Goal: Task Accomplishment & Management: Contribute content

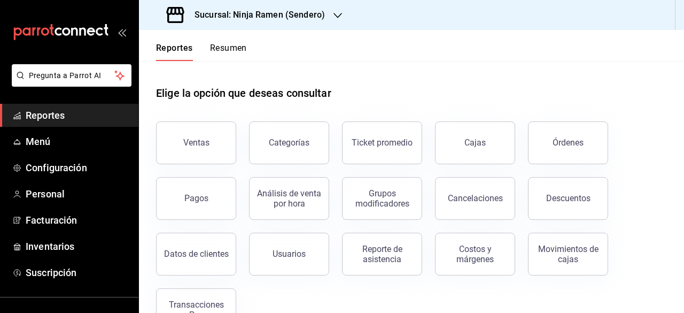
click at [330, 10] on div "Sucursal: Ninja Ramen (Sendero)" at bounding box center [247, 15] width 199 height 30
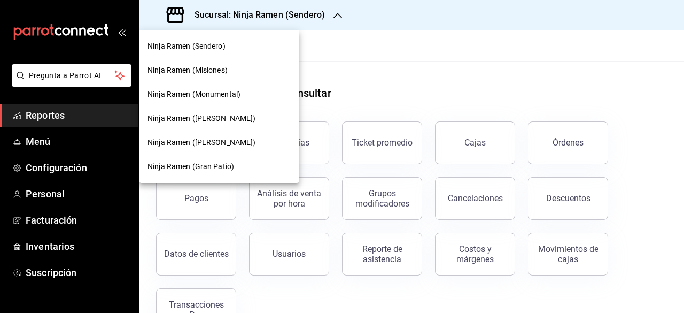
click at [235, 148] on div "Ninja Ramen (Gómez Morín)" at bounding box center [219, 142] width 160 height 24
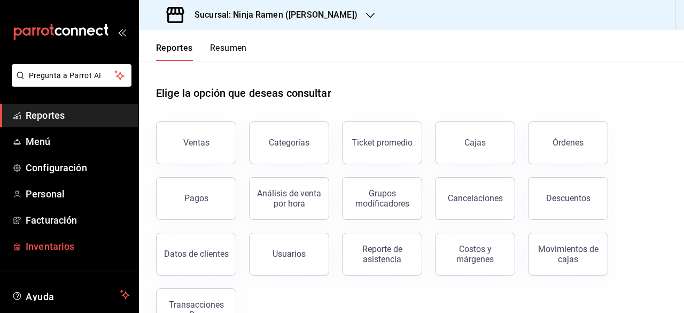
click at [59, 243] on span "Inventarios" at bounding box center [78, 246] width 104 height 14
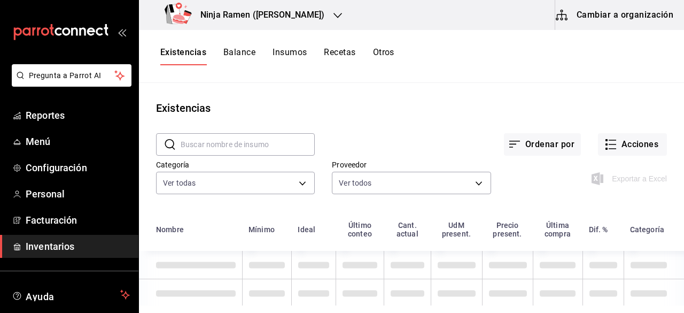
click at [637, 16] on button "Cambiar a organización" at bounding box center [616, 15] width 120 height 30
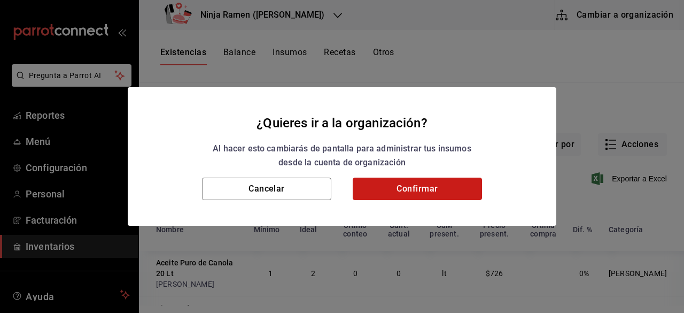
click at [456, 186] on button "Confirmar" at bounding box center [417, 189] width 129 height 22
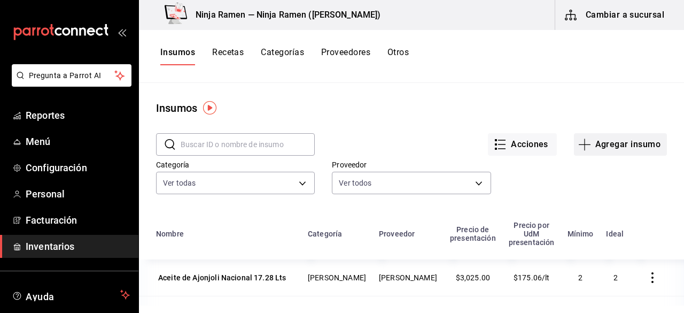
click at [606, 152] on button "Agregar insumo" at bounding box center [620, 144] width 93 height 22
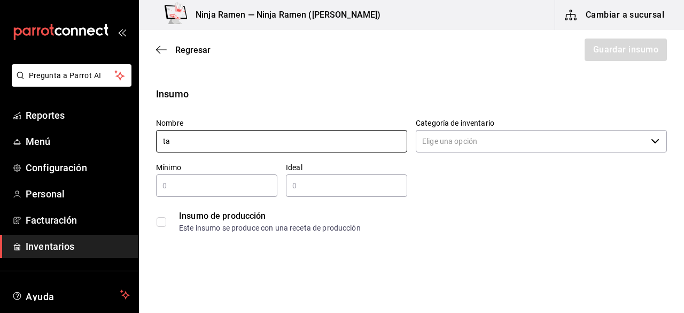
type input "t"
type input "d"
type input "v"
type input "a"
type input "s"
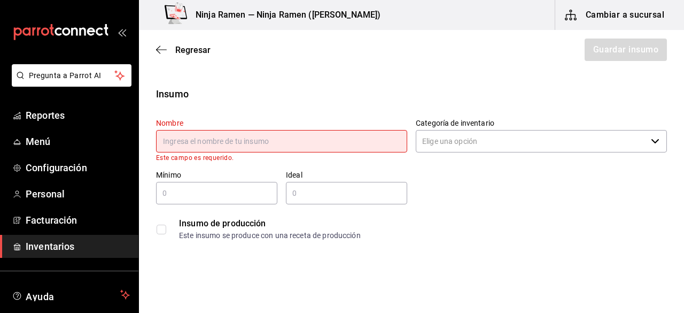
click at [586, 180] on div "Nombre Este campo es requerido. Categoría de inventario ​ Mínimo ​ Ideal ​ Insu…" at bounding box center [408, 178] width 520 height 136
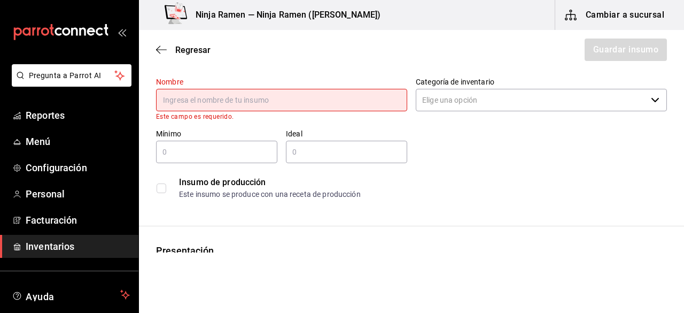
drag, startPoint x: 676, startPoint y: 88, endPoint x: 683, endPoint y: 88, distance: 7.0
click at [683, 88] on main "Regresar Guardar insumo Insumo Nombre Este campo es requerido. Categoría de inv…" at bounding box center [411, 141] width 545 height 222
click at [230, 99] on input "text" at bounding box center [281, 100] width 251 height 22
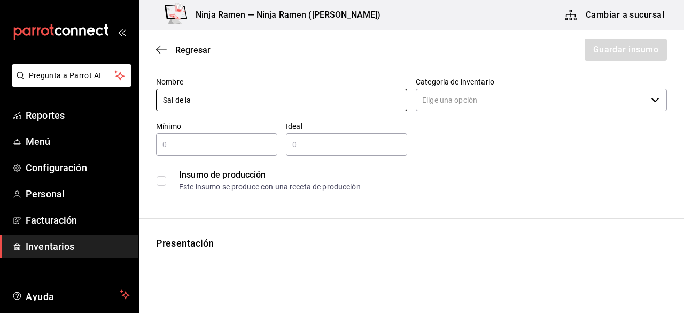
type input "Sal de la"
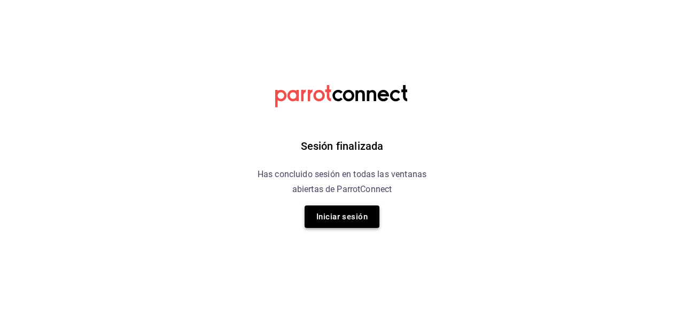
click at [333, 212] on button "Iniciar sesión" at bounding box center [342, 216] width 75 height 22
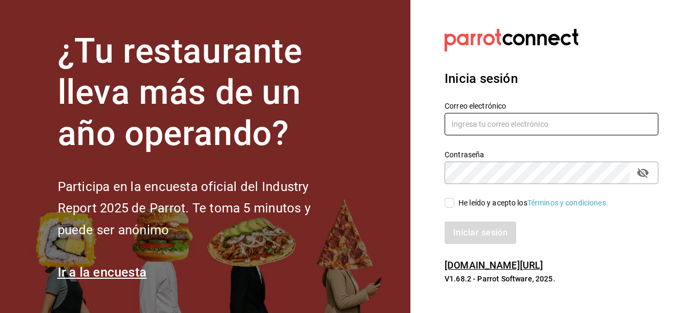
type input "adriansantana@senson.com.mx"
click at [455, 201] on span "He leído y acepto los Términos y condiciones." at bounding box center [532, 202] width 154 height 11
click at [455, 201] on input "He leído y acepto los Términos y condiciones." at bounding box center [450, 203] width 10 height 10
checkbox input "true"
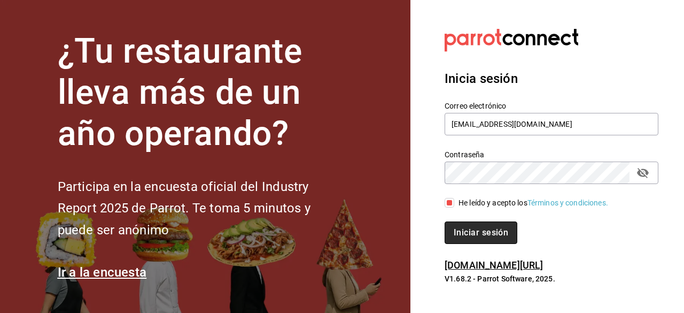
click at [463, 226] on button "Iniciar sesión" at bounding box center [481, 232] width 73 height 22
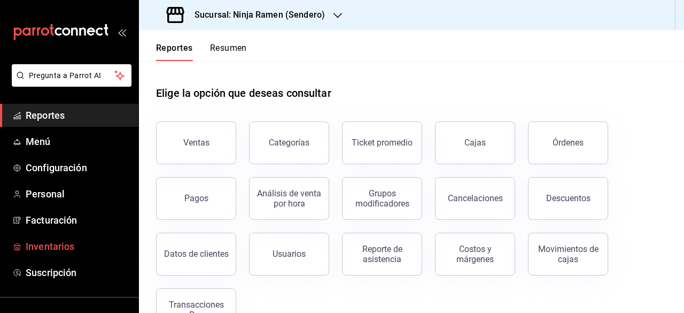
click at [75, 247] on span "Inventarios" at bounding box center [78, 246] width 104 height 14
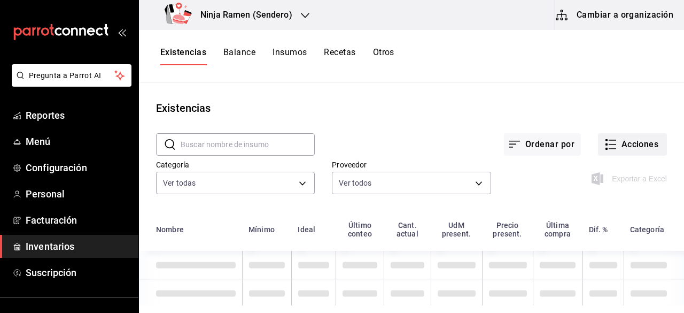
click at [634, 143] on button "Acciones" at bounding box center [632, 144] width 69 height 22
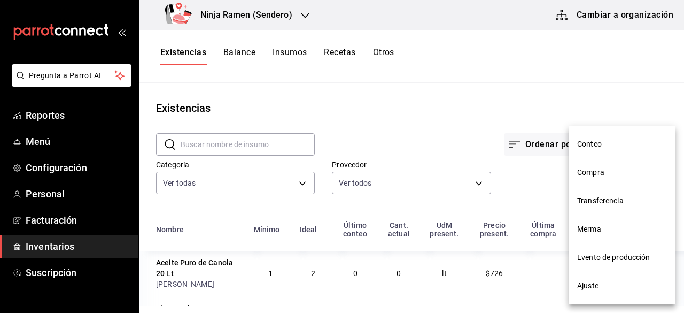
click at [288, 48] on div at bounding box center [342, 156] width 684 height 313
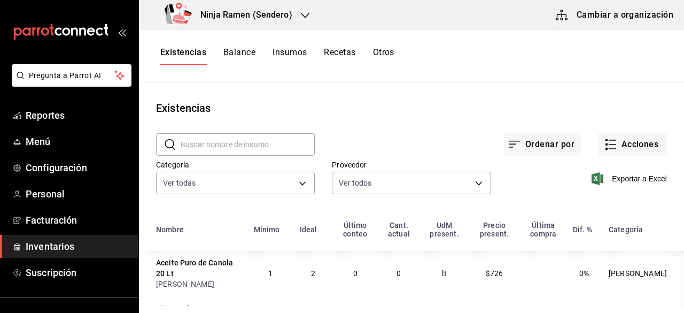
click at [355, 105] on div "Existencias" at bounding box center [411, 108] width 545 height 16
click at [286, 54] on button "Insumos" at bounding box center [290, 56] width 34 height 18
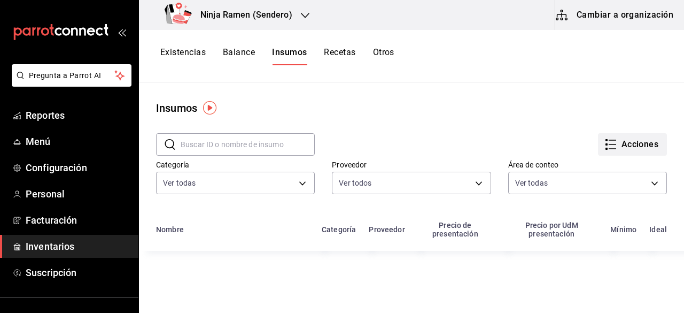
click at [605, 146] on icon "button" at bounding box center [611, 144] width 13 height 13
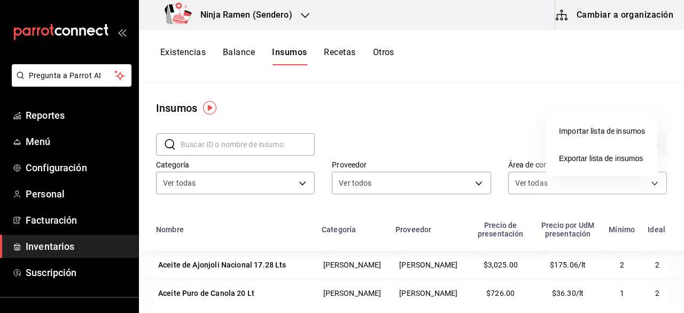
click at [474, 139] on div at bounding box center [342, 156] width 684 height 313
click at [603, 22] on button "Cambiar a organización" at bounding box center [616, 15] width 120 height 30
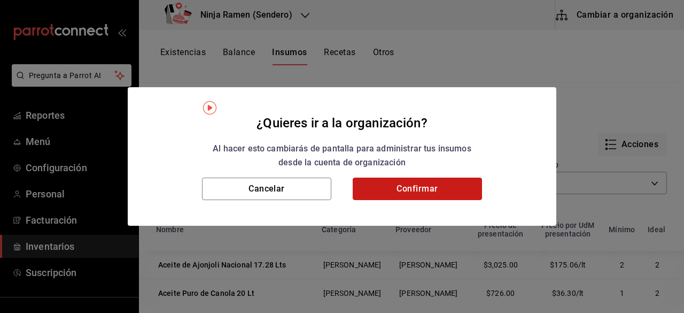
click at [466, 184] on button "Confirmar" at bounding box center [417, 189] width 129 height 22
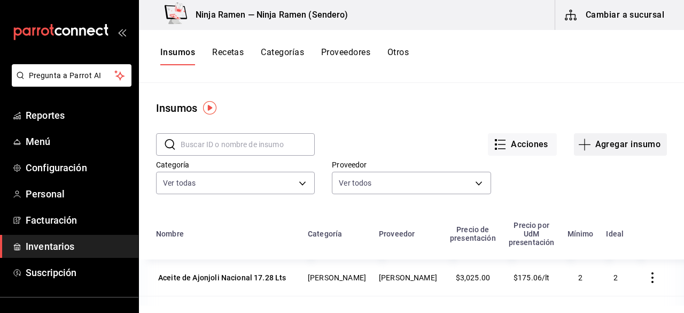
click at [608, 144] on button "Agregar insumo" at bounding box center [620, 144] width 93 height 22
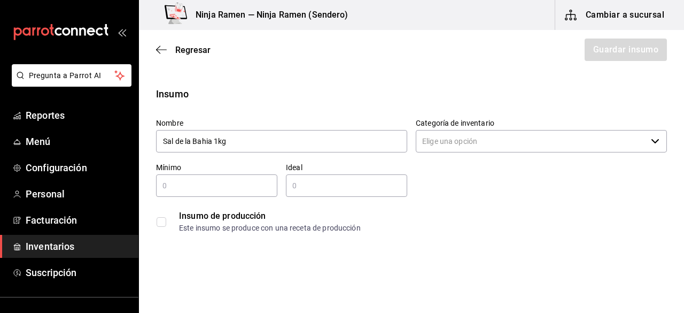
type input "Sal de la Bahia 1kg"
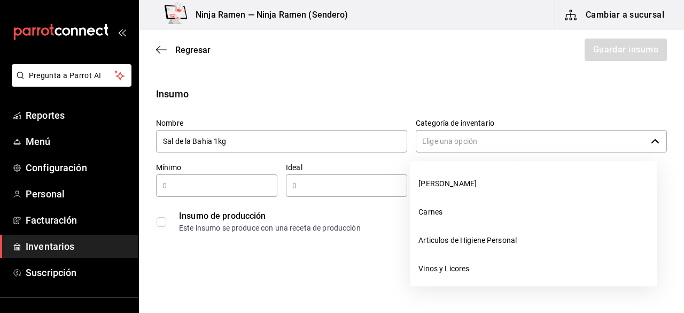
click at [512, 139] on input "Categoría de inventario" at bounding box center [531, 141] width 231 height 22
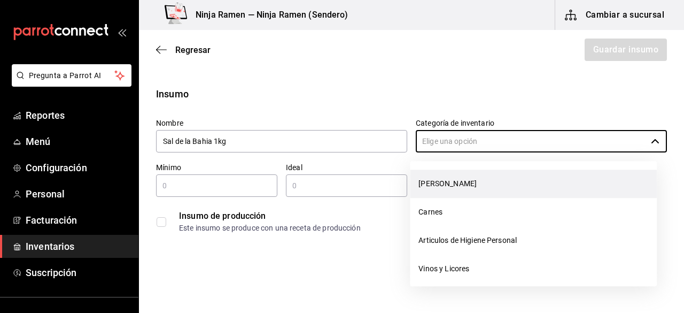
click at [474, 184] on li "[PERSON_NAME]" at bounding box center [533, 184] width 247 height 28
type input "[PERSON_NAME]"
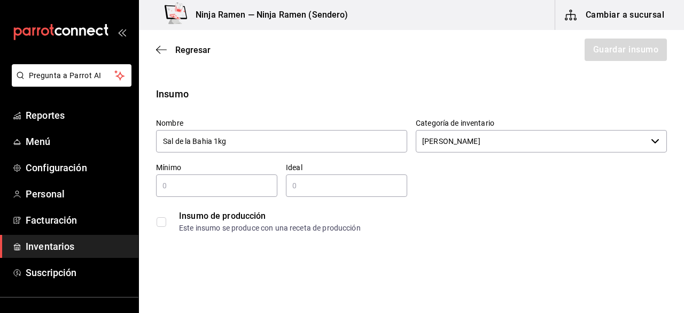
click at [172, 178] on div "​" at bounding box center [216, 185] width 121 height 22
type input "1"
click at [308, 183] on input "text" at bounding box center [346, 185] width 121 height 13
type input "2"
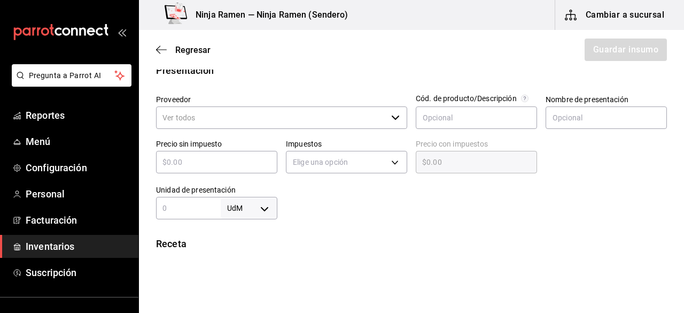
scroll to position [224, 0]
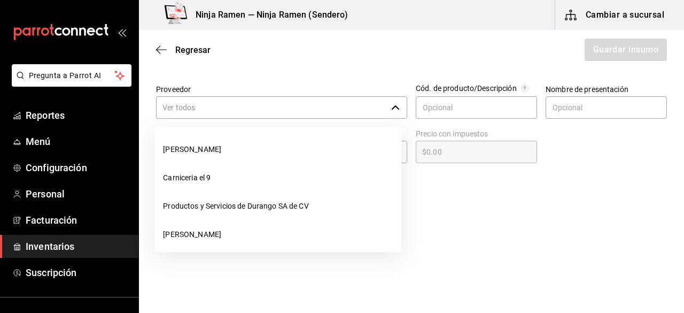
click at [393, 109] on icon "button" at bounding box center [395, 107] width 9 height 9
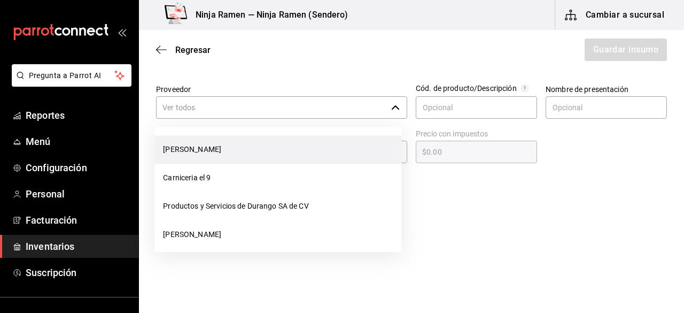
click at [305, 158] on li "[PERSON_NAME]" at bounding box center [278, 149] width 247 height 28
type input "[PERSON_NAME]"
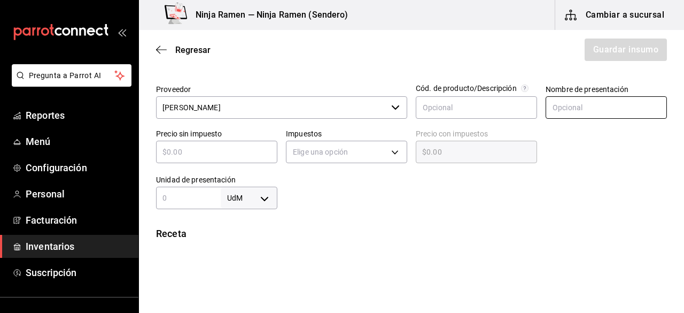
type input "2"
click at [567, 107] on input "text" at bounding box center [606, 107] width 121 height 22
type input "Sal de la Bahia 1Kg"
click at [252, 156] on input "text" at bounding box center [216, 151] width 121 height 13
type input "$1"
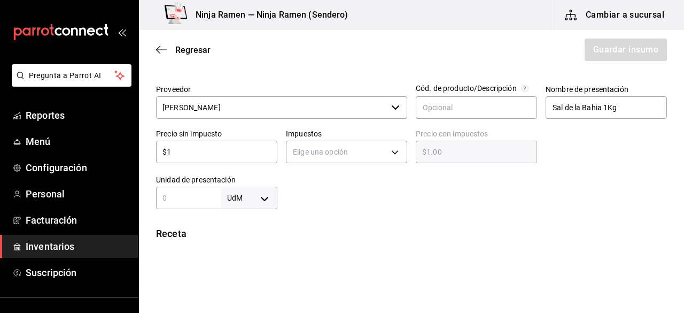
type input "$1.00"
type input "$16"
type input "$16.00"
type input "$16.5"
type input "$16.50"
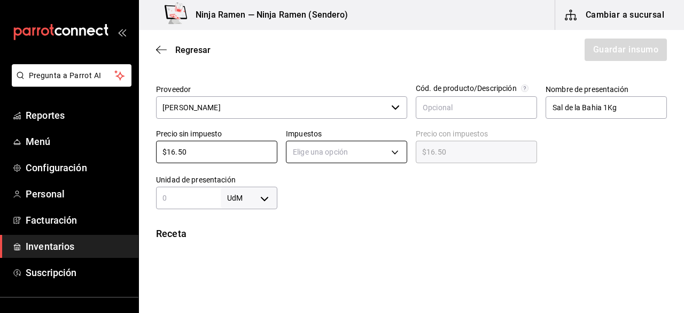
type input "$16.50"
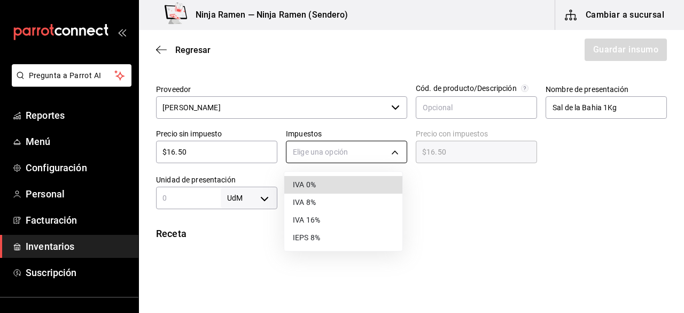
click at [393, 146] on body "Pregunta a Parrot AI Reportes Menú Configuración Personal Facturación Inventari…" at bounding box center [342, 126] width 684 height 252
click at [370, 179] on li "IVA 0%" at bounding box center [343, 185] width 118 height 18
type input "IVA_0"
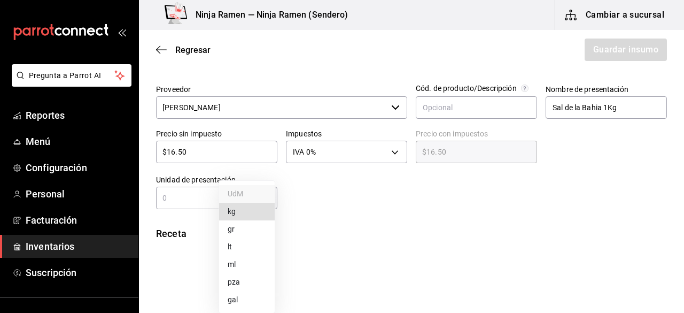
click at [266, 198] on body "Pregunta a Parrot AI Reportes Menú Configuración Personal Facturación Inventari…" at bounding box center [342, 126] width 684 height 252
click at [242, 213] on li "kg" at bounding box center [247, 212] width 56 height 18
type input "KILOGRAM"
click at [208, 208] on div "kg KILOGRAM ​" at bounding box center [216, 198] width 121 height 22
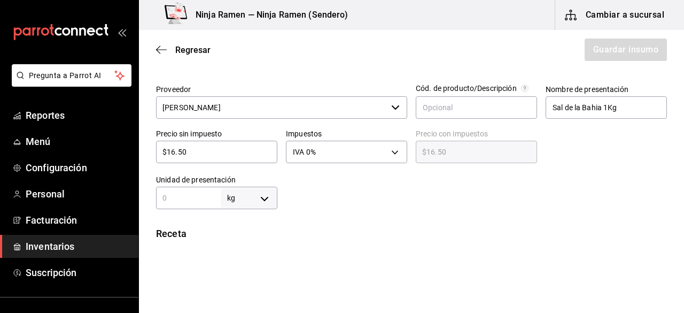
type input "1"
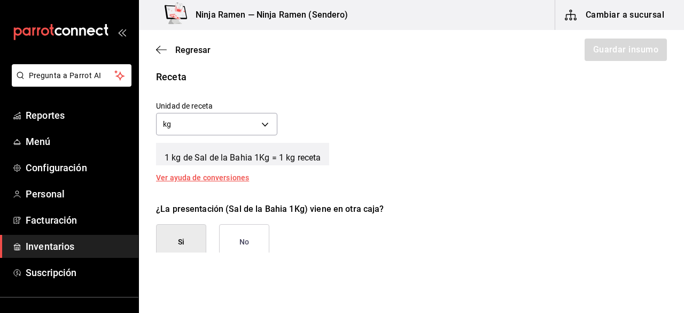
scroll to position [400, 0]
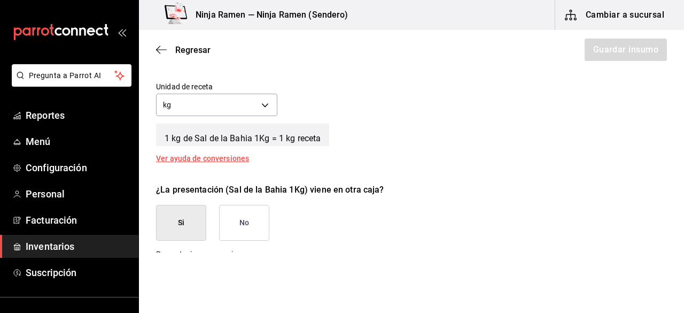
type input "1"
click at [591, 172] on div "Insumo Nombre Sal de la Bahia 1kg Categoría de inventario Bodega Senson ​ Mínim…" at bounding box center [411, 18] width 545 height 662
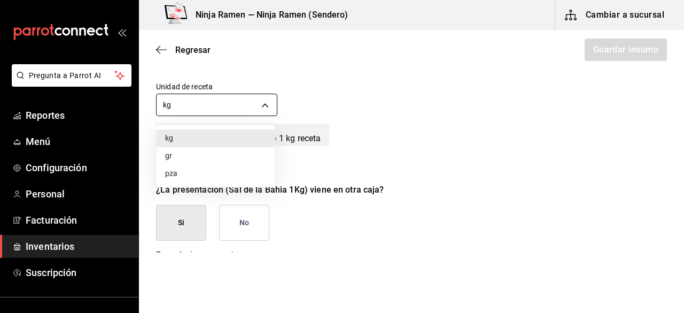
click at [263, 105] on body "Pregunta a Parrot AI Reportes Menú Configuración Personal Facturación Inventari…" at bounding box center [342, 126] width 684 height 252
click at [189, 158] on li "gr" at bounding box center [216, 156] width 118 height 18
type input "GRAM"
type input "1,000"
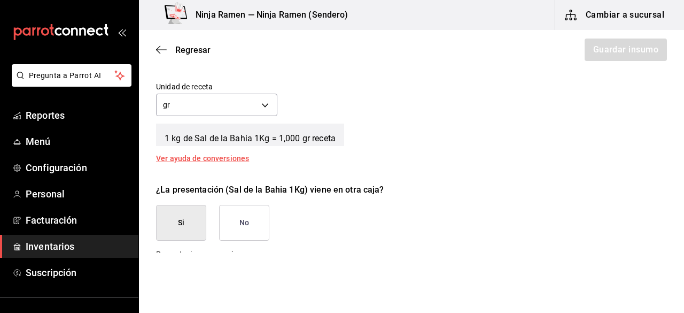
click at [250, 230] on button "No" at bounding box center [244, 223] width 50 height 36
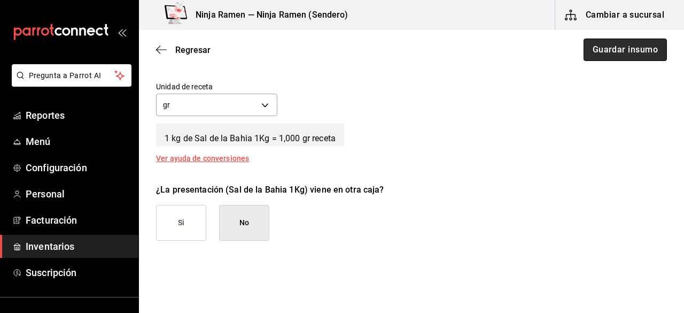
click at [597, 49] on button "Guardar insumo" at bounding box center [625, 50] width 83 height 22
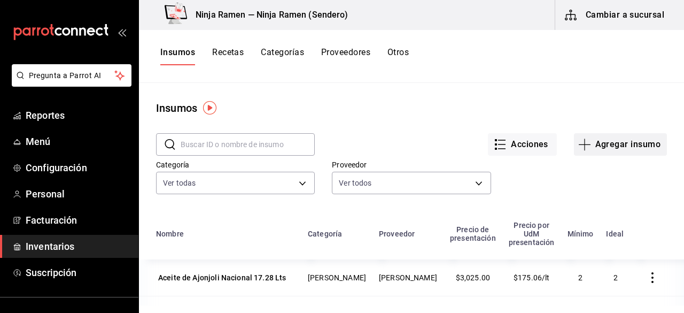
click at [613, 142] on button "Agregar insumo" at bounding box center [620, 144] width 93 height 22
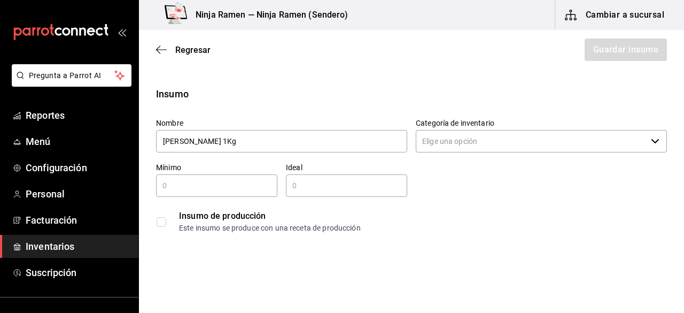
type input "Masago Shirakiku 1Kg"
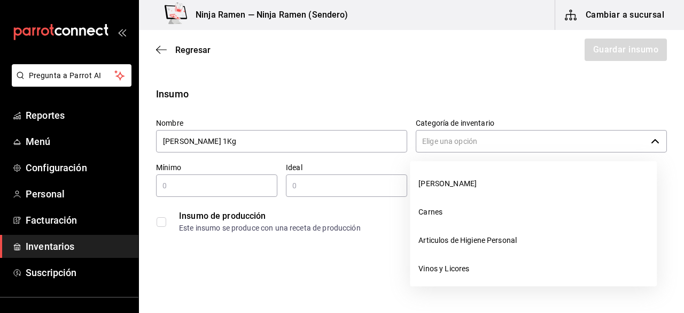
click at [651, 140] on icon "button" at bounding box center [655, 141] width 9 height 9
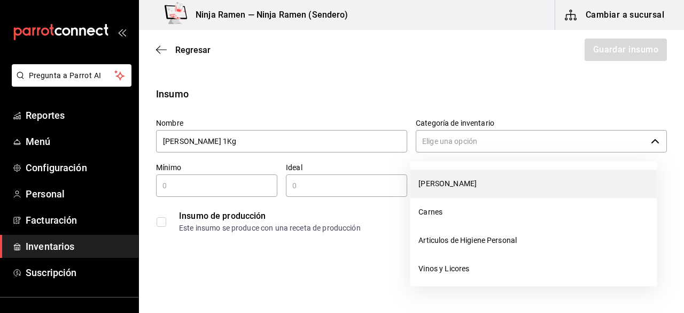
click at [544, 181] on li "[PERSON_NAME]" at bounding box center [533, 184] width 247 height 28
type input "[PERSON_NAME]"
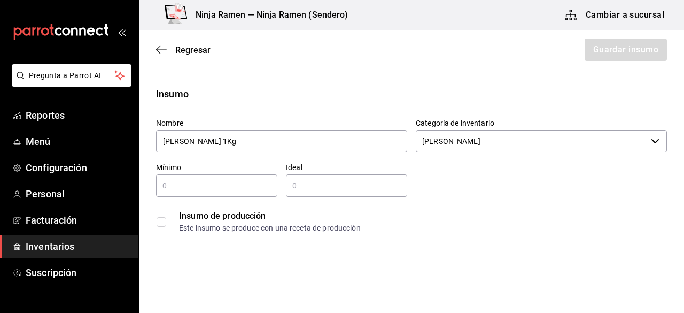
type input "Masago Shirakiku 1Kg"
click at [240, 194] on div "​" at bounding box center [216, 185] width 121 height 22
type input "1"
click at [317, 194] on div "​" at bounding box center [346, 185] width 121 height 22
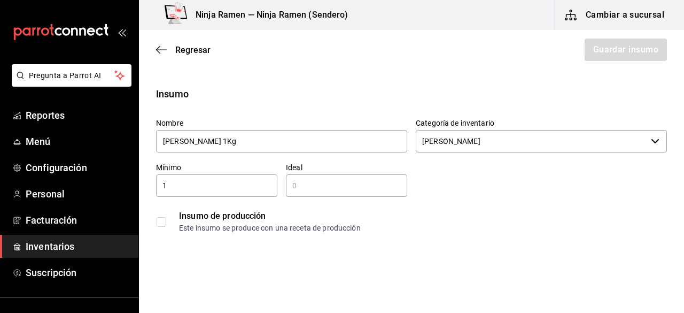
type input "2"
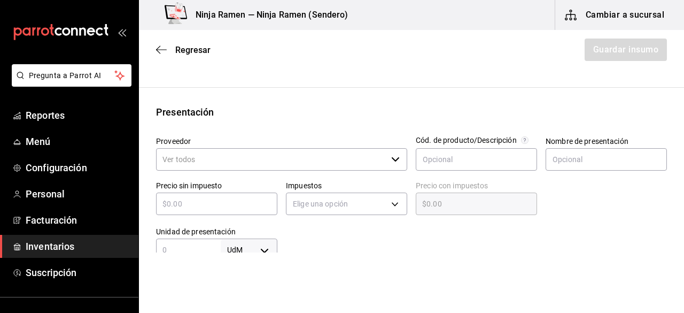
scroll to position [193, 0]
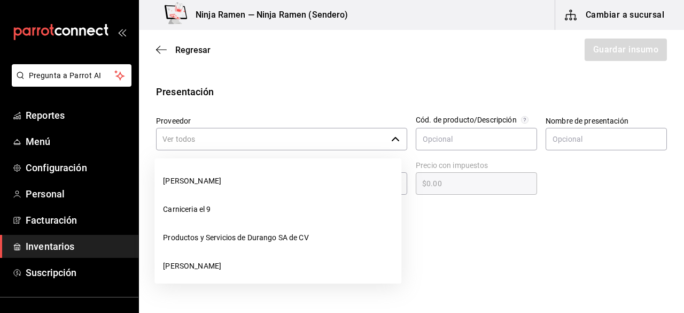
click at [391, 140] on icon "button" at bounding box center [395, 139] width 9 height 9
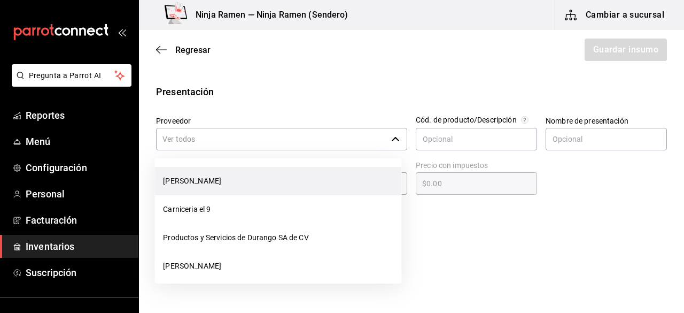
click at [340, 176] on li "[PERSON_NAME]" at bounding box center [278, 181] width 247 height 28
type input "[PERSON_NAME]"
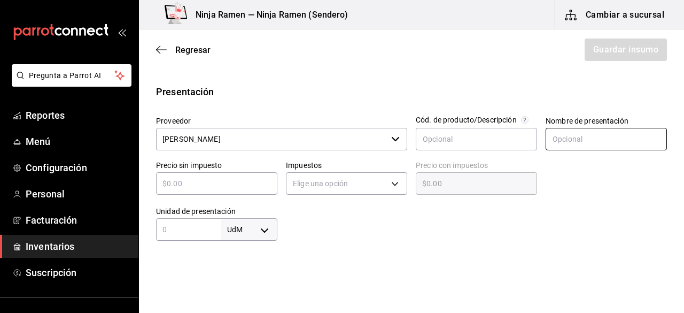
type input "2"
click at [549, 142] on input "text" at bounding box center [606, 139] width 121 height 22
type input "Masago Shirakiku 1 Kg"
click at [233, 186] on input "text" at bounding box center [216, 183] width 121 height 13
type input "$7"
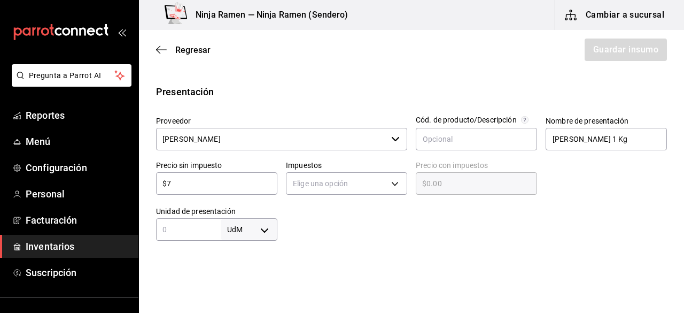
type input "$7.00"
type input "$71"
type input "$71.00"
type input "$715"
type input "$715.00"
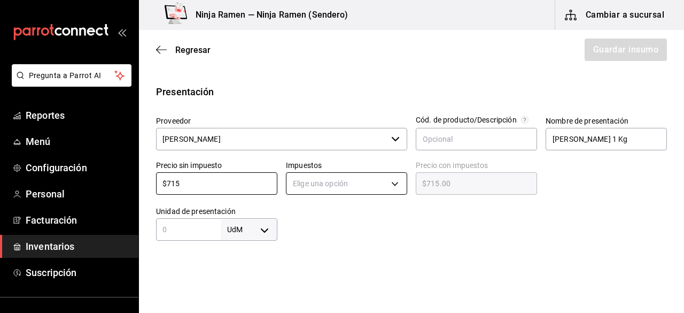
type input "$715"
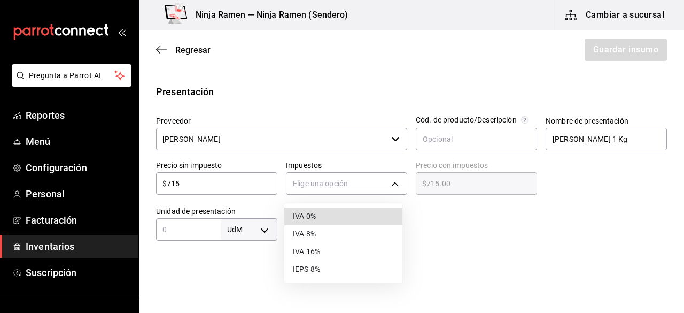
drag, startPoint x: 314, startPoint y: 181, endPoint x: 314, endPoint y: 218, distance: 36.9
click at [314, 218] on body "Pregunta a Parrot AI Reportes Menú Configuración Personal Facturación Inventari…" at bounding box center [342, 126] width 684 height 252
click at [314, 218] on li "IVA 0%" at bounding box center [343, 216] width 118 height 18
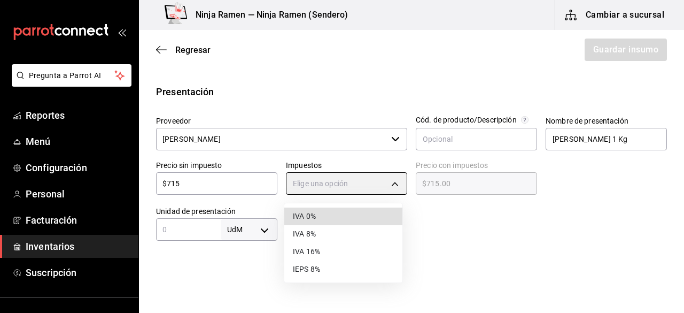
type input "IVA_0"
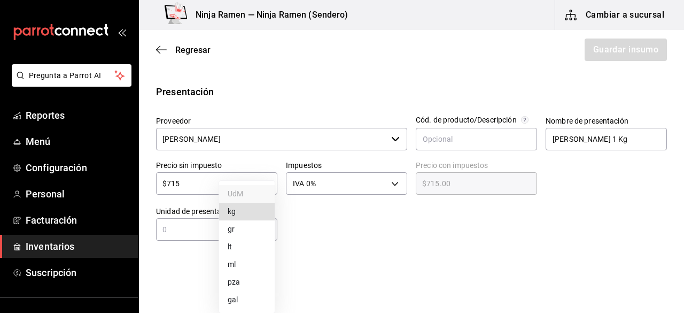
click at [272, 233] on body "Pregunta a Parrot AI Reportes Menú Configuración Personal Facturación Inventari…" at bounding box center [342, 126] width 684 height 252
click at [246, 209] on li "kg" at bounding box center [247, 212] width 56 height 18
type input "KILOGRAM"
click at [186, 230] on input "text" at bounding box center [188, 229] width 65 height 13
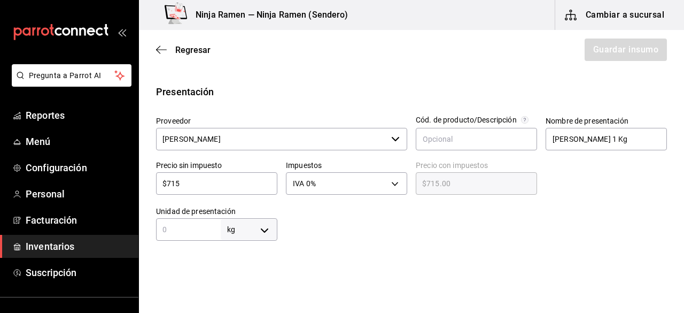
type input "1"
click at [353, 231] on div at bounding box center [473, 219] width 390 height 43
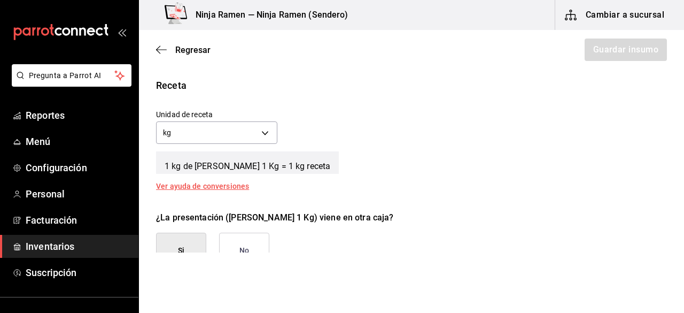
scroll to position [374, 0]
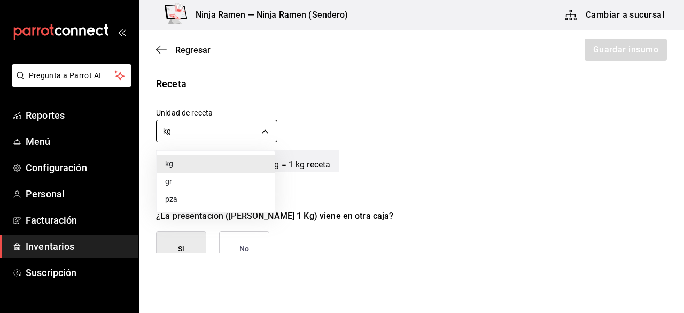
click at [265, 132] on body "Pregunta a Parrot AI Reportes Menú Configuración Personal Facturación Inventari…" at bounding box center [342, 126] width 684 height 252
click at [221, 182] on li "gr" at bounding box center [216, 182] width 118 height 18
type input "GRAM"
type input "1,000"
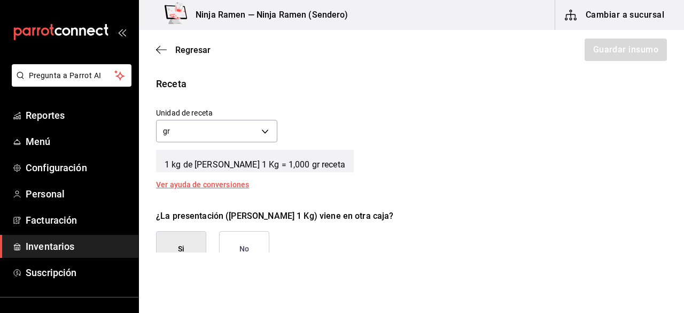
click at [412, 189] on div "Insumo Nombre Masago Shirakiku 1Kg Categoría de inventario Bodega Senson ​ Míni…" at bounding box center [411, 44] width 545 height 662
click at [247, 236] on button "No" at bounding box center [244, 249] width 50 height 36
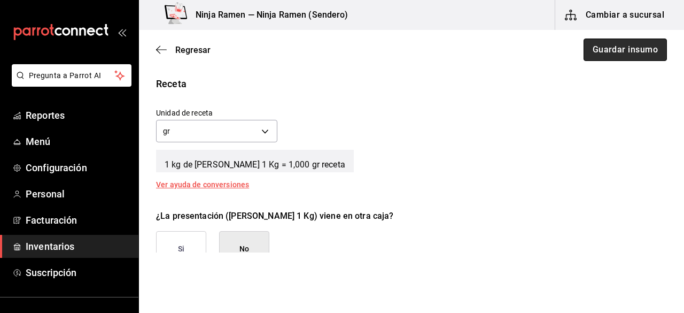
click at [624, 51] on button "Guardar insumo" at bounding box center [625, 50] width 83 height 22
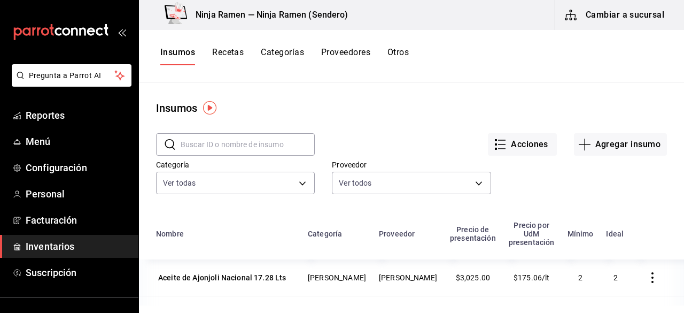
click at [601, 156] on div "Categoría Ver todas 3d200b95-2851-434a-be93-dcfd4e33a9ac,1385a687-f48c-4ce7-b16…" at bounding box center [403, 168] width 528 height 59
click at [601, 155] on button "Agregar insumo" at bounding box center [620, 144] width 93 height 22
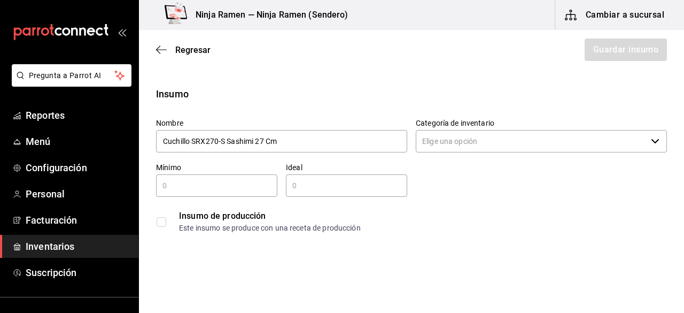
type input "Cuchillo SRX270-S Sashimi 27 Cm"
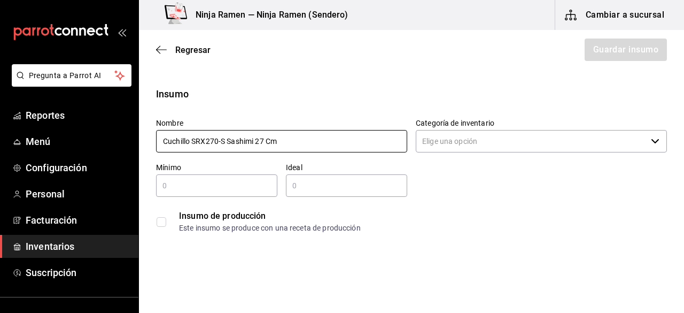
click at [283, 139] on input "Cuchillo SRX270-S Sashimi 27 Cm" at bounding box center [281, 141] width 251 height 22
drag, startPoint x: 283, startPoint y: 139, endPoint x: 94, endPoint y: 133, distance: 188.9
click at [94, 133] on div "Pregunta a Parrot AI Reportes Menú Configuración Personal Facturación Inventari…" at bounding box center [342, 126] width 684 height 252
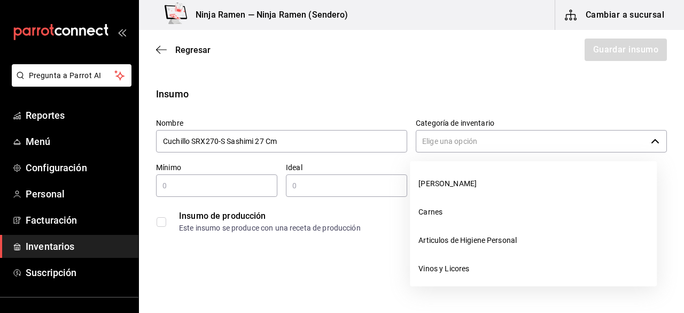
click at [444, 138] on input "Categoría de inventario" at bounding box center [531, 141] width 231 height 22
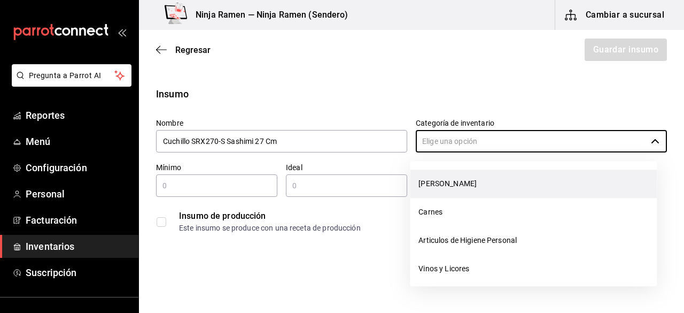
click at [448, 178] on li "[PERSON_NAME]" at bounding box center [533, 184] width 247 height 28
type input "[PERSON_NAME]"
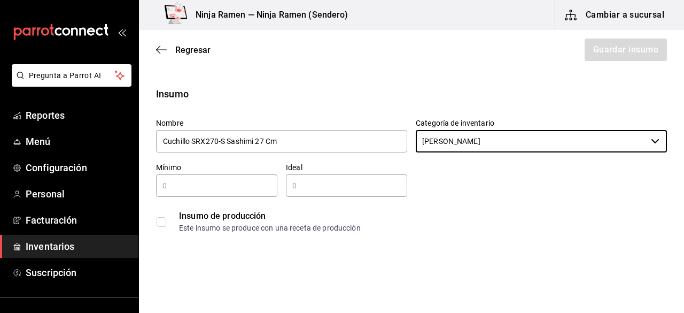
click at [241, 187] on input "text" at bounding box center [216, 185] width 121 height 13
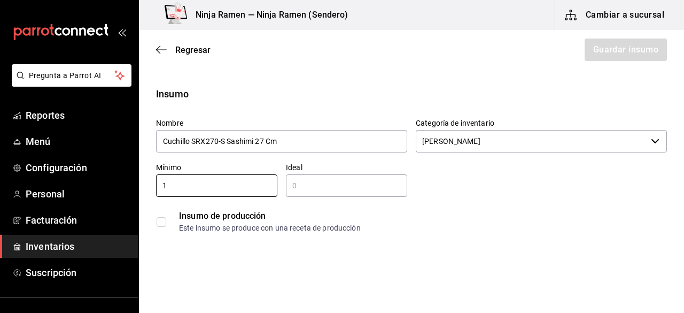
type input "1"
click at [304, 182] on input "text" at bounding box center [346, 185] width 121 height 13
type input "2"
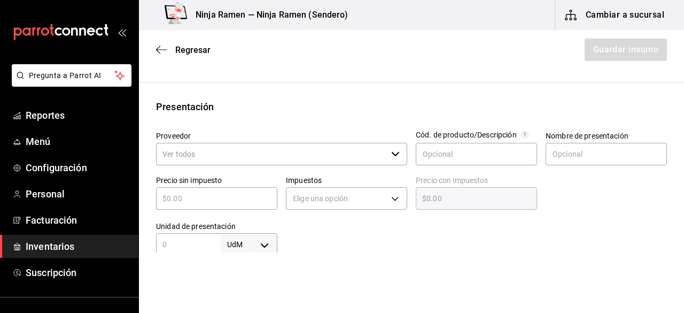
scroll to position [184, 0]
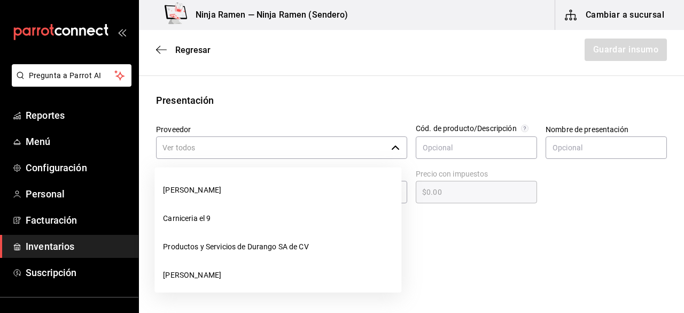
click at [391, 146] on icon "button" at bounding box center [395, 147] width 9 height 9
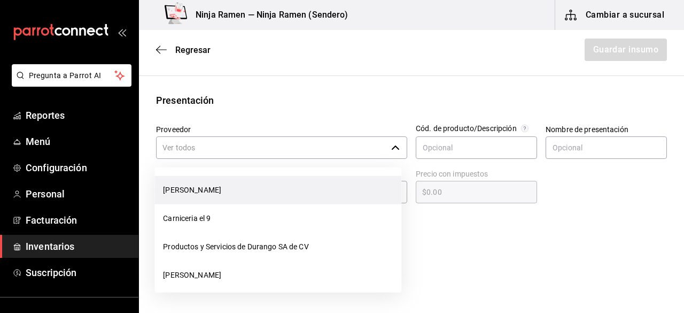
click at [347, 186] on li "[PERSON_NAME]" at bounding box center [278, 190] width 247 height 28
type input "[PERSON_NAME]"
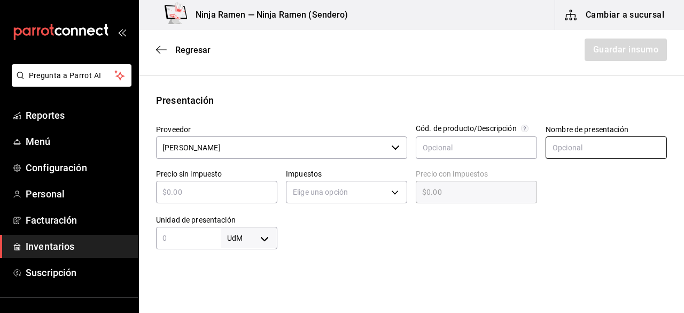
type input "2"
click at [567, 148] on input "text" at bounding box center [606, 147] width 121 height 22
paste input "Cuchillo SRX270-S Sashimi 27 Cm"
type input "Cuchillo SRX270-S Sashimi 27 Cm"
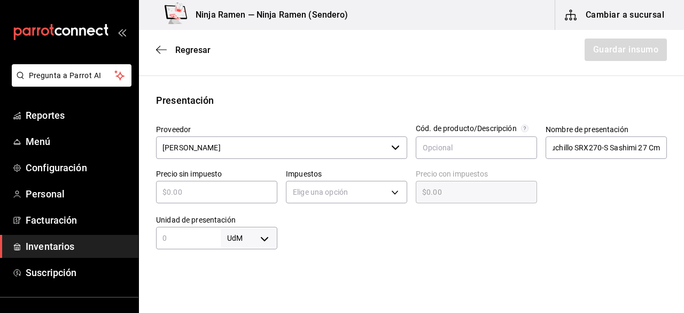
scroll to position [0, 0]
click at [230, 188] on input "text" at bounding box center [216, 192] width 121 height 13
type input "$1"
type input "$1.00"
type input "$13"
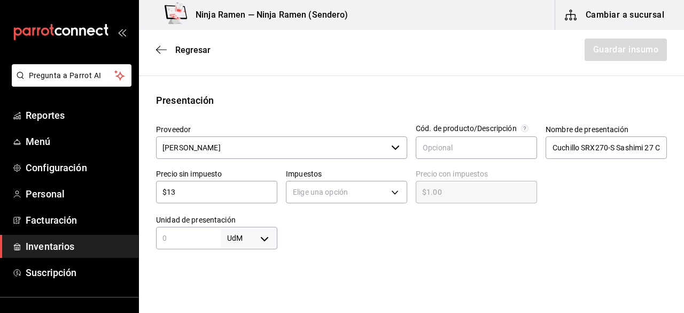
type input "$13.00"
type input "$132"
type input "$132.00"
type input "$1,320"
type input "$1,320.00"
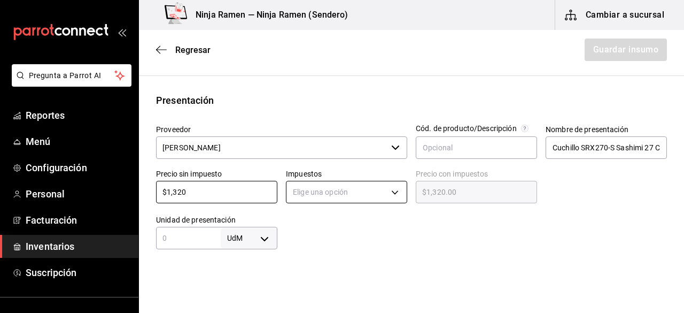
type input "$1,320"
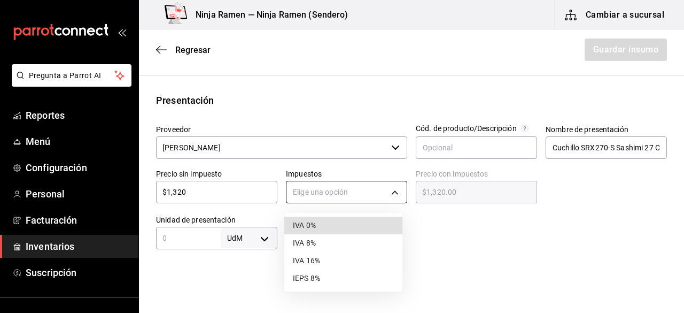
click at [379, 195] on body "Pregunta a Parrot AI Reportes Menú Configuración Personal Facturación Inventari…" at bounding box center [342, 126] width 684 height 252
click at [360, 230] on li "IVA 0%" at bounding box center [343, 226] width 118 height 18
type input "IVA_0"
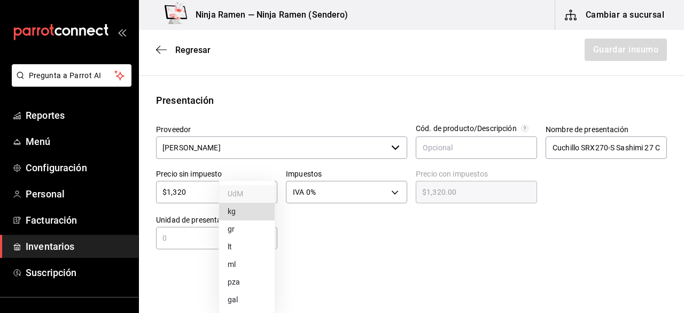
click at [270, 240] on body "Pregunta a Parrot AI Reportes Menú Configuración Personal Facturación Inventari…" at bounding box center [342, 126] width 684 height 252
click at [242, 279] on li "pza" at bounding box center [247, 282] width 56 height 18
type input "UNIT"
click at [178, 237] on input "text" at bounding box center [188, 238] width 65 height 13
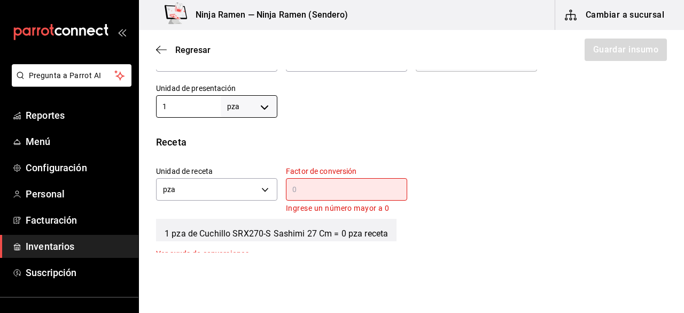
scroll to position [318, 0]
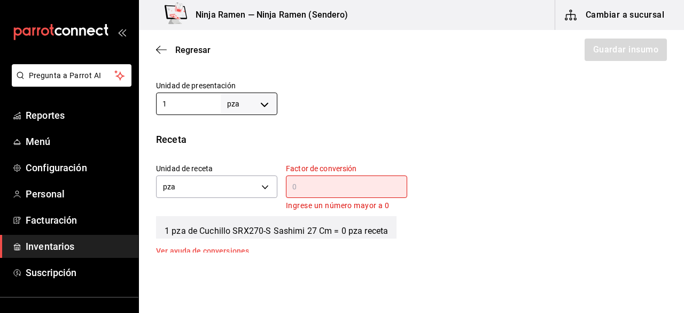
type input "1"
click at [575, 142] on div "Receta" at bounding box center [411, 139] width 511 height 14
click at [376, 187] on input "text" at bounding box center [346, 186] width 121 height 13
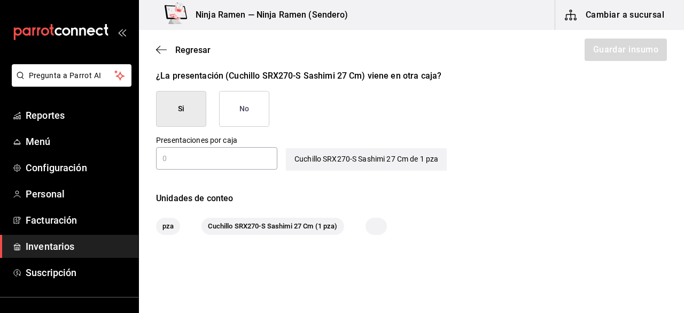
scroll to position [517, 0]
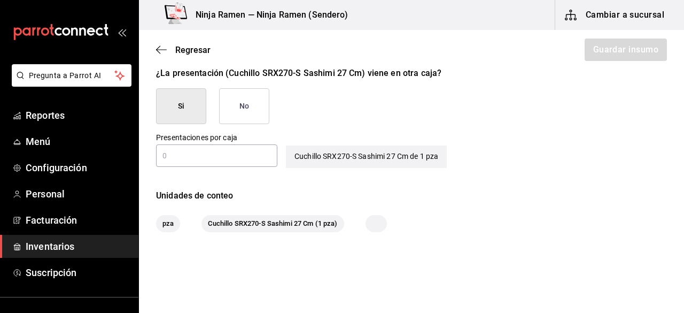
type input "1"
click at [266, 93] on button "No" at bounding box center [244, 106] width 50 height 36
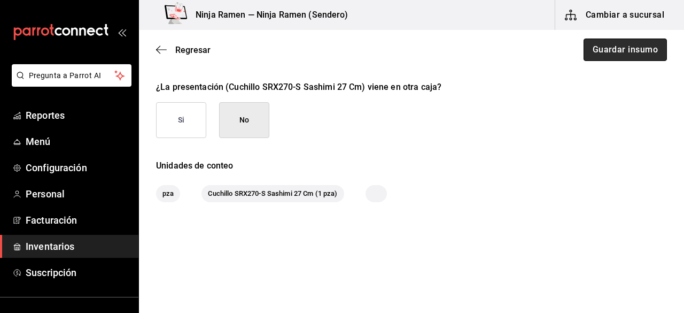
click at [629, 41] on button "Guardar insumo" at bounding box center [625, 50] width 83 height 22
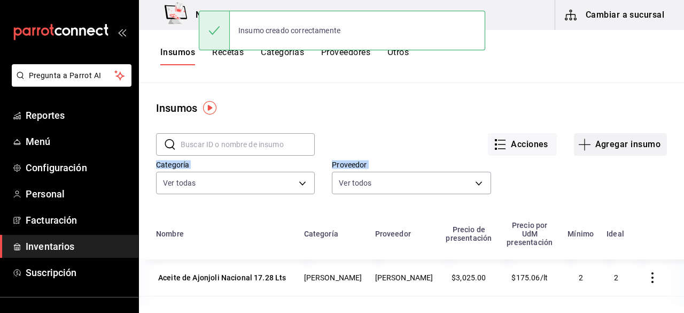
drag, startPoint x: 627, startPoint y: 157, endPoint x: 603, endPoint y: 140, distance: 29.4
click at [603, 140] on div "​ ​ Acciones Agregar insumo Categoría Ver todas 3d200b95-2851-434a-be93-dcfd4e3…" at bounding box center [411, 165] width 545 height 98
click at [603, 140] on button "Agregar insumo" at bounding box center [620, 144] width 93 height 22
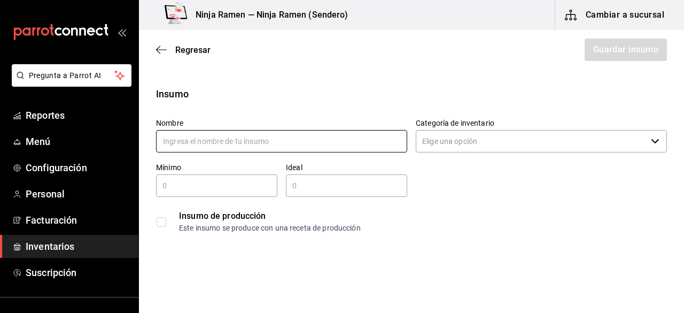
click at [219, 147] on input "text" at bounding box center [281, 141] width 251 height 22
type input "P"
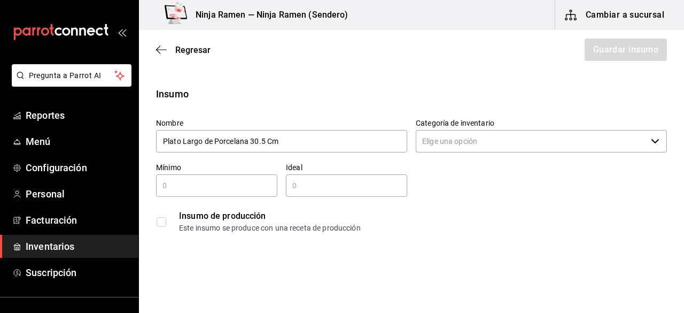
type input "Plato Largo de Porcelana 30.5 Cm"
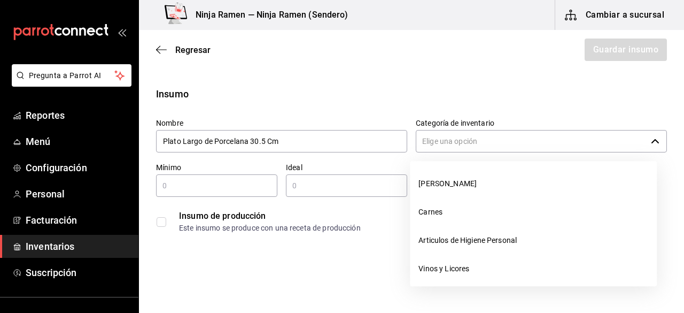
click at [416, 148] on input "Categoría de inventario" at bounding box center [531, 141] width 231 height 22
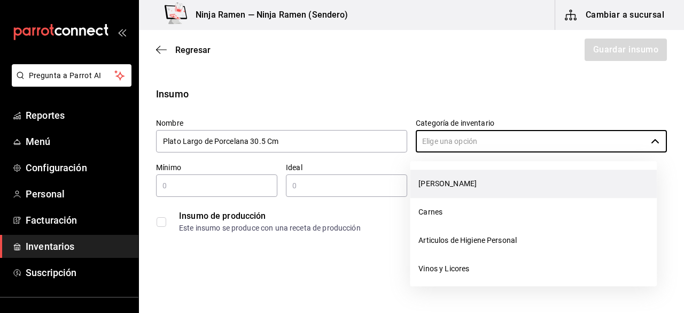
click at [434, 192] on li "[PERSON_NAME]" at bounding box center [533, 184] width 247 height 28
type input "[PERSON_NAME]"
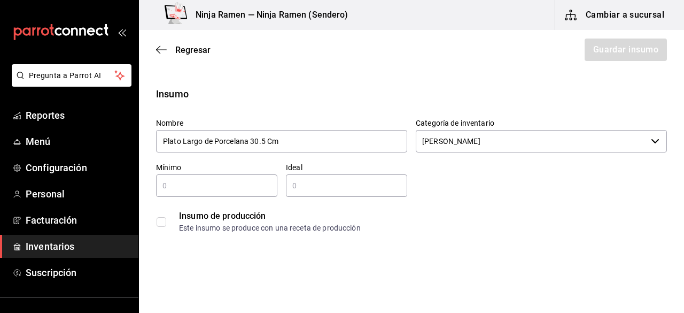
click at [434, 192] on div "Nombre Plato Largo de Porcelana 30.5 Cm Categoría de inventario Bodega Senson ​…" at bounding box center [408, 174] width 520 height 128
click at [237, 193] on div "​" at bounding box center [216, 185] width 121 height 22
type input "1"
click at [289, 189] on input "text" at bounding box center [346, 185] width 121 height 13
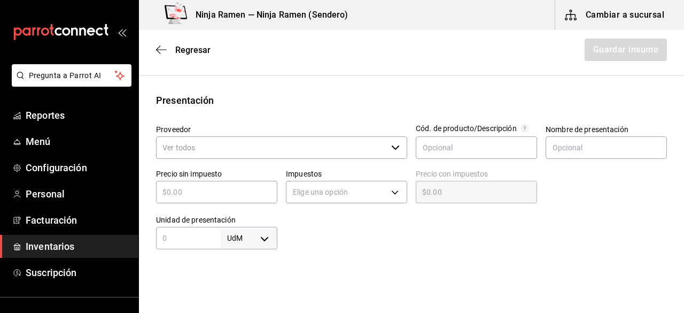
scroll to position [193, 0]
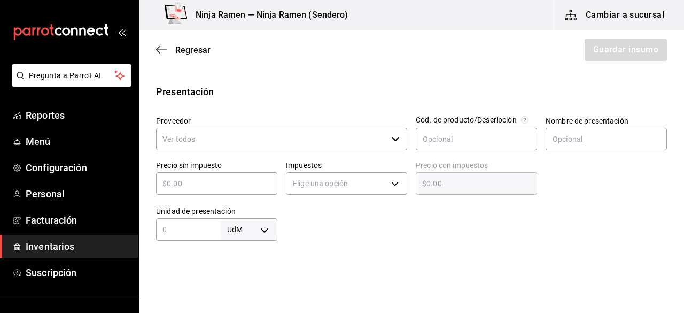
type input "2"
click at [384, 152] on div "Impuestos Elige una opción" at bounding box center [343, 175] width 130 height 46
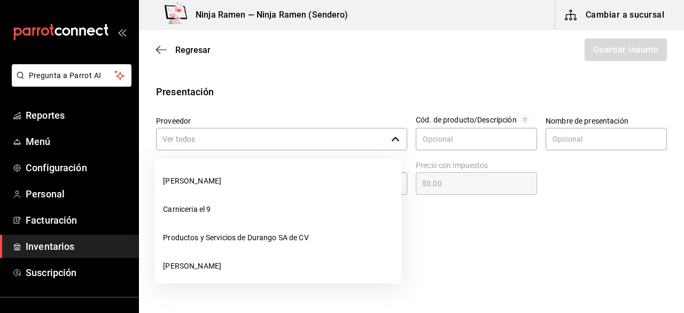
click at [380, 145] on input "Proveedor" at bounding box center [271, 139] width 231 height 22
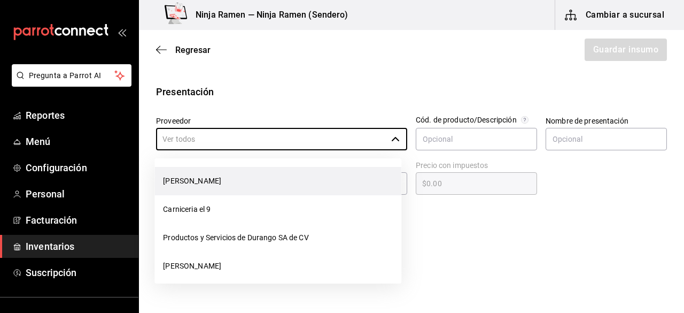
click at [333, 173] on li "[PERSON_NAME]" at bounding box center [278, 181] width 247 height 28
type input "[PERSON_NAME]"
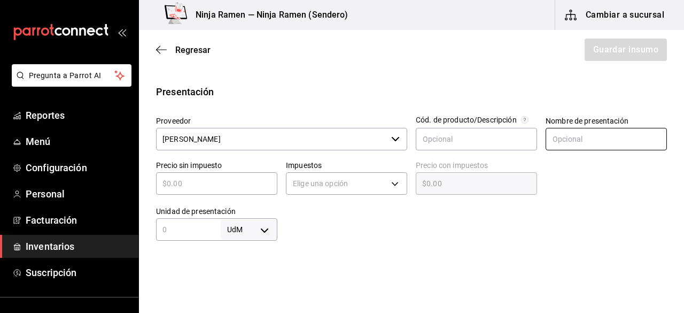
click at [594, 134] on input "text" at bounding box center [606, 139] width 121 height 22
paste input "Plato Largo de Porcelana 30.5 Cm"
type input "Plato Largo de Porcelana 30.5 Cm"
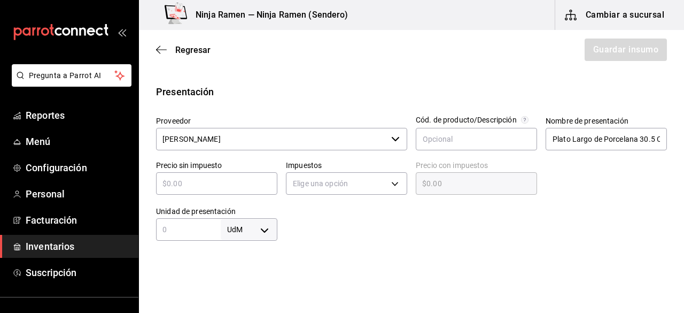
click at [231, 188] on input "text" at bounding box center [216, 183] width 121 height 13
type input "$1"
type input "$1.00"
type input "$19"
type input "$19.00"
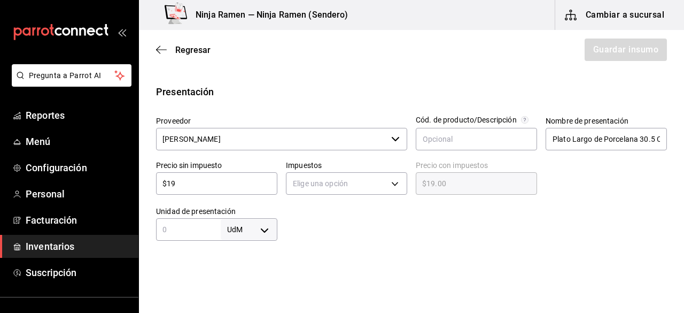
type input "$198"
type input "$198.00"
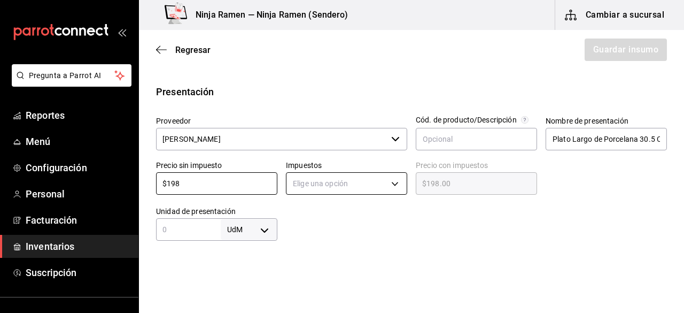
type input "$198"
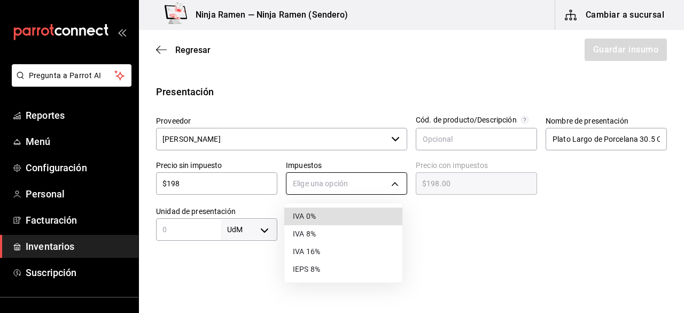
click at [362, 183] on body "Pregunta a Parrot AI Reportes Menú Configuración Personal Facturación Inventari…" at bounding box center [342, 126] width 684 height 252
click at [356, 209] on li "IVA 0%" at bounding box center [343, 216] width 118 height 18
type input "IVA_0"
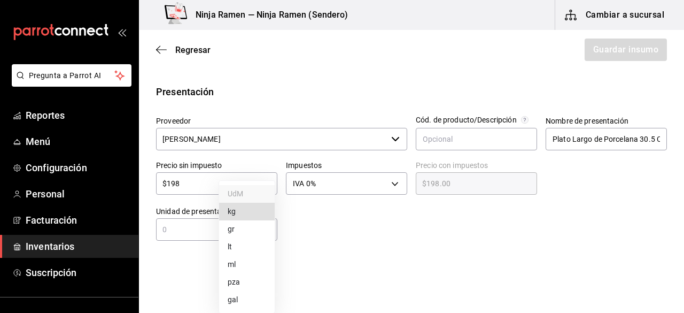
click at [263, 229] on body "Pregunta a Parrot AI Reportes Menú Configuración Personal Facturación Inventari…" at bounding box center [342, 126] width 684 height 252
click at [245, 284] on li "pza" at bounding box center [247, 282] width 56 height 18
type input "UNIT"
click at [196, 238] on div "pza UNIT ​" at bounding box center [216, 229] width 121 height 22
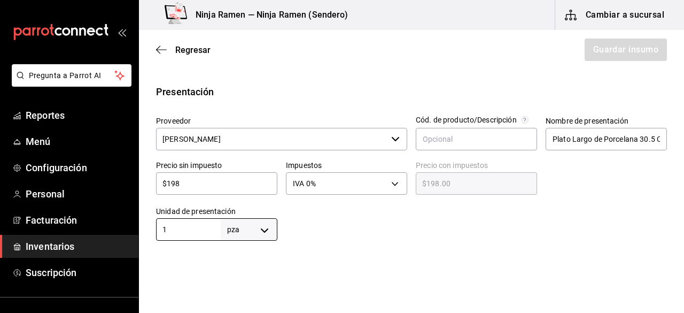
type input "1"
click at [511, 219] on div at bounding box center [473, 219] width 390 height 43
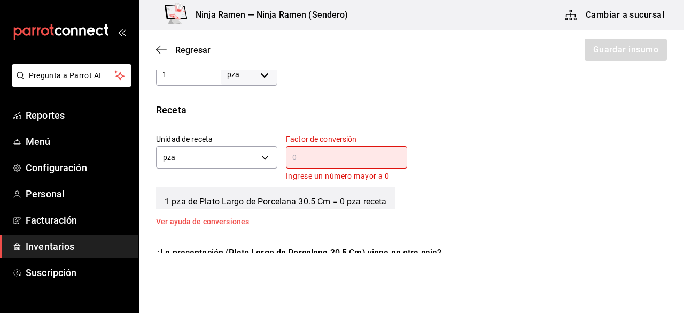
scroll to position [368, 0]
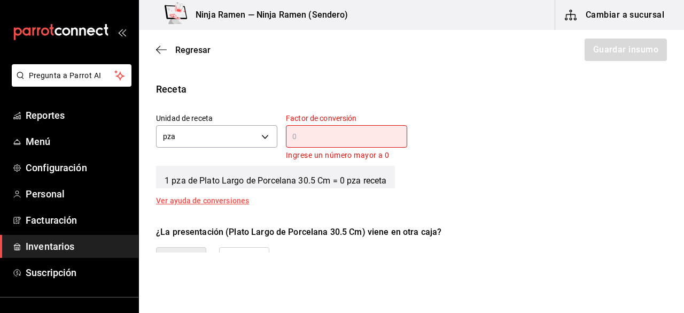
click at [378, 133] on input "text" at bounding box center [346, 136] width 121 height 13
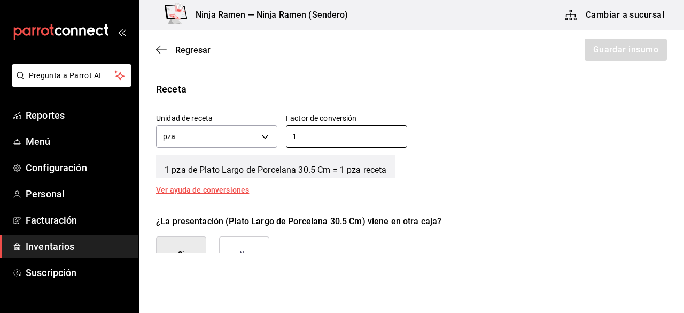
type input "1"
click at [544, 252] on div "¿La presentación (Plato Largo de Porcelana 30.5 Cm) viene en otra caja? Si No" at bounding box center [408, 239] width 520 height 66
click at [256, 244] on button "No" at bounding box center [244, 254] width 50 height 36
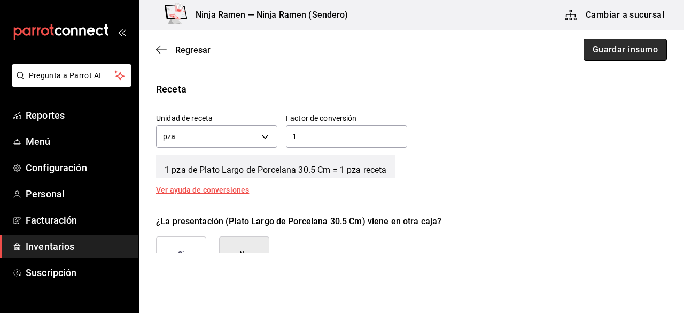
click at [610, 58] on button "Guardar insumo" at bounding box center [625, 50] width 83 height 22
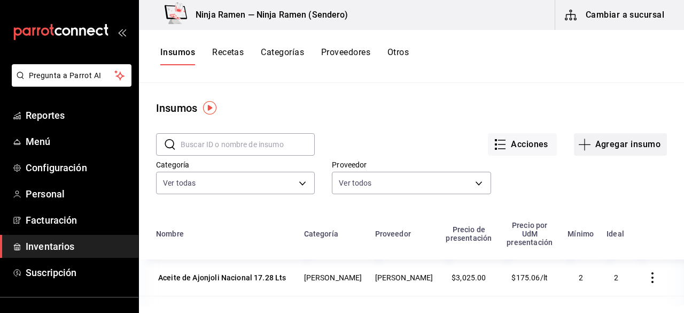
click at [624, 141] on button "Agregar insumo" at bounding box center [620, 144] width 93 height 22
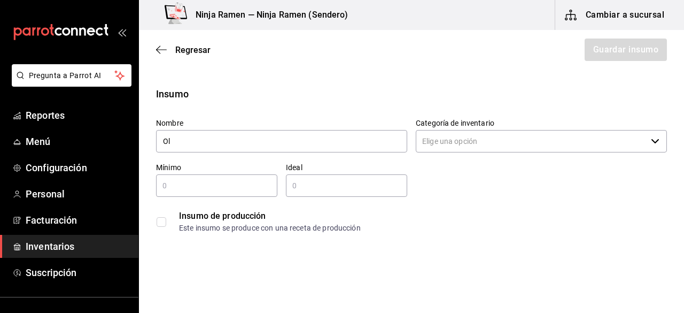
type input "O"
type input "Plato Redondo de Lujo 26 Cm"
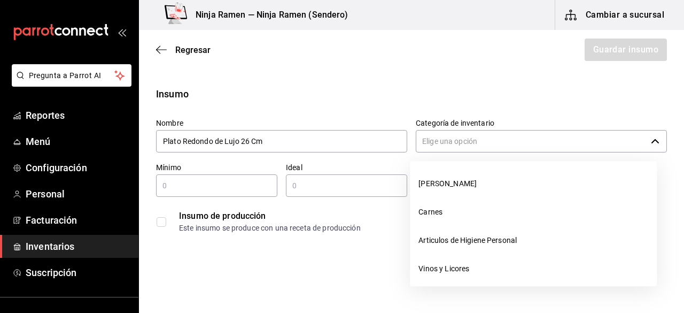
click at [466, 152] on input "Categoría de inventario" at bounding box center [531, 141] width 231 height 22
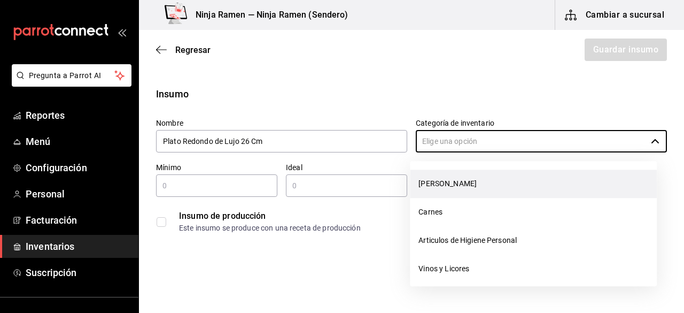
click at [455, 176] on li "[PERSON_NAME]" at bounding box center [533, 184] width 247 height 28
type input "[PERSON_NAME]"
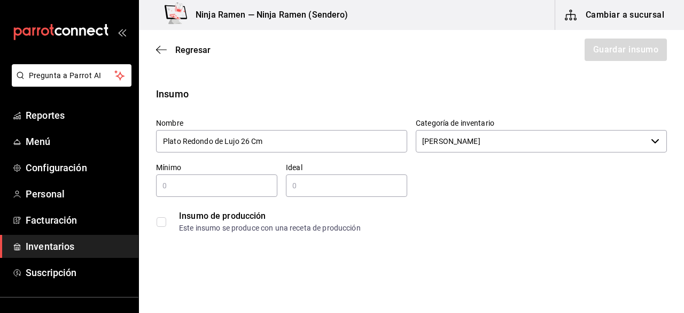
click at [242, 184] on input "text" at bounding box center [216, 185] width 121 height 13
type input "1"
click at [293, 189] on input "text" at bounding box center [346, 185] width 121 height 13
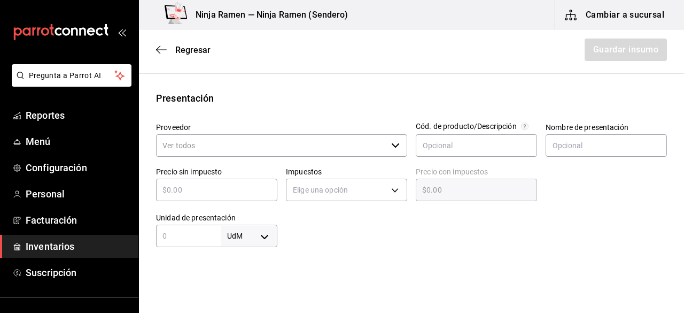
type input "5"
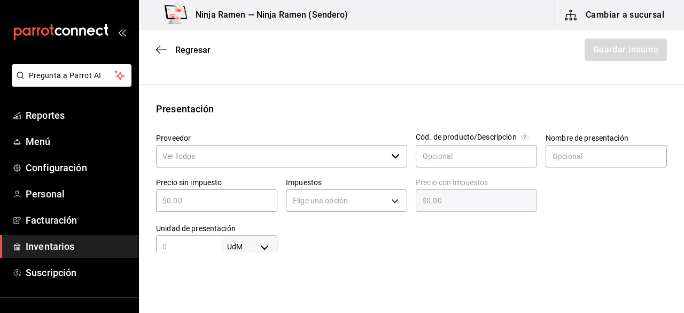
scroll to position [194, 0]
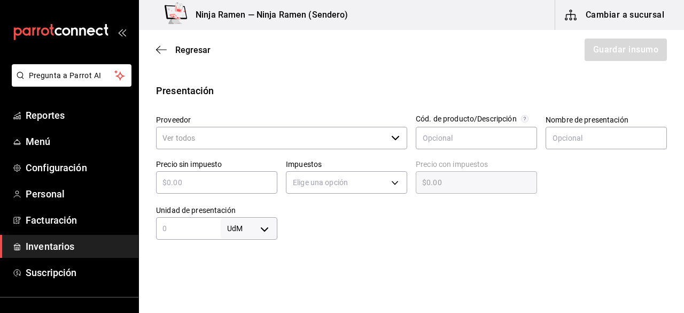
click at [395, 130] on div "​" at bounding box center [281, 138] width 251 height 22
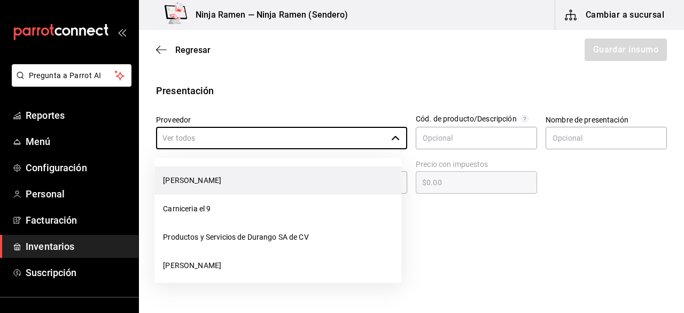
click at [337, 174] on li "[PERSON_NAME]" at bounding box center [278, 180] width 247 height 28
type input "[PERSON_NAME]"
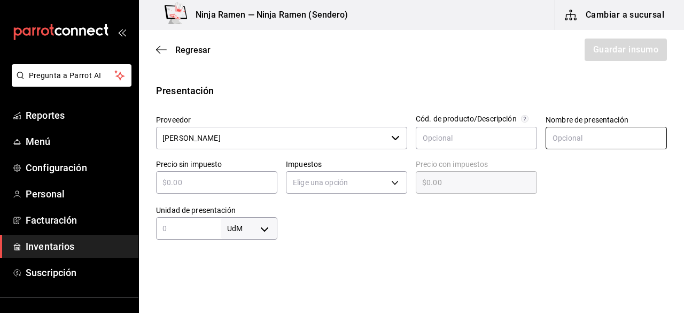
click at [566, 142] on input "text" at bounding box center [606, 138] width 121 height 22
paste input "Plato Redondo de Lujo 26 Cm"
type input "Plato Redondo de Lujo 26 Cm"
click at [225, 187] on input "text" at bounding box center [216, 182] width 121 height 13
type input "$2"
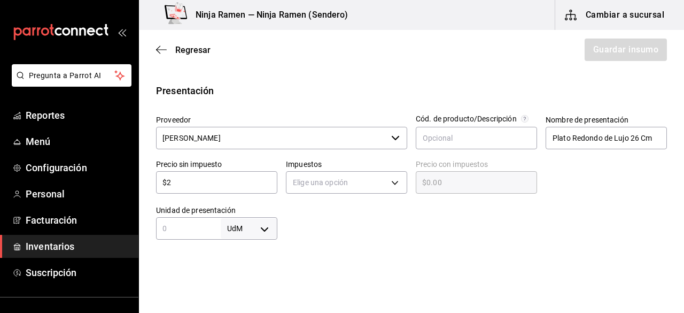
type input "$2.00"
type input "$27"
type input "$27.00"
type input "$275"
type input "$275.00"
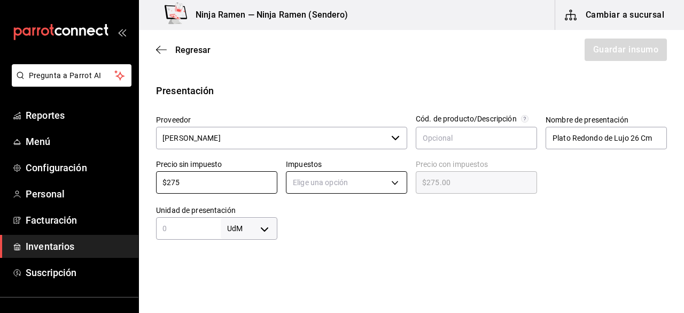
type input "$275"
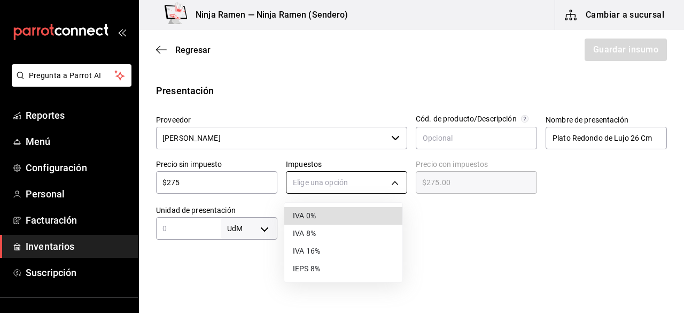
click at [327, 178] on body "Pregunta a Parrot AI Reportes Menú Configuración Personal Facturación Inventari…" at bounding box center [342, 126] width 684 height 252
click at [328, 209] on li "IVA 0%" at bounding box center [343, 216] width 118 height 18
type input "IVA_0"
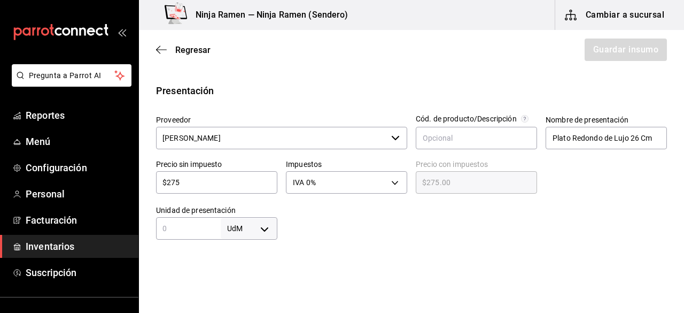
click at [270, 230] on body "Pregunta a Parrot AI Reportes Menú Configuración Personal Facturación Inventari…" at bounding box center [342, 126] width 684 height 252
click at [251, 278] on li "pza" at bounding box center [247, 282] width 56 height 18
type input "UNIT"
click at [184, 230] on input "text" at bounding box center [188, 228] width 65 height 13
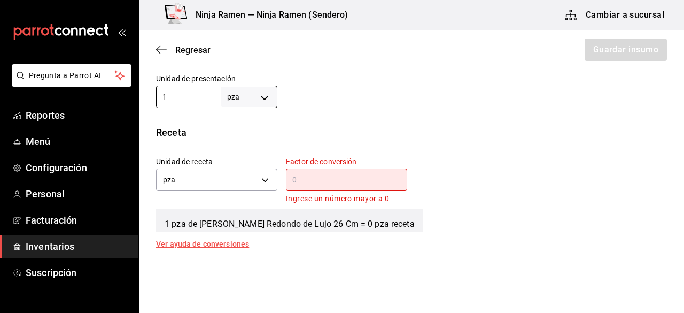
scroll to position [372, 0]
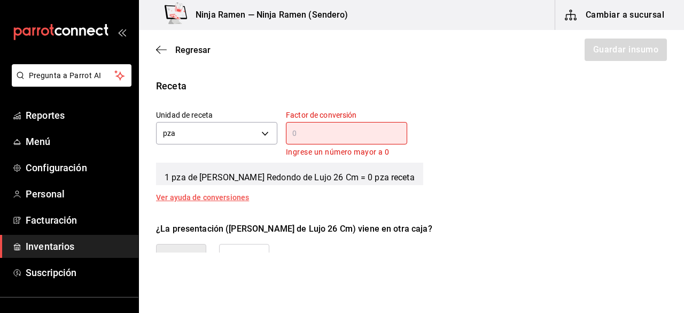
type input "1"
click at [676, 190] on div "Receta Unidad de receta pza UNIT Factor de conversión ​ Ingrese un número mayor…" at bounding box center [411, 140] width 545 height 122
click at [340, 134] on input "text" at bounding box center [346, 133] width 121 height 13
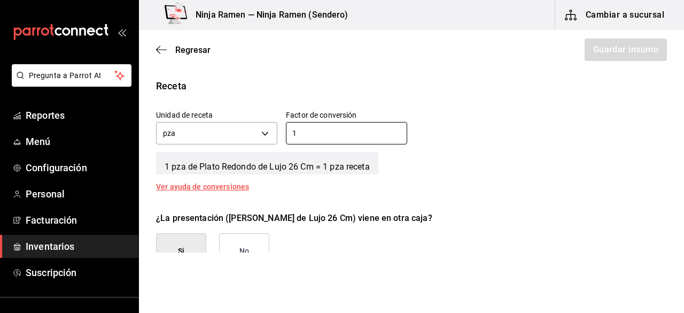
type input "1"
click at [252, 243] on button "No" at bounding box center [244, 251] width 50 height 36
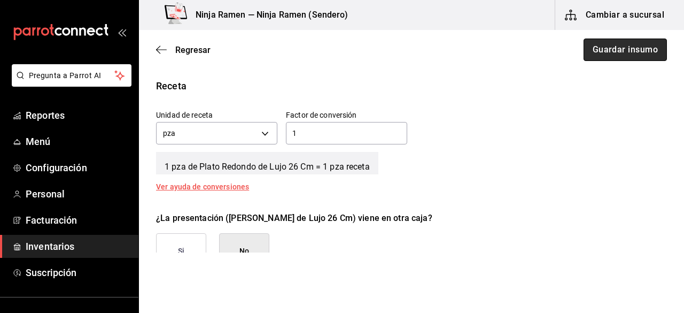
click at [618, 50] on button "Guardar insumo" at bounding box center [625, 50] width 83 height 22
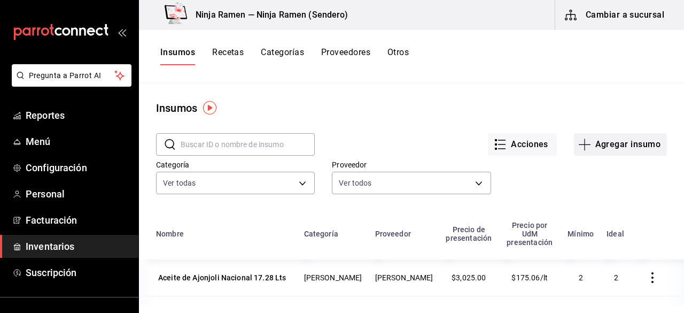
click at [595, 140] on button "Agregar insumo" at bounding box center [620, 144] width 93 height 22
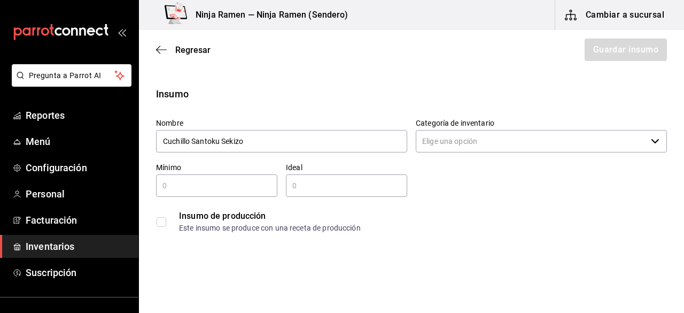
type input "Cuchillo Santoku Sekizo"
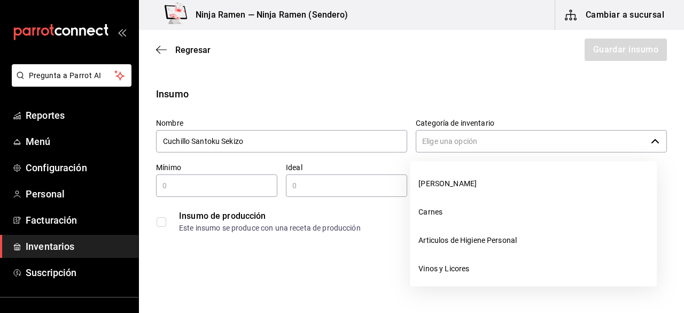
click at [522, 135] on input "Categoría de inventario" at bounding box center [531, 141] width 231 height 22
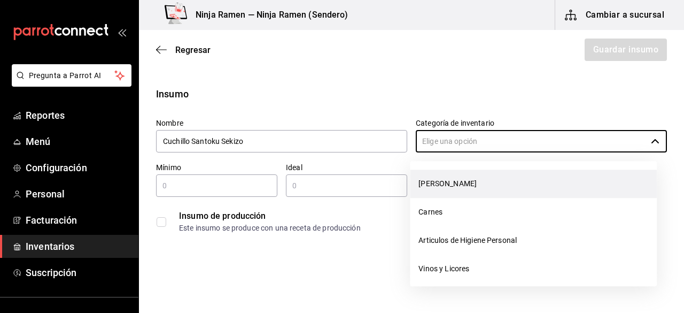
click at [491, 177] on li "[PERSON_NAME]" at bounding box center [533, 184] width 247 height 28
type input "[PERSON_NAME]"
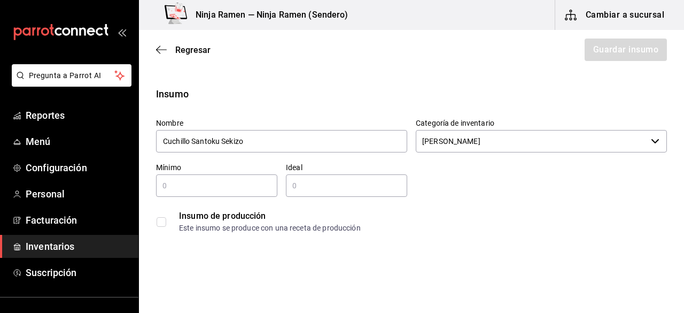
click at [190, 190] on input "text" at bounding box center [216, 185] width 121 height 13
type input "1"
click at [290, 185] on input "text" at bounding box center [346, 185] width 121 height 13
type input "2"
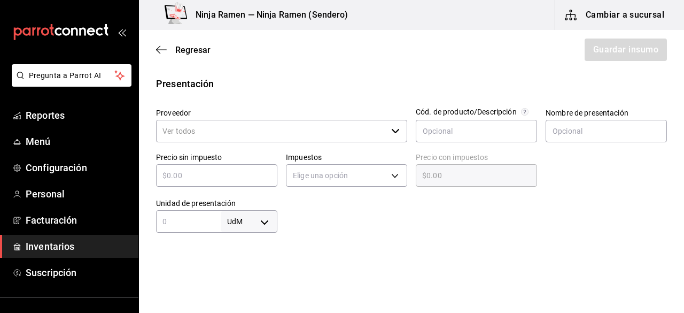
scroll to position [202, 0]
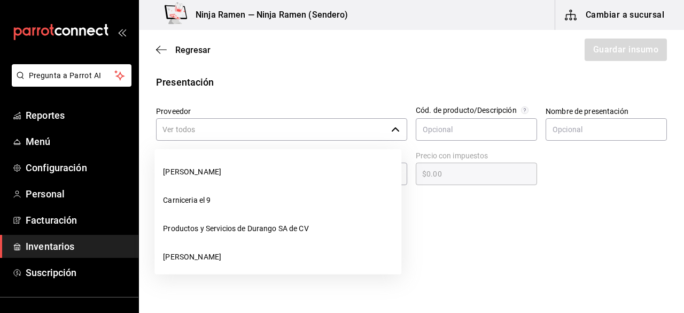
click at [391, 132] on span "button" at bounding box center [395, 129] width 9 height 9
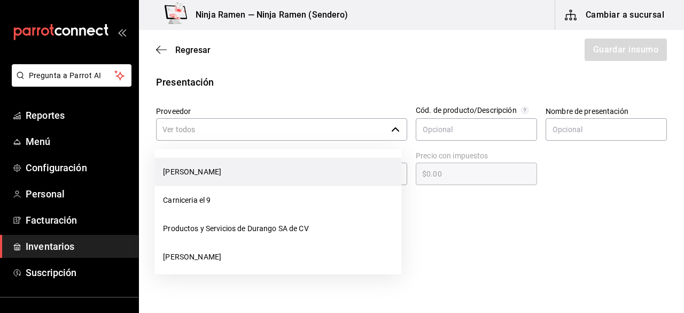
click at [317, 170] on li "[PERSON_NAME]" at bounding box center [278, 172] width 247 height 28
type input "[PERSON_NAME]"
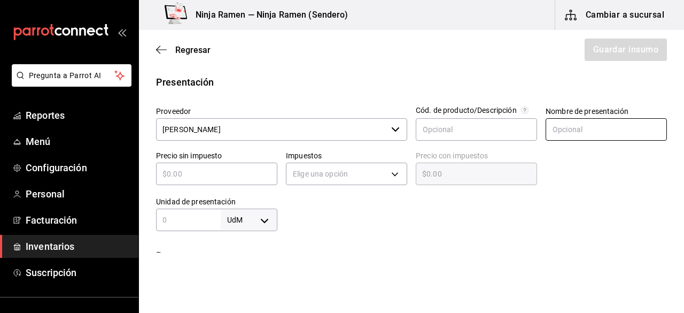
type input "2"
click at [572, 131] on input "text" at bounding box center [606, 129] width 121 height 22
paste input "Cuchillo Santoku Sekizo"
type input "Cuchillo Santoku Sekizo"
click at [228, 180] on input "text" at bounding box center [216, 173] width 121 height 13
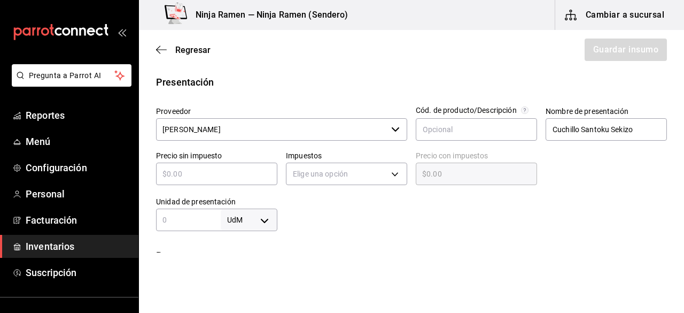
type input "$3"
type input "$3.00"
type input "$34"
type input "$34.00"
type input "$341"
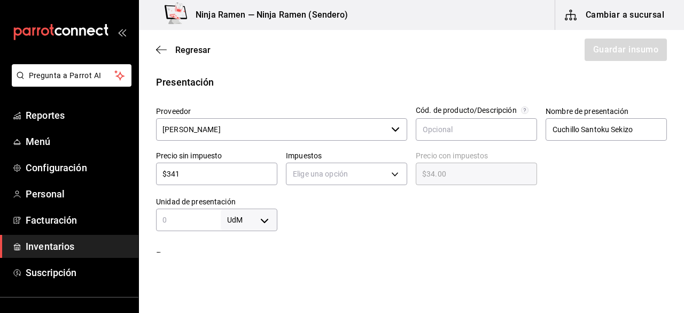
type input "$341.00"
type input "$341"
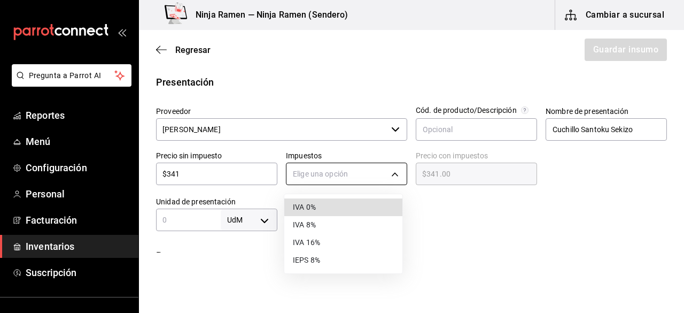
click at [297, 180] on body "Pregunta a Parrot AI Reportes Menú Configuración Personal Facturación Inventari…" at bounding box center [342, 126] width 684 height 252
click at [322, 210] on li "IVA 0%" at bounding box center [343, 207] width 118 height 18
type input "IVA_0"
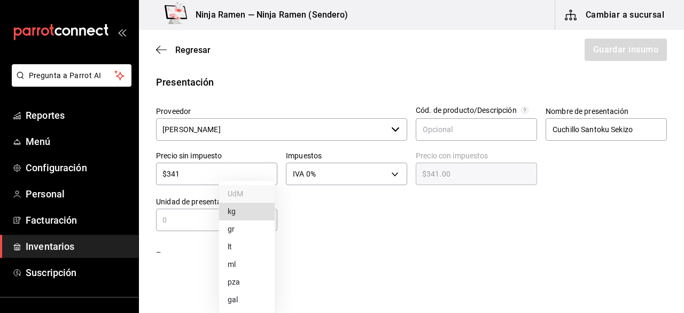
click at [267, 223] on body "Pregunta a Parrot AI Reportes Menú Configuración Personal Facturación Inventari…" at bounding box center [342, 126] width 684 height 252
click at [252, 278] on li "pza" at bounding box center [247, 282] width 56 height 18
type input "UNIT"
click at [194, 224] on input "text" at bounding box center [188, 219] width 65 height 13
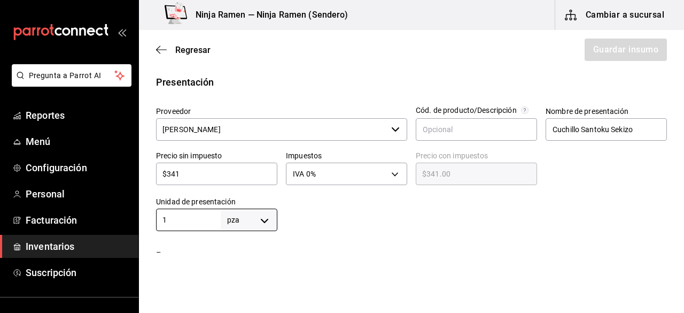
type input "1"
click at [535, 232] on div "Insumo Nombre Cuchillo Santoku Sekizo Categoría de inventario Bodega Senson ​ M…" at bounding box center [411, 220] width 545 height 673
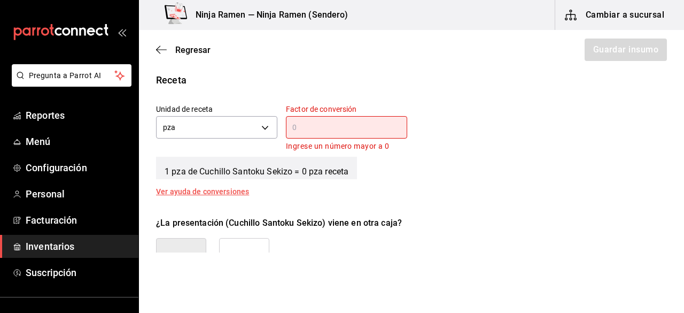
scroll to position [383, 0]
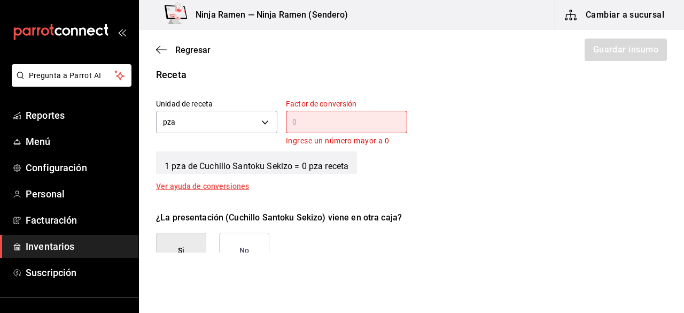
click at [398, 122] on input "text" at bounding box center [346, 122] width 121 height 13
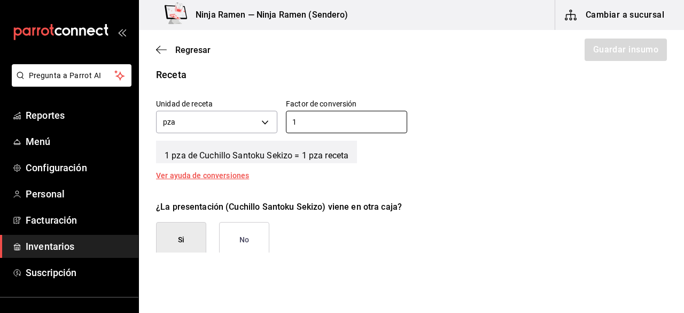
type input "1"
click at [243, 243] on button "No" at bounding box center [244, 240] width 50 height 36
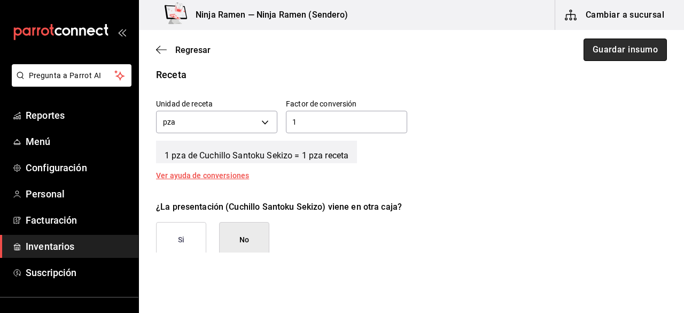
click at [644, 47] on button "Guardar insumo" at bounding box center [625, 50] width 83 height 22
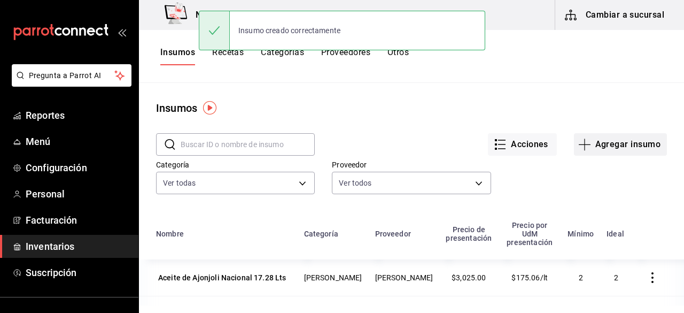
click at [643, 137] on button "Agregar insumo" at bounding box center [620, 144] width 93 height 22
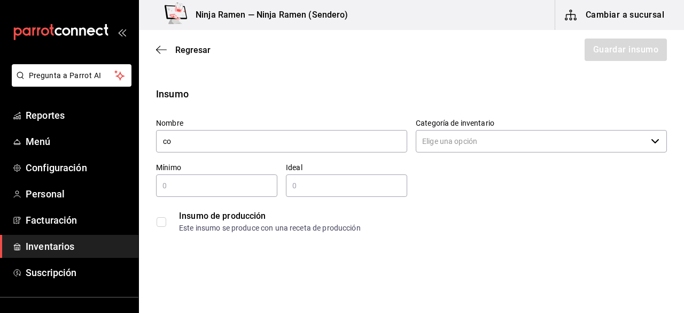
type input "c"
type input "v"
type input "Vino Tinto Don Simon"
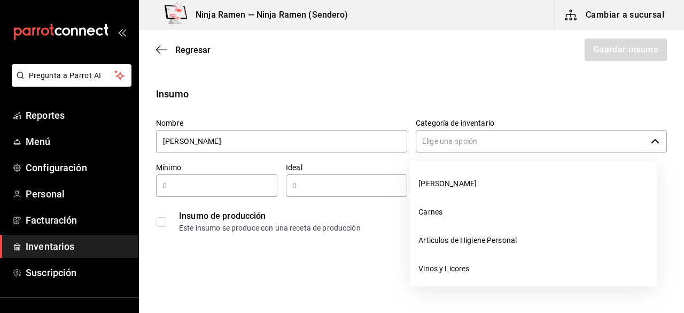
click at [446, 130] on input "Categoría de inventario" at bounding box center [531, 141] width 231 height 22
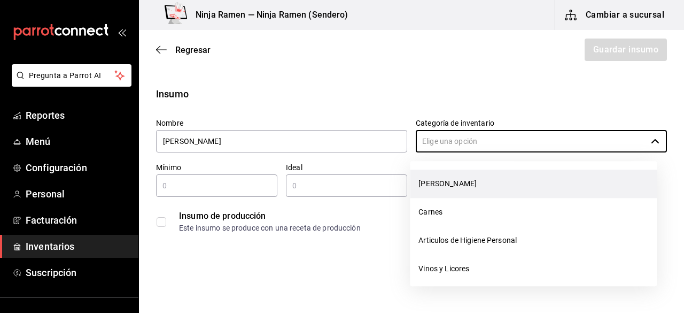
click at [438, 189] on li "[PERSON_NAME]" at bounding box center [533, 184] width 247 height 28
type input "[PERSON_NAME]"
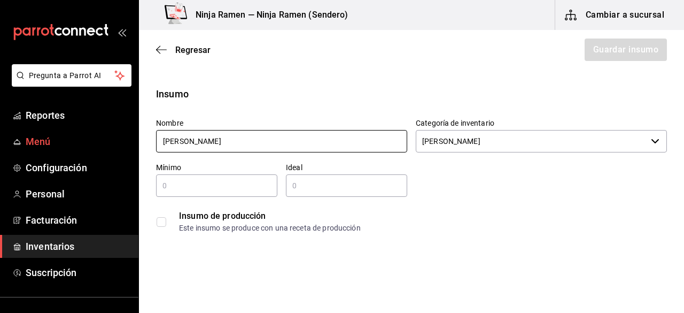
drag, startPoint x: 246, startPoint y: 136, endPoint x: 107, endPoint y: 141, distance: 138.6
click at [107, 141] on div "Pregunta a Parrot AI Reportes Menú Configuración Personal Facturación Inventari…" at bounding box center [342, 126] width 684 height 252
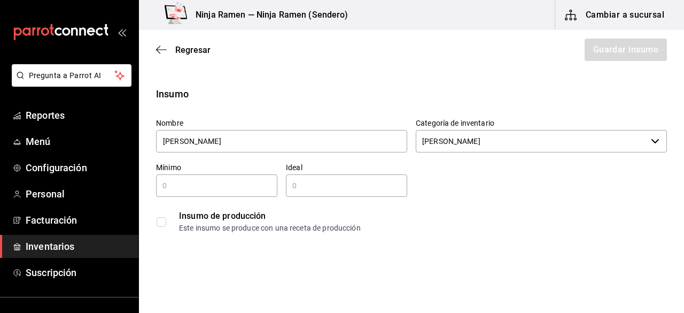
click at [173, 182] on input "text" at bounding box center [216, 185] width 121 height 13
type input "1"
type input "2"
click at [305, 189] on input "2" at bounding box center [346, 185] width 121 height 13
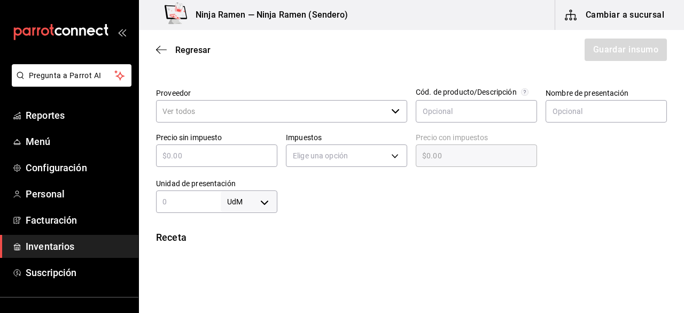
scroll to position [222, 0]
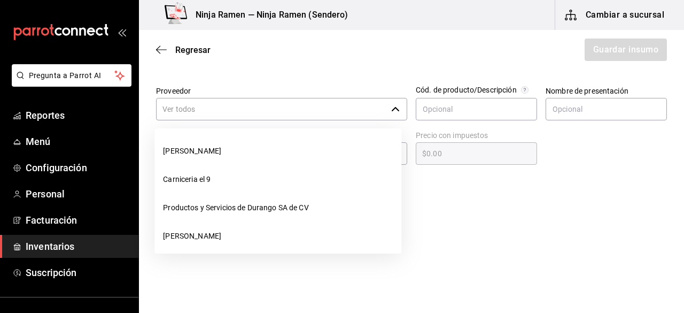
click at [391, 105] on icon "button" at bounding box center [395, 109] width 9 height 9
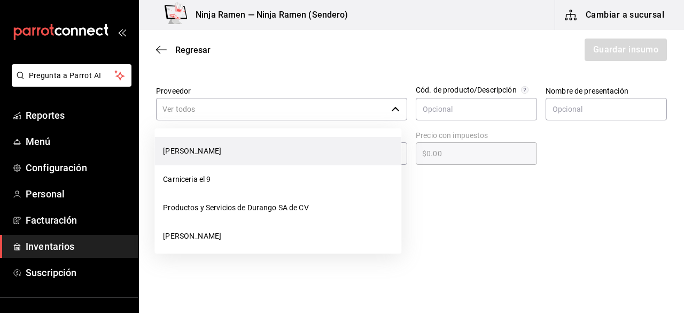
click at [322, 151] on li "[PERSON_NAME]" at bounding box center [278, 151] width 247 height 28
type input "[PERSON_NAME]"
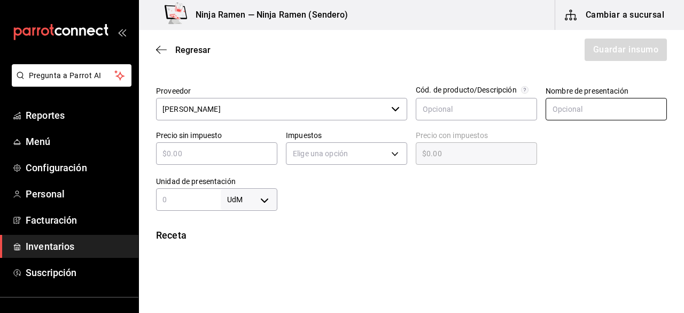
type input "2"
click at [574, 110] on input "text" at bounding box center [606, 109] width 121 height 22
paste input "Vino Tinto Don Simon"
type input "Vino Tinto Don Simon"
click at [225, 162] on div "​" at bounding box center [216, 153] width 121 height 22
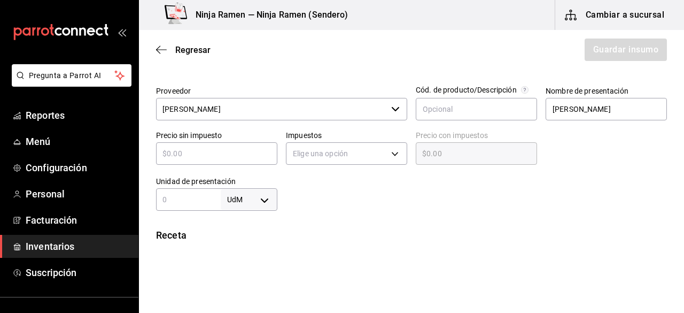
click at [225, 162] on div "​" at bounding box center [216, 153] width 121 height 22
type input "$3"
type input "$3.00"
type input "$35"
type input "$35.00"
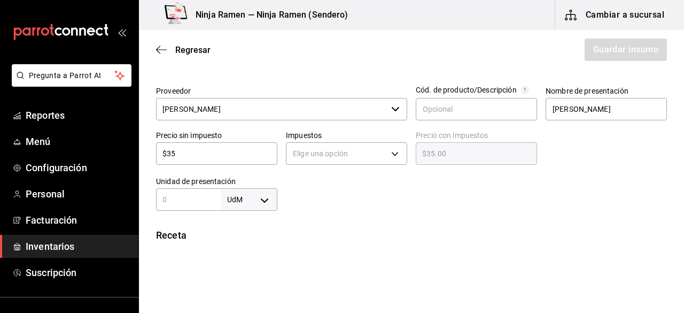
type input "$354"
type input "$354.00"
type input "$354.4"
type input "$354.40"
type input "$354.46"
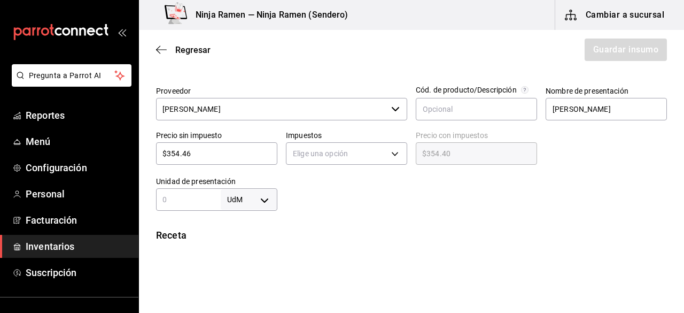
type input "$354.46"
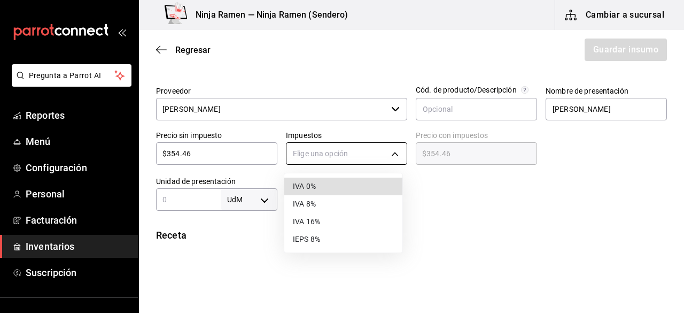
click at [293, 144] on body "Pregunta a Parrot AI Reportes Menú Configuración Personal Facturación Inventari…" at bounding box center [342, 126] width 684 height 252
click at [322, 184] on li "IVA 0%" at bounding box center [343, 187] width 118 height 18
type input "IVA_0"
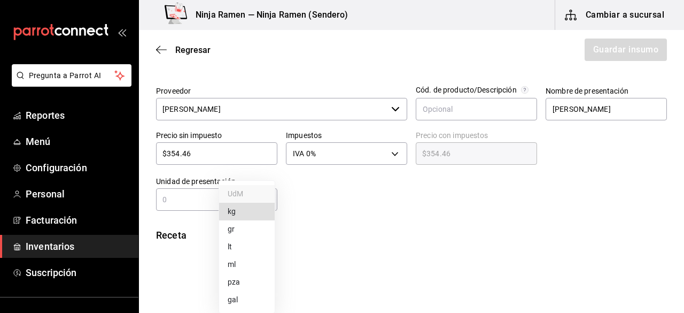
click at [261, 206] on body "Pregunta a Parrot AI Reportes Menú Configuración Personal Facturación Inventari…" at bounding box center [342, 126] width 684 height 252
click at [246, 280] on li "pza" at bounding box center [247, 282] width 56 height 18
type input "UNIT"
click at [196, 204] on input "text" at bounding box center [188, 199] width 65 height 13
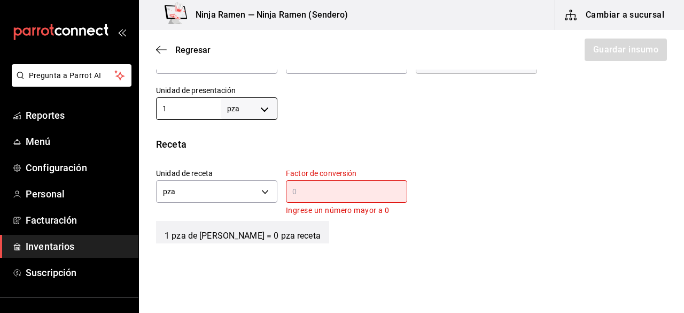
scroll to position [328, 0]
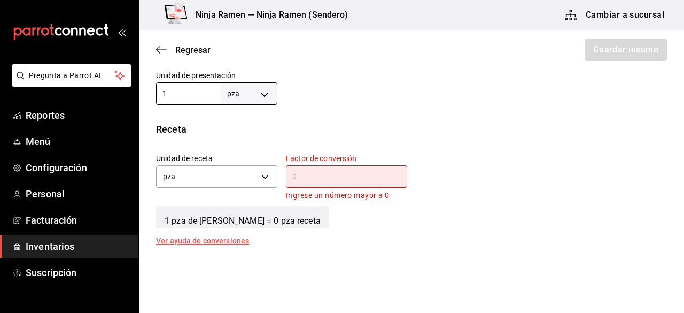
type input "1"
click at [326, 171] on input "text" at bounding box center [346, 176] width 121 height 13
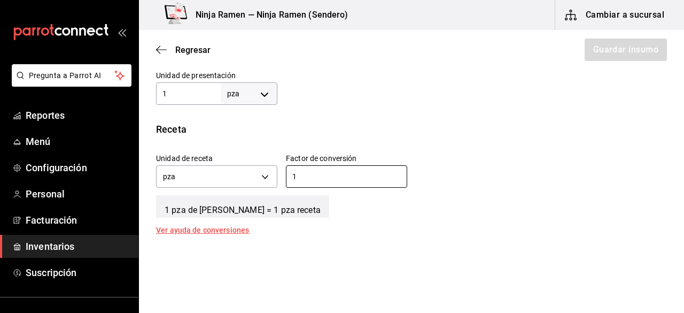
type input "1"
click at [420, 176] on div "Unidad de receta pza UNIT Factor de conversión 1 ​" at bounding box center [408, 168] width 520 height 46
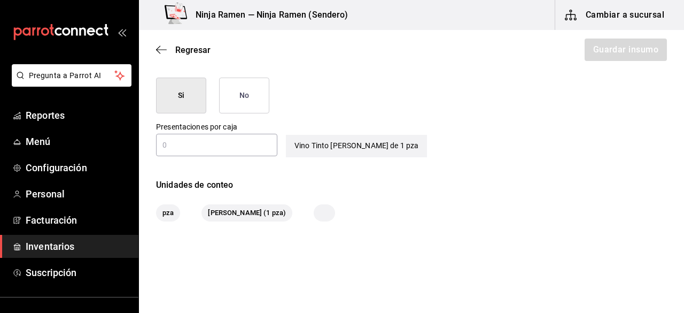
scroll to position [534, 0]
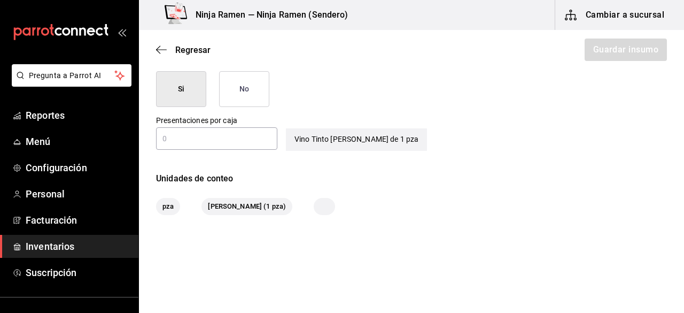
click at [244, 97] on button "No" at bounding box center [244, 89] width 50 height 36
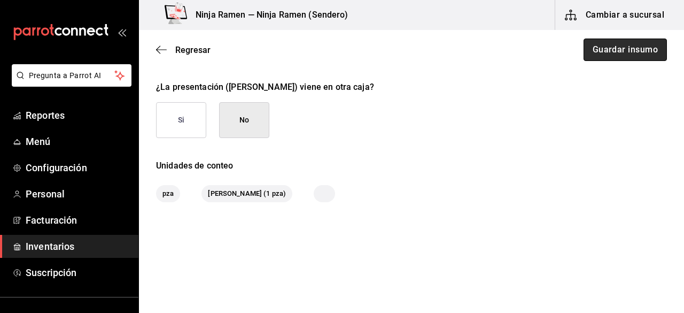
click at [636, 52] on button "Guardar insumo" at bounding box center [625, 50] width 83 height 22
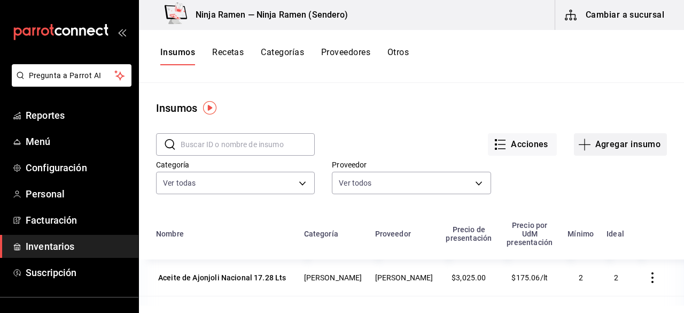
click at [614, 137] on button "Agregar insumo" at bounding box center [620, 144] width 93 height 22
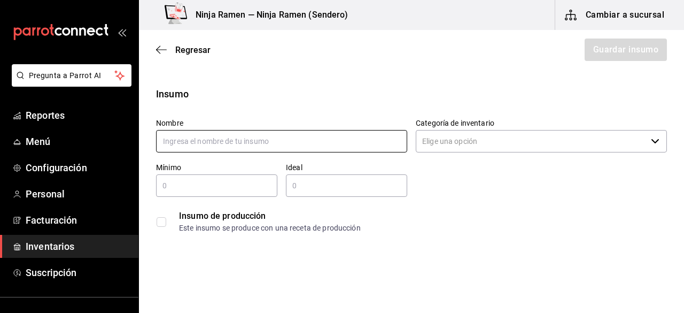
click at [273, 140] on input "text" at bounding box center [281, 141] width 251 height 22
type input "B"
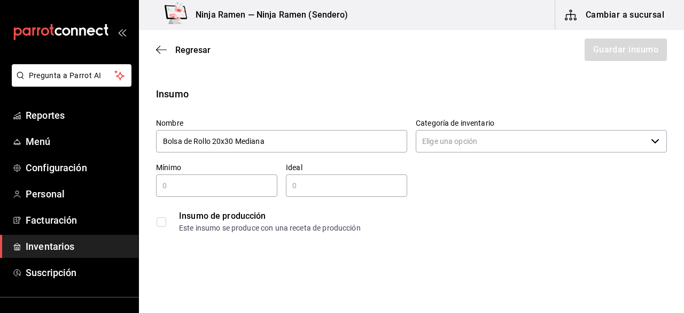
type input "Bolsa de Rollo 20x30 Mediana"
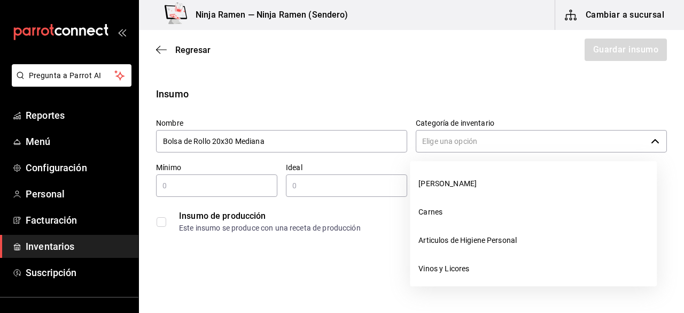
click at [430, 149] on input "Categoría de inventario" at bounding box center [531, 141] width 231 height 22
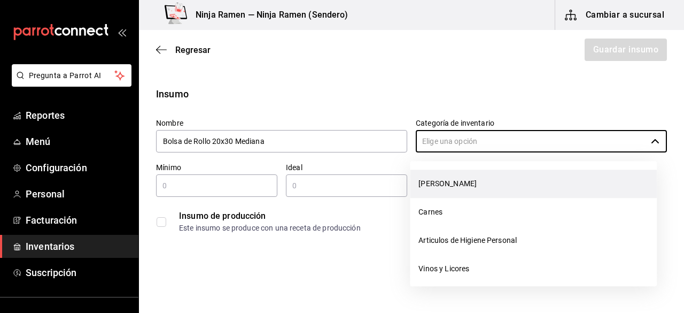
click at [447, 188] on li "[PERSON_NAME]" at bounding box center [533, 184] width 247 height 28
type input "[PERSON_NAME]"
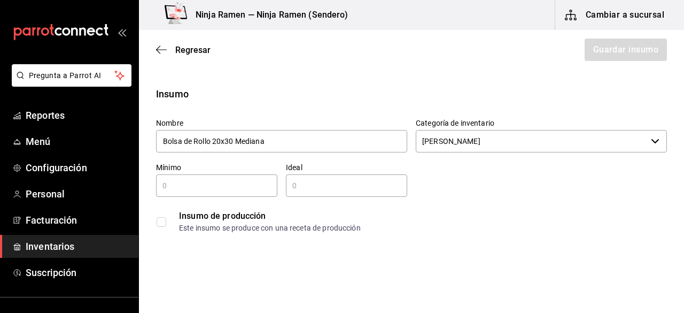
click at [220, 189] on input "text" at bounding box center [216, 185] width 121 height 13
type input "1"
click at [318, 190] on input "text" at bounding box center [346, 185] width 121 height 13
type input "2"
click at [318, 190] on input "2" at bounding box center [346, 185] width 121 height 13
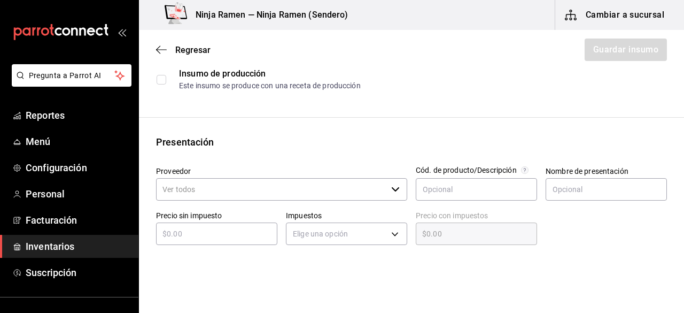
scroll to position [155, 0]
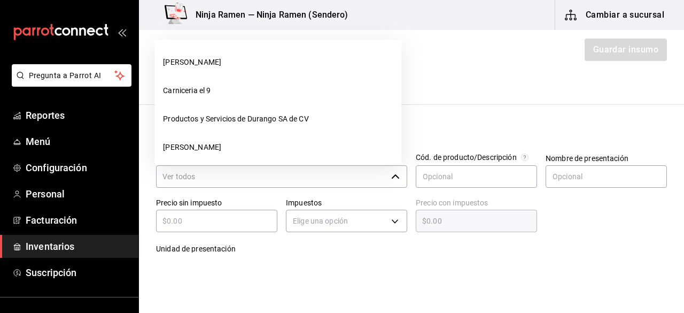
click at [391, 180] on icon "button" at bounding box center [395, 176] width 9 height 9
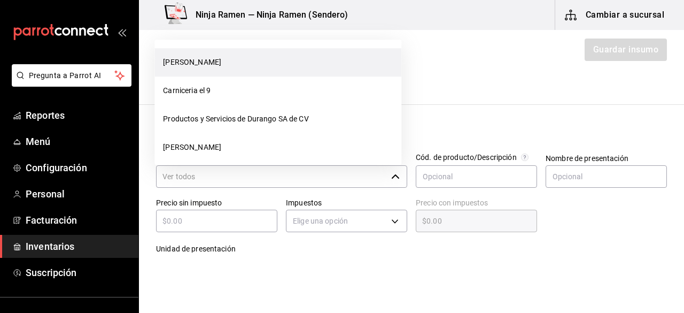
click at [199, 65] on li "[PERSON_NAME]" at bounding box center [278, 62] width 247 height 28
type input "[PERSON_NAME]"
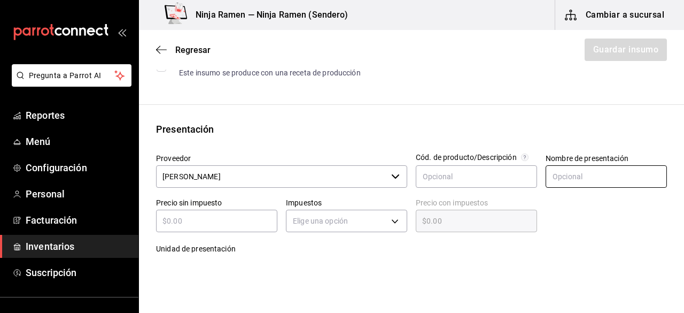
type input "2"
click at [588, 187] on input "text" at bounding box center [606, 176] width 121 height 22
type input "Bolsa de Rollo 20x30 Mediana"
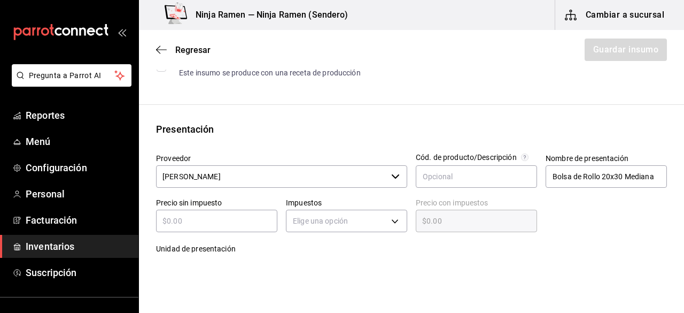
click at [194, 228] on div "​" at bounding box center [216, 221] width 121 height 22
type input "$4"
type input "$4.00"
type input "$40"
type input "$40.00"
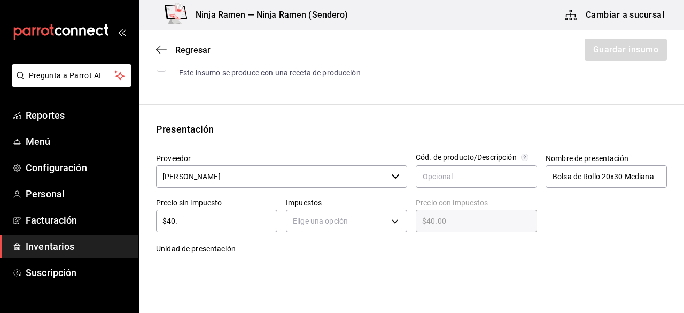
type input "$40.6"
type input "$40.60"
type input "$40.68"
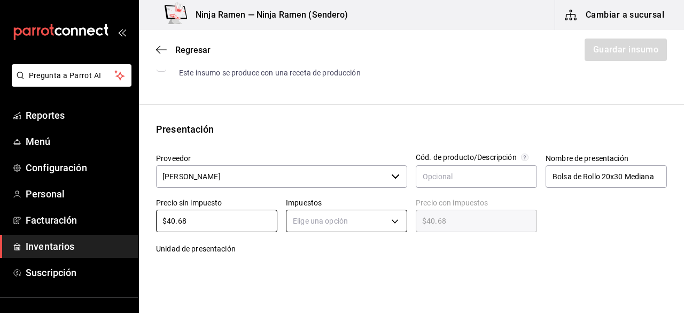
type input "$40.68"
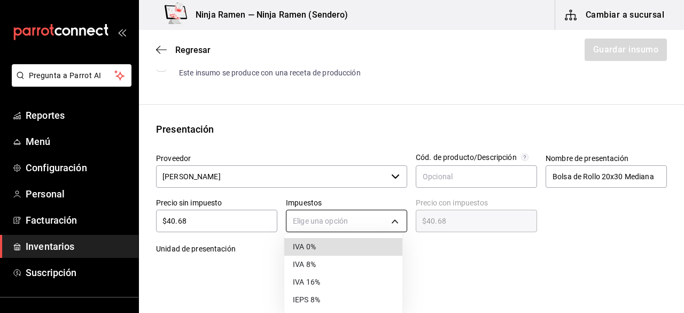
click at [332, 229] on body "Pregunta a Parrot AI Reportes Menú Configuración Personal Facturación Inventari…" at bounding box center [342, 126] width 684 height 252
click at [328, 246] on li "IVA 0%" at bounding box center [343, 247] width 118 height 18
type input "IVA_0"
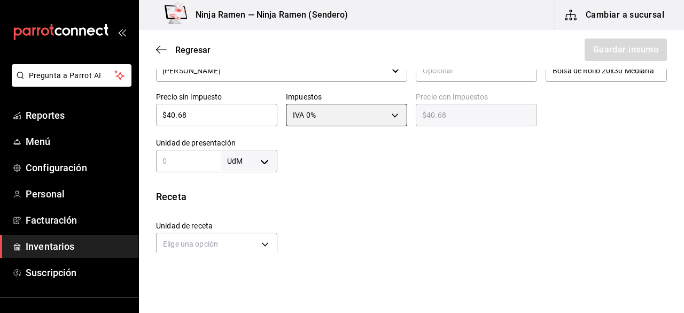
scroll to position [266, 0]
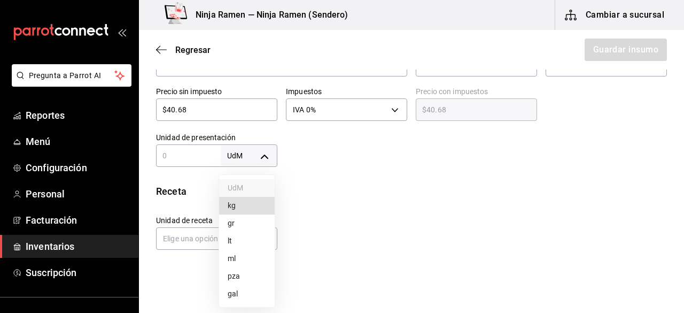
click at [265, 150] on body "Pregunta a Parrot AI Reportes Menú Configuración Personal Facturación Inventari…" at bounding box center [342, 126] width 684 height 252
click at [246, 271] on li "pza" at bounding box center [247, 276] width 56 height 18
type input "UNIT"
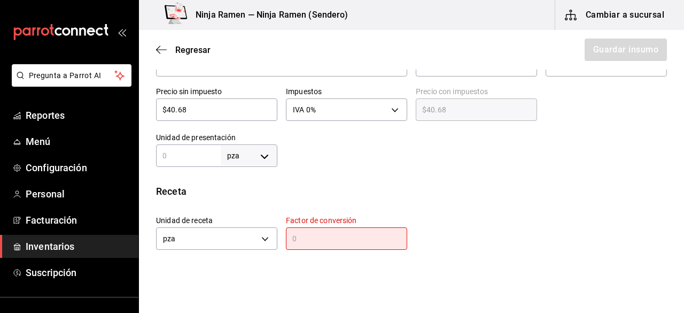
click at [206, 157] on input "text" at bounding box center [188, 155] width 65 height 13
type input "1"
click at [320, 176] on div "Insumo Nombre Bolsa de Rollo 20x30 Mediana Categoría de inventario Bodega Senso…" at bounding box center [411, 156] width 545 height 673
click at [316, 245] on div "​" at bounding box center [346, 238] width 121 height 22
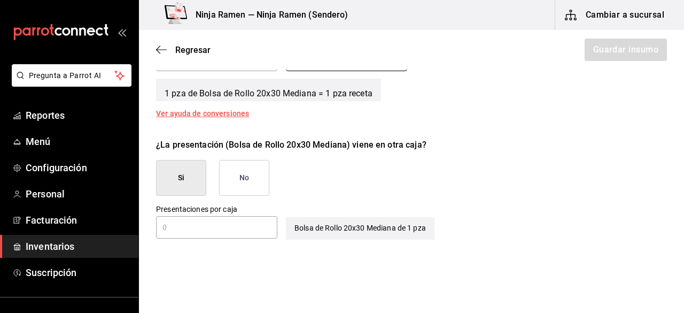
scroll to position [456, 0]
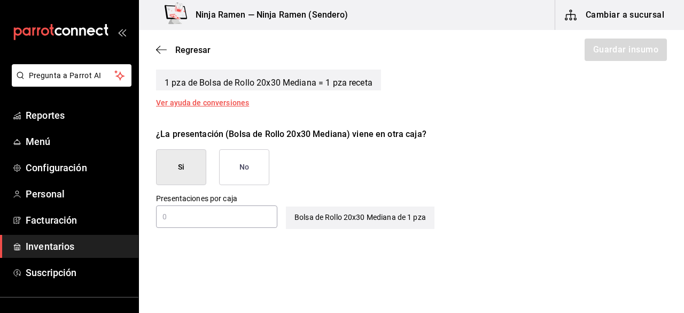
type input "1"
click at [256, 153] on button "No" at bounding box center [244, 167] width 50 height 36
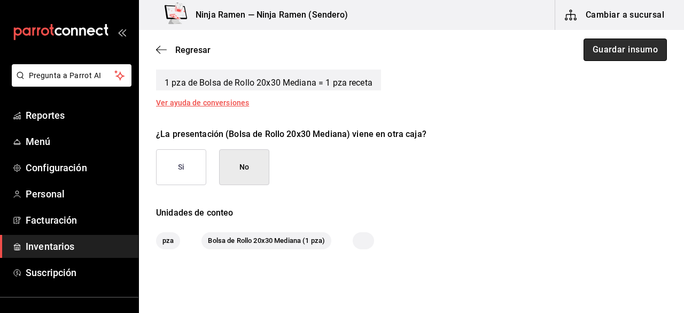
click at [616, 49] on button "Guardar insumo" at bounding box center [625, 50] width 83 height 22
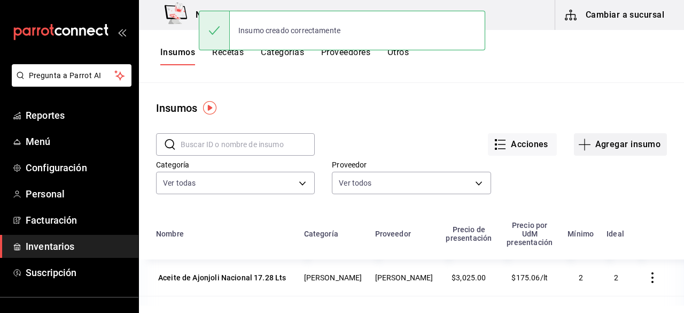
click at [600, 147] on button "Agregar insumo" at bounding box center [620, 144] width 93 height 22
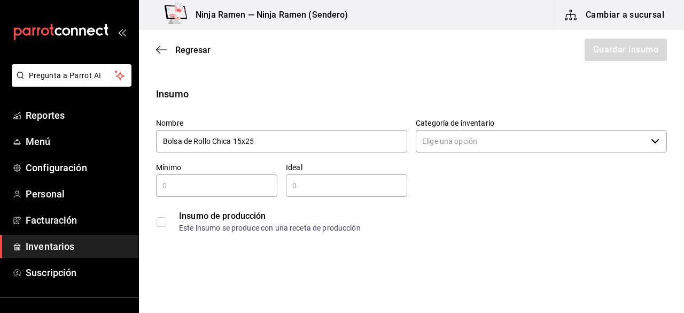
type input "Bolsa de Rollo Chica 15x25"
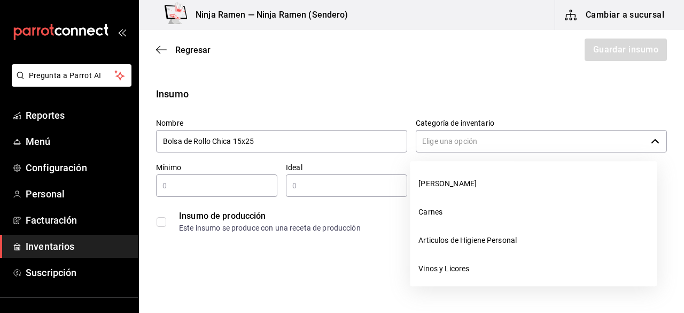
click at [630, 142] on input "Categoría de inventario" at bounding box center [531, 141] width 231 height 22
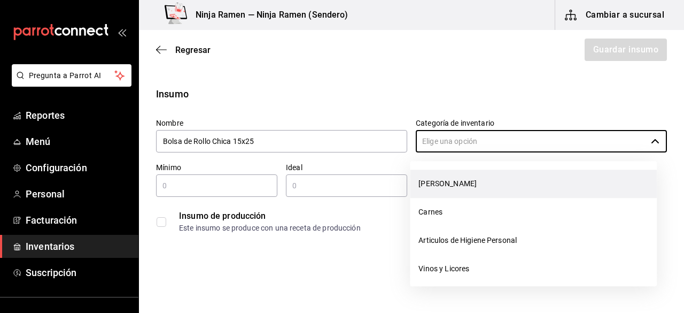
click at [514, 191] on li "[PERSON_NAME]" at bounding box center [533, 184] width 247 height 28
type input "[PERSON_NAME]"
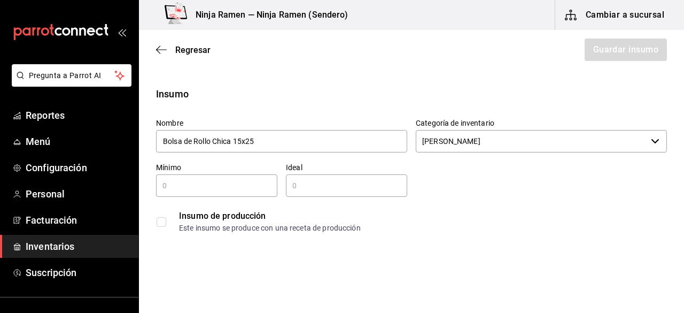
click at [204, 193] on div "​" at bounding box center [216, 185] width 121 height 22
type input "1"
click at [298, 182] on input "text" at bounding box center [346, 185] width 121 height 13
click at [298, 182] on input "2" at bounding box center [346, 185] width 121 height 13
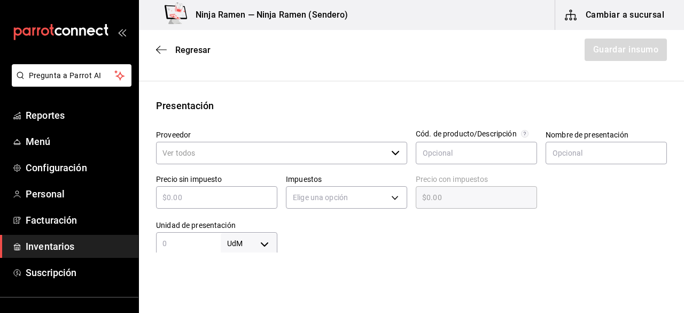
scroll to position [181, 0]
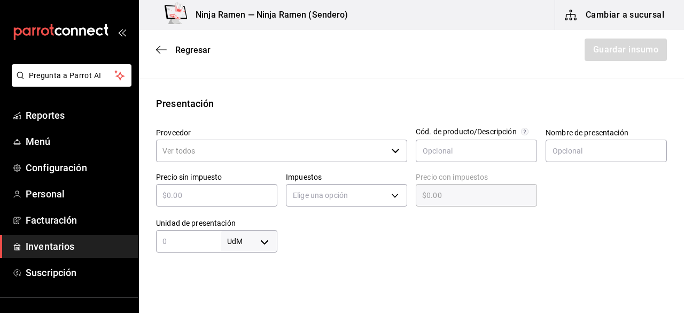
type input "2"
click at [239, 152] on input "Proveedor" at bounding box center [271, 151] width 231 height 22
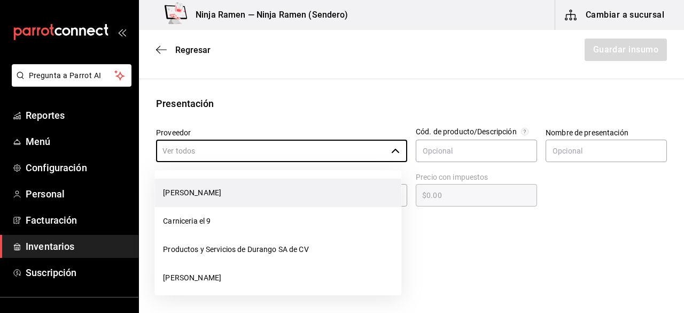
click at [239, 195] on li "[PERSON_NAME]" at bounding box center [278, 193] width 247 height 28
type input "[PERSON_NAME]"
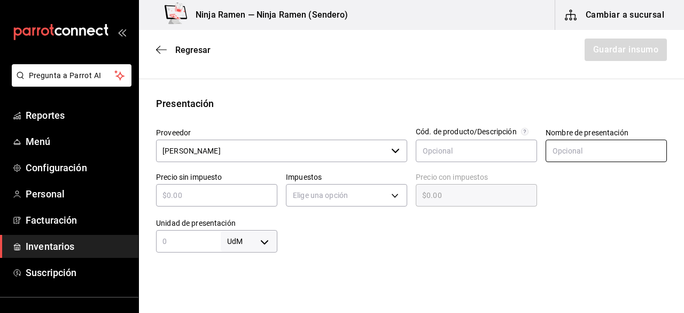
click at [547, 143] on input "text" at bounding box center [606, 151] width 121 height 22
paste input "Vino Tinto Don Simon"
type input "V"
type input "b"
type input "Bolsa de Rollo Chica 15x25"
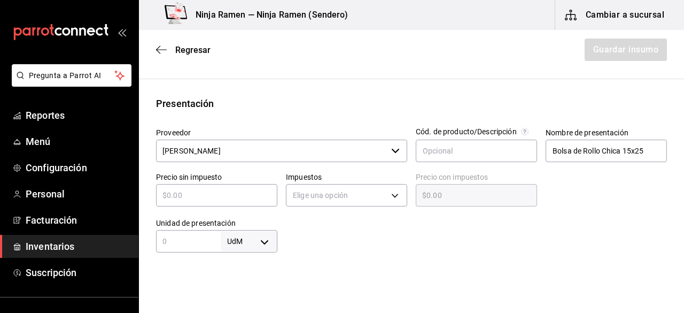
click at [192, 190] on input "text" at bounding box center [216, 195] width 121 height 13
type input "$3"
type input "$3.00"
type input "$39"
type input "$39.00"
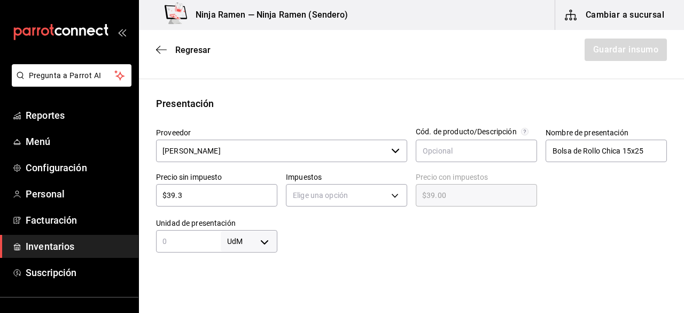
type input "$39.30"
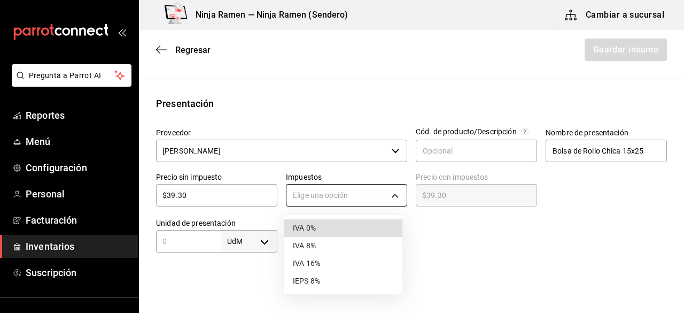
click at [328, 197] on body "Pregunta a Parrot AI Reportes Menú Configuración Personal Facturación Inventari…" at bounding box center [342, 126] width 684 height 252
click at [340, 228] on li "IVA 0%" at bounding box center [343, 228] width 118 height 18
type input "IVA_0"
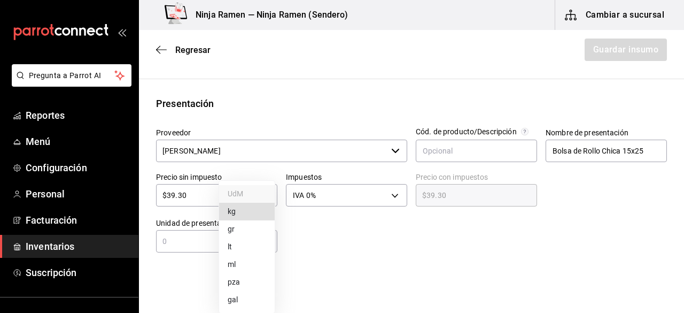
click at [266, 238] on body "Pregunta a Parrot AI Reportes Menú Configuración Personal Facturación Inventari…" at bounding box center [342, 126] width 684 height 252
click at [248, 281] on li "pza" at bounding box center [247, 282] width 56 height 18
type input "UNIT"
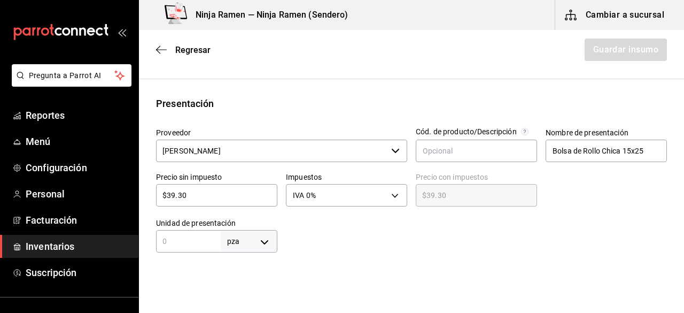
click at [191, 251] on div "pza UNIT ​" at bounding box center [216, 241] width 121 height 22
type input "1"
click at [458, 252] on html "Pregunta a Parrot AI Reportes Menú Configuración Personal Facturación Inventari…" at bounding box center [342, 126] width 684 height 252
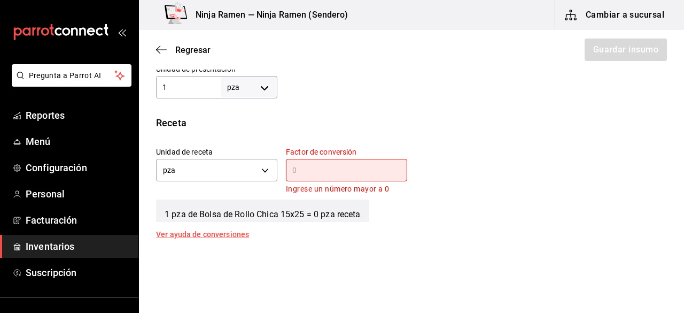
scroll to position [345, 0]
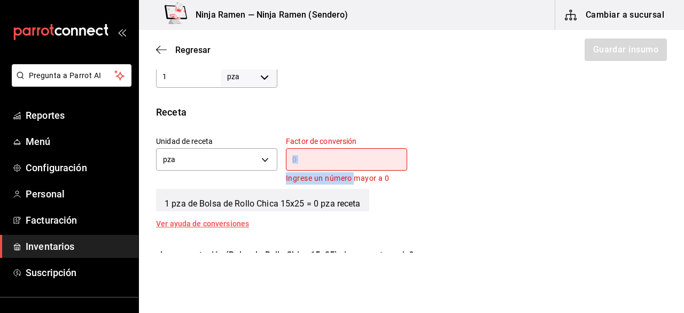
drag, startPoint x: 353, startPoint y: 175, endPoint x: 316, endPoint y: 163, distance: 39.1
click at [316, 163] on div "Factor de conversión ​ Ingrese un número mayor a 0" at bounding box center [346, 160] width 121 height 48
click at [316, 163] on input "text" at bounding box center [346, 159] width 121 height 13
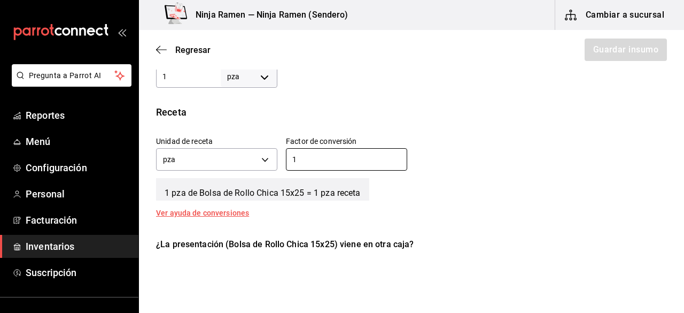
type input "1"
click at [585, 162] on div "Unidad de receta pza UNIT Factor de conversión 1 ​" at bounding box center [408, 151] width 520 height 46
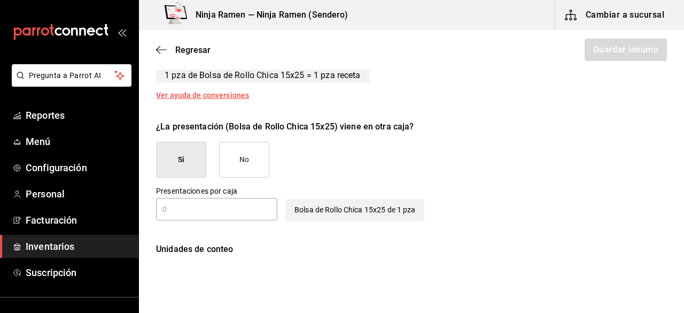
scroll to position [483, 0]
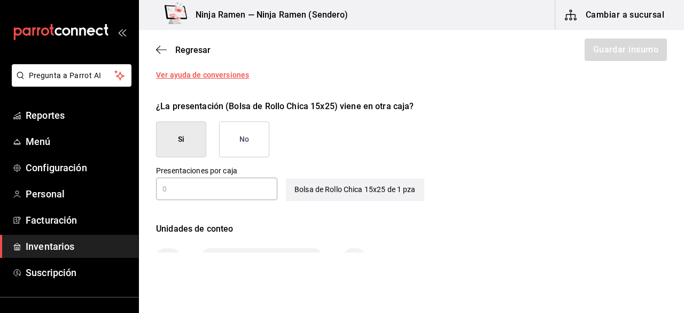
click at [251, 129] on button "No" at bounding box center [244, 139] width 50 height 36
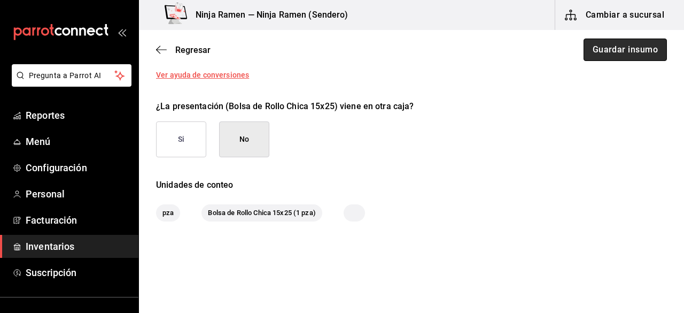
click at [593, 60] on button "Guardar insumo" at bounding box center [625, 50] width 83 height 22
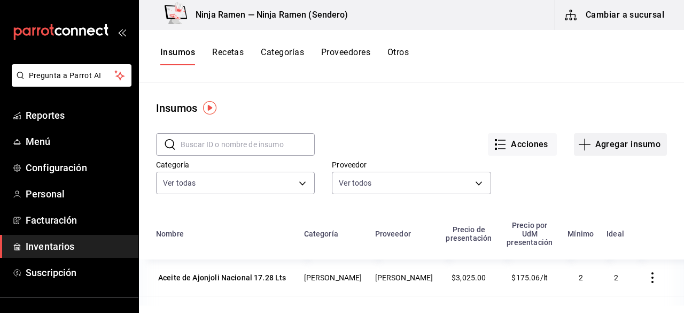
click at [614, 150] on button "Agregar insumo" at bounding box center [620, 144] width 93 height 22
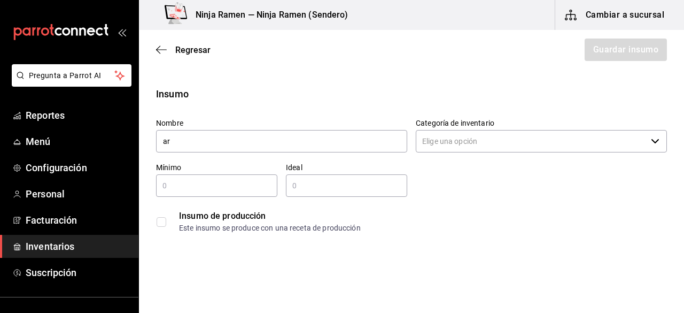
type input "a"
type input "p"
type input "r"
type input "p"
type input "Plato Ramen To Go 200 Pz"
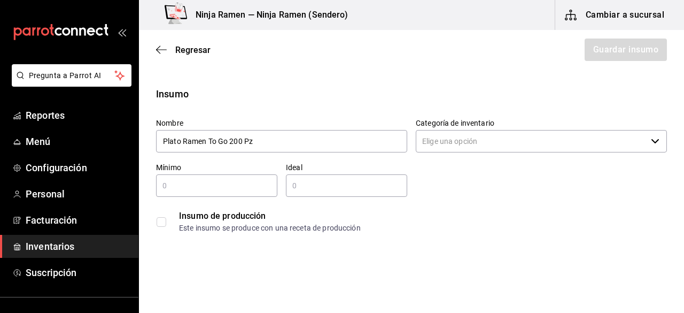
click at [479, 147] on input "Categoría de inventario" at bounding box center [531, 141] width 231 height 22
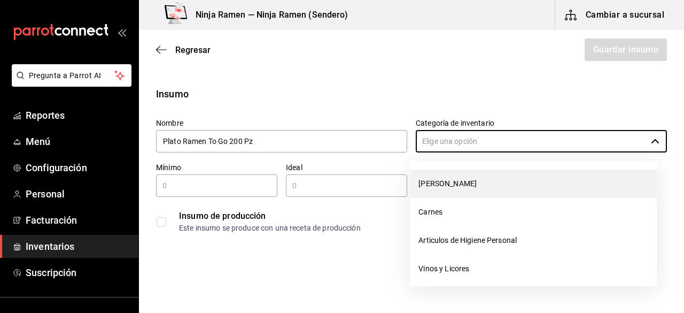
click at [458, 181] on li "[PERSON_NAME]" at bounding box center [533, 184] width 247 height 28
type input "[PERSON_NAME]"
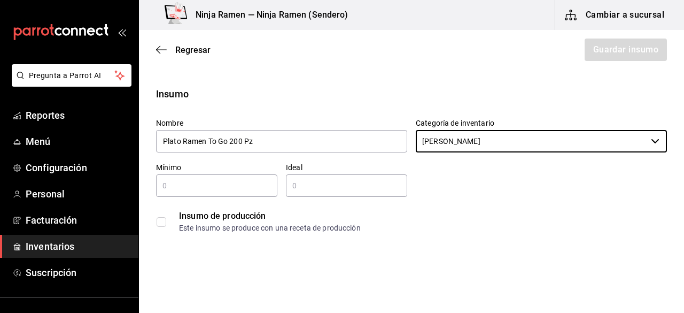
click at [256, 189] on input "text" at bounding box center [216, 185] width 121 height 13
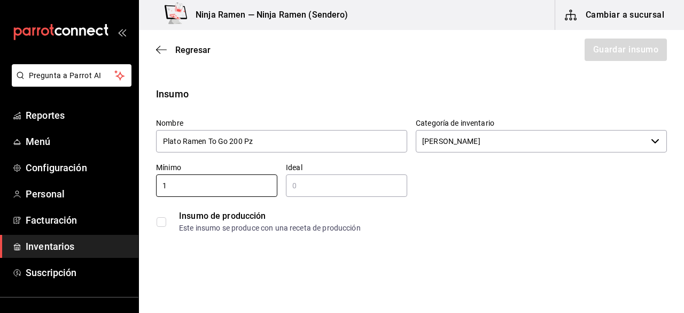
type input "1"
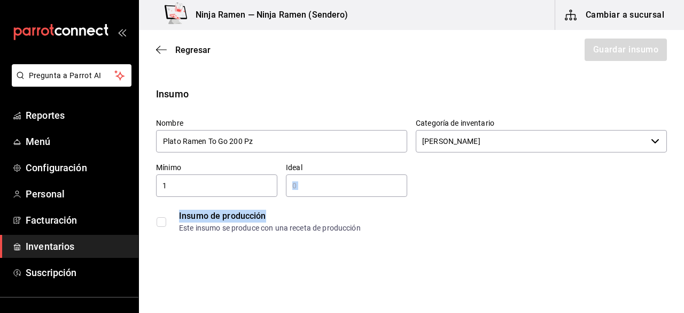
drag, startPoint x: 340, startPoint y: 197, endPoint x: 334, endPoint y: 188, distance: 11.1
click at [334, 188] on div "Nombre Plato Ramen To Go 200 Pz Categoría de inventario Bodega Senson ​ Mínimo …" at bounding box center [408, 174] width 520 height 128
click at [334, 188] on input "text" at bounding box center [346, 185] width 121 height 13
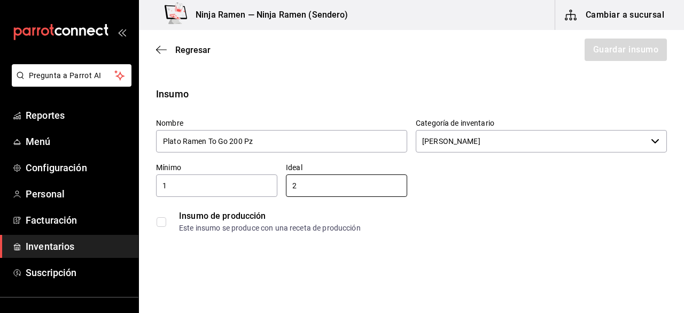
type input "2"
click at [425, 191] on div "Nombre Plato Ramen To Go 200 Pz Categoría de inventario Bodega Senson ​ Mínimo …" at bounding box center [408, 174] width 520 height 128
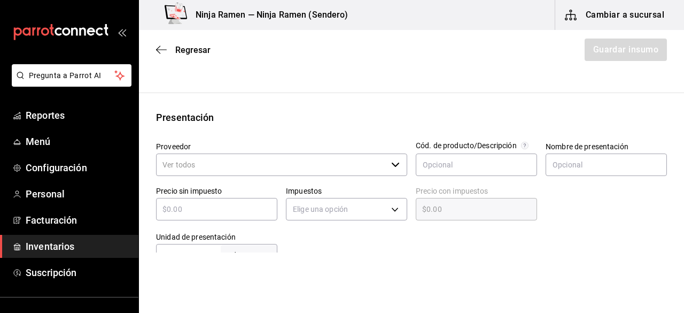
scroll to position [190, 0]
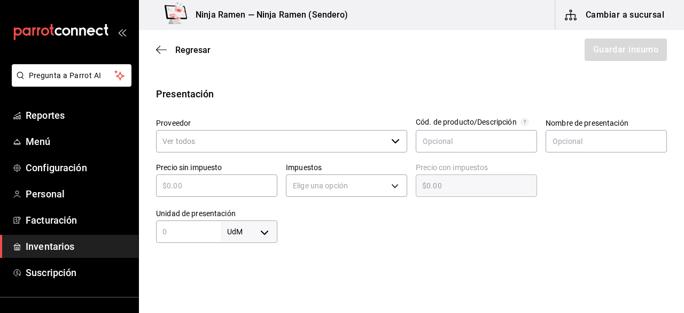
click at [385, 137] on div "​" at bounding box center [281, 141] width 251 height 22
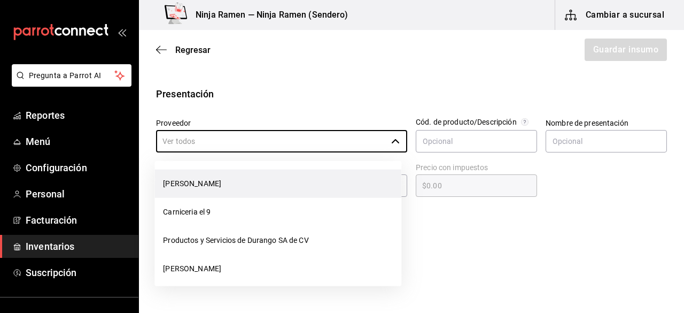
click at [335, 188] on li "[PERSON_NAME]" at bounding box center [278, 184] width 247 height 28
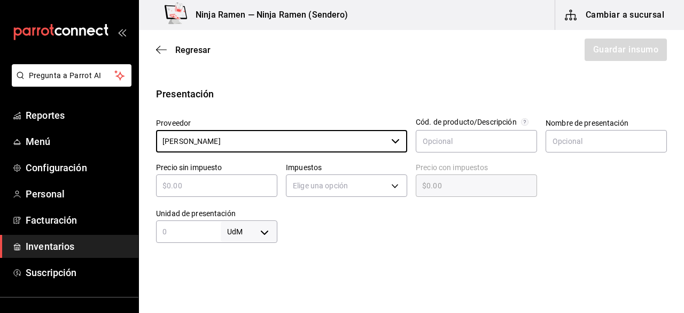
type input "[PERSON_NAME]"
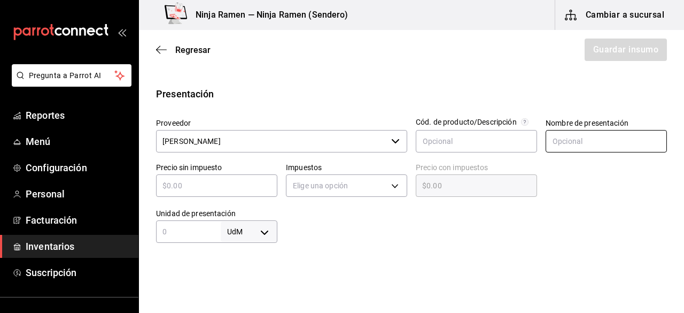
click at [568, 148] on input "text" at bounding box center [606, 141] width 121 height 22
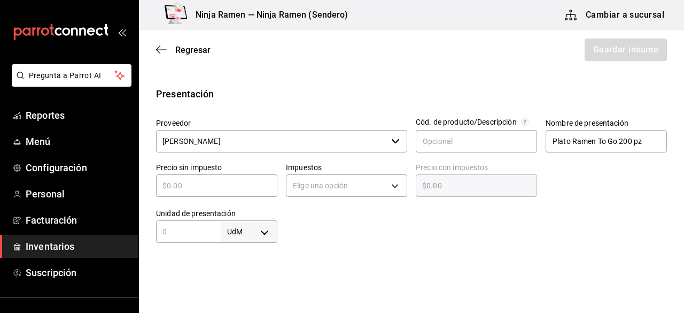
click at [263, 191] on input "text" at bounding box center [216, 185] width 121 height 13
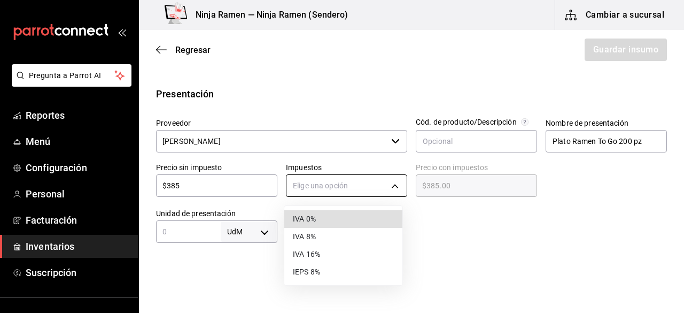
click at [299, 185] on body "Pregunta a Parrot AI Reportes Menú Configuración Personal Facturación Inventari…" at bounding box center [342, 126] width 684 height 252
click at [314, 217] on li "IVA 0%" at bounding box center [343, 219] width 118 height 18
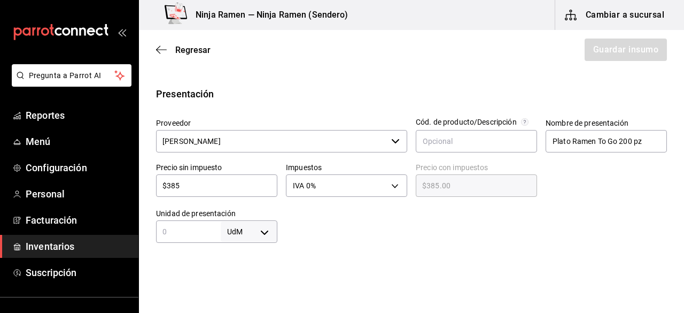
click at [210, 235] on input "text" at bounding box center [188, 231] width 65 height 13
click at [260, 230] on body "Pregunta a Parrot AI Reportes Menú Configuración Personal Facturación Inventari…" at bounding box center [342, 126] width 684 height 252
click at [253, 275] on li "pza" at bounding box center [247, 282] width 56 height 18
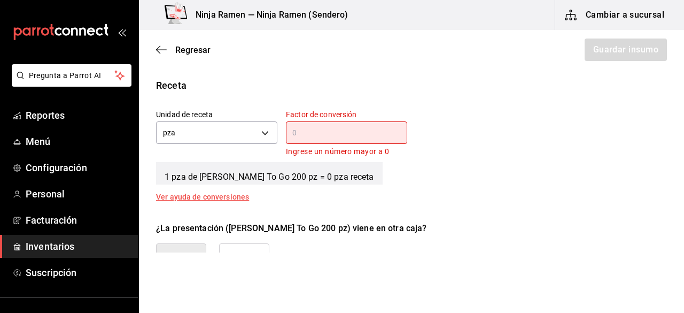
scroll to position [375, 0]
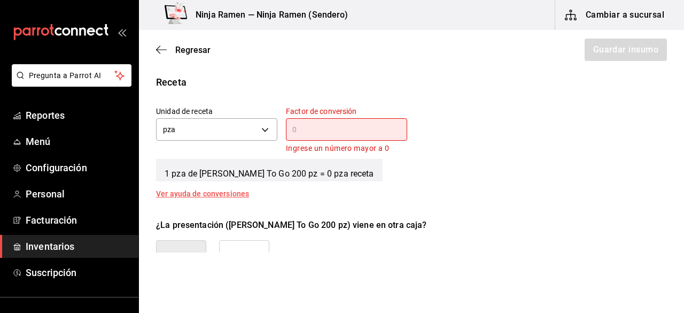
click at [303, 134] on input "text" at bounding box center [346, 129] width 121 height 13
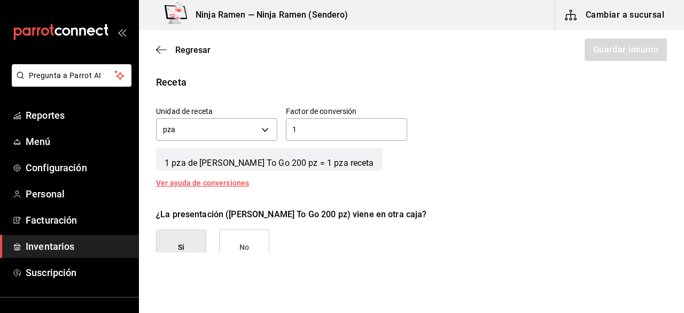
click at [251, 250] on button "No" at bounding box center [244, 247] width 50 height 36
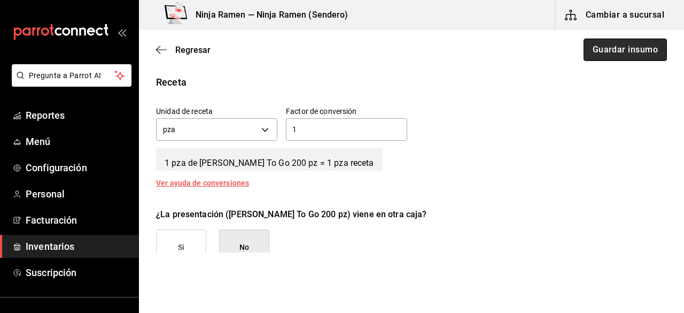
click at [622, 55] on button "Guardar insumo" at bounding box center [625, 50] width 83 height 22
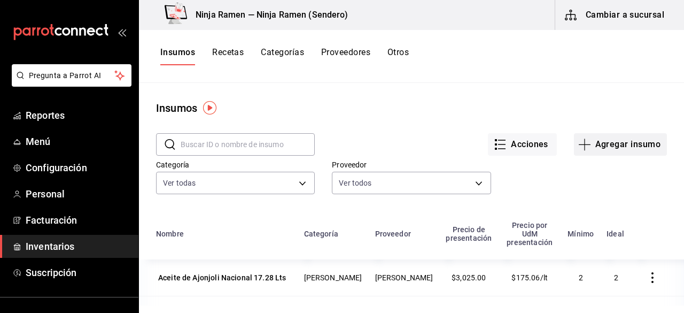
click at [603, 144] on button "Agregar insumo" at bounding box center [620, 144] width 93 height 22
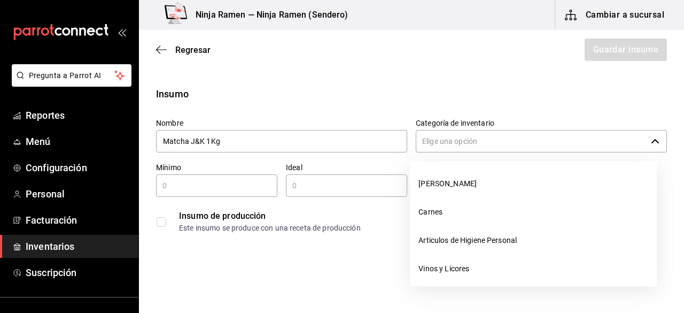
click at [449, 144] on input "Categoría de inventario" at bounding box center [531, 141] width 231 height 22
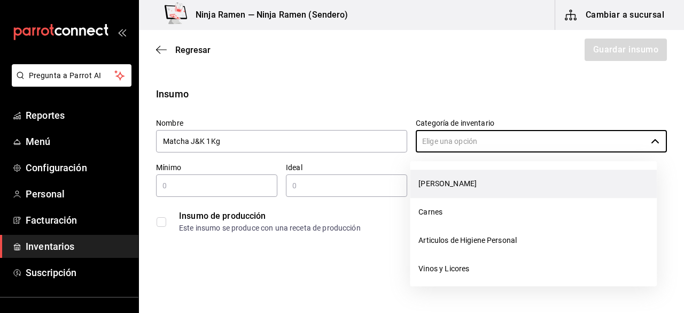
click at [448, 179] on li "[PERSON_NAME]" at bounding box center [533, 184] width 247 height 28
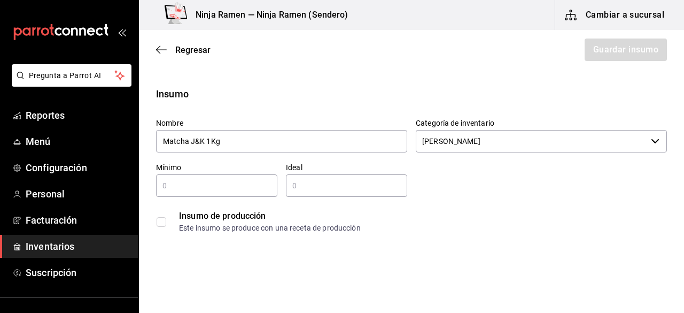
click at [218, 182] on input "text" at bounding box center [216, 185] width 121 height 13
click at [298, 182] on input "text" at bounding box center [346, 185] width 121 height 13
click at [243, 183] on input "12" at bounding box center [216, 185] width 121 height 13
drag, startPoint x: 284, startPoint y: 188, endPoint x: 321, endPoint y: 183, distance: 36.6
click at [321, 183] on input "text" at bounding box center [346, 185] width 121 height 13
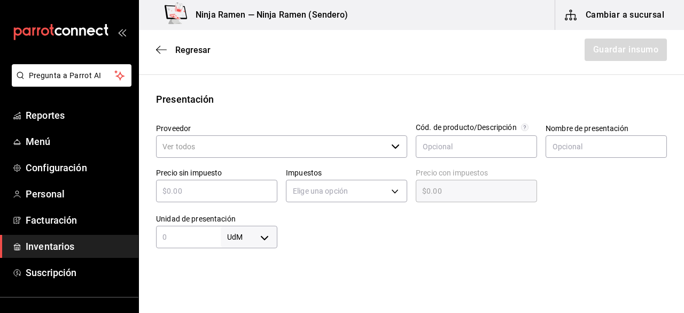
scroll to position [197, 0]
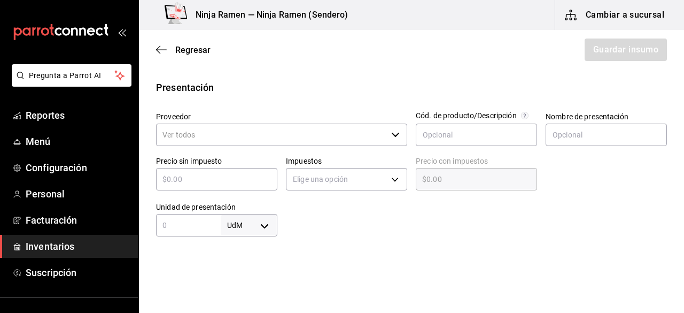
click at [402, 128] on div "Proveedor ​ Cód. de producto/Descripción Nombre de presentación Precio sin impu…" at bounding box center [408, 169] width 520 height 133
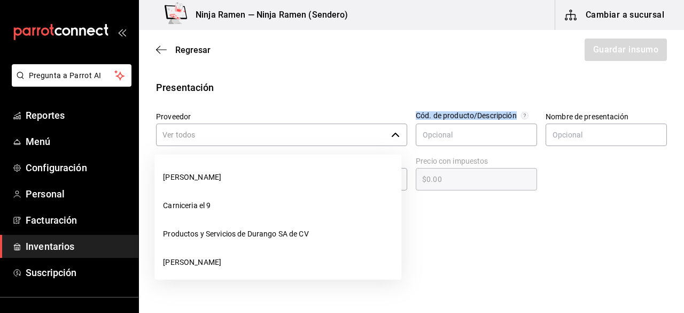
click at [402, 128] on div "​" at bounding box center [281, 135] width 251 height 22
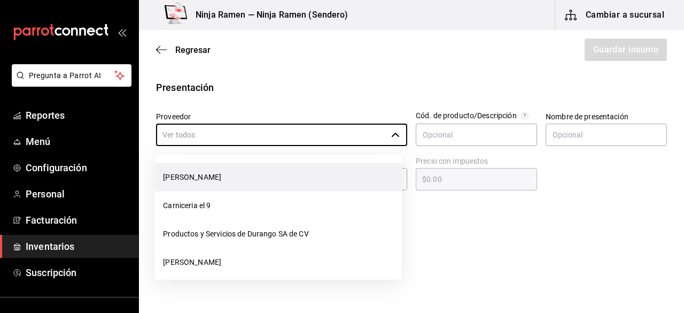
click at [326, 175] on li "[PERSON_NAME]" at bounding box center [278, 177] width 247 height 28
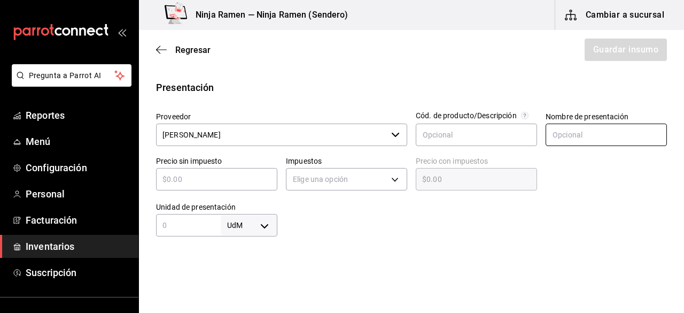
click at [577, 142] on input "text" at bounding box center [606, 135] width 121 height 22
paste input "Matcha J&K 1Kg"
click at [218, 186] on div "​" at bounding box center [216, 179] width 121 height 22
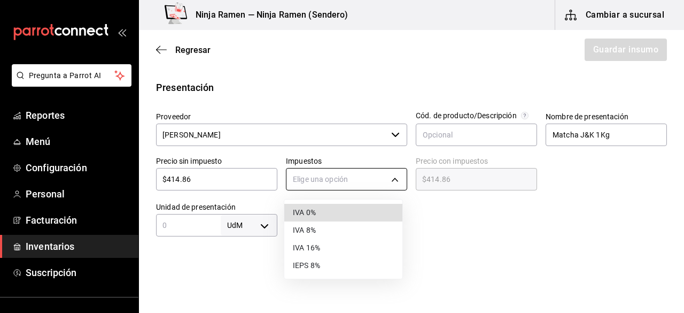
click at [358, 184] on body "Pregunta a Parrot AI Reportes Menú Configuración Personal Facturación Inventari…" at bounding box center [342, 126] width 684 height 252
click at [343, 216] on li "IVA 0%" at bounding box center [343, 213] width 118 height 18
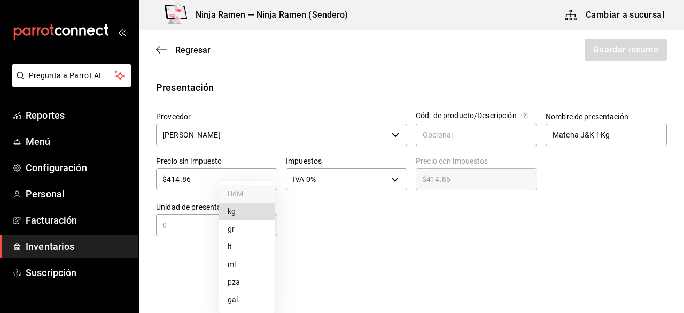
click at [222, 231] on body "Pregunta a Parrot AI Reportes Menú Configuración Personal Facturación Inventari…" at bounding box center [342, 126] width 684 height 252
click at [229, 212] on li "kg" at bounding box center [247, 212] width 56 height 18
click at [207, 225] on input "text" at bounding box center [188, 225] width 65 height 13
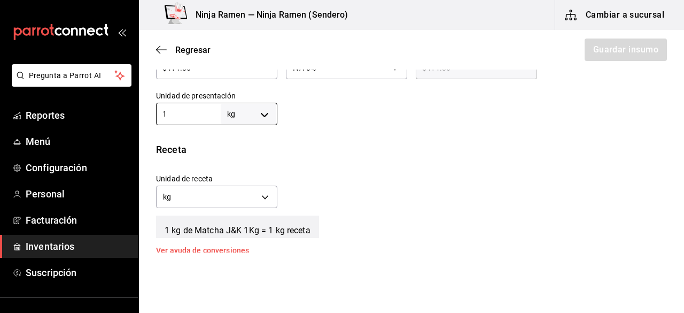
scroll to position [347, 0]
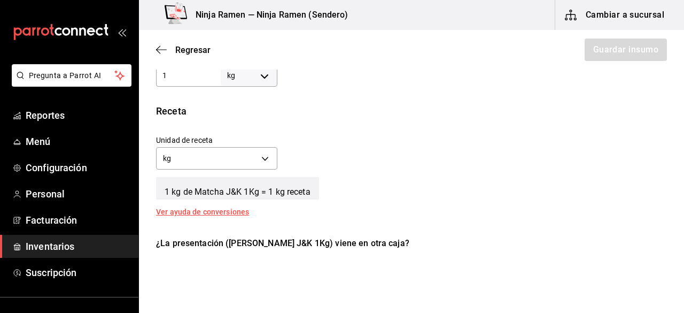
click at [551, 194] on div "1 kg de Matcha J&K 1Kg = 1 kg receta" at bounding box center [411, 186] width 511 height 27
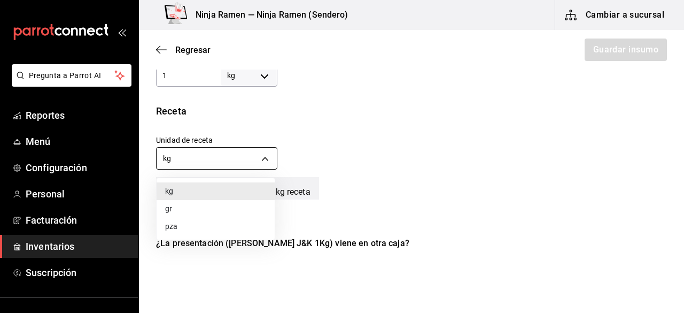
click at [270, 152] on body "Pregunta a Parrot AI Reportes Menú Configuración Personal Facturación Inventari…" at bounding box center [342, 126] width 684 height 252
click at [211, 211] on li "gr" at bounding box center [216, 209] width 118 height 18
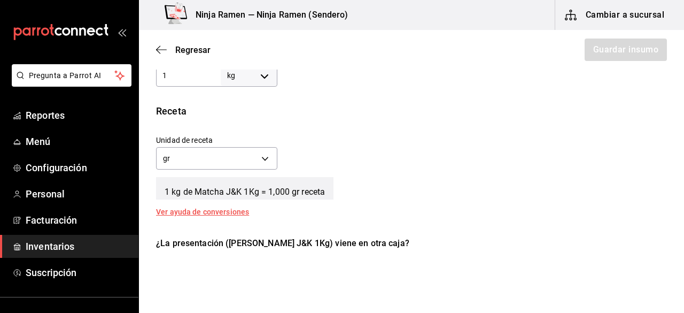
click at [483, 222] on div "Insumo Nombre Matcha J&K 1Kg Categoría de inventario Bodega Senson ​ Mínimo 1 ​…" at bounding box center [411, 71] width 545 height 662
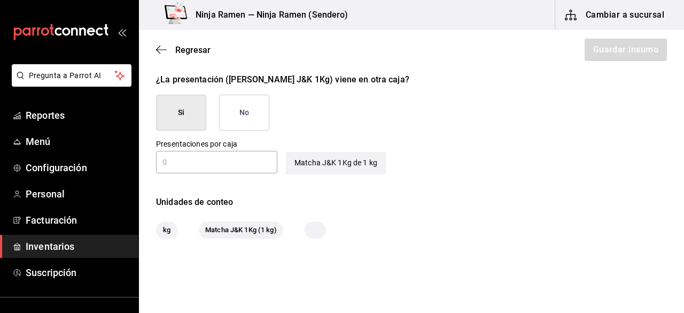
scroll to position [521, 0]
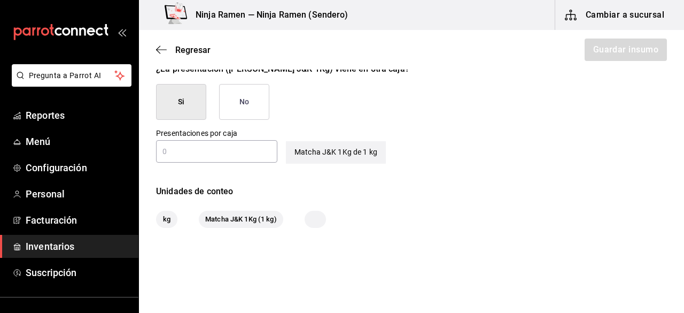
click at [244, 108] on button "No" at bounding box center [244, 102] width 50 height 36
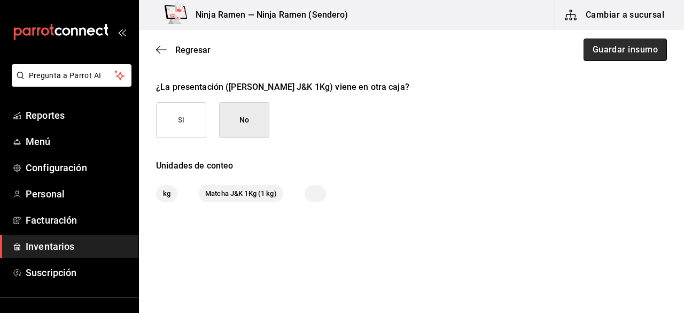
click at [641, 45] on button "Guardar insumo" at bounding box center [625, 50] width 83 height 22
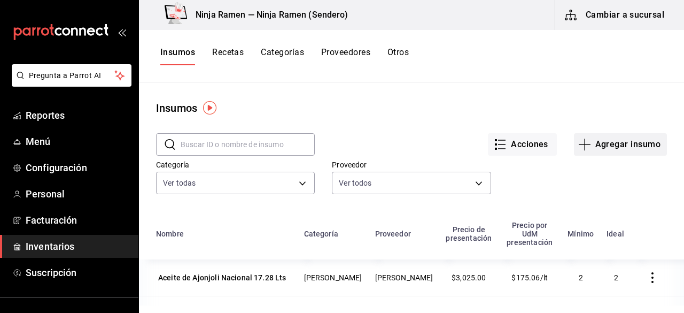
click at [609, 139] on button "Agregar insumo" at bounding box center [620, 144] width 93 height 22
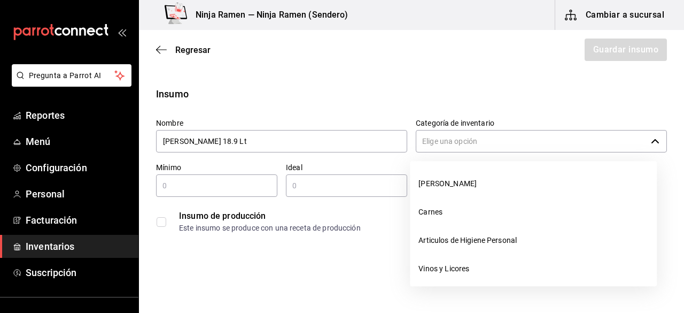
click at [451, 144] on input "Categoría de inventario" at bounding box center [531, 141] width 231 height 22
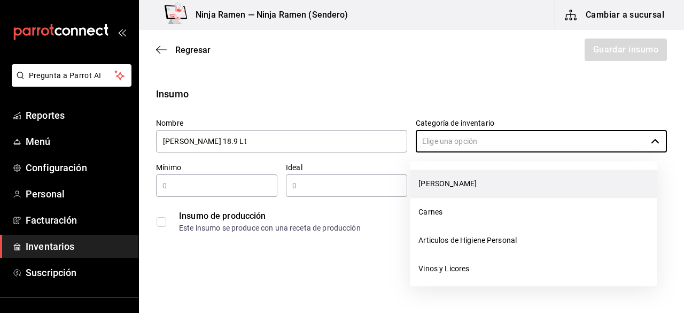
click at [450, 175] on li "[PERSON_NAME]" at bounding box center [533, 184] width 247 height 28
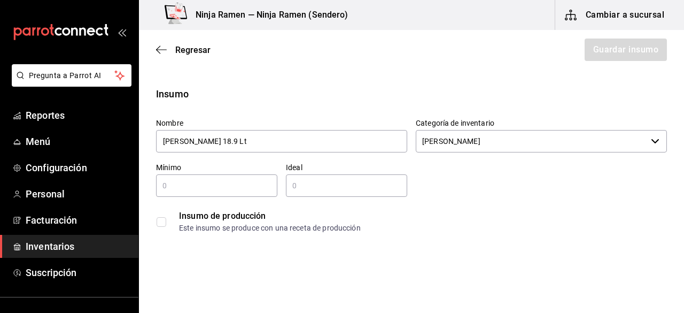
click at [241, 176] on div "​" at bounding box center [216, 185] width 121 height 22
click at [307, 191] on input "text" at bounding box center [346, 185] width 121 height 13
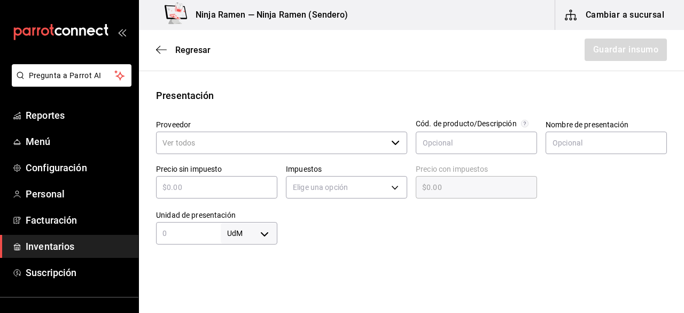
scroll to position [211, 0]
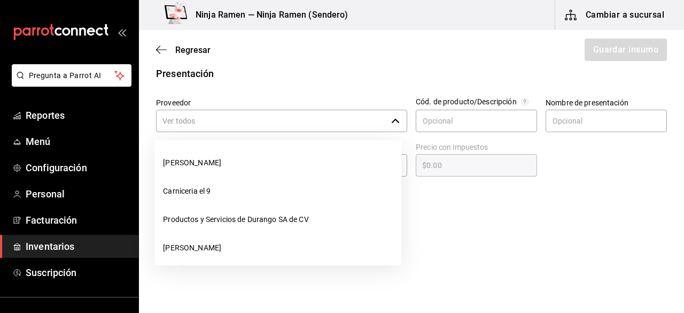
click at [383, 131] on div "​" at bounding box center [281, 121] width 251 height 22
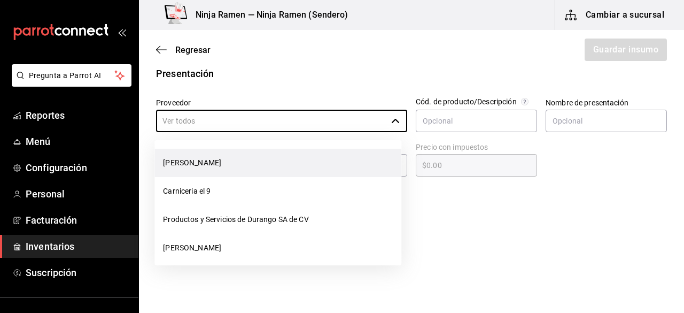
click at [306, 159] on li "[PERSON_NAME]" at bounding box center [278, 163] width 247 height 28
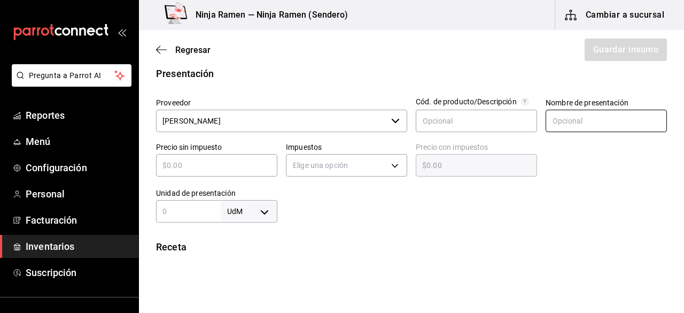
click at [568, 117] on input "text" at bounding box center [606, 121] width 121 height 22
paste input "Salsa Soya Kikkoman 18.9 Lt"
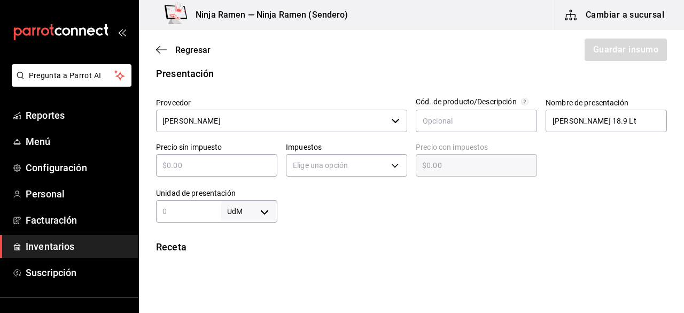
click at [186, 174] on div "​" at bounding box center [216, 165] width 121 height 22
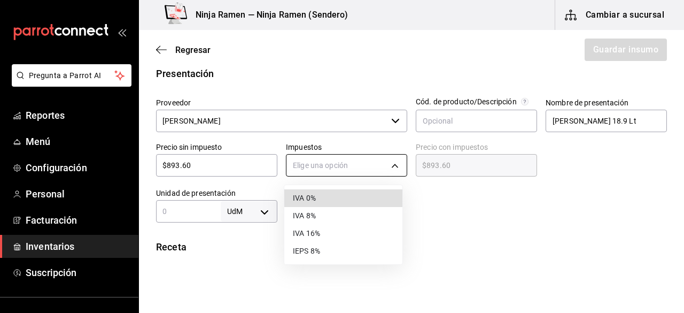
click at [305, 174] on body "Pregunta a Parrot AI Reportes Menú Configuración Personal Facturación Inventari…" at bounding box center [342, 126] width 684 height 252
click at [349, 193] on li "IVA 0%" at bounding box center [343, 198] width 118 height 18
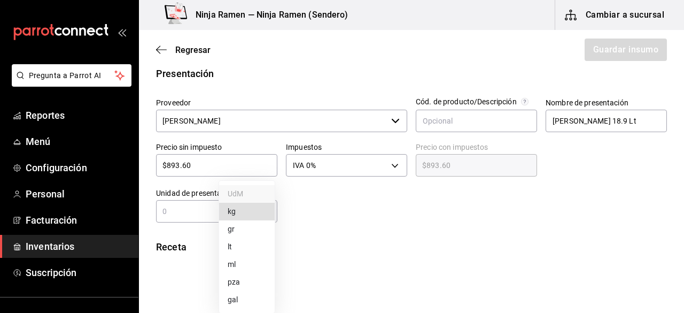
click at [257, 209] on body "Pregunta a Parrot AI Reportes Menú Configuración Personal Facturación Inventari…" at bounding box center [342, 126] width 684 height 252
click at [240, 248] on li "lt" at bounding box center [247, 247] width 56 height 18
click at [187, 211] on input "text" at bounding box center [188, 211] width 65 height 13
click at [228, 221] on div "18.90 lt LITER ​" at bounding box center [216, 211] width 121 height 22
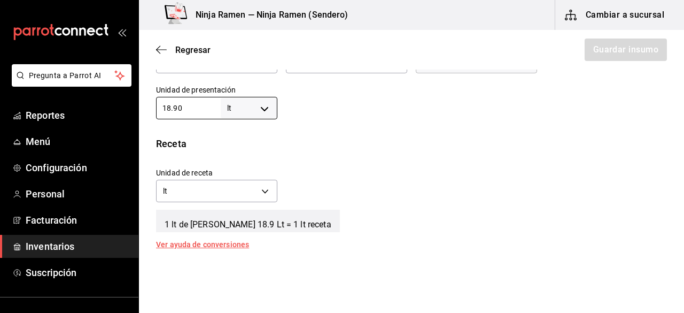
scroll to position [325, 0]
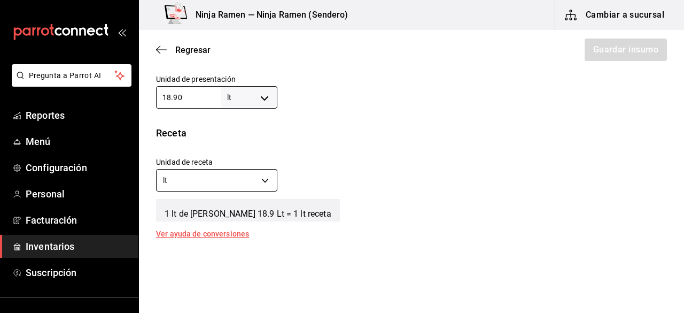
click at [264, 182] on body "Pregunta a Parrot AI Reportes Menú Configuración Personal Facturación Inventari…" at bounding box center [342, 126] width 684 height 252
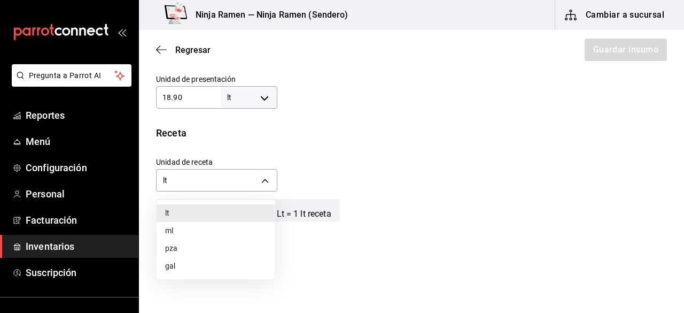
click at [213, 232] on li "ml" at bounding box center [216, 231] width 118 height 18
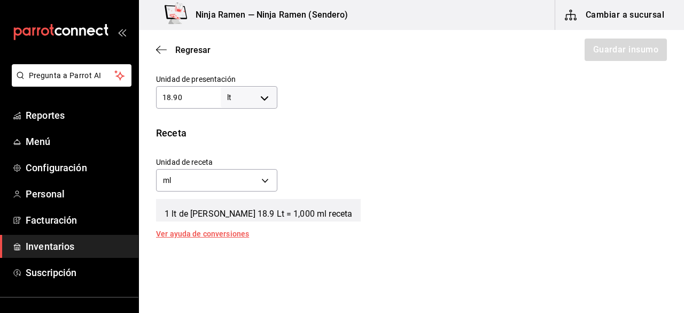
click at [500, 181] on div "Unidad de receta ml MILLILITER Factor de conversión 18,900 ​" at bounding box center [408, 172] width 520 height 46
drag, startPoint x: 500, startPoint y: 181, endPoint x: 601, endPoint y: 160, distance: 102.6
click at [601, 160] on div "Unidad de receta ml MILLILITER Factor de conversión 18,900 ​" at bounding box center [408, 172] width 520 height 46
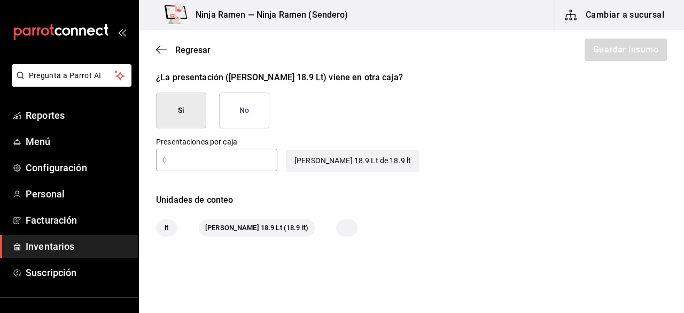
scroll to position [514, 0]
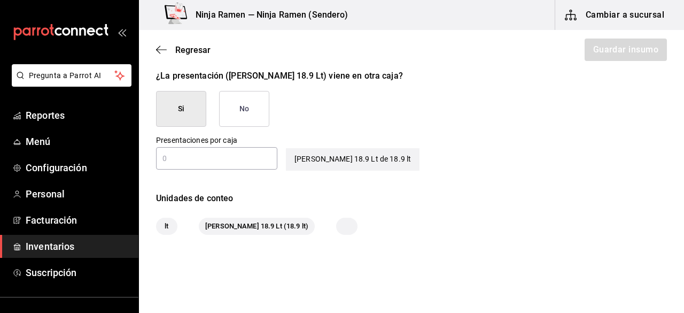
drag, startPoint x: 272, startPoint y: 101, endPoint x: 255, endPoint y: 102, distance: 17.7
click at [255, 102] on div "¿La presentación (Salsa Soya Kikkoman 18.9 Lt) viene en otra caja? Si No" at bounding box center [408, 94] width 520 height 66
click at [255, 102] on button "No" at bounding box center [244, 109] width 50 height 36
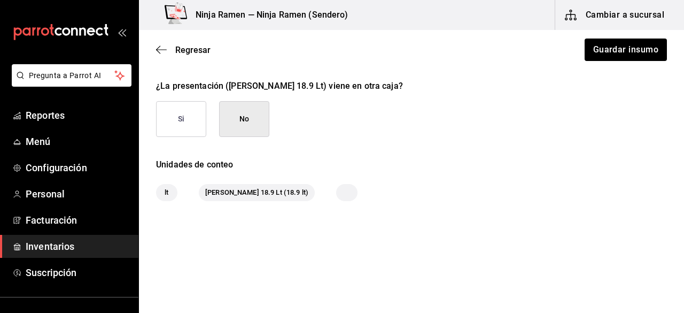
scroll to position [503, 0]
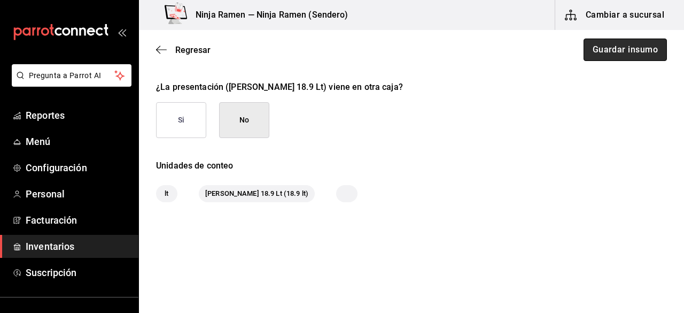
click at [641, 47] on button "Guardar insumo" at bounding box center [625, 50] width 83 height 22
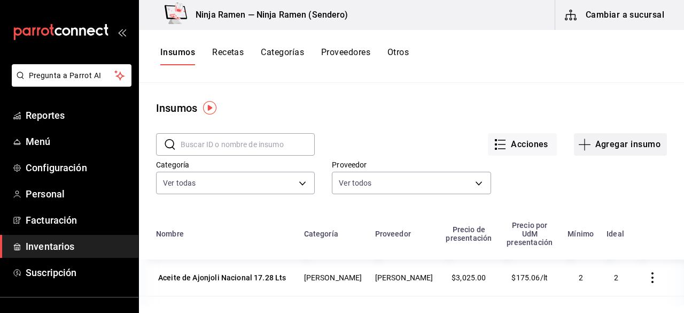
click at [637, 144] on button "Agregar insumo" at bounding box center [620, 144] width 93 height 22
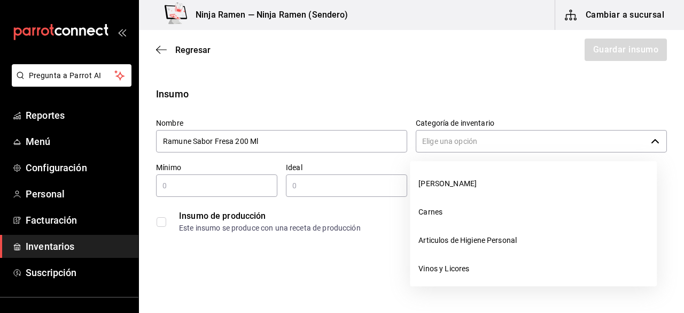
click at [430, 142] on input "Categoría de inventario" at bounding box center [531, 141] width 231 height 22
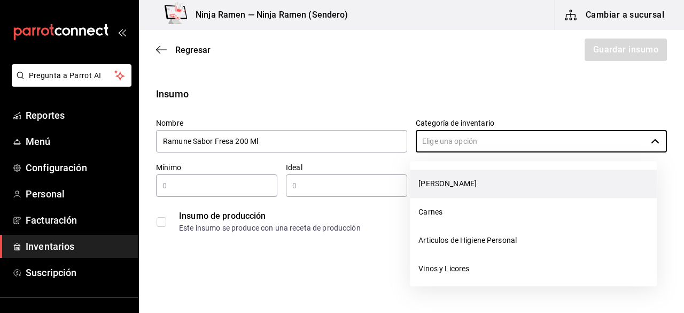
click at [435, 181] on li "[PERSON_NAME]" at bounding box center [533, 184] width 247 height 28
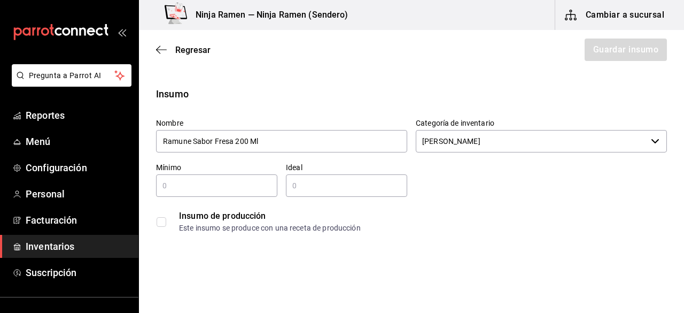
click at [225, 193] on div "​" at bounding box center [216, 185] width 121 height 22
click at [339, 186] on input "text" at bounding box center [346, 185] width 121 height 13
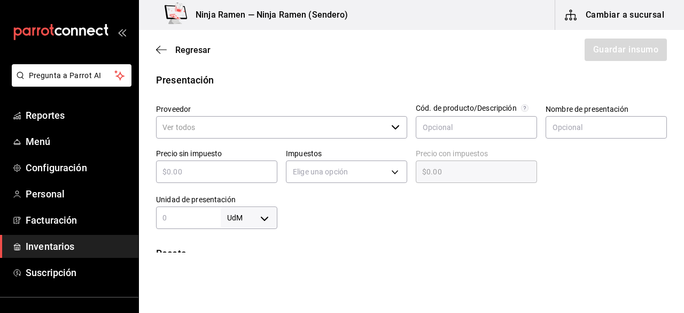
scroll to position [210, 0]
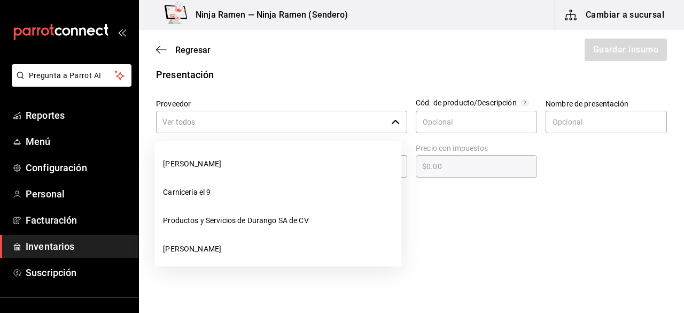
click at [394, 119] on icon "button" at bounding box center [395, 122] width 9 height 9
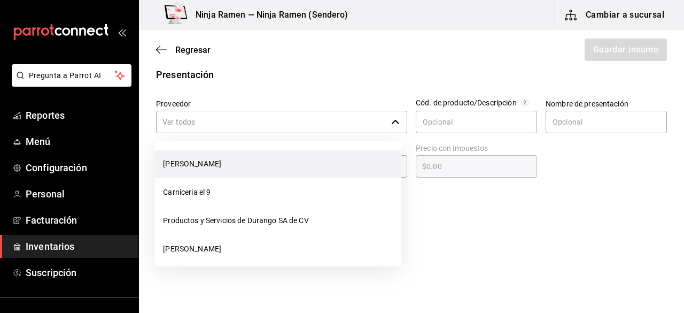
click at [333, 163] on li "[PERSON_NAME]" at bounding box center [278, 164] width 247 height 28
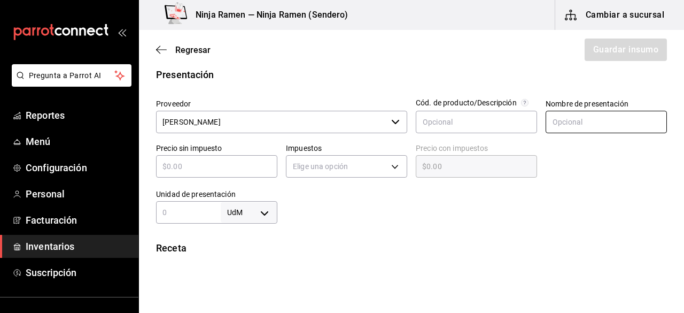
click at [568, 124] on input "text" at bounding box center [606, 122] width 121 height 22
paste input "Salsa Soya Kikkoman 18.9 Lt"
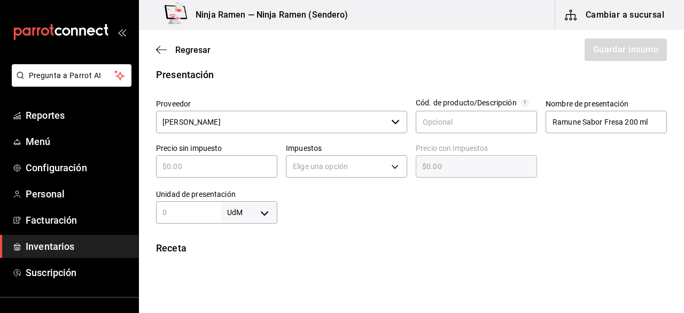
click at [204, 166] on input "text" at bounding box center [216, 166] width 121 height 13
click at [314, 164] on body "Pregunta a Parrot AI Reportes Menú Configuración Personal Facturación Inventari…" at bounding box center [342, 126] width 684 height 252
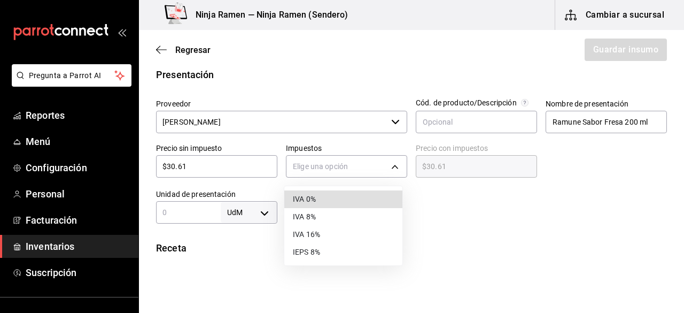
click at [336, 198] on li "IVA 0%" at bounding box center [343, 199] width 118 height 18
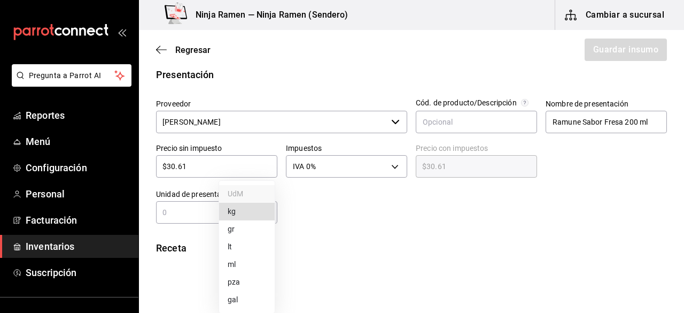
click at [267, 210] on body "Pregunta a Parrot AI Reportes Menú Configuración Personal Facturación Inventari…" at bounding box center [342, 126] width 684 height 252
click at [250, 258] on li "ml" at bounding box center [247, 265] width 56 height 18
click at [210, 214] on input "text" at bounding box center [188, 212] width 65 height 13
click at [421, 252] on html "Pregunta a Parrot AI Reportes Menú Configuración Personal Facturación Inventari…" at bounding box center [342, 126] width 684 height 252
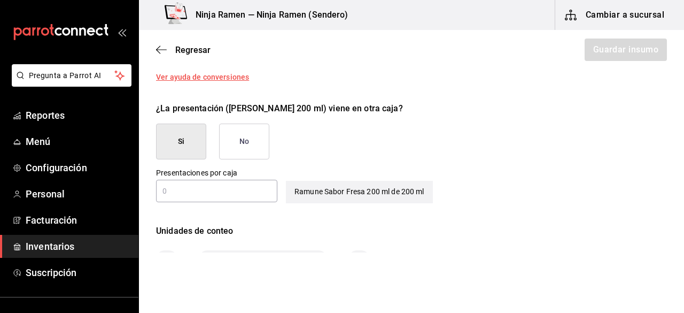
scroll to position [499, 0]
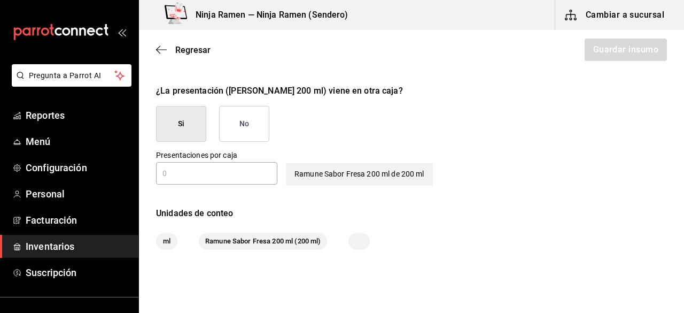
click at [257, 113] on button "No" at bounding box center [244, 124] width 50 height 36
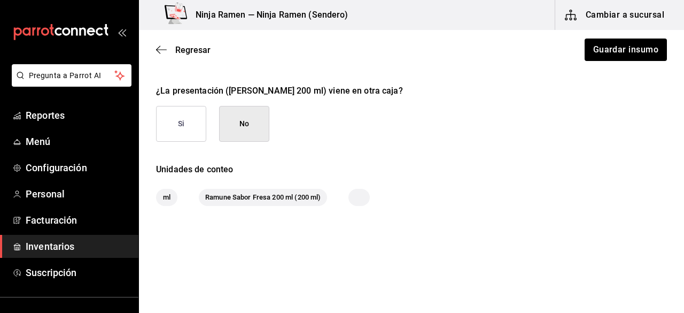
click at [202, 109] on button "Si" at bounding box center [181, 124] width 50 height 36
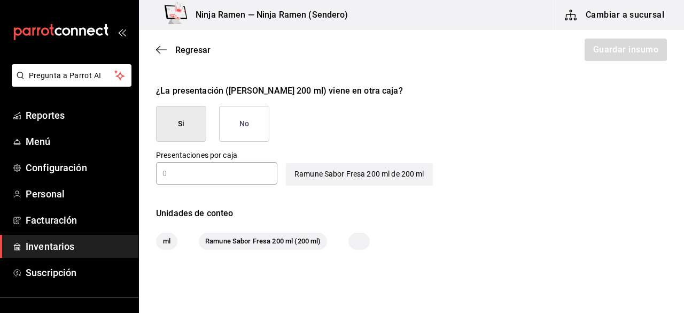
click at [237, 177] on input "text" at bounding box center [216, 173] width 121 height 13
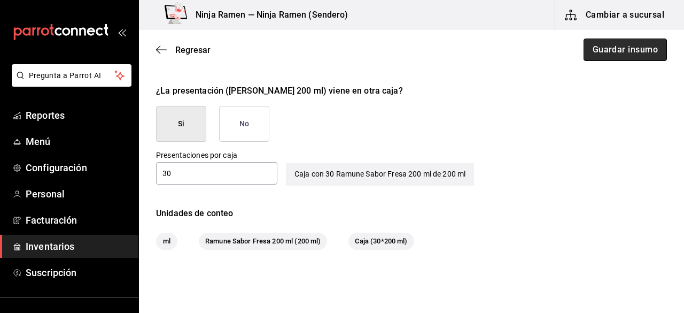
click at [626, 43] on button "Guardar insumo" at bounding box center [625, 50] width 83 height 22
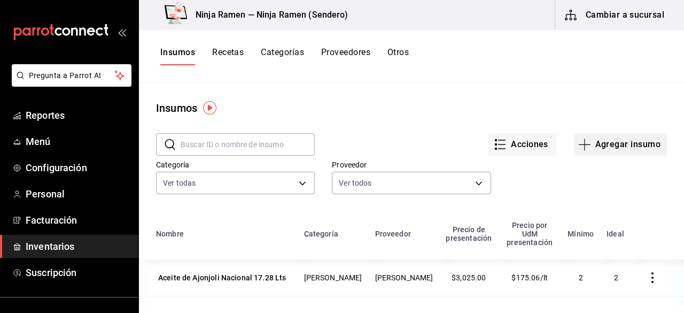
click at [644, 142] on button "Agregar insumo" at bounding box center [620, 144] width 93 height 22
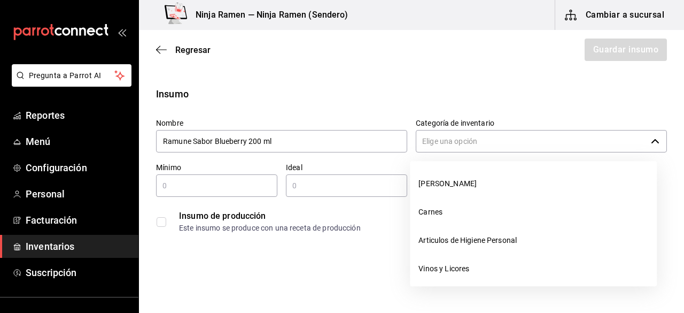
click at [461, 142] on input "Categoría de inventario" at bounding box center [531, 141] width 231 height 22
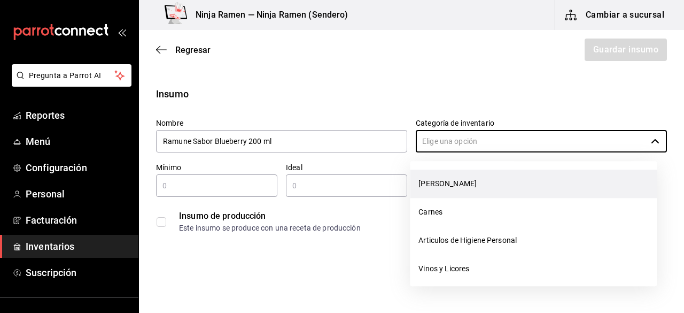
click at [443, 179] on li "[PERSON_NAME]" at bounding box center [533, 184] width 247 height 28
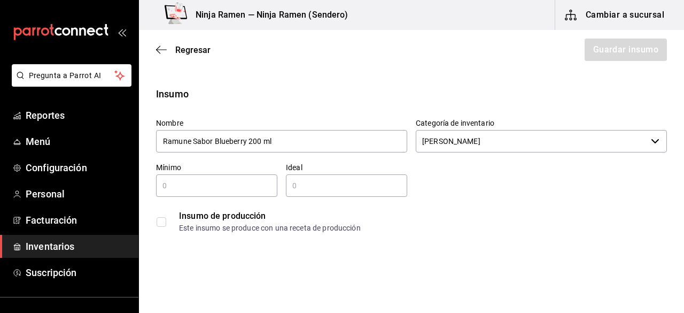
click at [239, 181] on input "text" at bounding box center [216, 185] width 121 height 13
click at [308, 187] on input "2" at bounding box center [346, 185] width 121 height 13
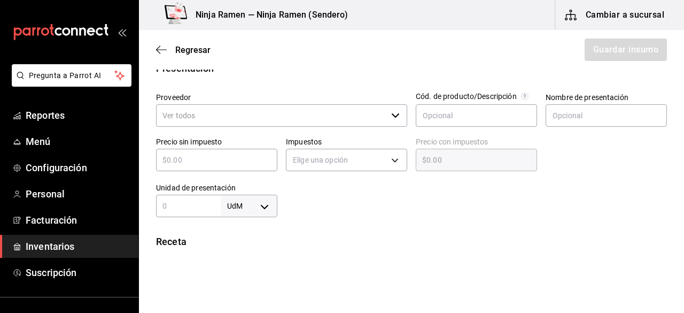
scroll to position [224, 0]
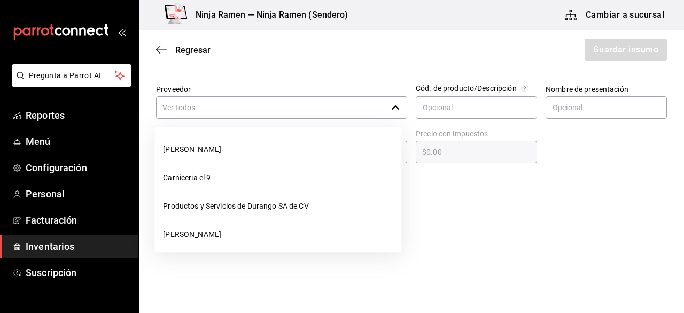
click at [391, 106] on icon "button" at bounding box center [395, 107] width 9 height 9
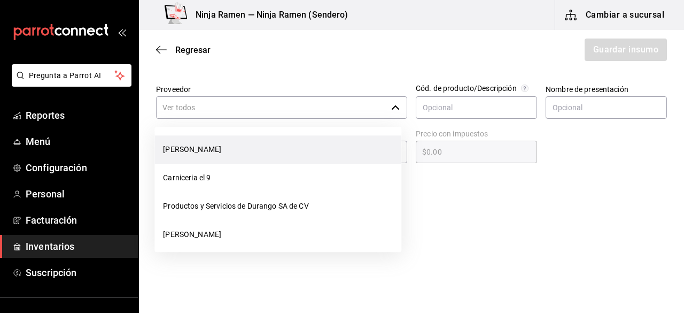
click at [337, 135] on li "[PERSON_NAME]" at bounding box center [278, 149] width 247 height 28
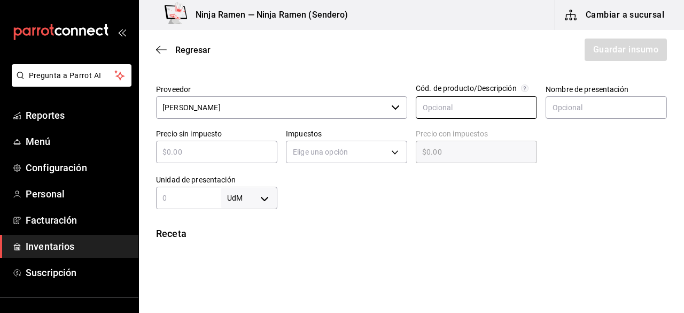
click at [467, 107] on input "text" at bounding box center [476, 107] width 121 height 22
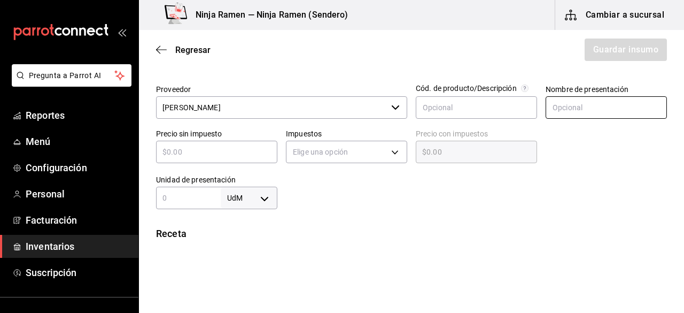
click at [546, 107] on input "text" at bounding box center [606, 107] width 121 height 22
click at [243, 157] on input "text" at bounding box center [216, 151] width 121 height 13
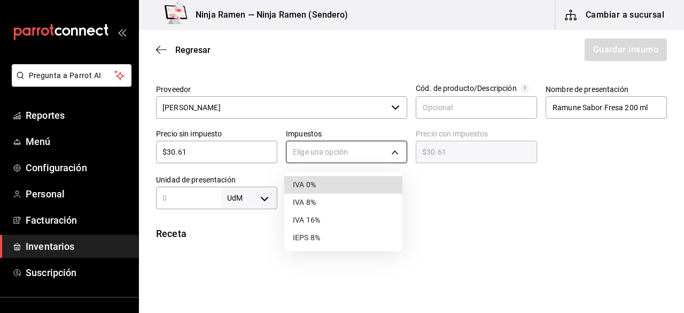
click at [320, 147] on body "Pregunta a Parrot AI Reportes Menú Configuración Personal Facturación Inventari…" at bounding box center [342, 126] width 684 height 252
click at [317, 191] on li "IVA 0%" at bounding box center [343, 185] width 118 height 18
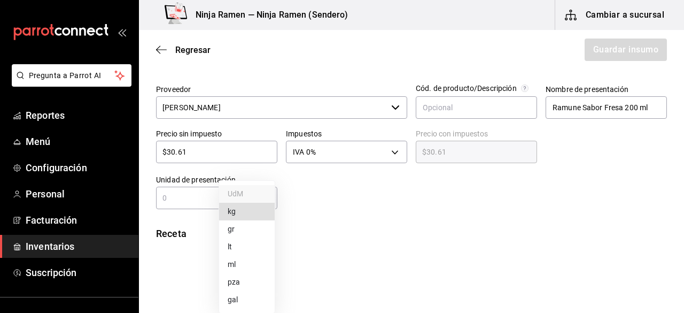
click at [266, 203] on body "Pregunta a Parrot AI Reportes Menú Configuración Personal Facturación Inventari…" at bounding box center [342, 126] width 684 height 252
click at [241, 258] on li "ml" at bounding box center [247, 265] width 56 height 18
click at [195, 206] on div "ml MILLILITER ​" at bounding box center [216, 198] width 121 height 22
click at [441, 252] on html "Pregunta a Parrot AI Reportes Menú Configuración Personal Facturación Inventari…" at bounding box center [342, 126] width 684 height 252
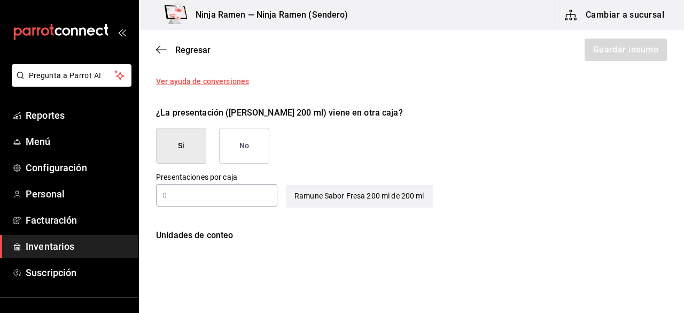
scroll to position [507, 0]
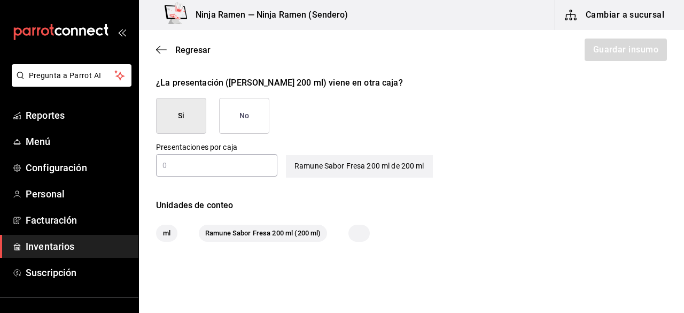
click at [242, 159] on input "text" at bounding box center [216, 165] width 121 height 13
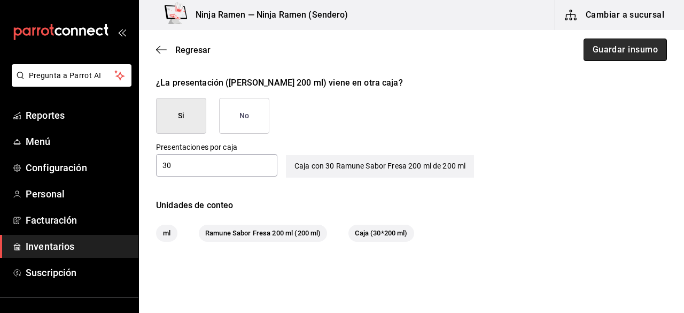
click at [619, 53] on button "Guardar insumo" at bounding box center [625, 50] width 83 height 22
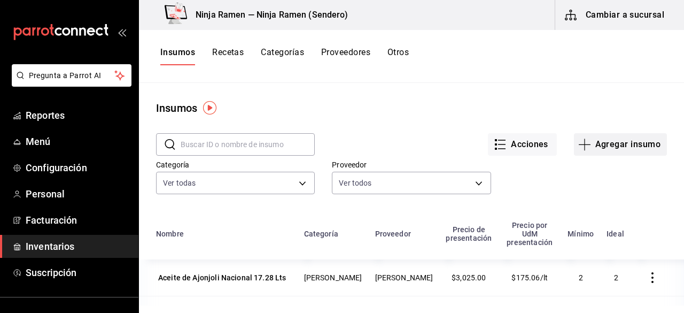
drag, startPoint x: 639, startPoint y: 126, endPoint x: 634, endPoint y: 144, distance: 19.5
click at [634, 144] on div "Acciones Agregar insumo" at bounding box center [491, 136] width 352 height 40
click at [634, 144] on button "Agregar insumo" at bounding box center [620, 144] width 93 height 22
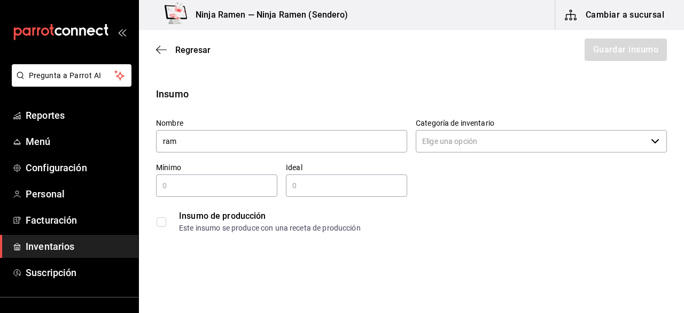
click at [390, 182] on input "text" at bounding box center [346, 185] width 121 height 13
click at [151, 252] on html "Pregunta a Parrot AI Reportes Menú Configuración Personal Facturación Inventari…" at bounding box center [342, 126] width 684 height 252
click at [50, 277] on span "Suscripción" at bounding box center [78, 272] width 104 height 14
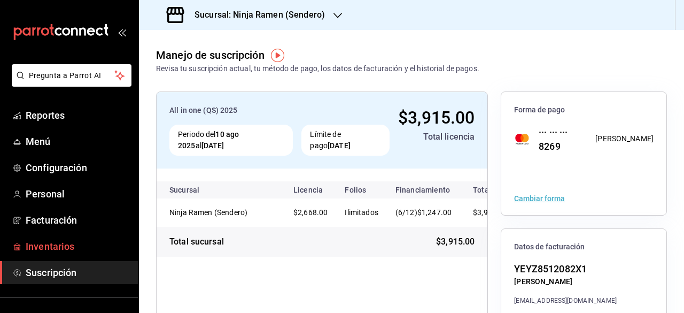
click at [86, 248] on span "Inventarios" at bounding box center [78, 246] width 104 height 14
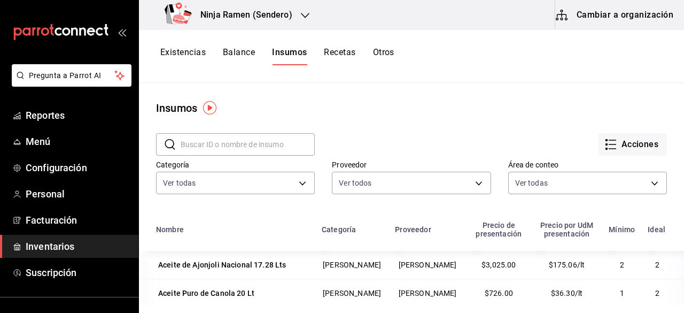
click at [610, 157] on div "Área de conteo Ver todas 5f07e782-1871-4c60-a123-78ab41366569,f8652905-7492-4ce…" at bounding box center [579, 170] width 176 height 55
click at [306, 7] on div "Ninja Ramen (Sendero)" at bounding box center [231, 15] width 166 height 30
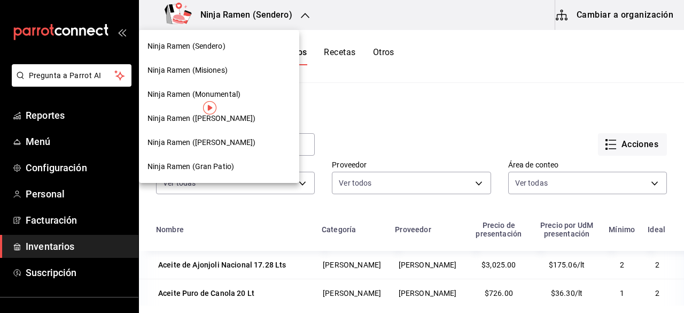
click at [235, 143] on span "Ninja Ramen (Gómez Morín)" at bounding box center [202, 142] width 109 height 11
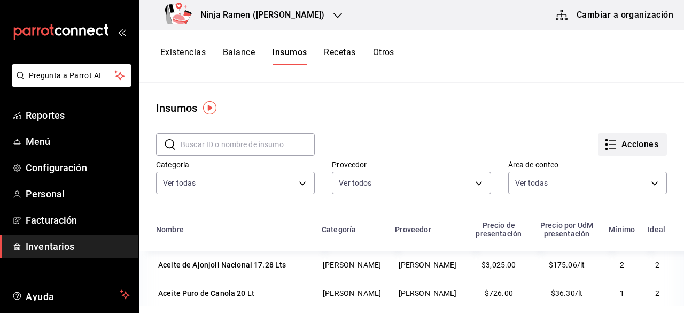
click at [633, 140] on button "Acciones" at bounding box center [632, 144] width 69 height 22
click at [502, 104] on div at bounding box center [342, 156] width 684 height 313
click at [595, 27] on button "Cambiar a organización" at bounding box center [616, 15] width 120 height 30
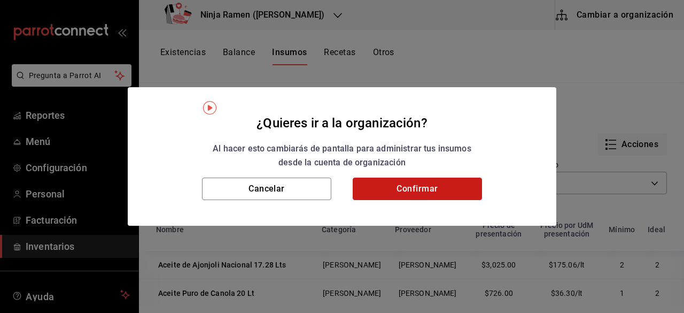
click at [434, 196] on button "Confirmar" at bounding box center [417, 189] width 129 height 22
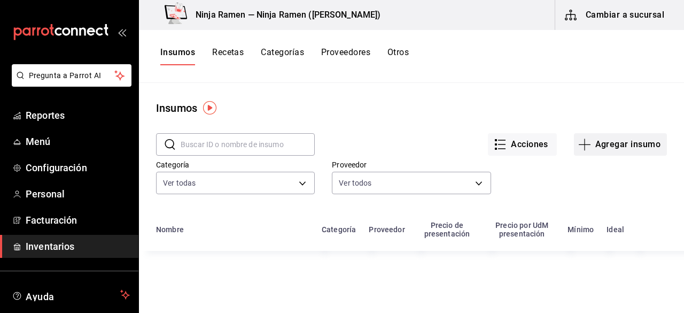
click at [622, 145] on button "Agregar insumo" at bounding box center [620, 144] width 93 height 22
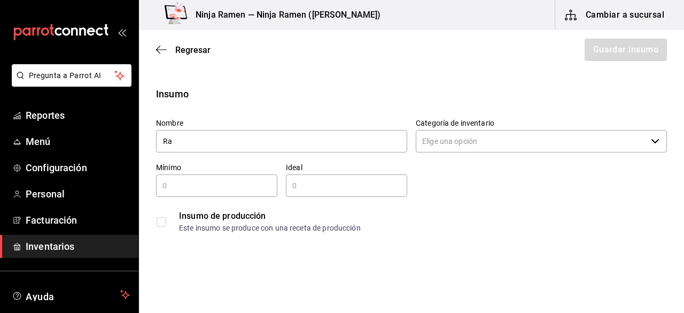
type input "R"
type input "Ramune Sabor Melon 200 ml"
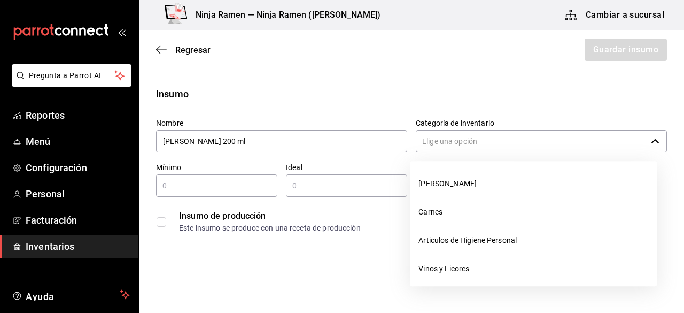
click at [482, 136] on input "Categoría de inventario" at bounding box center [531, 141] width 231 height 22
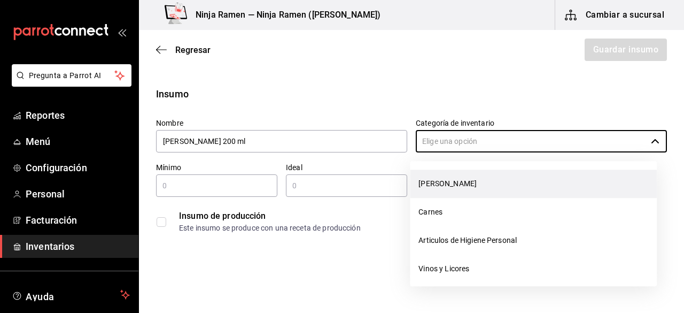
click at [461, 188] on li "[PERSON_NAME]" at bounding box center [533, 184] width 247 height 28
type input "[PERSON_NAME]"
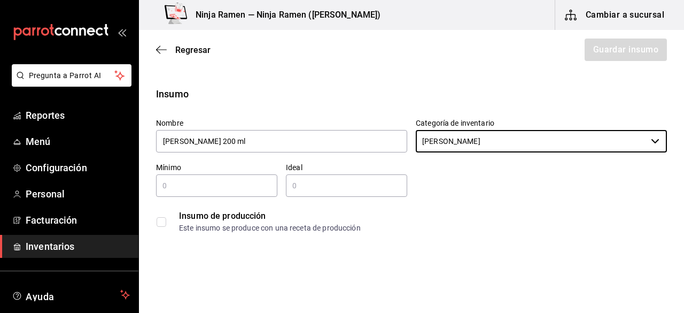
click at [261, 182] on input "text" at bounding box center [216, 185] width 121 height 13
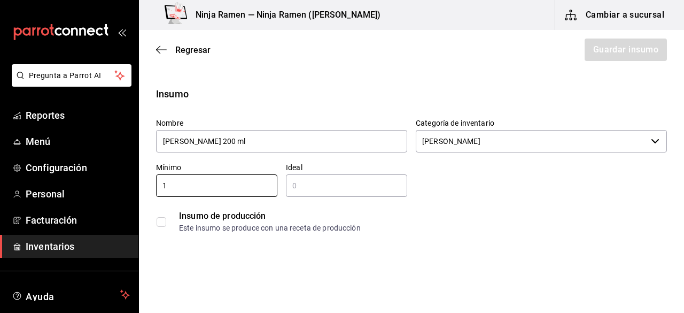
type input "1"
click at [313, 189] on input "text" at bounding box center [346, 185] width 121 height 13
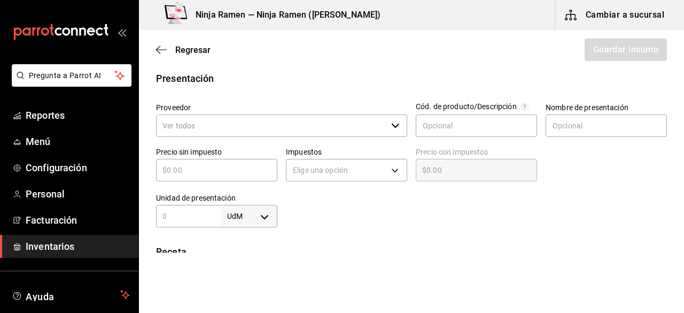
scroll to position [209, 0]
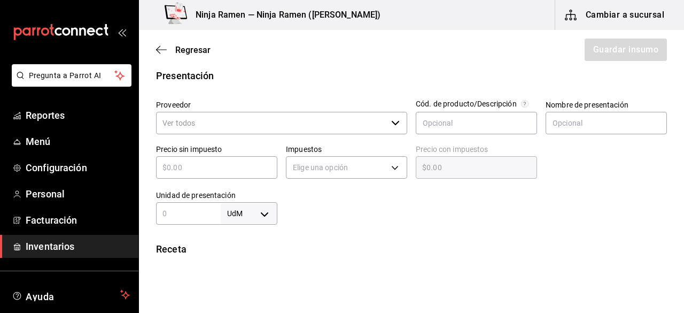
click at [348, 110] on div "Proveedor ​" at bounding box center [281, 118] width 251 height 36
type input "2"
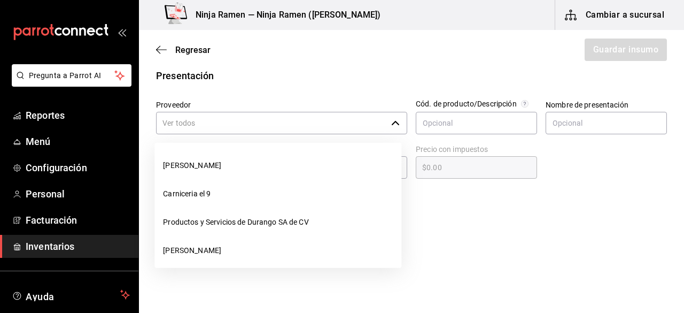
click at [344, 119] on input "Proveedor" at bounding box center [271, 123] width 231 height 22
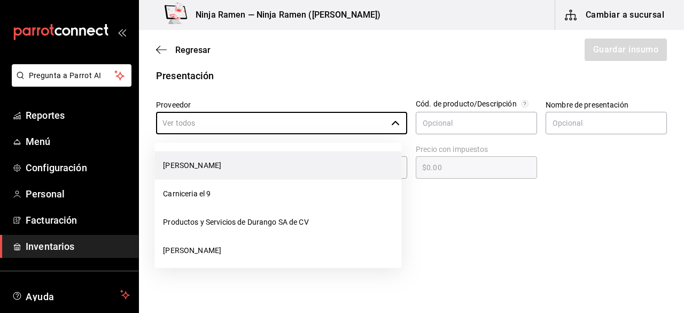
click at [314, 155] on li "[PERSON_NAME]" at bounding box center [278, 165] width 247 height 28
type input "[PERSON_NAME]"
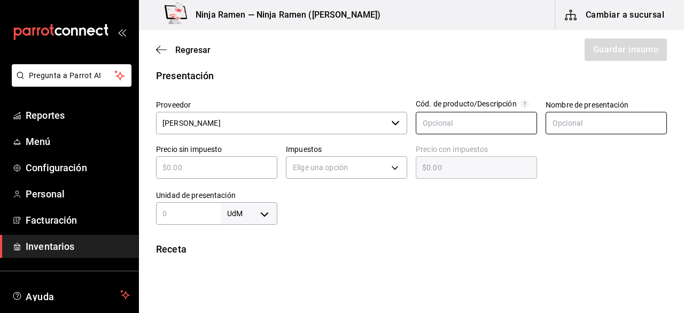
drag, startPoint x: 527, startPoint y: 120, endPoint x: 560, endPoint y: 124, distance: 33.9
click at [560, 124] on div "Proveedor Bodega Senson ​ Cód. de producto/Descripción Nombre de presentación P…" at bounding box center [408, 157] width 520 height 133
click at [560, 124] on input "text" at bounding box center [606, 123] width 121 height 22
type input "Ramune Sabor Melon 200 ml"
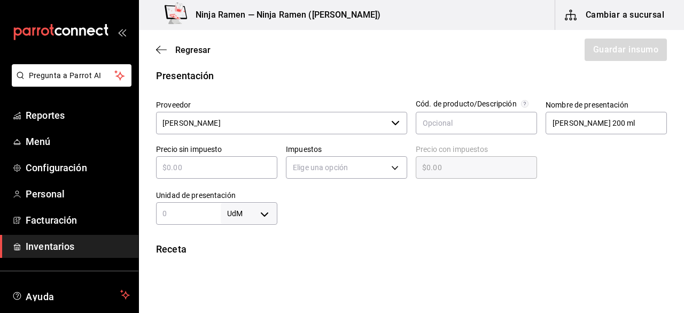
click at [203, 163] on input "text" at bounding box center [216, 167] width 121 height 13
type input "$3"
type input "$3.00"
type input "$30"
type input "$30.00"
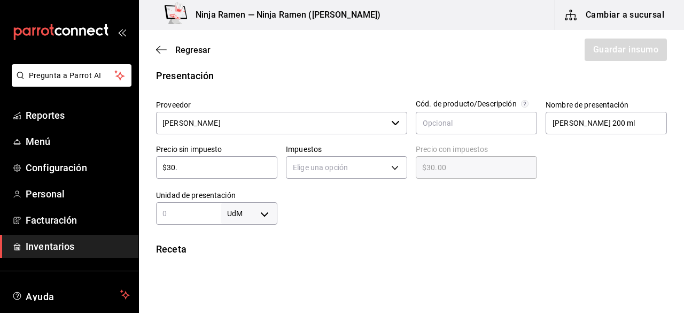
type input "$30.6"
type input "$30.60"
type input "$30.63"
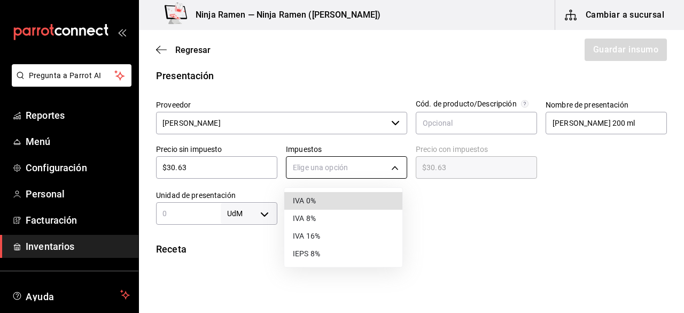
click at [318, 168] on body "Pregunta a Parrot AI Reportes Menú Configuración Personal Facturación Inventari…" at bounding box center [342, 126] width 684 height 252
click at [343, 201] on li "IVA 0%" at bounding box center [343, 201] width 118 height 18
type input "IVA_0"
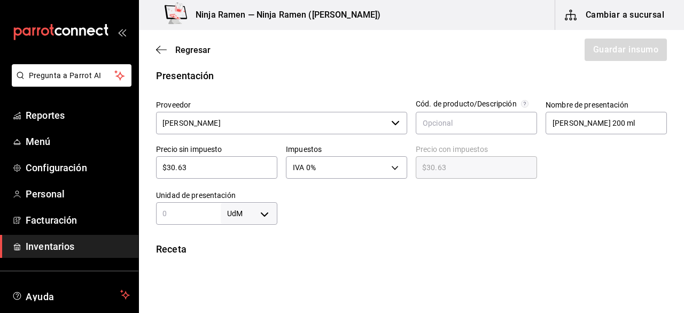
click at [198, 217] on input "text" at bounding box center [188, 213] width 65 height 13
type input "200"
click at [260, 211] on body "Pregunta a Parrot AI Reportes Menú Configuración Personal Facturación Inventari…" at bounding box center [342, 126] width 684 height 252
click at [256, 266] on li "ml" at bounding box center [247, 265] width 56 height 18
type input "MILLILITER"
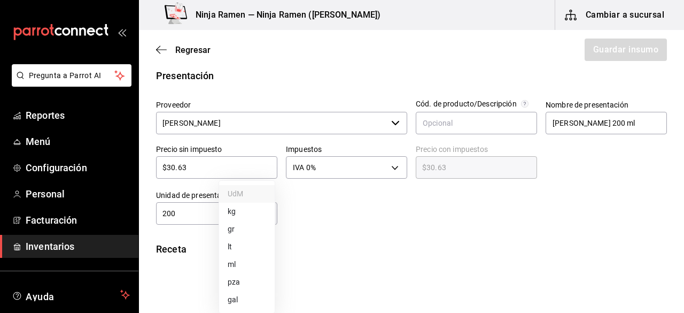
type input "MILLILITER"
type input "200"
click at [405, 252] on html "Pregunta a Parrot AI Reportes Menú Configuración Personal Facturación Inventari…" at bounding box center [342, 126] width 684 height 252
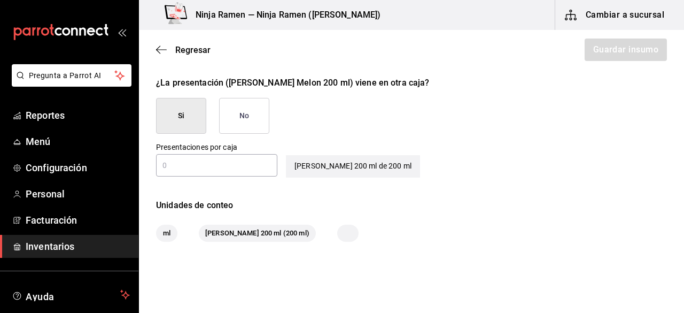
scroll to position [547, 0]
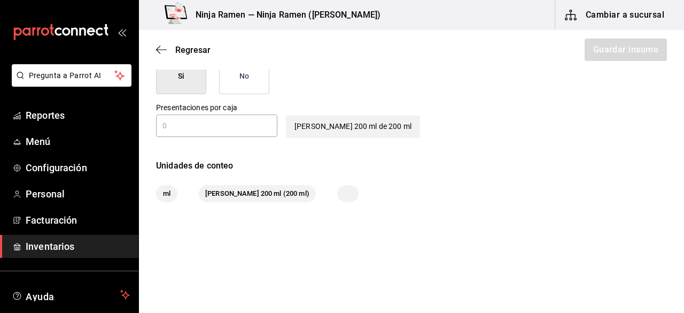
click at [266, 129] on input "text" at bounding box center [216, 125] width 121 height 13
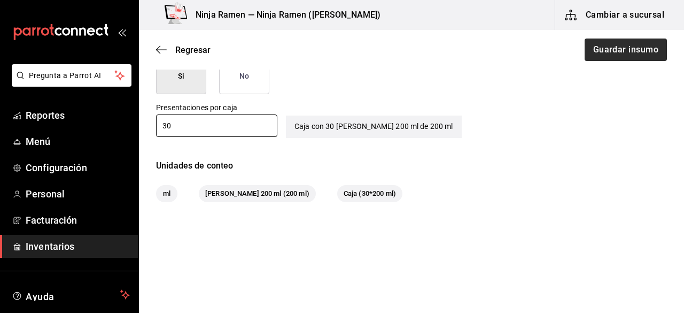
type input "30"
click at [633, 42] on button "Guardar insumo" at bounding box center [625, 50] width 83 height 22
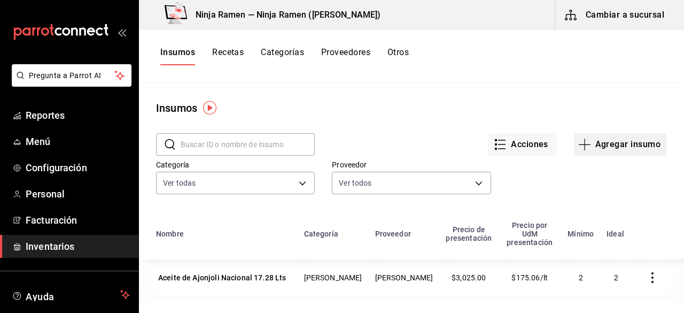
click at [632, 151] on button "Agregar insumo" at bounding box center [620, 144] width 93 height 22
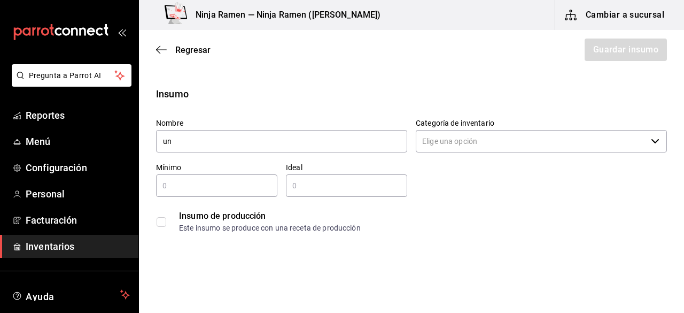
type input "u"
type input "t"
type input "r"
type input "p"
type input "Pescado Seco Rallado Bonito 454gr"
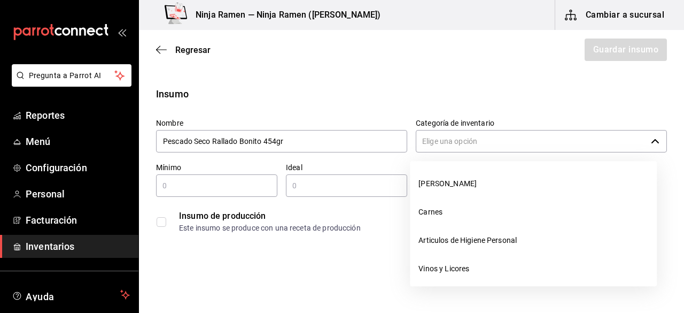
click at [498, 142] on input "Categoría de inventario" at bounding box center [531, 141] width 231 height 22
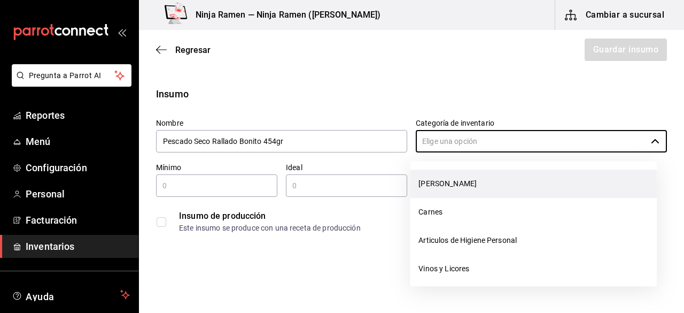
click at [467, 183] on li "[PERSON_NAME]" at bounding box center [533, 184] width 247 height 28
type input "[PERSON_NAME]"
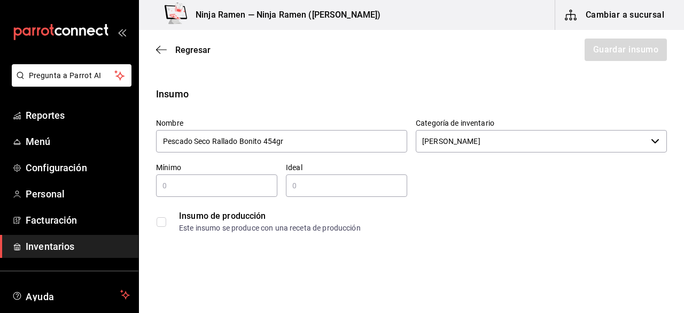
click at [220, 193] on div "​" at bounding box center [216, 185] width 121 height 22
type input "1"
click at [308, 190] on input "text" at bounding box center [346, 185] width 121 height 13
type input "2"
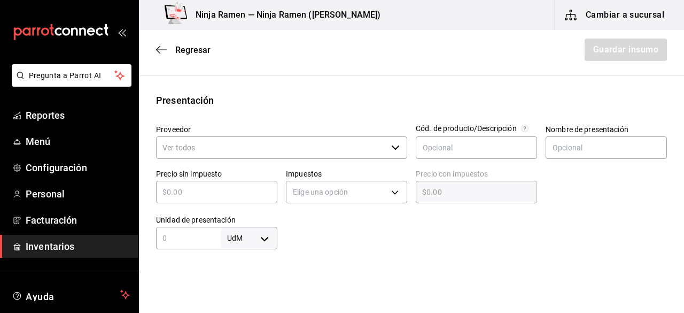
scroll to position [190, 0]
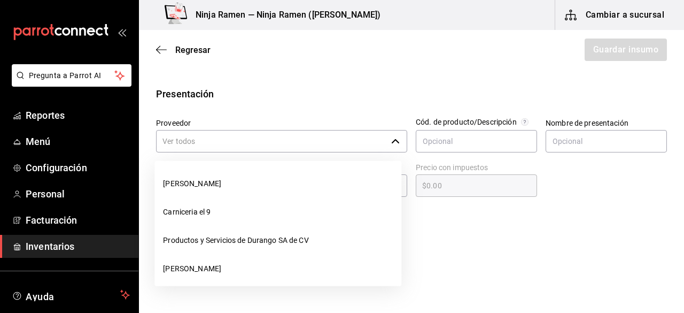
click at [391, 137] on icon "button" at bounding box center [395, 141] width 9 height 9
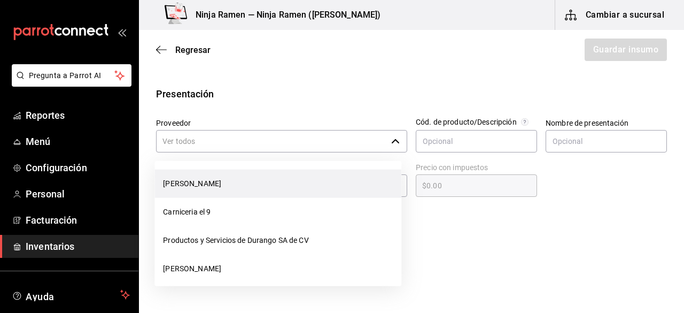
click at [343, 178] on li "[PERSON_NAME]" at bounding box center [278, 184] width 247 height 28
type input "[PERSON_NAME]"
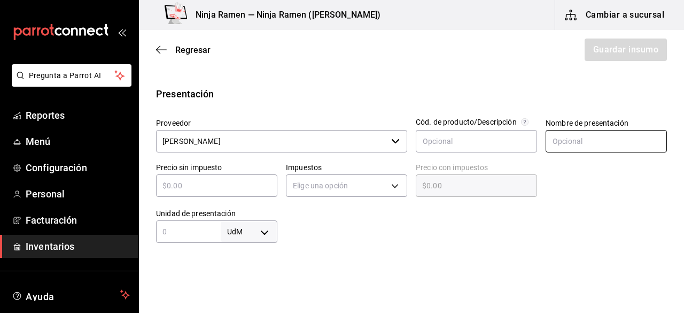
type input "2"
click at [546, 136] on input "text" at bounding box center [606, 141] width 121 height 22
type input "Pescado Seco Rallado Bonito 454gr"
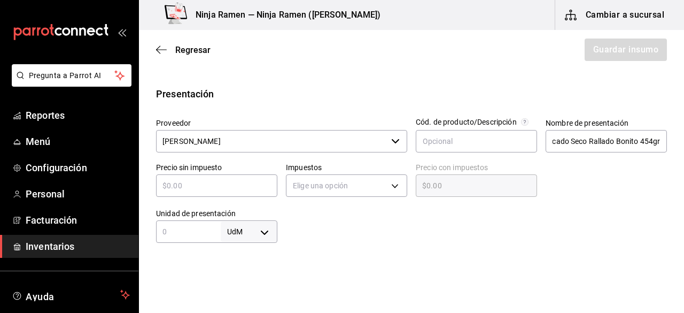
scroll to position [0, 0]
click at [171, 186] on input "text" at bounding box center [216, 185] width 121 height 13
type input "$4"
type input "$4.00"
type input "$43"
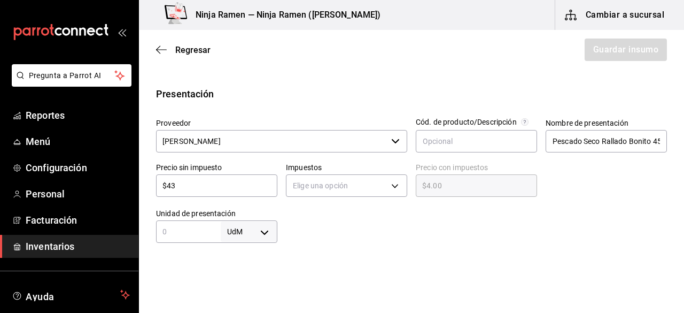
type input "$43.00"
type input "$432"
type input "$432.00"
type input "$432.01"
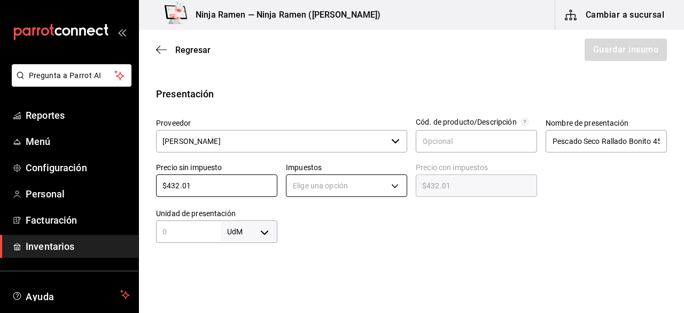
type input "$432.01"
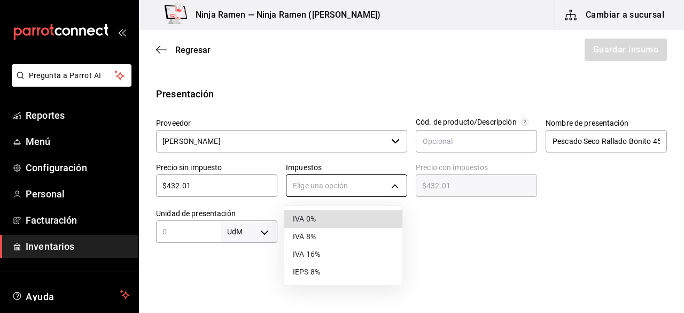
click at [313, 188] on body "Pregunta a Parrot AI Reportes Menú Configuración Personal Facturación Inventari…" at bounding box center [342, 126] width 684 height 252
click at [332, 218] on li "IVA 0%" at bounding box center [343, 219] width 118 height 18
type input "IVA_0"
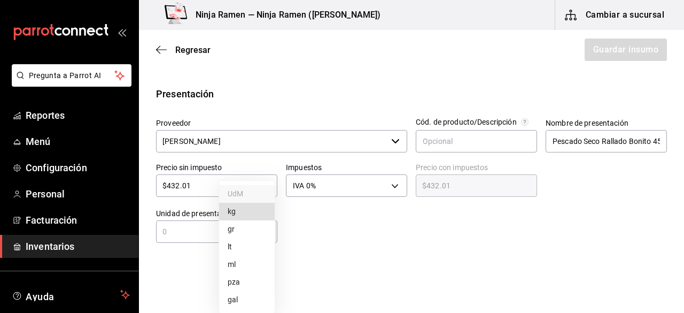
click at [249, 229] on body "Pregunta a Parrot AI Reportes Menú Configuración Personal Facturación Inventari…" at bounding box center [342, 126] width 684 height 252
click at [249, 229] on li "gr" at bounding box center [247, 229] width 56 height 18
type input "GRAM"
click at [195, 235] on input "text" at bounding box center [188, 231] width 65 height 13
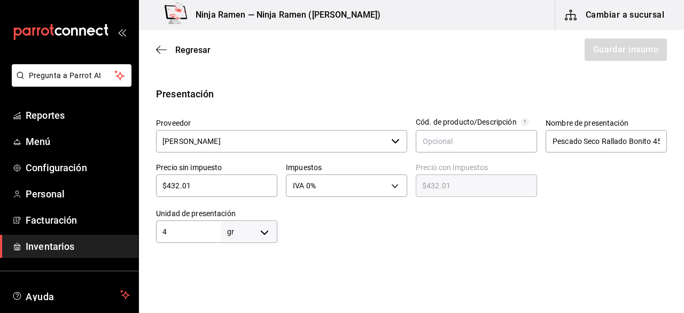
type input "4"
type input "45"
type input "454"
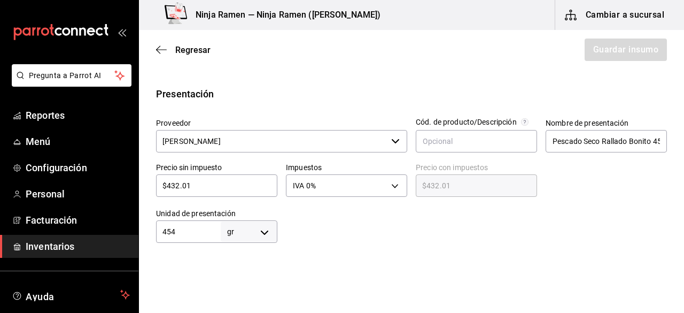
type input "454"
click at [377, 252] on html "Pregunta a Parrot AI Reportes Menú Configuración Personal Facturación Inventari…" at bounding box center [342, 126] width 684 height 252
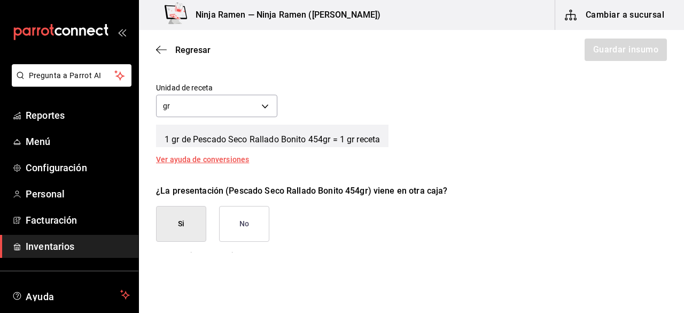
scroll to position [447, 0]
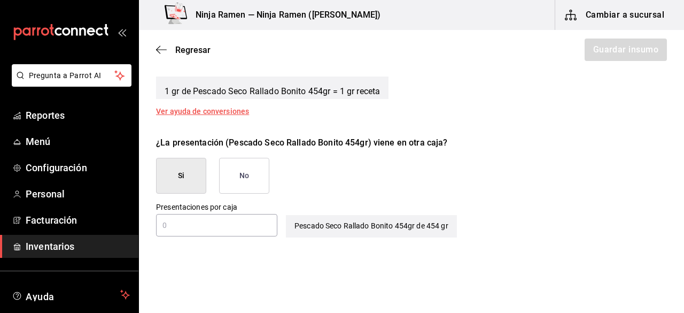
drag, startPoint x: 237, startPoint y: 197, endPoint x: 260, endPoint y: 172, distance: 34.5
click at [260, 172] on div "¿La presentación (Pescado Seco Rallado Bonito 454gr) viene en otra caja? Si No …" at bounding box center [408, 183] width 520 height 110
click at [260, 172] on button "No" at bounding box center [244, 176] width 50 height 36
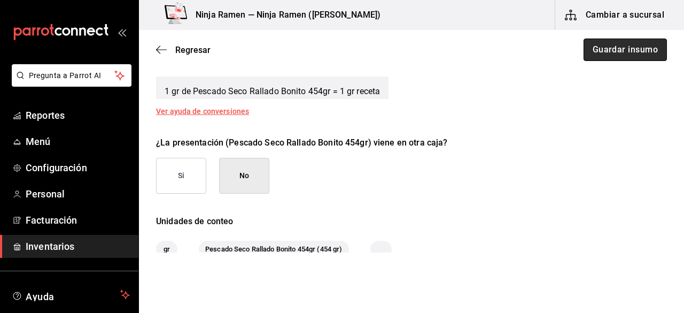
click at [610, 49] on button "Guardar insumo" at bounding box center [625, 50] width 83 height 22
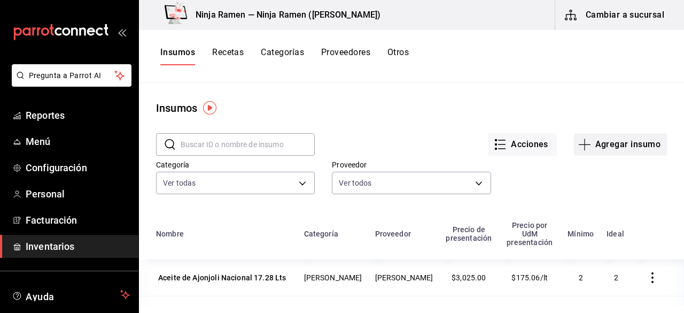
click at [604, 140] on button "Agregar insumo" at bounding box center [620, 144] width 93 height 22
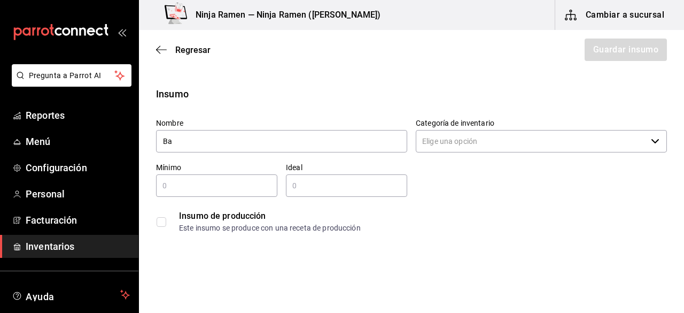
type input "B"
type input "l"
type input "Leche Carnation Clavel Nestle 944ml"
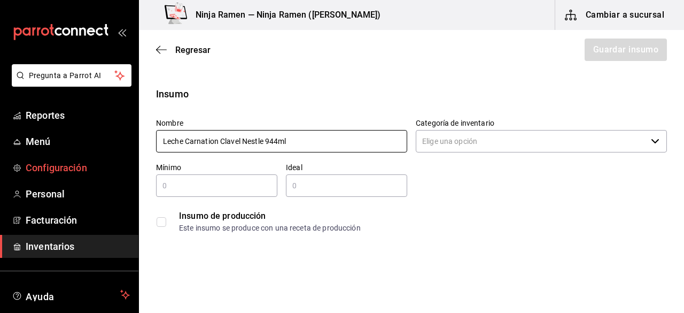
drag, startPoint x: 298, startPoint y: 138, endPoint x: 110, endPoint y: 160, distance: 189.6
click at [110, 160] on div "Pregunta a Parrot AI Reportes Menú Configuración Personal Facturación Inventari…" at bounding box center [342, 126] width 684 height 252
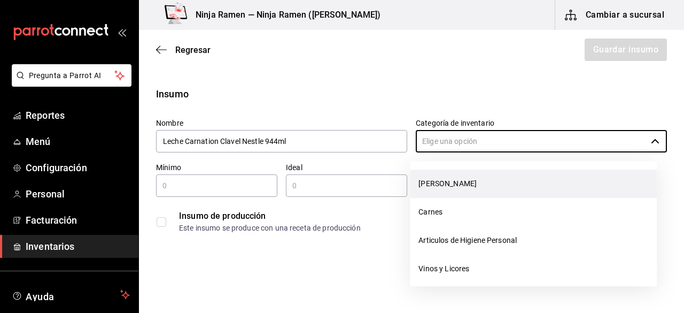
drag, startPoint x: 426, startPoint y: 137, endPoint x: 436, endPoint y: 180, distance: 43.5
click at [436, 180] on body "Pregunta a Parrot AI Reportes Menú Configuración Personal Facturación Inventari…" at bounding box center [342, 126] width 684 height 252
click at [436, 180] on li "[PERSON_NAME]" at bounding box center [533, 184] width 247 height 28
type input "[PERSON_NAME]"
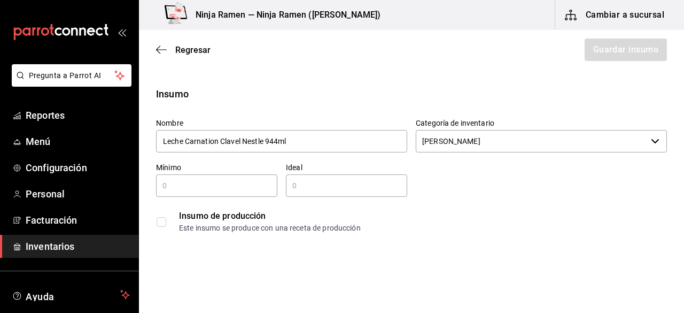
click at [226, 188] on input "text" at bounding box center [216, 185] width 121 height 13
type input "1"
click at [329, 194] on div "​" at bounding box center [346, 185] width 121 height 22
type input "2"
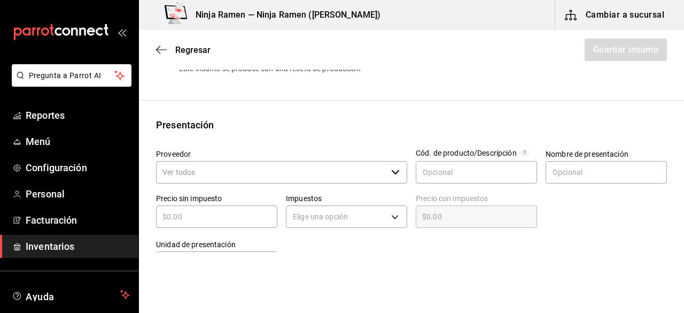
scroll to position [176, 0]
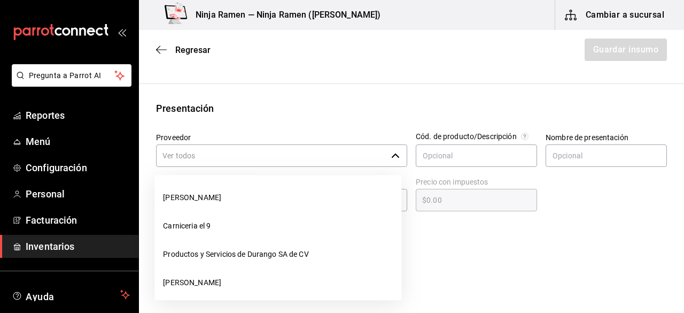
click at [394, 156] on icon "button" at bounding box center [395, 155] width 9 height 9
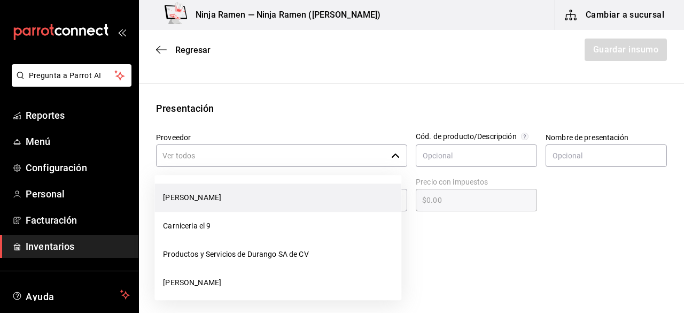
click at [342, 188] on li "[PERSON_NAME]" at bounding box center [278, 197] width 247 height 28
type input "[PERSON_NAME]"
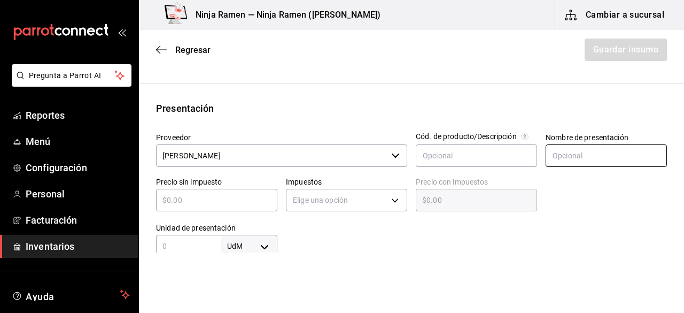
type input "2"
click at [564, 153] on input "text" at bounding box center [606, 155] width 121 height 22
paste input "Leche Carnation Clavel Nestle 944ml"
type input "Leche Carnation Clavel Nestle 944ml"
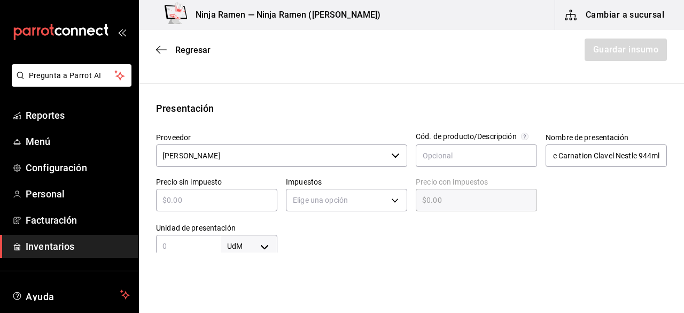
scroll to position [0, 0]
click at [188, 196] on input "text" at bounding box center [216, 200] width 121 height 13
type input "$5"
type input "$5.00"
type input "$57"
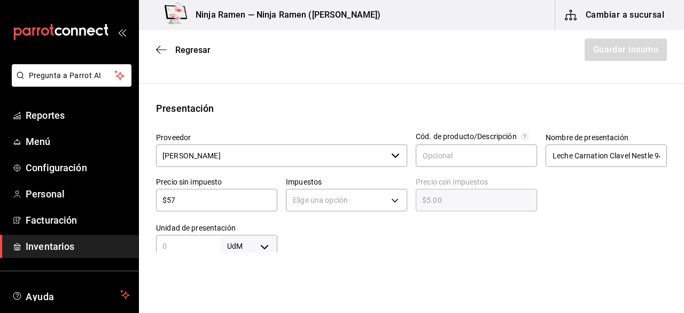
type input "$57.00"
type input "$57.05"
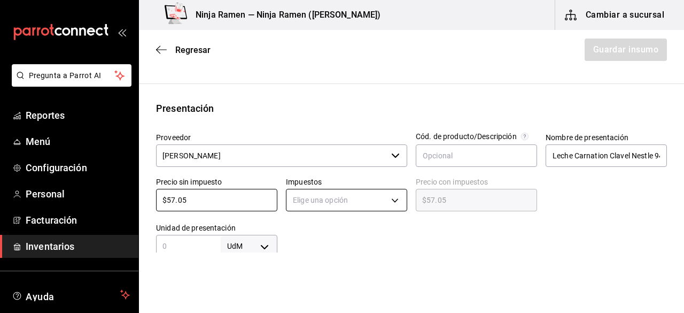
type input "$57.05"
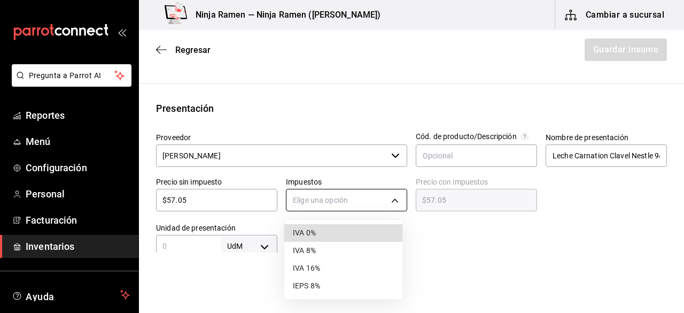
click at [309, 198] on body "Pregunta a Parrot AI Reportes Menú Configuración Personal Facturación Inventari…" at bounding box center [342, 126] width 684 height 252
click at [333, 234] on li "IVA 0%" at bounding box center [343, 233] width 118 height 18
type input "IVA_0"
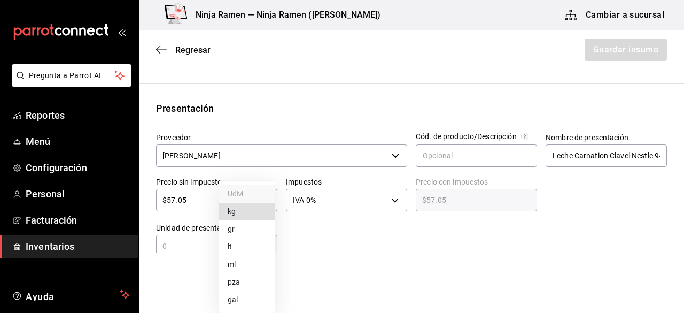
scroll to position [179, 0]
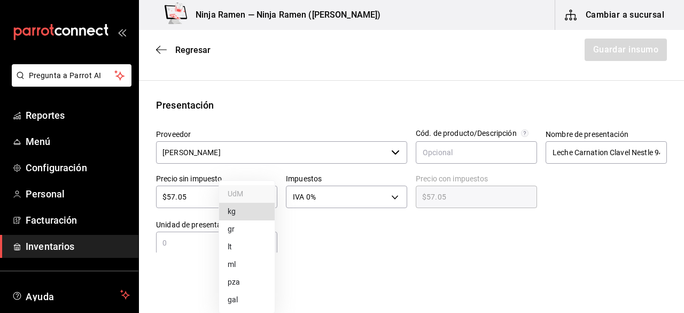
click at [264, 247] on body "Pregunta a Parrot AI Reportes Menú Configuración Personal Facturación Inventari…" at bounding box center [342, 126] width 684 height 252
click at [245, 260] on li "ml" at bounding box center [247, 265] width 56 height 18
type input "MILLILITER"
click at [183, 239] on input "text" at bounding box center [188, 242] width 65 height 13
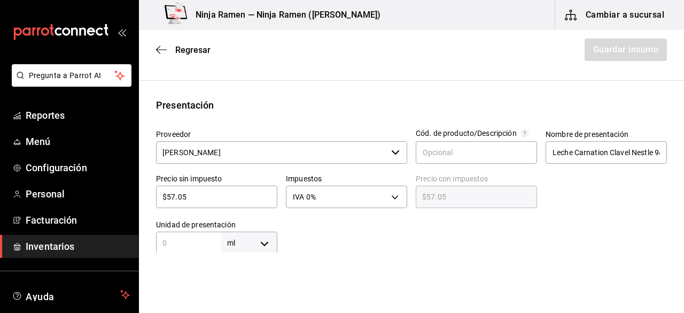
type input "9"
type input "94"
type input "944"
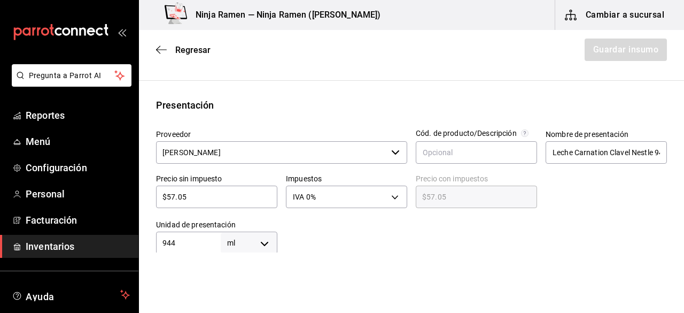
type input "944"
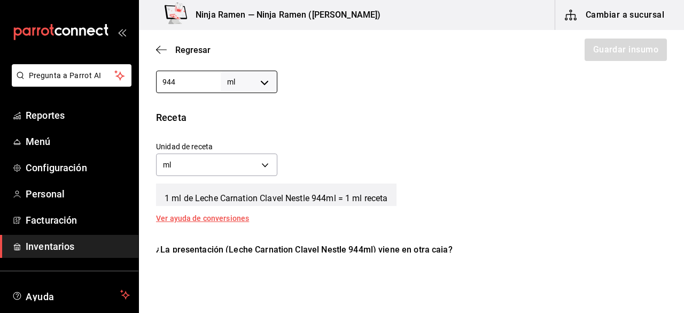
scroll to position [371, 0]
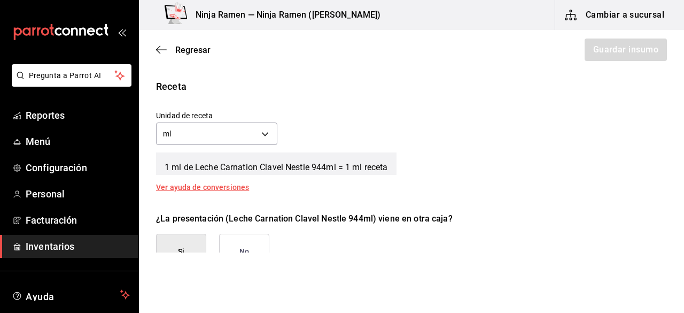
type input "944"
click at [240, 244] on button "No" at bounding box center [244, 252] width 50 height 36
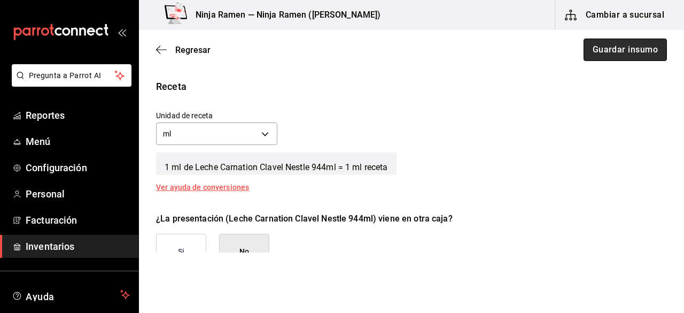
click at [584, 50] on button "Guardar insumo" at bounding box center [625, 50] width 83 height 22
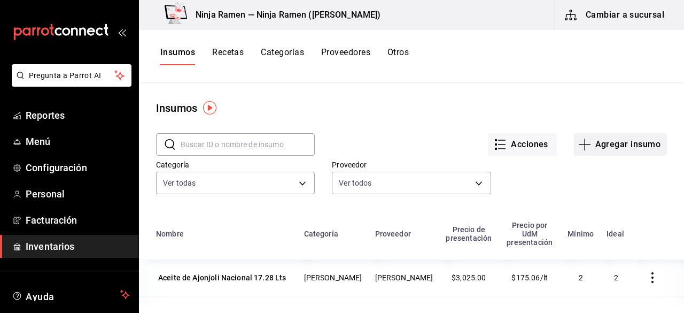
click at [614, 136] on button "Agregar insumo" at bounding box center [620, 144] width 93 height 22
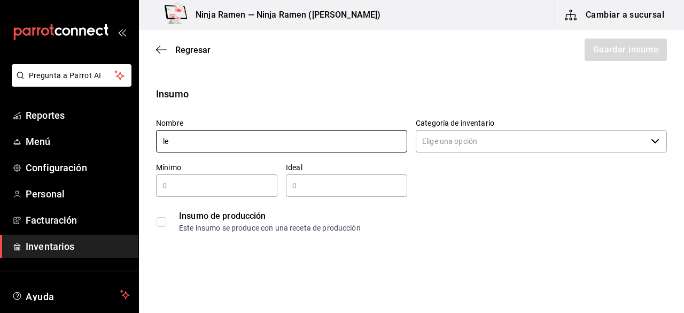
type input "l"
type input "e"
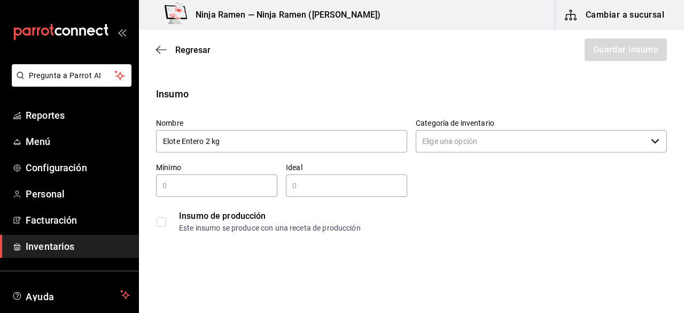
type input "Elote Entero 2 kg"
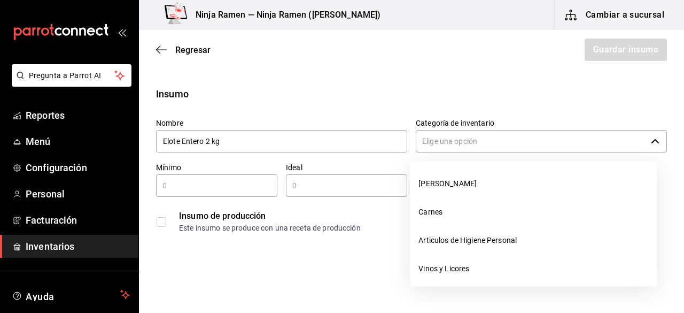
click at [491, 147] on input "Categoría de inventario" at bounding box center [531, 141] width 231 height 22
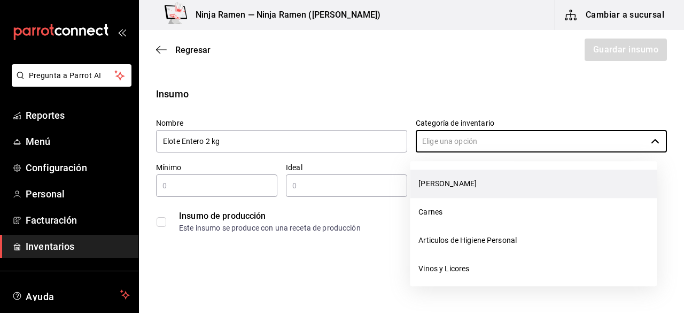
click at [477, 178] on li "[PERSON_NAME]" at bounding box center [533, 184] width 247 height 28
type input "[PERSON_NAME]"
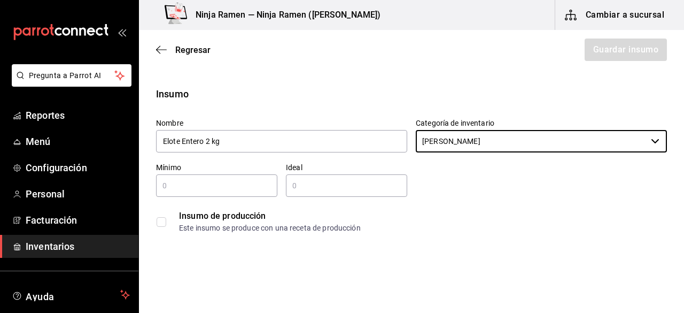
click at [182, 176] on div "​" at bounding box center [216, 185] width 121 height 22
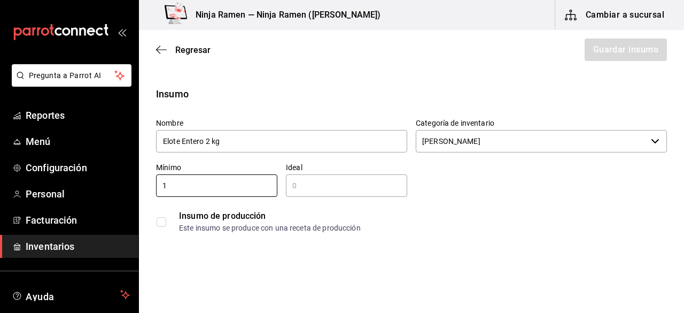
type input "1"
click at [299, 182] on input "text" at bounding box center [346, 185] width 121 height 13
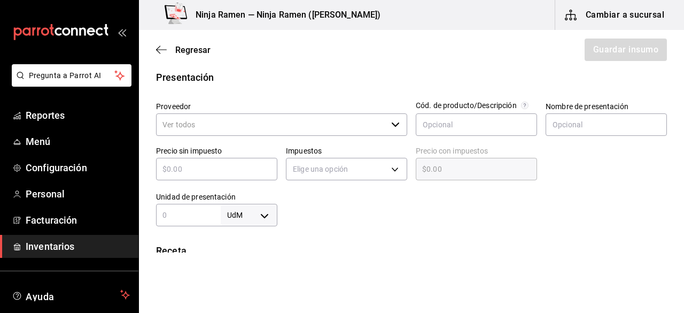
scroll to position [214, 0]
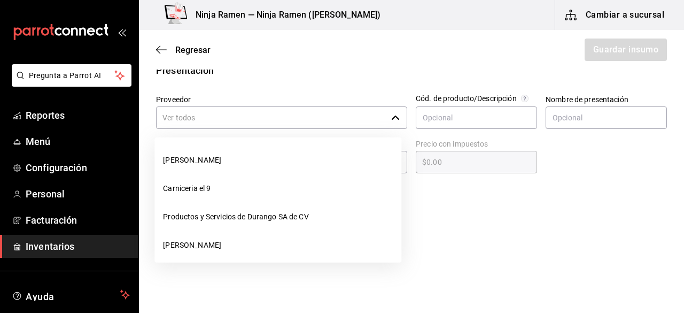
click at [402, 113] on div "​" at bounding box center [281, 117] width 251 height 22
type input "2"
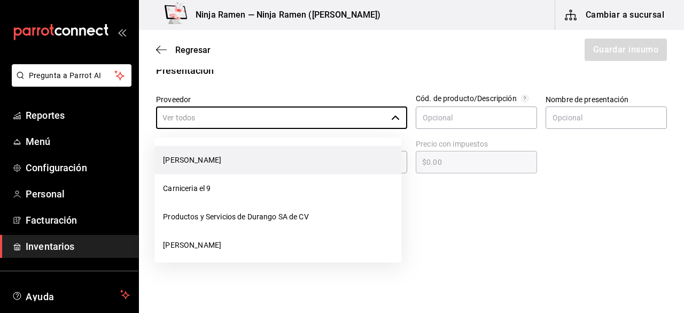
click at [337, 161] on li "[PERSON_NAME]" at bounding box center [278, 160] width 247 height 28
type input "[PERSON_NAME]"
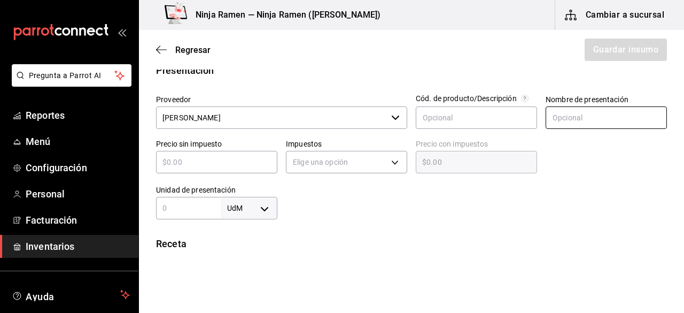
click at [557, 117] on input "text" at bounding box center [606, 117] width 121 height 22
type input "Elote Entero 2Kg"
click at [246, 156] on input "text" at bounding box center [216, 162] width 121 height 13
type input "$1"
type input "$1.00"
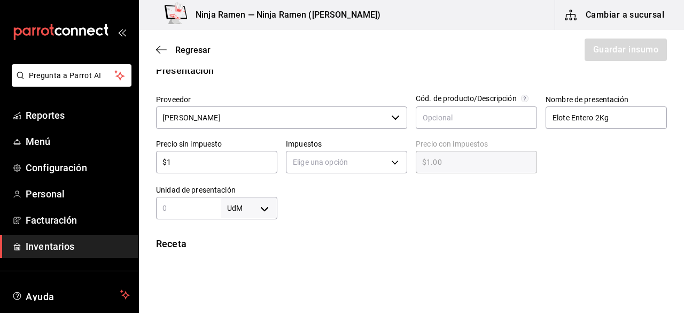
type input "$13"
type input "$13.00"
type input "$134"
type input "$134.00"
type input "$134.9"
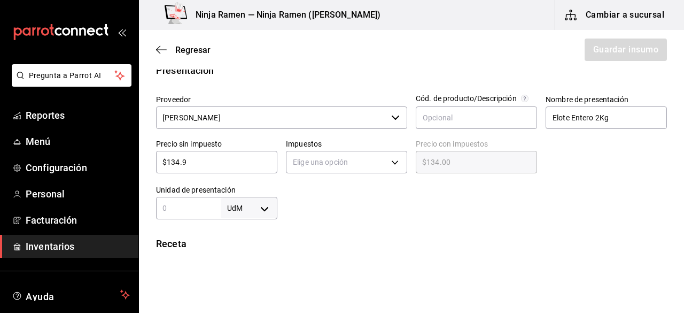
type input "$134.90"
type input "$134.94"
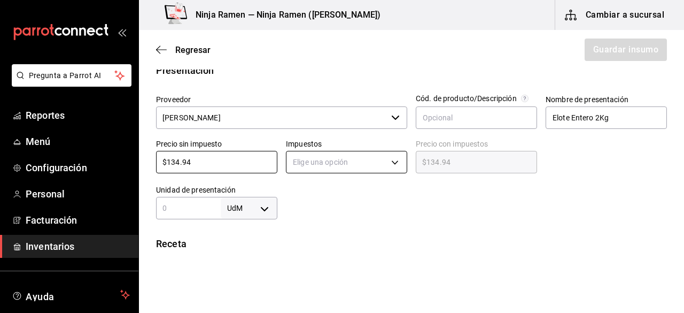
type input "$134.94"
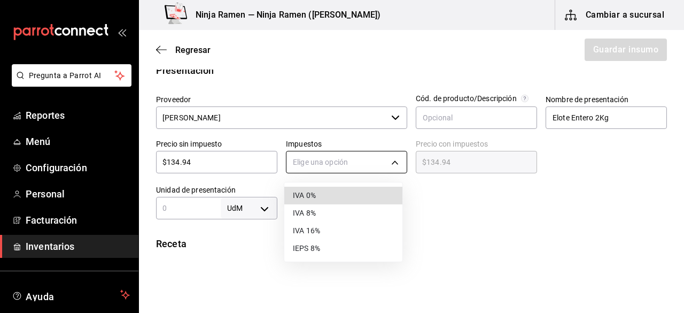
click at [383, 169] on body "Pregunta a Parrot AI Reportes Menú Configuración Personal Facturación Inventari…" at bounding box center [342, 126] width 684 height 252
click at [365, 201] on li "IVA 0%" at bounding box center [343, 196] width 118 height 18
type input "IVA_0"
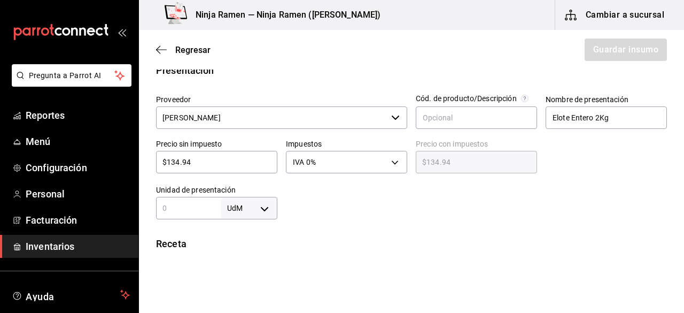
click at [202, 212] on input "text" at bounding box center [188, 208] width 65 height 13
type input "944"
click at [253, 204] on body "Pregunta a Parrot AI Reportes Menú Configuración Personal Facturación Inventari…" at bounding box center [342, 126] width 684 height 252
click at [253, 259] on li "ml" at bounding box center [247, 265] width 56 height 18
type input "MILLILITER"
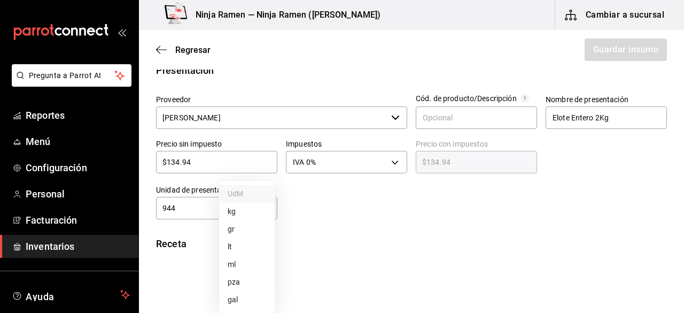
type input "MILLILITER"
type input "944"
click at [506, 232] on div "Insumo Nombre Elote Entero 2 kg Categoría de inventario Bodega Senson ​ Mínimo …" at bounding box center [411, 204] width 545 height 662
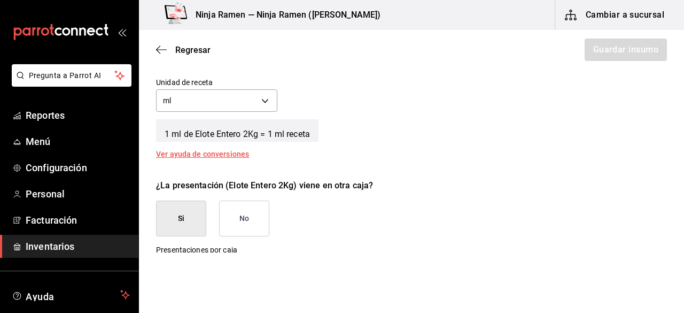
scroll to position [406, 0]
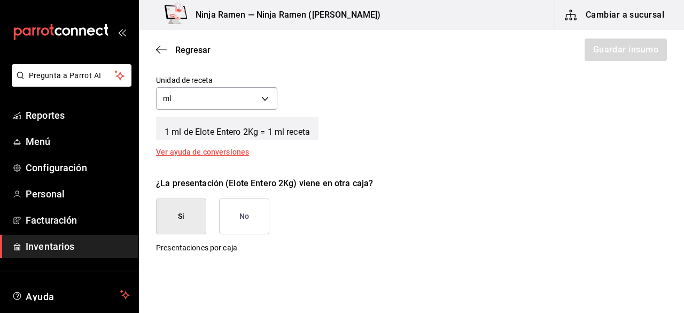
click at [251, 203] on button "No" at bounding box center [244, 216] width 50 height 36
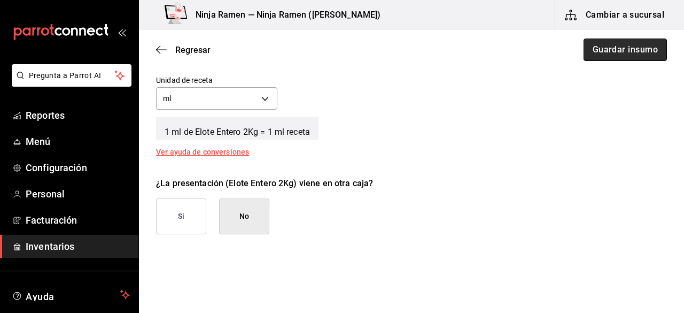
click at [627, 59] on button "Guardar insumo" at bounding box center [625, 50] width 83 height 22
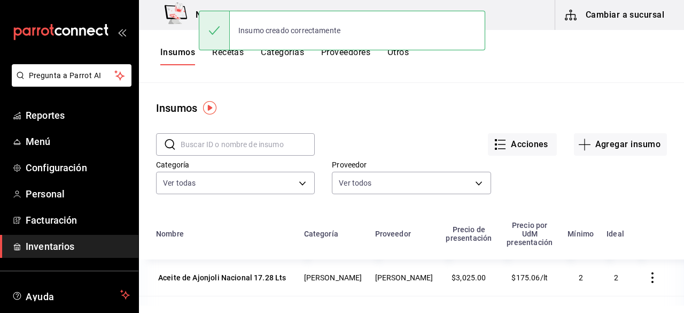
click at [613, 132] on div "Acciones Agregar insumo" at bounding box center [491, 136] width 352 height 40
click at [614, 141] on button "Agregar insumo" at bounding box center [620, 144] width 93 height 22
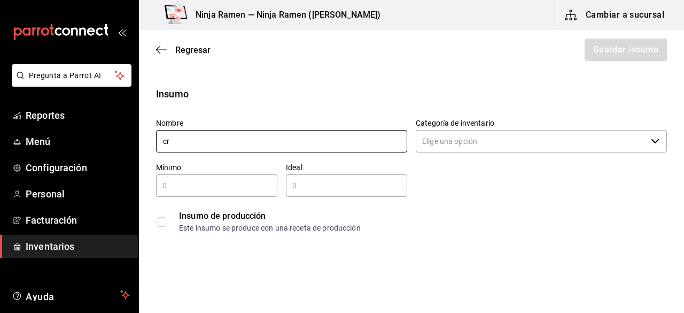
type input "c"
type input "m"
type input "p"
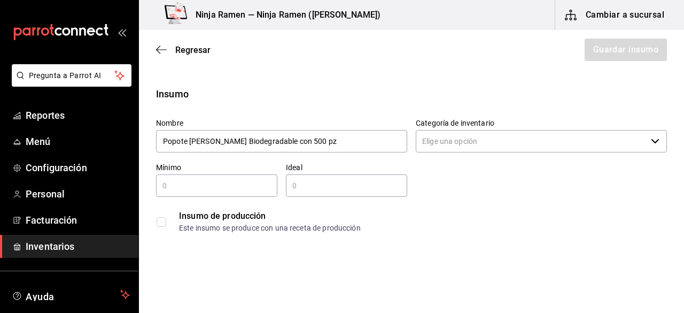
click at [457, 153] on div "Categoría de inventario ​" at bounding box center [541, 136] width 251 height 36
type input "Popote Estuchado Reyma Biodegradable con 500 pz"
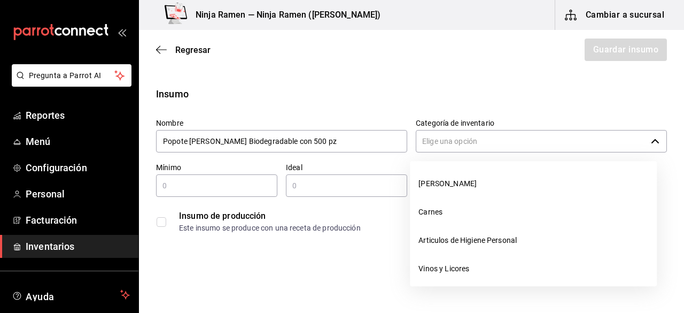
click at [446, 151] on input "Categoría de inventario" at bounding box center [531, 141] width 231 height 22
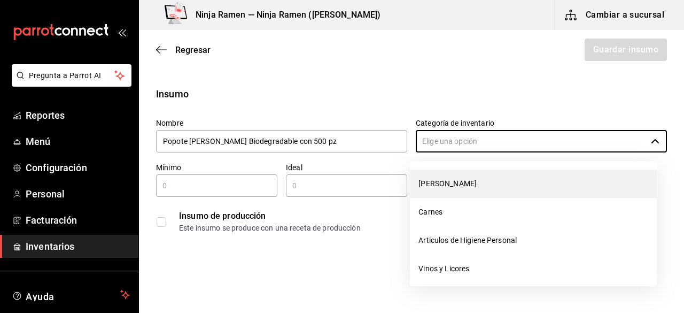
click at [444, 184] on li "[PERSON_NAME]" at bounding box center [533, 184] width 247 height 28
type input "[PERSON_NAME]"
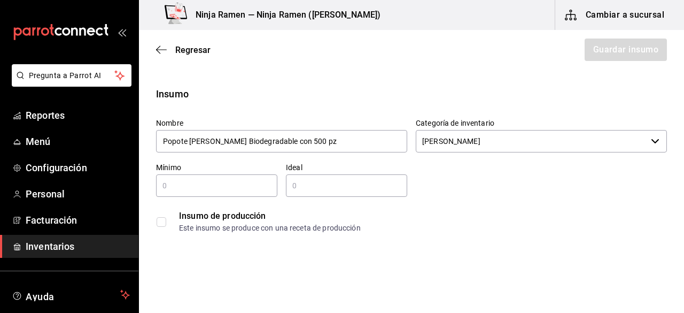
click at [228, 190] on input "text" at bounding box center [216, 185] width 121 height 13
type input "1"
click at [350, 181] on input "text" at bounding box center [346, 185] width 121 height 13
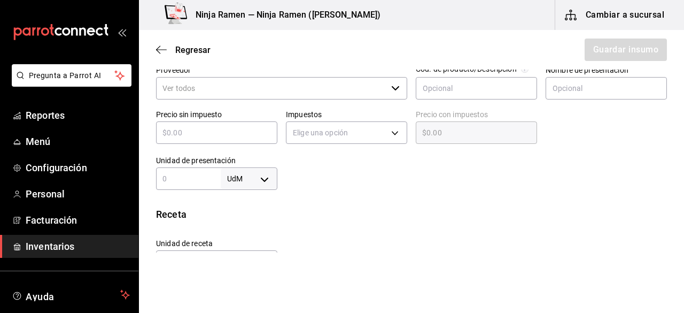
scroll to position [227, 0]
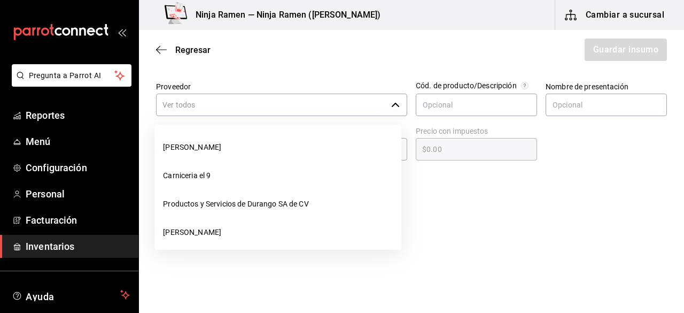
click at [397, 104] on div "​" at bounding box center [281, 105] width 251 height 22
type input "2"
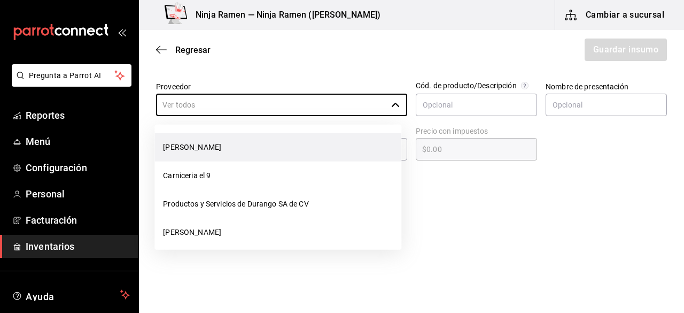
click at [352, 150] on li "[PERSON_NAME]" at bounding box center [278, 147] width 247 height 28
type input "[PERSON_NAME]"
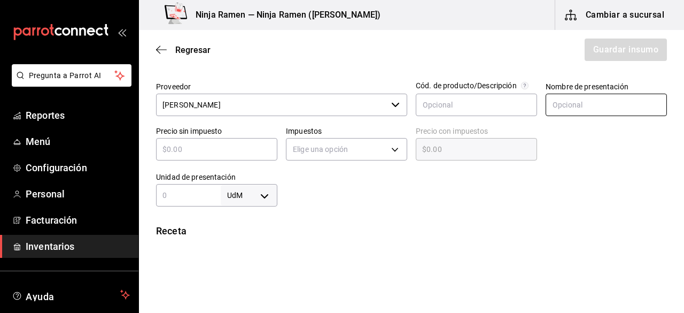
click at [549, 103] on input "text" at bounding box center [606, 105] width 121 height 22
type input "Popote Estuchado Reyma Biodegradable con 500 pz"
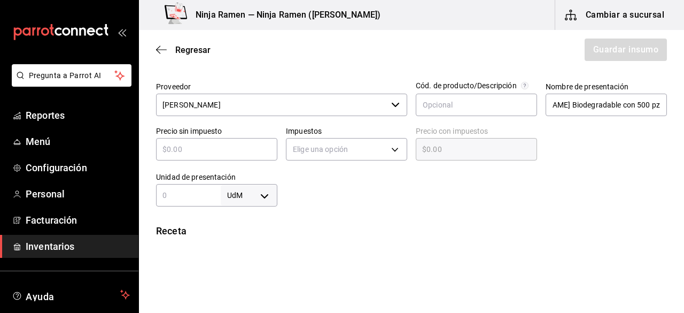
scroll to position [0, 0]
click at [232, 156] on div "​" at bounding box center [216, 149] width 121 height 22
type input "$7"
type input "$7.00"
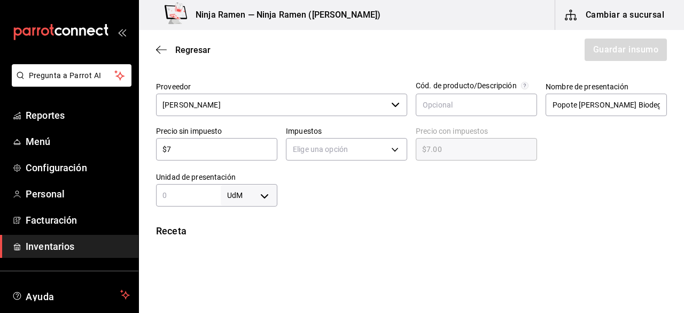
type input "$78"
type input "$78.00"
type input "$78.3"
type input "$78.30"
type input "$78.33"
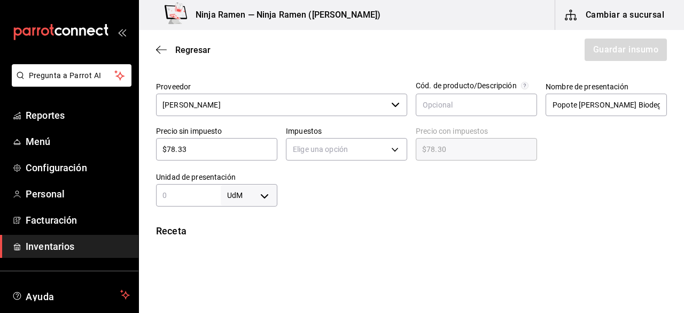
type input "$78.33"
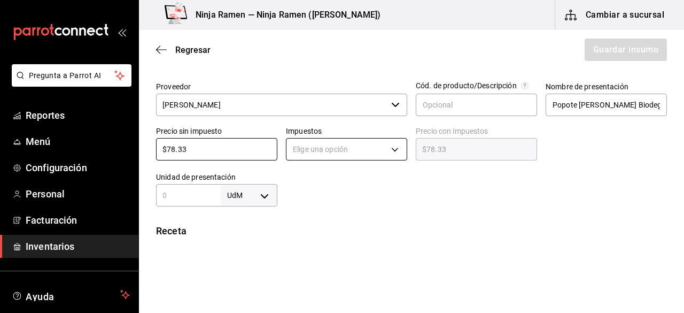
type input "$78.33"
click at [297, 143] on body "Pregunta a Parrot AI Reportes Menú Configuración Personal Facturación Inventari…" at bounding box center [342, 126] width 684 height 252
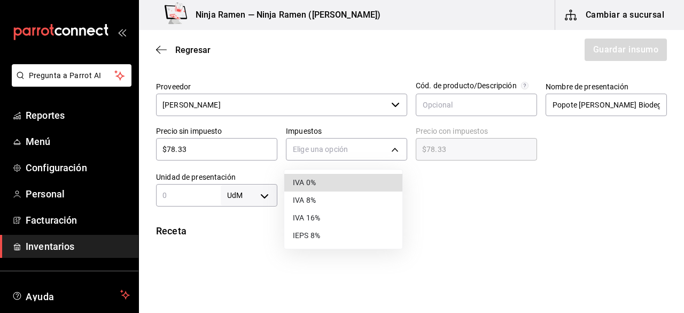
click at [306, 183] on li "IVA 0%" at bounding box center [343, 183] width 118 height 18
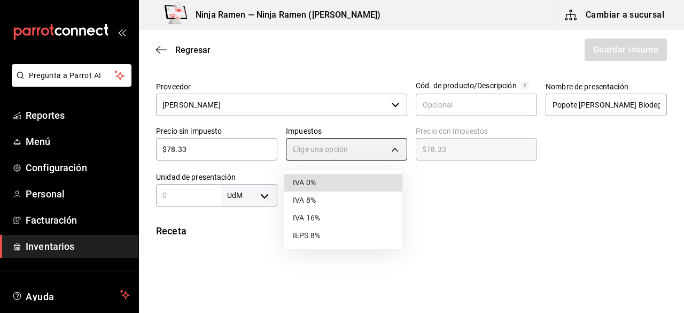
type input "IVA_0"
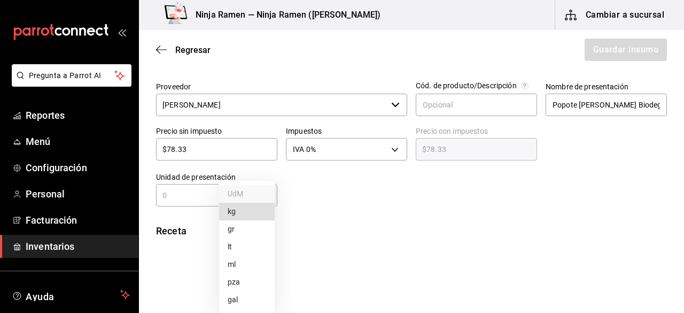
click at [266, 194] on body "Pregunta a Parrot AI Reportes Menú Configuración Personal Facturación Inventari…" at bounding box center [342, 126] width 684 height 252
click at [237, 288] on li "pza" at bounding box center [247, 282] width 56 height 18
type input "UNIT"
click at [178, 197] on input "text" at bounding box center [188, 195] width 65 height 13
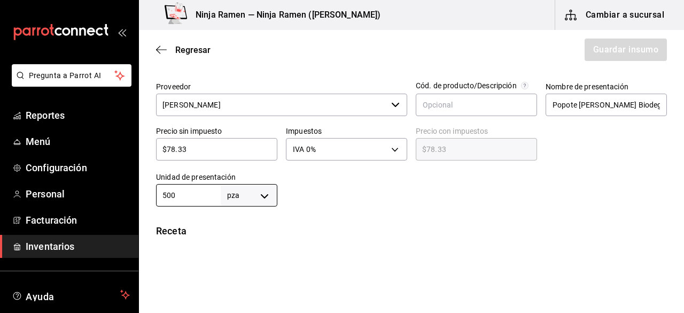
type input "500"
click at [334, 170] on div at bounding box center [473, 185] width 390 height 43
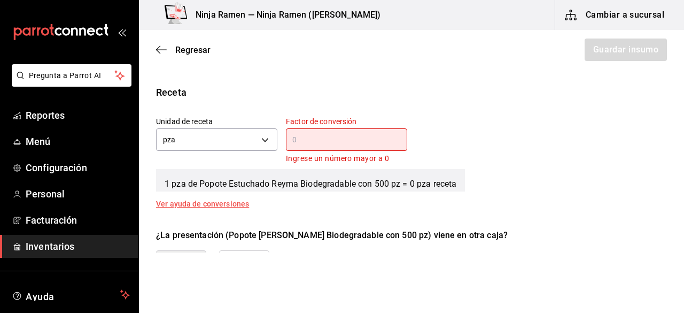
scroll to position [375, 0]
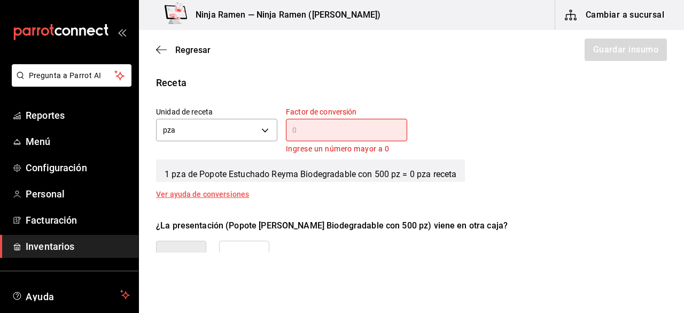
click at [384, 132] on input "text" at bounding box center [346, 130] width 121 height 13
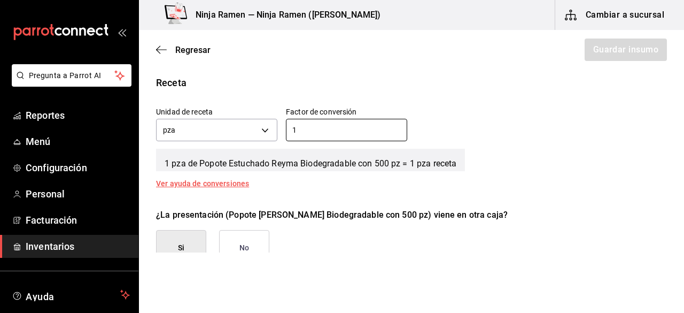
type input "1"
click at [246, 230] on button "No" at bounding box center [244, 248] width 50 height 36
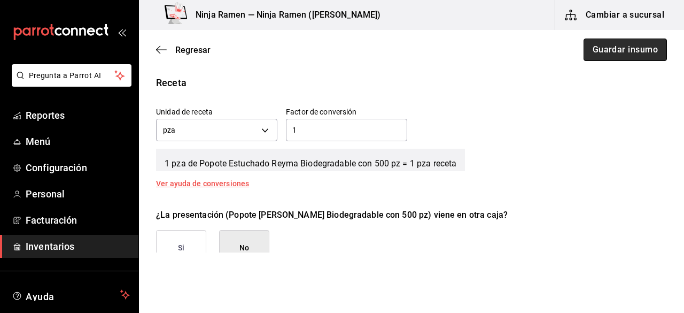
click at [616, 58] on button "Guardar insumo" at bounding box center [625, 50] width 83 height 22
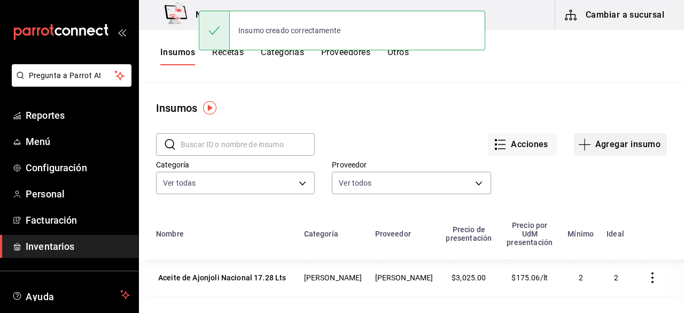
click at [580, 136] on button "Agregar insumo" at bounding box center [620, 144] width 93 height 22
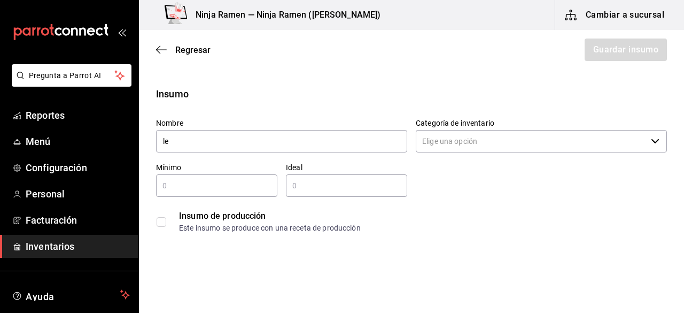
type input "l"
type input "Leche Deslactosada Member"s Mark 12 pz"
click at [443, 147] on input "Categoría de inventario" at bounding box center [531, 141] width 231 height 22
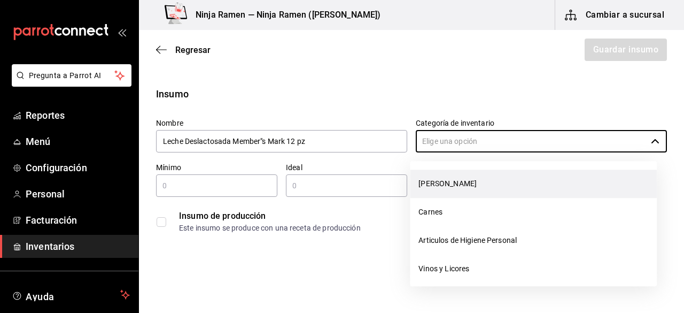
click at [444, 180] on li "[PERSON_NAME]" at bounding box center [533, 184] width 247 height 28
type input "[PERSON_NAME]"
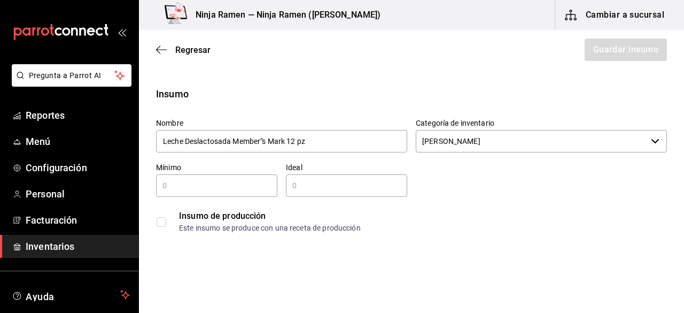
click at [199, 182] on input "text" at bounding box center [216, 185] width 121 height 13
type input "1"
click at [306, 181] on input "text" at bounding box center [346, 185] width 121 height 13
type input "2"
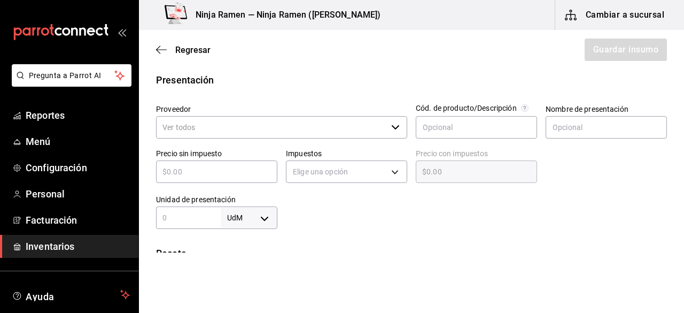
scroll to position [207, 0]
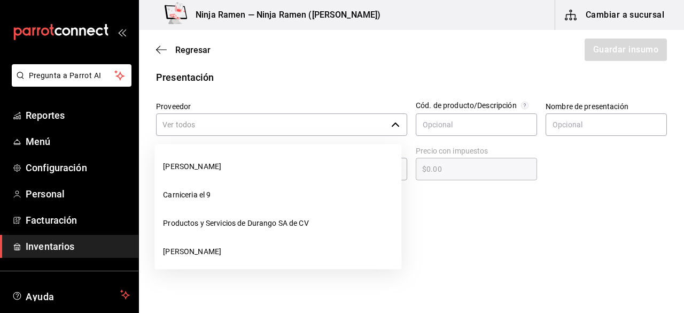
click at [394, 127] on icon "button" at bounding box center [395, 124] width 9 height 9
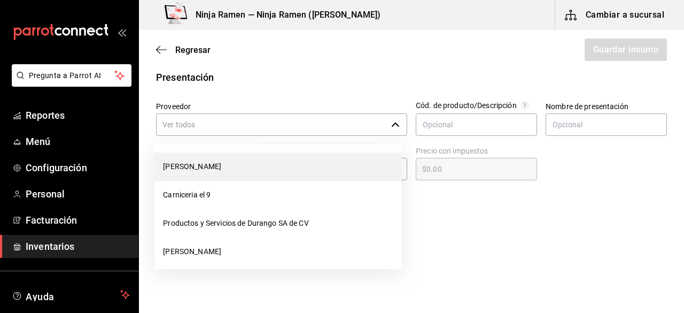
click at [338, 163] on li "[PERSON_NAME]" at bounding box center [278, 166] width 247 height 28
type input "[PERSON_NAME]"
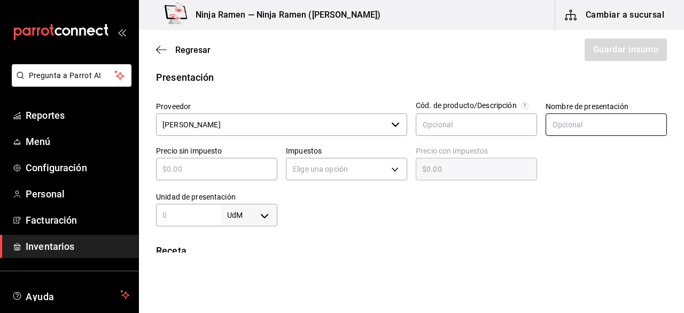
type input "2"
click at [553, 123] on input "text" at bounding box center [606, 124] width 121 height 22
paste input "Leche Deslactosada Member"s Mark 12 pz"
type input "Leche Deslactosada Member"s Mark 12 pz"
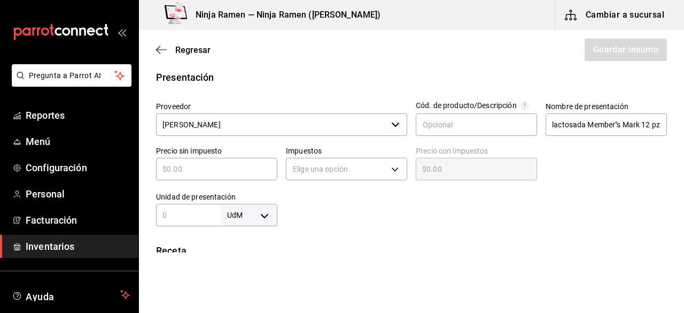
scroll to position [0, 0]
click at [252, 176] on div "​" at bounding box center [216, 169] width 121 height 22
type input "$3"
type input "$3.00"
type input "$30"
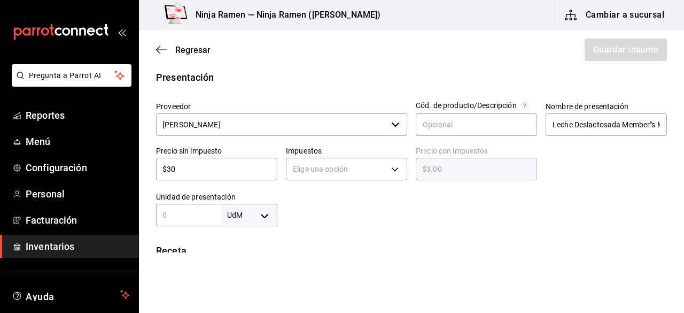
type input "$30.00"
type input "$306"
type input "$306.00"
type input "$306.8"
type input "$306.80"
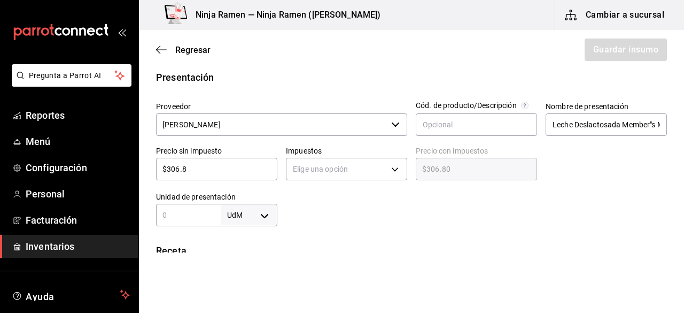
type input "$306.89"
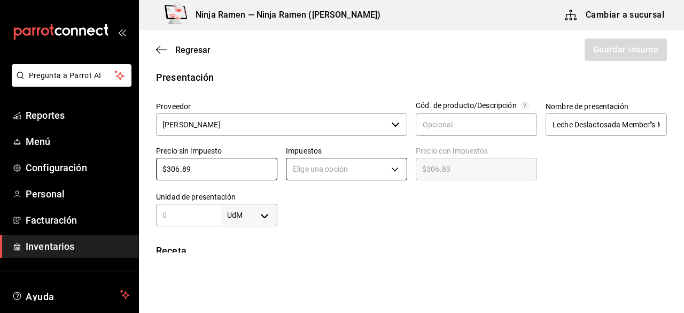
type input "$306.89"
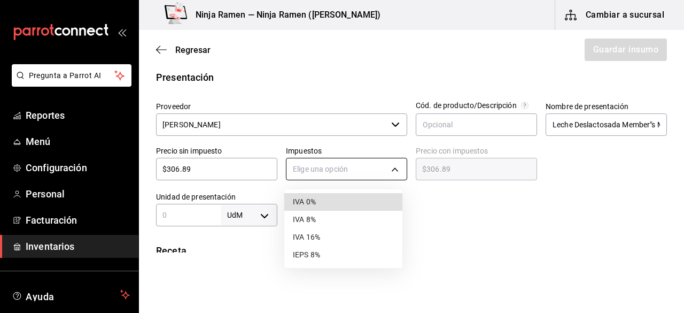
click at [379, 160] on body "Pregunta a Parrot AI Reportes Menú Configuración Personal Facturación Inventari…" at bounding box center [342, 126] width 684 height 252
click at [368, 202] on li "IVA 0%" at bounding box center [343, 202] width 118 height 18
type input "IVA_0"
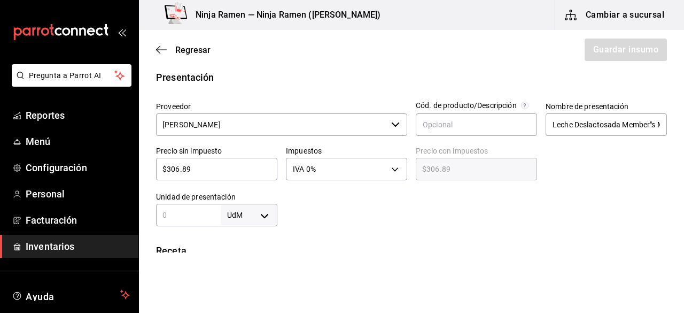
click at [205, 217] on input "text" at bounding box center [188, 215] width 65 height 13
type input "12"
click at [268, 215] on body "Pregunta a Parrot AI Reportes Menú Configuración Personal Facturación Inventari…" at bounding box center [342, 126] width 684 height 252
click at [249, 280] on li "pza" at bounding box center [247, 282] width 56 height 18
type input "UNIT"
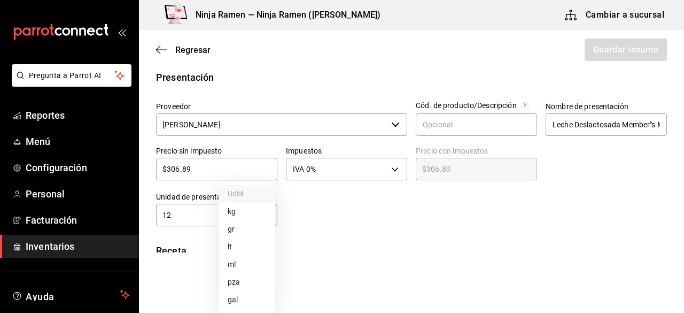
type input "UNIT"
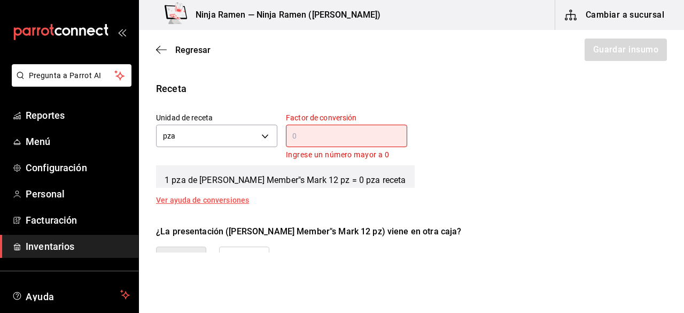
scroll to position [383, 0]
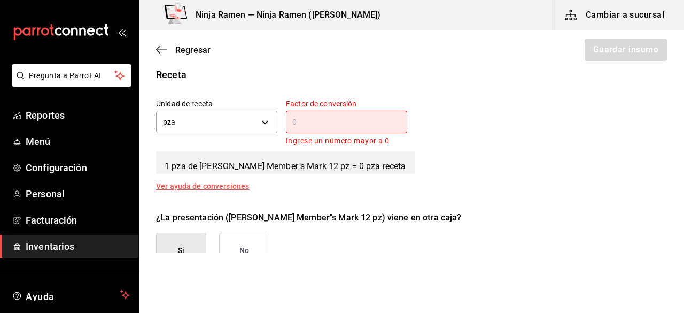
click at [336, 130] on div "​" at bounding box center [346, 122] width 121 height 22
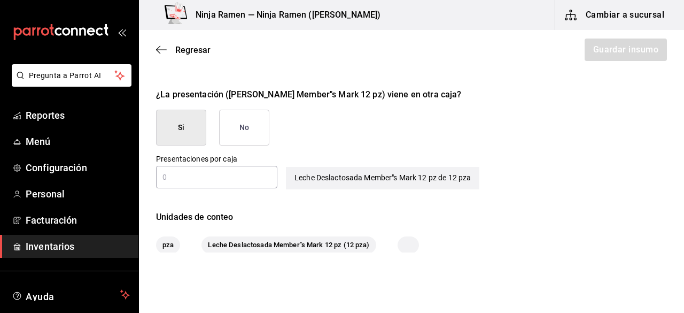
scroll to position [542, 0]
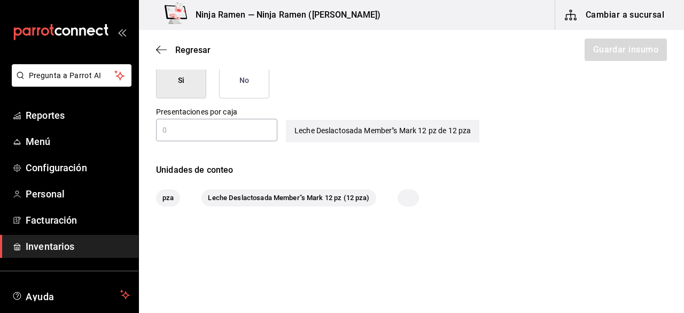
type input "1"
click at [255, 74] on button "No" at bounding box center [244, 81] width 50 height 36
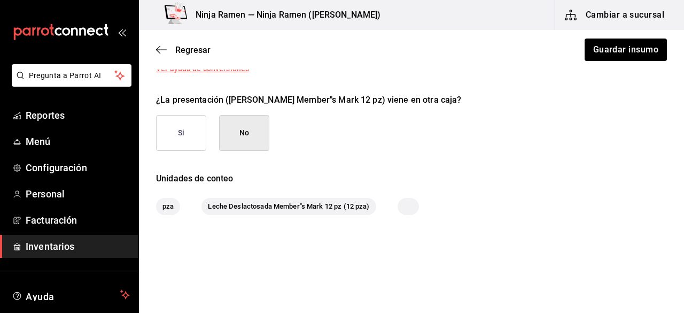
scroll to position [503, 0]
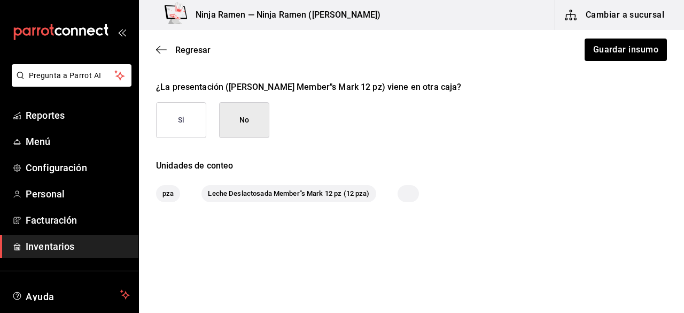
click at [187, 121] on button "Si" at bounding box center [181, 120] width 50 height 36
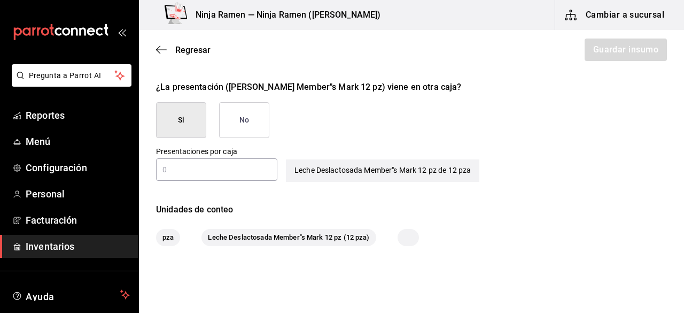
click at [235, 180] on div "Presentaciones por caja ​" at bounding box center [213, 160] width 130 height 44
click at [225, 174] on input "text" at bounding box center [216, 169] width 121 height 13
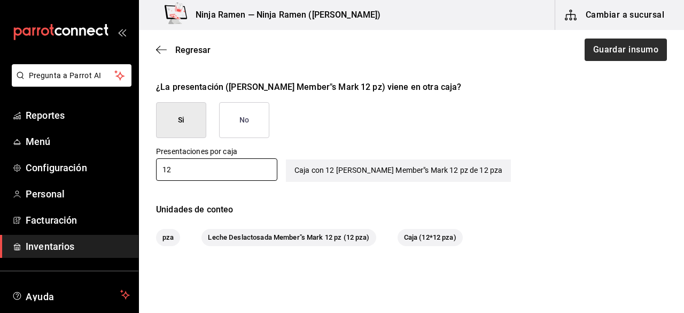
type input "12"
click at [599, 48] on button "Guardar insumo" at bounding box center [625, 50] width 83 height 22
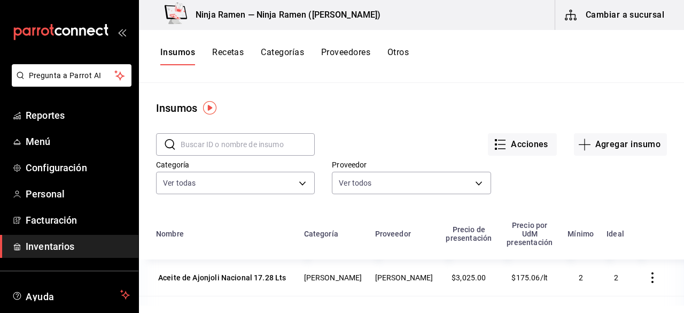
click at [644, 156] on div "Categoría Ver todas 3d200b95-2851-434a-be93-dcfd4e33a9ac,1385a687-f48c-4ce7-b16…" at bounding box center [403, 168] width 528 height 59
click at [611, 148] on button "Agregar insumo" at bounding box center [620, 144] width 93 height 22
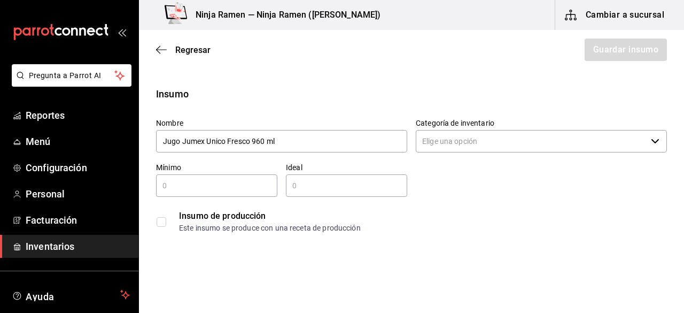
type input "Jugo Jumex Unico Fresco 960 ml"
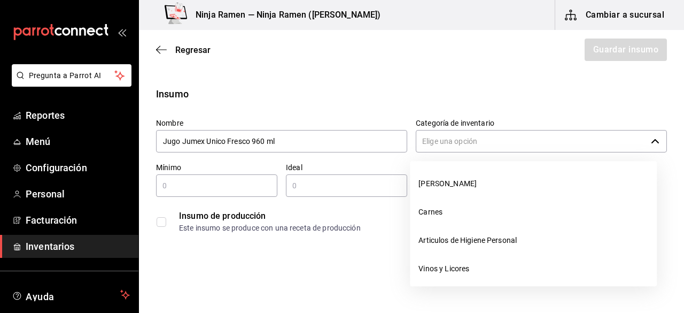
click at [455, 147] on input "Categoría de inventario" at bounding box center [531, 141] width 231 height 22
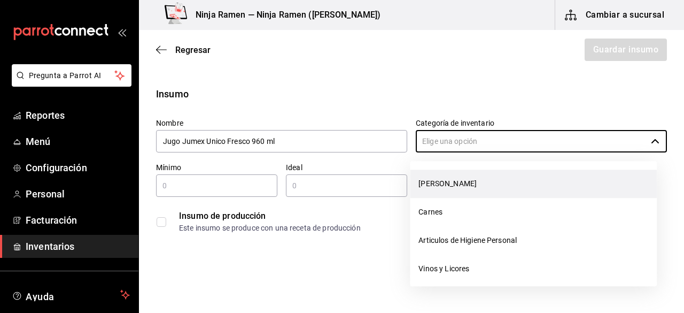
click at [446, 179] on li "[PERSON_NAME]" at bounding box center [533, 184] width 247 height 28
type input "[PERSON_NAME]"
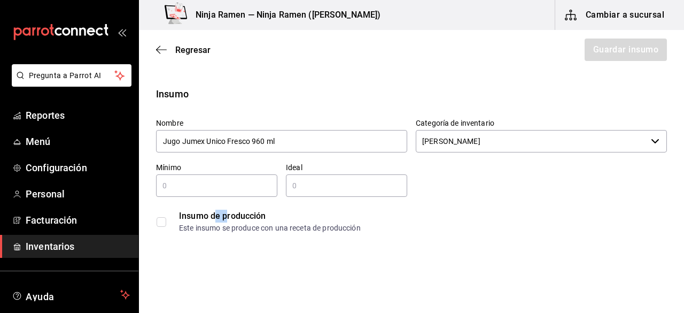
drag, startPoint x: 227, startPoint y: 201, endPoint x: 211, endPoint y: 197, distance: 16.5
click at [211, 197] on div "Insumo de producción Este insumo se produce con una receta de producción" at bounding box center [408, 217] width 520 height 41
click at [196, 189] on input "text" at bounding box center [216, 185] width 121 height 13
type input "1"
click at [337, 194] on div "​" at bounding box center [346, 185] width 121 height 22
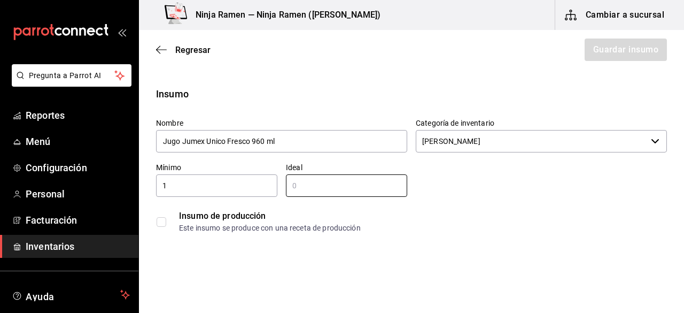
type input "2"
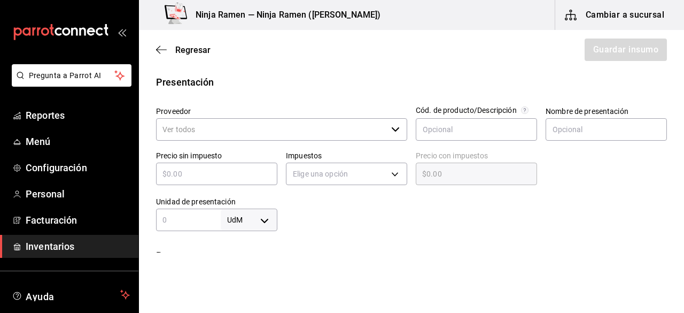
scroll to position [215, 0]
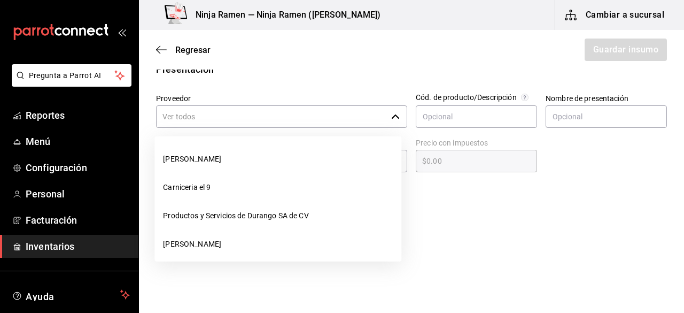
click at [391, 116] on icon "button" at bounding box center [395, 116] width 9 height 9
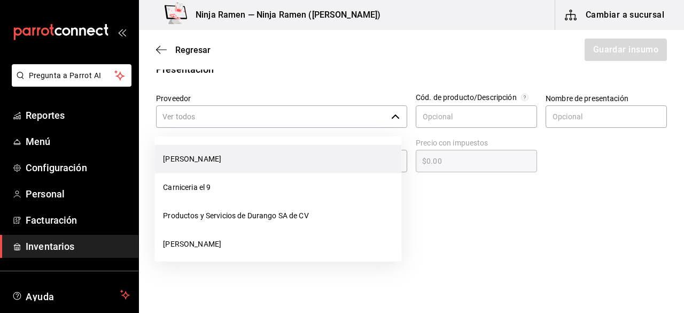
click at [318, 164] on li "[PERSON_NAME]" at bounding box center [278, 159] width 247 height 28
type input "[PERSON_NAME]"
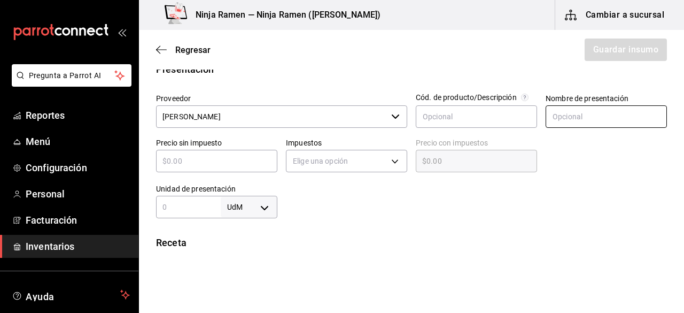
type input "2"
click at [554, 110] on input "text" at bounding box center [606, 116] width 121 height 22
type input "Jugo Jumex Unico Fresco 960 ml"
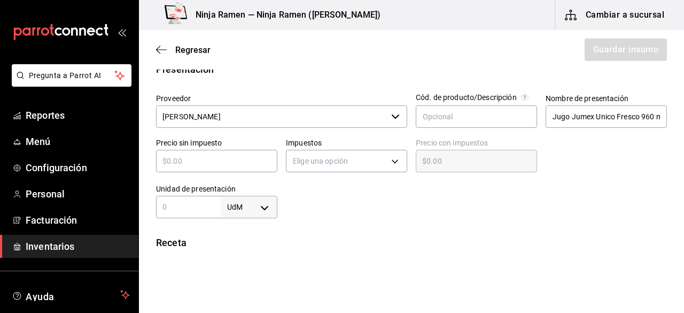
click at [224, 156] on input "text" at bounding box center [216, 161] width 121 height 13
type input "$4"
type input "$4.00"
type input "$41"
type input "$41.00"
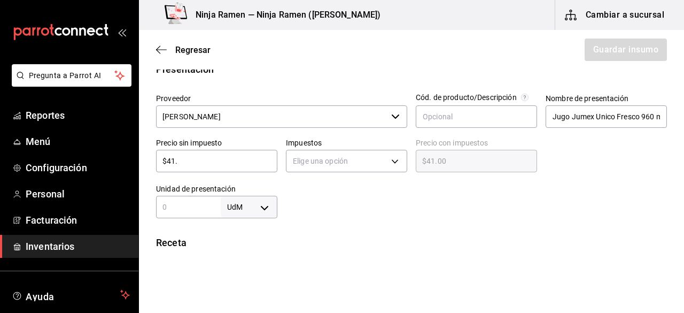
type input "$41.7"
type input "$41.70"
type input "$41.79"
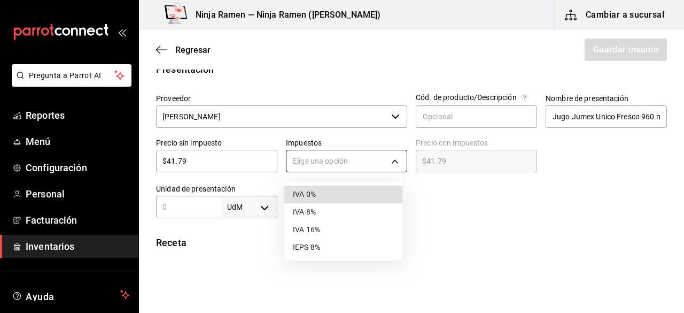
click at [317, 166] on body "Pregunta a Parrot AI Reportes Menú Configuración Personal Facturación Inventari…" at bounding box center [342, 126] width 684 height 252
click at [314, 202] on li "IVA 0%" at bounding box center [343, 195] width 118 height 18
type input "IVA_0"
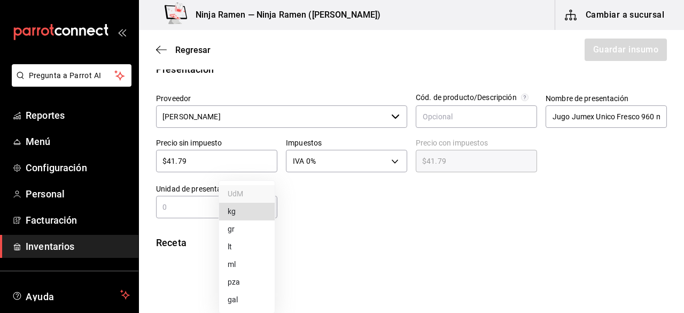
click at [262, 212] on body "Pregunta a Parrot AI Reportes Menú Configuración Personal Facturación Inventari…" at bounding box center [342, 126] width 684 height 252
click at [249, 263] on li "ml" at bounding box center [247, 265] width 56 height 18
type input "MILLILITER"
click at [190, 204] on input "text" at bounding box center [188, 207] width 65 height 13
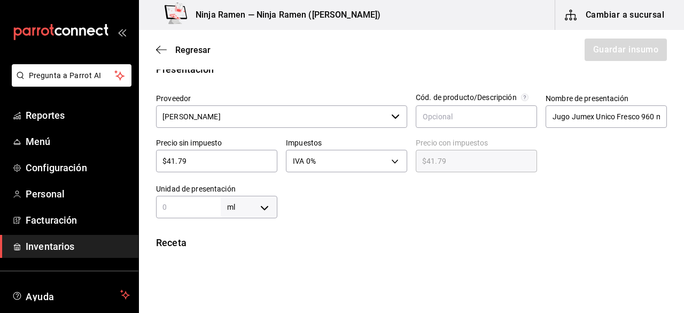
type input "9"
type input "96"
type input "960"
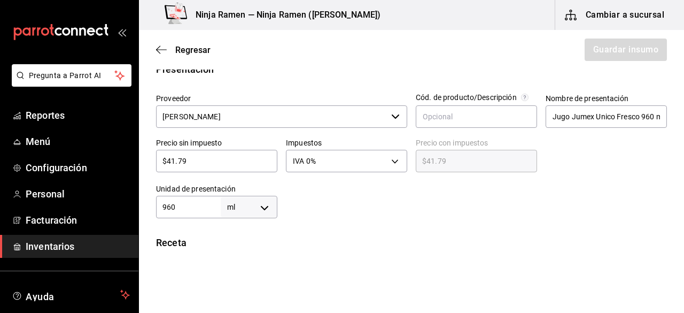
type input "960"
click at [431, 226] on div "Insumo Nombre Jugo Jumex Unico Fresco 960 ml Categoría de inventario Bodega Sen…" at bounding box center [411, 203] width 545 height 662
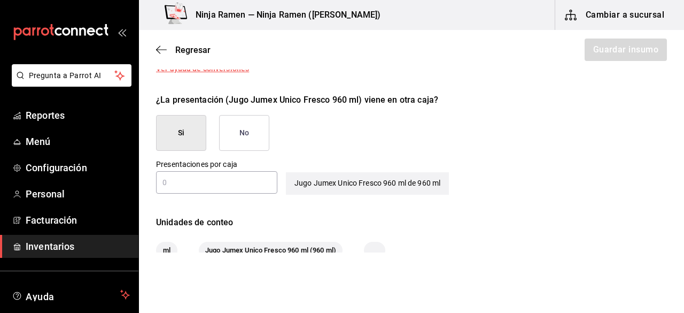
scroll to position [515, 0]
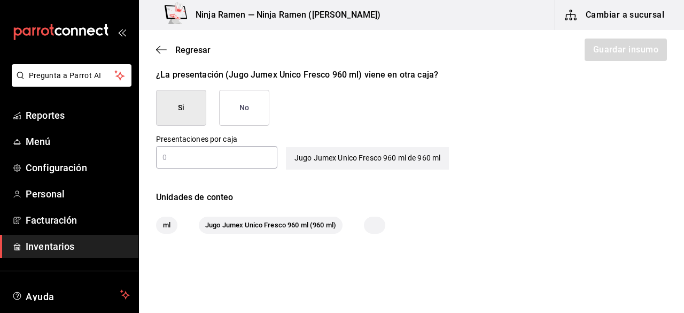
click at [241, 106] on button "No" at bounding box center [244, 108] width 50 height 36
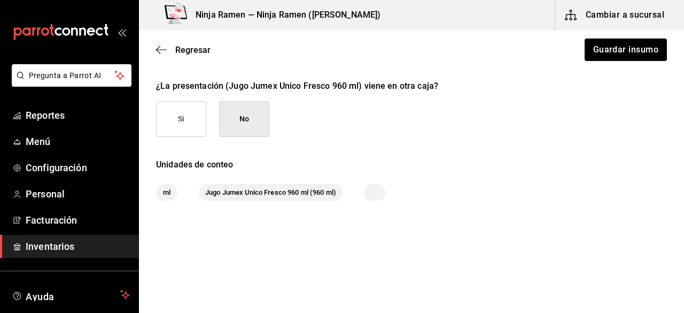
scroll to position [503, 0]
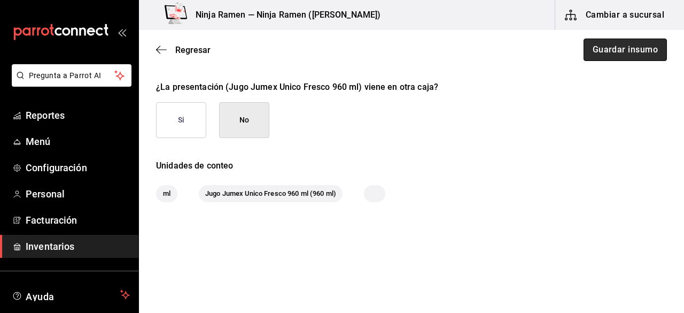
click at [614, 54] on button "Guardar insumo" at bounding box center [625, 50] width 83 height 22
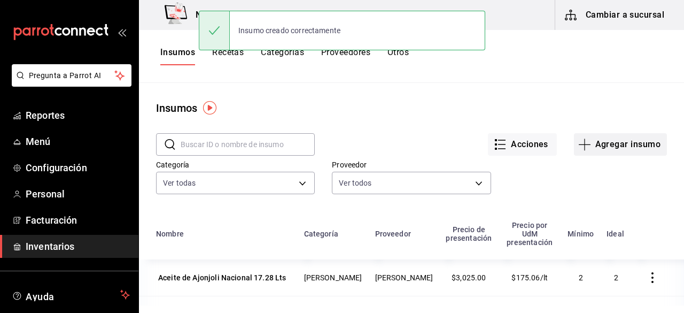
click at [621, 153] on button "Agregar insumo" at bounding box center [620, 144] width 93 height 22
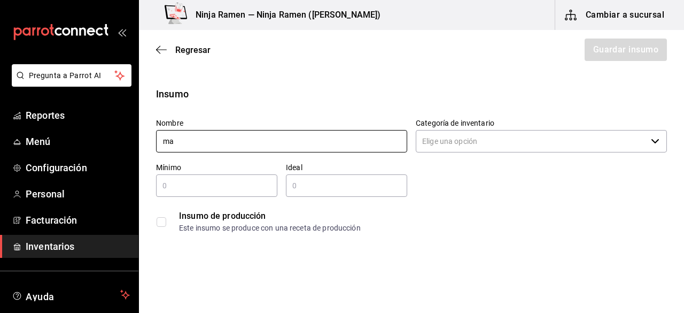
type input "m"
type input "a"
type input "c"
type input "h"
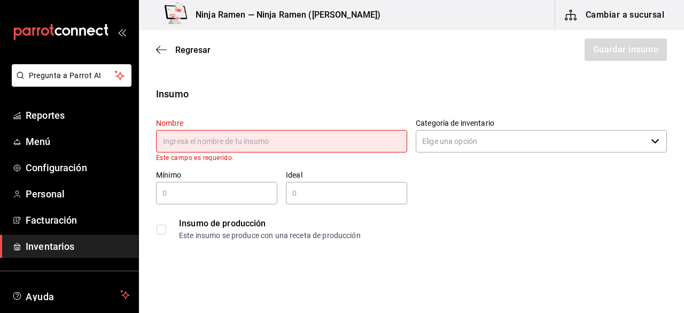
type input "a"
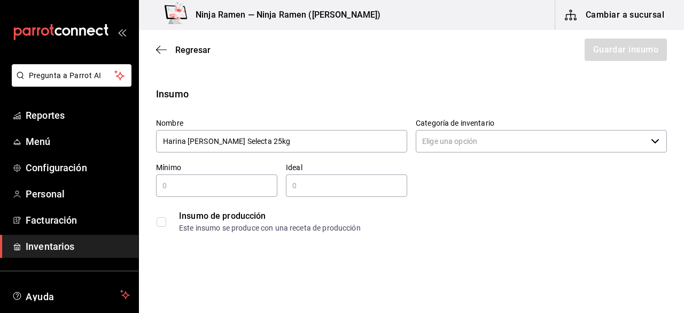
click at [433, 152] on div "Categoría de inventario ​" at bounding box center [541, 136] width 251 height 36
type input "Harina de Trigo Selecta 25kg"
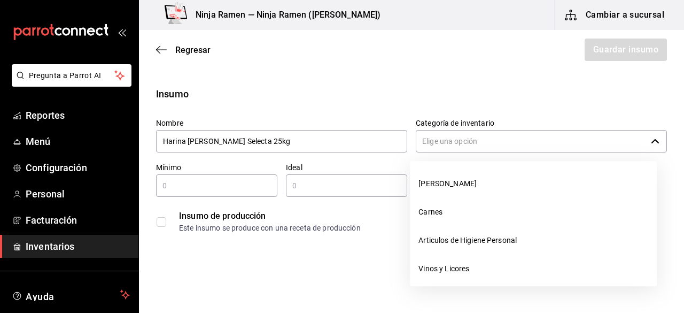
click at [447, 149] on input "Categoría de inventario" at bounding box center [531, 141] width 231 height 22
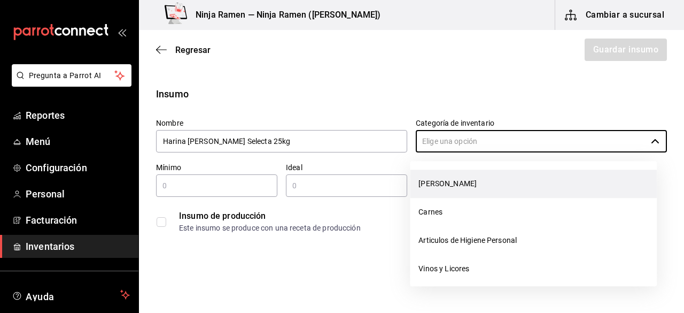
click at [442, 184] on li "[PERSON_NAME]" at bounding box center [533, 184] width 247 height 28
type input "[PERSON_NAME]"
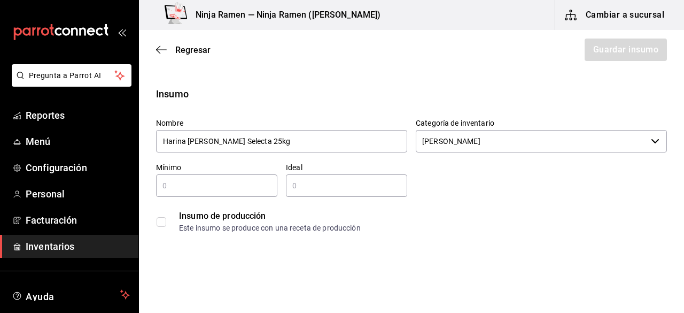
click at [232, 192] on div "​" at bounding box center [216, 185] width 121 height 22
type input "1"
click at [305, 190] on input "text" at bounding box center [346, 185] width 121 height 13
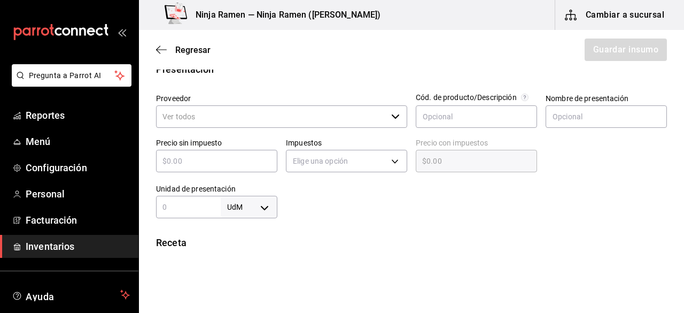
scroll to position [216, 0]
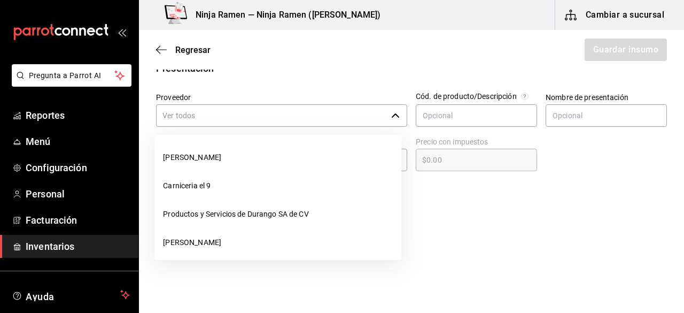
click at [397, 115] on div "​" at bounding box center [281, 115] width 251 height 22
type input "2"
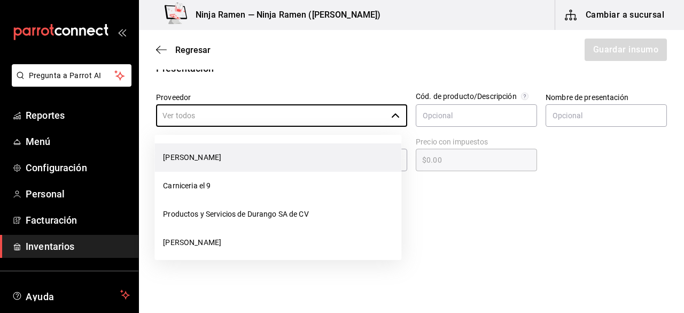
click at [339, 161] on li "[PERSON_NAME]" at bounding box center [278, 157] width 247 height 28
type input "[PERSON_NAME]"
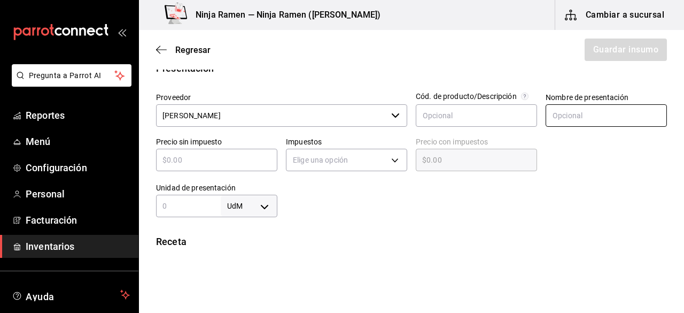
click at [563, 122] on input "text" at bounding box center [606, 115] width 121 height 22
type input "Harina de Trigo Selecta 25 Kg"
click at [243, 169] on div "​" at bounding box center [216, 160] width 121 height 22
type input "$4"
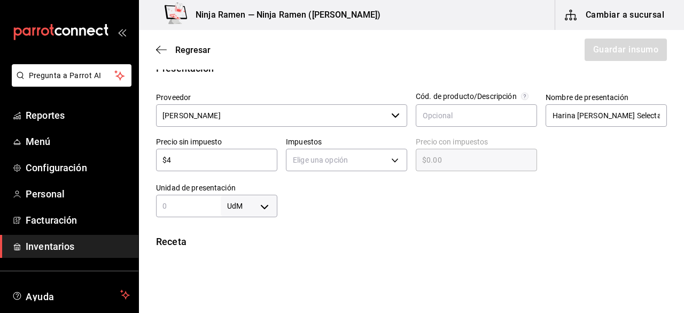
type input "$4.00"
type input "$49"
type input "$49.00"
type input "$495"
type input "$495.00"
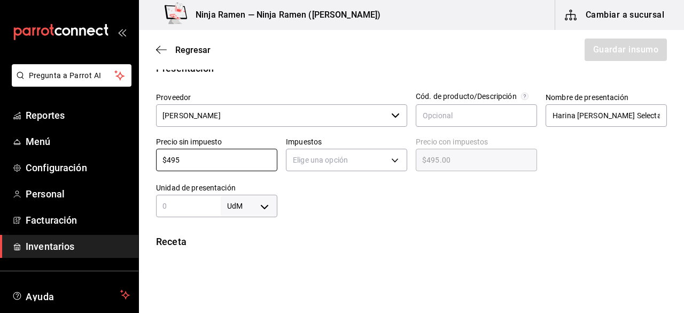
type input "$495"
click at [333, 147] on div "Elige una opción" at bounding box center [346, 158] width 121 height 28
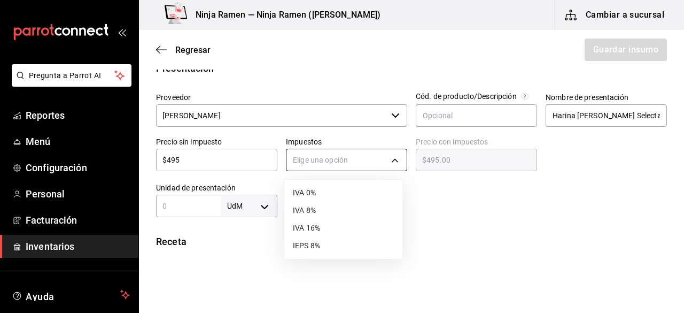
click at [334, 164] on body "Pregunta a Parrot AI Reportes Menú Configuración Personal Facturación Inventari…" at bounding box center [342, 126] width 684 height 252
click at [322, 199] on li "IVA 0%" at bounding box center [343, 193] width 118 height 18
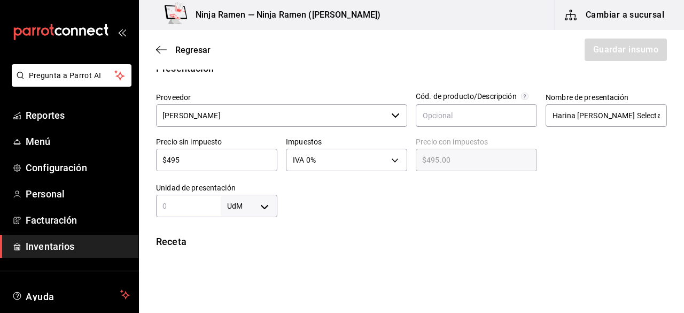
click at [197, 204] on input "text" at bounding box center [188, 205] width 65 height 13
click at [259, 208] on body "Pregunta a Parrot AI Reportes Menú Configuración Personal Facturación Inventari…" at bounding box center [342, 126] width 684 height 252
drag, startPoint x: 245, startPoint y: 230, endPoint x: 258, endPoint y: 211, distance: 23.0
click at [258, 211] on ul "UdM kg gr lt ml pza gal" at bounding box center [247, 247] width 56 height 132
click at [258, 211] on li "kg" at bounding box center [247, 212] width 56 height 18
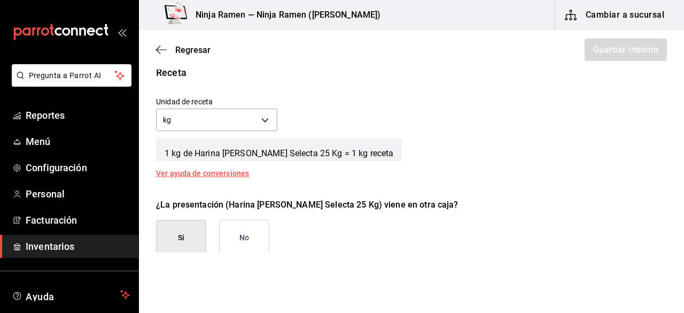
scroll to position [392, 0]
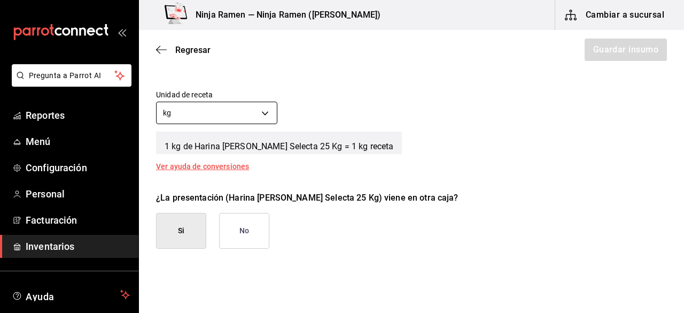
click at [265, 115] on body "Pregunta a Parrot AI Reportes Menú Configuración Personal Facturación Inventari…" at bounding box center [342, 126] width 684 height 252
click at [213, 156] on li "gr" at bounding box center [216, 164] width 118 height 18
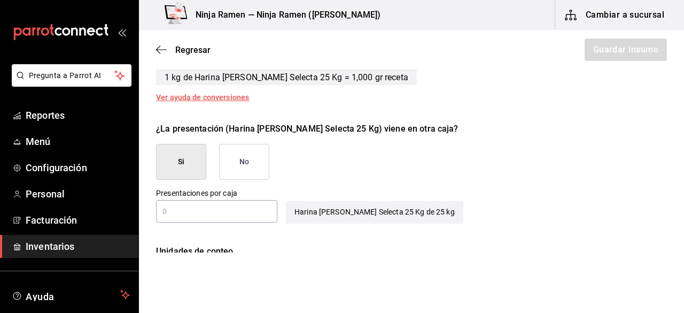
scroll to position [468, 0]
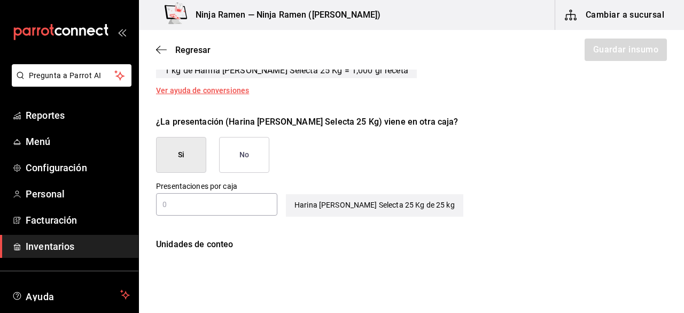
click at [257, 165] on button "No" at bounding box center [244, 155] width 50 height 36
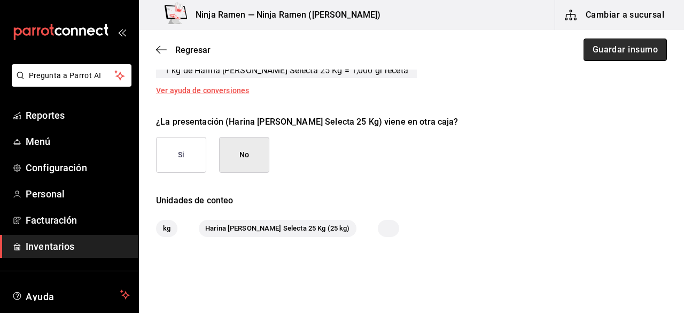
click at [599, 57] on button "Guardar insumo" at bounding box center [625, 50] width 83 height 22
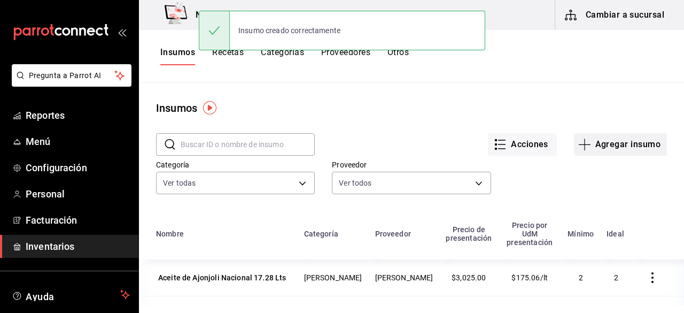
click at [603, 149] on button "Agregar insumo" at bounding box center [620, 144] width 93 height 22
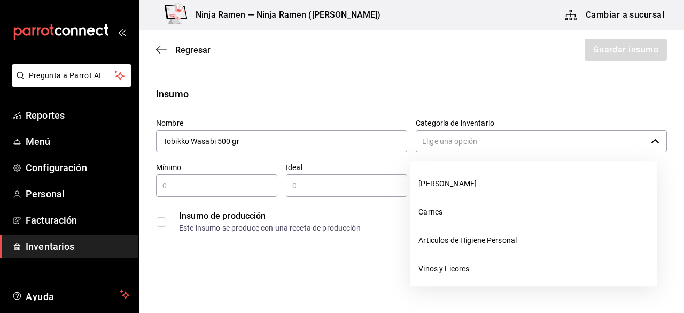
click at [479, 138] on input "Categoría de inventario" at bounding box center [531, 141] width 231 height 22
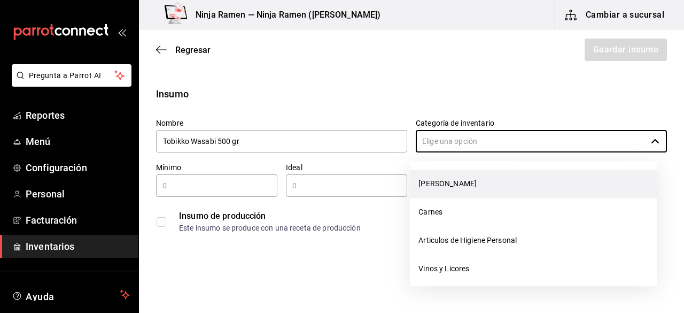
click at [458, 173] on li "[PERSON_NAME]" at bounding box center [533, 184] width 247 height 28
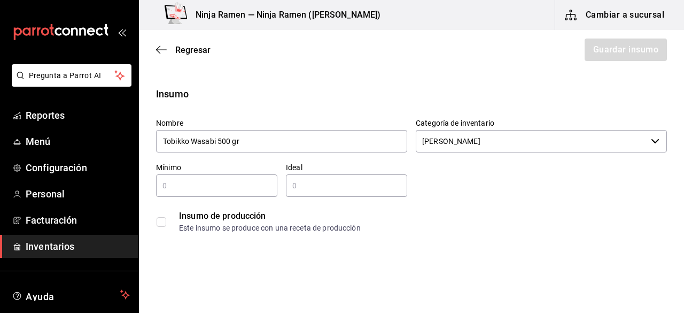
click at [253, 187] on input "text" at bounding box center [216, 185] width 121 height 13
click at [345, 189] on input "text" at bounding box center [346, 185] width 121 height 13
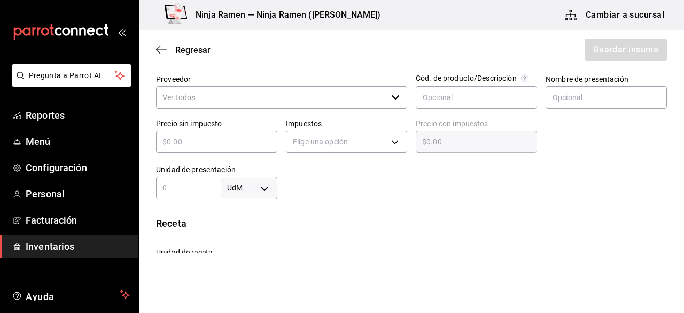
scroll to position [233, 0]
click at [384, 107] on div "​" at bounding box center [281, 98] width 251 height 22
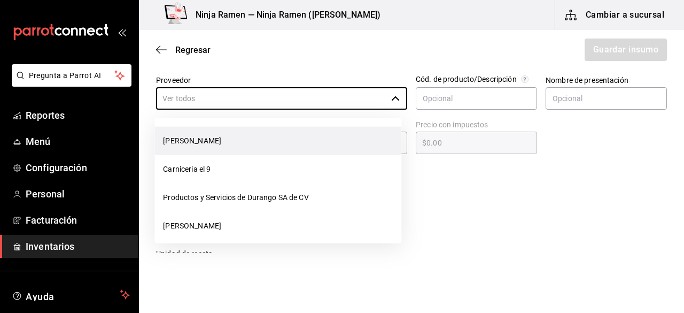
click at [318, 144] on li "[PERSON_NAME]" at bounding box center [278, 141] width 247 height 28
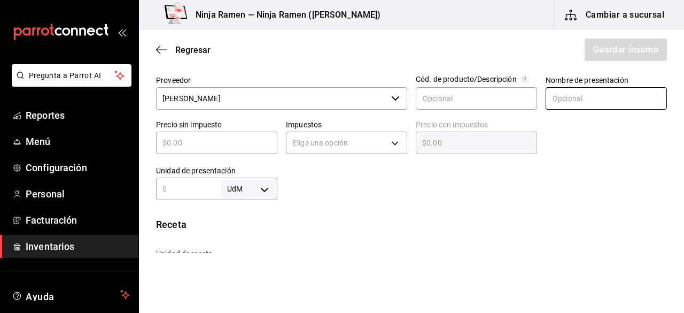
click at [572, 101] on input "text" at bounding box center [606, 98] width 121 height 22
click at [257, 151] on div "​" at bounding box center [216, 143] width 121 height 22
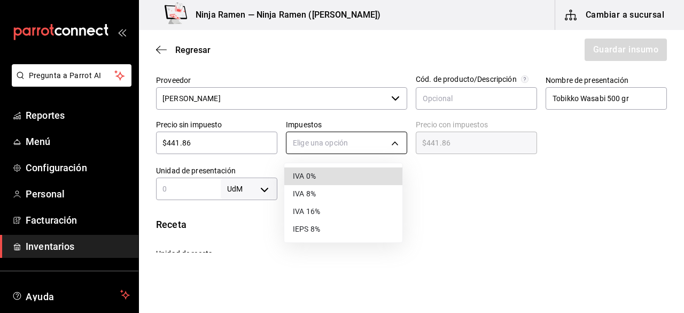
click at [382, 134] on body "Pregunta a Parrot AI Reportes Menú Configuración Personal Facturación Inventari…" at bounding box center [342, 126] width 684 height 252
click at [360, 171] on li "IVA 0%" at bounding box center [343, 176] width 118 height 18
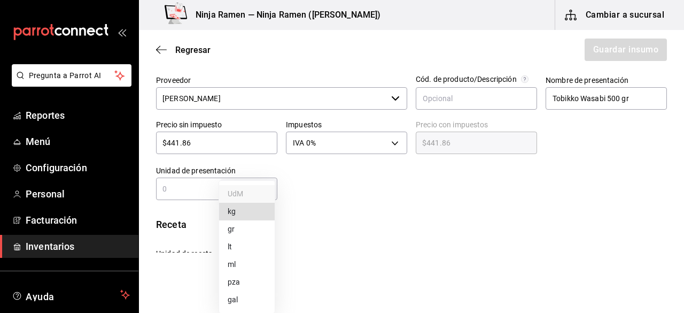
click at [268, 185] on body "Pregunta a Parrot AI Reportes Menú Configuración Personal Facturación Inventari…" at bounding box center [342, 126] width 684 height 252
click at [195, 193] on div at bounding box center [342, 156] width 684 height 313
click at [182, 192] on input "text" at bounding box center [188, 188] width 65 height 13
click at [251, 179] on body "Pregunta a Parrot AI Reportes Menú Configuración Personal Facturación Inventari…" at bounding box center [342, 126] width 684 height 252
click at [250, 225] on li "gr" at bounding box center [247, 229] width 56 height 18
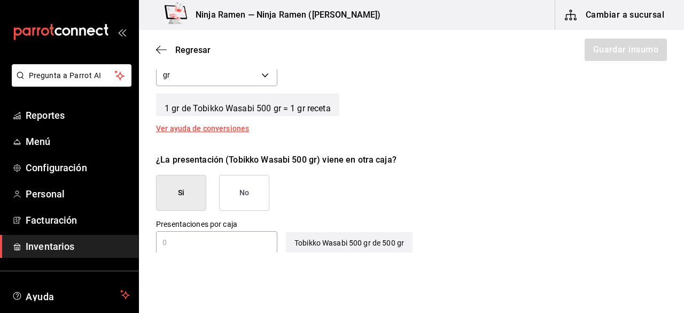
scroll to position [489, 0]
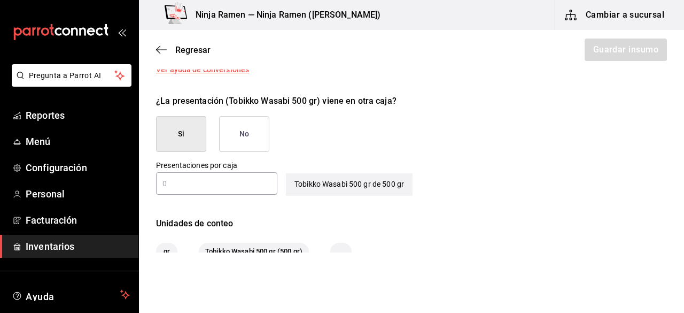
click at [247, 137] on button "No" at bounding box center [244, 134] width 50 height 36
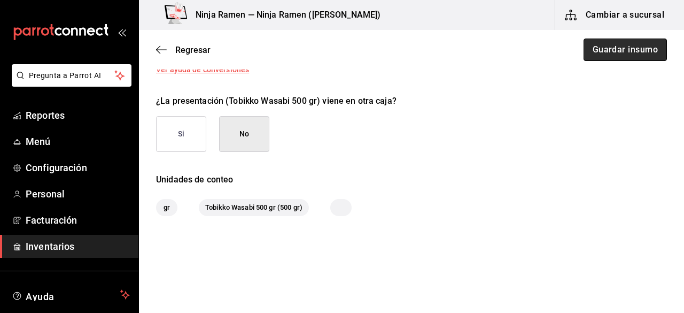
click at [641, 50] on button "Guardar insumo" at bounding box center [625, 50] width 83 height 22
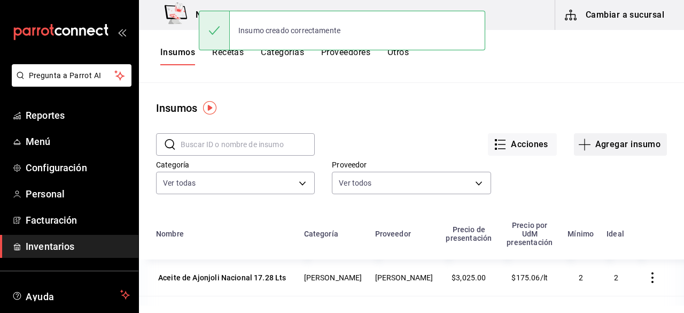
click at [589, 135] on button "Agregar insumo" at bounding box center [620, 144] width 93 height 22
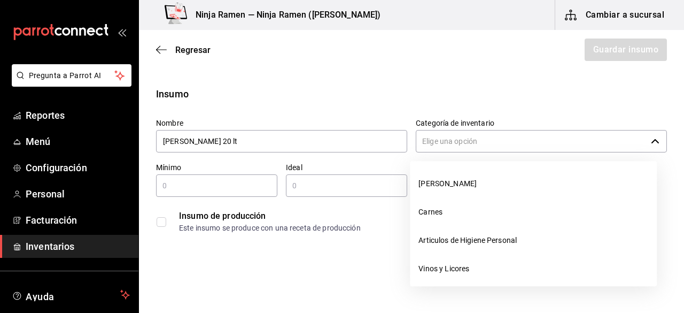
click at [451, 143] on input "Categoría de inventario" at bounding box center [531, 141] width 231 height 22
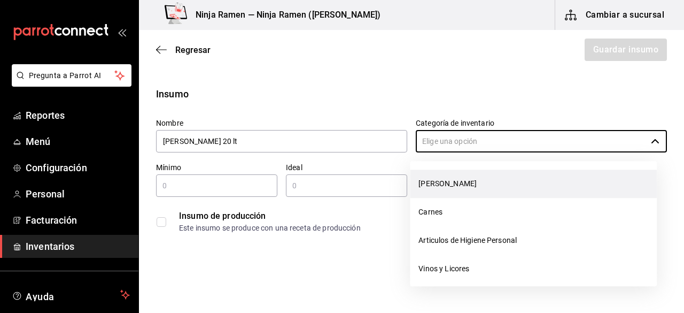
click at [446, 179] on li "[PERSON_NAME]" at bounding box center [533, 184] width 247 height 28
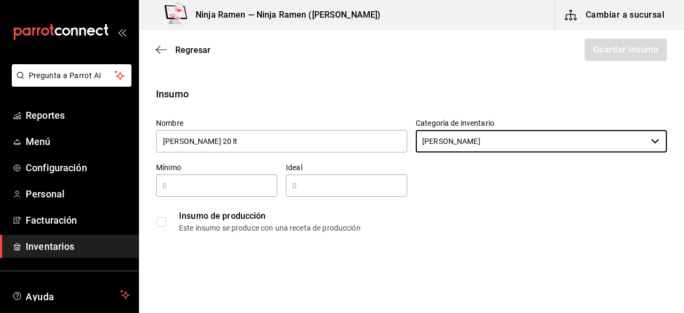
click at [248, 192] on div "​" at bounding box center [216, 185] width 121 height 22
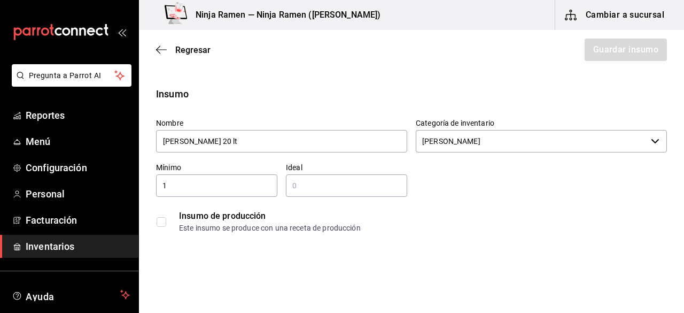
click at [316, 190] on input "text" at bounding box center [346, 185] width 121 height 13
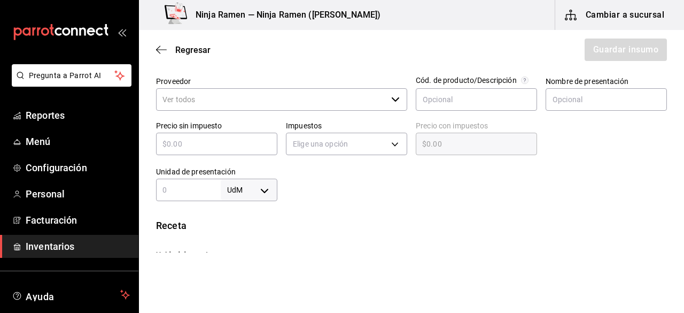
scroll to position [233, 0]
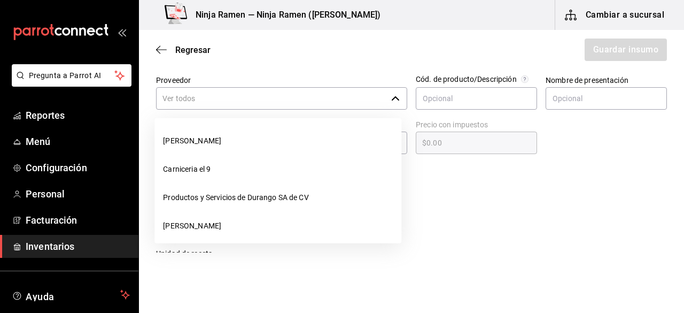
click at [391, 95] on icon "button" at bounding box center [395, 98] width 9 height 9
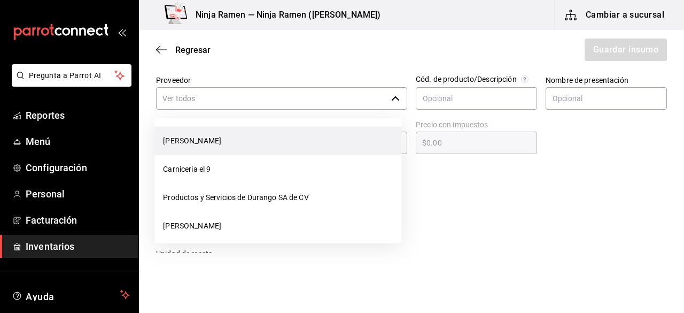
click at [332, 140] on li "[PERSON_NAME]" at bounding box center [278, 141] width 247 height 28
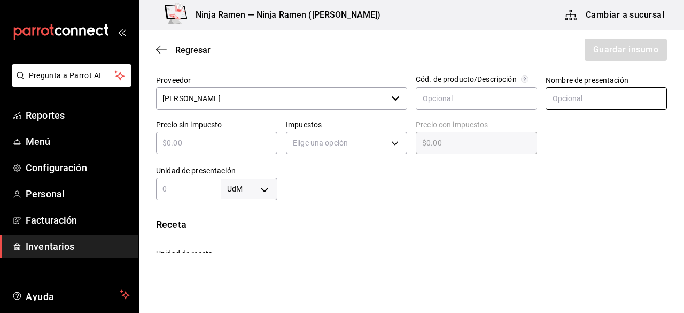
click at [580, 102] on input "text" at bounding box center [606, 98] width 121 height 22
click at [221, 144] on input "text" at bounding box center [216, 142] width 121 height 13
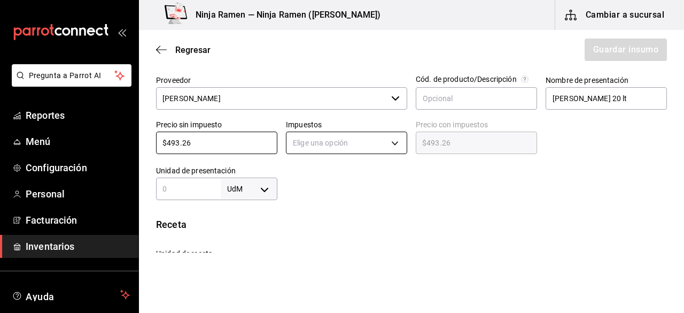
click at [340, 133] on body "Pregunta a Parrot AI Reportes Menú Configuración Personal Facturación Inventari…" at bounding box center [342, 126] width 684 height 252
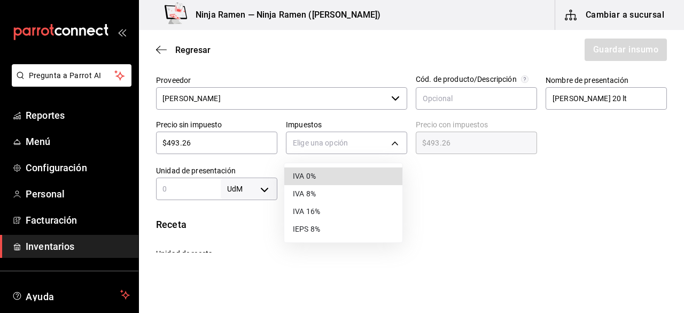
click at [335, 180] on li "IVA 0%" at bounding box center [343, 176] width 118 height 18
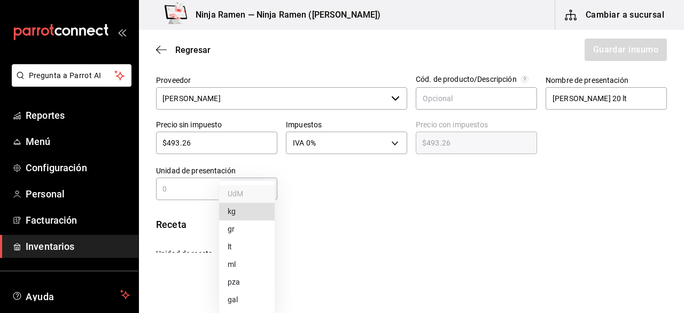
click at [266, 191] on body "Pregunta a Parrot AI Reportes Menú Configuración Personal Facturación Inventari…" at bounding box center [342, 126] width 684 height 252
click at [253, 242] on li "lt" at bounding box center [247, 247] width 56 height 18
click at [195, 193] on input "text" at bounding box center [188, 188] width 65 height 13
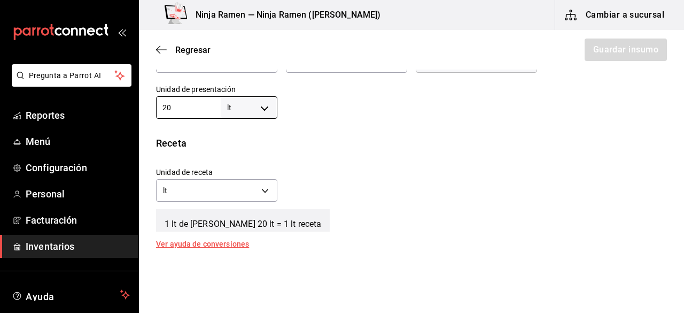
scroll to position [316, 0]
click at [582, 159] on div "Unidad de receta lt LITER Factor de conversión 20 ​" at bounding box center [408, 181] width 520 height 46
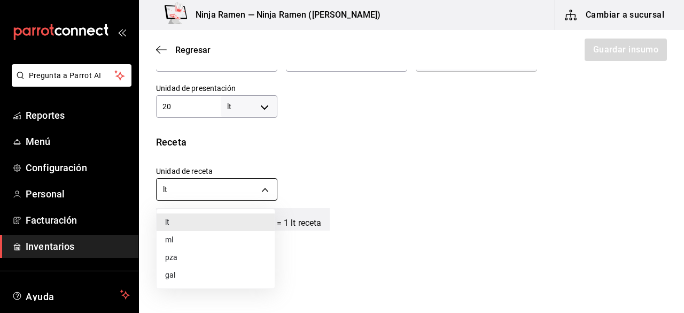
click at [260, 194] on body "Pregunta a Parrot AI Reportes Menú Configuración Personal Facturación Inventari…" at bounding box center [342, 126] width 684 height 252
click at [209, 239] on li "ml" at bounding box center [216, 240] width 118 height 18
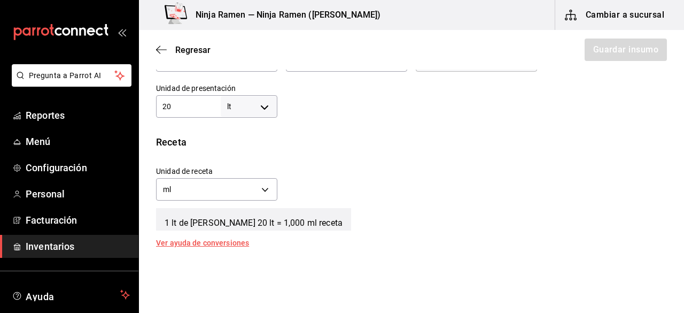
click at [518, 204] on div "1 lt de Salsa Soya Kokusan 20 lt = 1,000 ml receta" at bounding box center [411, 217] width 511 height 27
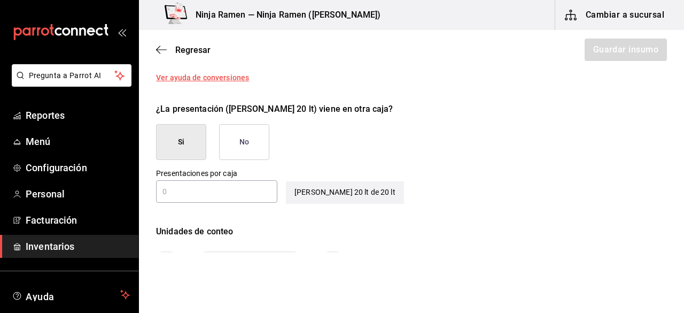
scroll to position [483, 0]
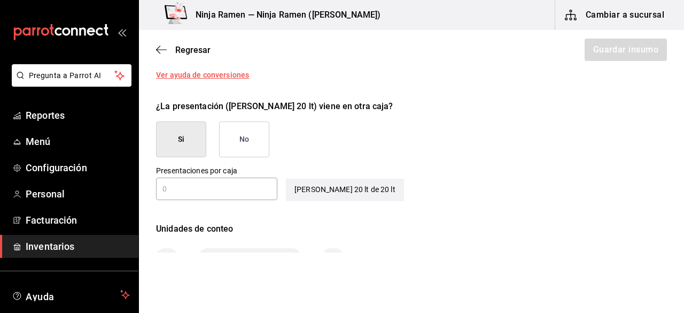
click at [233, 136] on button "No" at bounding box center [244, 139] width 50 height 36
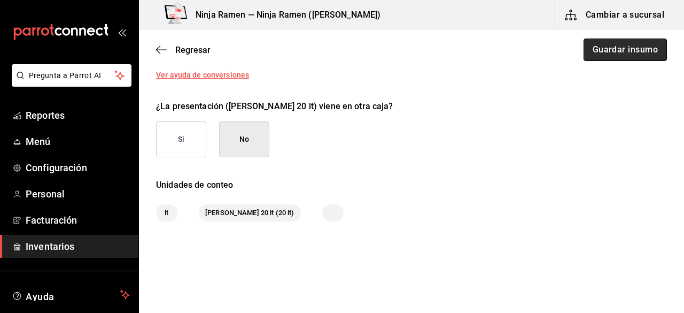
click at [629, 53] on button "Guardar insumo" at bounding box center [625, 50] width 83 height 22
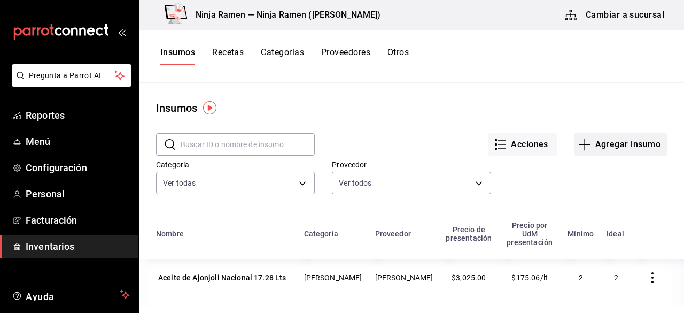
click at [618, 136] on button "Agregar insumo" at bounding box center [620, 144] width 93 height 22
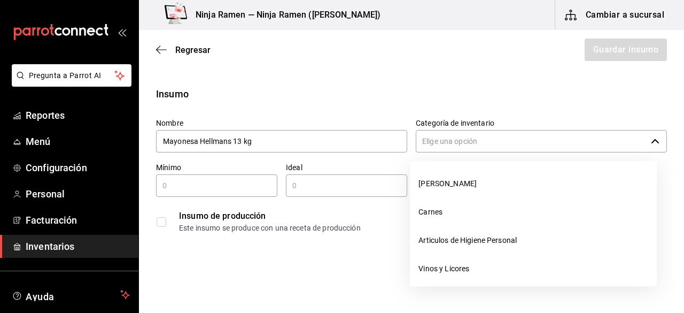
click at [426, 139] on input "Categoría de inventario" at bounding box center [531, 141] width 231 height 22
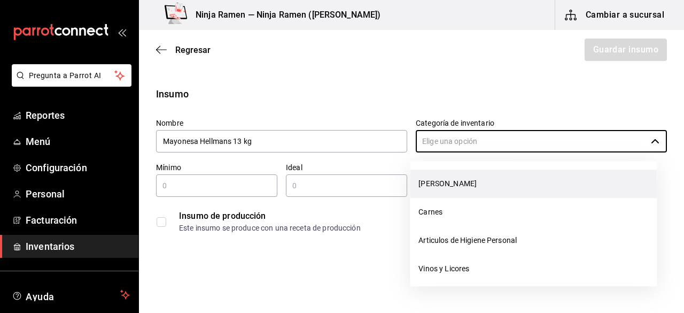
click at [436, 178] on li "[PERSON_NAME]" at bounding box center [533, 184] width 247 height 28
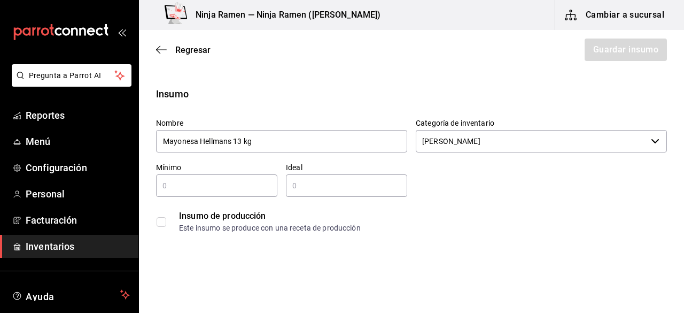
click at [251, 188] on input "text" at bounding box center [216, 185] width 121 height 13
click at [312, 192] on div "​" at bounding box center [346, 185] width 121 height 22
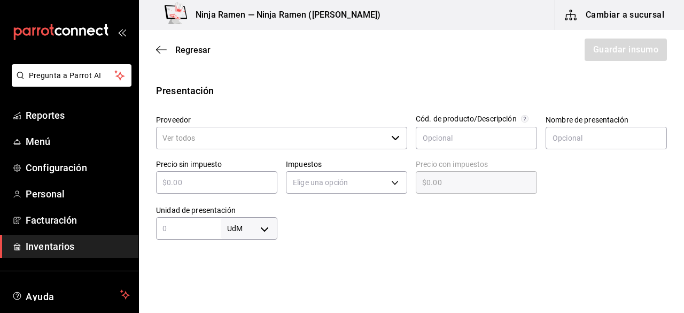
scroll to position [203, 0]
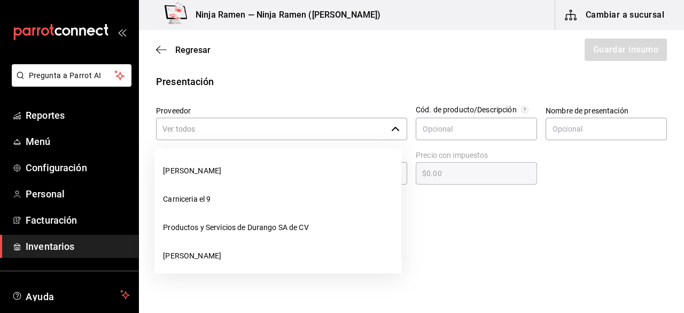
click at [393, 122] on div "​" at bounding box center [281, 129] width 251 height 22
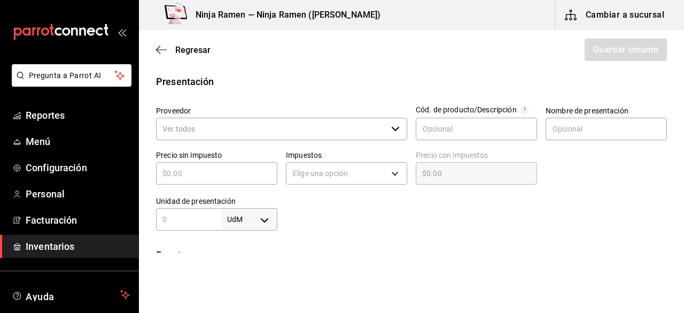
click at [396, 127] on div "​" at bounding box center [281, 129] width 251 height 22
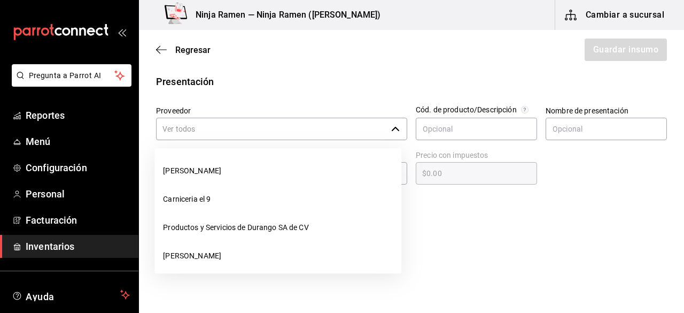
click at [392, 131] on icon "button" at bounding box center [395, 129] width 9 height 9
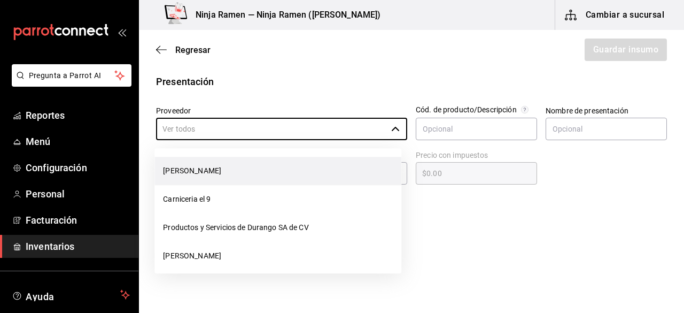
click at [334, 166] on li "[PERSON_NAME]" at bounding box center [278, 171] width 247 height 28
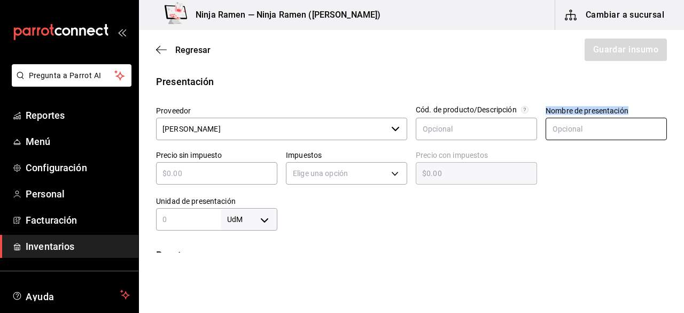
drag, startPoint x: 537, startPoint y: 129, endPoint x: 564, endPoint y: 130, distance: 27.3
click at [564, 130] on div "Nombre de presentación" at bounding box center [602, 119] width 130 height 44
click at [564, 130] on input "text" at bounding box center [606, 129] width 121 height 22
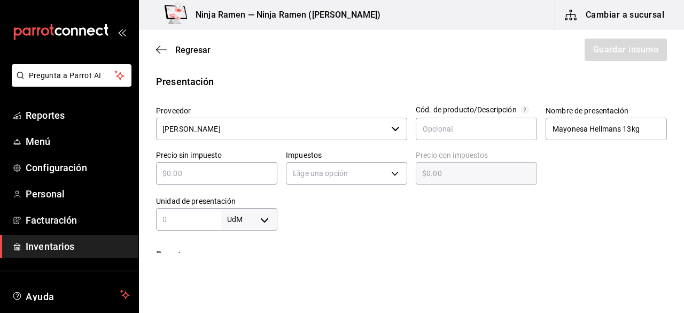
click at [259, 168] on input "text" at bounding box center [216, 173] width 121 height 13
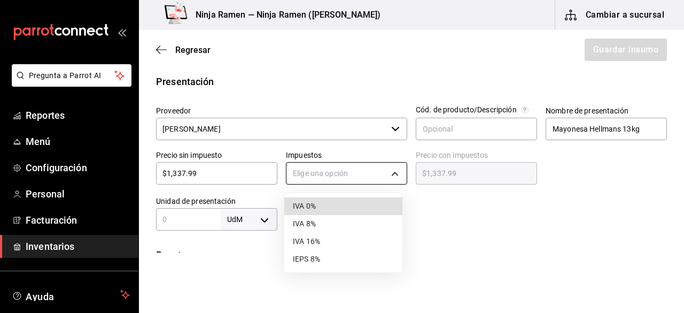
click at [389, 170] on body "Pregunta a Parrot AI Reportes Menú Configuración Personal Facturación Inventari…" at bounding box center [342, 126] width 684 height 252
click at [356, 213] on li "IVA 0%" at bounding box center [343, 206] width 118 height 18
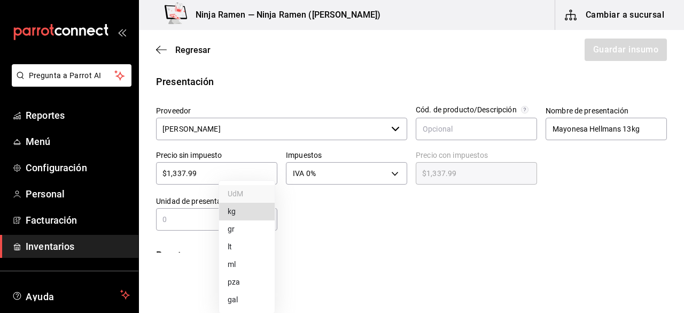
click at [264, 217] on body "Pregunta a Parrot AI Reportes Menú Configuración Personal Facturación Inventari…" at bounding box center [342, 126] width 684 height 252
click at [246, 212] on li "kg" at bounding box center [247, 212] width 56 height 18
click at [205, 220] on input "text" at bounding box center [188, 219] width 65 height 13
click at [361, 227] on div at bounding box center [473, 209] width 390 height 43
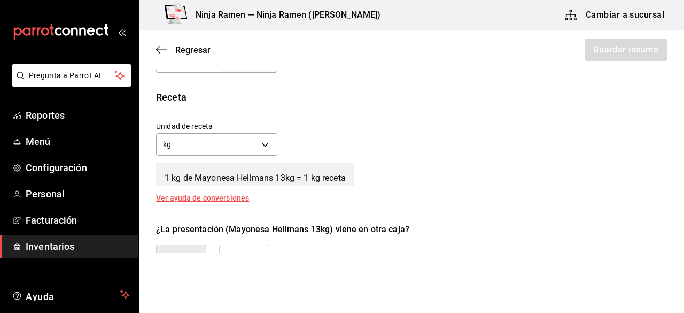
scroll to position [362, 0]
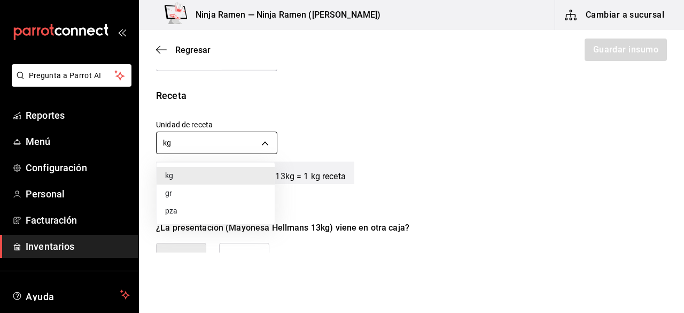
click at [267, 144] on body "Pregunta a Parrot AI Reportes Menú Configuración Personal Facturación Inventari…" at bounding box center [342, 126] width 684 height 252
click at [225, 191] on li "gr" at bounding box center [216, 193] width 118 height 18
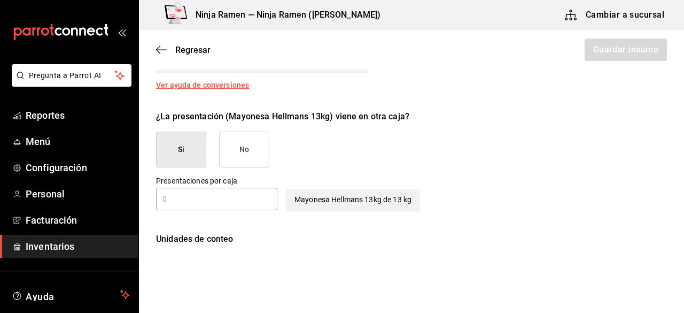
scroll to position [477, 0]
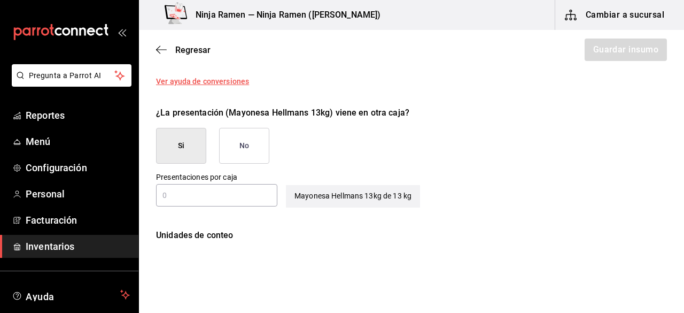
click at [247, 135] on button "No" at bounding box center [244, 146] width 50 height 36
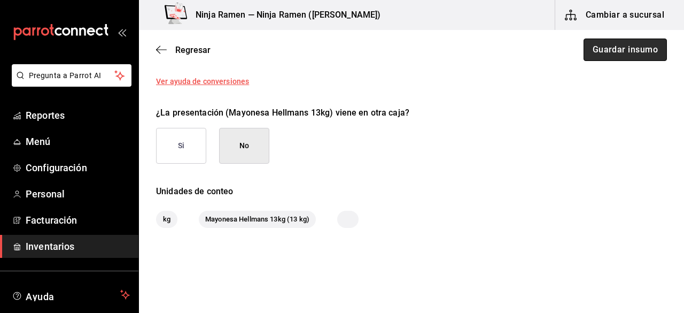
click at [586, 57] on button "Guardar insumo" at bounding box center [625, 50] width 83 height 22
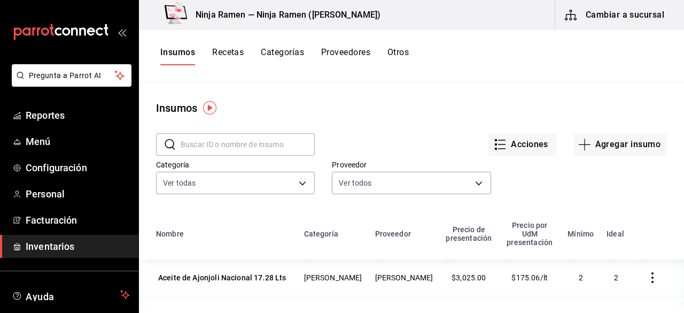
click at [630, 130] on div "Acciones Agregar insumo" at bounding box center [491, 136] width 352 height 40
click at [627, 137] on button "Agregar insumo" at bounding box center [620, 144] width 93 height 22
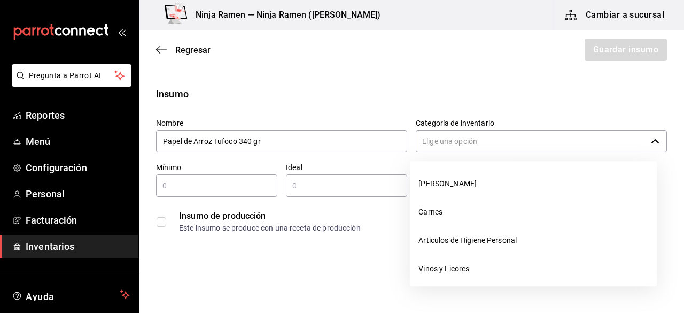
click at [441, 142] on input "Categoría de inventario" at bounding box center [531, 141] width 231 height 22
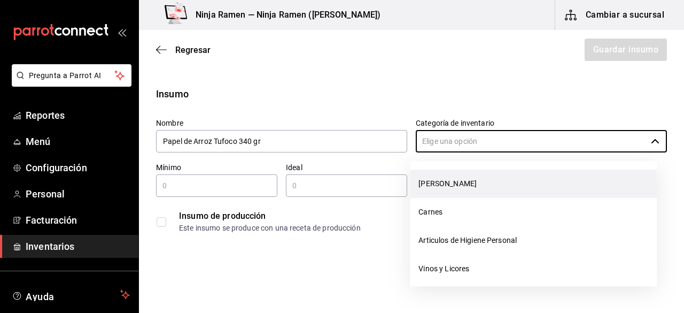
click at [445, 180] on li "[PERSON_NAME]" at bounding box center [533, 184] width 247 height 28
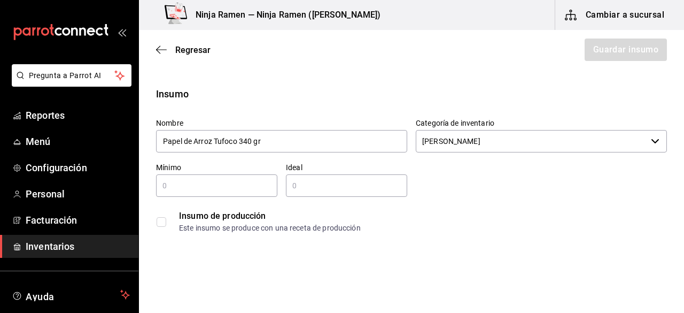
click at [244, 181] on input "text" at bounding box center [216, 185] width 121 height 13
click at [323, 183] on input "text" at bounding box center [346, 185] width 121 height 13
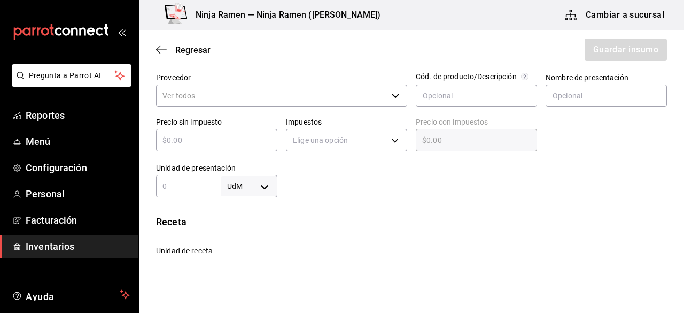
scroll to position [234, 0]
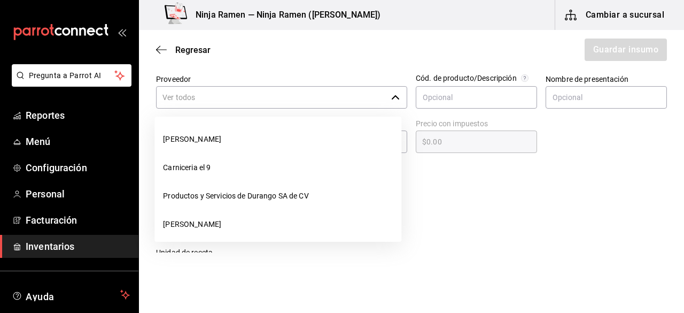
click at [398, 92] on div "​" at bounding box center [281, 97] width 251 height 22
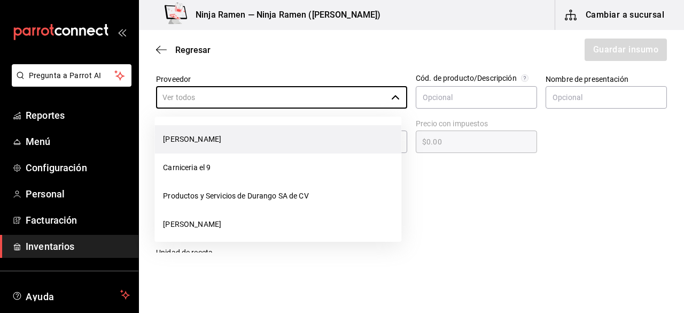
click at [301, 144] on li "[PERSON_NAME]" at bounding box center [278, 139] width 247 height 28
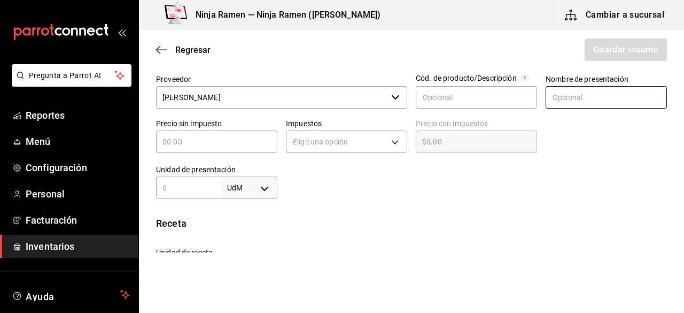
click at [611, 91] on input "text" at bounding box center [606, 97] width 121 height 22
click at [240, 141] on input "text" at bounding box center [216, 141] width 121 height 13
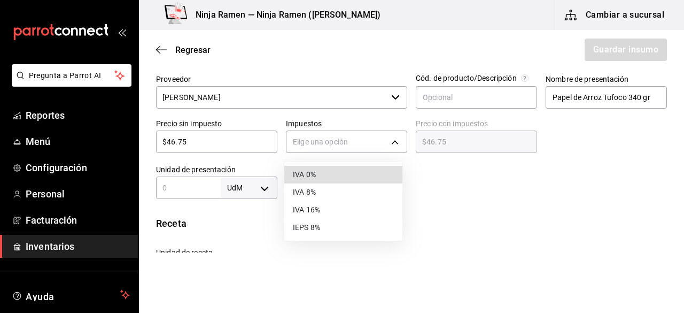
drag, startPoint x: 334, startPoint y: 142, endPoint x: 343, endPoint y: 175, distance: 34.5
click at [343, 175] on body "Pregunta a Parrot AI Reportes Menú Configuración Personal Facturación Inventari…" at bounding box center [342, 126] width 684 height 252
click at [343, 175] on li "IVA 0%" at bounding box center [343, 175] width 118 height 18
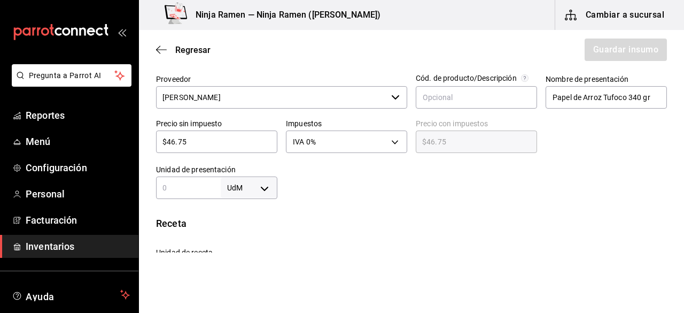
click at [196, 188] on input "text" at bounding box center [188, 187] width 65 height 13
click at [256, 186] on body "Pregunta a Parrot AI Reportes Menú Configuración Personal Facturación Inventari…" at bounding box center [342, 126] width 684 height 252
click at [248, 215] on li "kg" at bounding box center [247, 212] width 56 height 18
click at [515, 245] on div "Unidad de receta kg KILOGRAM Factor de conversión 340 ​" at bounding box center [408, 262] width 520 height 46
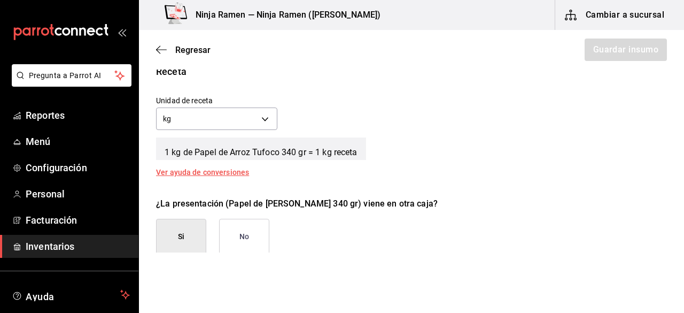
scroll to position [388, 0]
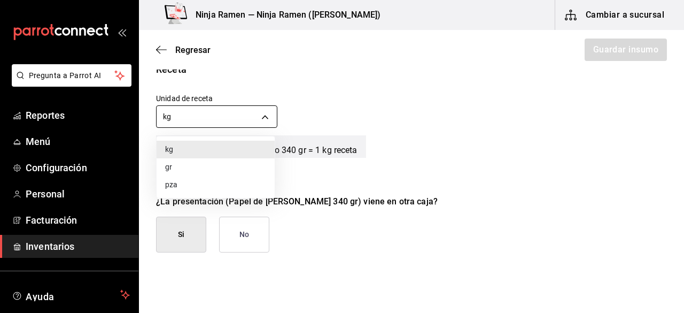
click at [267, 120] on body "Pregunta a Parrot AI Reportes Menú Configuración Personal Facturación Inventari…" at bounding box center [342, 126] width 684 height 252
click at [195, 165] on li "gr" at bounding box center [216, 167] width 118 height 18
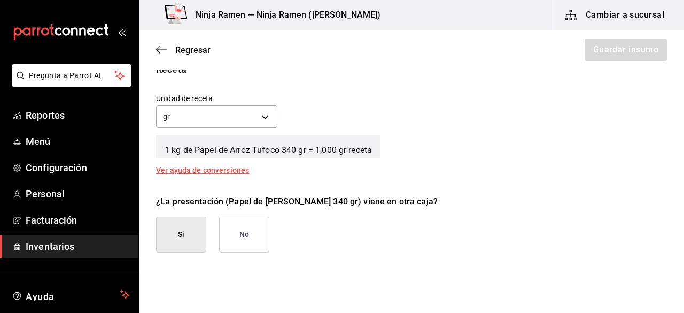
click at [352, 243] on div "¿La presentación (Papel de Arroz Tufoco 340 gr) viene en otra caja? Si No" at bounding box center [408, 220] width 520 height 66
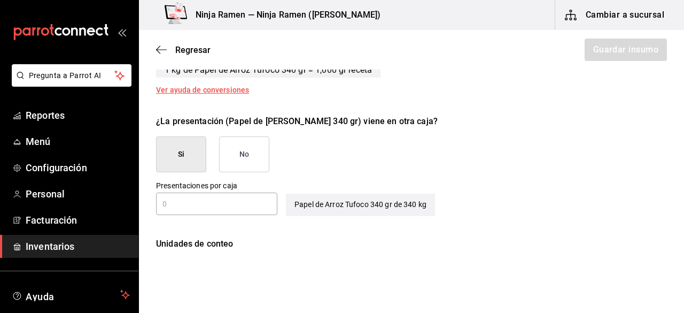
scroll to position [479, 0]
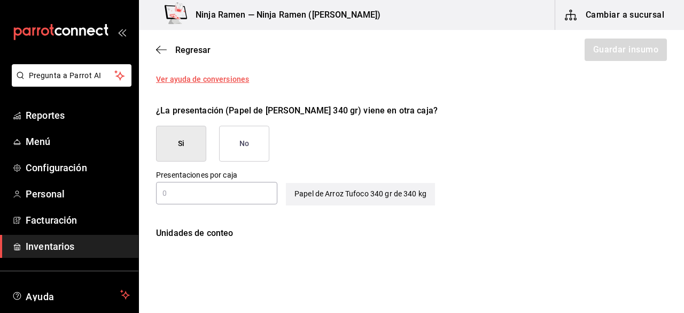
click at [258, 140] on button "No" at bounding box center [244, 144] width 50 height 36
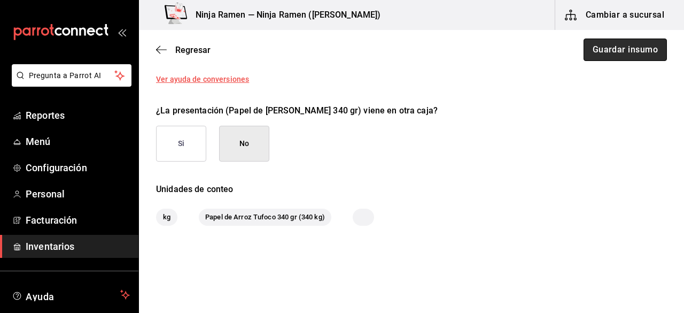
click at [597, 43] on button "Guardar insumo" at bounding box center [625, 50] width 83 height 22
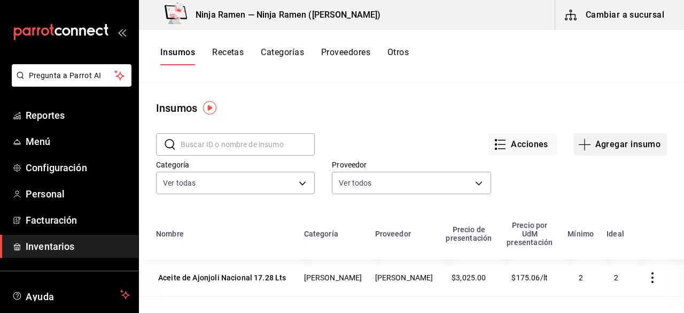
click at [622, 149] on button "Agregar insumo" at bounding box center [620, 144] width 93 height 22
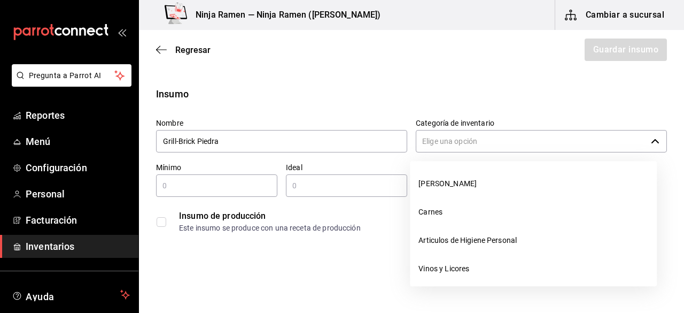
click at [489, 151] on input "Categoría de inventario" at bounding box center [531, 141] width 231 height 22
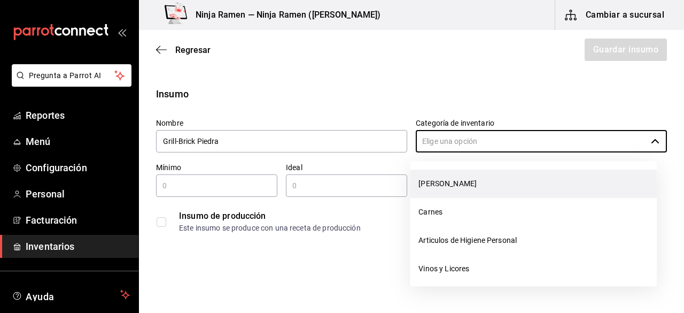
click at [472, 175] on li "[PERSON_NAME]" at bounding box center [533, 184] width 247 height 28
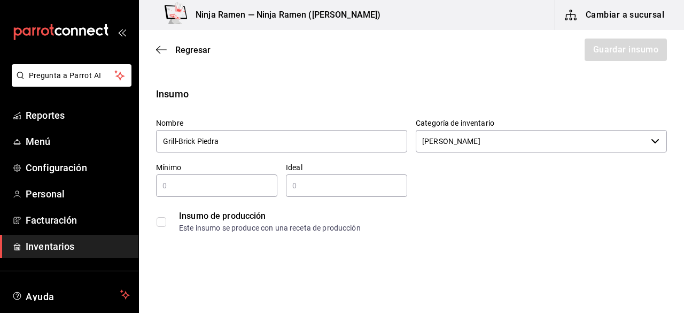
click at [234, 182] on input "text" at bounding box center [216, 185] width 121 height 13
click at [304, 191] on input "text" at bounding box center [346, 185] width 121 height 13
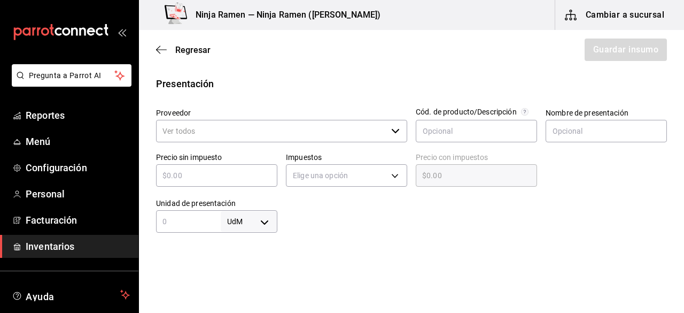
scroll to position [210, 0]
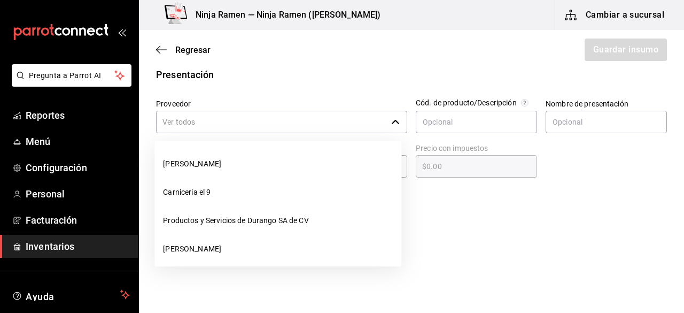
click at [395, 118] on icon "button" at bounding box center [395, 122] width 9 height 9
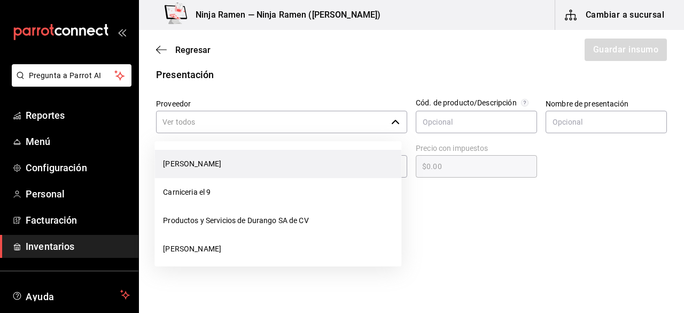
click at [330, 154] on li "[PERSON_NAME]" at bounding box center [278, 164] width 247 height 28
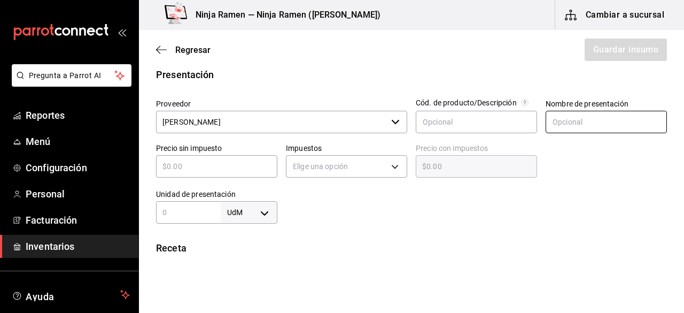
click at [567, 119] on input "text" at bounding box center [606, 122] width 121 height 22
paste input "Grill-Brick Piedra"
click at [218, 177] on div "Precio sin impuesto ​" at bounding box center [213, 158] width 130 height 46
click at [201, 167] on input "text" at bounding box center [216, 166] width 121 height 13
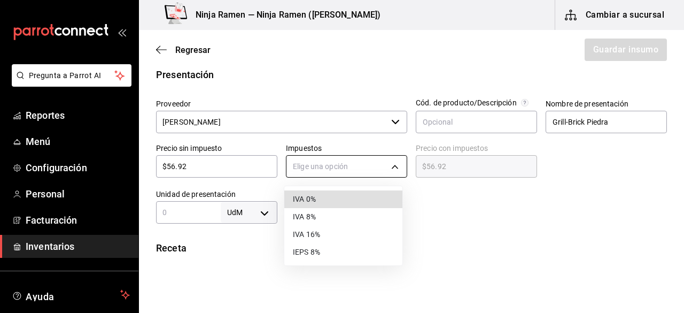
click at [294, 175] on body "Pregunta a Parrot AI Reportes Menú Configuración Personal Facturación Inventari…" at bounding box center [342, 126] width 684 height 252
click at [324, 199] on li "IVA 0%" at bounding box center [343, 199] width 118 height 18
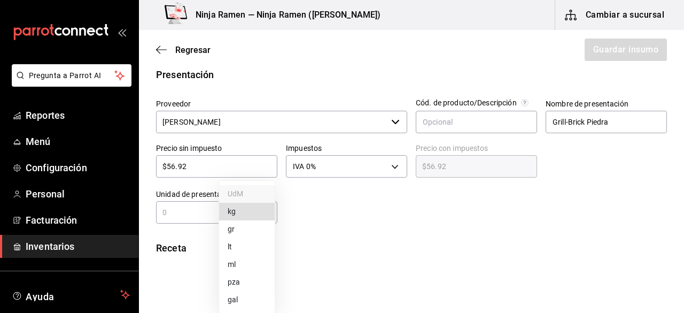
click at [260, 212] on body "Pregunta a Parrot AI Reportes Menú Configuración Personal Facturación Inventari…" at bounding box center [342, 126] width 684 height 252
click at [244, 278] on li "pza" at bounding box center [247, 282] width 56 height 18
click at [178, 209] on input "text" at bounding box center [188, 212] width 65 height 13
click at [371, 216] on div at bounding box center [473, 202] width 390 height 43
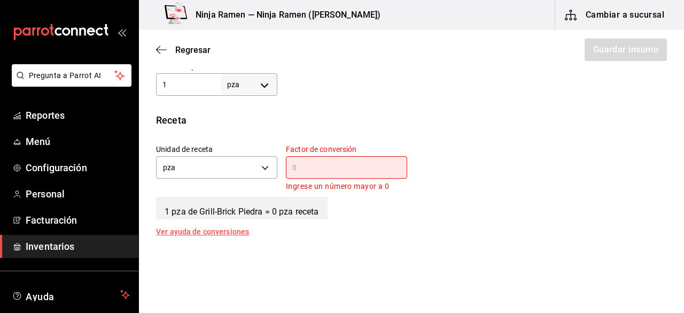
scroll to position [339, 0]
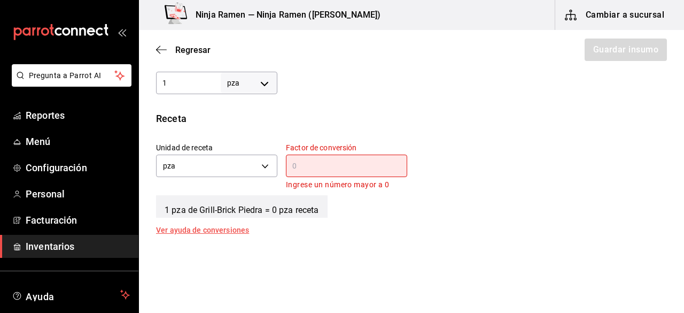
click at [336, 159] on input "text" at bounding box center [346, 165] width 121 height 13
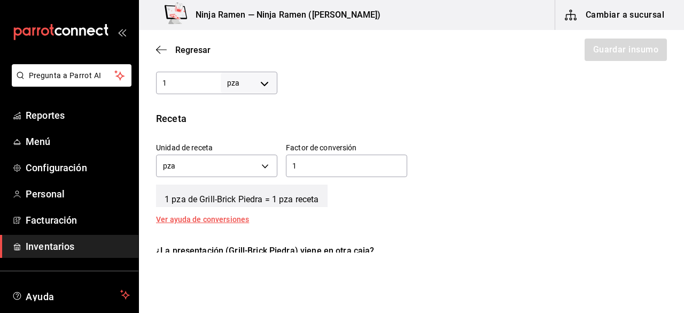
click at [589, 165] on div "Unidad de receta pza UNIT Factor de conversión 1 ​" at bounding box center [408, 157] width 520 height 46
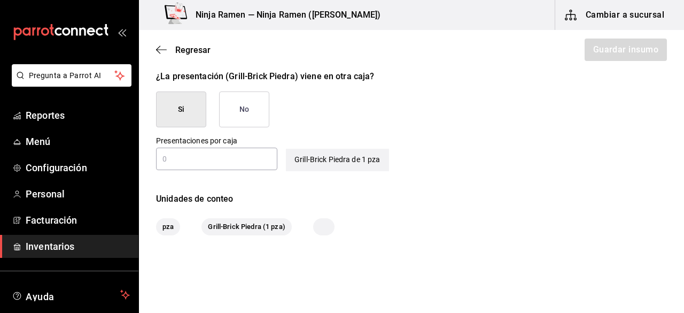
scroll to position [526, 0]
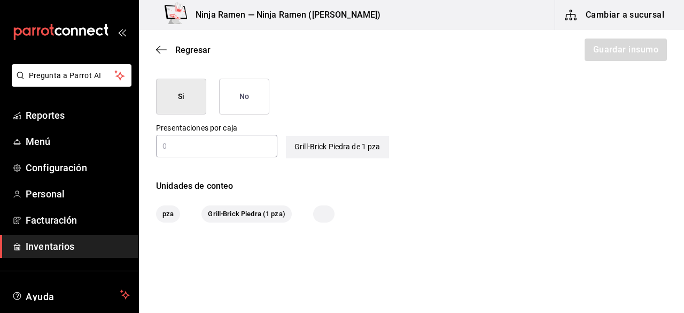
click at [245, 92] on button "No" at bounding box center [244, 97] width 50 height 36
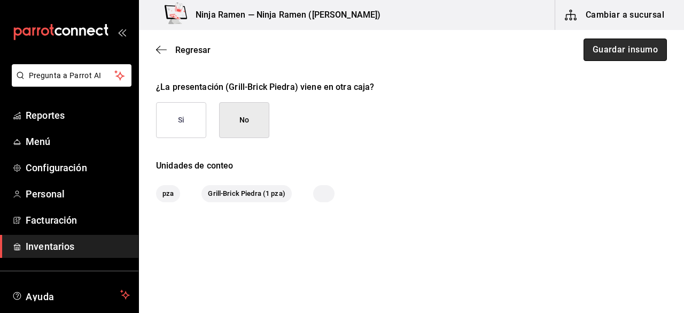
click at [614, 47] on button "Guardar insumo" at bounding box center [625, 50] width 83 height 22
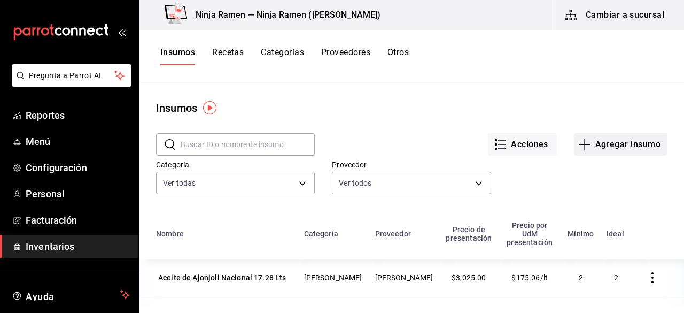
click at [611, 148] on button "Agregar insumo" at bounding box center [620, 144] width 93 height 22
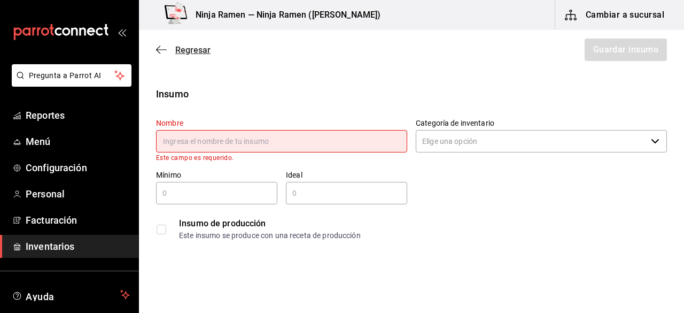
click at [178, 47] on span "Regresar" at bounding box center [192, 50] width 35 height 10
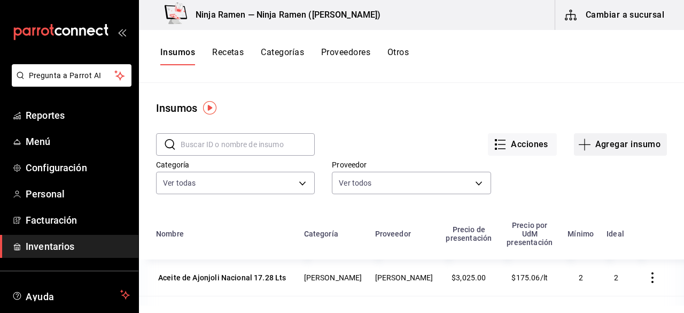
click at [612, 135] on button "Agregar insumo" at bounding box center [620, 144] width 93 height 22
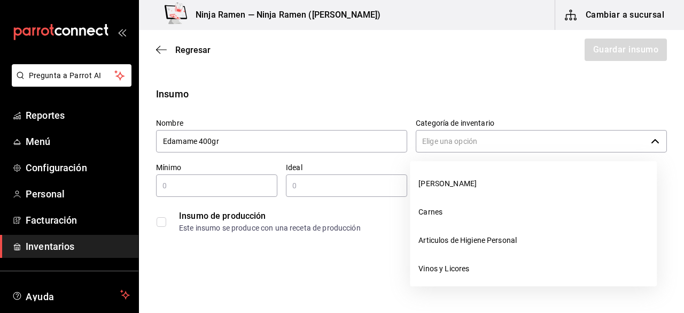
click at [653, 143] on div "​" at bounding box center [541, 141] width 251 height 22
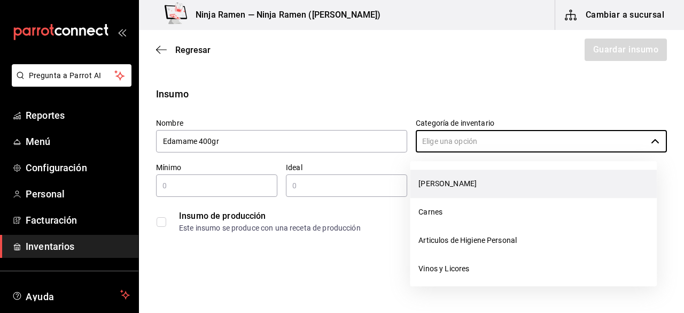
click at [614, 175] on li "[PERSON_NAME]" at bounding box center [533, 184] width 247 height 28
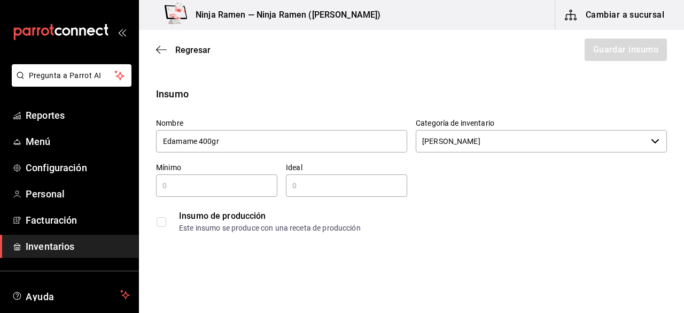
click at [236, 186] on input "text" at bounding box center [216, 185] width 121 height 13
click at [358, 184] on input "text" at bounding box center [346, 185] width 121 height 13
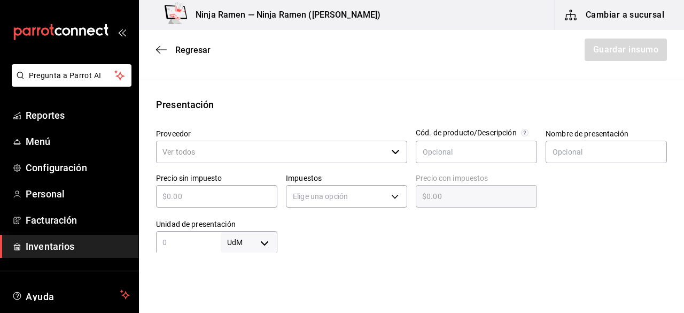
scroll to position [199, 0]
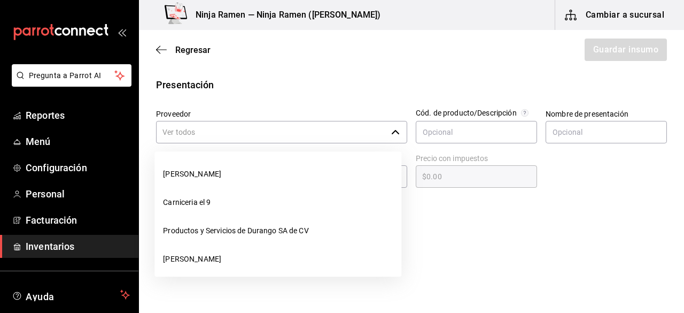
click at [397, 124] on div "​" at bounding box center [281, 132] width 251 height 22
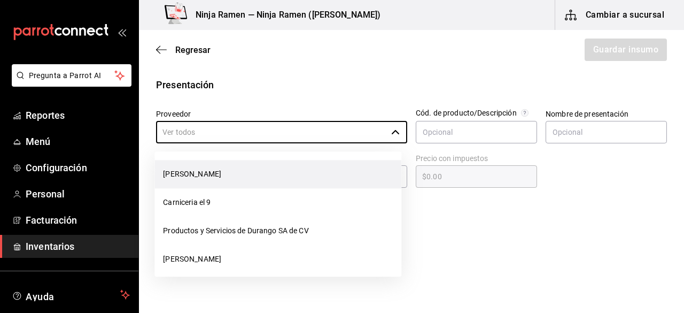
click at [337, 172] on li "[PERSON_NAME]" at bounding box center [278, 174] width 247 height 28
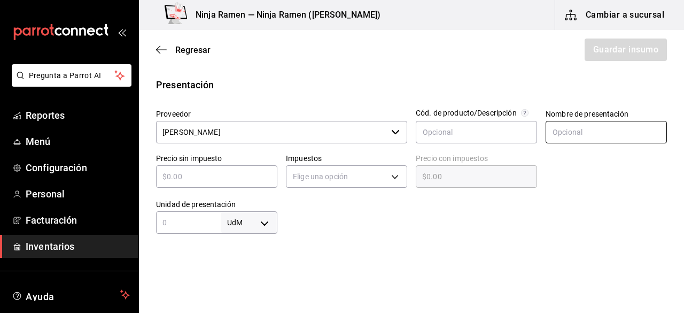
click at [562, 129] on input "text" at bounding box center [606, 132] width 121 height 22
click at [235, 174] on input "text" at bounding box center [216, 176] width 121 height 13
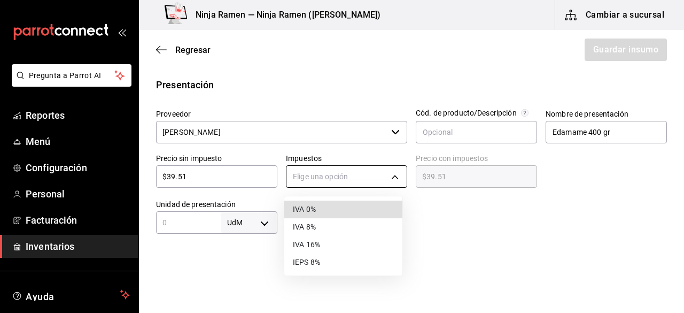
click at [360, 173] on body "Pregunta a Parrot AI Reportes Menú Configuración Personal Facturación Inventari…" at bounding box center [342, 126] width 684 height 252
click at [343, 214] on li "IVA 0%" at bounding box center [343, 210] width 118 height 18
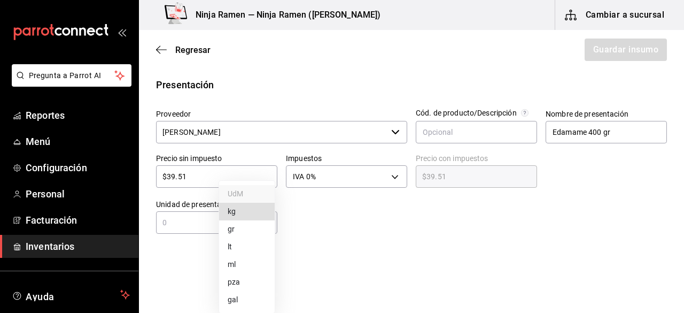
click at [267, 222] on body "Pregunta a Parrot AI Reportes Menú Configuración Personal Facturación Inventari…" at bounding box center [342, 126] width 684 height 252
click at [241, 227] on li "gr" at bounding box center [247, 229] width 56 height 18
click at [198, 229] on div "gr GRAM ​" at bounding box center [216, 222] width 121 height 22
click at [201, 229] on div "400 gr GRAM ​" at bounding box center [216, 222] width 121 height 22
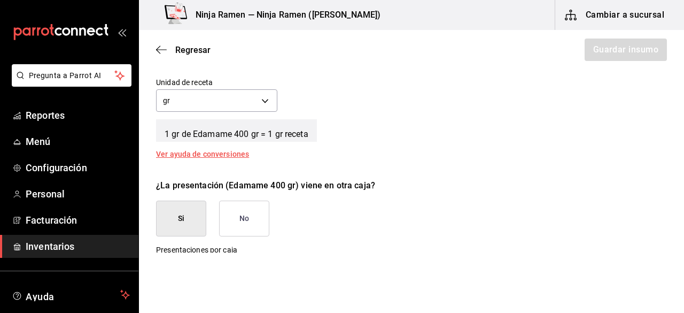
scroll to position [413, 0]
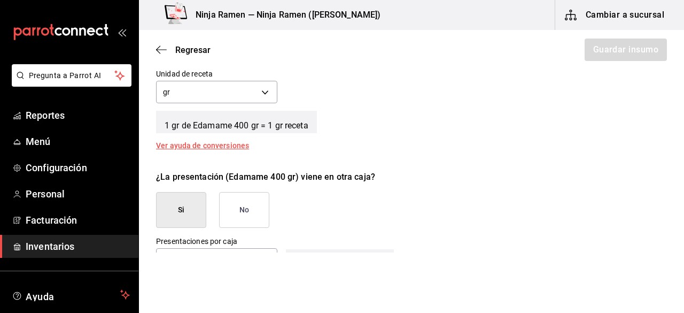
click at [253, 217] on button "No" at bounding box center [244, 210] width 50 height 36
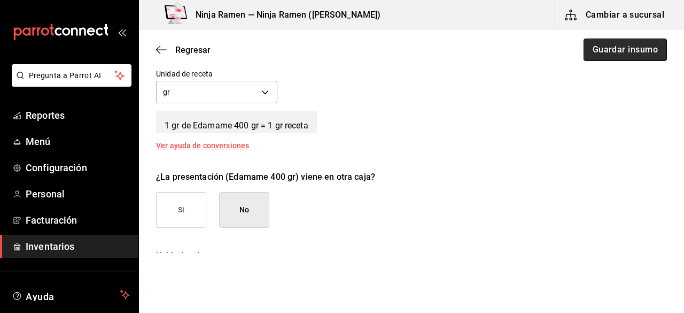
click at [607, 49] on button "Guardar insumo" at bounding box center [625, 50] width 83 height 22
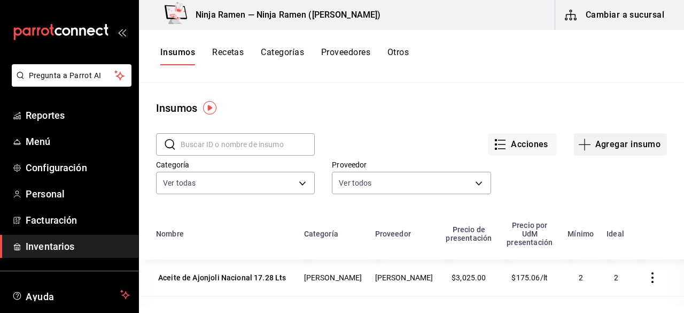
click at [629, 140] on button "Agregar insumo" at bounding box center [620, 144] width 93 height 22
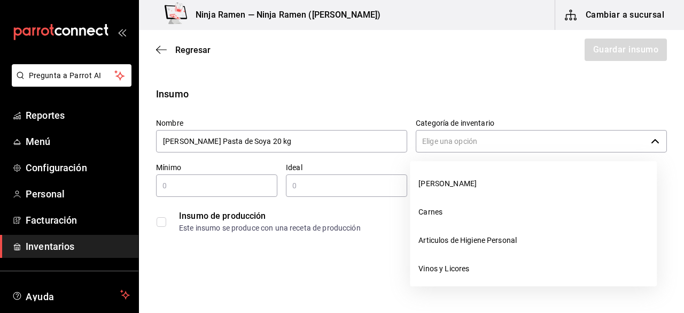
click at [442, 136] on input "Categoría de inventario" at bounding box center [531, 141] width 231 height 22
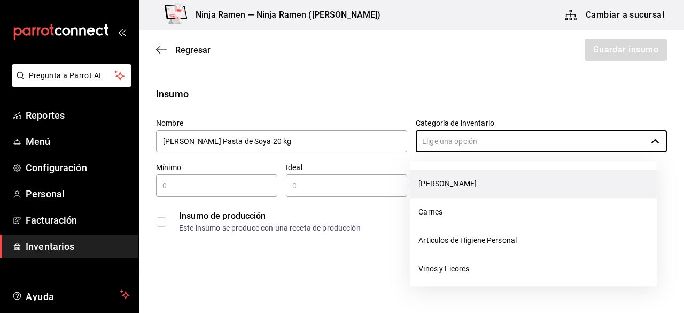
click at [440, 179] on li "[PERSON_NAME]" at bounding box center [533, 184] width 247 height 28
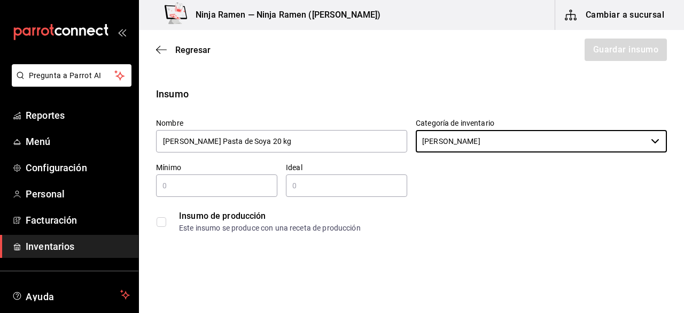
click at [228, 188] on input "text" at bounding box center [216, 185] width 121 height 13
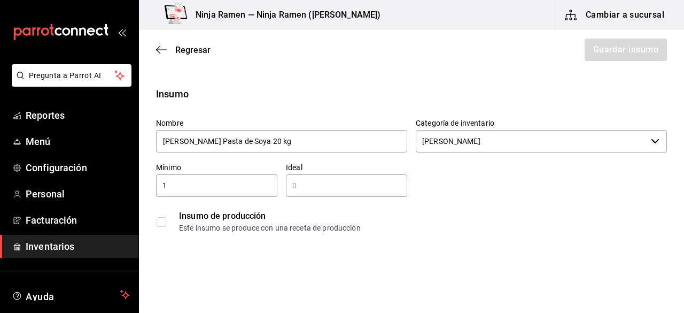
click at [347, 178] on div "​" at bounding box center [346, 185] width 121 height 22
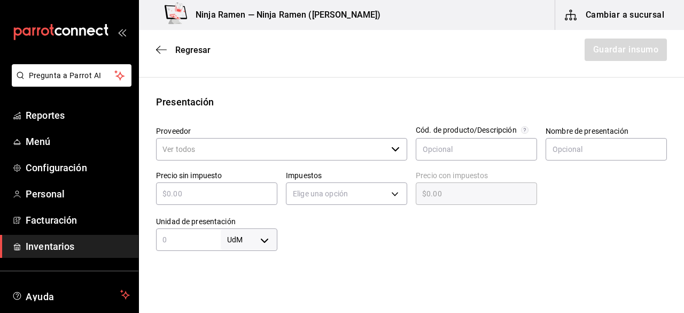
scroll to position [242, 0]
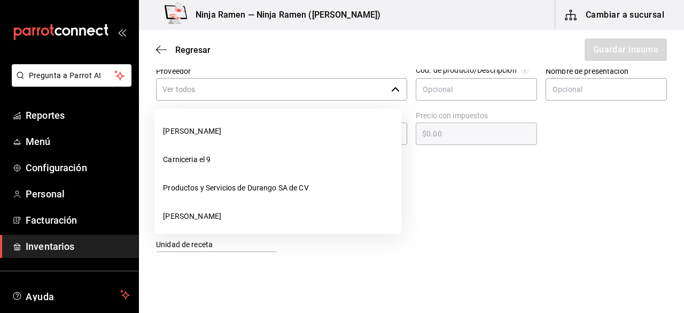
click at [374, 94] on input "Proveedor" at bounding box center [271, 89] width 231 height 22
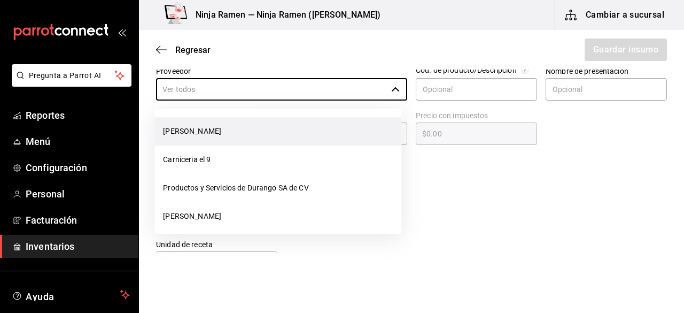
click at [330, 130] on li "[PERSON_NAME]" at bounding box center [278, 131] width 247 height 28
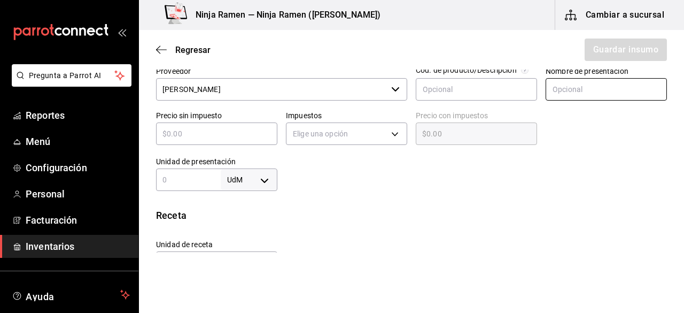
click at [559, 96] on input "text" at bounding box center [606, 89] width 121 height 22
click at [254, 133] on input "text" at bounding box center [216, 133] width 121 height 13
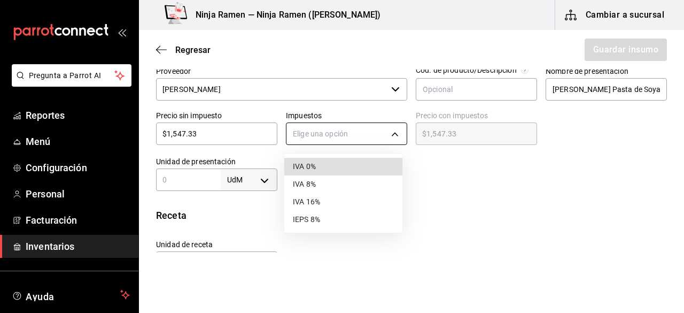
click at [310, 140] on body "Pregunta a Parrot AI Reportes Menú Configuración Personal Facturación Inventari…" at bounding box center [342, 126] width 684 height 252
click at [318, 171] on li "IVA 0%" at bounding box center [343, 167] width 118 height 18
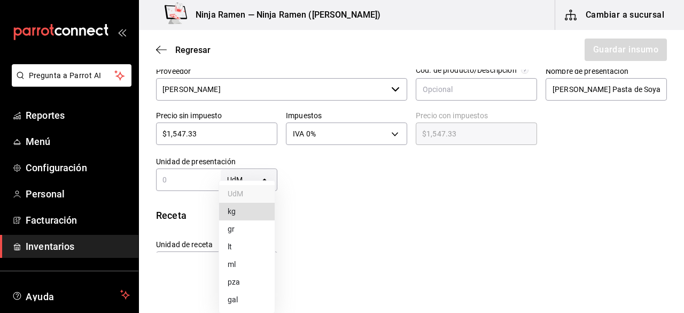
click at [268, 181] on body "Pregunta a Parrot AI Reportes Menú Configuración Personal Facturación Inventari…" at bounding box center [342, 126] width 684 height 252
click at [250, 211] on li "kg" at bounding box center [247, 212] width 56 height 18
click at [198, 176] on input "text" at bounding box center [188, 179] width 65 height 13
click at [404, 203] on div "Insumo Nombre Miso Hikari Shiromiso Pasta de Soya 20 kg Categoría de inventario…" at bounding box center [411, 175] width 545 height 662
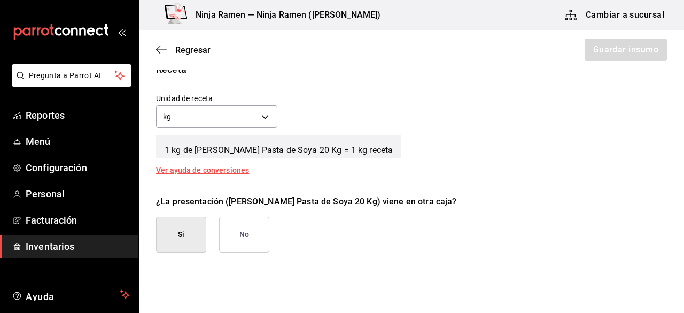
scroll to position [396, 0]
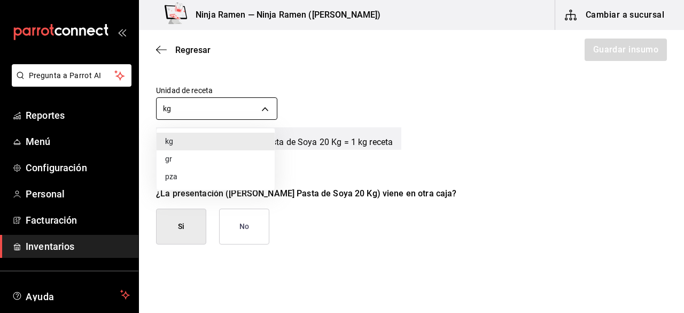
click at [265, 112] on body "Pregunta a Parrot AI Reportes Menú Configuración Personal Facturación Inventari…" at bounding box center [342, 126] width 684 height 252
click at [221, 162] on li "gr" at bounding box center [216, 159] width 118 height 18
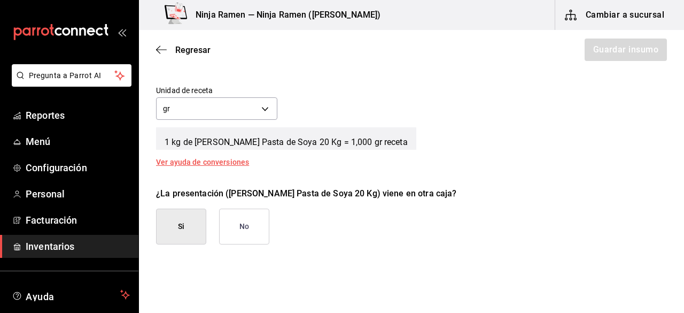
click at [251, 217] on button "No" at bounding box center [244, 227] width 50 height 36
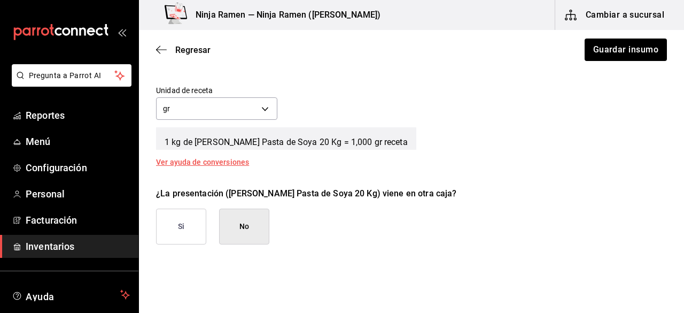
click at [264, 226] on button "No" at bounding box center [244, 227] width 50 height 36
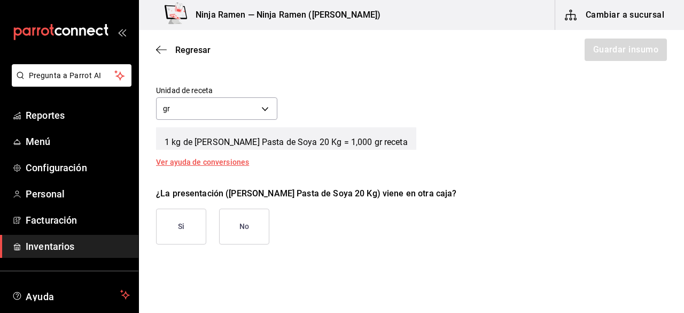
click at [473, 180] on div "¿La presentación (Miso Hikari Shiromiso Pasta de Soya 20 Kg) viene en otra caja…" at bounding box center [408, 212] width 520 height 66
drag, startPoint x: 675, startPoint y: 187, endPoint x: 681, endPoint y: 173, distance: 15.4
click at [681, 173] on main "Regresar Guardar insumo Insumo Nombre Miso Hikari Shiromiso Pasta de Soya 20 kg…" at bounding box center [411, 141] width 545 height 222
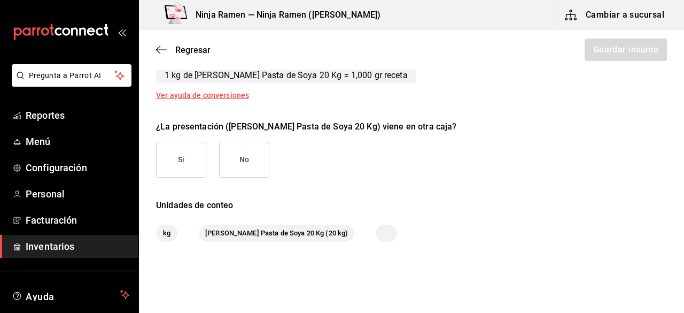
scroll to position [464, 0]
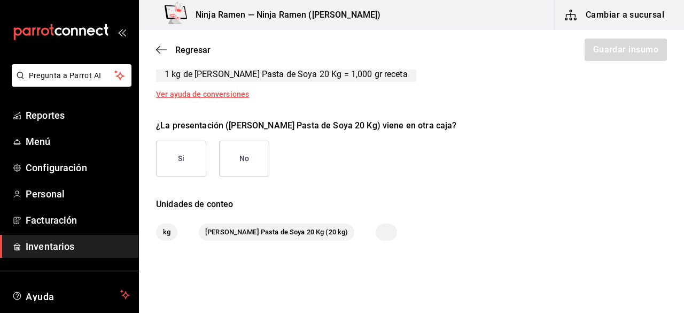
click at [237, 157] on button "No" at bounding box center [244, 159] width 50 height 36
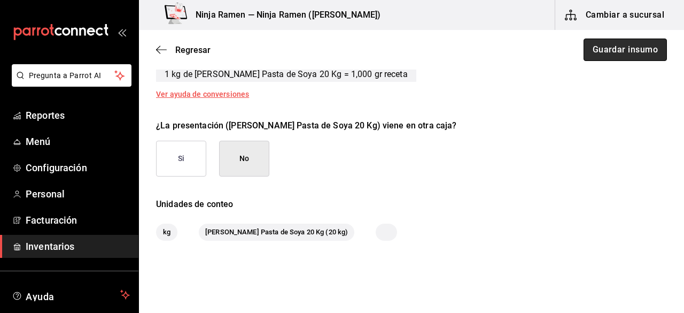
click at [618, 48] on button "Guardar insumo" at bounding box center [625, 50] width 83 height 22
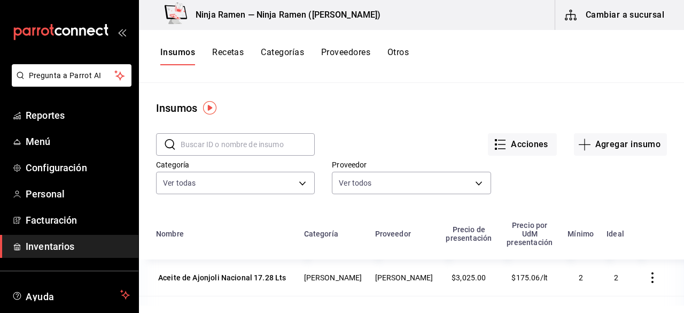
click at [237, 136] on input "text" at bounding box center [248, 144] width 134 height 21
click at [622, 139] on button "Agregar insumo" at bounding box center [620, 144] width 93 height 22
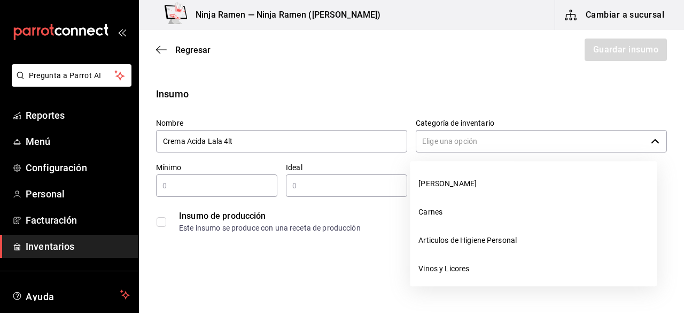
click at [467, 135] on input "Categoría de inventario" at bounding box center [531, 141] width 231 height 22
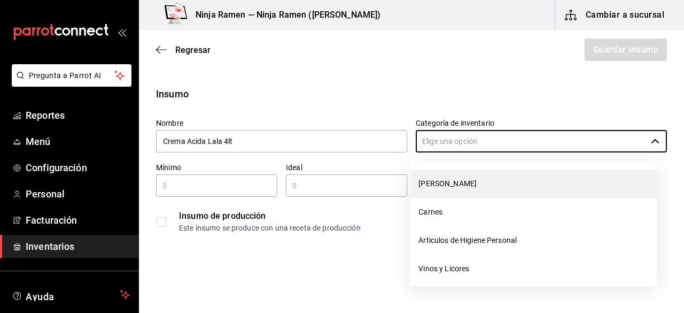
click at [459, 183] on li "[PERSON_NAME]" at bounding box center [533, 184] width 247 height 28
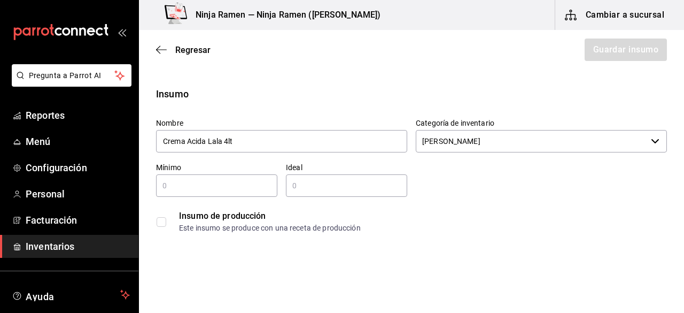
click at [230, 189] on input "text" at bounding box center [216, 185] width 121 height 13
click at [313, 191] on input "2" at bounding box center [346, 185] width 121 height 13
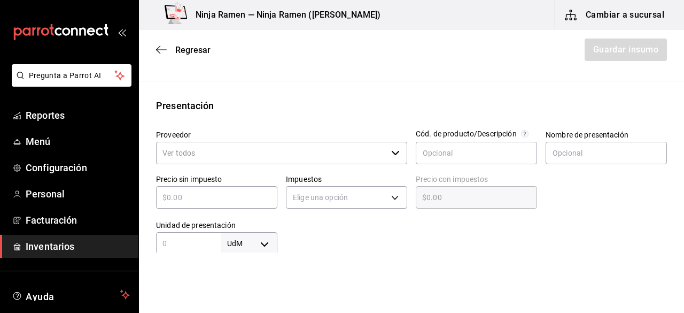
scroll to position [230, 0]
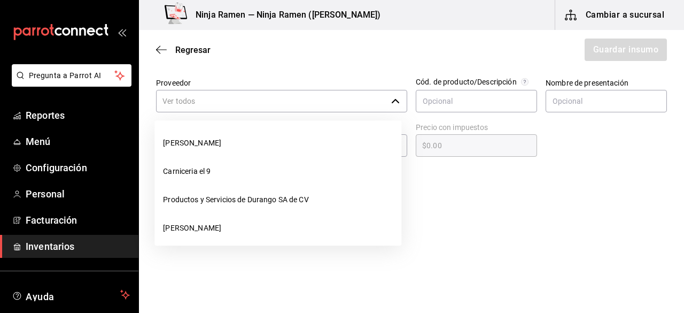
click at [397, 105] on div "​" at bounding box center [281, 101] width 251 height 22
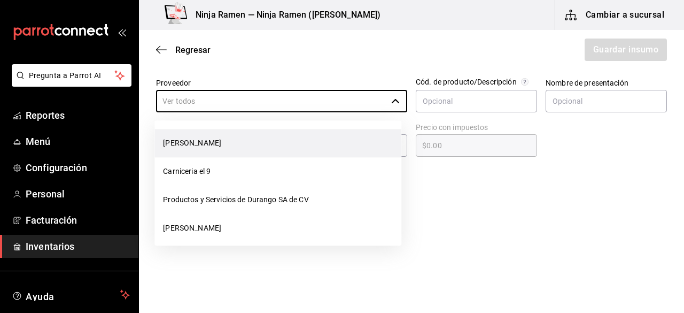
click at [359, 142] on li "[PERSON_NAME]" at bounding box center [278, 143] width 247 height 28
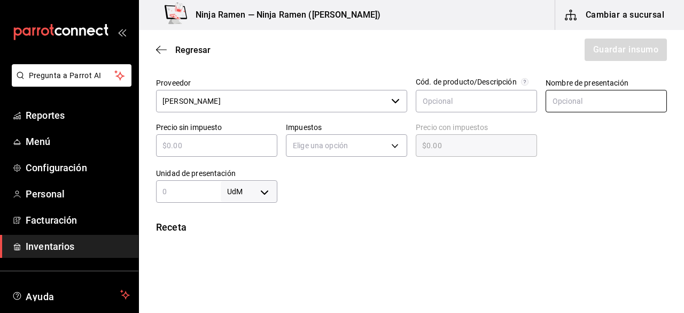
click at [546, 97] on input "text" at bounding box center [606, 101] width 121 height 22
click at [230, 149] on input "text" at bounding box center [216, 145] width 121 height 13
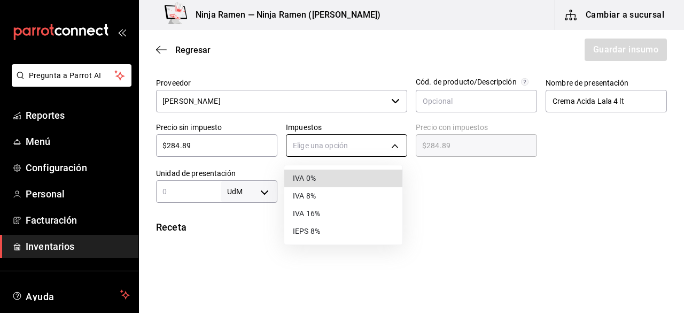
click at [293, 137] on body "Pregunta a Parrot AI Reportes Menú Configuración Personal Facturación Inventari…" at bounding box center [342, 126] width 684 height 252
click at [311, 186] on li "IVA 0%" at bounding box center [343, 179] width 118 height 18
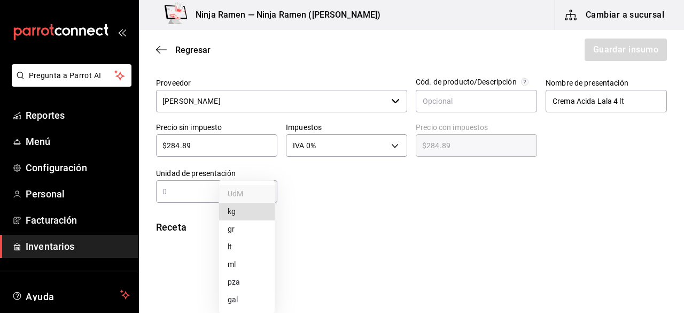
click at [265, 195] on body "Pregunta a Parrot AI Reportes Menú Configuración Personal Facturación Inventari…" at bounding box center [342, 126] width 684 height 252
click at [255, 253] on li "lt" at bounding box center [247, 247] width 56 height 18
click at [190, 202] on div "Insumo Nombre Crema Acida Lala 4lt Categoría de inventario Bodega Senson ​ Míni…" at bounding box center [411, 187] width 545 height 662
click at [190, 202] on div "lt LITER ​" at bounding box center [216, 191] width 121 height 22
click at [429, 230] on div "Receta" at bounding box center [411, 227] width 511 height 14
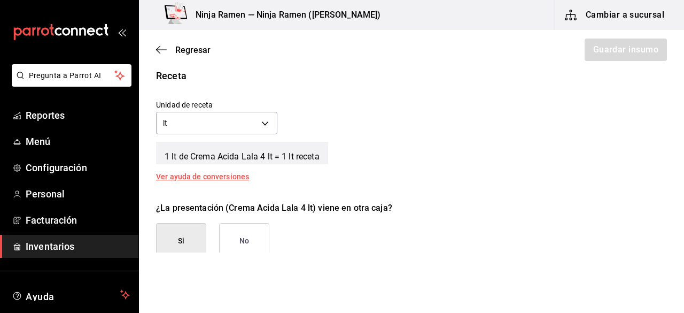
scroll to position [384, 0]
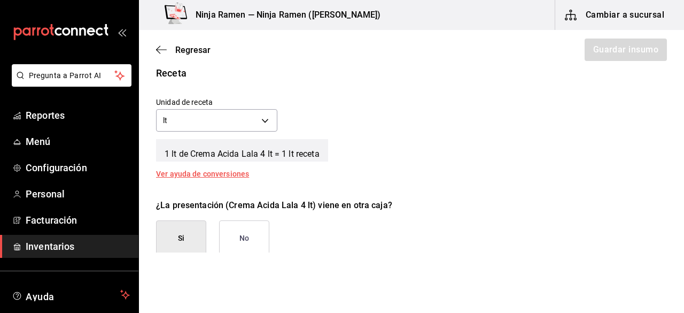
click at [248, 238] on button "No" at bounding box center [244, 238] width 50 height 36
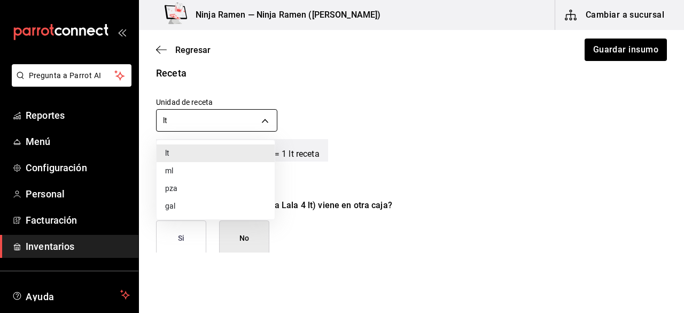
click at [266, 122] on body "Pregunta a Parrot AI Reportes Menú Configuración Personal Facturación Inventari…" at bounding box center [342, 126] width 684 height 252
click at [227, 165] on li "ml" at bounding box center [216, 171] width 118 height 18
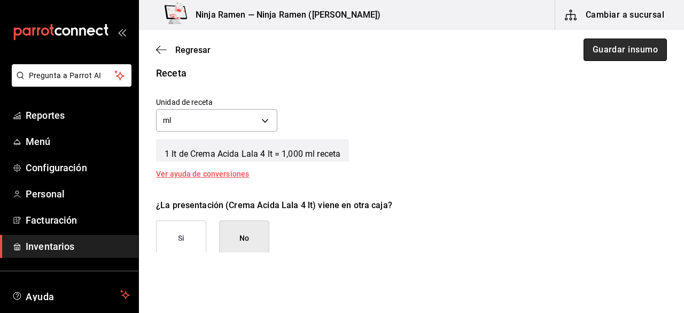
click at [614, 43] on button "Guardar insumo" at bounding box center [625, 50] width 83 height 22
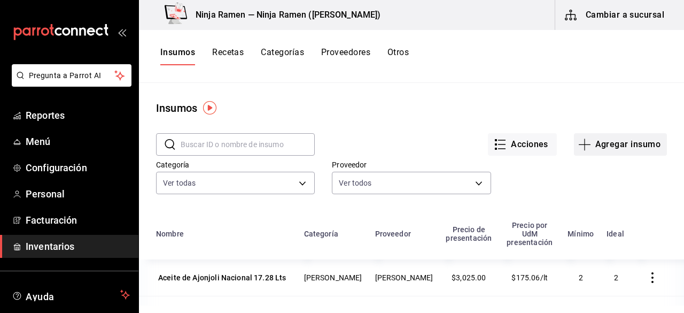
click at [603, 140] on button "Agregar insumo" at bounding box center [620, 144] width 93 height 22
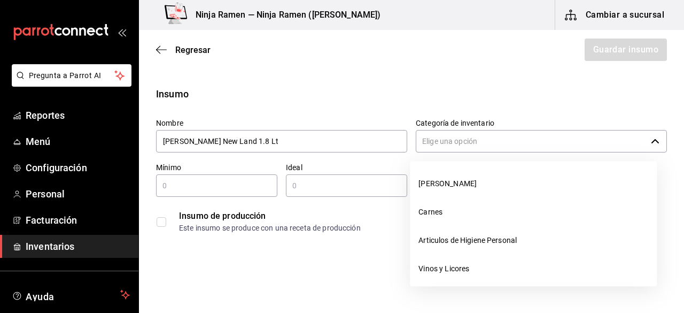
click at [475, 139] on input "Categoría de inventario" at bounding box center [531, 141] width 231 height 22
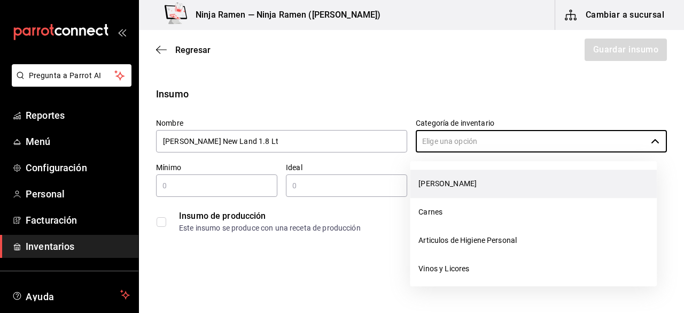
click at [468, 191] on li "[PERSON_NAME]" at bounding box center [533, 184] width 247 height 28
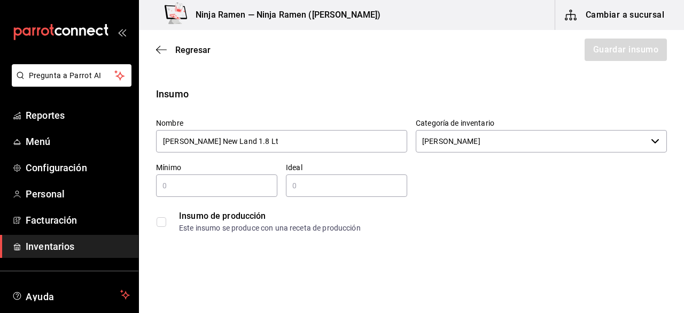
click at [259, 186] on input "text" at bounding box center [216, 185] width 121 height 13
click at [379, 192] on div "​" at bounding box center [346, 185] width 121 height 22
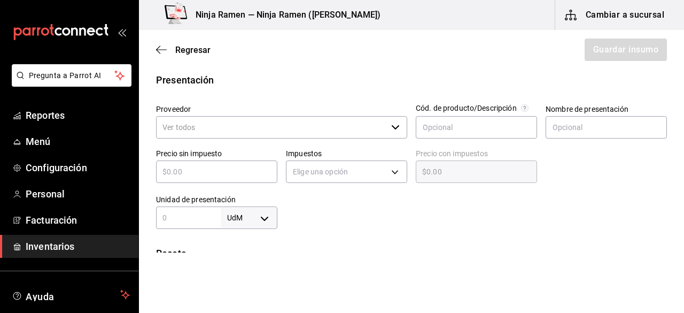
scroll to position [228, 0]
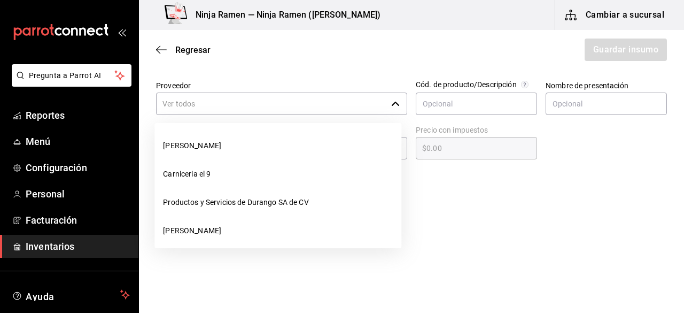
click at [393, 102] on icon "button" at bounding box center [395, 103] width 9 height 9
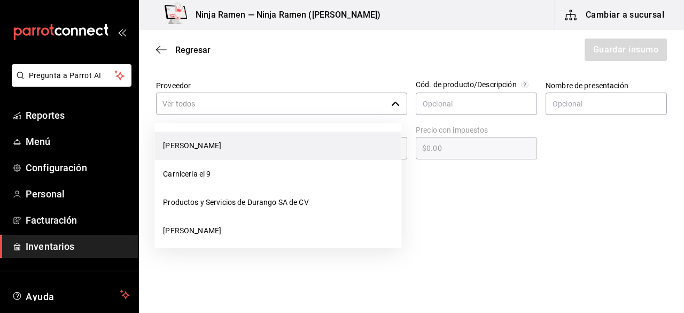
click at [350, 140] on li "[PERSON_NAME]" at bounding box center [278, 146] width 247 height 28
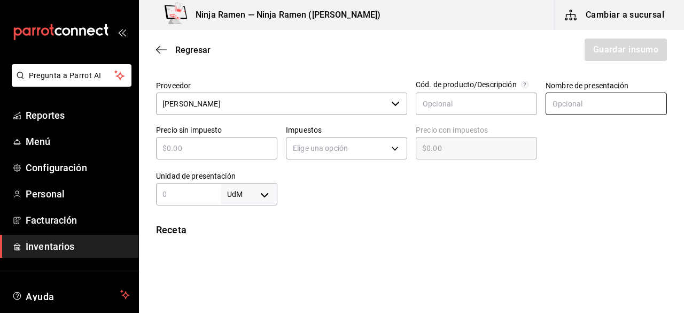
click at [572, 111] on input "text" at bounding box center [606, 104] width 121 height 22
click at [240, 149] on input "text" at bounding box center [216, 148] width 121 height 13
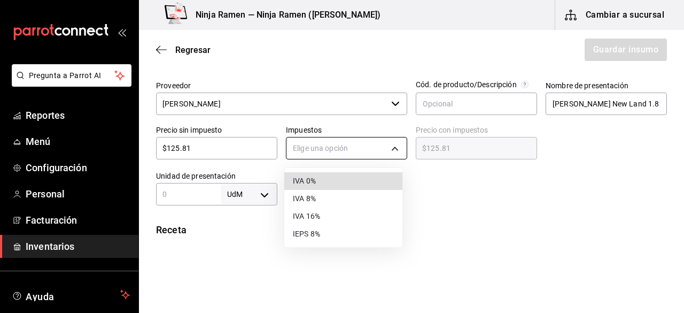
click at [311, 146] on body "Pregunta a Parrot AI Reportes Menú Configuración Personal Facturación Inventari…" at bounding box center [342, 126] width 684 height 252
click at [348, 180] on li "IVA 0%" at bounding box center [343, 181] width 118 height 18
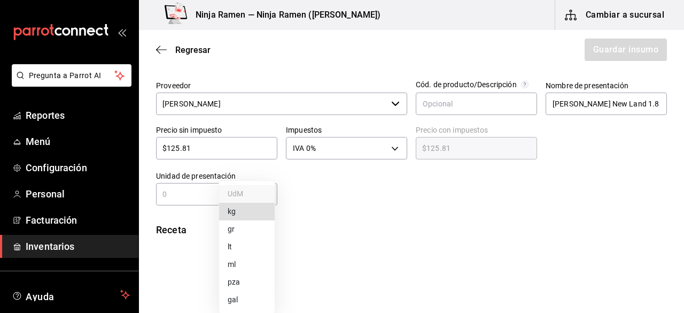
click at [260, 202] on body "Pregunta a Parrot AI Reportes Menú Configuración Personal Facturación Inventari…" at bounding box center [342, 126] width 684 height 252
click at [246, 250] on li "lt" at bounding box center [247, 247] width 56 height 18
click at [204, 190] on input "text" at bounding box center [188, 194] width 65 height 13
click at [406, 222] on div "Receta" at bounding box center [411, 229] width 511 height 14
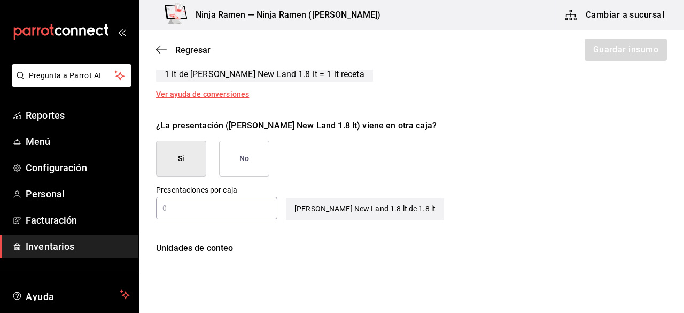
scroll to position [472, 0]
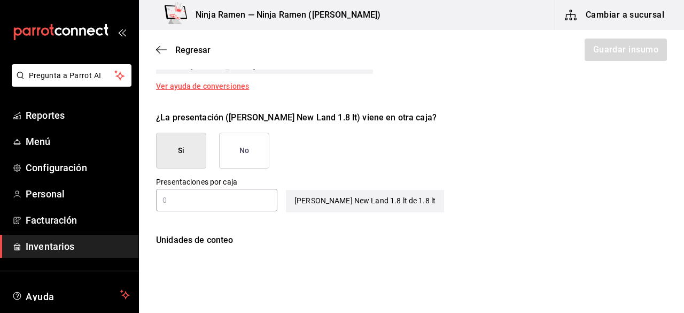
click at [237, 148] on button "No" at bounding box center [244, 151] width 50 height 36
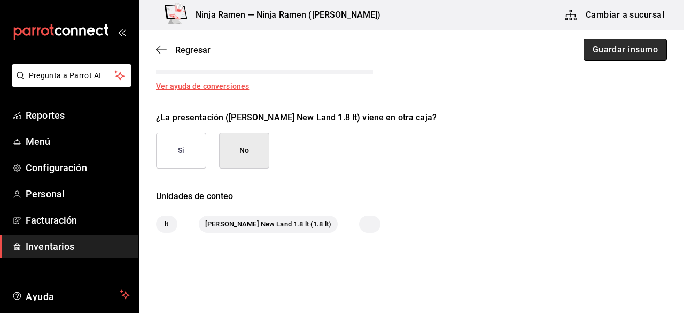
click at [638, 40] on button "Guardar insumo" at bounding box center [625, 50] width 83 height 22
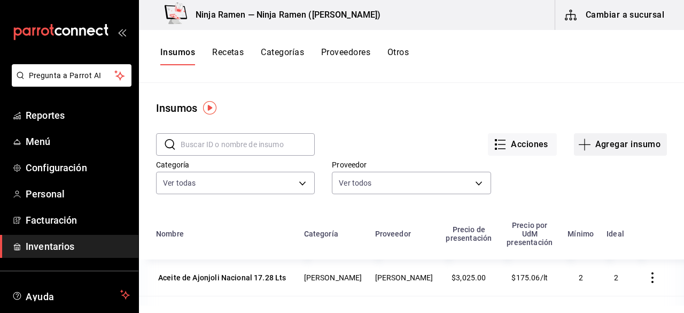
click at [625, 146] on button "Agregar insumo" at bounding box center [620, 144] width 93 height 22
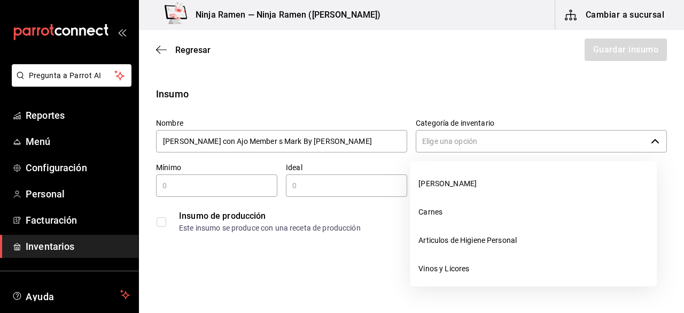
click at [470, 147] on input "Categoría de inventario" at bounding box center [531, 141] width 231 height 22
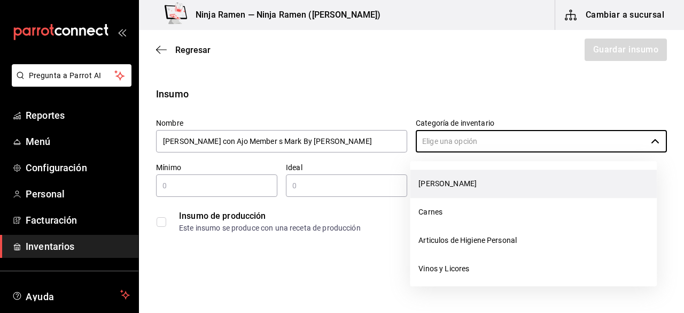
click at [448, 182] on li "[PERSON_NAME]" at bounding box center [533, 184] width 247 height 28
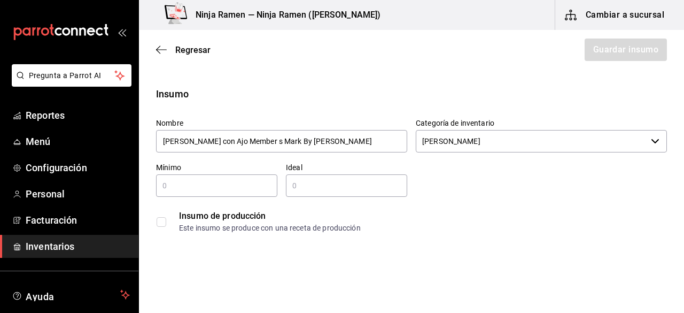
click at [250, 186] on input "text" at bounding box center [216, 185] width 121 height 13
click at [363, 188] on input "text" at bounding box center [346, 185] width 121 height 13
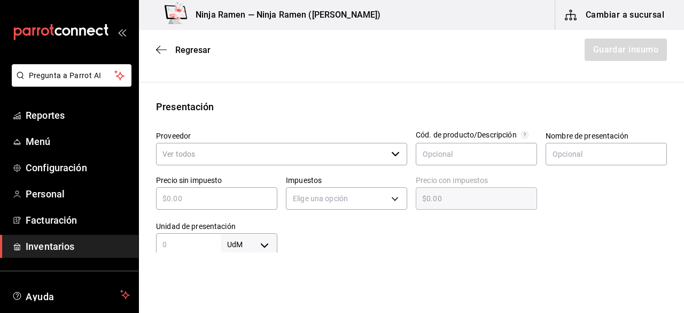
scroll to position [180, 0]
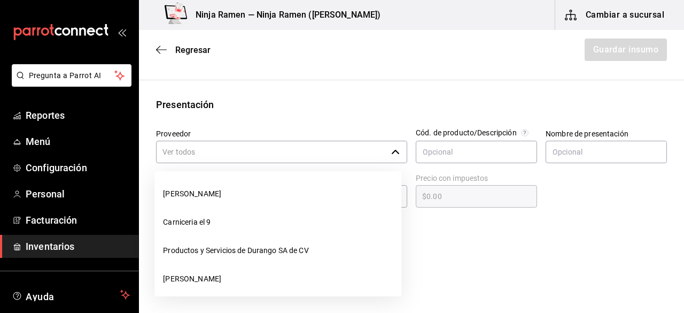
click at [400, 152] on div "​" at bounding box center [281, 152] width 251 height 22
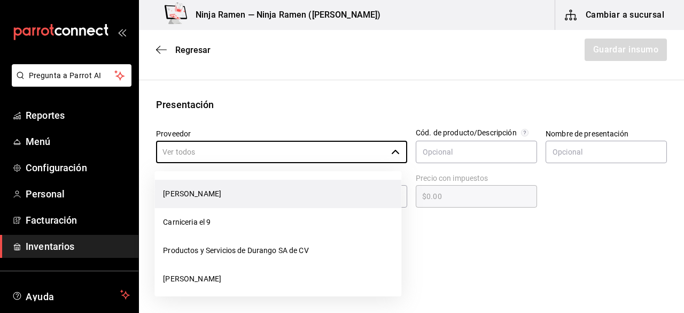
click at [346, 194] on li "[PERSON_NAME]" at bounding box center [278, 194] width 247 height 28
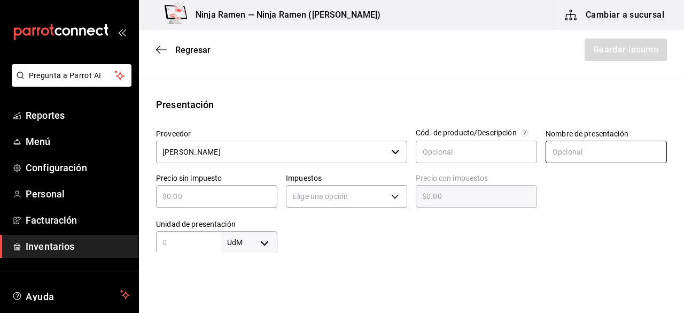
click at [549, 159] on input "text" at bounding box center [606, 152] width 121 height 22
click at [238, 206] on div "​" at bounding box center [216, 196] width 121 height 22
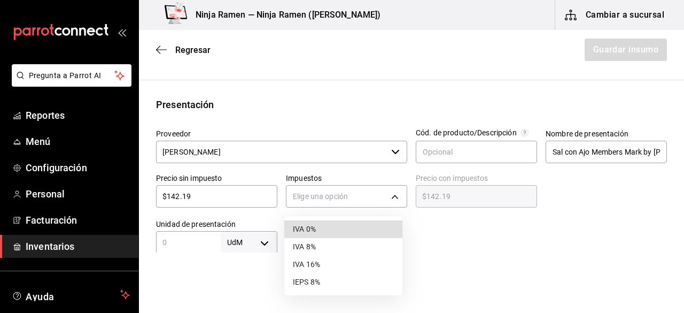
drag, startPoint x: 306, startPoint y: 201, endPoint x: 309, endPoint y: 233, distance: 32.2
click at [309, 233] on body "Pregunta a Parrot AI Reportes Menú Configuración Personal Facturación Inventari…" at bounding box center [342, 126] width 684 height 252
click at [309, 233] on li "IVA 0%" at bounding box center [343, 229] width 118 height 18
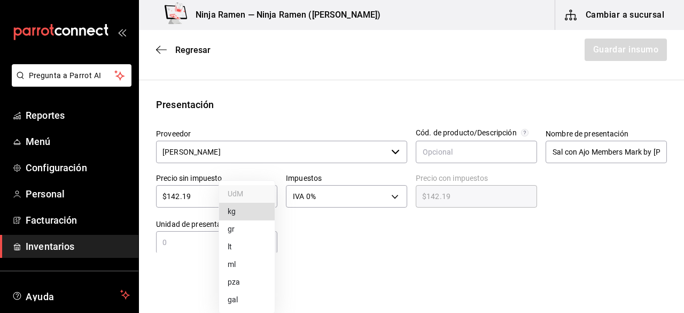
click at [274, 244] on body "Pregunta a Parrot AI Reportes Menú Configuración Personal Facturación Inventari…" at bounding box center [342, 126] width 684 height 252
click at [255, 277] on li "pza" at bounding box center [247, 282] width 56 height 18
click at [203, 245] on input "text" at bounding box center [188, 242] width 65 height 13
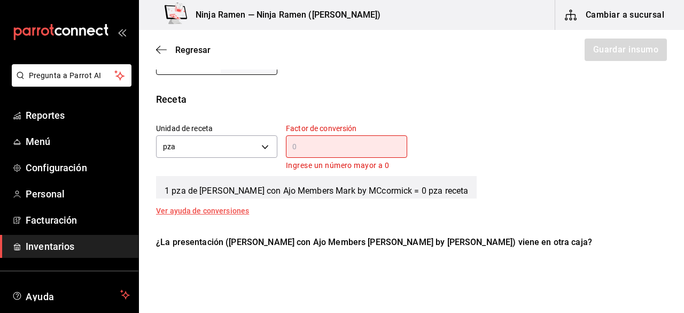
scroll to position [426, 0]
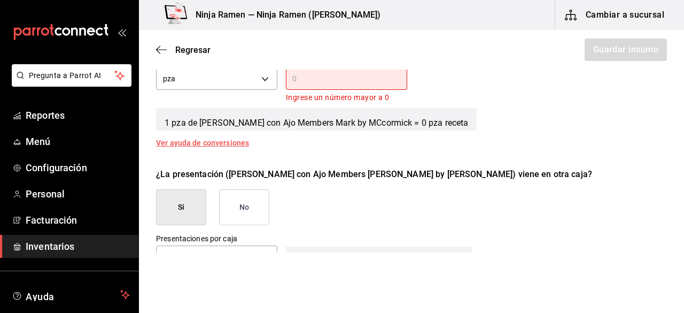
click at [608, 168] on div "¿La presentación (Sal con Ajo Members Mark by MCcormick) viene en otra caja?" at bounding box center [411, 174] width 511 height 13
click at [261, 202] on button "No" at bounding box center [244, 207] width 50 height 36
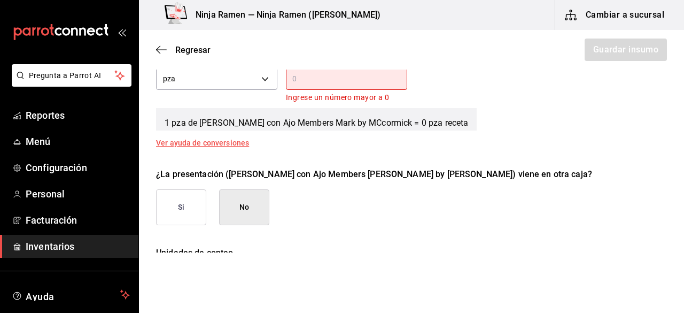
click at [334, 78] on input "text" at bounding box center [346, 78] width 121 height 13
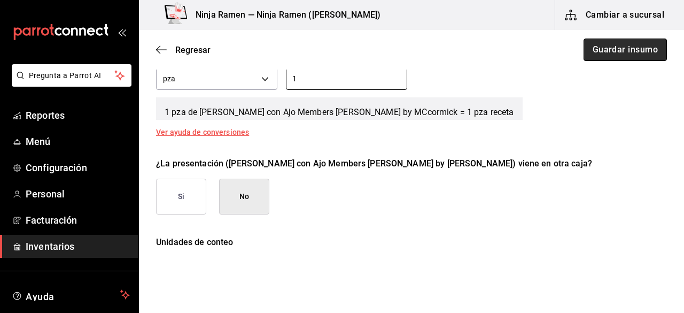
click at [616, 49] on button "Guardar insumo" at bounding box center [625, 50] width 83 height 22
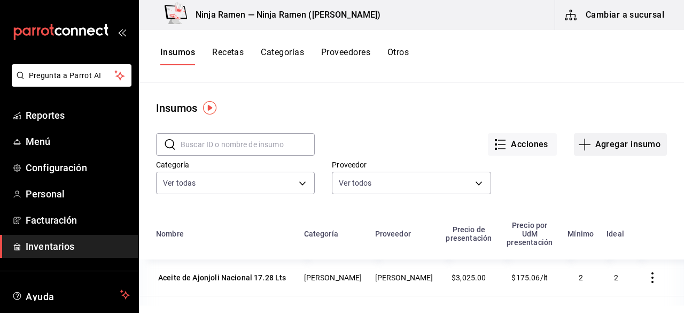
click at [617, 151] on button "Agregar insumo" at bounding box center [620, 144] width 93 height 22
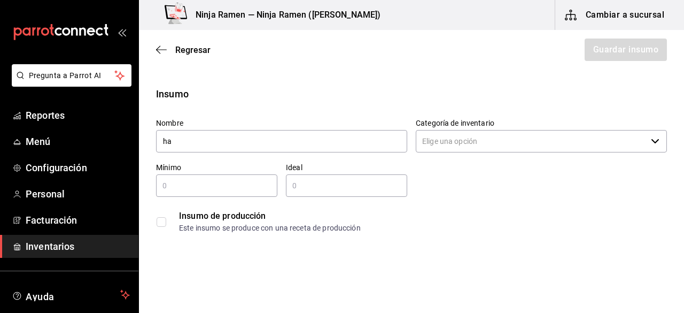
type input "h"
type input "[PERSON_NAME] para Hot Cakes Members Mark 4.54 kg"
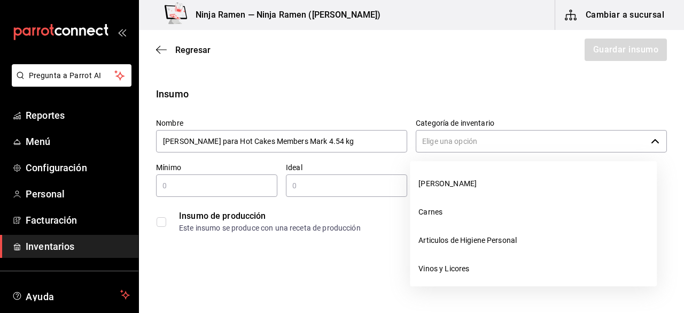
click at [530, 144] on input "Categoría de inventario" at bounding box center [531, 141] width 231 height 22
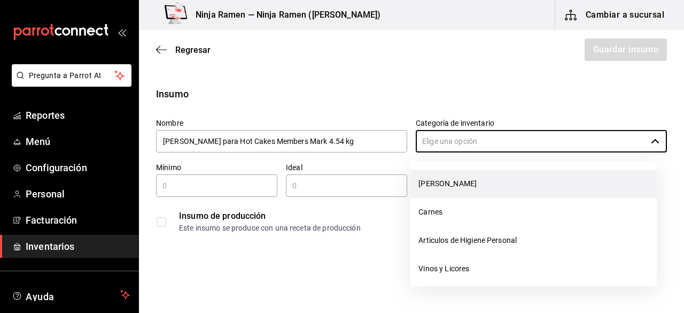
click at [486, 187] on li "[PERSON_NAME]" at bounding box center [533, 184] width 247 height 28
type input "[PERSON_NAME]"
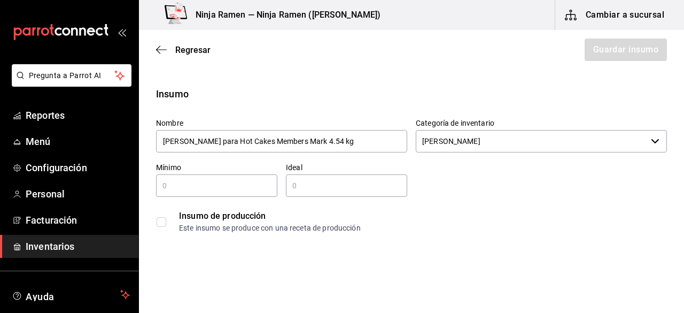
click at [206, 193] on div "​" at bounding box center [216, 185] width 121 height 22
type input "1"
click at [306, 191] on input "text" at bounding box center [346, 185] width 121 height 13
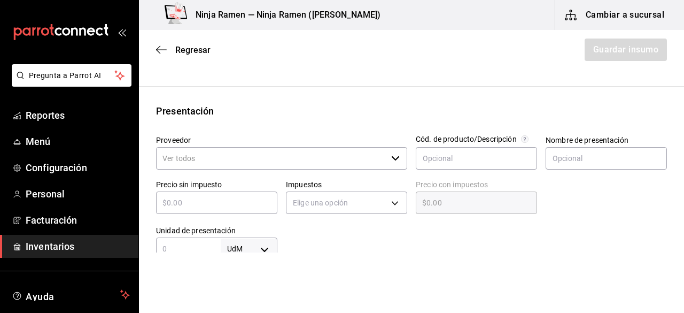
scroll to position [206, 0]
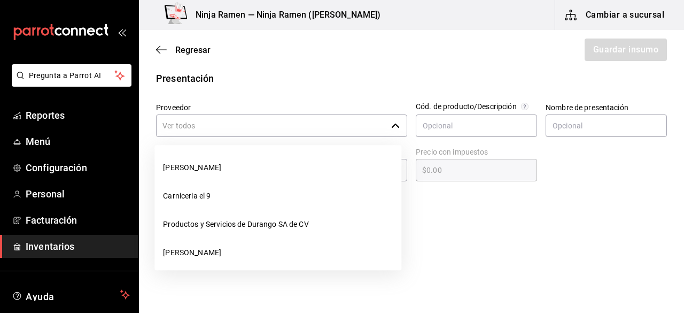
click at [390, 129] on div "​" at bounding box center [281, 125] width 251 height 22
type input "2"
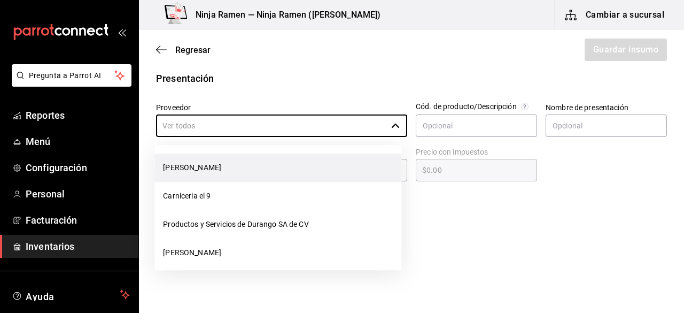
click at [331, 163] on li "[PERSON_NAME]" at bounding box center [278, 167] width 247 height 28
type input "[PERSON_NAME]"
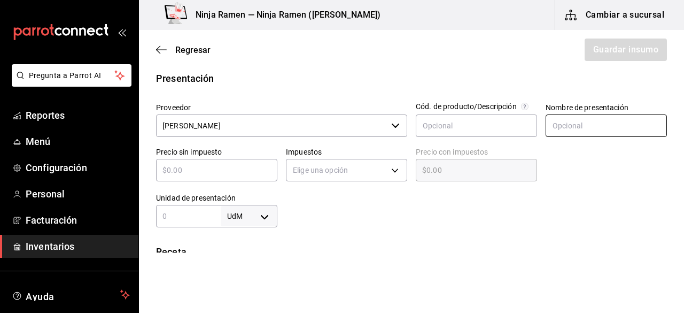
click at [564, 122] on input "text" at bounding box center [606, 125] width 121 height 22
paste input "[PERSON_NAME] para Hot Cakes Members Mark 4.54 kg"
type input "[PERSON_NAME] para Hot Cakes Members Mark 4.54 kg"
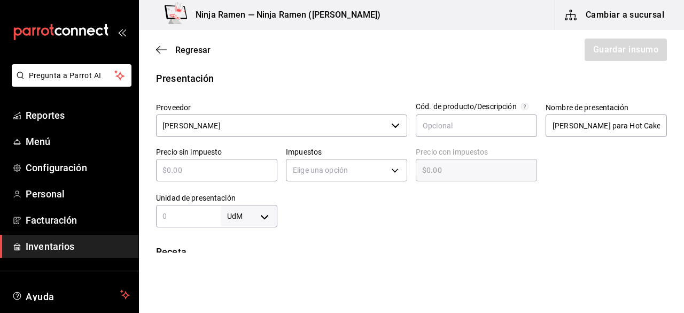
click at [251, 167] on input "text" at bounding box center [216, 170] width 121 height 13
type input "$1"
type input "$1.00"
type input "$16"
type input "$16.00"
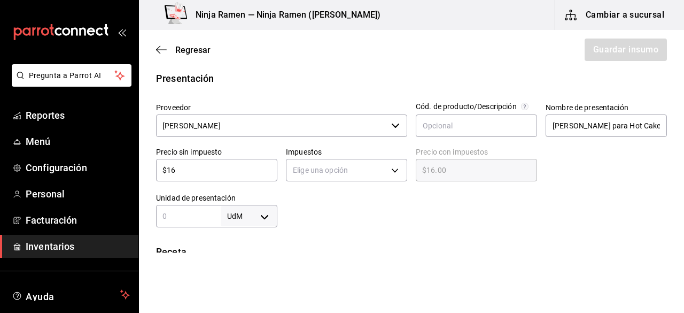
type input "$165"
type input "$165.00"
type input "$165.07"
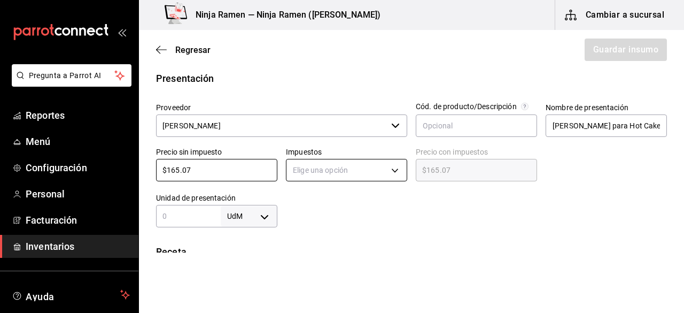
type input "$165.07"
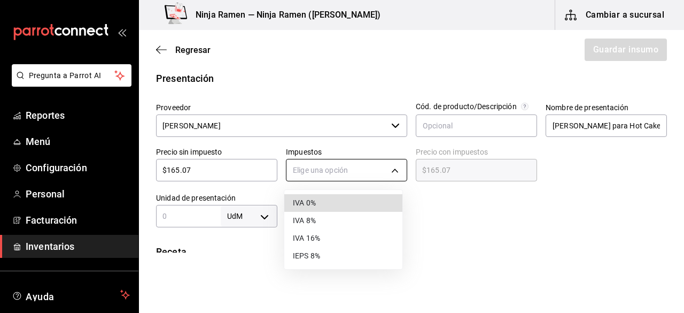
click at [387, 168] on body "Pregunta a Parrot AI Reportes Menú Configuración Personal Facturación Inventari…" at bounding box center [342, 126] width 684 height 252
click at [365, 206] on li "IVA 0%" at bounding box center [343, 203] width 118 height 18
type input "IVA_0"
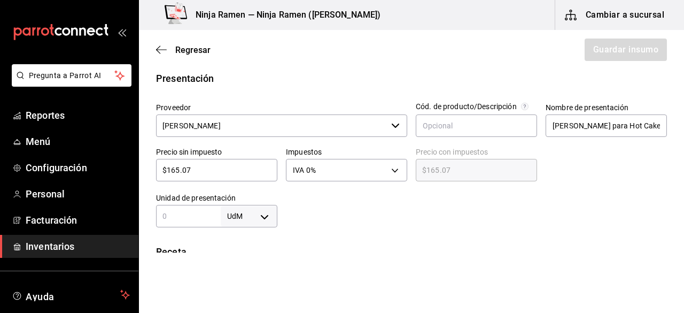
click at [264, 216] on body "Pregunta a Parrot AI Reportes Menú Configuración Personal Facturación Inventari…" at bounding box center [342, 126] width 684 height 252
click at [262, 219] on li "kg" at bounding box center [247, 212] width 56 height 18
type input "KILOGRAM"
click at [213, 221] on input "text" at bounding box center [188, 216] width 65 height 13
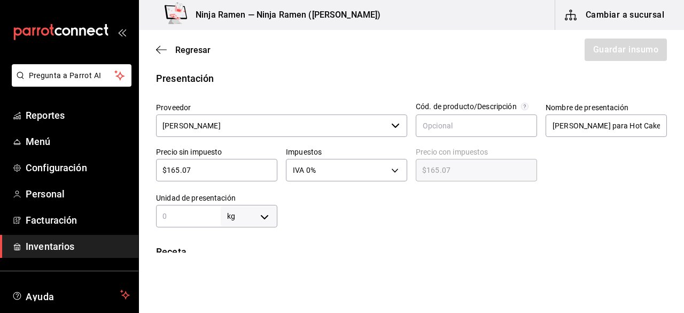
type input "4"
type input "4.5"
type input "4.54"
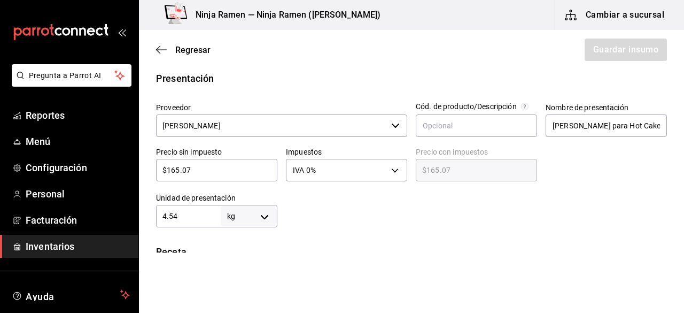
type input "4.54"
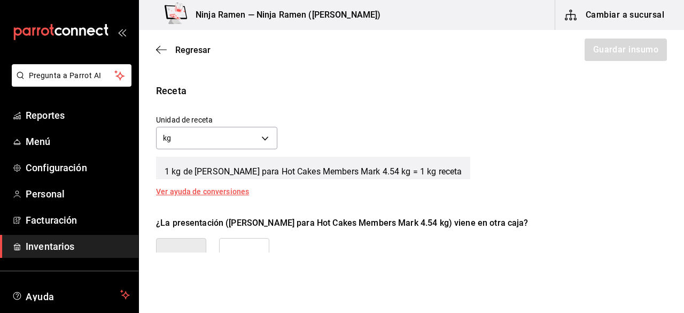
scroll to position [375, 0]
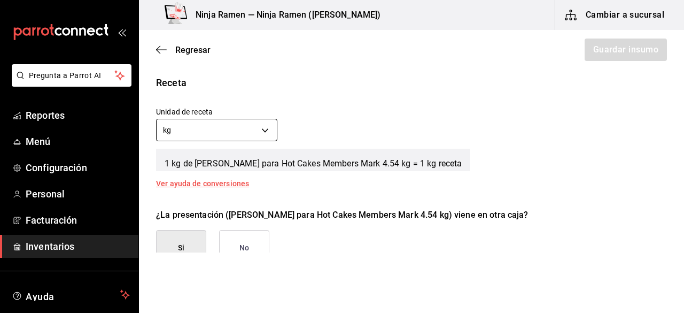
type input "4.54"
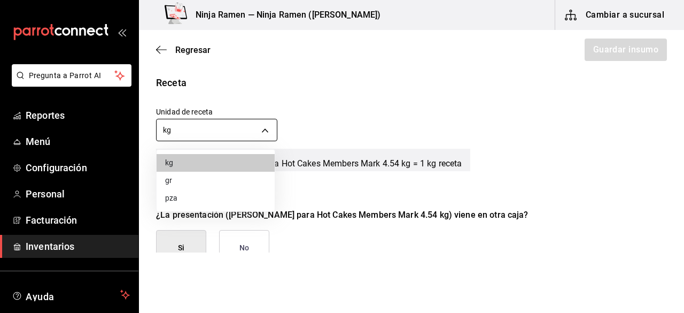
click at [271, 137] on body "Pregunta a Parrot AI Reportes Menú Configuración Personal Facturación Inventari…" at bounding box center [342, 126] width 684 height 252
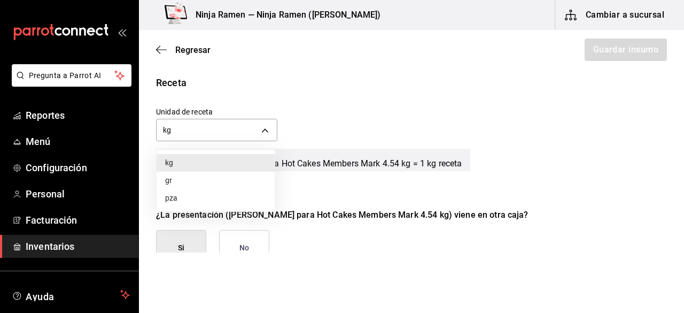
click at [230, 180] on li "gr" at bounding box center [216, 181] width 118 height 18
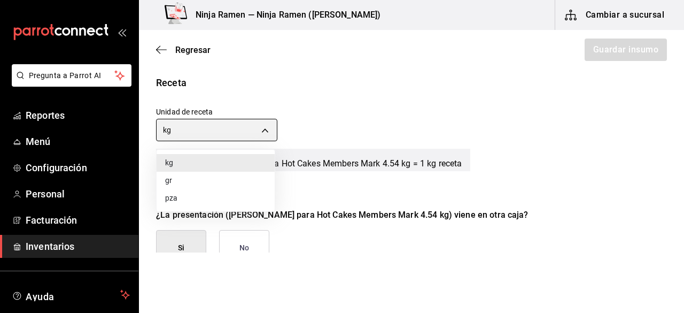
type input "GRAM"
type input "4,540"
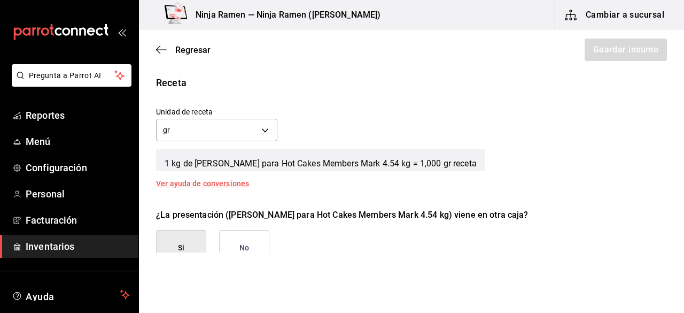
click at [242, 240] on button "No" at bounding box center [244, 248] width 50 height 36
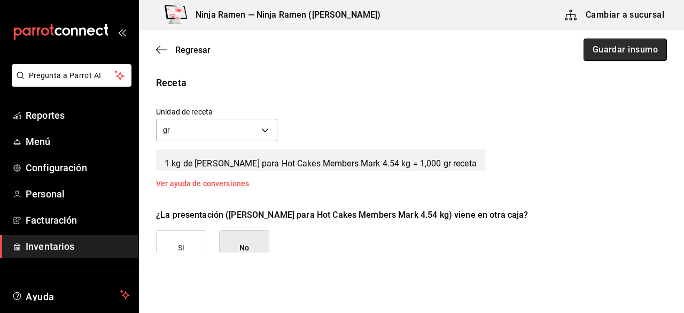
click at [606, 51] on button "Guardar insumo" at bounding box center [625, 50] width 83 height 22
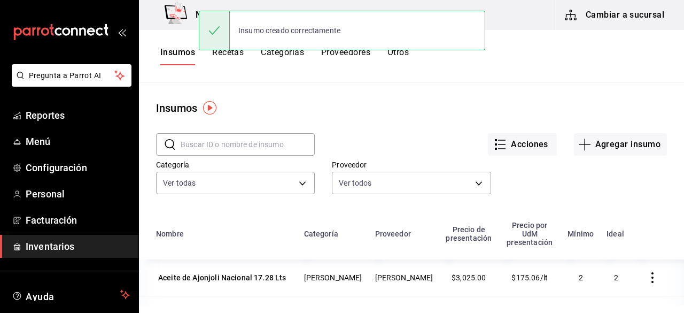
click at [627, 132] on div "Acciones Agregar insumo" at bounding box center [491, 136] width 352 height 40
click at [625, 139] on button "Agregar insumo" at bounding box center [620, 144] width 93 height 22
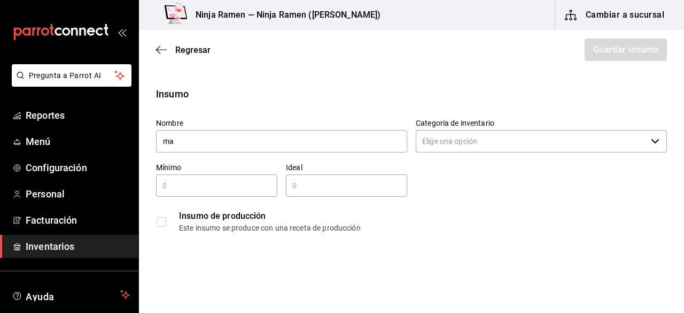
type input "m"
type input "Margarina Members [PERSON_NAME] sin sal"
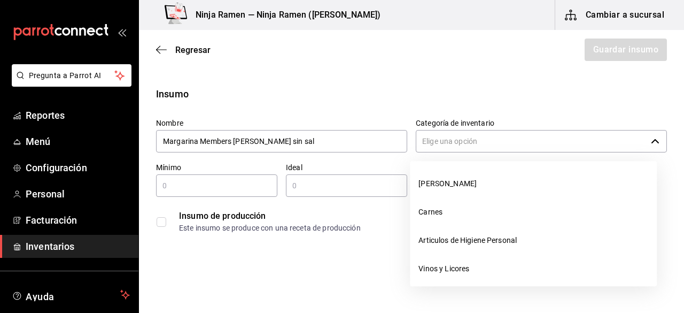
click at [480, 142] on input "Categoría de inventario" at bounding box center [531, 141] width 231 height 22
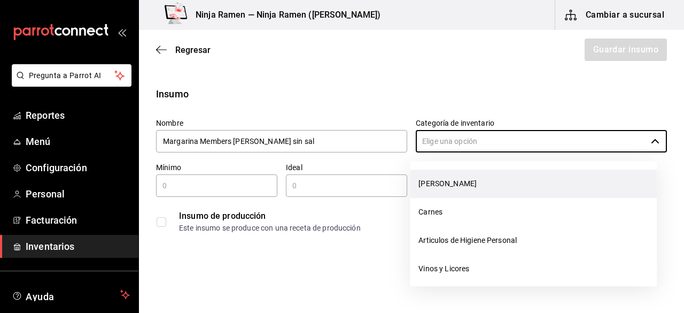
click at [466, 172] on li "[PERSON_NAME]" at bounding box center [533, 184] width 247 height 28
type input "[PERSON_NAME]"
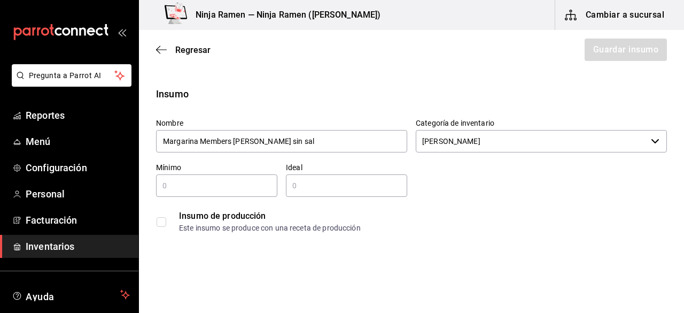
click at [268, 191] on input "text" at bounding box center [216, 185] width 121 height 13
type input "1"
click at [321, 189] on input "text" at bounding box center [346, 185] width 121 height 13
type input "2"
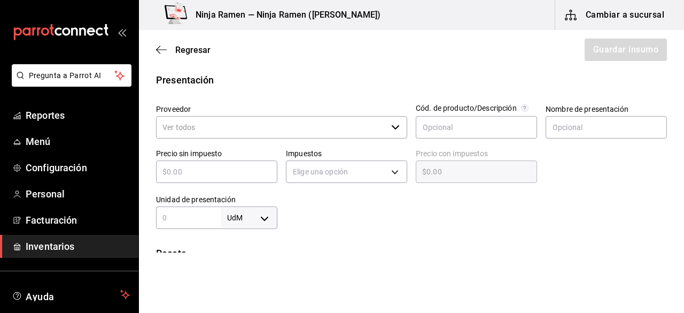
scroll to position [220, 0]
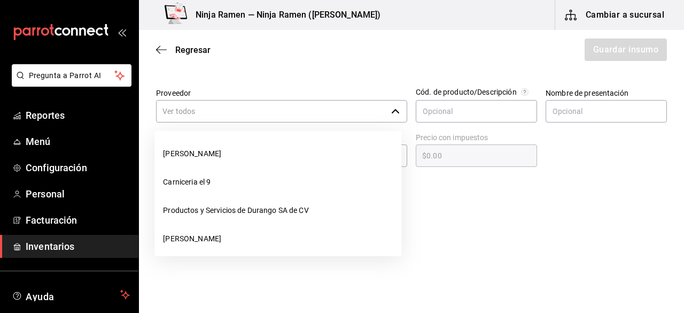
click at [396, 108] on icon "button" at bounding box center [395, 111] width 9 height 9
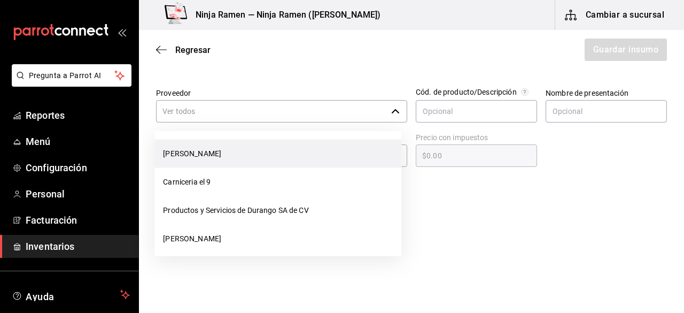
click at [352, 149] on li "[PERSON_NAME]" at bounding box center [278, 154] width 247 height 28
type input "[PERSON_NAME]"
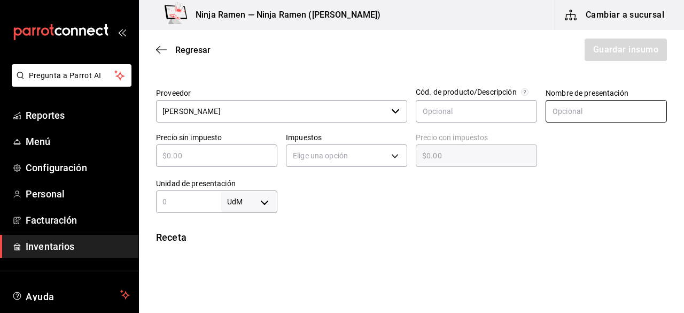
type input "2"
click at [585, 120] on input "text" at bounding box center [606, 111] width 121 height 22
type input "Margarina Members [PERSON_NAME] sin sal"
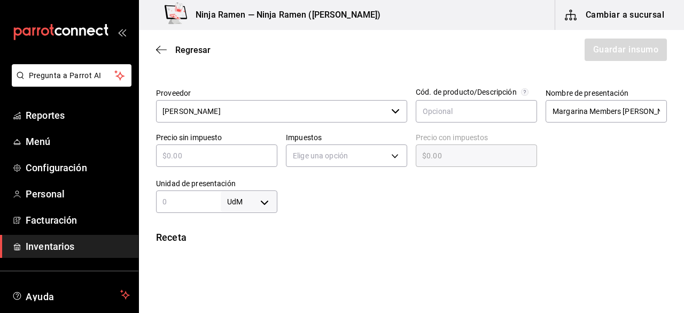
click at [212, 163] on div "​" at bounding box center [216, 155] width 121 height 22
type input "$7"
type input "$7.00"
type input "$71"
type input "$71.00"
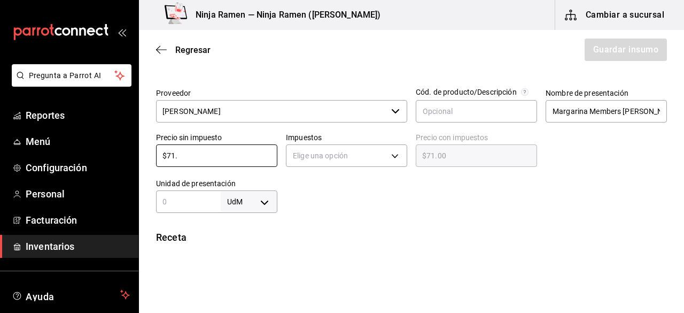
type input "$71.5"
type input "$71.50"
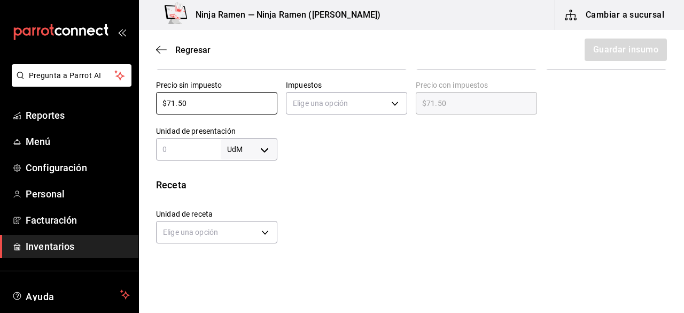
scroll to position [272, 0]
type input "$71.50"
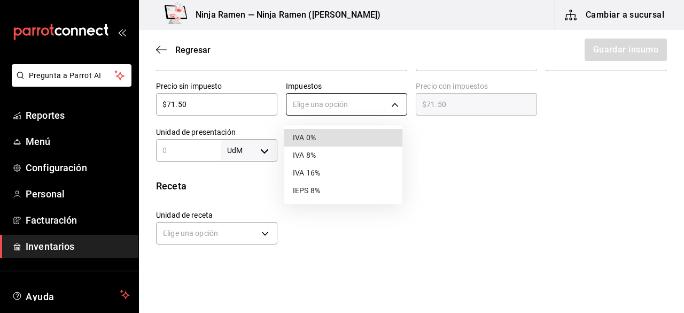
click at [398, 103] on body "Pregunta a Parrot AI Reportes Menú Configuración Personal Facturación Inventari…" at bounding box center [342, 126] width 684 height 252
click at [362, 139] on li "IVA 0%" at bounding box center [343, 138] width 118 height 18
type input "IVA_0"
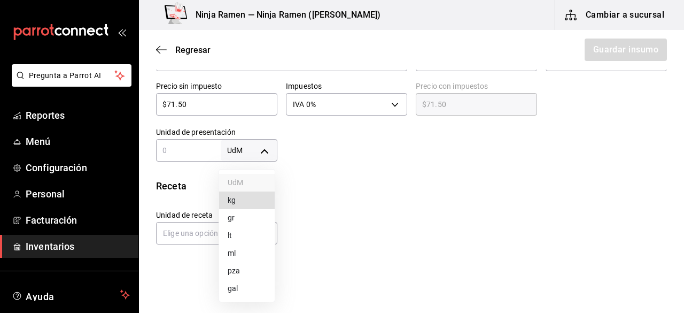
click at [265, 154] on body "Pregunta a Parrot AI Reportes Menú Configuración Personal Facturación Inventari…" at bounding box center [342, 126] width 684 height 252
click at [250, 267] on li "pza" at bounding box center [247, 271] width 56 height 18
type input "UNIT"
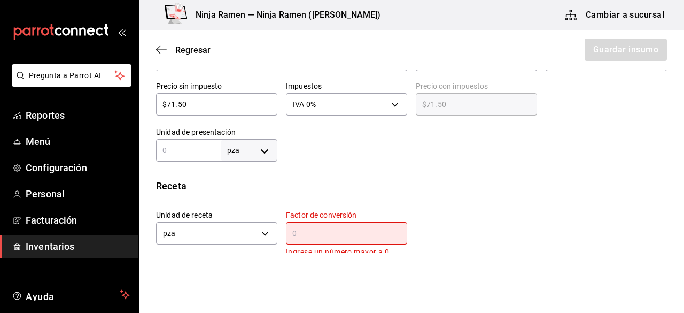
click at [187, 140] on div "pza UNIT ​" at bounding box center [216, 150] width 121 height 22
type input "1"
click at [436, 205] on div "Unidad de receta pza UNIT Factor de conversión ​ Ingrese un número mayor a 0" at bounding box center [408, 230] width 520 height 57
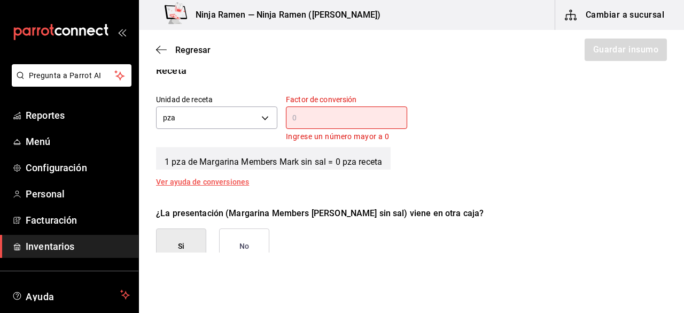
scroll to position [395, 0]
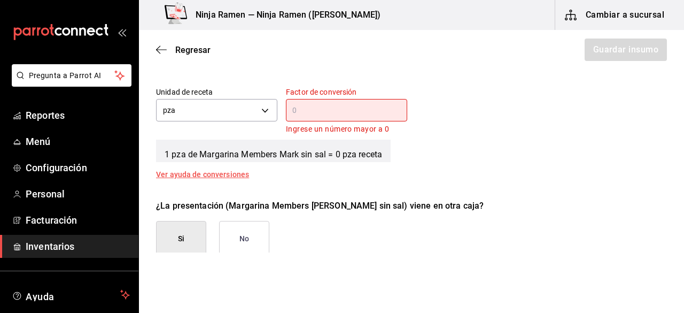
click at [368, 107] on input "text" at bounding box center [346, 110] width 121 height 13
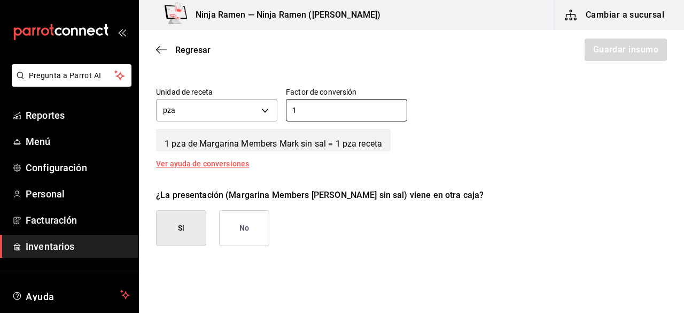
type input "1"
click at [243, 226] on button "No" at bounding box center [244, 228] width 50 height 36
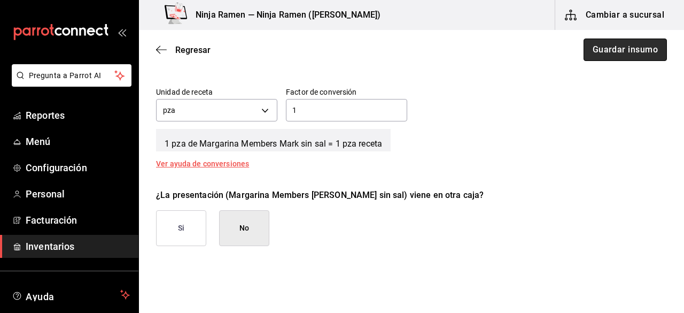
click at [605, 51] on button "Guardar insumo" at bounding box center [625, 50] width 83 height 22
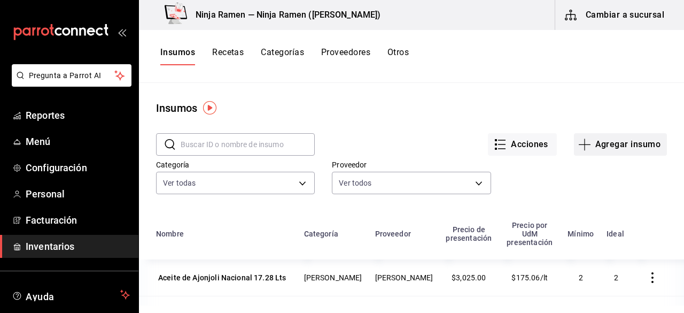
click at [601, 138] on button "Agregar insumo" at bounding box center [620, 144] width 93 height 22
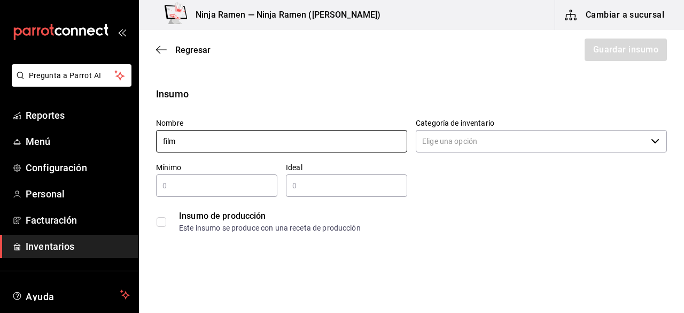
click at [288, 136] on input "film" at bounding box center [281, 141] width 251 height 22
type input "f"
type input "F"
type input "O"
type input "p"
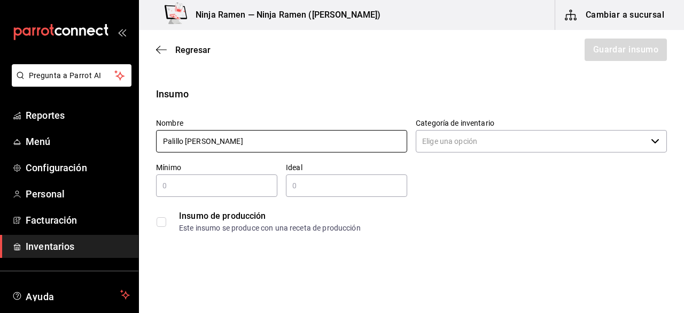
type input "Palillo [PERSON_NAME]"
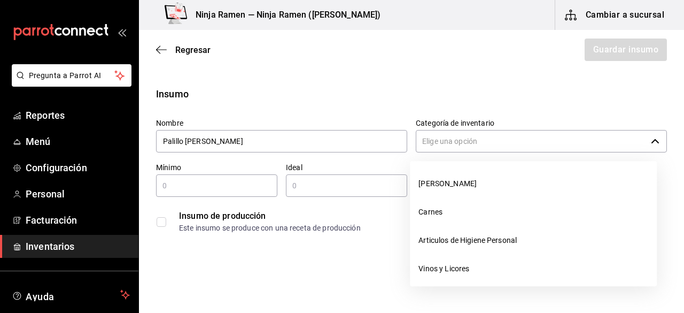
click at [436, 144] on input "Categoría de inventario" at bounding box center [531, 141] width 231 height 22
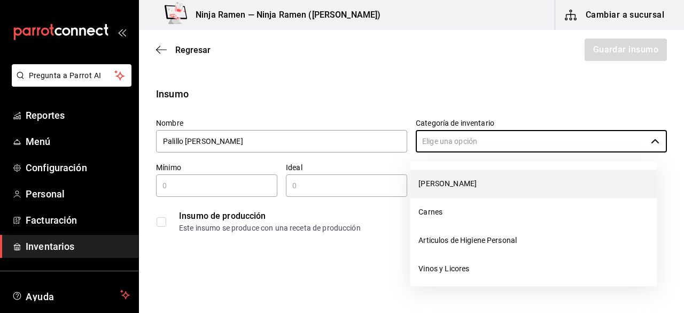
click at [441, 181] on li "[PERSON_NAME]" at bounding box center [533, 184] width 247 height 28
type input "[PERSON_NAME]"
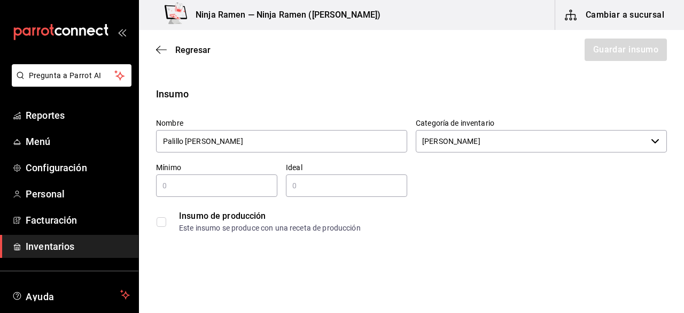
click at [225, 187] on input "text" at bounding box center [216, 185] width 121 height 13
type input "1"
click at [310, 191] on input "text" at bounding box center [346, 185] width 121 height 13
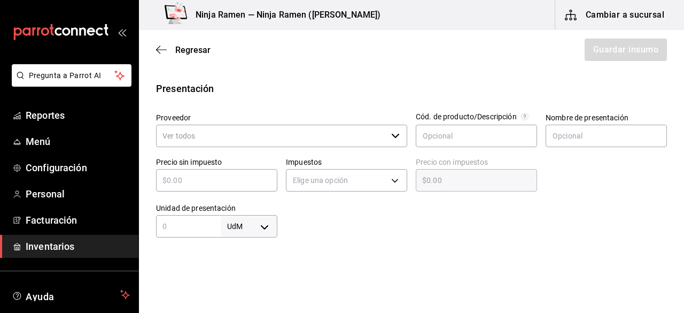
scroll to position [204, 0]
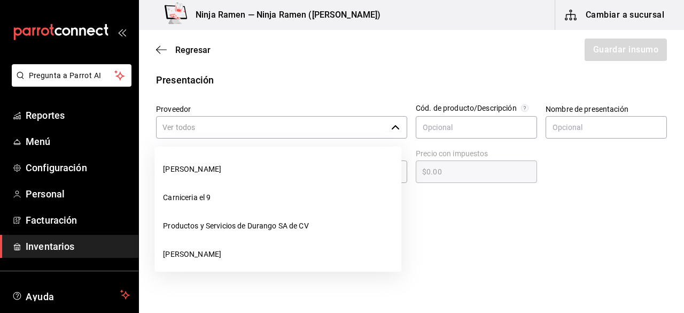
click at [400, 136] on div "​" at bounding box center [281, 127] width 251 height 22
type input "2"
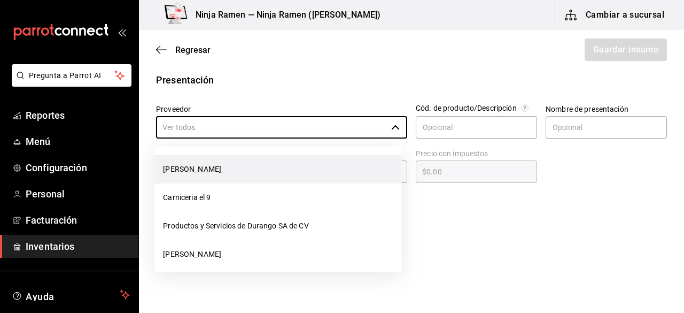
click at [363, 157] on li "[PERSON_NAME]" at bounding box center [278, 169] width 247 height 28
type input "[PERSON_NAME]"
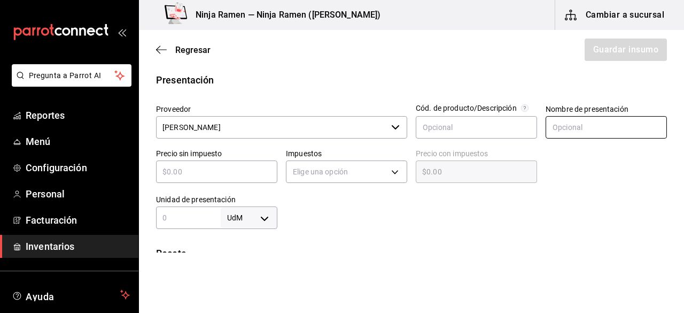
click at [568, 125] on input "text" at bounding box center [606, 127] width 121 height 22
type input "p"
type input "Palillo [PERSON_NAME]"
click at [220, 173] on input "text" at bounding box center [216, 171] width 121 height 13
type input "$8"
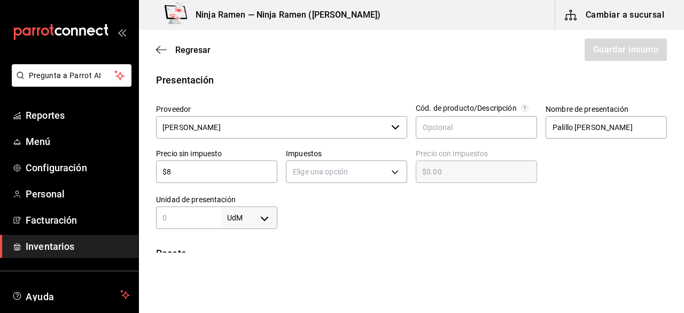
type input "$8.00"
type input "$80"
type input "$80.00"
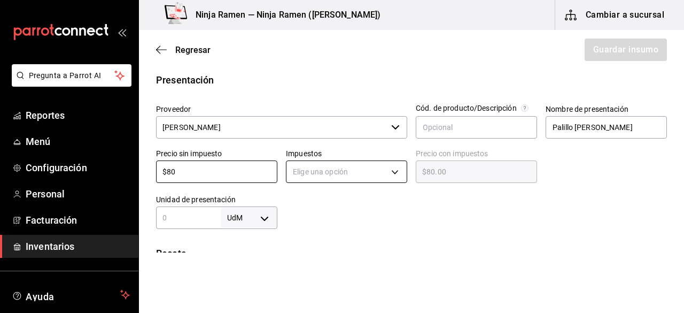
type input "$80"
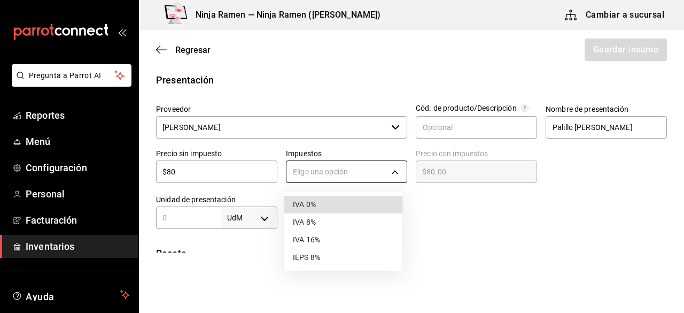
click at [327, 173] on body "Pregunta a Parrot AI Reportes Menú Configuración Personal Facturación Inventari…" at bounding box center [342, 126] width 684 height 252
click at [321, 208] on li "IVA 0%" at bounding box center [343, 205] width 118 height 18
type input "IVA_0"
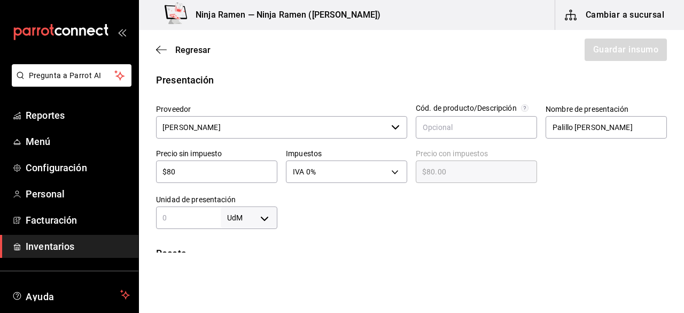
click at [215, 219] on input "text" at bounding box center [188, 217] width 65 height 13
type input "1"
click at [263, 213] on body "Pregunta a Parrot AI Reportes Menú Configuración Personal Facturación Inventari…" at bounding box center [342, 126] width 684 height 252
click at [250, 285] on li "pza" at bounding box center [247, 282] width 56 height 18
type input "UNIT"
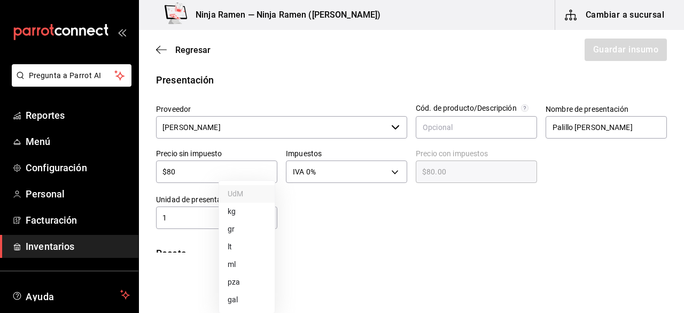
type input "UNIT"
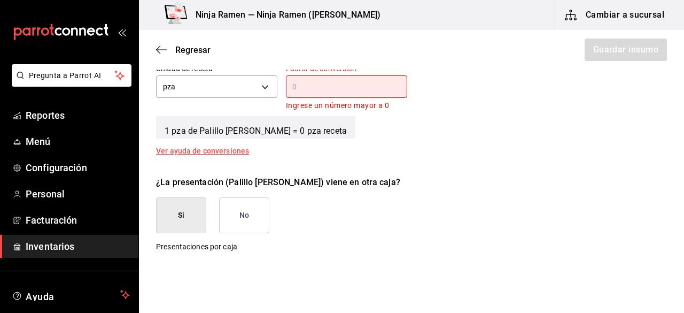
scroll to position [417, 0]
click at [372, 90] on input "text" at bounding box center [346, 87] width 121 height 13
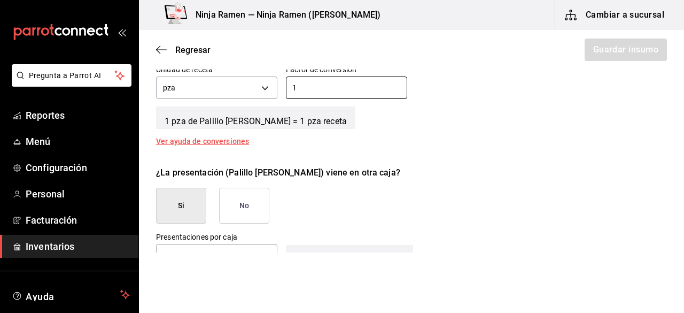
type input "1"
click at [570, 204] on div "¿La presentación (Palillo [PERSON_NAME]) viene en otra caja? Si No" at bounding box center [408, 191] width 520 height 66
click at [263, 198] on button "No" at bounding box center [244, 206] width 50 height 36
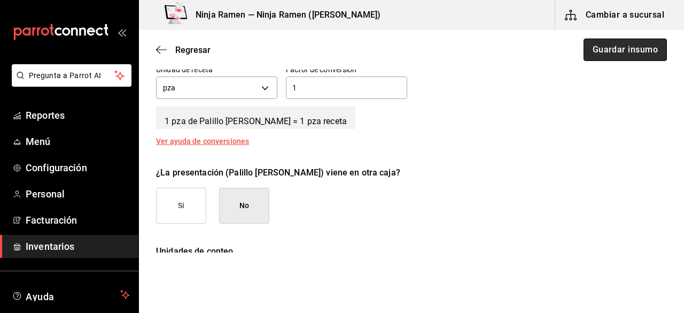
click at [586, 60] on button "Guardar insumo" at bounding box center [625, 50] width 83 height 22
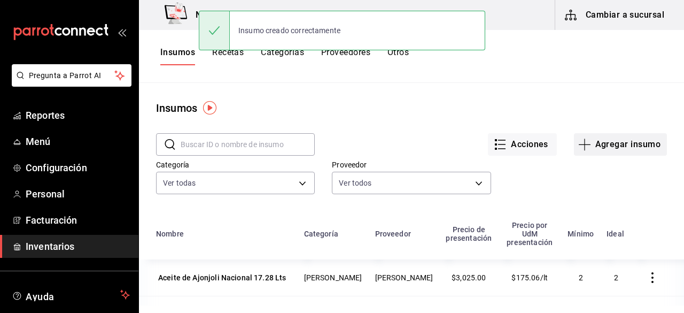
click at [590, 140] on button "Agregar insumo" at bounding box center [620, 144] width 93 height 22
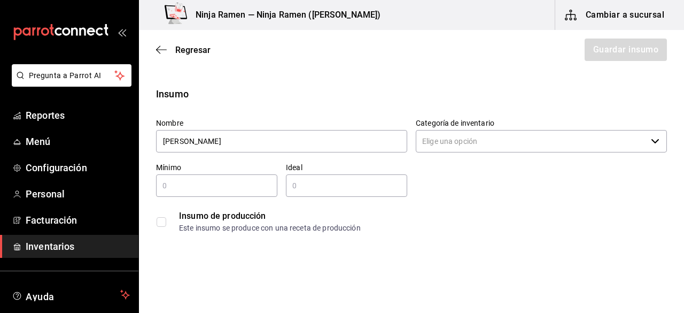
type input "[PERSON_NAME]"
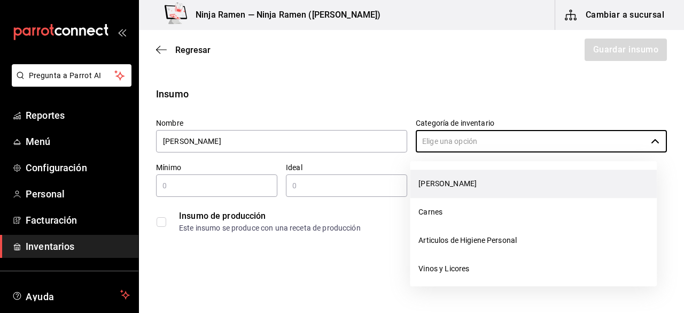
drag, startPoint x: 487, startPoint y: 147, endPoint x: 456, endPoint y: 184, distance: 49.0
click at [456, 184] on body "Pregunta a Parrot AI Reportes Menú Configuración Personal Facturación Inventari…" at bounding box center [342, 126] width 684 height 252
click at [456, 184] on li "[PERSON_NAME]" at bounding box center [533, 184] width 247 height 28
type input "[PERSON_NAME]"
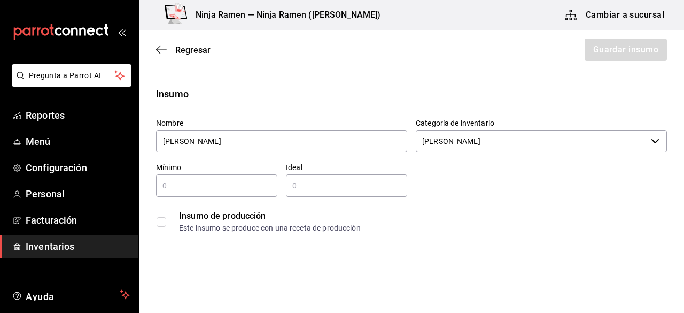
click at [204, 181] on input "text" at bounding box center [216, 185] width 121 height 13
type input "1"
click at [304, 186] on input "text" at bounding box center [346, 185] width 121 height 13
type input "2"
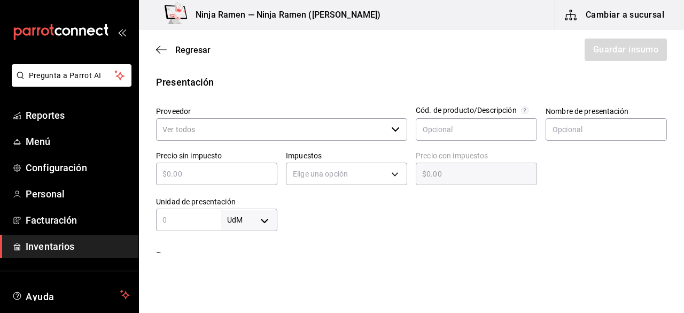
scroll to position [201, 0]
click at [391, 129] on icon "button" at bounding box center [395, 131] width 9 height 9
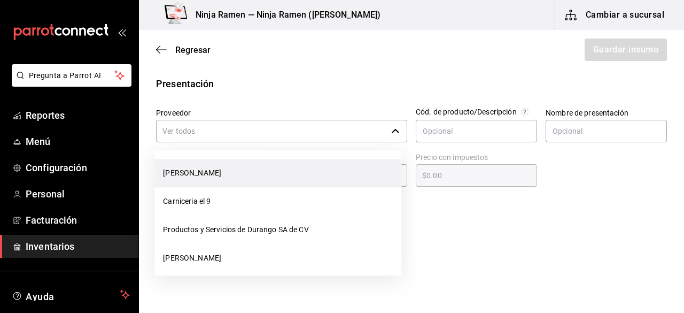
click at [305, 169] on li "[PERSON_NAME]" at bounding box center [278, 173] width 247 height 28
type input "[PERSON_NAME]"
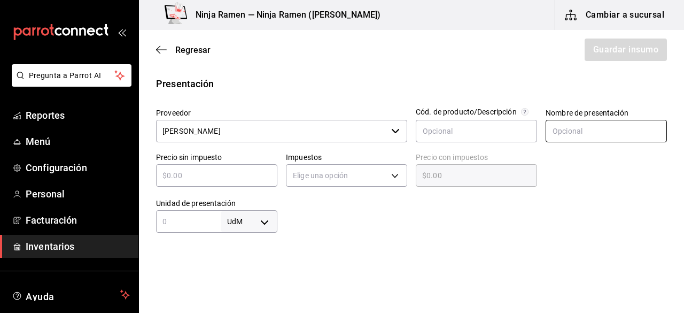
type input "2"
click at [546, 131] on input "text" at bounding box center [606, 131] width 121 height 22
type input "[PERSON_NAME]"
click at [252, 176] on input "text" at bounding box center [216, 175] width 121 height 13
type input "$8"
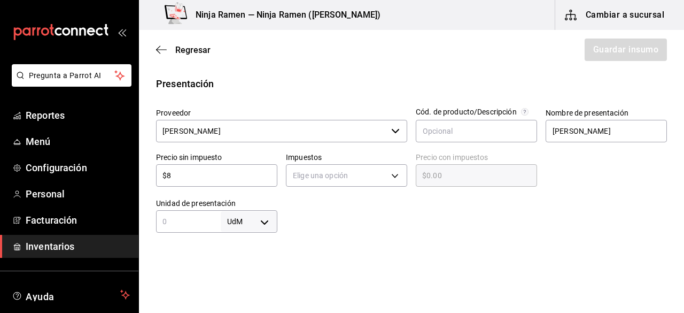
type input "$8.00"
type input "$80"
type input "$80.00"
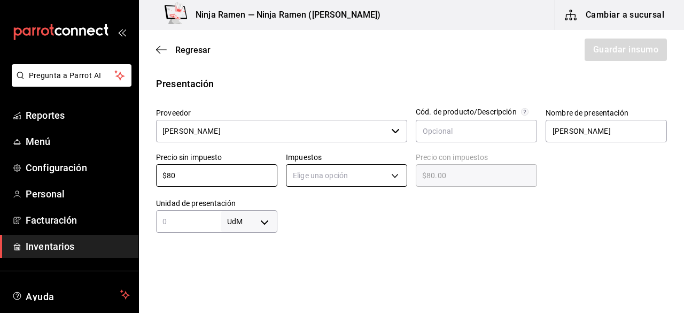
type input "$80"
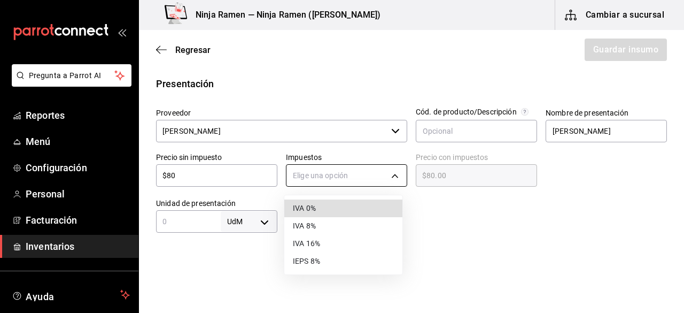
click at [318, 182] on body "Pregunta a Parrot AI Reportes Menú Configuración Personal Facturación Inventari…" at bounding box center [342, 126] width 684 height 252
click at [317, 210] on li "IVA 0%" at bounding box center [343, 208] width 118 height 18
type input "IVA_0"
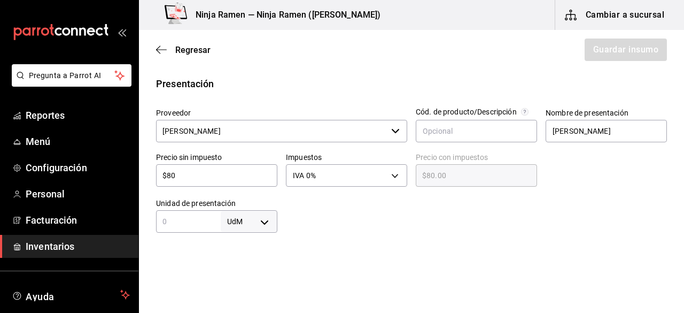
click at [214, 221] on input "text" at bounding box center [188, 221] width 65 height 13
type input "1"
click at [257, 228] on body "Pregunta a Parrot AI Reportes Menú Configuración Personal Facturación Inventari…" at bounding box center [342, 126] width 684 height 252
click at [262, 282] on li "pza" at bounding box center [247, 282] width 56 height 18
type input "UNIT"
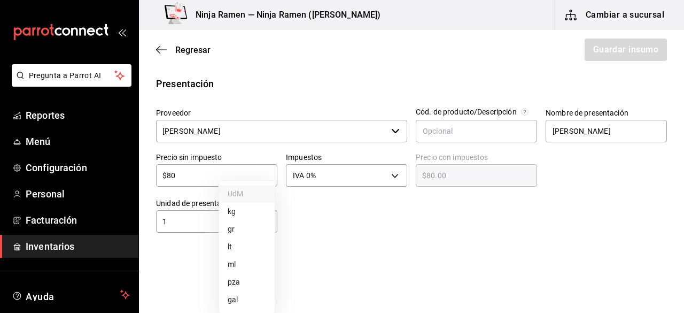
type input "UNIT"
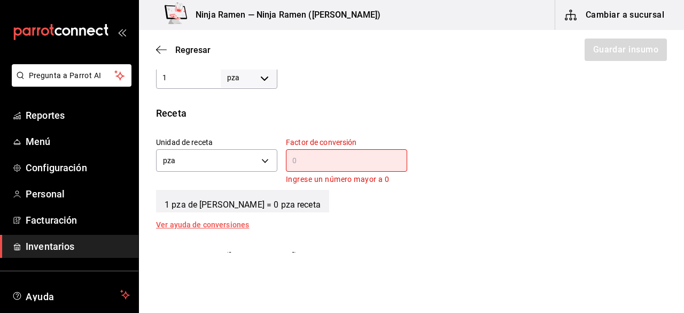
scroll to position [343, 0]
click at [372, 159] on input "text" at bounding box center [346, 161] width 121 height 13
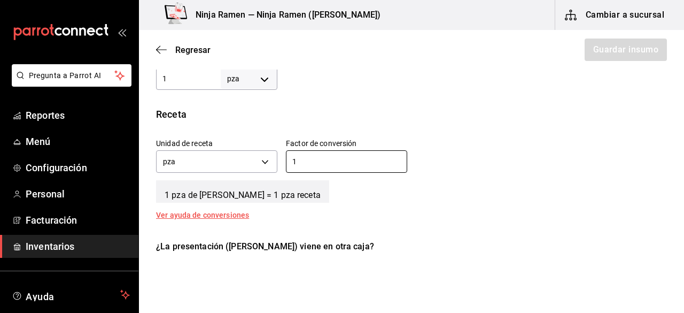
type input "1"
click at [500, 146] on div "Unidad de receta pza UNIT Factor de conversión 1 ​" at bounding box center [408, 153] width 520 height 46
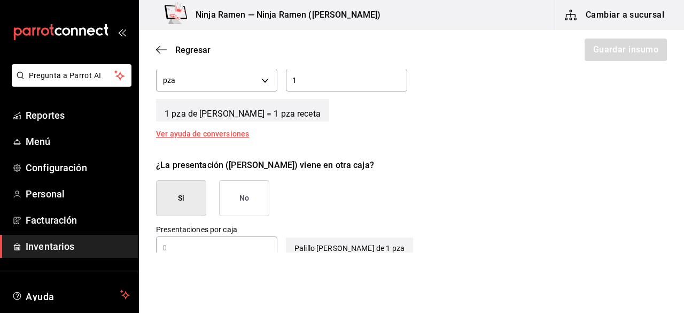
scroll to position [419, 0]
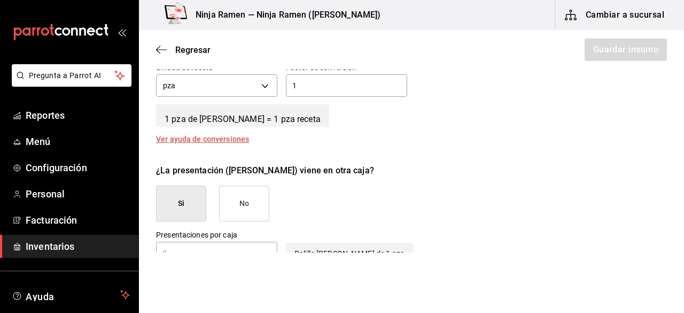
click at [252, 197] on button "No" at bounding box center [244, 204] width 50 height 36
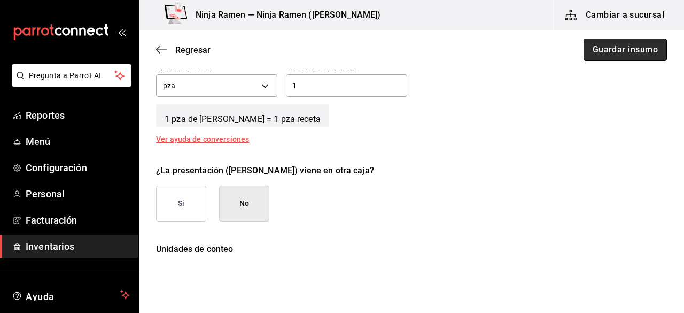
click at [601, 45] on button "Guardar insumo" at bounding box center [625, 50] width 83 height 22
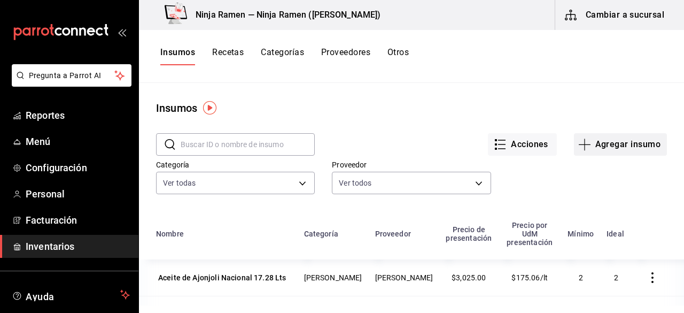
click at [629, 144] on button "Agregar insumo" at bounding box center [620, 144] width 93 height 22
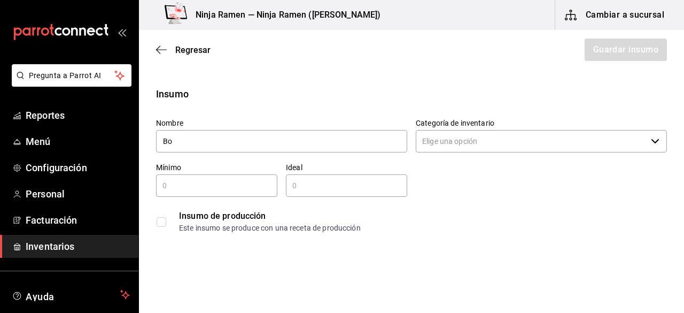
type input "B"
type input "Black Gloves Talla L 100 Pz"
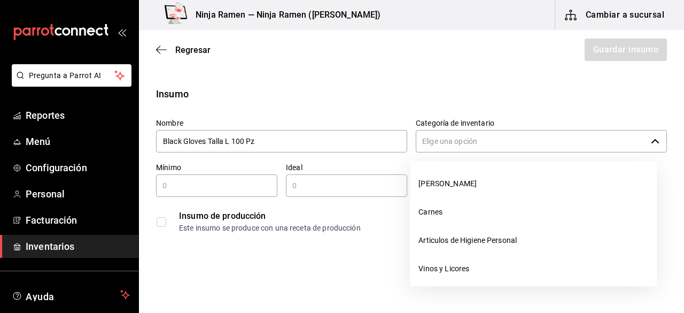
click at [496, 149] on input "Categoría de inventario" at bounding box center [531, 141] width 231 height 22
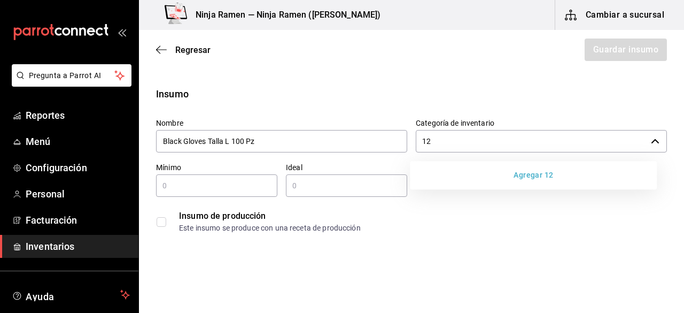
type input "1"
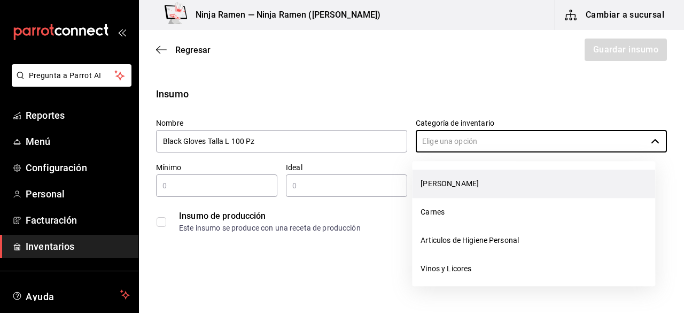
click at [487, 183] on li "[PERSON_NAME]" at bounding box center [533, 184] width 243 height 28
type input "[PERSON_NAME]"
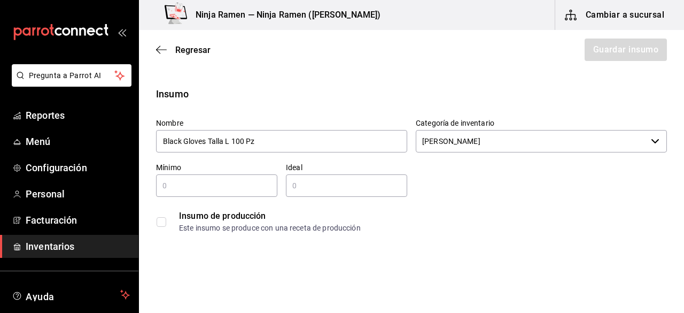
click at [252, 182] on input "text" at bounding box center [216, 185] width 121 height 13
type input "1"
click at [307, 184] on input "text" at bounding box center [346, 185] width 121 height 13
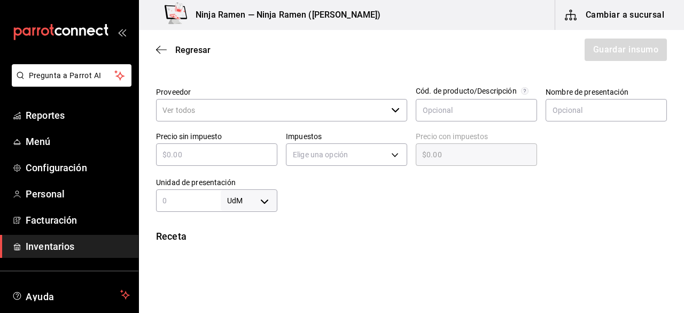
scroll to position [222, 0]
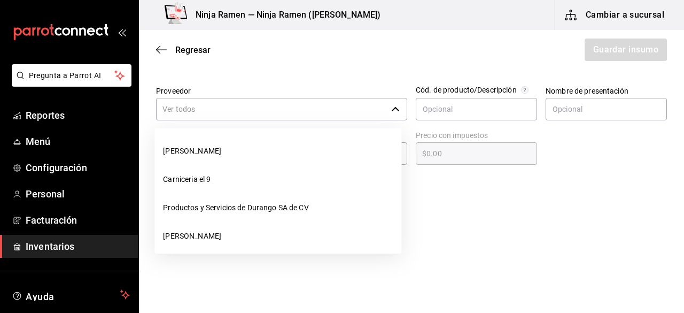
click at [384, 109] on div "​" at bounding box center [281, 109] width 251 height 22
type input "2"
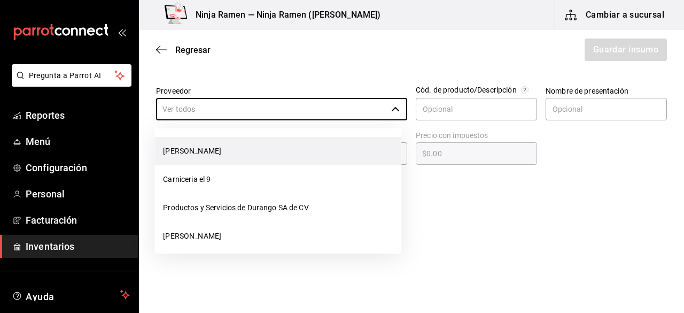
click at [320, 150] on li "[PERSON_NAME]" at bounding box center [278, 151] width 247 height 28
type input "[PERSON_NAME]"
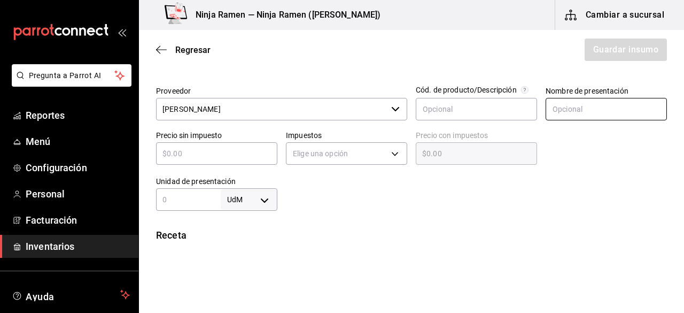
click at [546, 107] on input "text" at bounding box center [606, 109] width 121 height 22
type input "Black Gloves Talla L 100 Pz"
click at [244, 158] on input "text" at bounding box center [216, 153] width 121 height 13
type input "$1"
type input "$1.00"
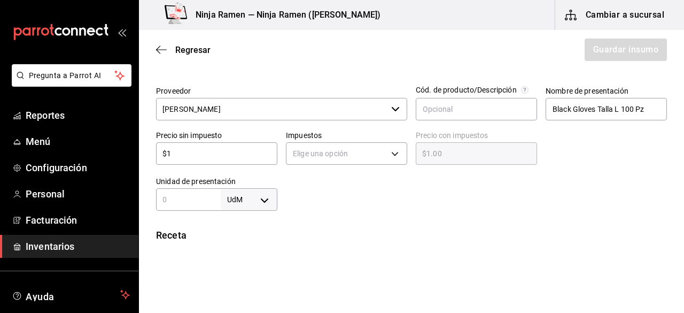
type input "$12"
type input "$12.00"
type input "$129"
type input "$129.00"
type input "$129.4"
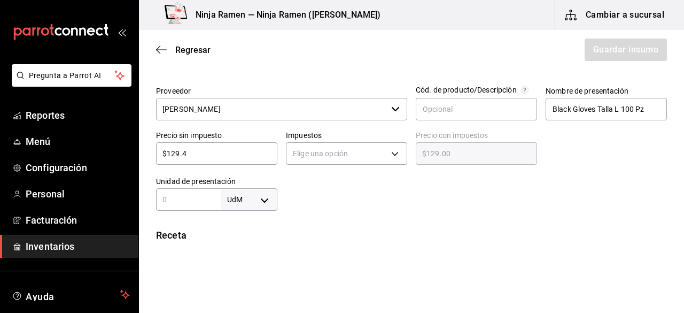
type input "$129.40"
type input "$129.42"
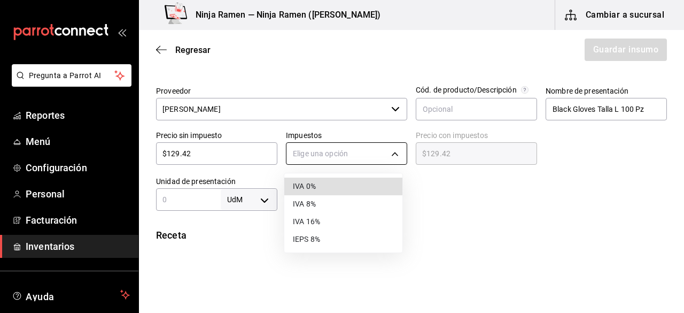
click at [310, 144] on body "Pregunta a Parrot AI Reportes Menú Configuración Personal Facturación Inventari…" at bounding box center [342, 126] width 684 height 252
click at [371, 186] on li "IVA 0%" at bounding box center [343, 187] width 118 height 18
type input "IVA_0"
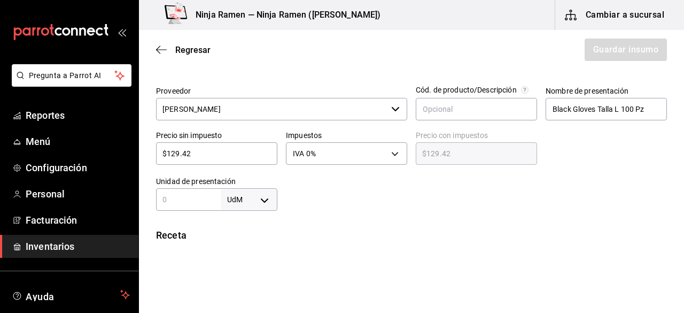
click at [210, 201] on input "text" at bounding box center [188, 199] width 65 height 13
type input "100"
click at [257, 197] on body "Pregunta a Parrot AI Reportes Menú Configuración Personal Facturación Inventari…" at bounding box center [342, 126] width 684 height 252
click at [251, 282] on li "pza" at bounding box center [247, 282] width 56 height 18
type input "UNIT"
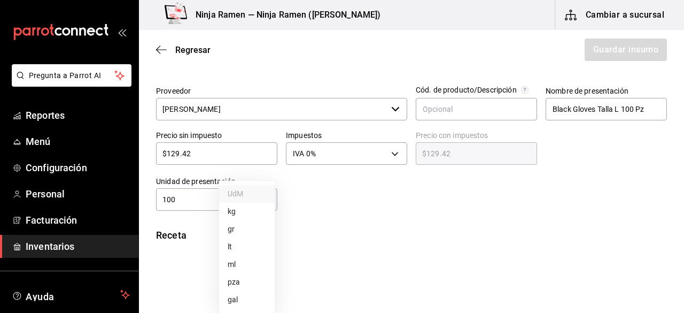
type input "UNIT"
click at [501, 252] on html "Pregunta a Parrot AI Reportes Menú Configuración Personal Facturación Inventari…" at bounding box center [342, 126] width 684 height 252
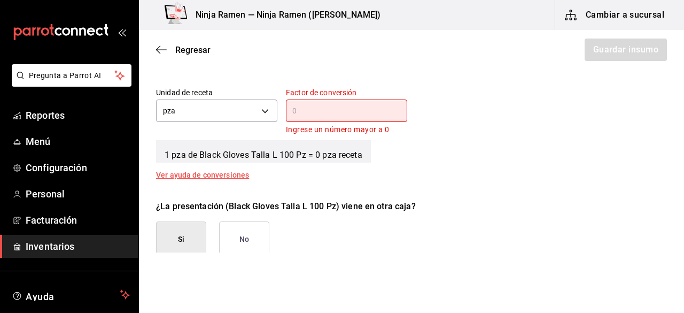
scroll to position [396, 0]
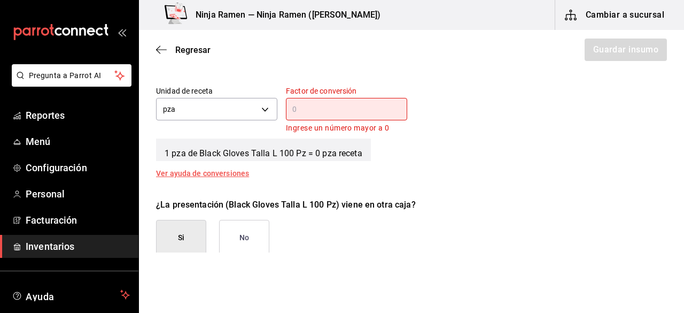
click at [383, 111] on input "text" at bounding box center [346, 109] width 121 height 13
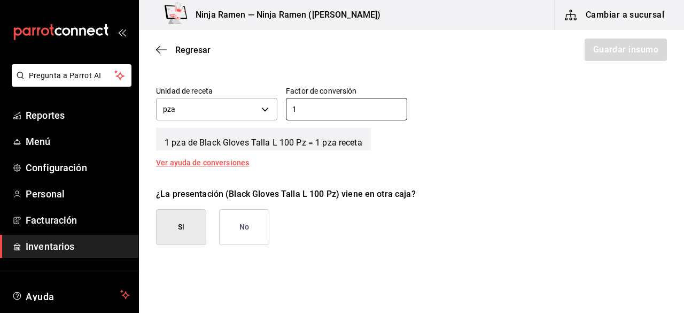
type input "1"
click at [388, 230] on div "¿La presentación (Black Gloves Talla L 100 Pz) viene en otra caja? Si No" at bounding box center [408, 212] width 520 height 66
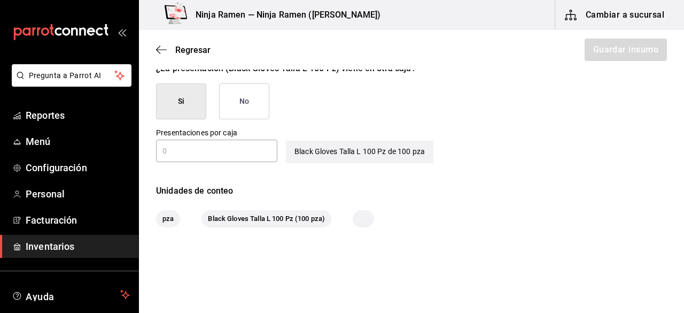
scroll to position [525, 0]
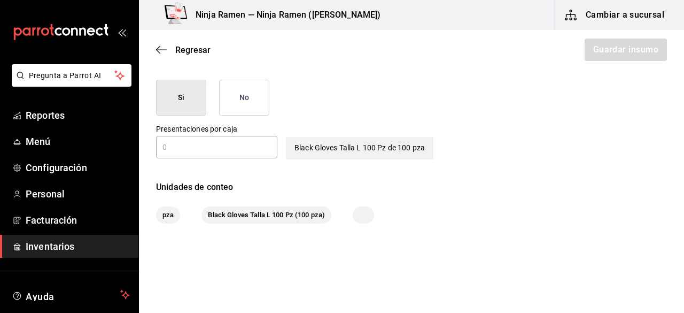
click at [229, 151] on input "text" at bounding box center [216, 147] width 121 height 13
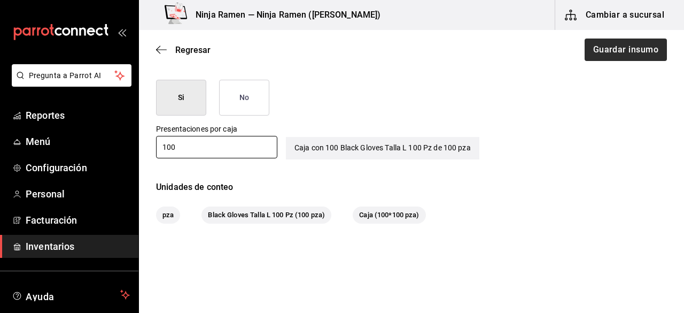
type input "100"
click at [628, 50] on button "Guardar insumo" at bounding box center [625, 50] width 83 height 22
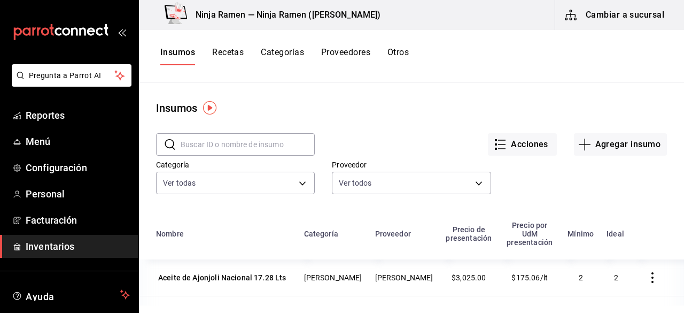
click at [616, 157] on div "Categoría Ver todas 3d200b95-2851-434a-be93-dcfd4e33a9ac,1385a687-f48c-4ce7-b16…" at bounding box center [403, 168] width 528 height 59
click at [610, 153] on button "Agregar insumo" at bounding box center [620, 144] width 93 height 22
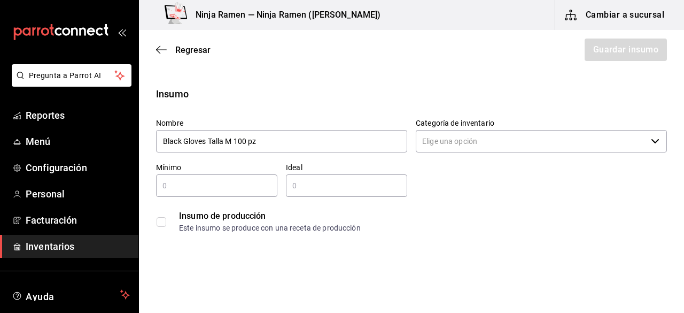
type input "Black Gloves Talla M 100 pz"
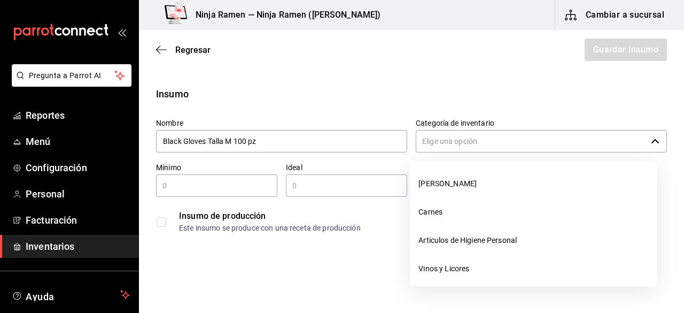
click at [485, 137] on input "Categoría de inventario" at bounding box center [531, 141] width 231 height 22
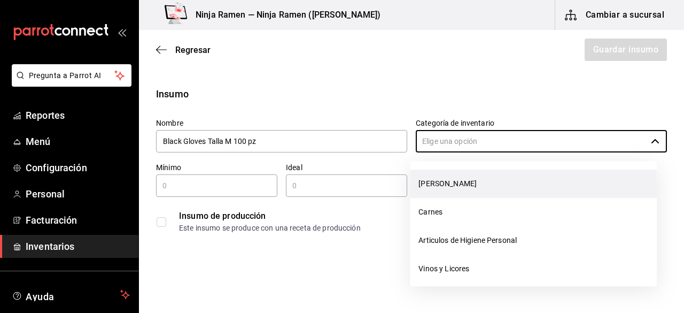
click at [469, 182] on li "[PERSON_NAME]" at bounding box center [533, 184] width 247 height 28
type input "[PERSON_NAME]"
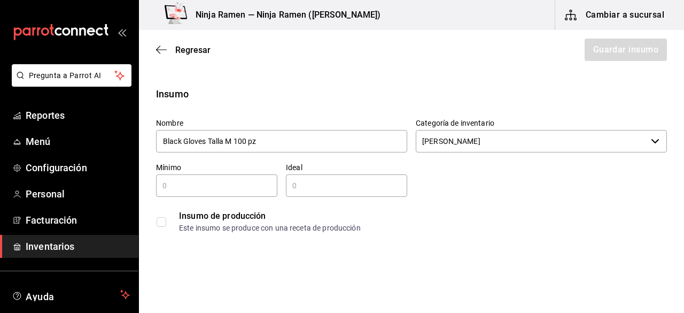
click at [212, 184] on input "text" at bounding box center [216, 185] width 121 height 13
type input "1"
click at [310, 189] on input "text" at bounding box center [346, 185] width 121 height 13
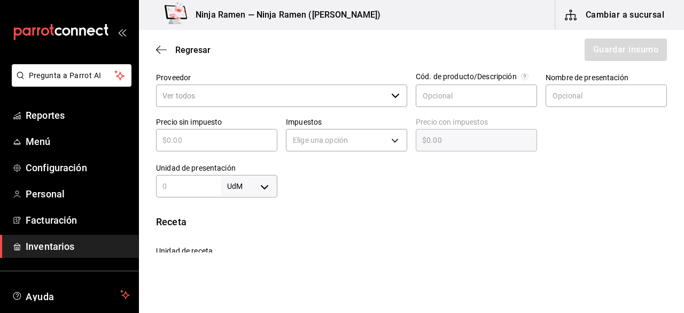
scroll to position [243, 0]
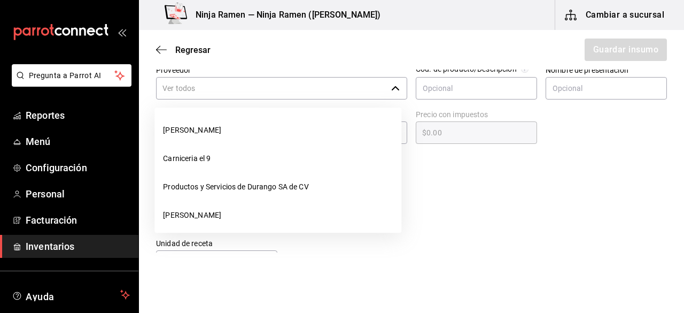
click at [401, 93] on div "​" at bounding box center [281, 88] width 251 height 22
type input "2"
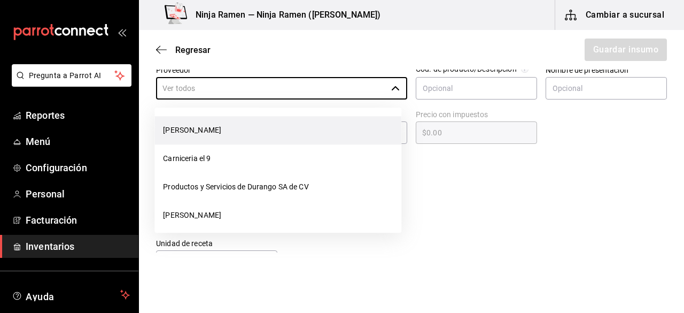
click at [355, 122] on li "[PERSON_NAME]" at bounding box center [278, 130] width 247 height 28
type input "[PERSON_NAME]"
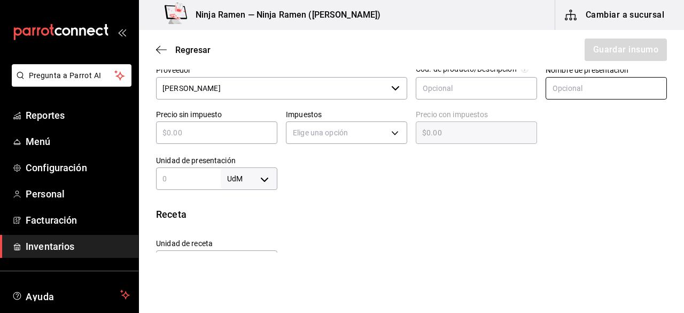
click at [552, 88] on input "text" at bounding box center [606, 88] width 121 height 22
type input "B"
type input "Black Gloves Talla M 100 pz"
click at [193, 135] on input "text" at bounding box center [216, 132] width 121 height 13
type input "$1"
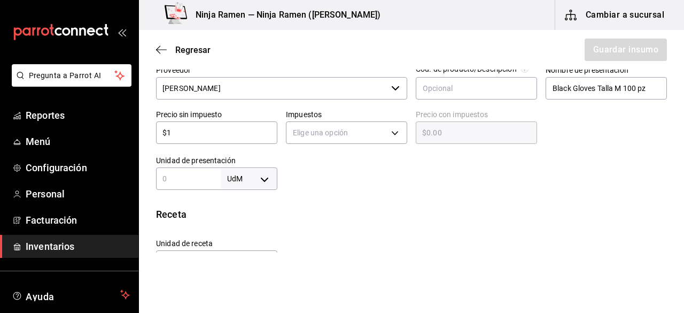
type input "$1.00"
type input "$12"
type input "$12.00"
type input "$129"
type input "$129.00"
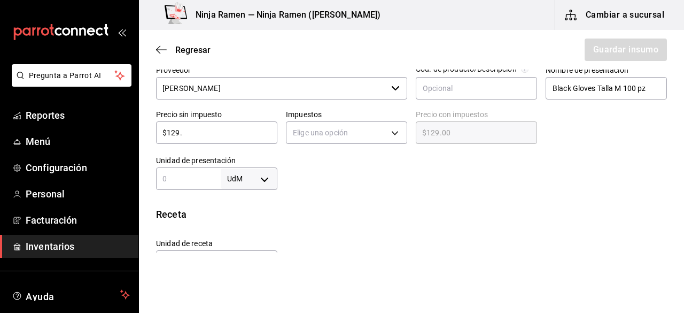
type input "$129.4"
type input "$129.40"
type input "$129.42"
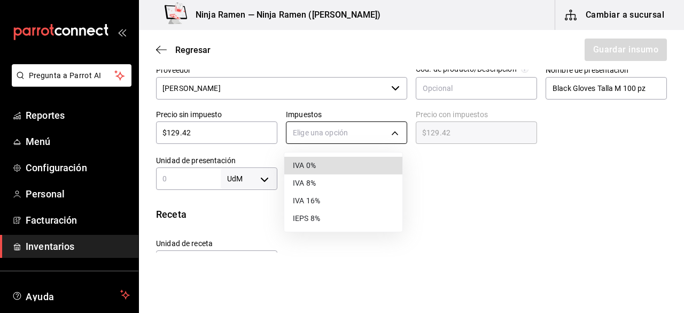
click at [291, 135] on body "Pregunta a Parrot AI Reportes Menú Configuración Personal Facturación Inventari…" at bounding box center [342, 126] width 684 height 252
click at [335, 164] on li "IVA 0%" at bounding box center [343, 166] width 118 height 18
type input "IVA_0"
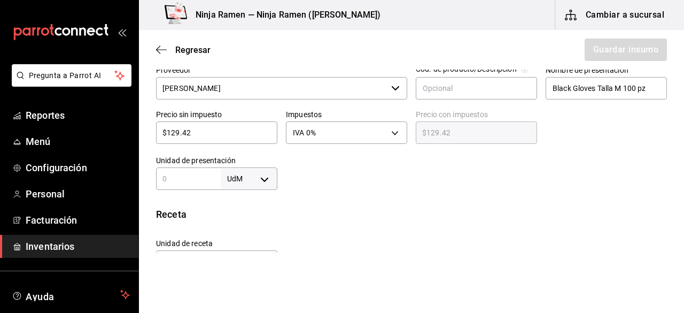
click at [212, 173] on input "text" at bounding box center [188, 178] width 65 height 13
type input "100"
click at [261, 186] on body "Pregunta a Parrot AI Reportes Menú Configuración Personal Facturación Inventari…" at bounding box center [342, 126] width 684 height 252
click at [262, 281] on li "pza" at bounding box center [247, 282] width 56 height 18
type input "UNIT"
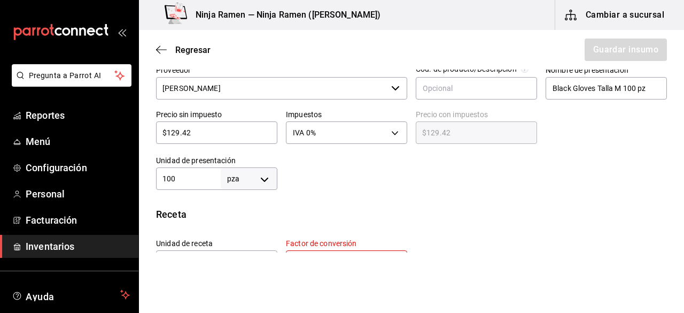
type input "UNIT"
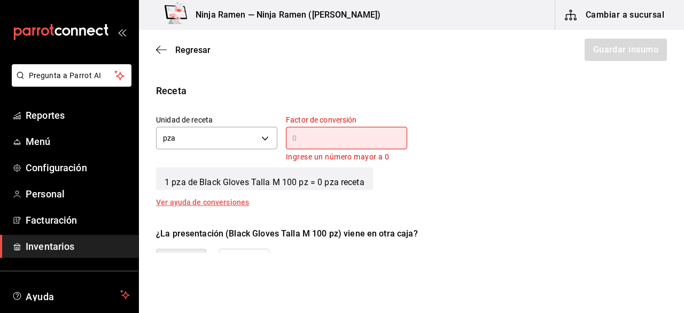
scroll to position [372, 0]
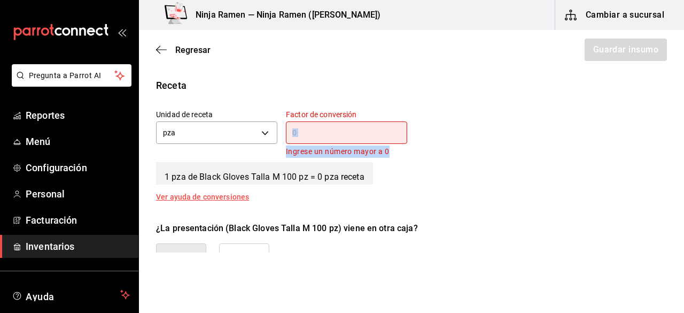
drag, startPoint x: 413, startPoint y: 132, endPoint x: 367, endPoint y: 128, distance: 46.7
click at [367, 128] on div "Unidad de receta pza UNIT Factor de conversión ​ Ingrese un número mayor a 0" at bounding box center [408, 129] width 520 height 57
click at [367, 128] on input "text" at bounding box center [346, 132] width 121 height 13
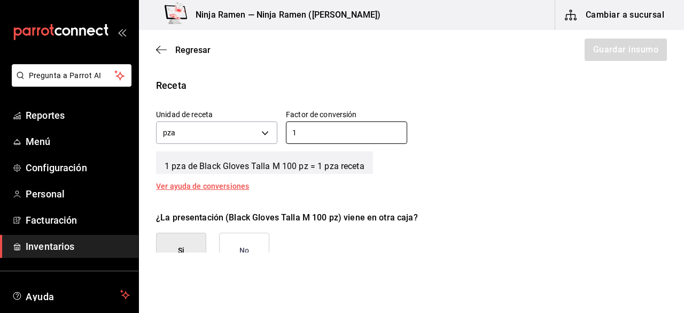
type input "1"
click at [573, 190] on div "Insumo Nombre Black Gloves Talla M 100 pz Categoría de inventario Bodega Senson…" at bounding box center [411, 45] width 545 height 662
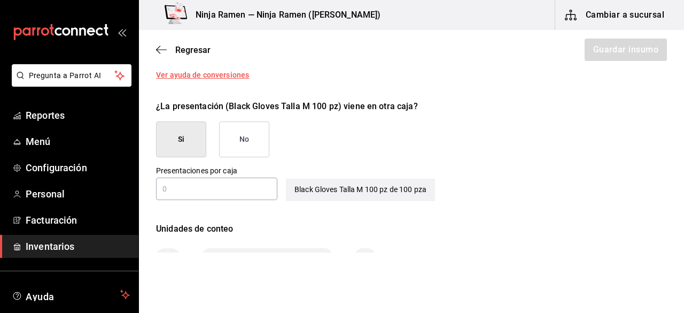
scroll to position [488, 0]
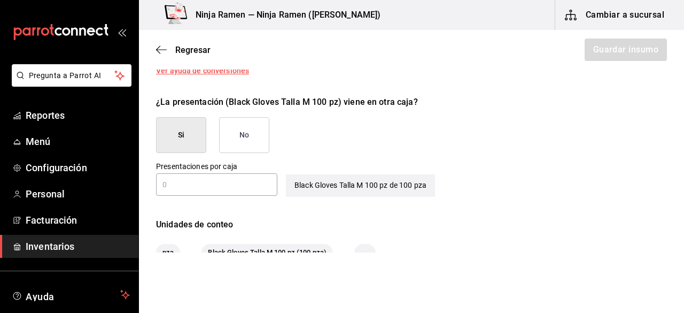
click at [232, 187] on input "text" at bounding box center [216, 184] width 121 height 13
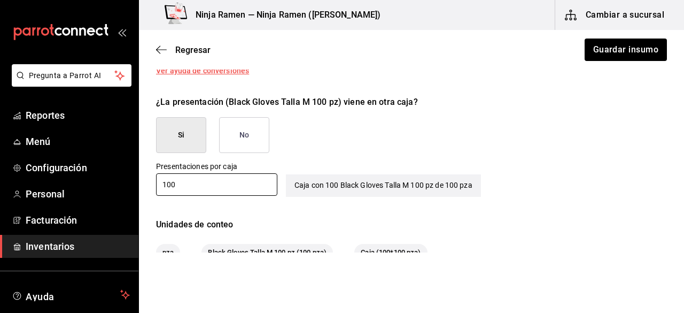
type input "100"
click at [520, 244] on div "pza Black Gloves Talla M 100 pz (100 pza) Caja (100*100 pza)" at bounding box center [411, 252] width 511 height 17
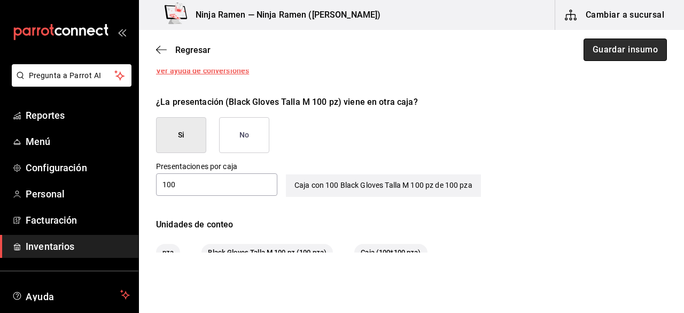
click at [601, 54] on button "Guardar insumo" at bounding box center [625, 50] width 83 height 22
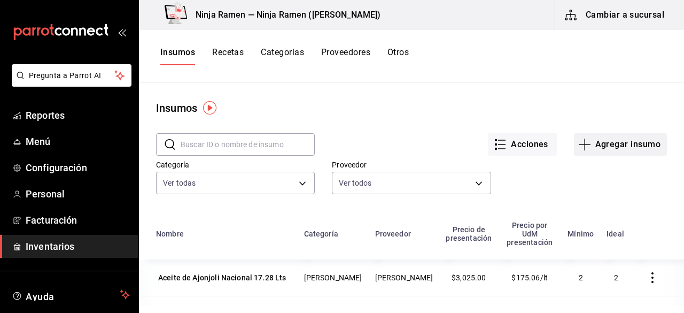
click at [603, 135] on button "Agregar insumo" at bounding box center [620, 144] width 93 height 22
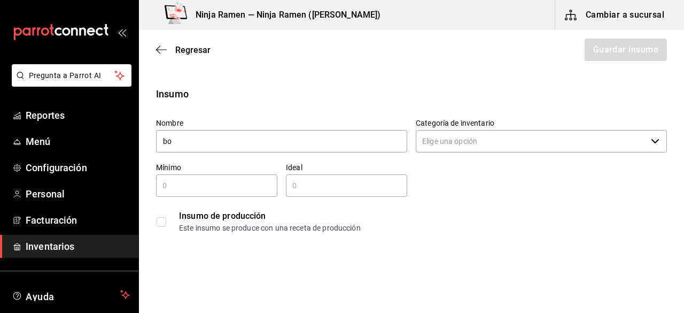
type input "b"
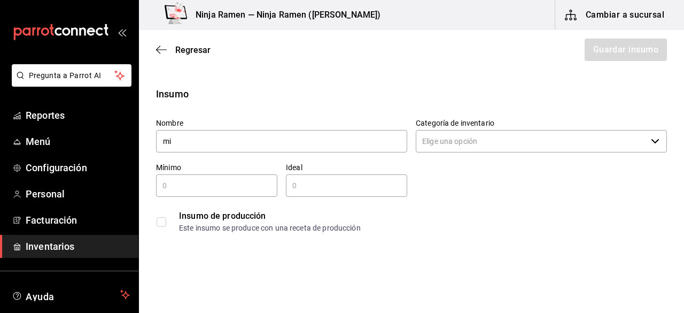
type input "m"
type input "p"
type input "m"
type input "Miel de Naranja 1.15Kg"
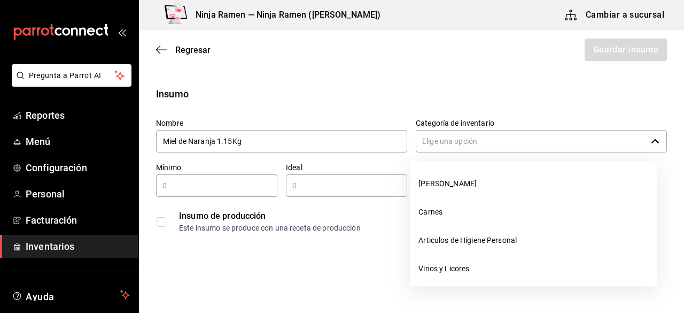
click at [444, 146] on input "Categoría de inventario" at bounding box center [531, 141] width 231 height 22
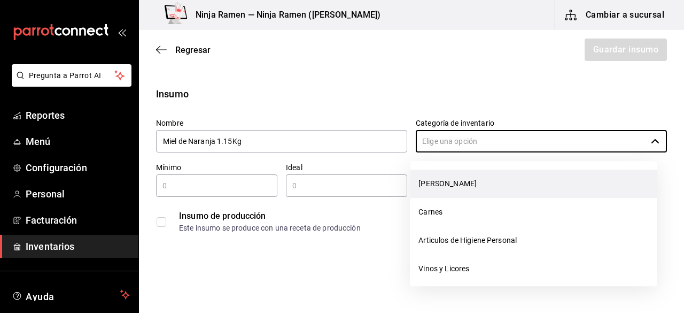
click at [446, 183] on li "[PERSON_NAME]" at bounding box center [533, 184] width 247 height 28
type input "[PERSON_NAME]"
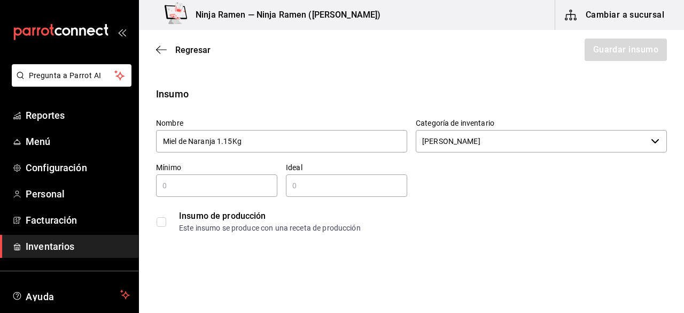
click at [245, 191] on input "text" at bounding box center [216, 185] width 121 height 13
type input "1"
click at [350, 185] on input "text" at bounding box center [346, 185] width 121 height 13
type input "2"
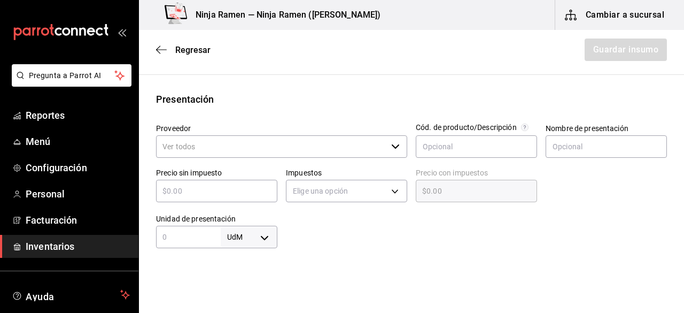
scroll to position [199, 0]
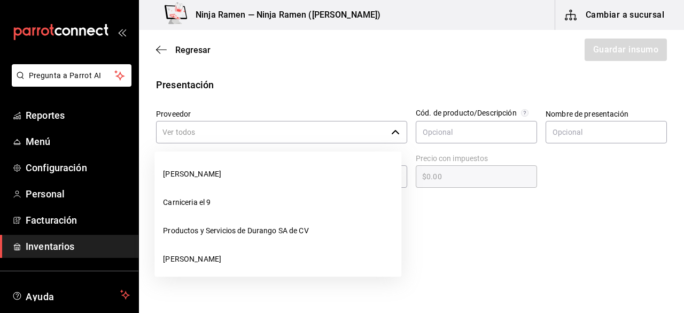
click at [396, 129] on icon "button" at bounding box center [395, 132] width 9 height 9
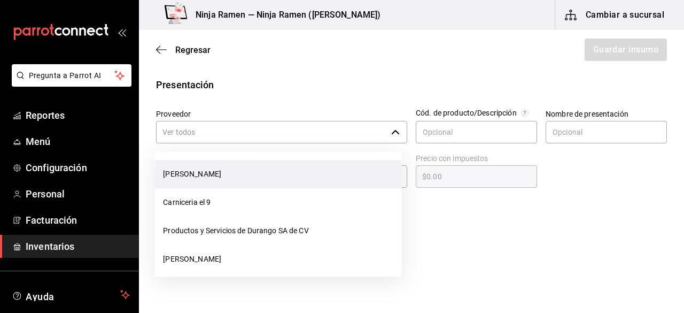
click at [352, 176] on li "[PERSON_NAME]" at bounding box center [278, 174] width 247 height 28
type input "[PERSON_NAME]"
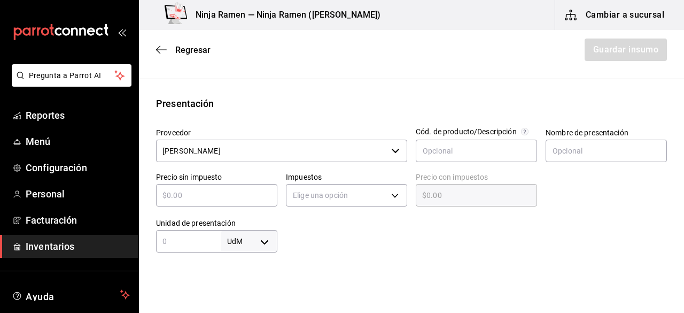
scroll to position [189, 0]
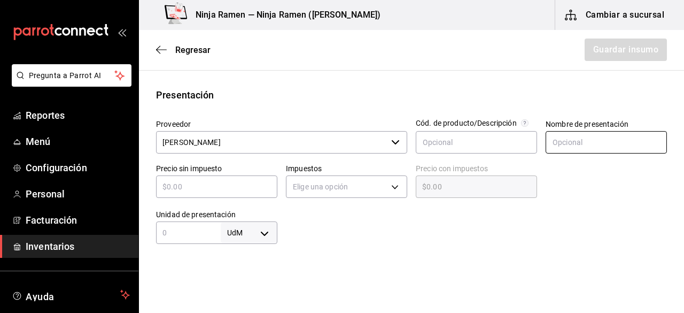
type input "2"
click at [595, 143] on input "text" at bounding box center [606, 142] width 121 height 22
type input "Miel de Naranja 1.15 kg"
click at [236, 190] on input "text" at bounding box center [216, 186] width 121 height 13
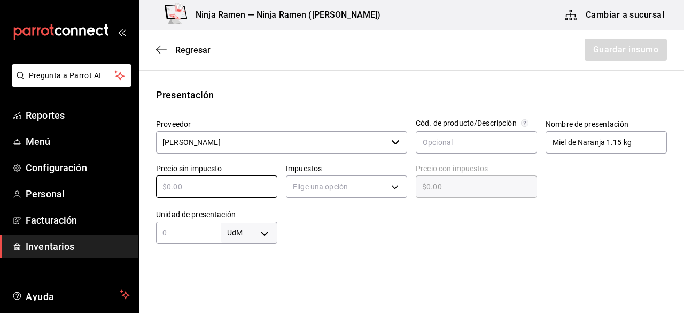
type input "$1"
type input "$1.00"
type input "$17"
type input "$17.00"
type input "$178"
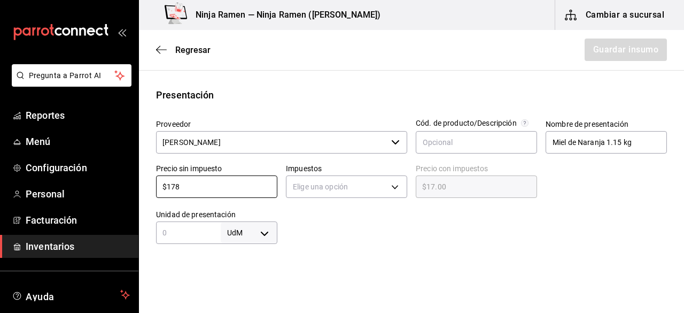
type input "$178.00"
type input "$178.2"
type input "$178.20"
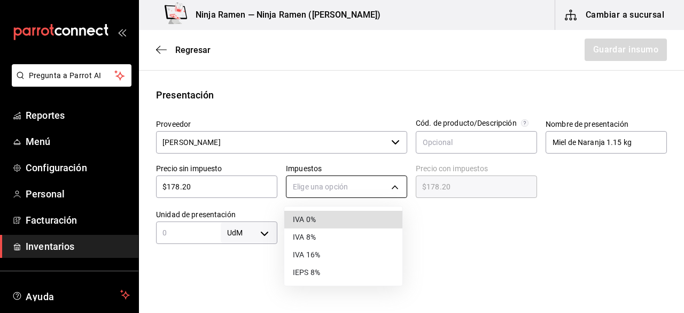
click at [303, 180] on body "Pregunta a Parrot AI Reportes Menú Configuración Personal Facturación Inventari…" at bounding box center [342, 126] width 684 height 252
click at [321, 224] on li "IVA 0%" at bounding box center [343, 220] width 118 height 18
type input "IVA_0"
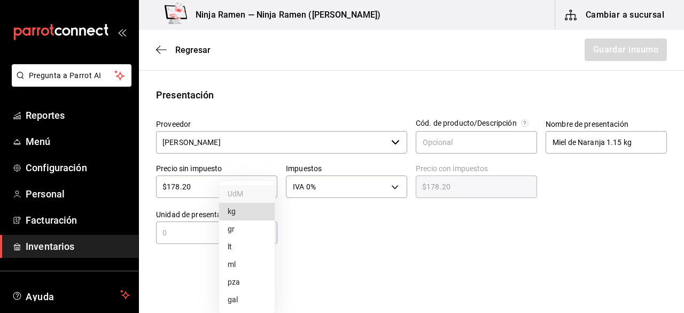
click at [265, 229] on body "Pregunta a Parrot AI Reportes Menú Configuración Personal Facturación Inventari…" at bounding box center [342, 126] width 684 height 252
click at [238, 211] on li "kg" at bounding box center [247, 212] width 56 height 18
type input "KILOGRAM"
click at [201, 232] on input "text" at bounding box center [188, 232] width 65 height 13
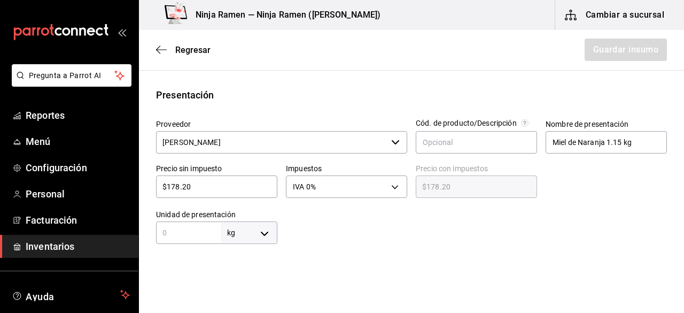
type input "1"
type input "1.1"
type input "1.15"
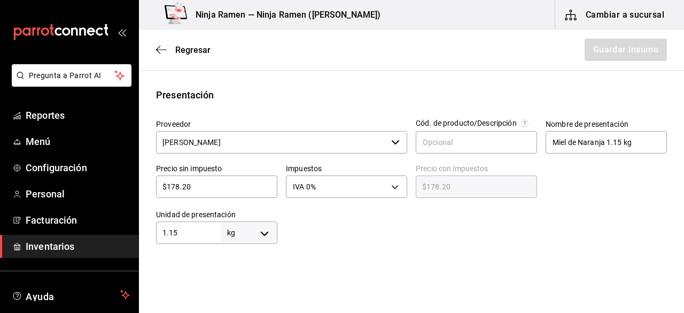
type input "1.15"
click at [379, 252] on html "Pregunta a Parrot AI Reportes Menú Configuración Personal Facturación Inventari…" at bounding box center [342, 126] width 684 height 252
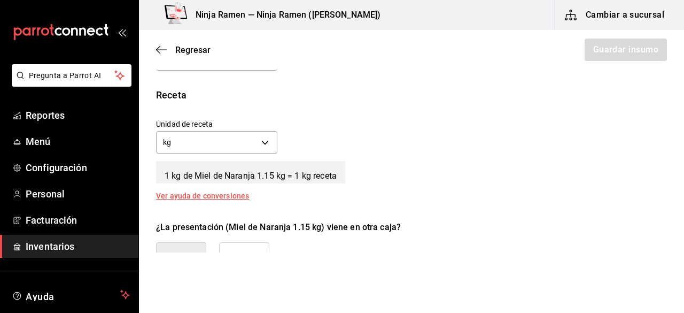
scroll to position [364, 0]
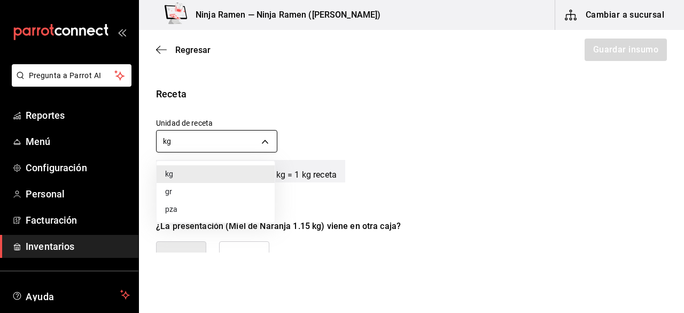
click at [266, 142] on body "Pregunta a Parrot AI Reportes Menú Configuración Personal Facturación Inventari…" at bounding box center [342, 126] width 684 height 252
click at [216, 190] on li "gr" at bounding box center [216, 192] width 118 height 18
type input "GRAM"
type input "1,150"
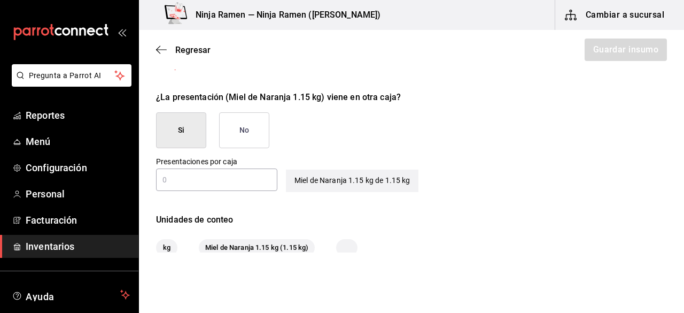
scroll to position [495, 0]
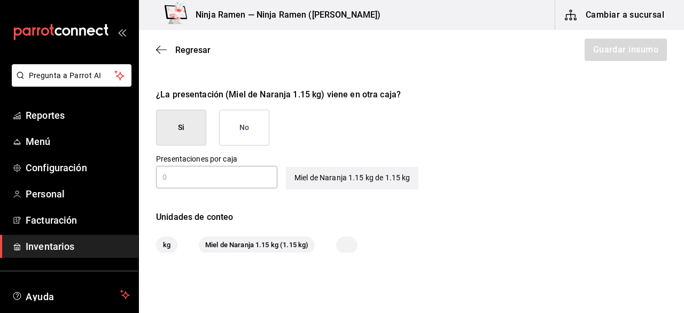
click at [252, 110] on button "No" at bounding box center [244, 128] width 50 height 36
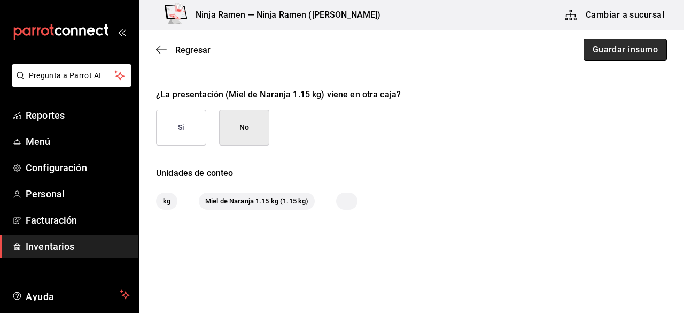
click at [617, 59] on button "Guardar insumo" at bounding box center [625, 50] width 83 height 22
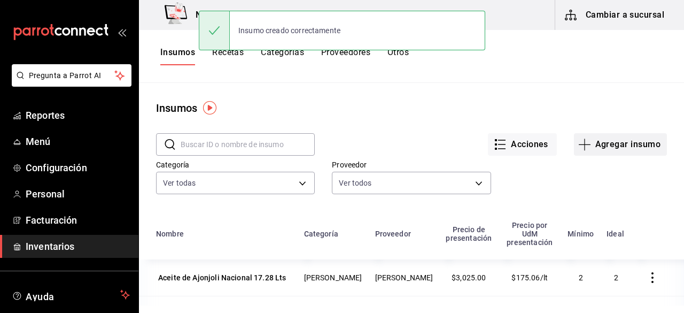
click at [635, 147] on button "Agregar insumo" at bounding box center [620, 144] width 93 height 22
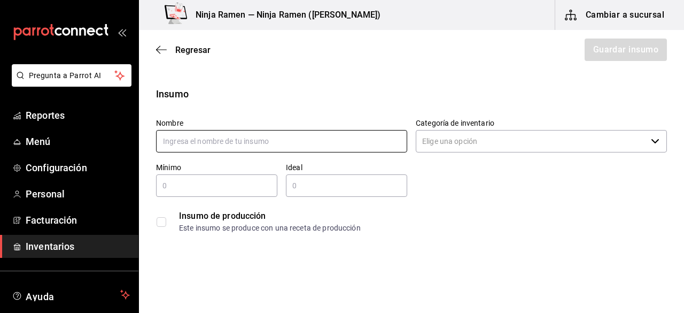
click at [194, 143] on input "text" at bounding box center [281, 141] width 251 height 22
type input "c"
type input "l"
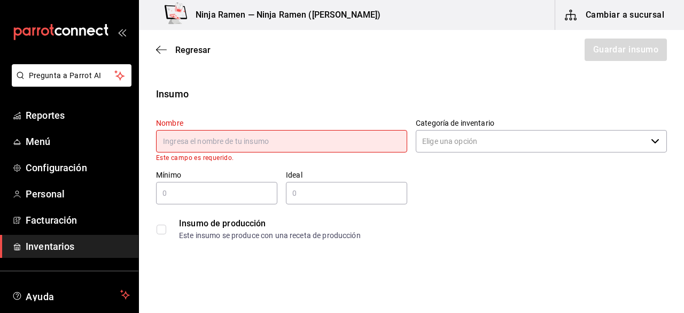
type input "l"
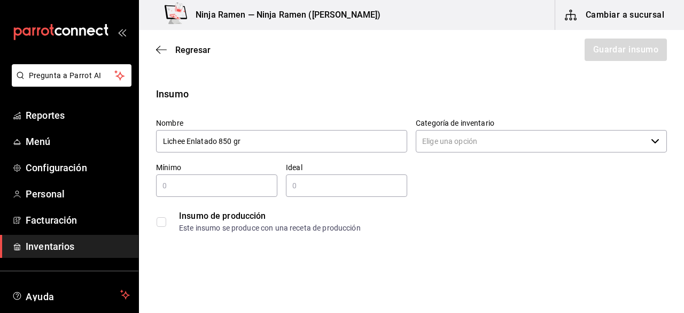
type input "Lichee Enlatado 850 gr"
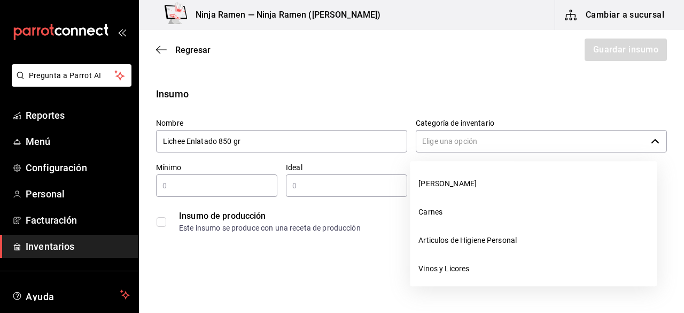
click at [429, 150] on input "Categoría de inventario" at bounding box center [531, 141] width 231 height 22
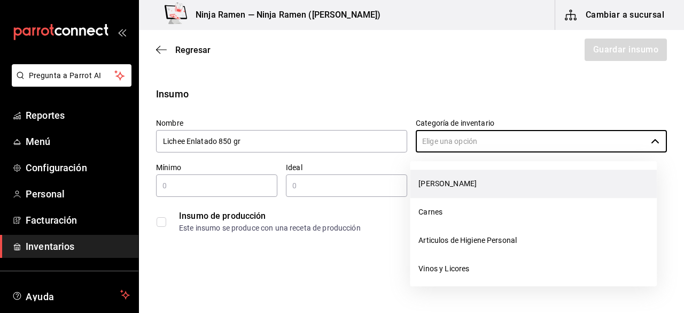
click at [441, 190] on li "[PERSON_NAME]" at bounding box center [533, 184] width 247 height 28
type input "[PERSON_NAME]"
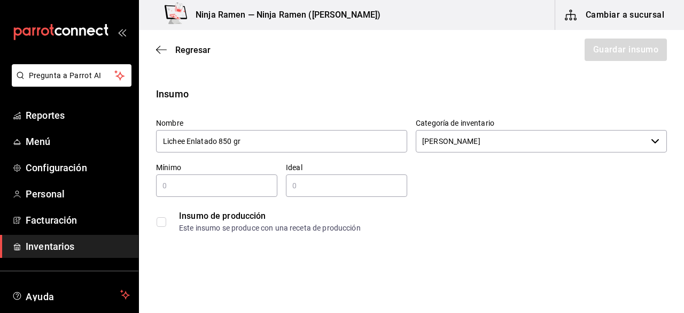
click at [209, 177] on div "​" at bounding box center [216, 185] width 121 height 22
type input "1"
click at [312, 191] on input "text" at bounding box center [346, 185] width 121 height 13
type input "2"
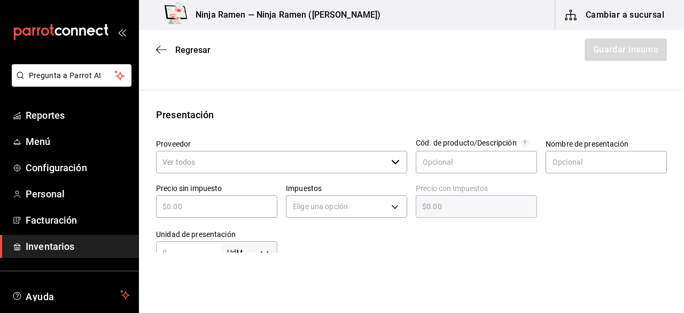
scroll to position [181, 0]
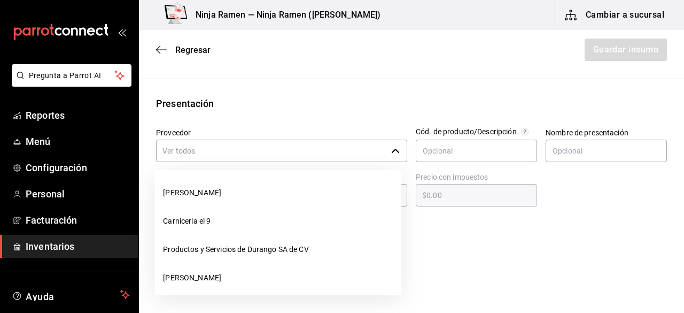
click at [391, 147] on icon "button" at bounding box center [395, 151] width 9 height 9
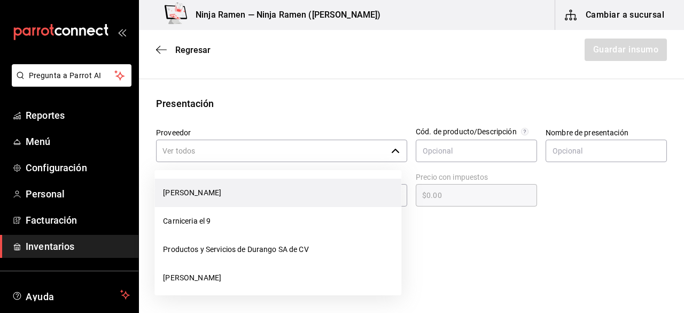
click at [344, 186] on li "[PERSON_NAME]" at bounding box center [278, 193] width 247 height 28
type input "[PERSON_NAME]"
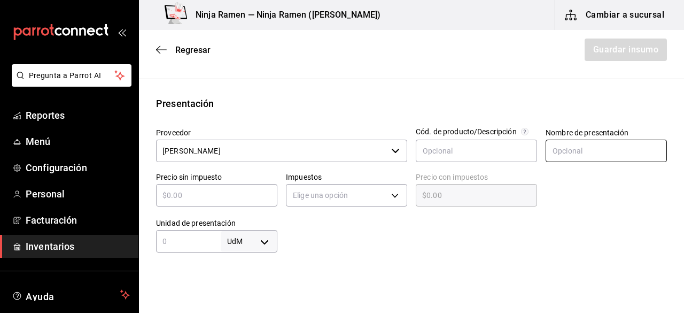
type input "2"
click at [601, 148] on input "text" at bounding box center [606, 151] width 121 height 22
type input "Lichee Enlatado 850 gr"
click at [241, 187] on div "​" at bounding box center [216, 195] width 121 height 22
type input "$8"
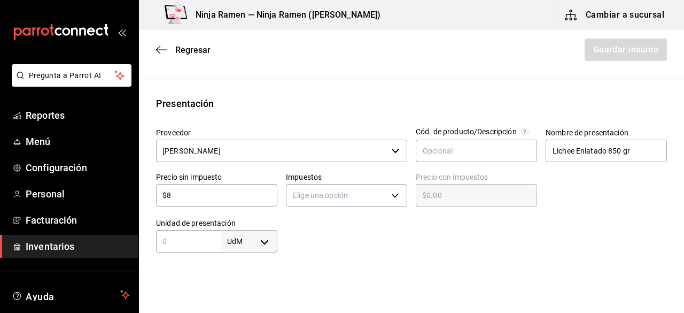
type input "$8.00"
type input "$84"
type input "$84.00"
type input "$84.7"
type input "$84.70"
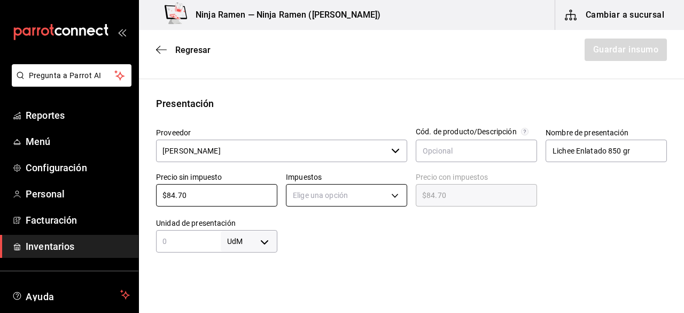
type input "$84.70"
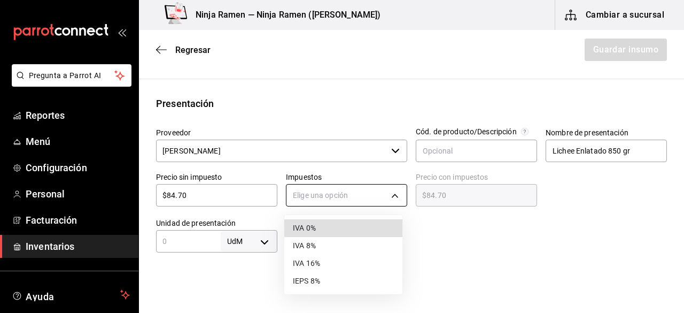
click at [302, 187] on body "Pregunta a Parrot AI Reportes Menú Configuración Personal Facturación Inventari…" at bounding box center [342, 126] width 684 height 252
click at [317, 223] on li "IVA 0%" at bounding box center [343, 228] width 118 height 18
type input "IVA_0"
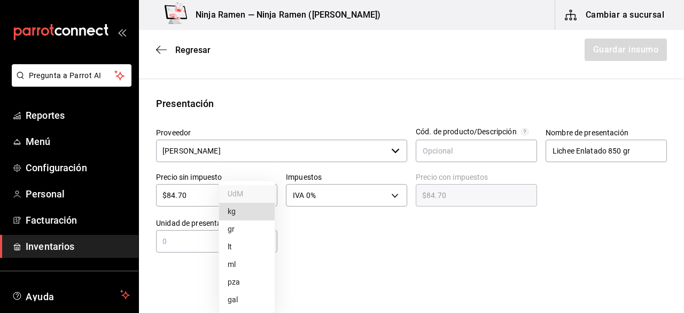
click at [257, 239] on body "Pregunta a Parrot AI Reportes Menú Configuración Personal Facturación Inventari…" at bounding box center [342, 126] width 684 height 252
click at [248, 225] on li "gr" at bounding box center [247, 229] width 56 height 18
type input "GRAM"
click at [200, 236] on input "text" at bounding box center [188, 241] width 65 height 13
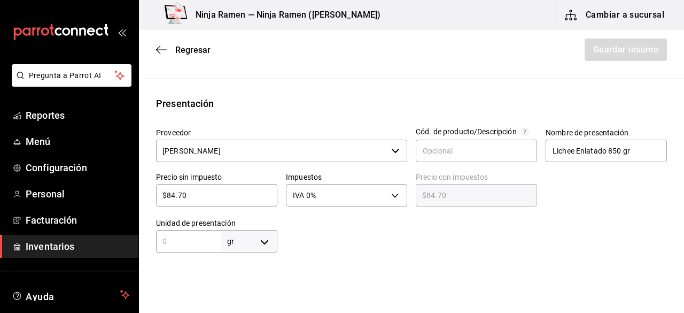
type input "8"
type input "85"
type input "850"
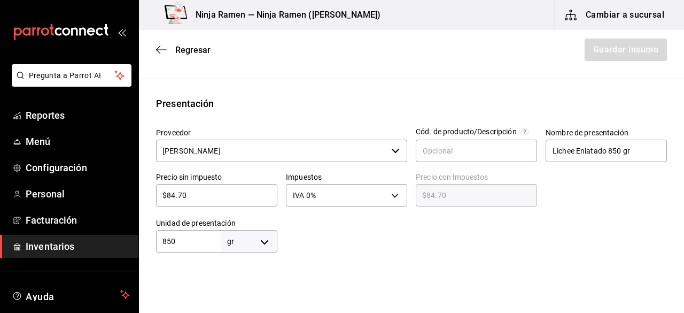
type input "850"
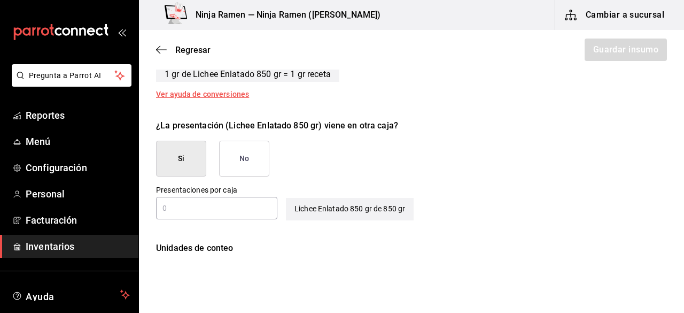
scroll to position [470, 0]
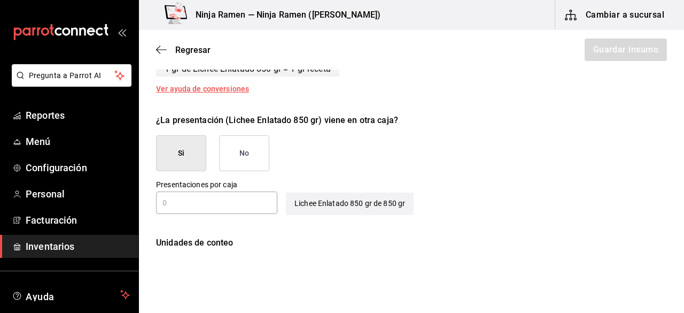
type input "850"
click at [247, 159] on button "No" at bounding box center [244, 153] width 50 height 36
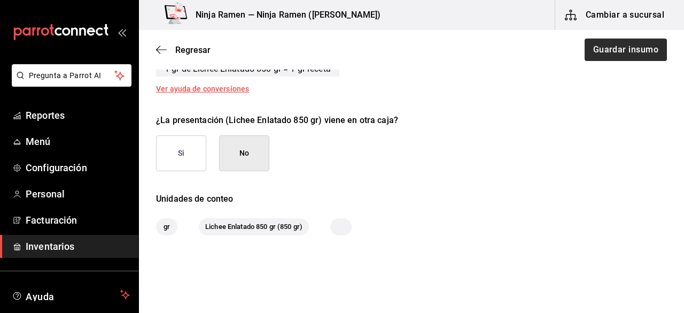
drag, startPoint x: 573, startPoint y: 58, endPoint x: 583, endPoint y: 55, distance: 10.0
click at [583, 55] on div "Regresar Guardar insumo" at bounding box center [411, 50] width 545 height 40
click at [584, 55] on button "Guardar insumo" at bounding box center [625, 50] width 83 height 22
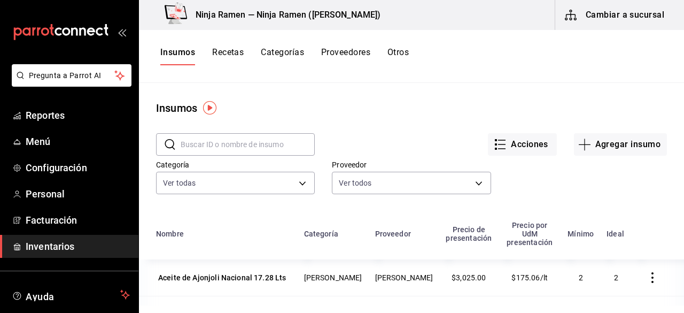
drag, startPoint x: 583, startPoint y: 55, endPoint x: 379, endPoint y: 109, distance: 211.3
click at [379, 109] on div "Insumos" at bounding box center [411, 108] width 545 height 16
drag, startPoint x: 619, startPoint y: 159, endPoint x: 604, endPoint y: 150, distance: 16.8
click at [604, 150] on div "​ ​ Acciones Agregar insumo Categoría Ver todas 3d200b95-2851-434a-be93-dcfd4e3…" at bounding box center [411, 165] width 545 height 98
click at [604, 150] on button "Agregar insumo" at bounding box center [620, 144] width 93 height 22
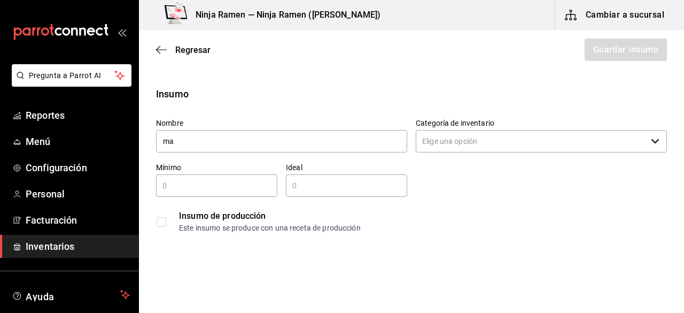
type input "m"
click at [566, 139] on input "Categoría de inventario" at bounding box center [531, 141] width 231 height 22
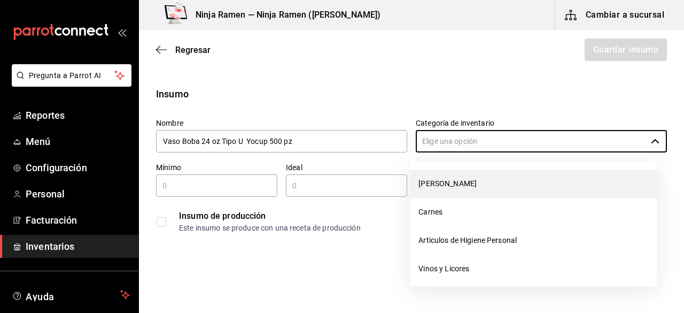
click at [504, 180] on li "[PERSON_NAME]" at bounding box center [533, 184] width 247 height 28
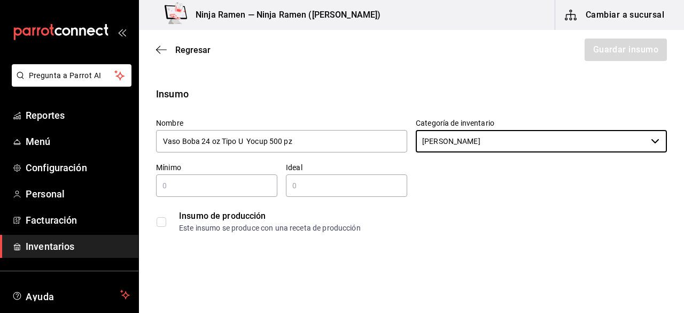
click at [221, 179] on div "​" at bounding box center [216, 185] width 121 height 22
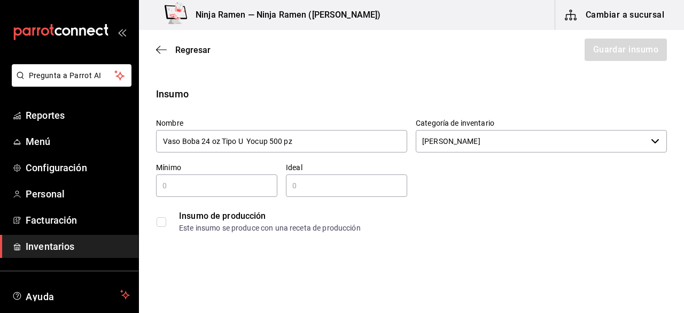
click at [221, 179] on div "​" at bounding box center [216, 185] width 121 height 22
click at [312, 187] on input "text" at bounding box center [346, 185] width 121 height 13
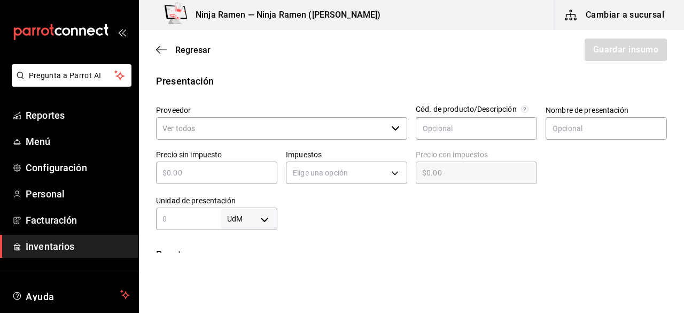
scroll to position [199, 0]
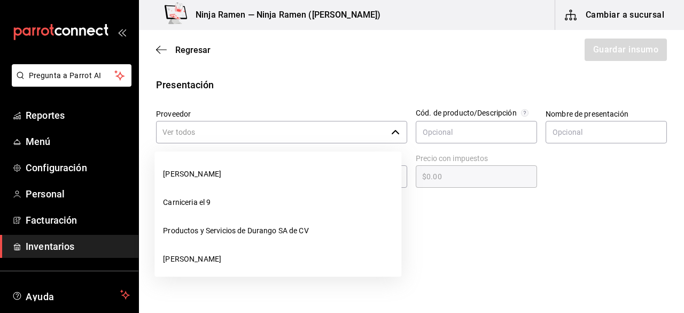
click at [394, 130] on icon "button" at bounding box center [395, 132] width 9 height 9
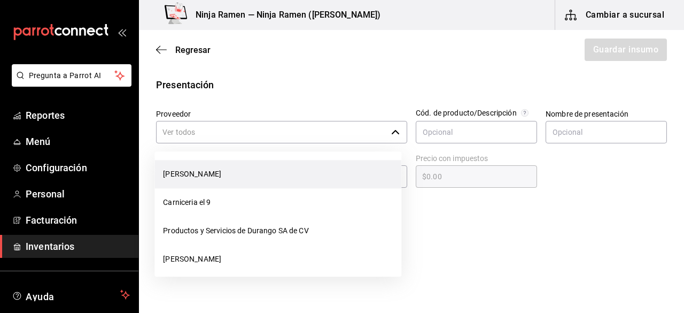
click at [336, 169] on li "[PERSON_NAME]" at bounding box center [278, 174] width 247 height 28
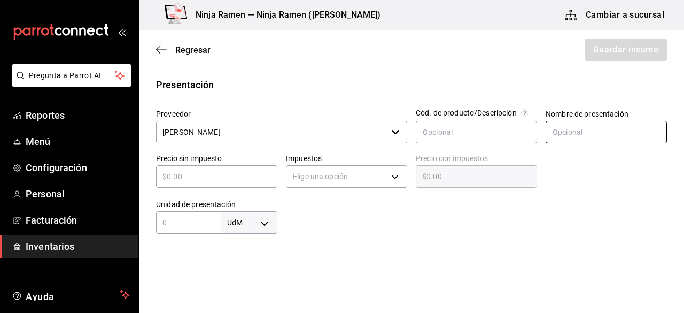
click at [579, 130] on input "text" at bounding box center [606, 132] width 121 height 22
paste input "Vaso Boba 24 oz Tipo U Yocup 500 pz"
click at [249, 180] on input "text" at bounding box center [216, 176] width 121 height 13
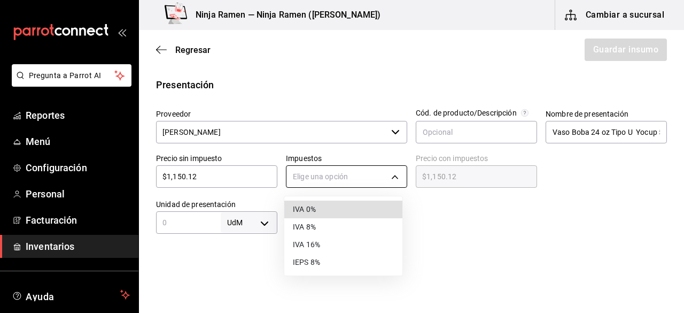
click at [316, 176] on body "Pregunta a Parrot AI Reportes Menú Configuración Personal Facturación Inventari…" at bounding box center [342, 126] width 684 height 252
click at [317, 207] on li "IVA 0%" at bounding box center [343, 210] width 118 height 18
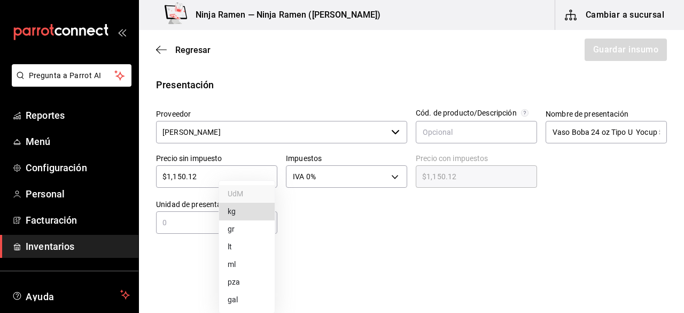
click at [274, 227] on body "Pregunta a Parrot AI Reportes Menú Configuración Personal Facturación Inventari…" at bounding box center [342, 126] width 684 height 252
click at [251, 281] on li "pza" at bounding box center [247, 282] width 56 height 18
click at [186, 225] on input "text" at bounding box center [188, 222] width 65 height 13
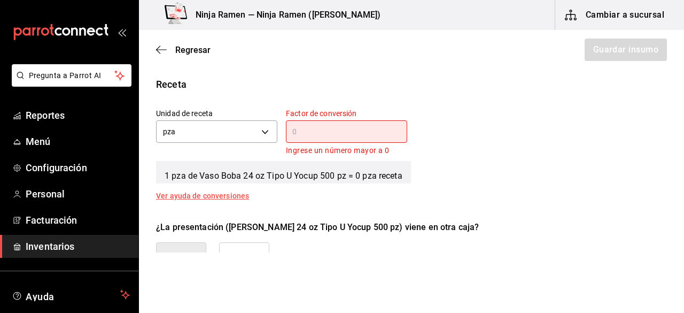
scroll to position [386, 0]
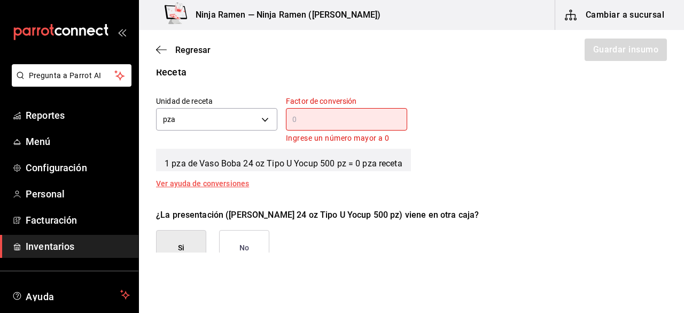
click at [319, 121] on input "text" at bounding box center [346, 119] width 121 height 13
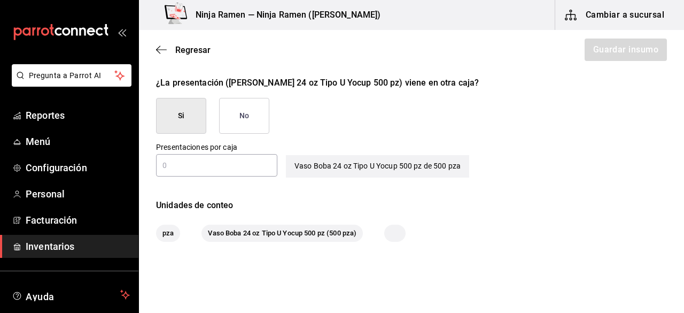
scroll to position [522, 0]
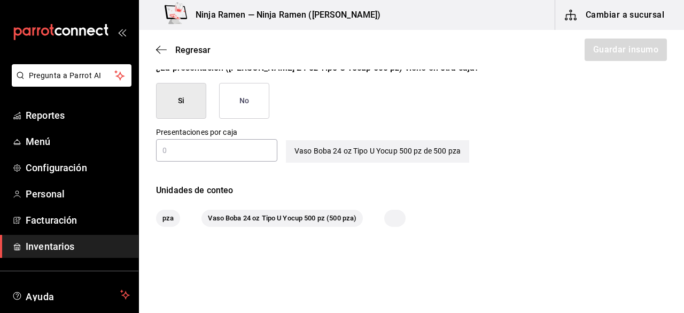
click at [246, 109] on button "No" at bounding box center [244, 101] width 50 height 36
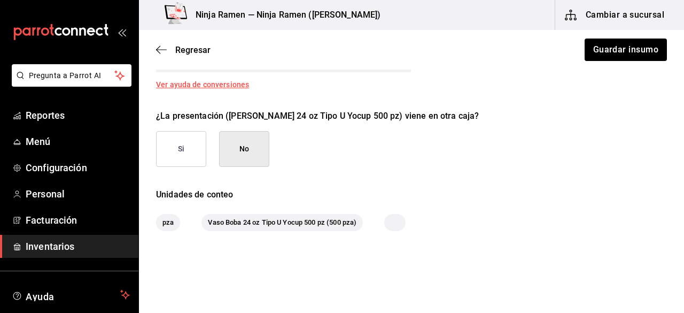
scroll to position [483, 0]
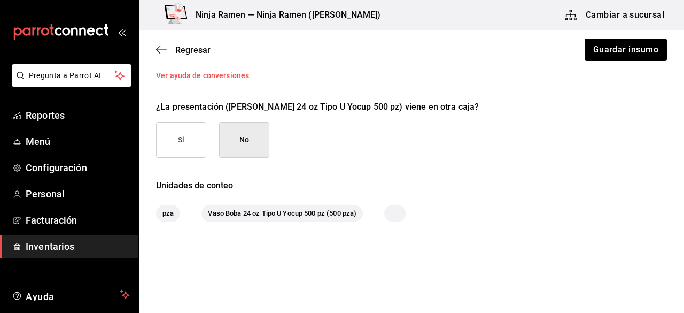
click at [196, 134] on button "Si" at bounding box center [181, 140] width 50 height 36
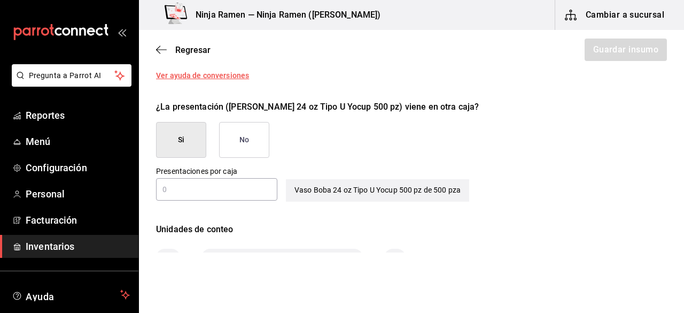
click at [219, 183] on input "text" at bounding box center [216, 189] width 121 height 13
drag, startPoint x: 319, startPoint y: 160, endPoint x: 239, endPoint y: 154, distance: 81.0
click at [239, 154] on div "¿La presentación (Vaso Boba 24 oz Tipo U Yocup 500 pz) viene en otra caja? Si N…" at bounding box center [408, 147] width 520 height 110
click at [239, 154] on button "No" at bounding box center [244, 140] width 50 height 36
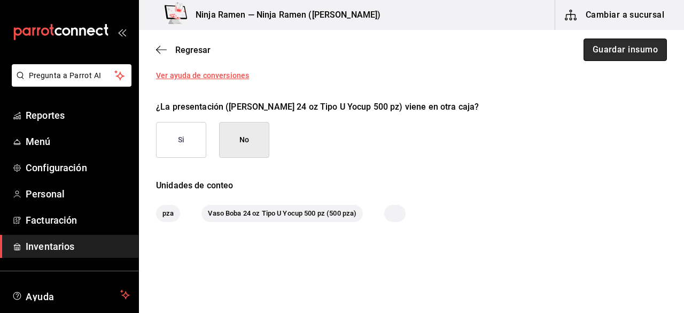
click at [584, 47] on button "Guardar insumo" at bounding box center [625, 50] width 83 height 22
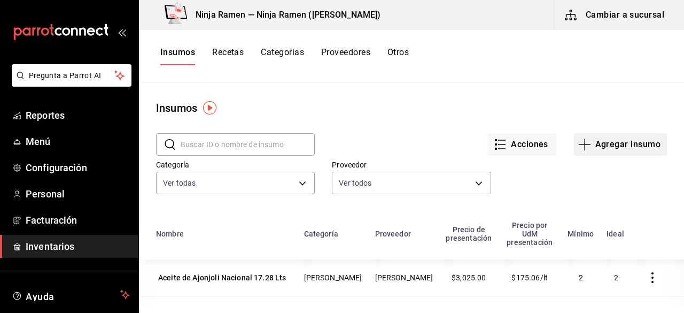
click at [636, 133] on button "Agregar insumo" at bounding box center [620, 144] width 93 height 22
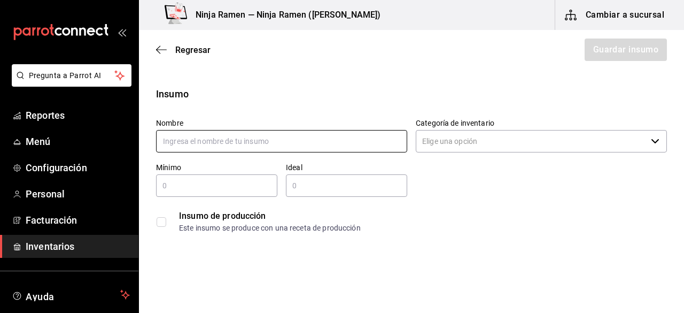
click at [185, 149] on input "text" at bounding box center [281, 141] width 251 height 22
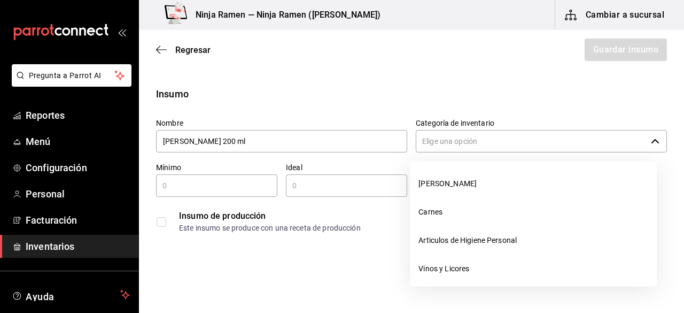
click at [444, 146] on input "Categoría de inventario" at bounding box center [531, 141] width 231 height 22
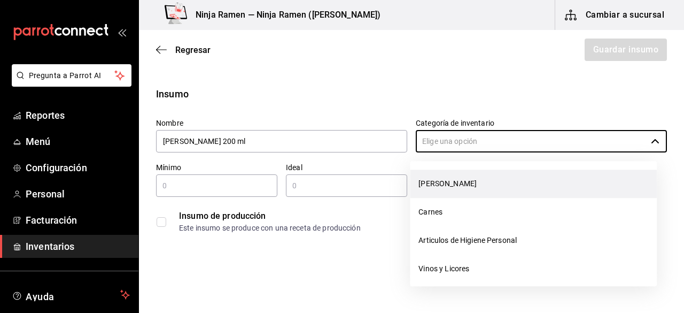
click at [437, 190] on li "[PERSON_NAME]" at bounding box center [533, 184] width 247 height 28
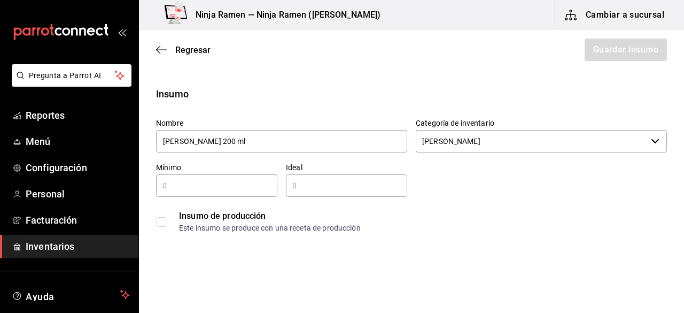
click at [244, 196] on div "​" at bounding box center [216, 185] width 121 height 22
click at [336, 184] on input "2" at bounding box center [346, 185] width 121 height 13
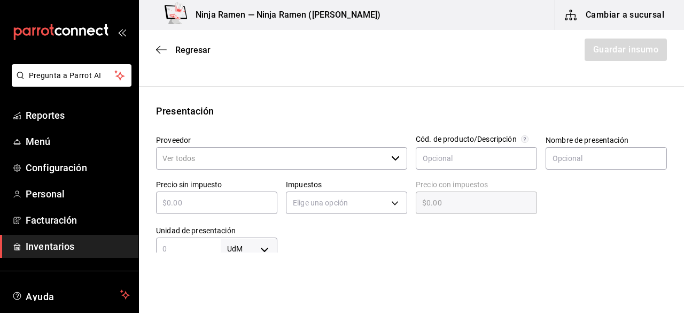
scroll to position [188, 0]
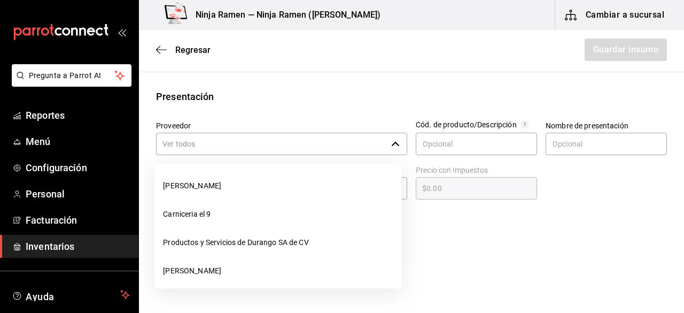
click at [391, 143] on icon "button" at bounding box center [395, 144] width 9 height 9
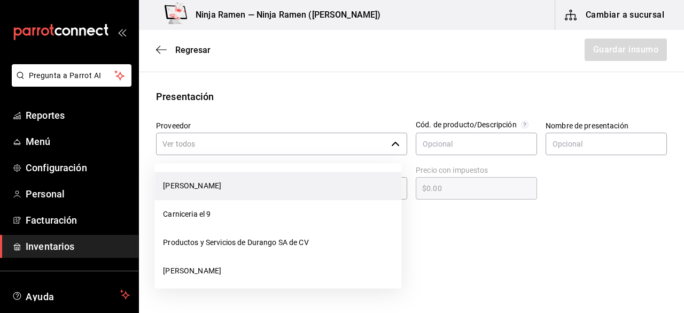
click at [329, 181] on li "[PERSON_NAME]" at bounding box center [278, 186] width 247 height 28
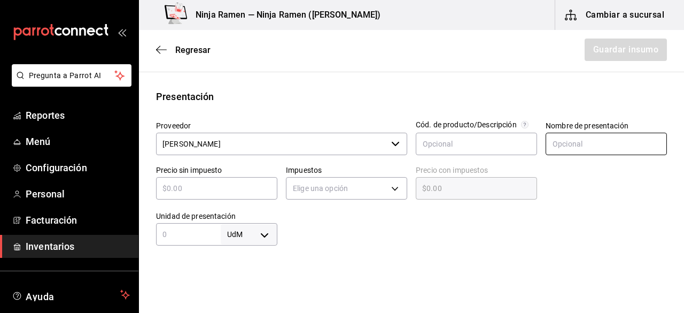
click at [551, 144] on input "text" at bounding box center [606, 144] width 121 height 22
click at [245, 189] on input "text" at bounding box center [216, 188] width 121 height 13
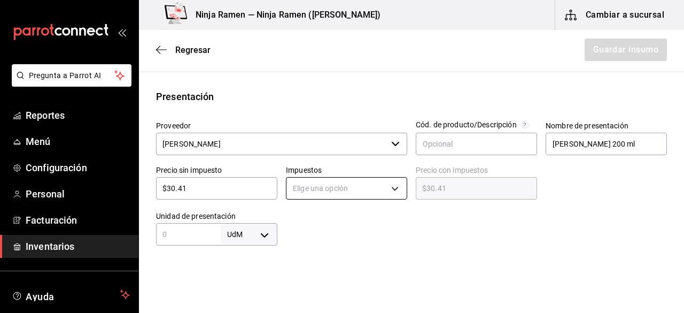
drag, startPoint x: 316, startPoint y: 199, endPoint x: 335, endPoint y: 193, distance: 19.8
click at [335, 193] on div "Elige una opción" at bounding box center [346, 187] width 121 height 28
click at [335, 193] on body "Pregunta a Parrot AI Reportes Menú Configuración Personal Facturación Inventari…" at bounding box center [342, 126] width 684 height 252
click at [331, 213] on li "IVA 0%" at bounding box center [343, 221] width 118 height 18
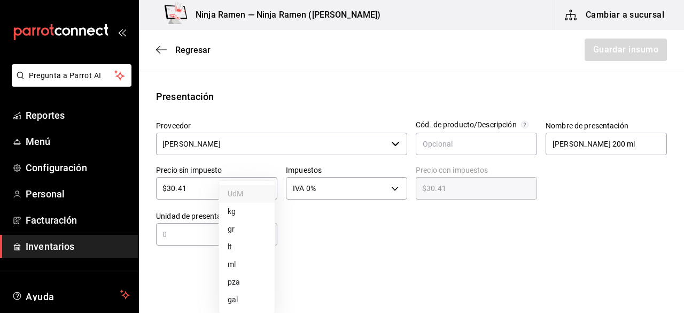
click at [259, 235] on body "Pregunta a Parrot AI Reportes Menú Configuración Personal Facturación Inventari…" at bounding box center [342, 126] width 684 height 252
click at [250, 276] on li "pza" at bounding box center [247, 282] width 56 height 18
click at [205, 247] on div "Insumo Nombre Ramune Sabor Naranja 200 ml Categoría de inventario Bodega Senson…" at bounding box center [411, 235] width 545 height 673
click at [194, 240] on input "text" at bounding box center [188, 234] width 65 height 13
click at [586, 241] on div at bounding box center [473, 224] width 390 height 43
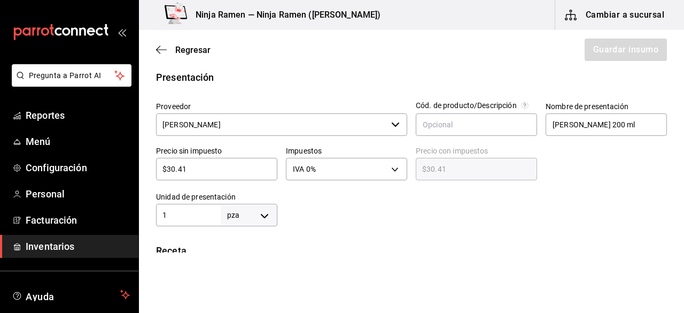
scroll to position [204, 0]
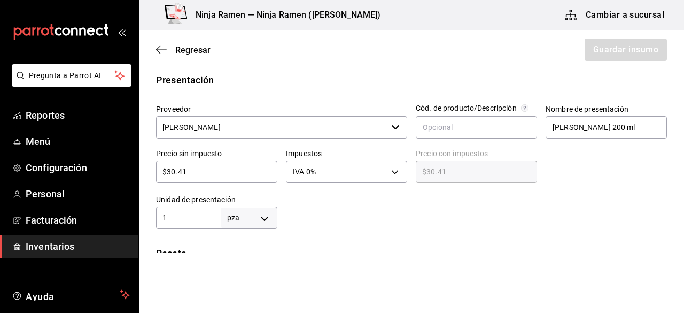
click at [212, 219] on input "1" at bounding box center [188, 217] width 65 height 13
click at [261, 220] on body "Pregunta a Parrot AI Reportes Menú Configuración Personal Facturación Inventari…" at bounding box center [342, 126] width 684 height 252
click at [255, 264] on li "ml" at bounding box center [247, 265] width 56 height 18
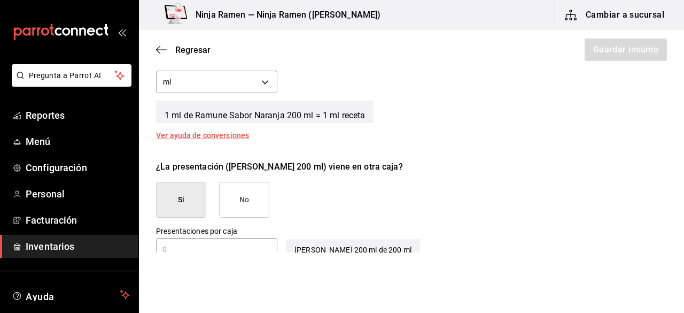
scroll to position [439, 0]
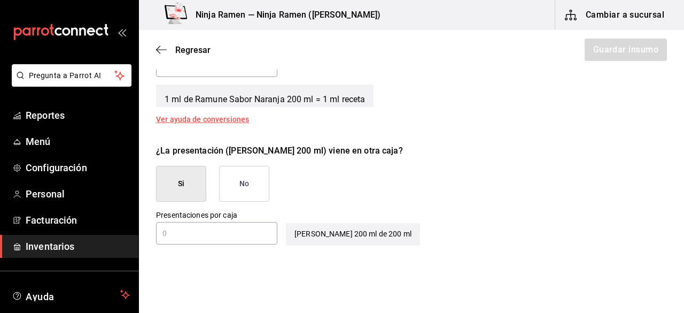
click at [252, 182] on button "No" at bounding box center [244, 184] width 50 height 36
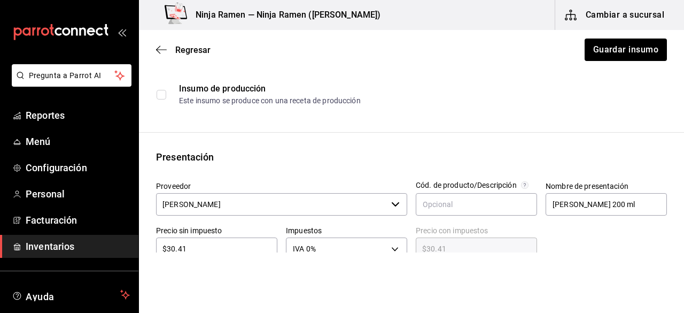
scroll to position [84, 0]
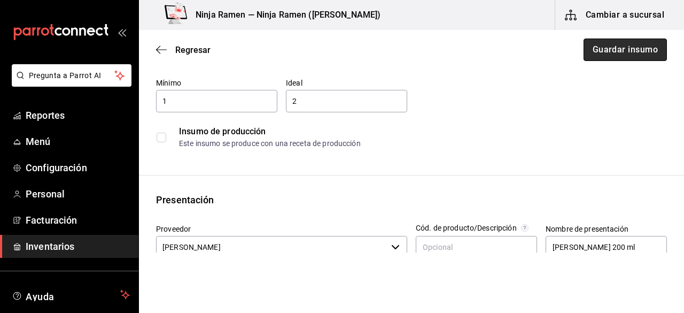
click at [609, 50] on button "Guardar insumo" at bounding box center [625, 50] width 83 height 22
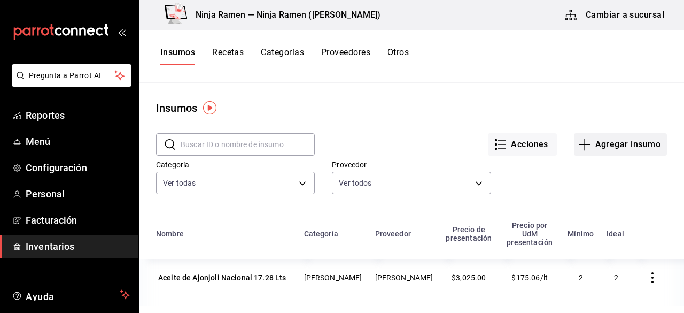
click at [612, 141] on button "Agregar insumo" at bounding box center [620, 144] width 93 height 22
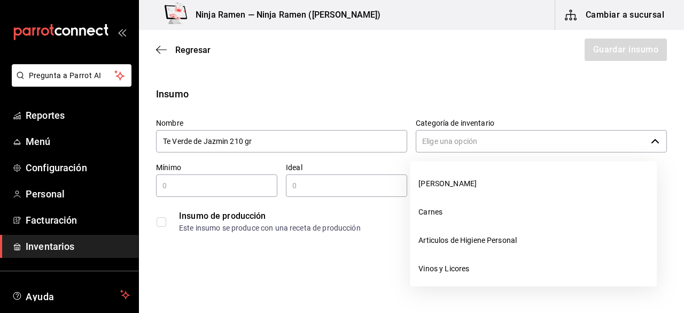
click at [454, 142] on input "Categoría de inventario" at bounding box center [531, 141] width 231 height 22
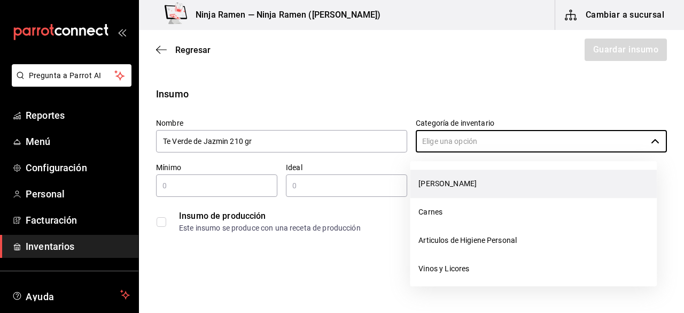
click at [436, 186] on li "[PERSON_NAME]" at bounding box center [533, 184] width 247 height 28
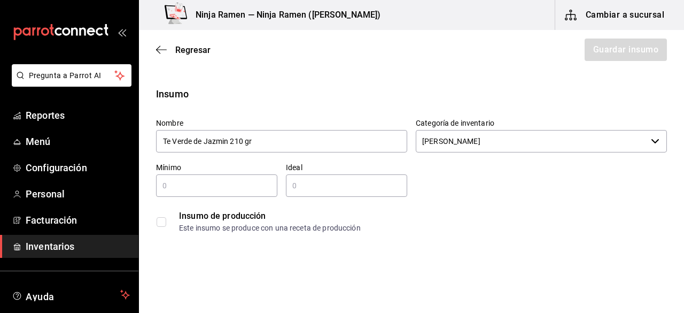
click at [181, 193] on div "​" at bounding box center [216, 185] width 121 height 22
click at [306, 187] on input "text" at bounding box center [346, 185] width 121 height 13
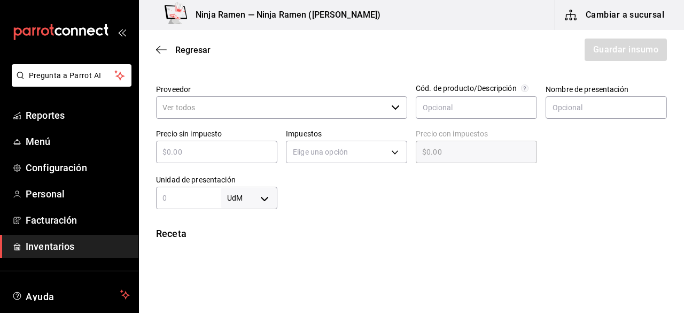
scroll to position [237, 0]
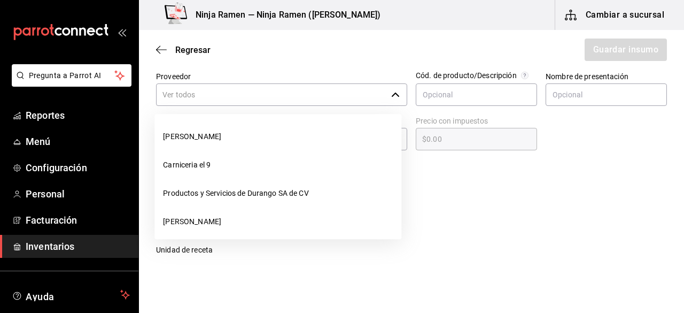
click at [395, 99] on div "​" at bounding box center [281, 94] width 251 height 22
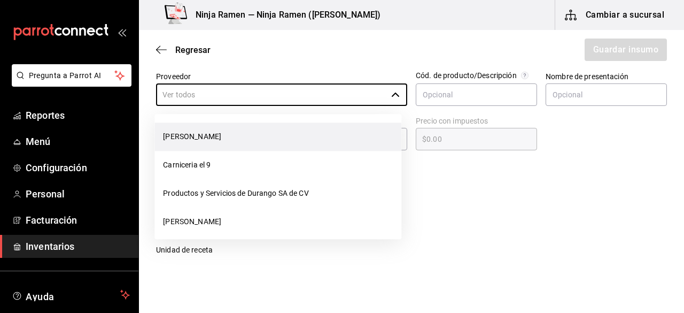
click at [347, 134] on li "[PERSON_NAME]" at bounding box center [278, 136] width 247 height 28
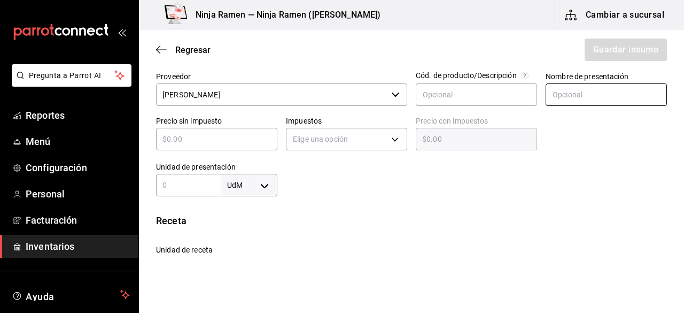
click at [554, 84] on input "text" at bounding box center [606, 94] width 121 height 22
click at [218, 146] on div "​" at bounding box center [216, 139] width 121 height 22
click at [183, 155] on div "Unidad de presentación UdM ​" at bounding box center [213, 174] width 130 height 43
click at [180, 139] on input "text" at bounding box center [216, 139] width 121 height 13
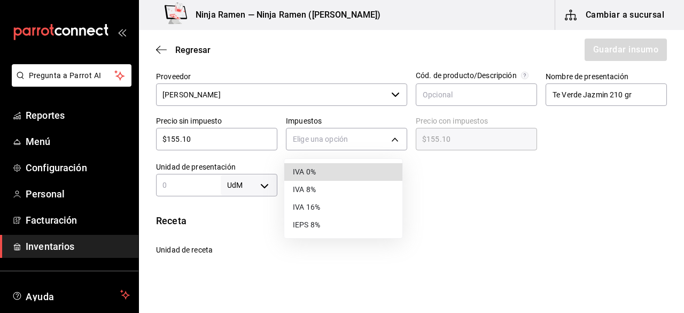
drag, startPoint x: 384, startPoint y: 135, endPoint x: 356, endPoint y: 176, distance: 49.2
click at [356, 176] on body "Pregunta a Parrot AI Reportes Menú Configuración Personal Facturación Inventari…" at bounding box center [342, 126] width 684 height 252
click at [356, 176] on li "IVA 0%" at bounding box center [343, 172] width 118 height 18
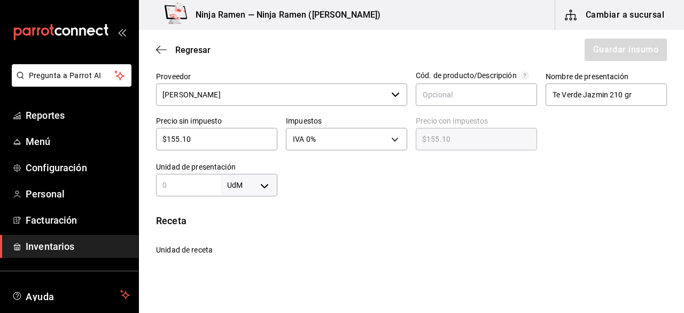
click at [195, 191] on div "UdM ​" at bounding box center [216, 185] width 121 height 22
click at [250, 180] on body "Pregunta a Parrot AI Reportes Menú Configuración Personal Facturación Inventari…" at bounding box center [342, 126] width 684 height 252
click at [252, 229] on li "gr" at bounding box center [247, 229] width 56 height 18
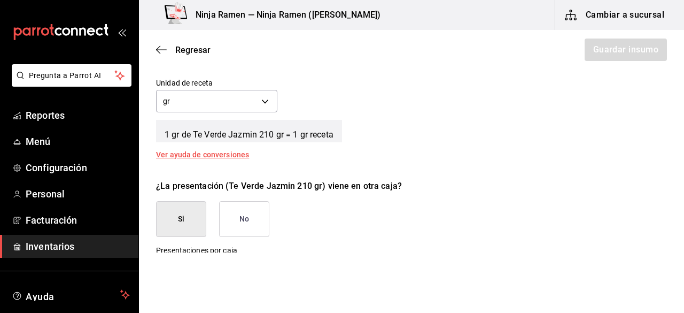
scroll to position [436, 0]
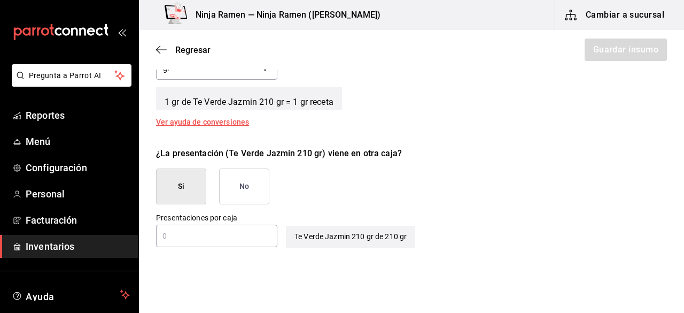
click at [259, 182] on button "No" at bounding box center [244, 186] width 50 height 36
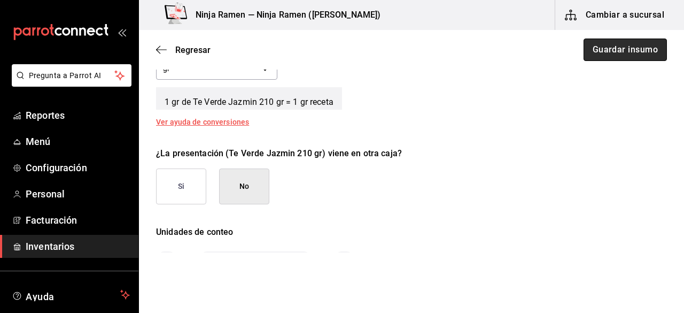
click at [625, 56] on button "Guardar insumo" at bounding box center [625, 50] width 83 height 22
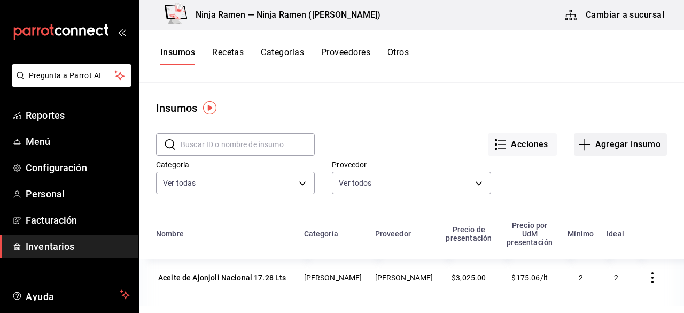
click at [601, 141] on button "Agregar insumo" at bounding box center [620, 144] width 93 height 22
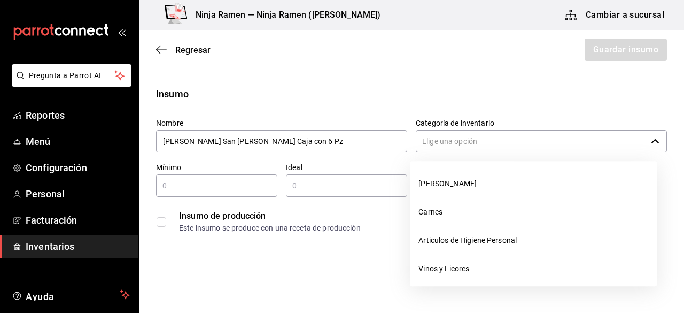
click at [437, 146] on input "Categoría de inventario" at bounding box center [531, 141] width 231 height 22
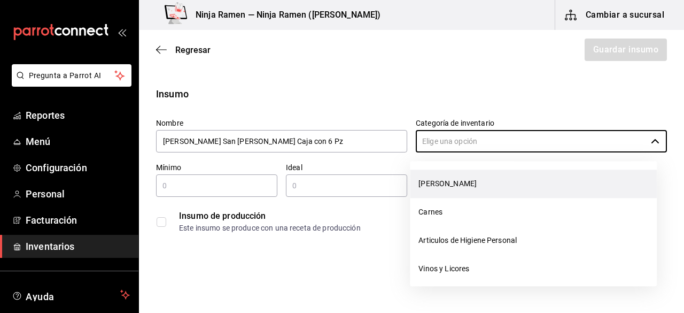
click at [440, 180] on li "[PERSON_NAME]" at bounding box center [533, 184] width 247 height 28
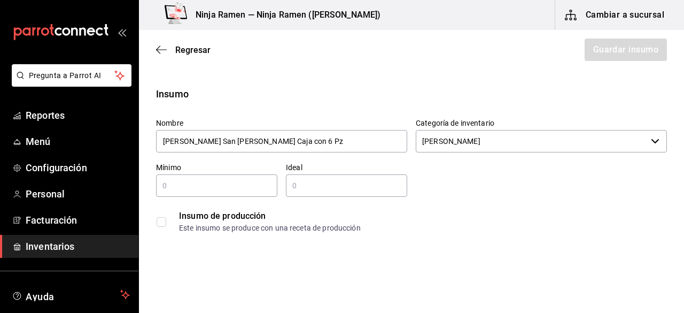
click at [237, 190] on input "text" at bounding box center [216, 185] width 121 height 13
click at [367, 190] on input "2" at bounding box center [346, 185] width 121 height 13
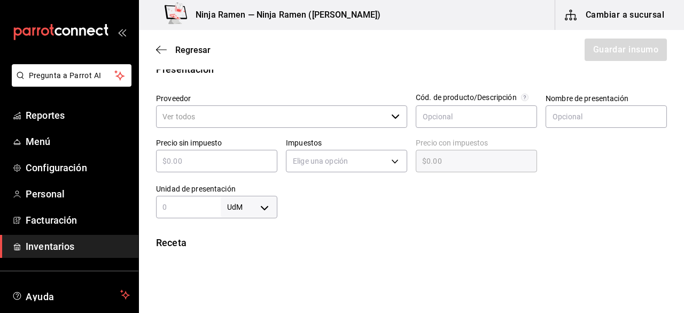
scroll to position [218, 0]
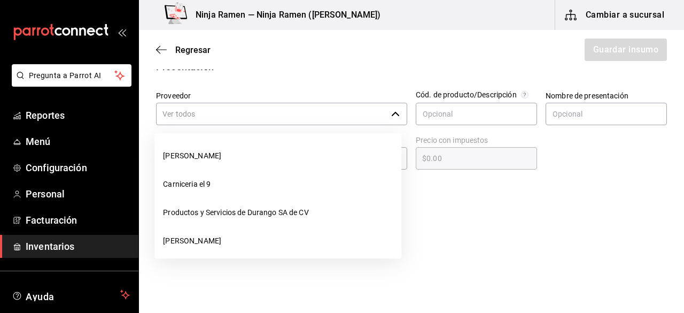
click at [393, 115] on icon "button" at bounding box center [395, 114] width 9 height 9
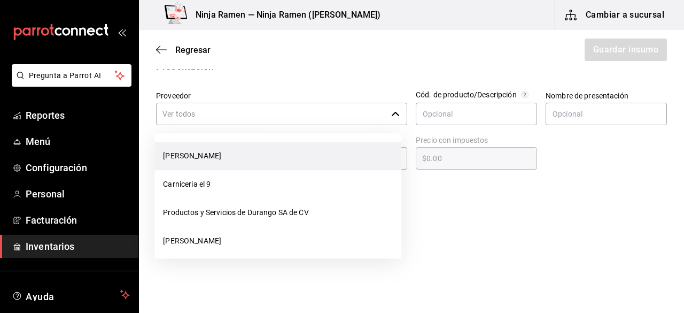
click at [283, 161] on li "[PERSON_NAME]" at bounding box center [278, 156] width 247 height 28
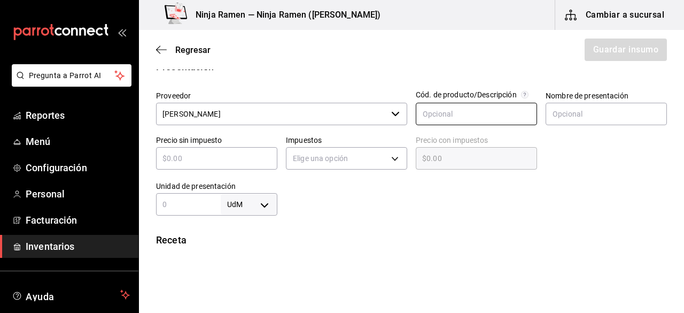
click at [467, 105] on input "text" at bounding box center [476, 114] width 121 height 22
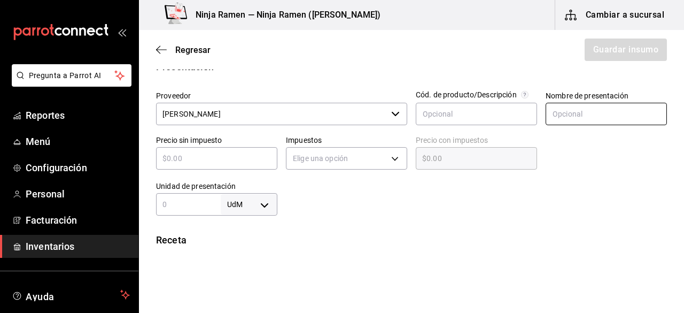
click at [574, 112] on input "text" at bounding box center [606, 114] width 121 height 22
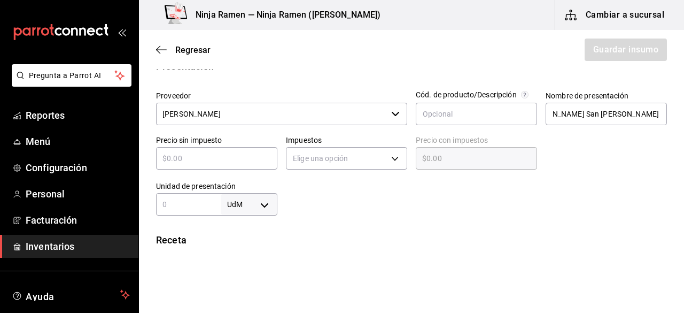
scroll to position [0, 0]
click at [189, 161] on input "text" at bounding box center [216, 158] width 121 height 13
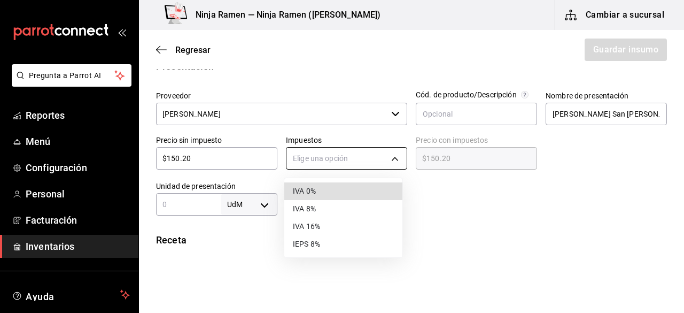
click at [400, 159] on body "Pregunta a Parrot AI Reportes Menú Configuración Personal Facturación Inventari…" at bounding box center [342, 126] width 684 height 252
click at [366, 196] on li "IVA 0%" at bounding box center [343, 191] width 118 height 18
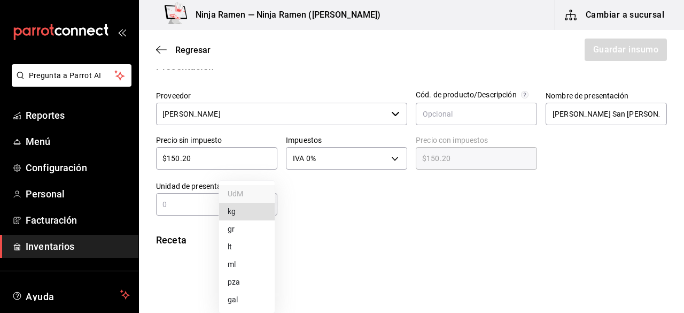
click at [270, 204] on body "Pregunta a Parrot AI Reportes Menú Configuración Personal Facturación Inventari…" at bounding box center [342, 126] width 684 height 252
click at [196, 209] on div at bounding box center [342, 156] width 684 height 313
click at [196, 209] on input "text" at bounding box center [188, 204] width 65 height 13
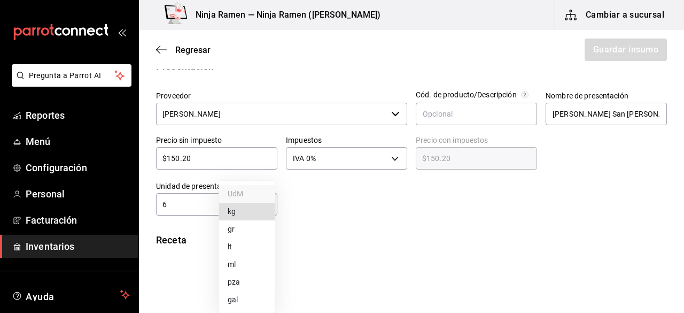
click at [256, 203] on body "Pregunta a Parrot AI Reportes Menú Configuración Personal Facturación Inventari…" at bounding box center [342, 126] width 684 height 252
click at [247, 288] on li "pza" at bounding box center [247, 282] width 56 height 18
click at [593, 222] on div "Insumo Nombre Clara de Huevo San Juan Caja con 6 Pz Categoría de inventario Bod…" at bounding box center [411, 205] width 545 height 673
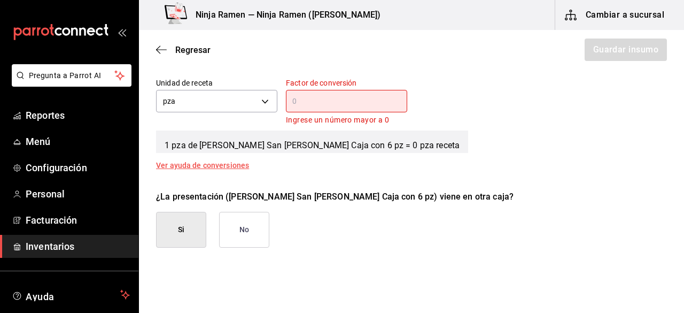
scroll to position [408, 0]
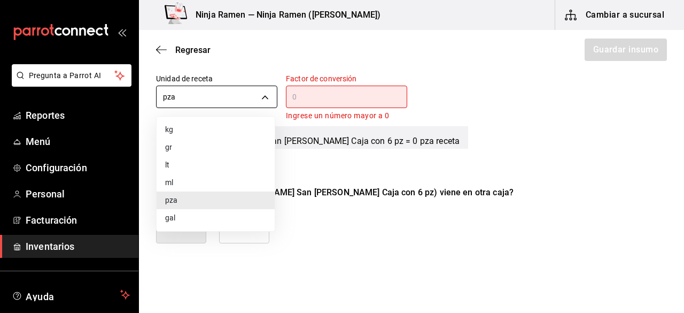
click at [260, 96] on body "Pregunta a Parrot AI Reportes Menú Configuración Personal Facturación Inventari…" at bounding box center [342, 126] width 684 height 252
click at [181, 176] on li "ml" at bounding box center [216, 183] width 118 height 18
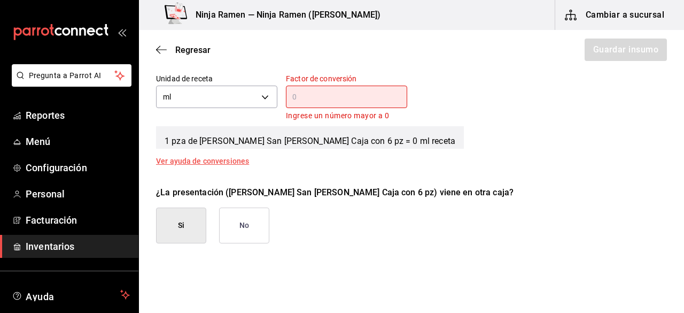
click at [258, 217] on button "No" at bounding box center [244, 225] width 50 height 36
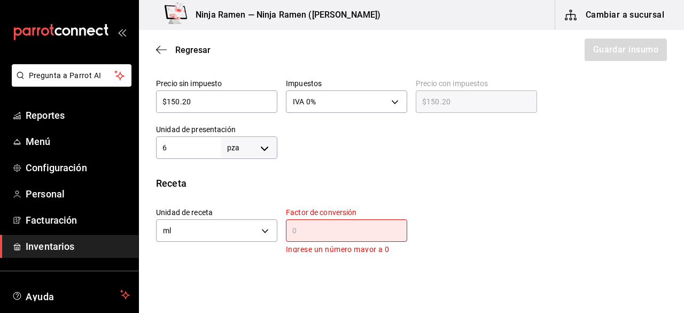
scroll to position [286, 0]
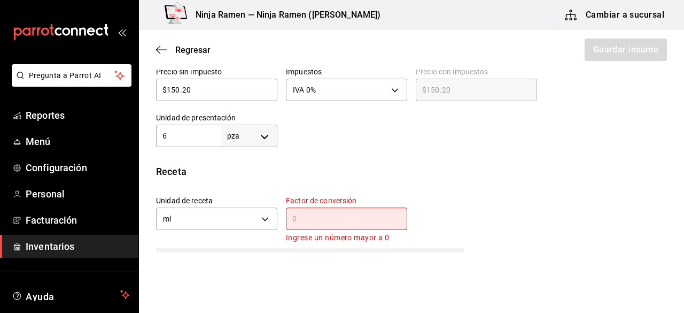
click at [211, 137] on input "6" at bounding box center [188, 135] width 65 height 13
click at [325, 134] on div at bounding box center [473, 125] width 390 height 43
drag, startPoint x: 674, startPoint y: 145, endPoint x: 682, endPoint y: 145, distance: 8.0
click at [682, 145] on main "Regresar Guardar insumo Insumo Nombre Clara de Huevo San Juan Caja con 6 Pz Cat…" at bounding box center [411, 141] width 545 height 222
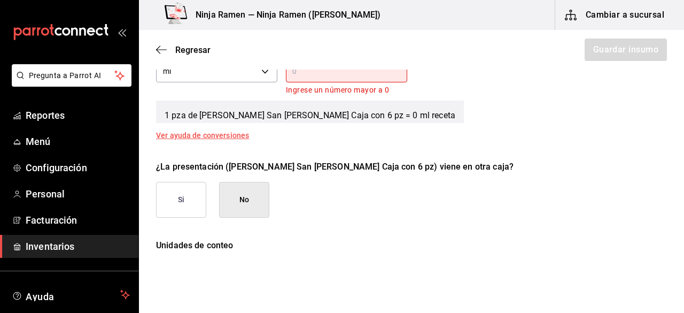
scroll to position [435, 0]
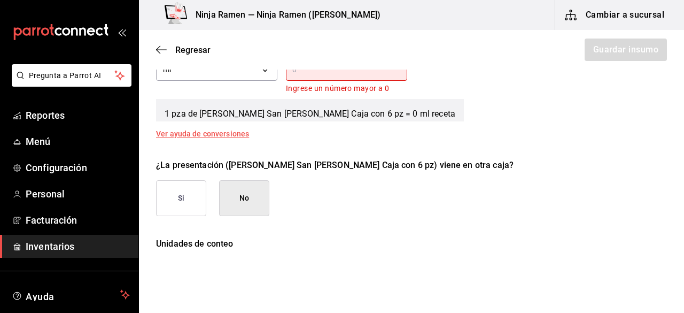
click at [247, 197] on button "No" at bounding box center [244, 198] width 50 height 36
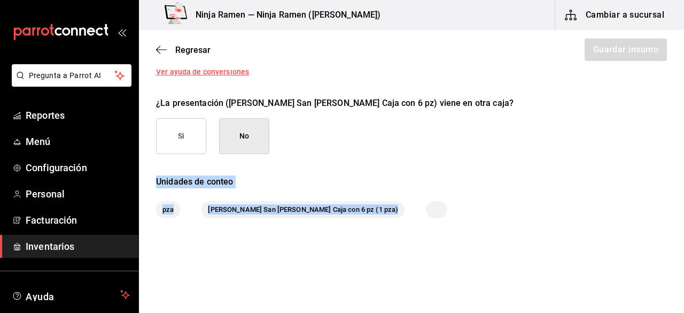
scroll to position [513, 0]
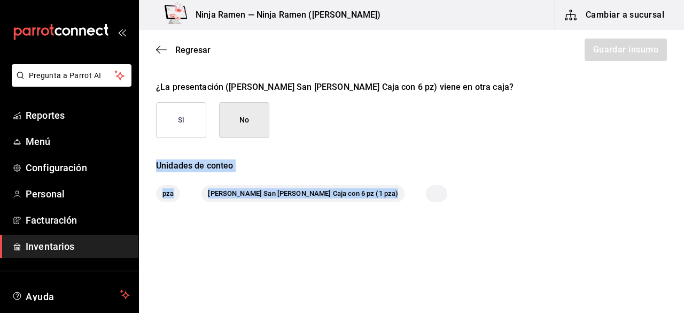
drag, startPoint x: 674, startPoint y: 189, endPoint x: 682, endPoint y: 296, distance: 106.8
click at [682, 252] on html "Pregunta a Parrot AI Reportes Menú Configuración Personal Facturación Inventari…" at bounding box center [342, 126] width 684 height 252
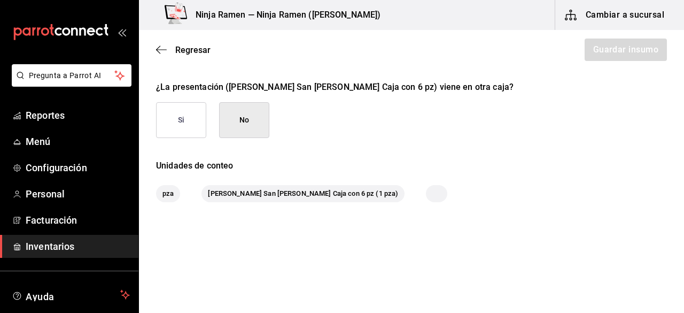
click at [185, 135] on button "Si" at bounding box center [181, 120] width 50 height 36
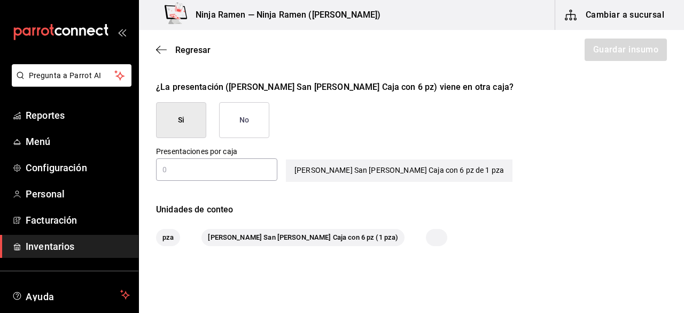
click at [236, 179] on div "​" at bounding box center [216, 169] width 121 height 22
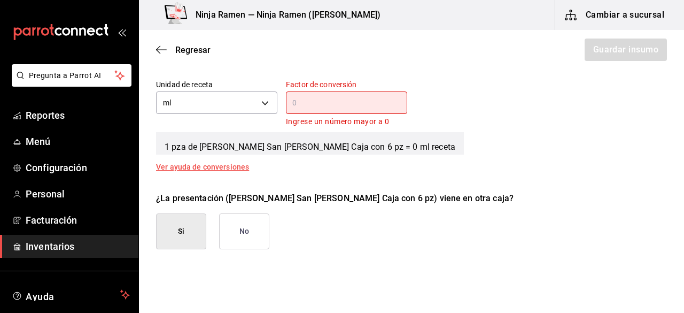
scroll to position [394, 0]
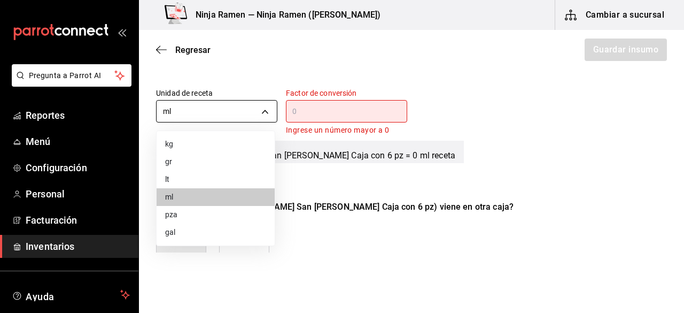
click at [272, 105] on body "Pregunta a Parrot AI Reportes Menú Configuración Personal Facturación Inventari…" at bounding box center [342, 126] width 684 height 252
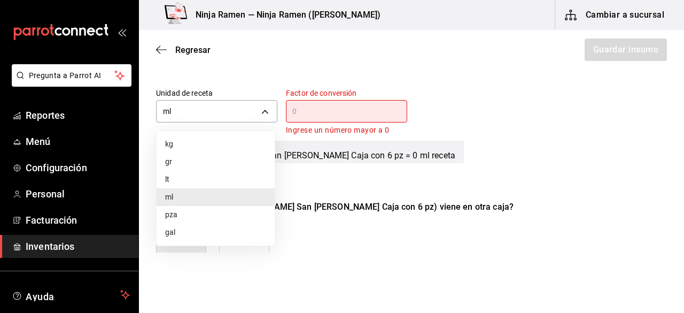
click at [193, 219] on li "pza" at bounding box center [216, 215] width 118 height 18
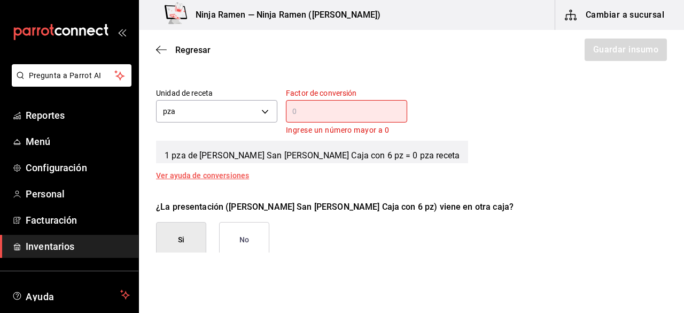
click at [317, 119] on div "​" at bounding box center [346, 111] width 121 height 22
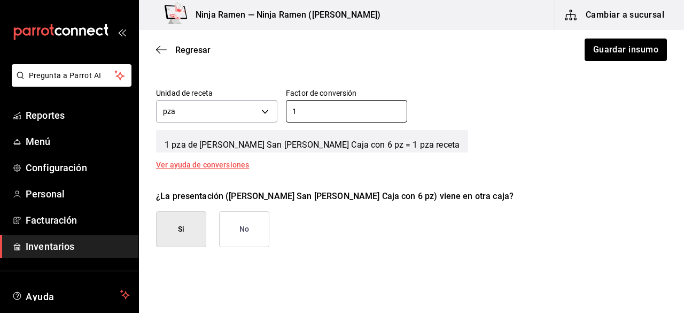
click at [520, 205] on div "¿La presentación (Clara de Huevo San Juan Caja con 6 pz) viene en otra caja? Si…" at bounding box center [408, 214] width 520 height 66
click at [267, 216] on button "No" at bounding box center [244, 229] width 50 height 36
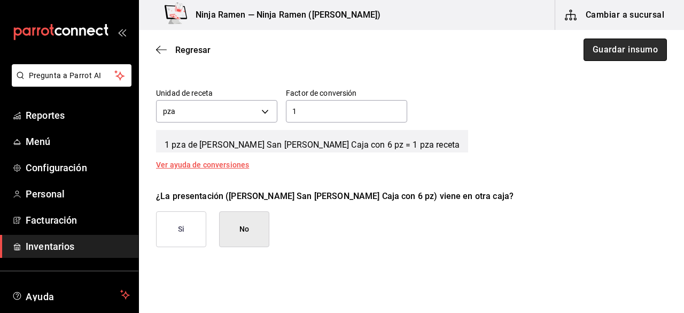
click at [645, 52] on button "Guardar insumo" at bounding box center [625, 50] width 83 height 22
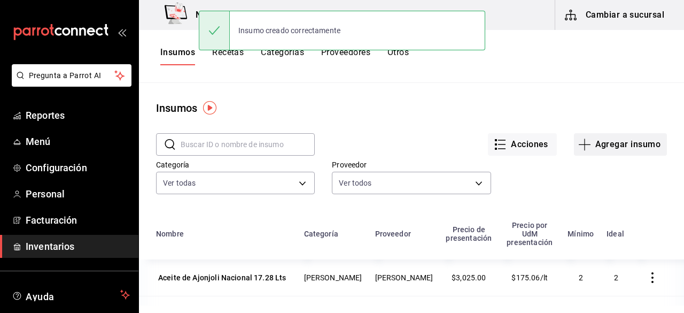
click at [602, 133] on button "Agregar insumo" at bounding box center [620, 144] width 93 height 22
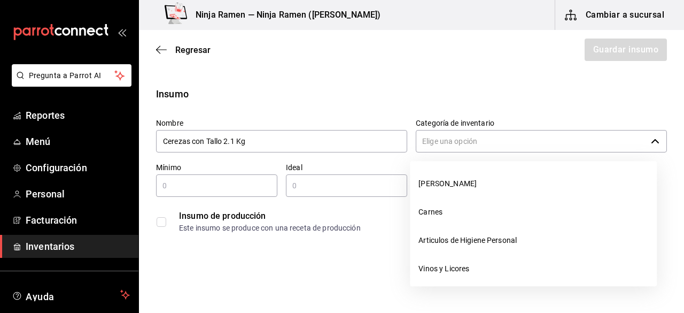
click at [440, 137] on input "Categoría de inventario" at bounding box center [531, 141] width 231 height 22
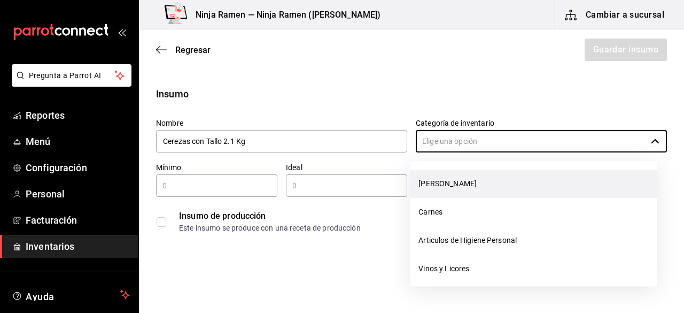
click at [447, 188] on li "[PERSON_NAME]" at bounding box center [533, 184] width 247 height 28
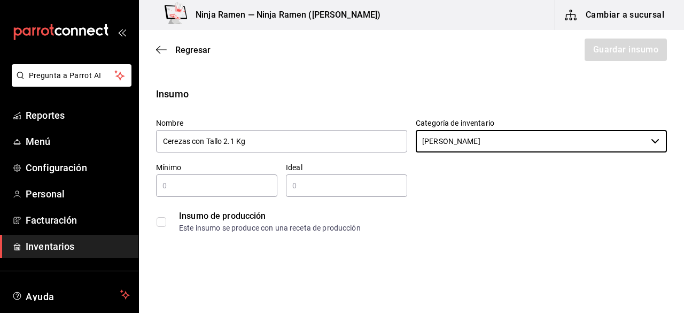
click at [224, 182] on input "text" at bounding box center [216, 185] width 121 height 13
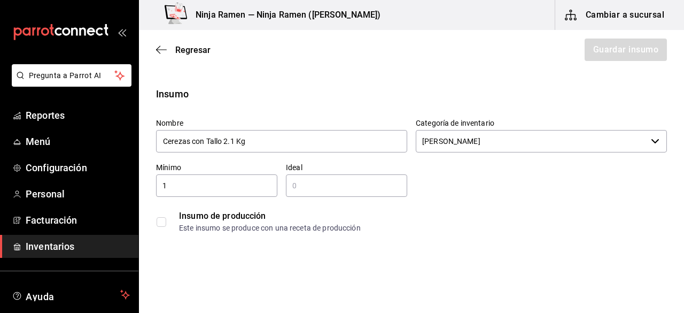
click at [342, 179] on div "​" at bounding box center [346, 185] width 121 height 22
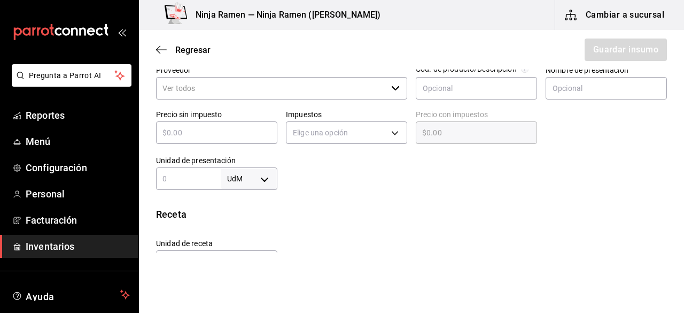
scroll to position [249, 0]
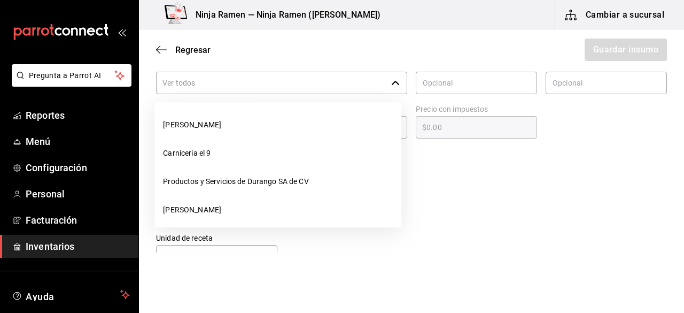
click at [391, 83] on icon "button" at bounding box center [395, 83] width 9 height 9
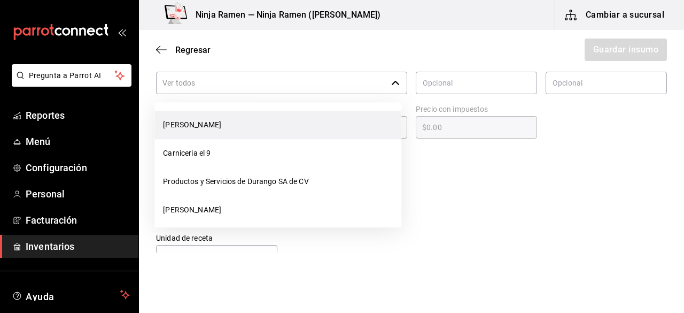
click at [340, 127] on li "[PERSON_NAME]" at bounding box center [278, 125] width 247 height 28
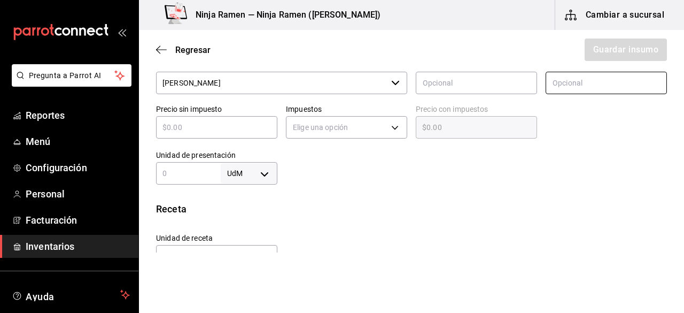
click at [580, 81] on input "text" at bounding box center [606, 83] width 121 height 22
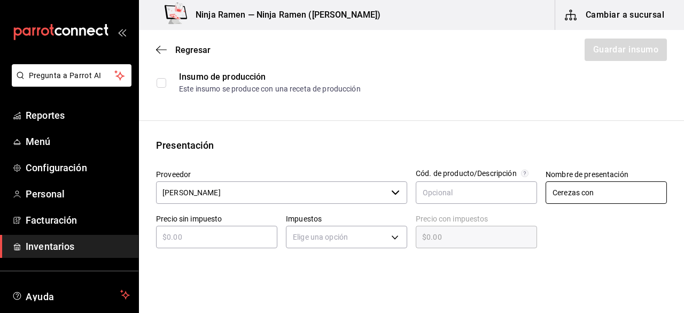
scroll to position [159, 0]
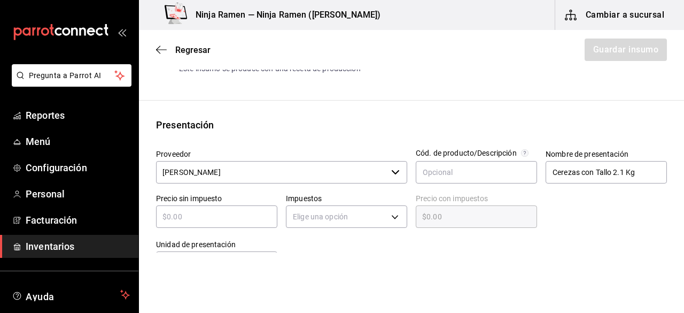
click at [256, 220] on input "text" at bounding box center [216, 216] width 121 height 13
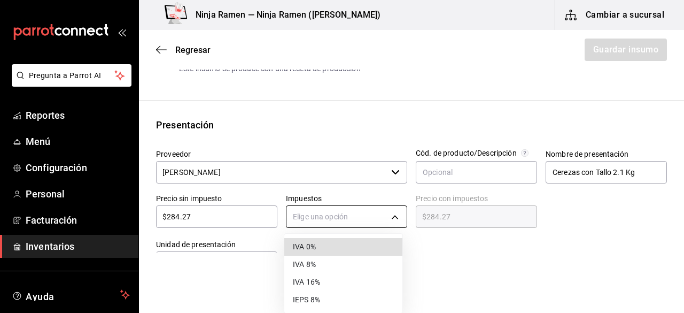
click at [329, 221] on body "Pregunta a Parrot AI Reportes Menú Configuración Personal Facturación Inventari…" at bounding box center [342, 126] width 684 height 252
click at [364, 249] on li "IVA 0%" at bounding box center [343, 247] width 118 height 18
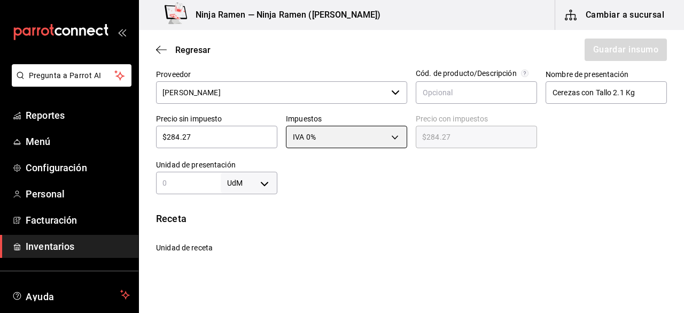
scroll to position [253, 0]
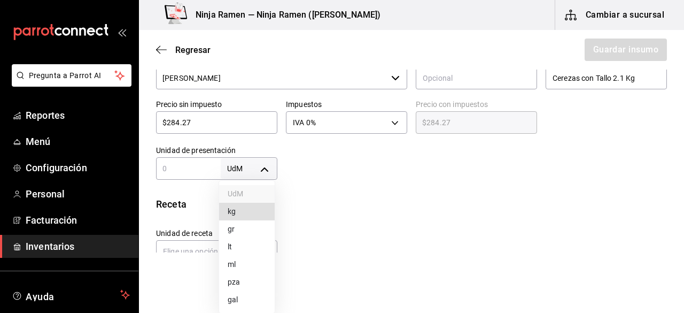
click at [265, 170] on body "Pregunta a Parrot AI Reportes Menú Configuración Personal Facturación Inventari…" at bounding box center [342, 126] width 684 height 252
click at [243, 211] on li "kg" at bounding box center [247, 212] width 56 height 18
click at [177, 172] on input "text" at bounding box center [188, 168] width 65 height 13
click at [340, 208] on div "Receta" at bounding box center [411, 204] width 511 height 14
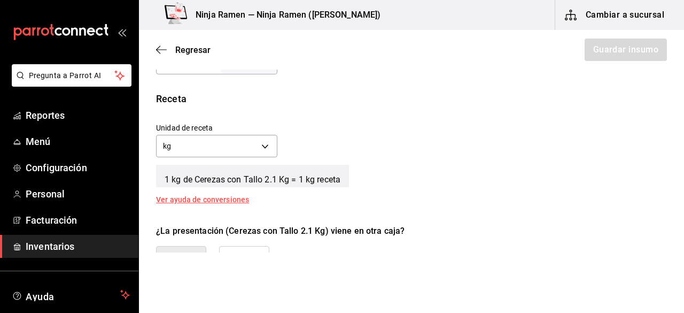
scroll to position [376, 0]
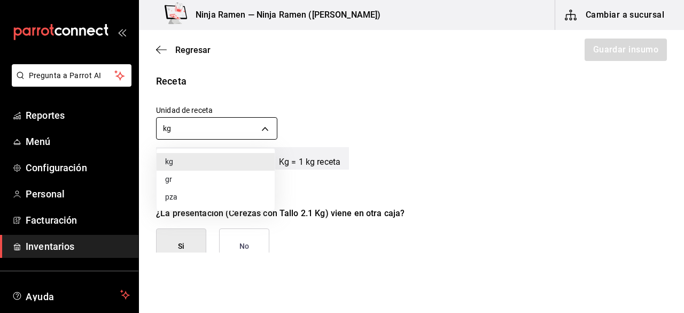
click at [264, 130] on body "Pregunta a Parrot AI Reportes Menú Configuración Personal Facturación Inventari…" at bounding box center [342, 126] width 684 height 252
click at [180, 180] on li "gr" at bounding box center [216, 180] width 118 height 18
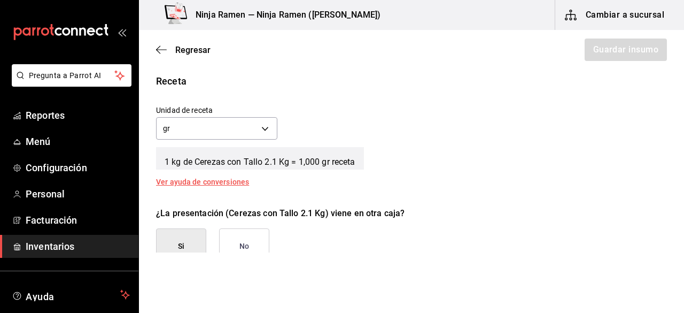
click at [238, 235] on button "No" at bounding box center [244, 246] width 50 height 36
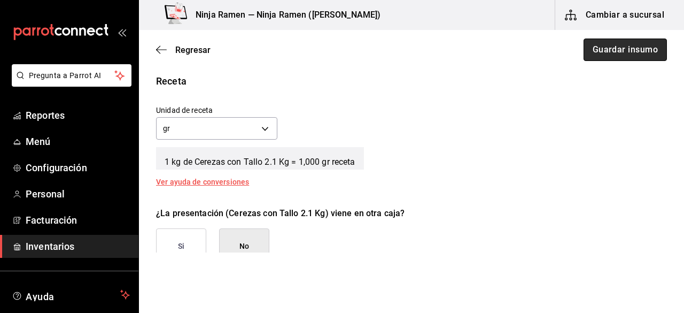
click at [645, 57] on button "Guardar insumo" at bounding box center [625, 50] width 83 height 22
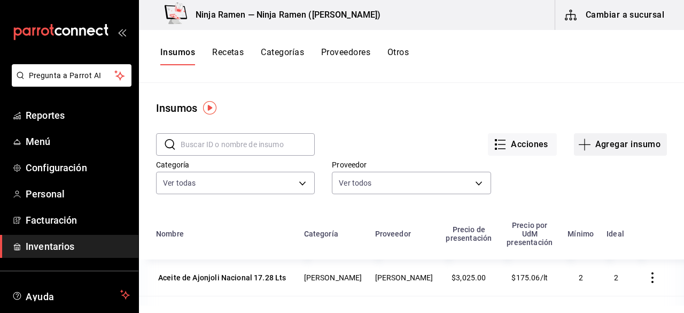
click at [613, 155] on button "Agregar insumo" at bounding box center [620, 144] width 93 height 22
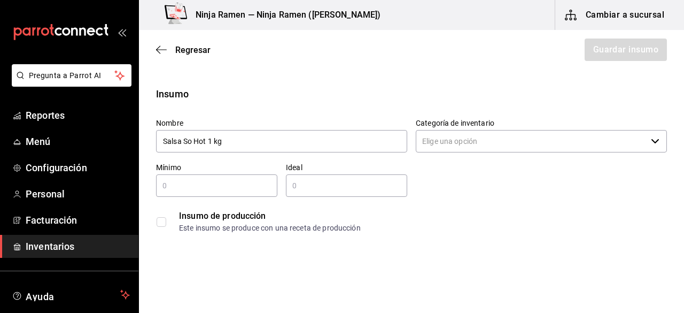
click at [539, 146] on input "Categoría de inventario" at bounding box center [531, 141] width 231 height 22
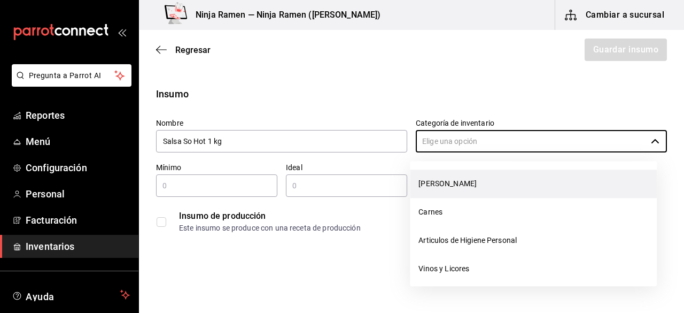
click at [484, 187] on li "[PERSON_NAME]" at bounding box center [533, 184] width 247 height 28
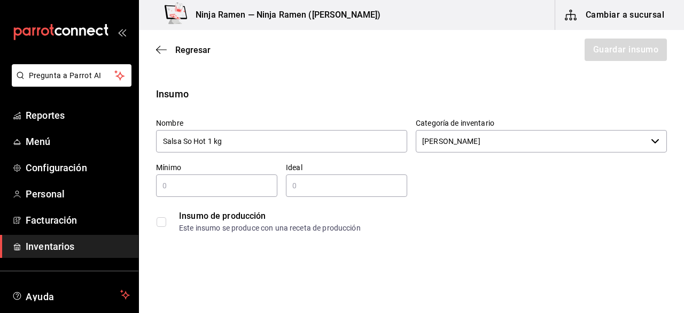
click at [262, 183] on input "text" at bounding box center [216, 185] width 121 height 13
click at [336, 183] on input "text" at bounding box center [346, 185] width 121 height 13
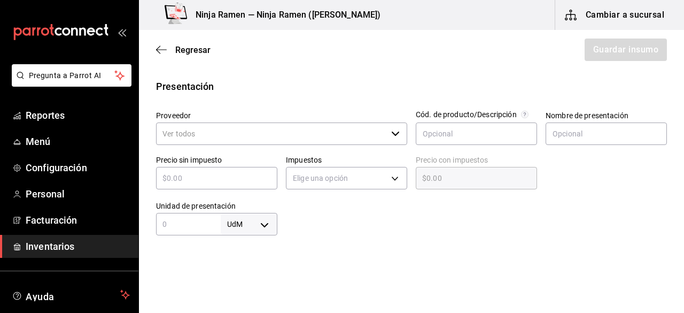
scroll to position [220, 0]
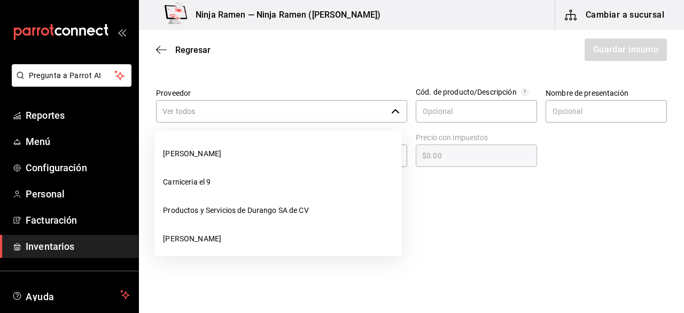
click at [357, 104] on input "Proveedor" at bounding box center [271, 111] width 231 height 22
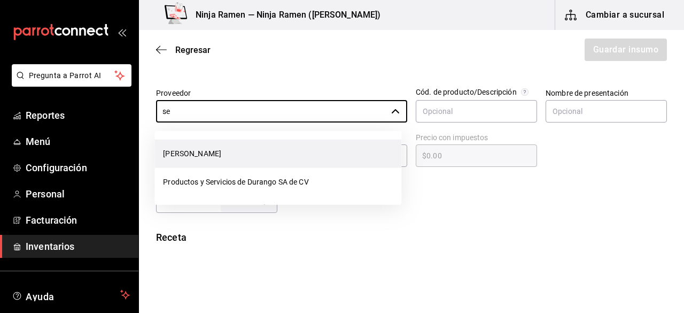
click at [181, 145] on li "[PERSON_NAME]" at bounding box center [278, 154] width 247 height 28
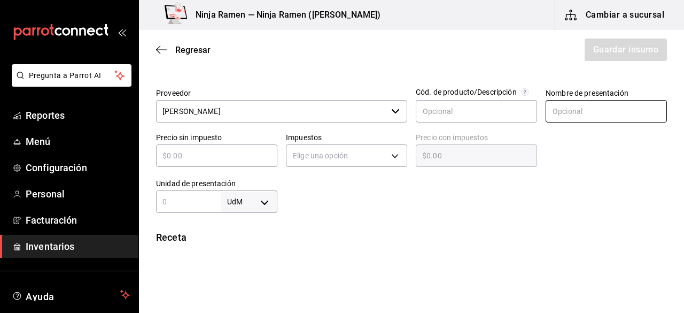
click at [591, 105] on input "text" at bounding box center [606, 111] width 121 height 22
click at [233, 152] on input "text" at bounding box center [216, 155] width 121 height 13
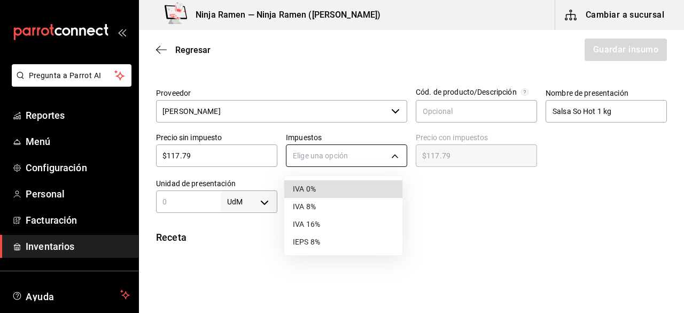
click at [297, 155] on body "Pregunta a Parrot AI Reportes Menú Configuración Personal Facturación Inventari…" at bounding box center [342, 126] width 684 height 252
click at [334, 188] on li "IVA 0%" at bounding box center [343, 189] width 118 height 18
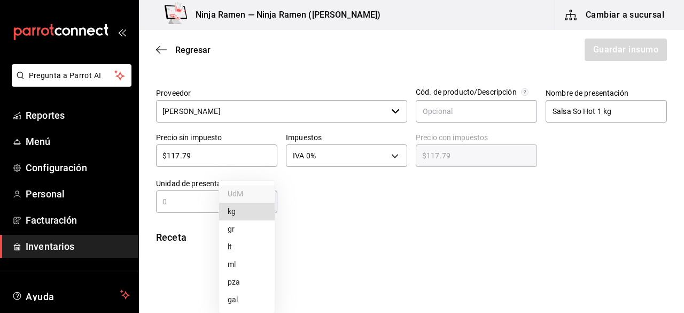
click at [248, 204] on body "Pregunta a Parrot AI Reportes Menú Configuración Personal Facturación Inventari…" at bounding box center [342, 126] width 684 height 252
click at [189, 197] on div at bounding box center [342, 156] width 684 height 313
click at [189, 197] on div "UdM kg gr lt ml pza gal" at bounding box center [342, 156] width 684 height 313
click at [189, 197] on input "text" at bounding box center [188, 201] width 65 height 13
click at [189, 197] on input "1" at bounding box center [188, 201] width 65 height 13
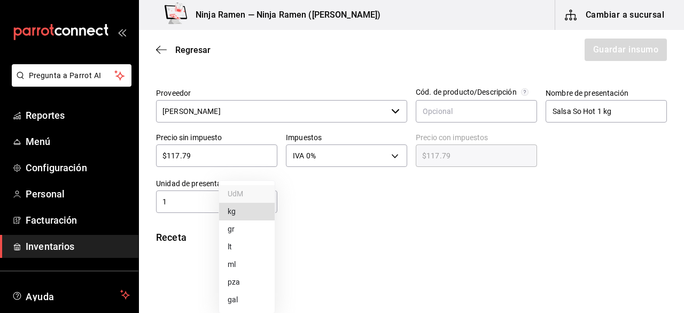
click at [266, 197] on body "Pregunta a Parrot AI Reportes Menú Configuración Personal Facturación Inventari…" at bounding box center [342, 126] width 684 height 252
click at [261, 214] on li "kg" at bounding box center [247, 212] width 56 height 18
click at [529, 252] on html "Pregunta a Parrot AI Reportes Menú Configuración Personal Facturación Inventari…" at bounding box center [342, 126] width 684 height 252
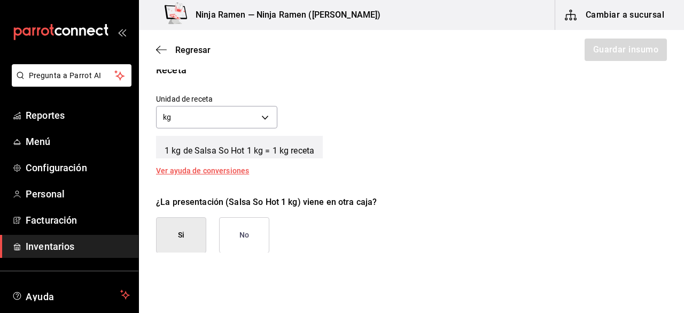
scroll to position [401, 0]
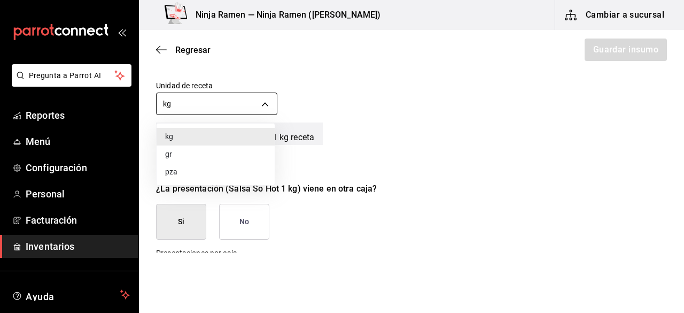
click at [271, 109] on body "Pregunta a Parrot AI Reportes Menú Configuración Personal Facturación Inventari…" at bounding box center [342, 126] width 684 height 252
click at [214, 152] on li "gr" at bounding box center [216, 154] width 118 height 18
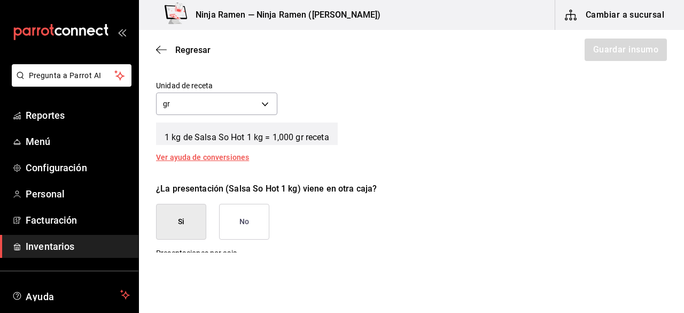
click at [240, 228] on button "No" at bounding box center [244, 222] width 50 height 36
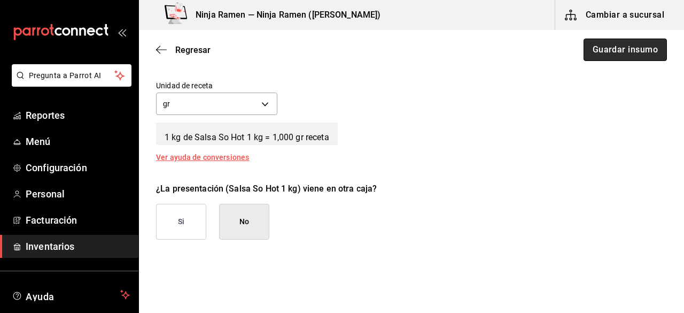
click at [622, 50] on button "Guardar insumo" at bounding box center [625, 50] width 83 height 22
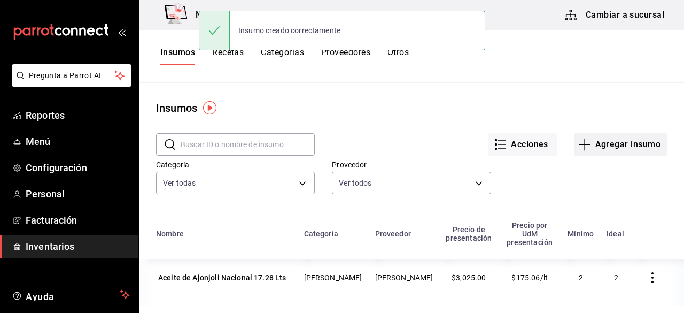
click at [625, 148] on button "Agregar insumo" at bounding box center [620, 144] width 93 height 22
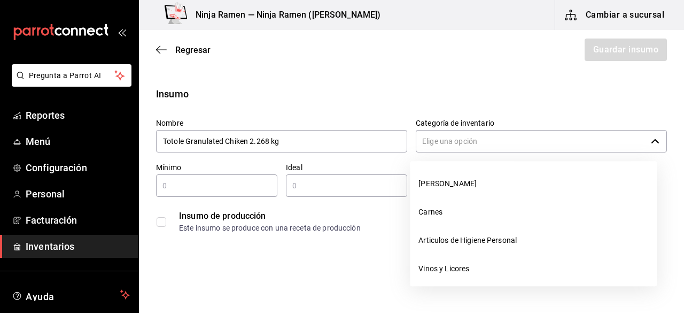
click at [447, 148] on input "Categoría de inventario" at bounding box center [531, 141] width 231 height 22
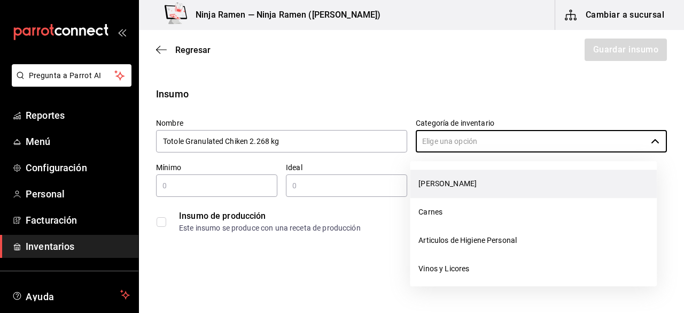
click at [447, 181] on li "[PERSON_NAME]" at bounding box center [533, 184] width 247 height 28
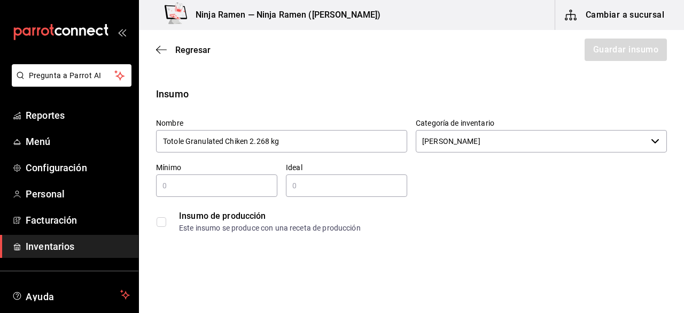
click at [196, 181] on input "text" at bounding box center [216, 185] width 121 height 13
click at [321, 186] on input "text" at bounding box center [346, 185] width 121 height 13
click at [321, 186] on input "2" at bounding box center [346, 185] width 121 height 13
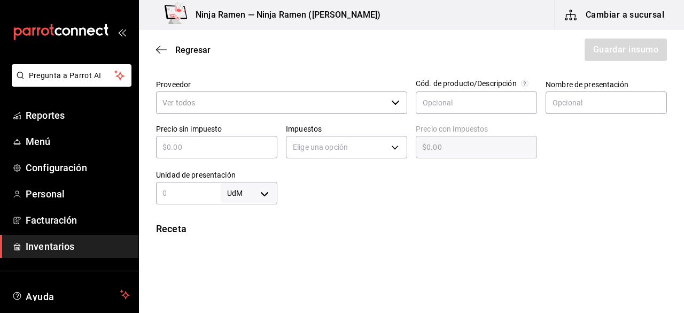
scroll to position [230, 0]
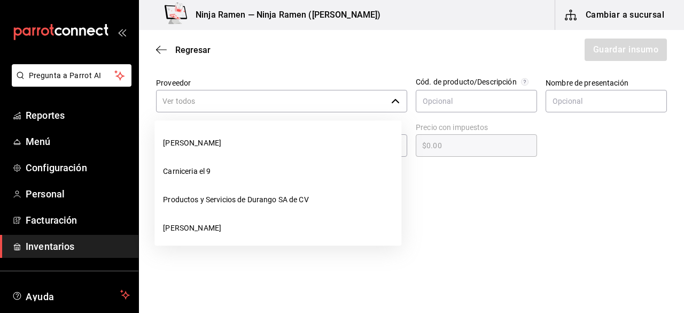
click at [247, 98] on input "Proveedor" at bounding box center [271, 101] width 231 height 22
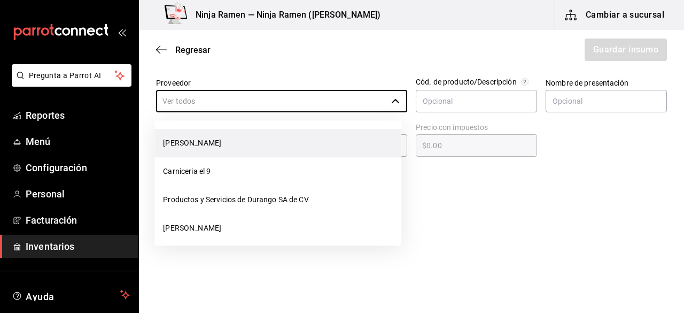
click at [236, 140] on li "[PERSON_NAME]" at bounding box center [278, 143] width 247 height 28
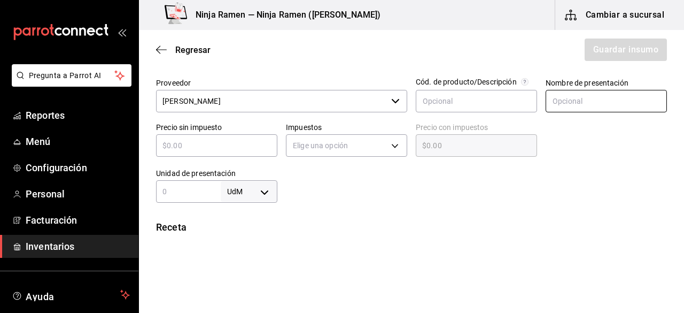
click at [600, 98] on input "text" at bounding box center [606, 101] width 121 height 22
click at [222, 152] on div "​" at bounding box center [216, 145] width 121 height 22
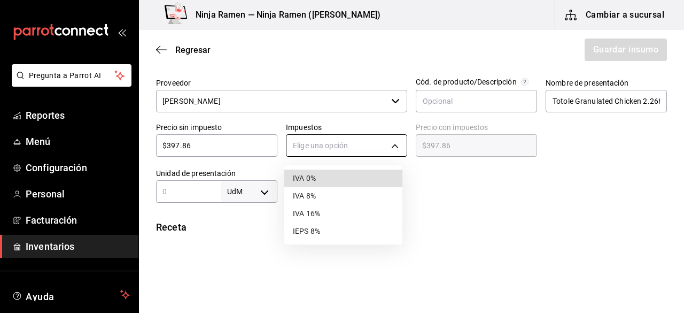
click at [296, 143] on body "Pregunta a Parrot AI Reportes Menú Configuración Personal Facturación Inventari…" at bounding box center [342, 126] width 684 height 252
click at [342, 178] on li "IVA 0%" at bounding box center [343, 179] width 118 height 18
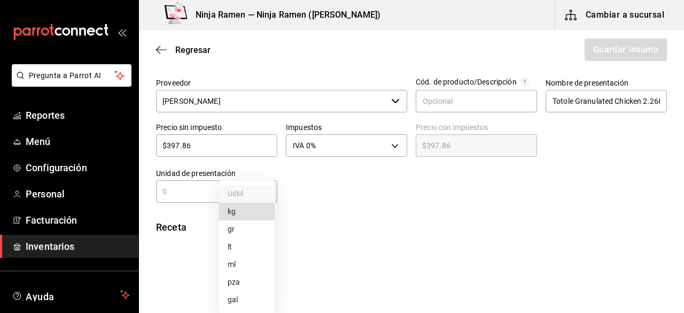
click at [267, 193] on body "Pregunta a Parrot AI Reportes Menú Configuración Personal Facturación Inventari…" at bounding box center [342, 126] width 684 height 252
click at [240, 212] on li "kg" at bounding box center [247, 212] width 56 height 18
click at [195, 197] on input "text" at bounding box center [188, 191] width 65 height 13
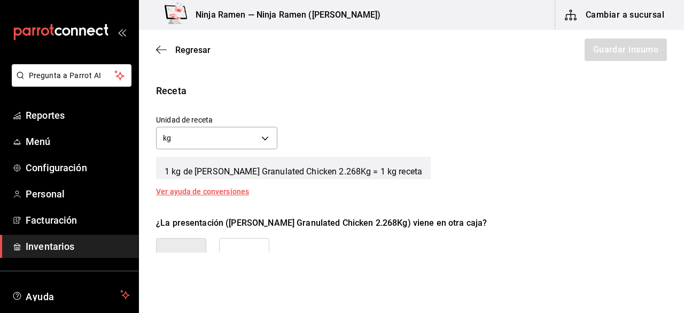
scroll to position [372, 0]
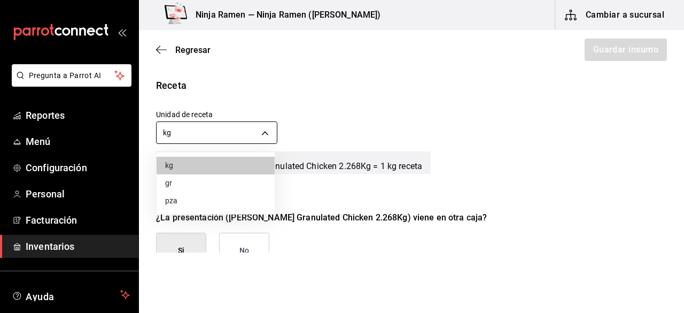
click at [271, 133] on body "Pregunta a Parrot AI Reportes Menú Configuración Personal Facturación Inventari…" at bounding box center [342, 126] width 684 height 252
click at [234, 187] on li "gr" at bounding box center [216, 183] width 118 height 18
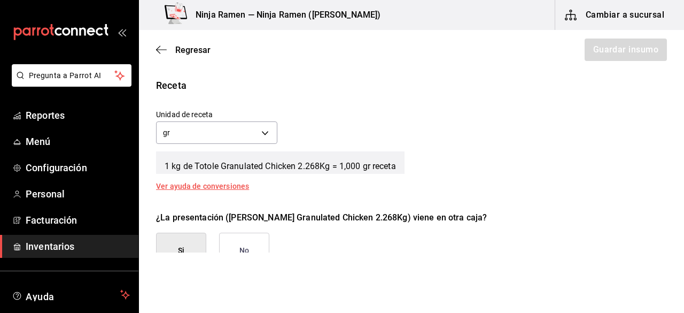
click at [249, 241] on button "No" at bounding box center [244, 251] width 50 height 36
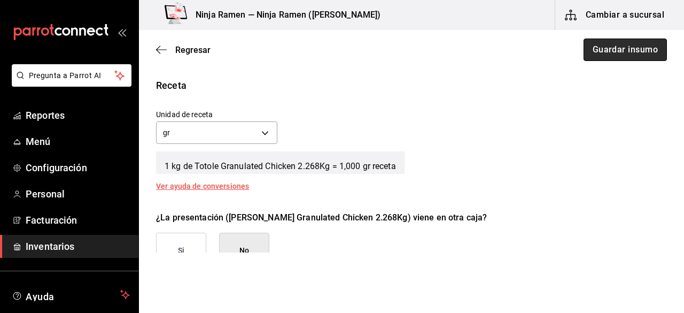
click at [658, 51] on button "Guardar insumo" at bounding box center [625, 50] width 83 height 22
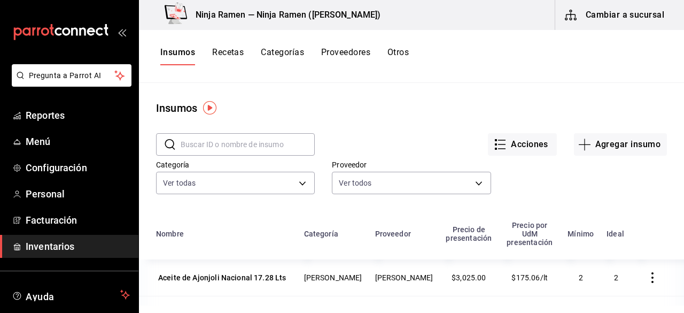
click at [643, 129] on div "Acciones Agregar insumo" at bounding box center [491, 136] width 352 height 40
click at [630, 140] on button "Agregar insumo" at bounding box center [620, 144] width 93 height 22
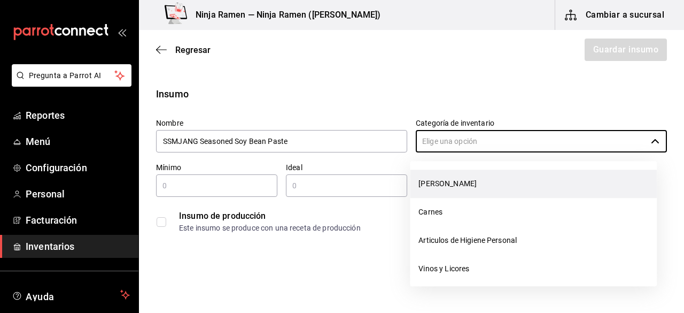
drag, startPoint x: 431, startPoint y: 144, endPoint x: 435, endPoint y: 195, distance: 51.5
click at [435, 195] on body "Pregunta a Parrot AI Reportes Menú Configuración Personal Facturación Inventari…" at bounding box center [342, 126] width 684 height 252
click at [435, 195] on li "[PERSON_NAME]" at bounding box center [533, 184] width 247 height 28
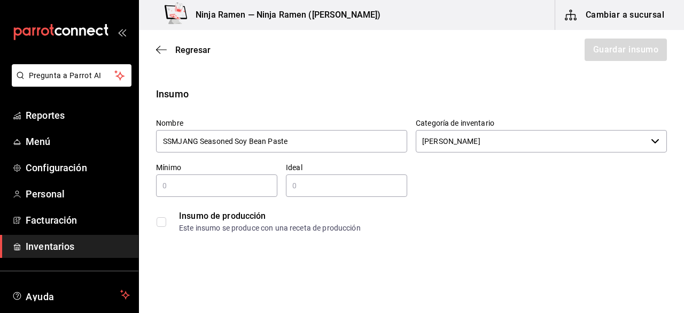
click at [222, 184] on input "text" at bounding box center [216, 185] width 121 height 13
click at [323, 187] on input "text" at bounding box center [346, 185] width 121 height 13
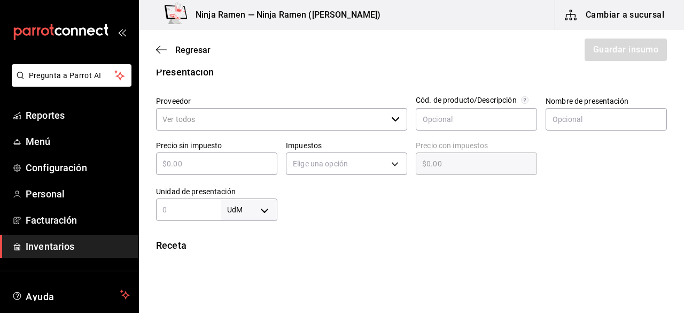
scroll to position [236, 0]
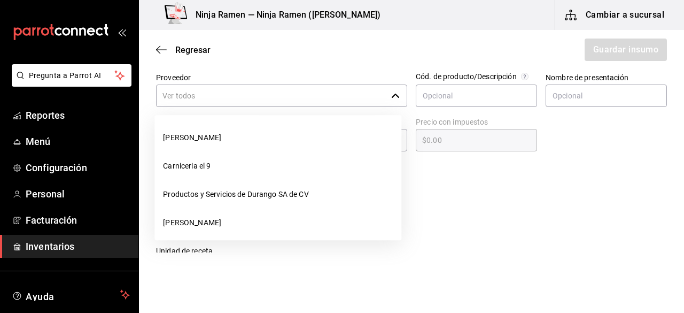
click at [382, 102] on input "Proveedor" at bounding box center [271, 95] width 231 height 22
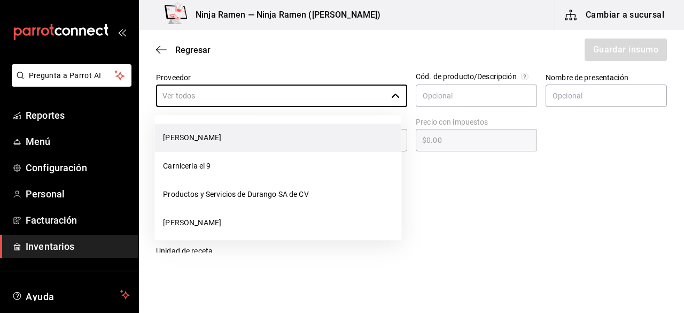
click at [330, 142] on li "[PERSON_NAME]" at bounding box center [278, 138] width 247 height 28
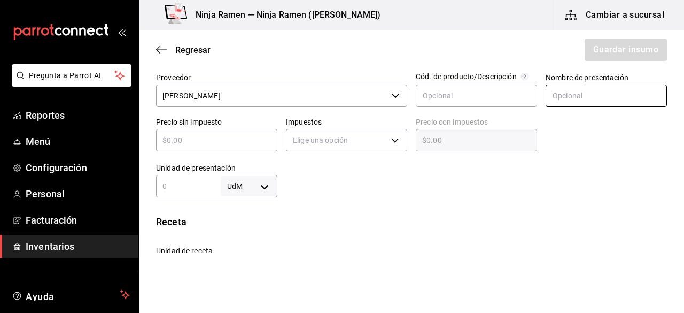
click at [594, 90] on input "text" at bounding box center [606, 95] width 121 height 22
click at [216, 139] on input "text" at bounding box center [216, 140] width 121 height 13
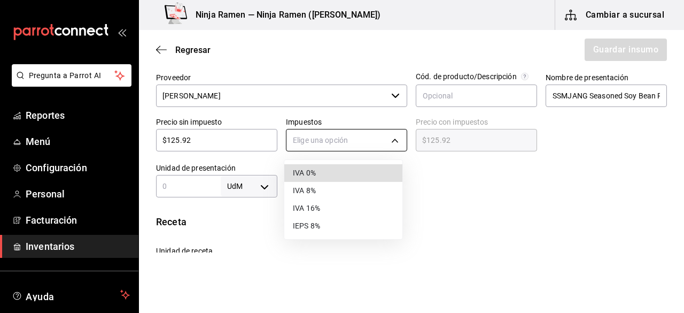
click at [313, 129] on body "Pregunta a Parrot AI Reportes Menú Configuración Personal Facturación Inventari…" at bounding box center [342, 126] width 684 height 252
click at [326, 172] on li "IVA 0%" at bounding box center [343, 173] width 118 height 18
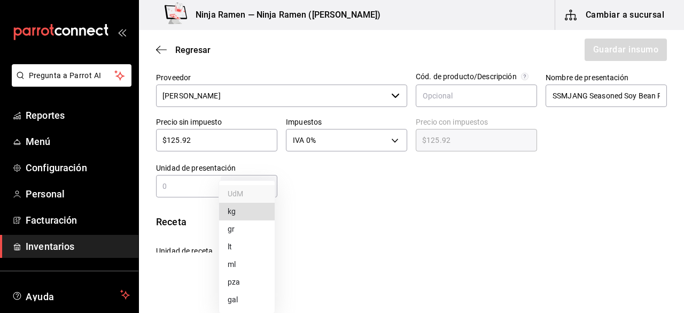
click at [272, 189] on body "Pregunta a Parrot AI Reportes Menú Configuración Personal Facturación Inventari…" at bounding box center [342, 126] width 684 height 252
click at [246, 284] on li "pza" at bounding box center [247, 282] width 56 height 18
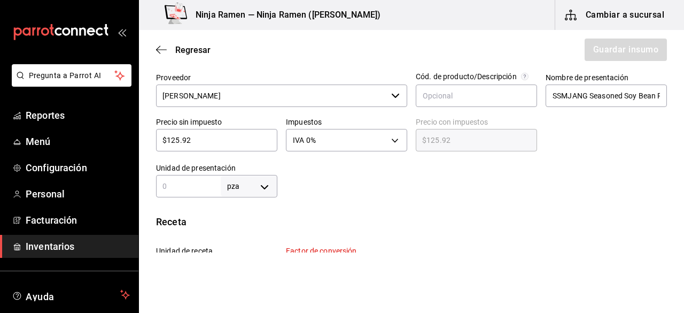
click at [188, 191] on input "text" at bounding box center [188, 186] width 65 height 13
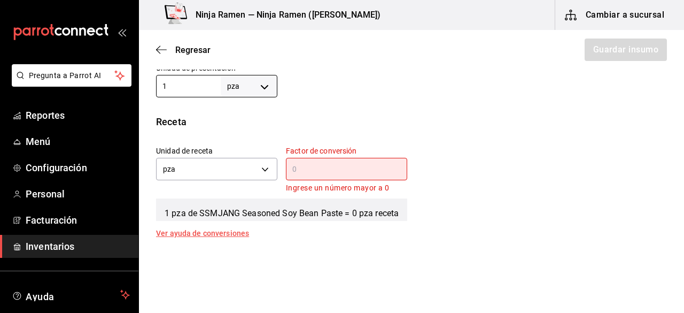
scroll to position [351, 0]
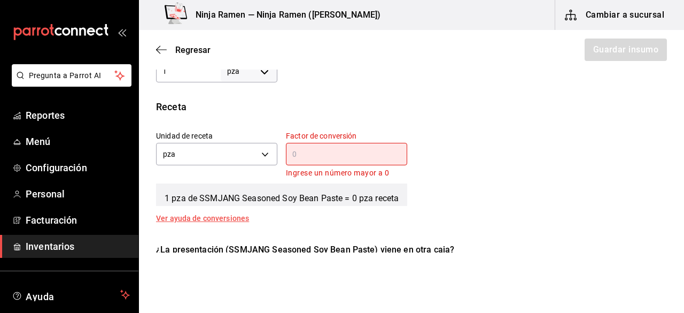
click at [577, 152] on div "Unidad de receta pza UNIT Factor de conversión ​ Ingrese un número mayor a 0" at bounding box center [408, 150] width 520 height 57
click at [303, 160] on div "​" at bounding box center [346, 154] width 121 height 22
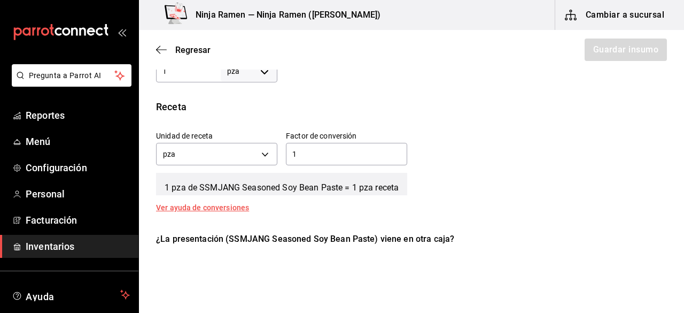
click at [533, 187] on div "1 pza de SSMJANG Seasoned Soy Bean Paste = 1 pza receta" at bounding box center [411, 181] width 511 height 27
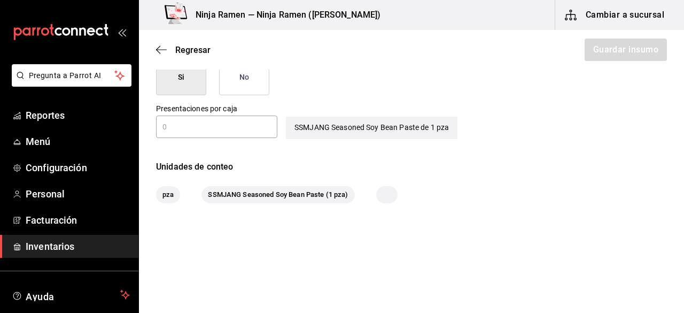
click at [256, 81] on button "No" at bounding box center [244, 77] width 50 height 36
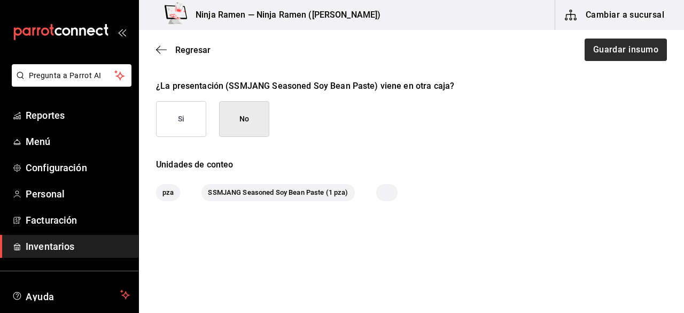
scroll to position [503, 0]
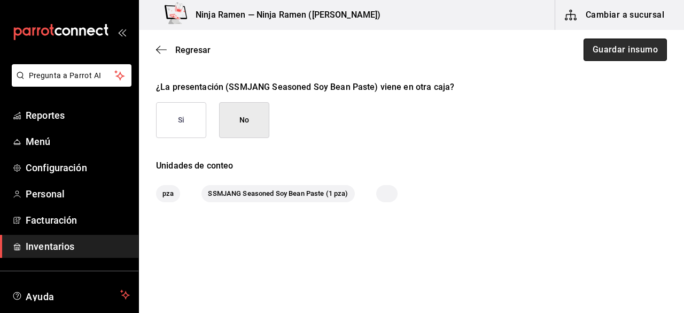
click at [624, 51] on button "Guardar insumo" at bounding box center [625, 50] width 83 height 22
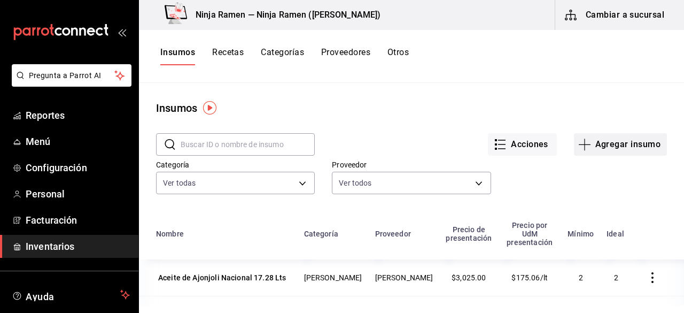
drag, startPoint x: 628, startPoint y: 128, endPoint x: 622, endPoint y: 142, distance: 15.4
click at [622, 142] on div "Acciones Agregar insumo" at bounding box center [491, 136] width 352 height 40
click at [622, 142] on button "Agregar insumo" at bounding box center [620, 144] width 93 height 22
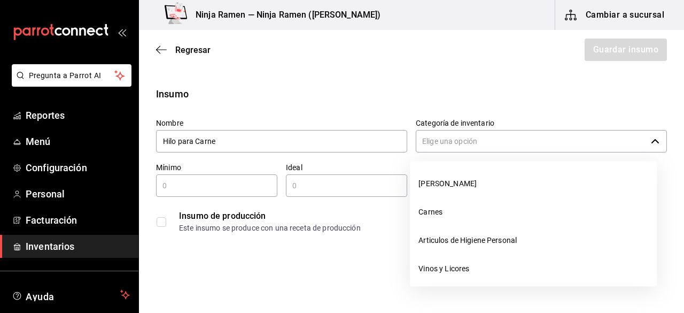
click at [436, 139] on input "Categoría de inventario" at bounding box center [531, 141] width 231 height 22
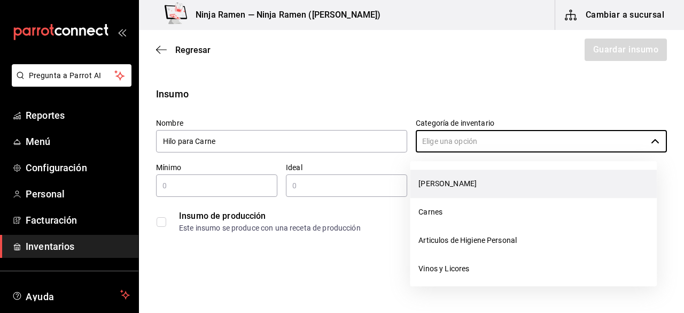
click at [448, 183] on li "[PERSON_NAME]" at bounding box center [533, 184] width 247 height 28
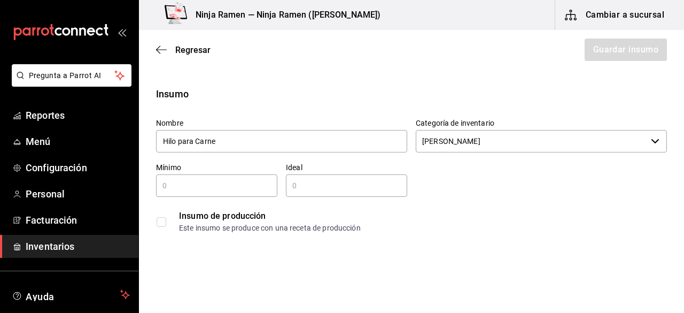
click at [181, 188] on input "text" at bounding box center [216, 185] width 121 height 13
click at [345, 195] on div "​" at bounding box center [346, 185] width 121 height 22
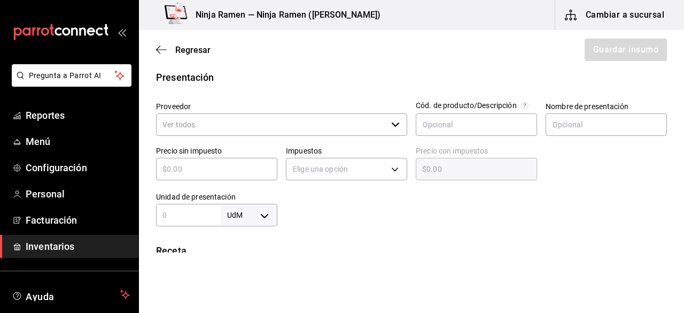
scroll to position [215, 0]
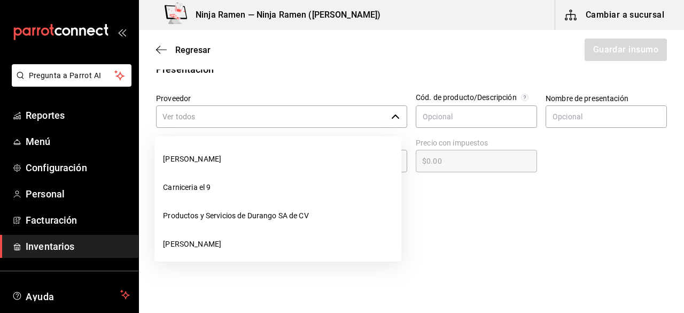
click at [390, 125] on div "​" at bounding box center [281, 116] width 251 height 22
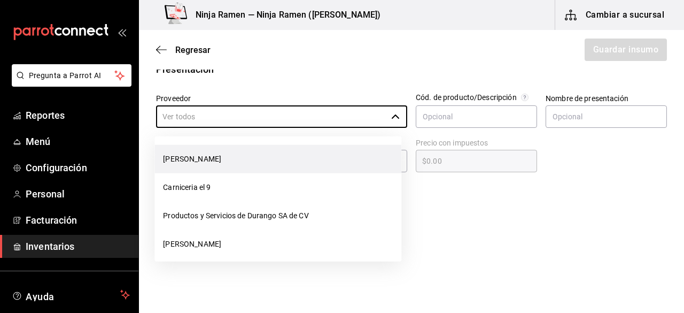
click at [340, 161] on li "[PERSON_NAME]" at bounding box center [278, 159] width 247 height 28
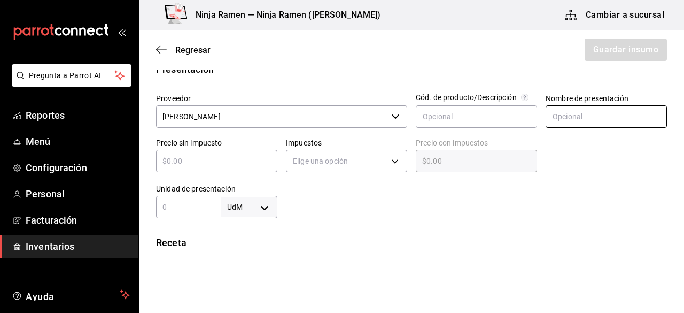
click at [568, 118] on input "text" at bounding box center [606, 116] width 121 height 22
click at [253, 166] on input "text" at bounding box center [216, 161] width 121 height 13
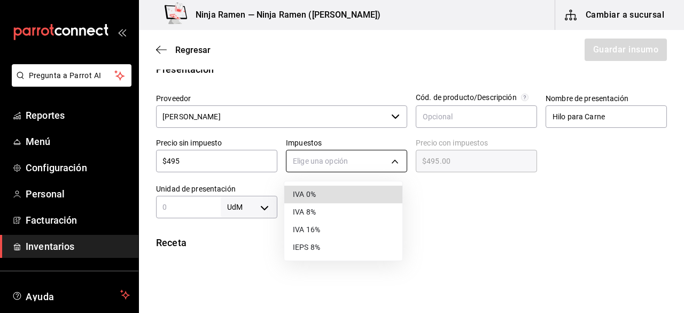
click at [321, 153] on body "Pregunta a Parrot AI Reportes Menú Configuración Personal Facturación Inventari…" at bounding box center [342, 126] width 684 height 252
click at [348, 197] on li "IVA 0%" at bounding box center [343, 195] width 118 height 18
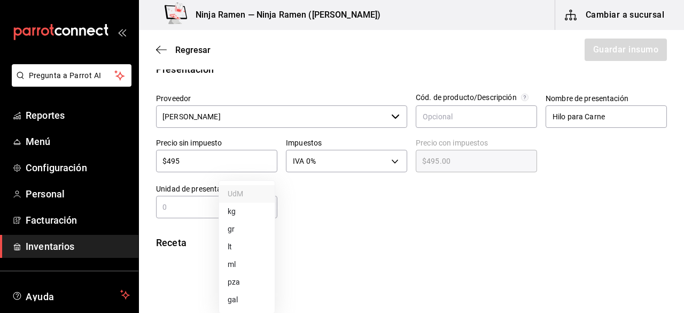
click at [256, 210] on body "Pregunta a Parrot AI Reportes Menú Configuración Personal Facturación Inventari…" at bounding box center [342, 126] width 684 height 252
click at [240, 283] on li "pza" at bounding box center [247, 282] width 56 height 18
click at [181, 212] on input "text" at bounding box center [188, 207] width 65 height 13
click at [505, 216] on div at bounding box center [473, 196] width 390 height 43
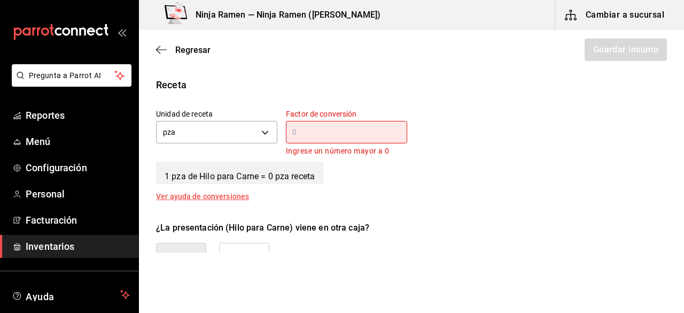
scroll to position [391, 0]
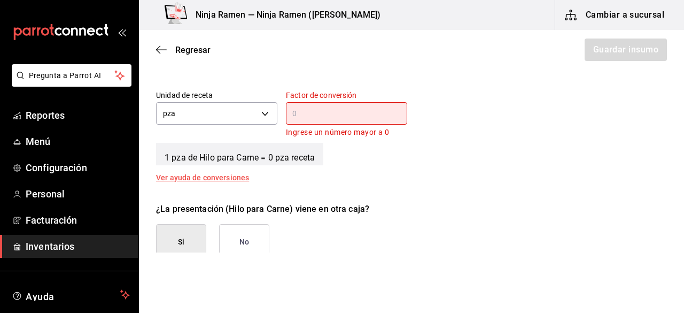
click at [393, 117] on input "text" at bounding box center [346, 113] width 121 height 13
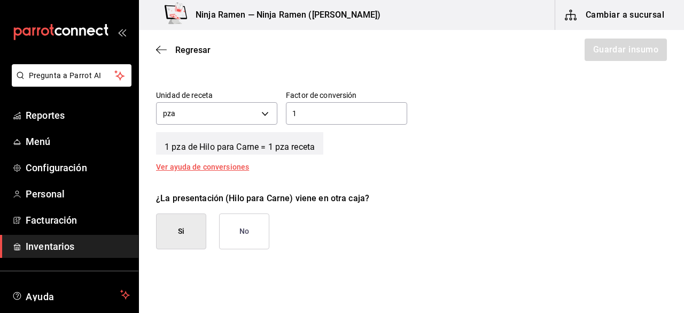
click at [255, 226] on button "No" at bounding box center [244, 231] width 50 height 36
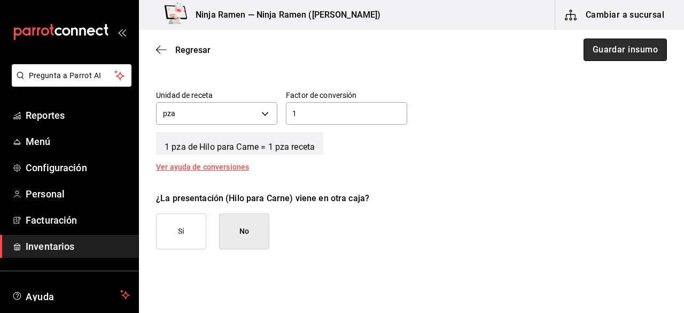
click at [643, 55] on button "Guardar insumo" at bounding box center [625, 50] width 83 height 22
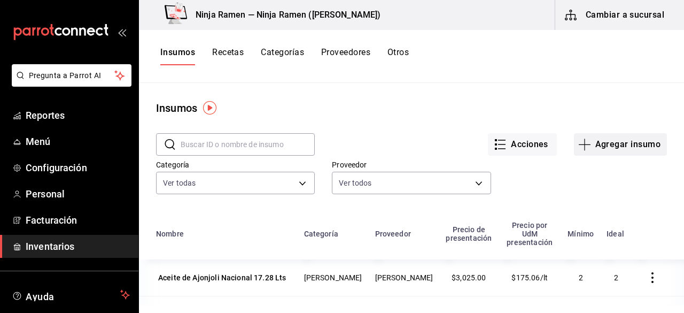
click at [593, 149] on button "Agregar insumo" at bounding box center [620, 144] width 93 height 22
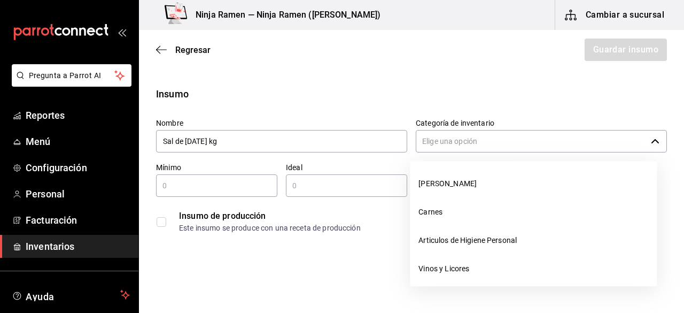
click at [453, 137] on input "Categoría de inventario" at bounding box center [531, 141] width 231 height 22
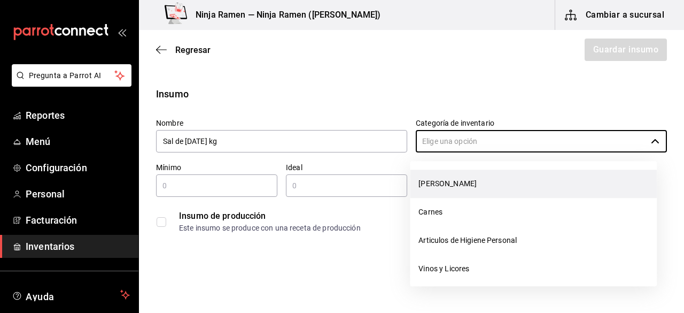
click at [445, 180] on li "[PERSON_NAME]" at bounding box center [533, 184] width 247 height 28
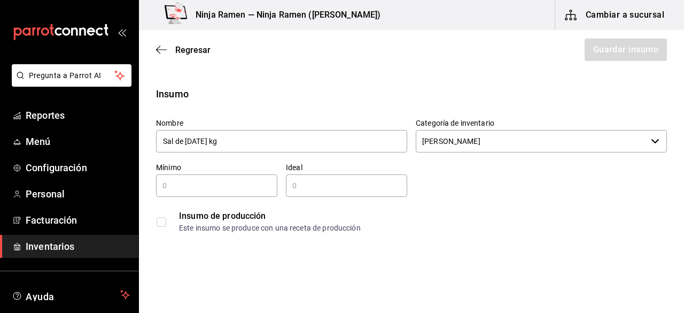
click at [218, 181] on input "text" at bounding box center [216, 185] width 121 height 13
click at [335, 181] on input "text" at bounding box center [346, 185] width 121 height 13
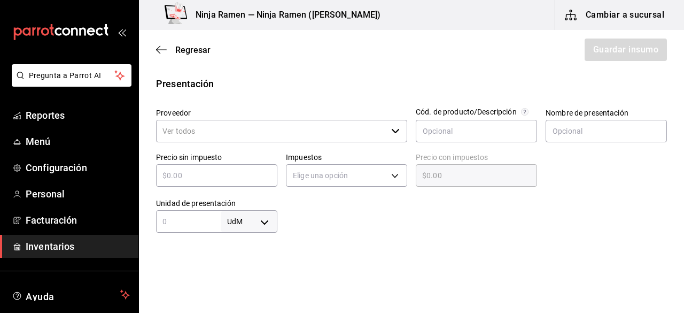
scroll to position [211, 0]
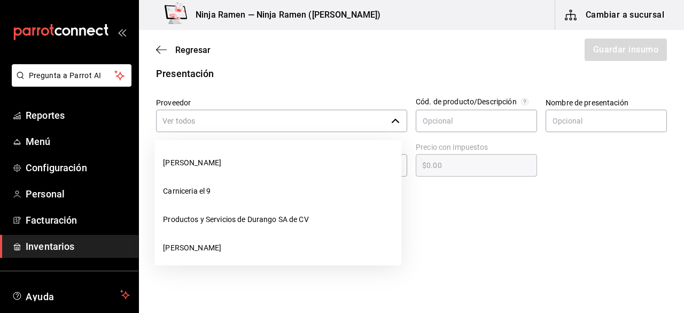
click at [394, 113] on div "​" at bounding box center [281, 121] width 251 height 22
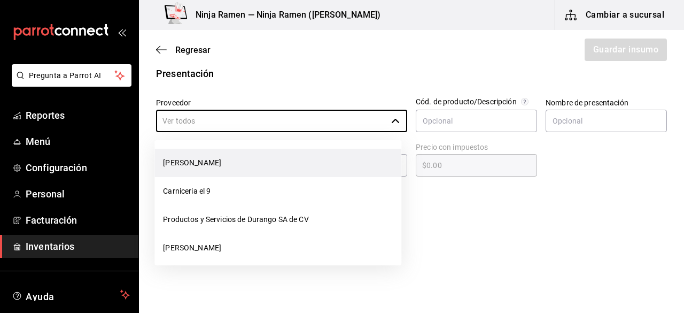
drag, startPoint x: 358, startPoint y: 143, endPoint x: 353, endPoint y: 156, distance: 13.5
click at [353, 156] on ul "Bodega Senson Carniceria el 9 Productos y Servicios de Durango SA de CV VEGA Fr…" at bounding box center [278, 202] width 247 height 125
click at [353, 156] on li "[PERSON_NAME]" at bounding box center [278, 163] width 247 height 28
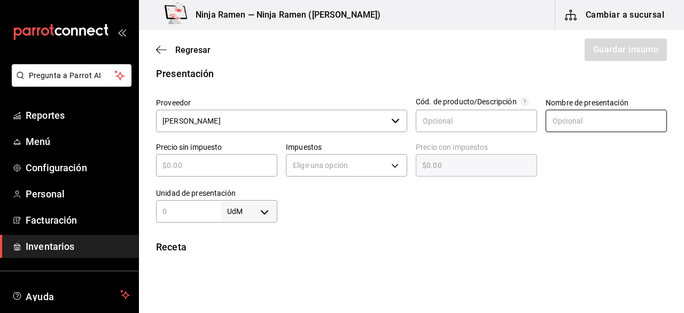
click at [582, 128] on input "text" at bounding box center [606, 121] width 121 height 22
click at [274, 162] on input "text" at bounding box center [216, 165] width 121 height 13
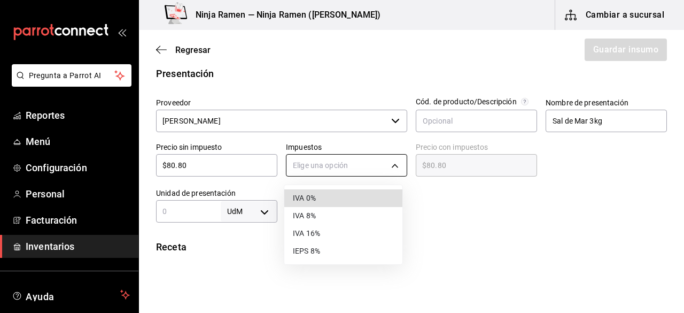
click at [290, 163] on body "Pregunta a Parrot AI Reportes Menú Configuración Personal Facturación Inventari…" at bounding box center [342, 126] width 684 height 252
click at [304, 199] on li "IVA 0%" at bounding box center [343, 198] width 118 height 18
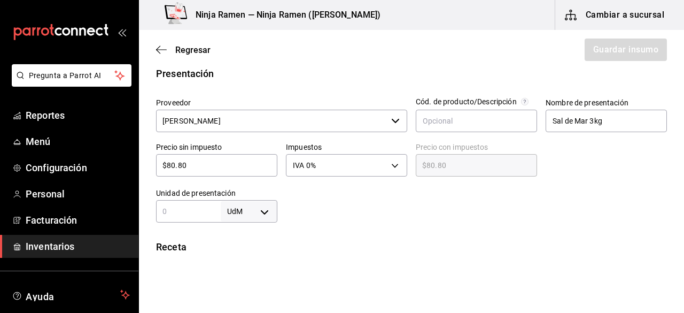
click at [178, 218] on div "UdM ​" at bounding box center [216, 211] width 121 height 22
drag, startPoint x: 270, startPoint y: 224, endPoint x: 260, endPoint y: 213, distance: 14.0
click at [260, 213] on div "Insumo Nombre Sal de Mar 3 kg Categoría de inventario Bodega Senson ​ Mínimo 1 …" at bounding box center [411, 193] width 545 height 635
click at [260, 213] on body "Pregunta a Parrot AI Reportes Menú Configuración Personal Facturación Inventari…" at bounding box center [342, 126] width 684 height 252
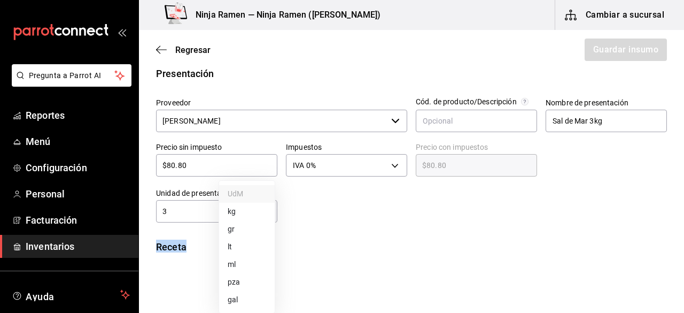
click at [253, 214] on li "kg" at bounding box center [247, 212] width 56 height 18
click at [409, 225] on div "Insumo Nombre Sal de Mar 3 kg Categoría de inventario Bodega Senson ​ Mínimo 1 …" at bounding box center [411, 207] width 545 height 662
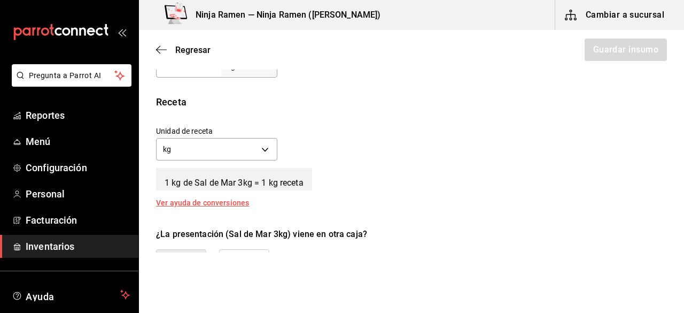
scroll to position [357, 0]
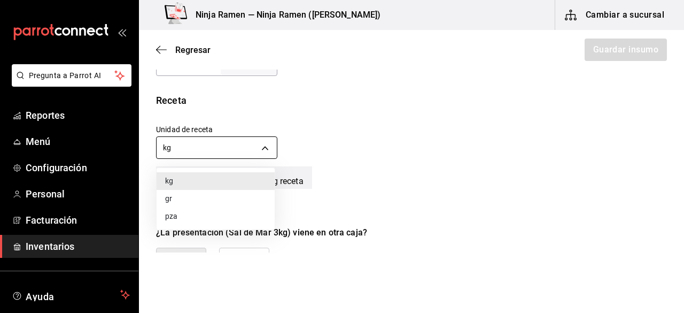
click at [256, 146] on body "Pregunta a Parrot AI Reportes Menú Configuración Personal Facturación Inventari…" at bounding box center [342, 126] width 684 height 252
click at [202, 206] on li "gr" at bounding box center [216, 199] width 118 height 18
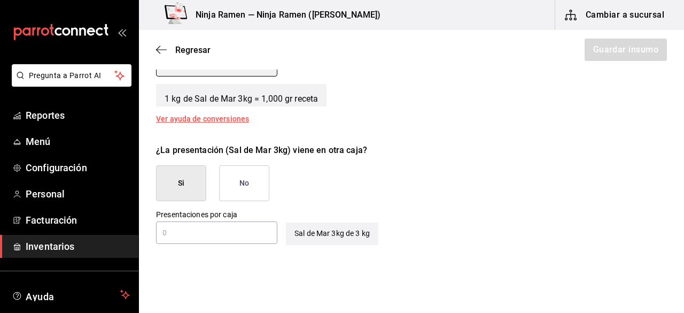
scroll to position [441, 0]
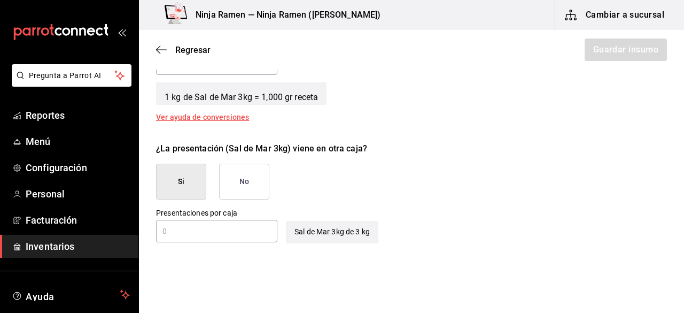
click at [252, 177] on button "No" at bounding box center [244, 182] width 50 height 36
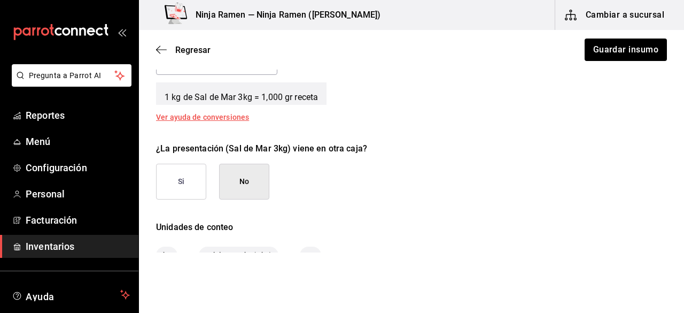
scroll to position [503, 0]
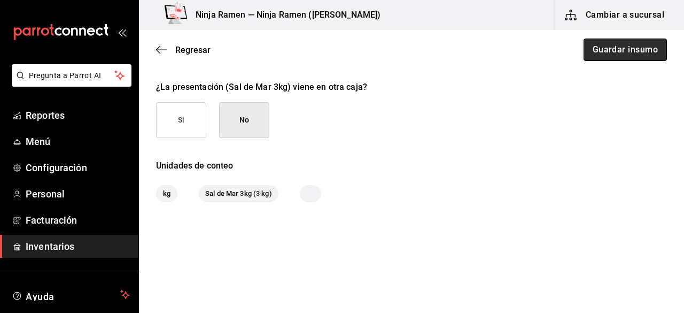
click at [626, 49] on button "Guardar insumo" at bounding box center [625, 50] width 83 height 22
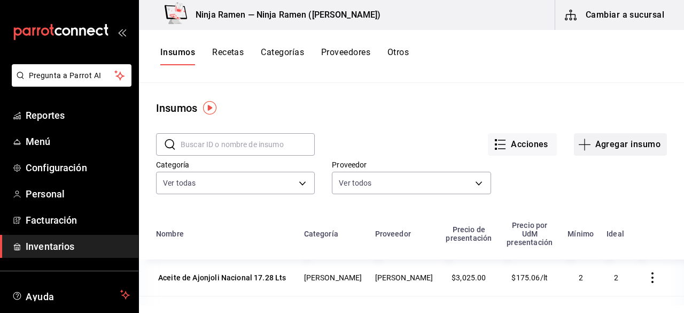
click at [610, 141] on button "Agregar insumo" at bounding box center [620, 144] width 93 height 22
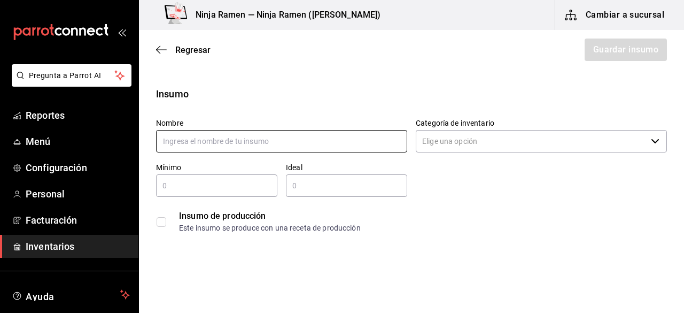
click at [317, 137] on input "text" at bounding box center [281, 141] width 251 height 22
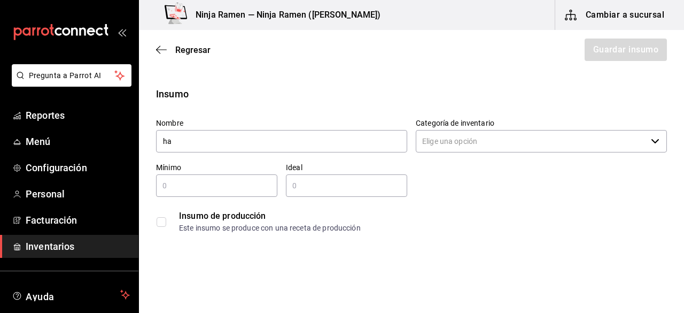
type input "h"
type input "p"
type input "m"
type input "t"
type input "c"
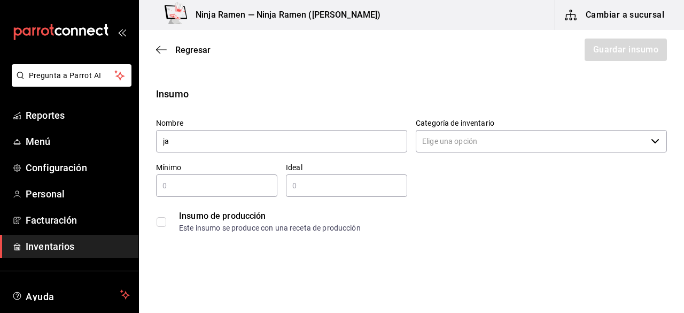
type input "j"
type input "Jalador de 45cm"
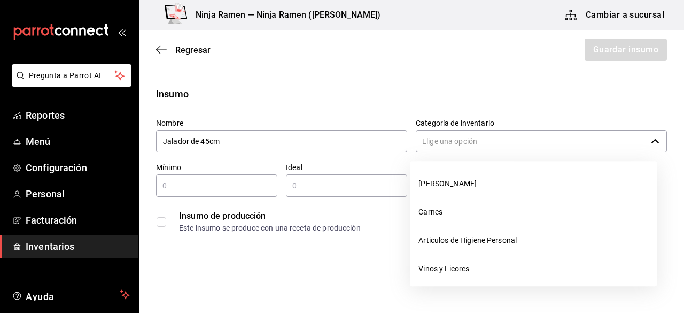
click at [466, 137] on input "Categoría de inventario" at bounding box center [531, 141] width 231 height 22
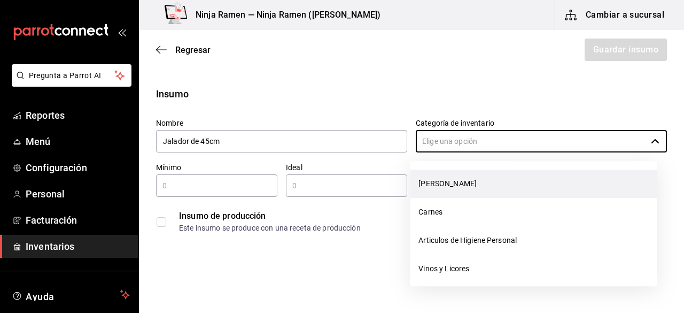
click at [456, 184] on li "[PERSON_NAME]" at bounding box center [533, 184] width 247 height 28
type input "[PERSON_NAME]"
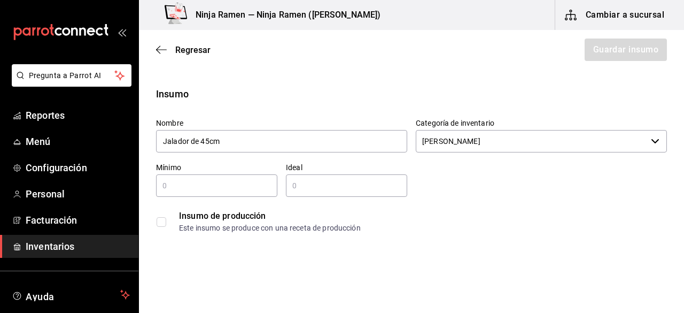
click at [228, 191] on input "text" at bounding box center [216, 185] width 121 height 13
type input "1"
click at [345, 195] on div "​" at bounding box center [346, 185] width 121 height 22
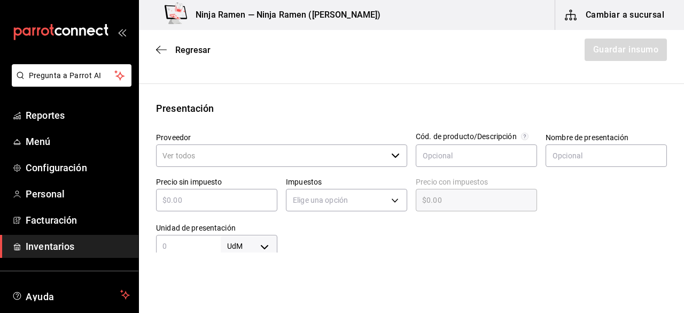
scroll to position [197, 0]
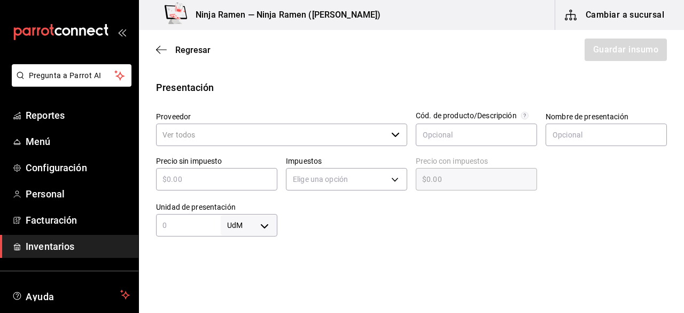
type input "2"
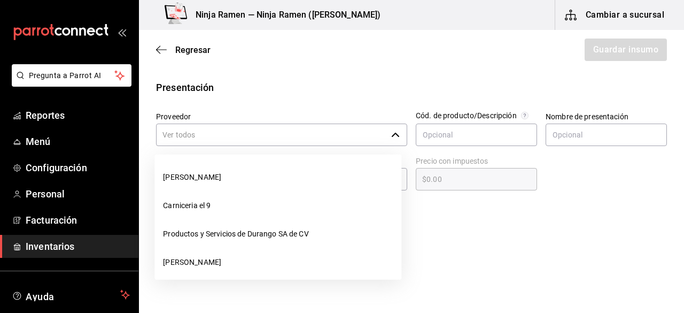
click at [377, 143] on input "Proveedor" at bounding box center [271, 135] width 231 height 22
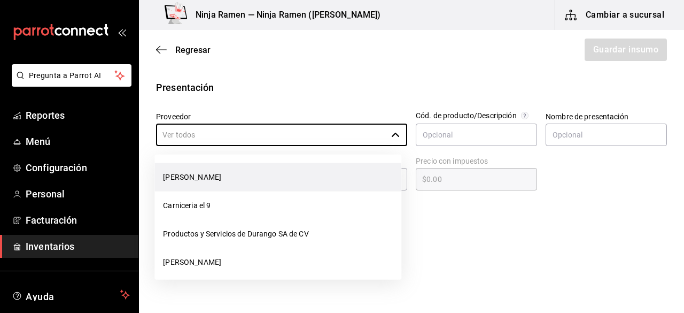
click at [310, 175] on li "[PERSON_NAME]" at bounding box center [278, 177] width 247 height 28
type input "[PERSON_NAME]"
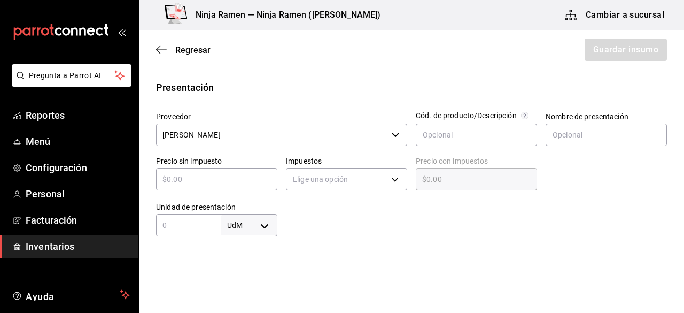
click at [539, 127] on div "Nombre de presentación" at bounding box center [602, 125] width 130 height 44
click at [560, 131] on input "text" at bounding box center [606, 135] width 121 height 22
type input "Jalador de 45 cm"
drag, startPoint x: 240, startPoint y: 191, endPoint x: 255, endPoint y: 186, distance: 16.2
click at [255, 186] on div "Precio sin impuesto ​" at bounding box center [213, 171] width 130 height 46
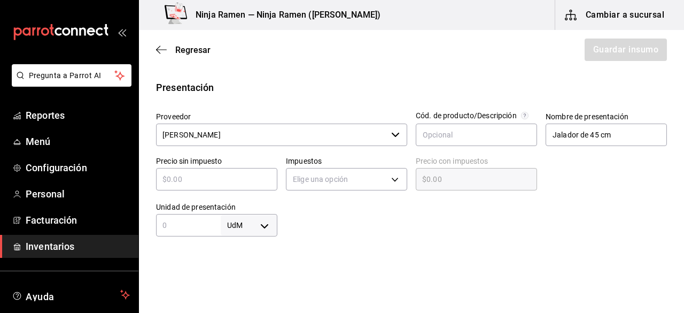
click at [255, 186] on div "​" at bounding box center [216, 179] width 121 height 22
type input "$2"
type input "$2.00"
type input "$22"
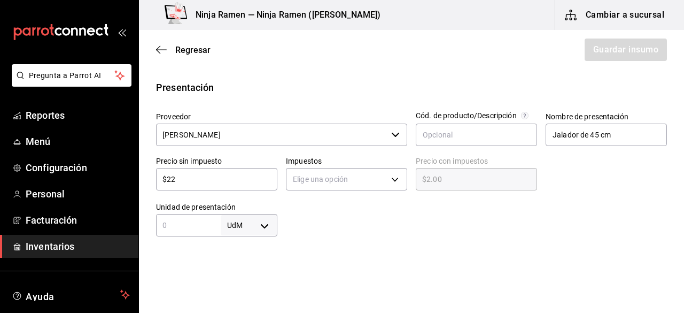
type input "$22.00"
type input "$227"
type input "$227.00"
type input "$227.7"
type input "$227.70"
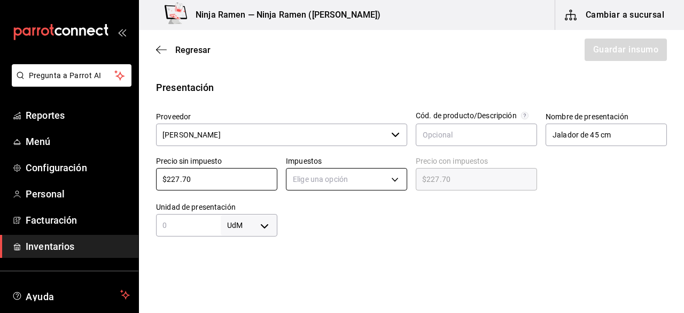
type input "$227.70"
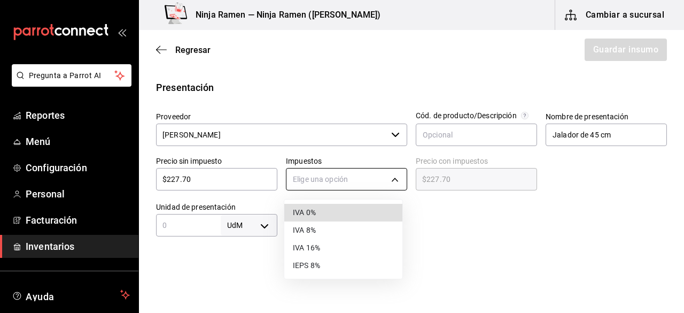
click at [339, 180] on body "Pregunta a Parrot AI Reportes Menú Configuración Personal Facturación Inventari…" at bounding box center [342, 126] width 684 height 252
click at [351, 218] on li "IVA 0%" at bounding box center [343, 213] width 118 height 18
type input "IVA_0"
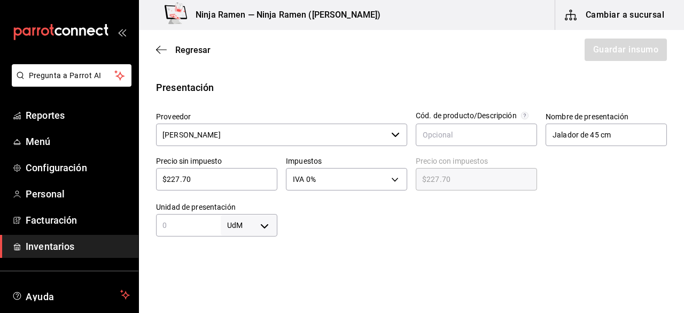
click at [260, 219] on body "Pregunta a Parrot AI Reportes Menú Configuración Personal Facturación Inventari…" at bounding box center [342, 126] width 684 height 252
click at [250, 284] on li "pza" at bounding box center [247, 282] width 56 height 18
type input "UNIT"
click at [176, 232] on div "pza UNIT ​" at bounding box center [216, 225] width 121 height 22
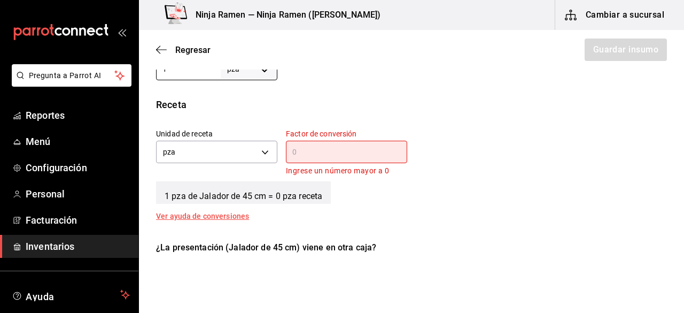
scroll to position [379, 0]
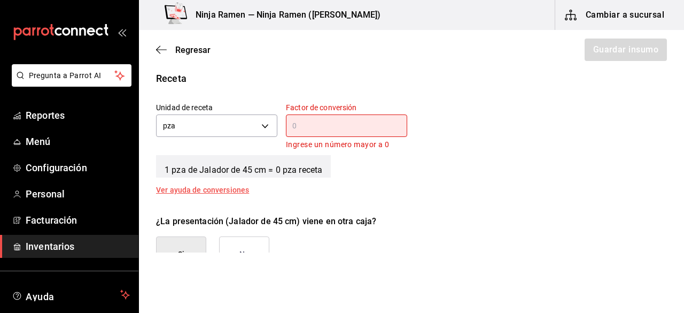
type input "1"
click at [564, 191] on div "Receta Unidad de receta pza UNIT Factor de conversión ​ Ingrese un número mayor…" at bounding box center [411, 132] width 545 height 122
click at [343, 129] on input "text" at bounding box center [346, 125] width 121 height 13
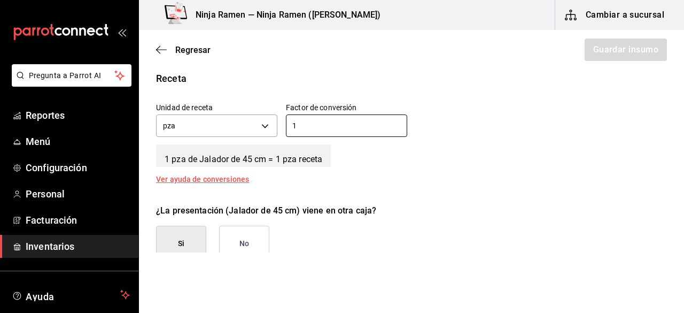
type input "1"
click at [233, 227] on button "No" at bounding box center [244, 244] width 50 height 36
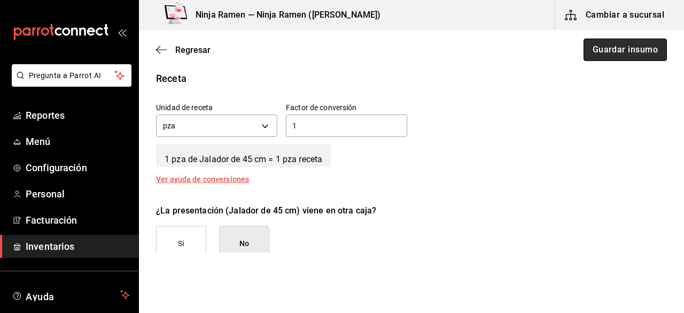
click at [607, 52] on button "Guardar insumo" at bounding box center [625, 50] width 83 height 22
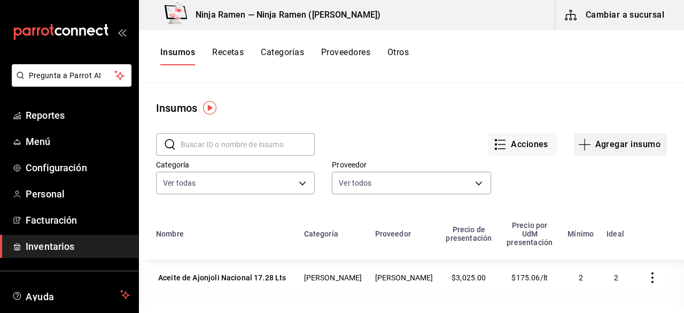
click at [596, 141] on button "Agregar insumo" at bounding box center [620, 144] width 93 height 22
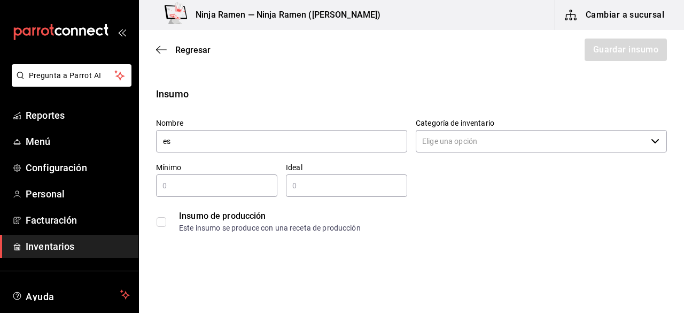
type input "e"
type input "f"
type input "e"
type input "Envase Termico Reyma de 1/2 litro"
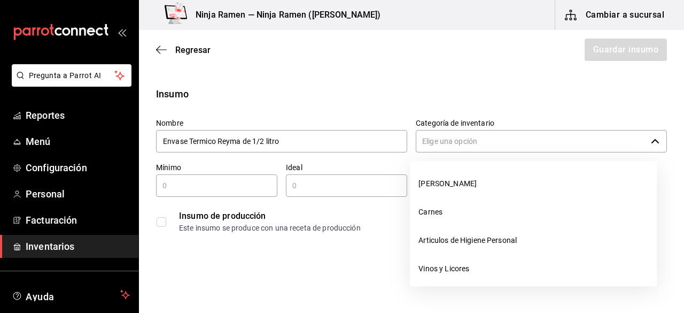
click at [467, 143] on input "Categoría de inventario" at bounding box center [531, 141] width 231 height 22
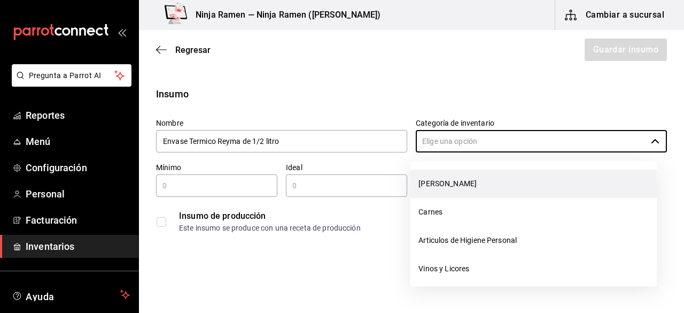
click at [446, 183] on li "[PERSON_NAME]" at bounding box center [533, 184] width 247 height 28
type input "[PERSON_NAME]"
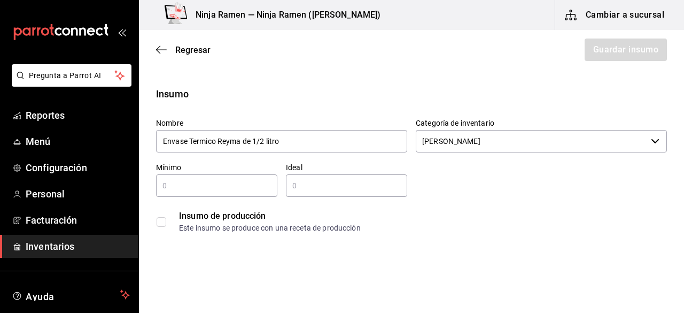
click at [274, 181] on input "text" at bounding box center [216, 185] width 121 height 13
type input "1"
click at [330, 193] on div "​" at bounding box center [346, 185] width 121 height 22
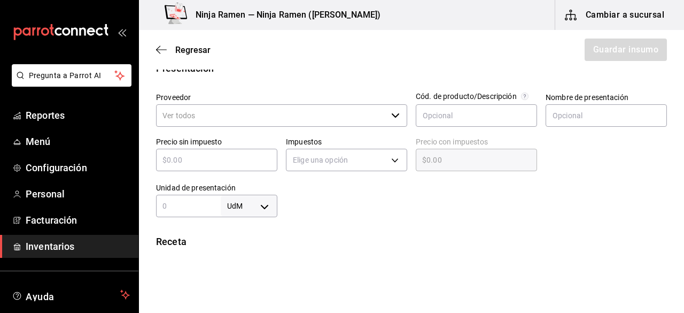
scroll to position [239, 0]
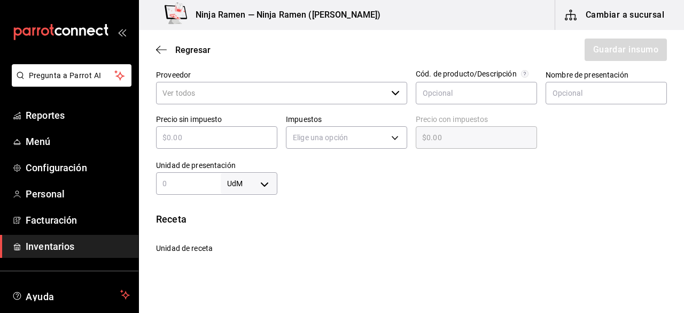
type input "2"
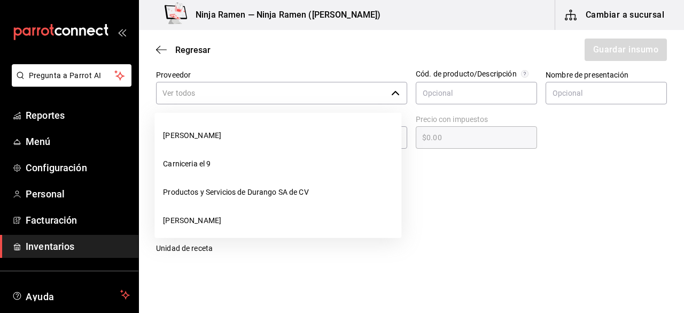
click at [274, 98] on input "Proveedor" at bounding box center [271, 93] width 231 height 22
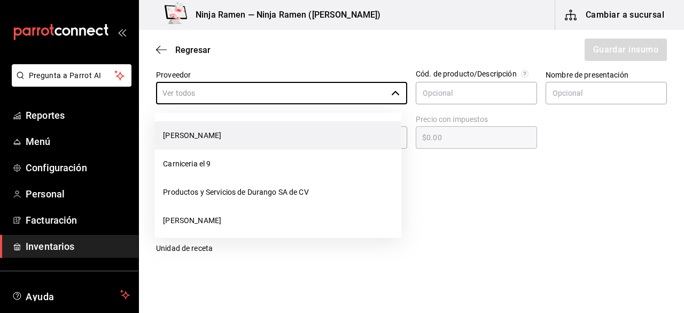
click at [236, 140] on li "[PERSON_NAME]" at bounding box center [278, 135] width 247 height 28
type input "[PERSON_NAME]"
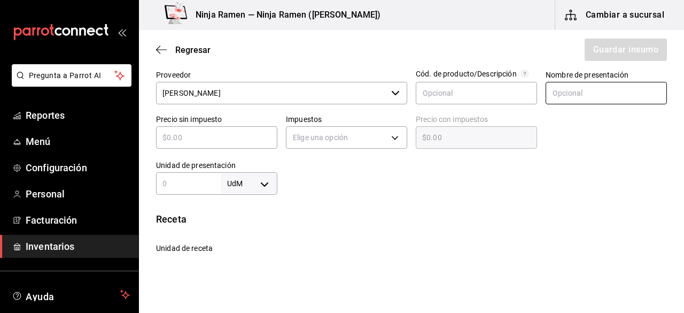
click at [548, 95] on input "text" at bounding box center [606, 93] width 121 height 22
type input "Envase Termico Reyma de 1/2 litro"
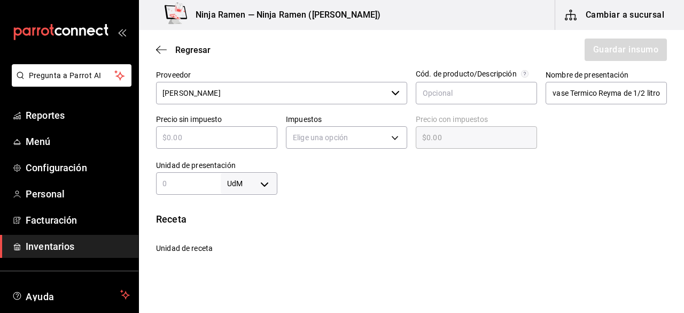
scroll to position [0, 0]
click at [186, 148] on div "​" at bounding box center [216, 137] width 121 height 22
click at [172, 142] on input "text" at bounding box center [216, 137] width 121 height 13
type input "$2"
type input "$2.00"
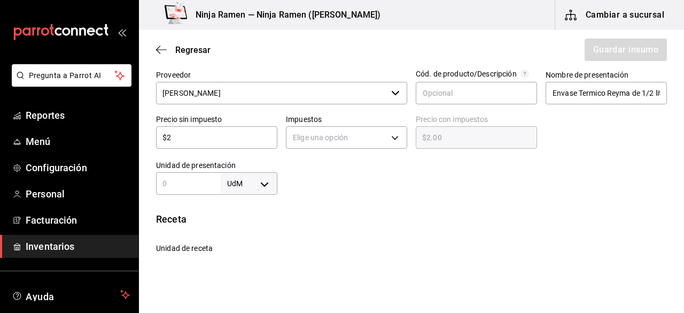
type input "$21"
type input "$21.00"
type input "$21.5"
type input "$21.50"
type input "$21.59"
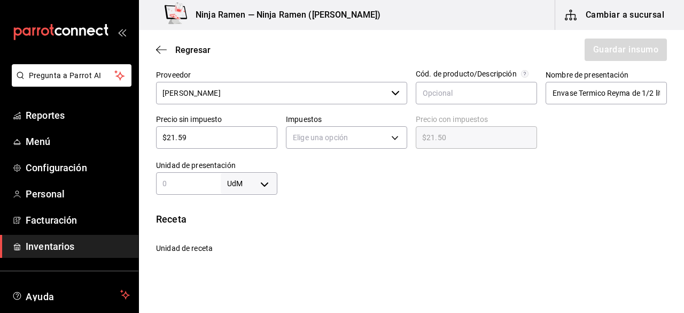
type input "$21.59"
click at [338, 208] on div "Insumo Nombre Envase Termico Reyma de 1/2 litro Categoría de inventario Bodega …" at bounding box center [411, 165] width 545 height 635
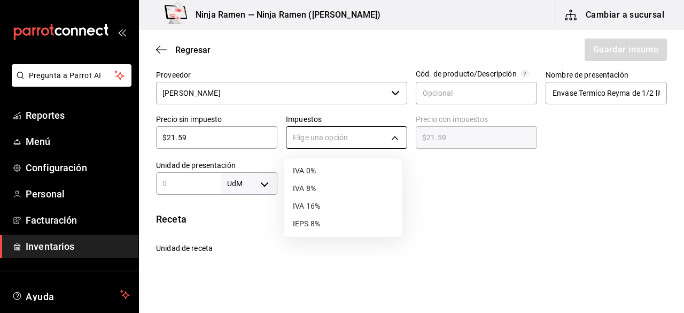
click at [386, 139] on body "Pregunta a Parrot AI Reportes Menú Configuración Personal Facturación Inventari…" at bounding box center [342, 126] width 684 height 252
click at [344, 170] on li "IVA 0%" at bounding box center [343, 171] width 118 height 18
type input "IVA_0"
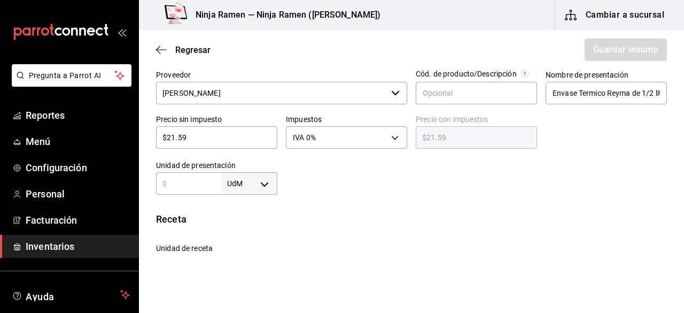
click at [202, 185] on input "text" at bounding box center [188, 183] width 65 height 13
type input "25"
click at [265, 183] on body "Pregunta a Parrot AI Reportes Menú Configuración Personal Facturación Inventari…" at bounding box center [342, 126] width 684 height 252
click at [247, 282] on li "pza" at bounding box center [247, 282] width 56 height 18
type input "UNIT"
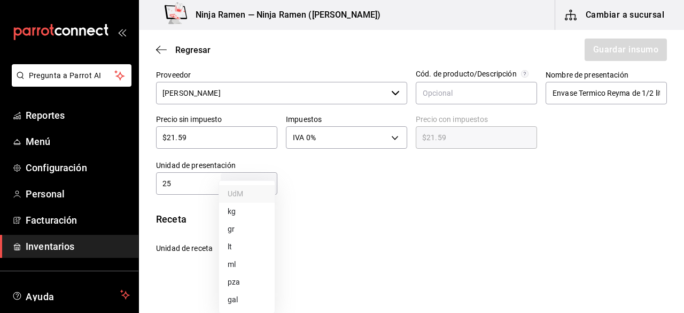
type input "UNIT"
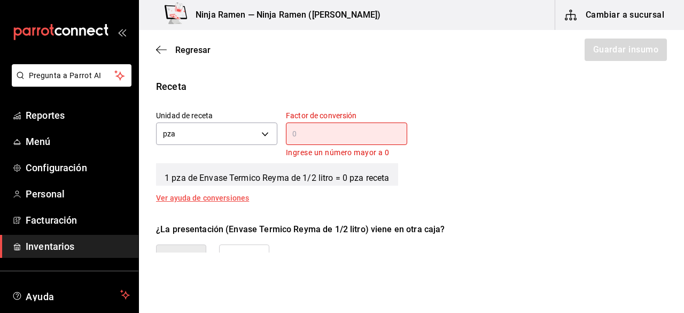
scroll to position [379, 0]
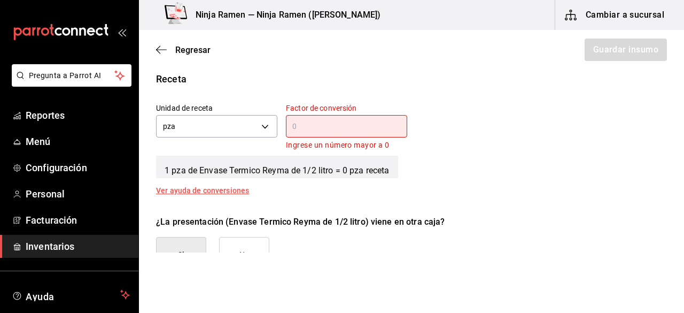
click at [377, 132] on div "​" at bounding box center [346, 126] width 121 height 22
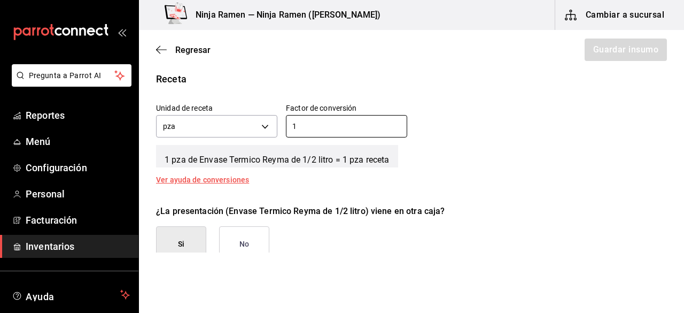
type input "1"
click at [232, 242] on button "No" at bounding box center [244, 244] width 50 height 36
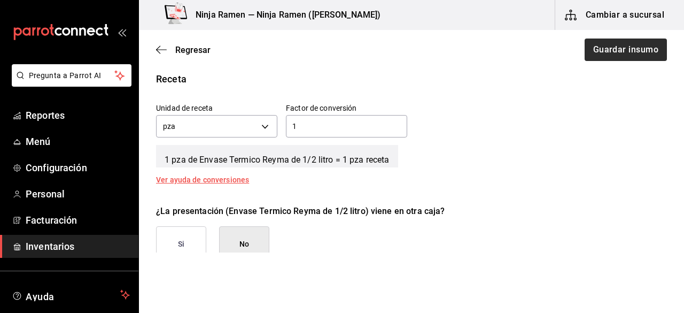
drag, startPoint x: 617, startPoint y: 63, endPoint x: 628, endPoint y: 55, distance: 13.1
click at [628, 55] on div "Regresar Guardar insumo" at bounding box center [411, 50] width 545 height 40
click at [628, 55] on button "Guardar insumo" at bounding box center [625, 50] width 83 height 22
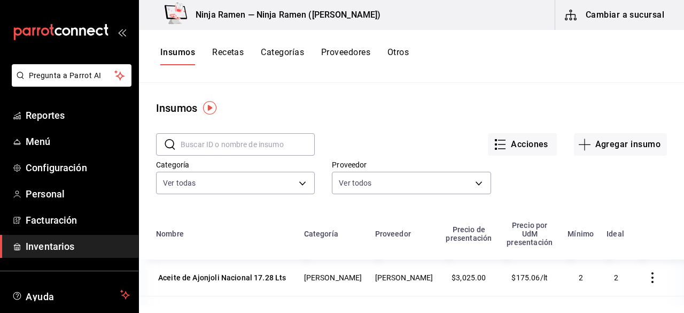
click at [565, 136] on div "Acciones Agregar insumo" at bounding box center [491, 136] width 352 height 40
click at [582, 145] on icon "button" at bounding box center [585, 144] width 13 height 13
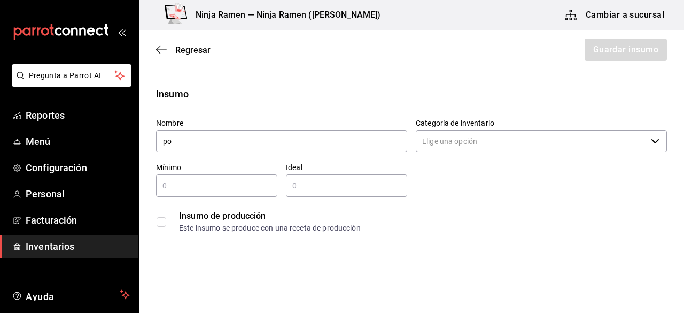
type input "p"
type input "P"
type input "Polvo Para Preparar Bebida The Klass Horchata 560 gr"
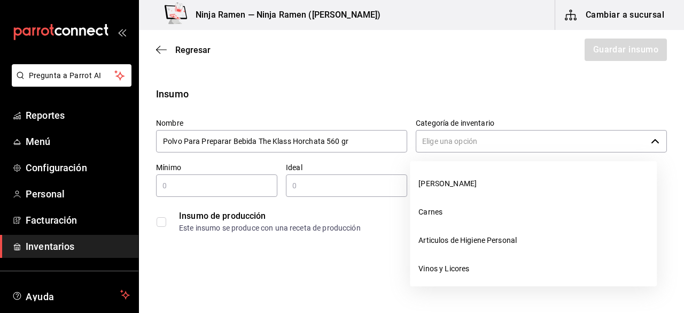
click at [546, 148] on input "Categoría de inventario" at bounding box center [531, 141] width 231 height 22
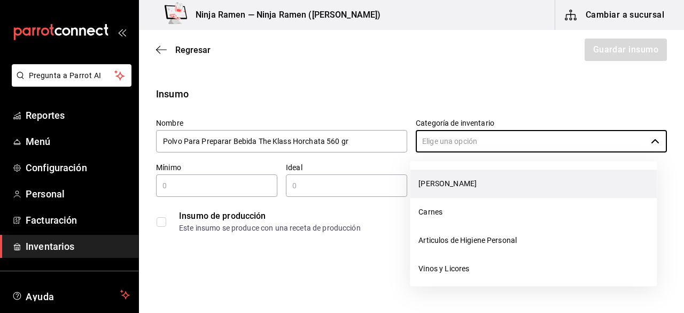
click at [492, 187] on li "[PERSON_NAME]" at bounding box center [533, 184] width 247 height 28
type input "[PERSON_NAME]"
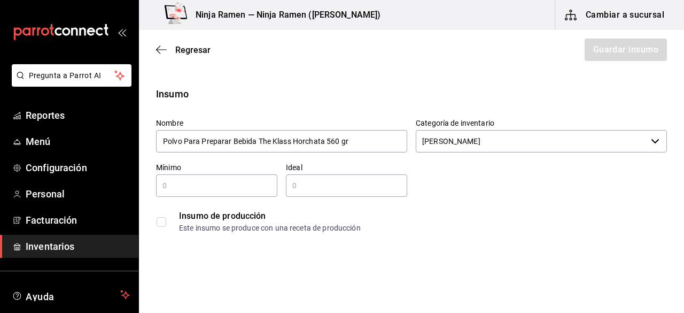
click at [266, 186] on input "text" at bounding box center [216, 185] width 121 height 13
type input "1"
type input "2"
click at [358, 180] on input "2" at bounding box center [346, 185] width 121 height 13
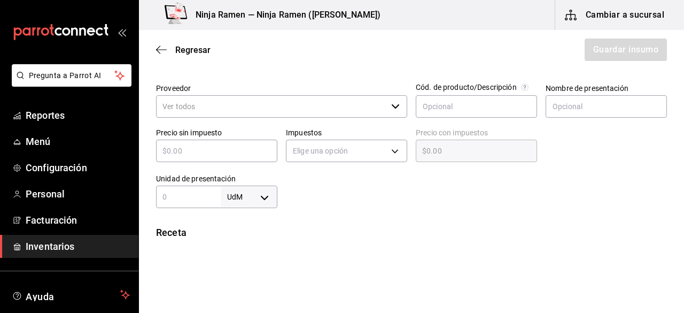
scroll to position [227, 0]
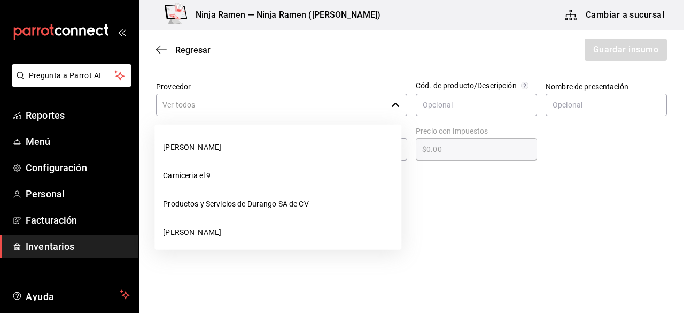
click at [394, 105] on icon "button" at bounding box center [395, 105] width 9 height 9
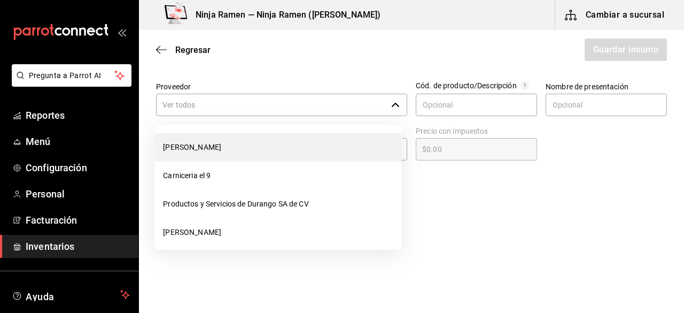
click at [322, 147] on li "[PERSON_NAME]" at bounding box center [278, 147] width 247 height 28
type input "[PERSON_NAME]"
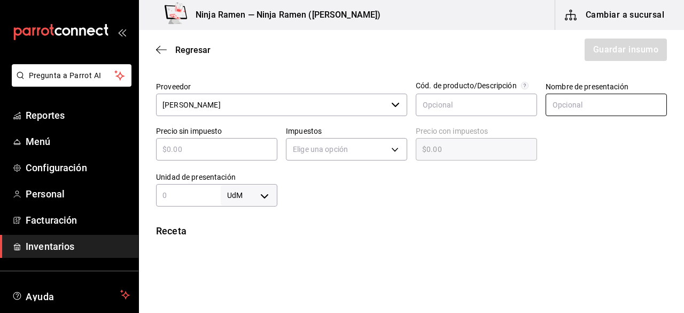
type input "2"
click at [546, 102] on input "text" at bounding box center [606, 105] width 121 height 22
type input "Polvo para preparar bebida the [PERSON_NAME] horchata 560 gr"
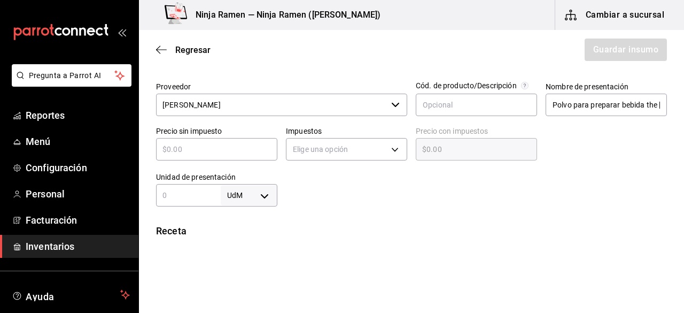
click at [244, 151] on input "text" at bounding box center [216, 149] width 121 height 13
type input "$1"
type input "$1.00"
type input "$18"
type input "$18.00"
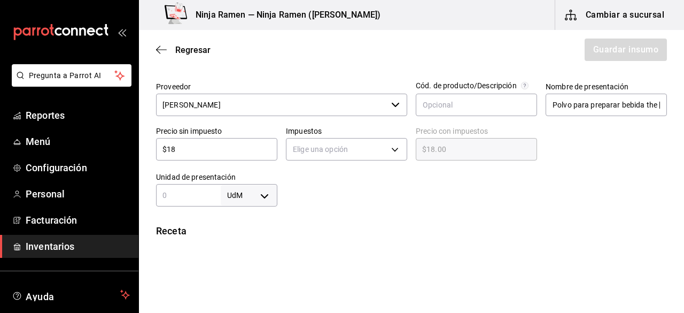
type input "$189"
type input "$189.00"
type input "$189.4"
type input "$189.40"
type input "$189.45"
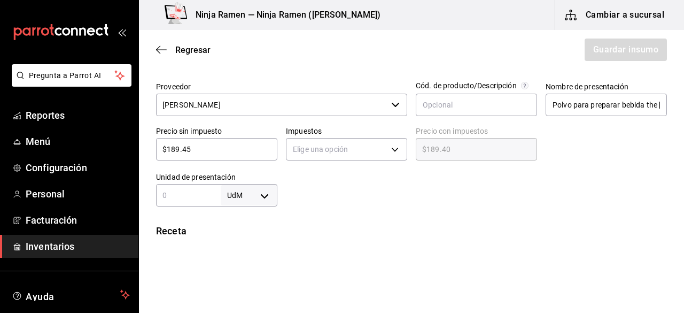
type input "$189.45"
drag, startPoint x: 333, startPoint y: 166, endPoint x: 351, endPoint y: 151, distance: 23.6
click at [351, 151] on div "Proveedor Bodega Senson ​ Cód. de producto/Descripción Nombre de presentación P…" at bounding box center [408, 139] width 520 height 133
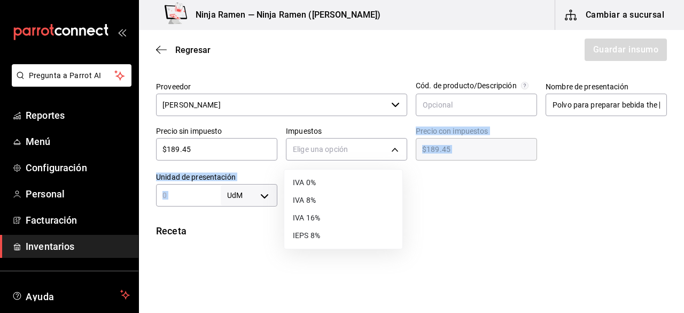
drag, startPoint x: 351, startPoint y: 151, endPoint x: 337, endPoint y: 196, distance: 47.2
click at [337, 196] on body "Pregunta a Parrot AI Reportes Menú Configuración Personal Facturación Inventari…" at bounding box center [342, 126] width 684 height 252
click at [351, 187] on li "IVA 0%" at bounding box center [343, 183] width 118 height 18
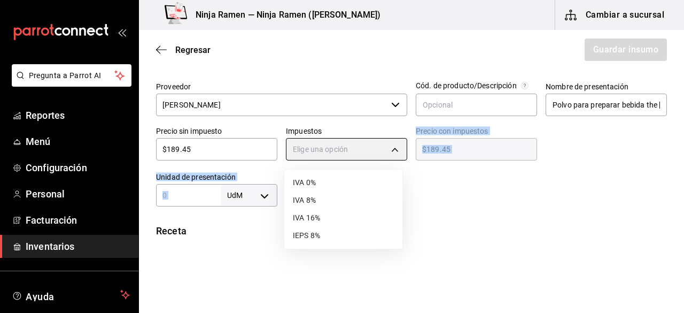
type input "IVA_0"
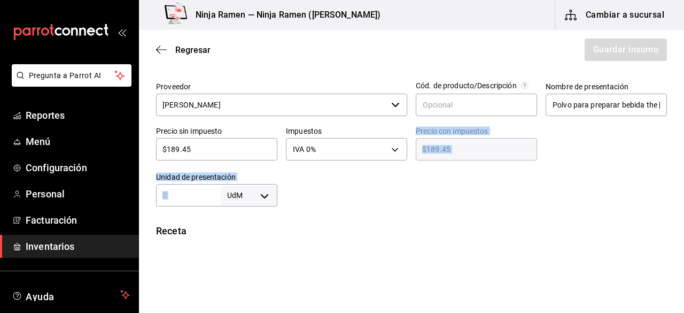
click at [373, 193] on div at bounding box center [473, 185] width 390 height 43
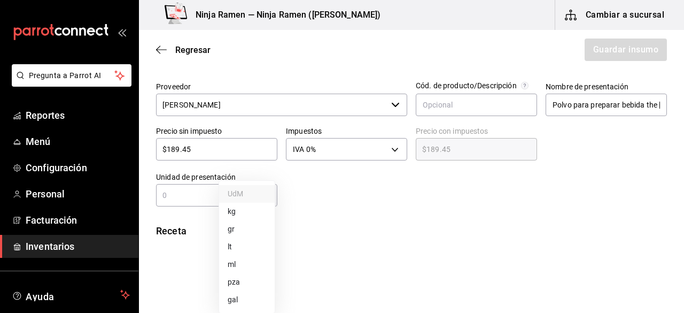
click at [260, 194] on body "Pregunta a Parrot AI Reportes Menú Configuración Personal Facturación Inventari…" at bounding box center [342, 126] width 684 height 252
click at [240, 230] on li "gr" at bounding box center [247, 229] width 56 height 18
type input "GRAM"
click at [188, 193] on input "text" at bounding box center [188, 195] width 65 height 13
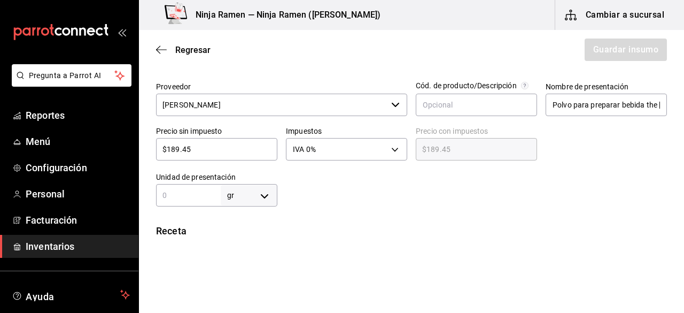
type input "5"
type input "56"
type input "560"
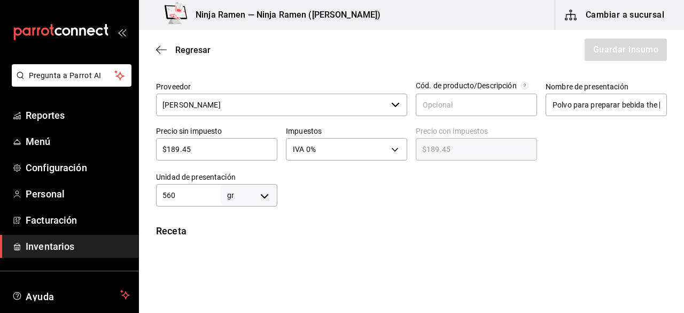
type input "560"
click at [359, 236] on div "Receta" at bounding box center [411, 231] width 511 height 14
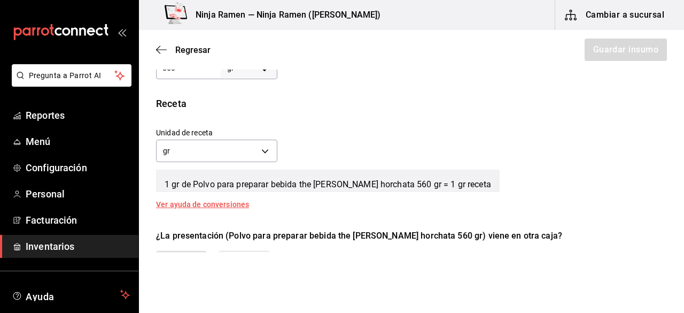
scroll to position [386, 0]
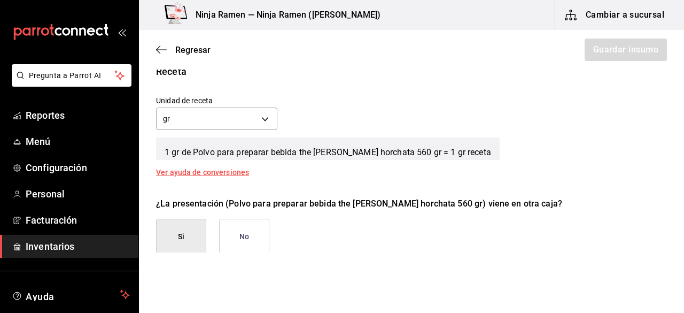
click at [251, 232] on button "No" at bounding box center [244, 237] width 50 height 36
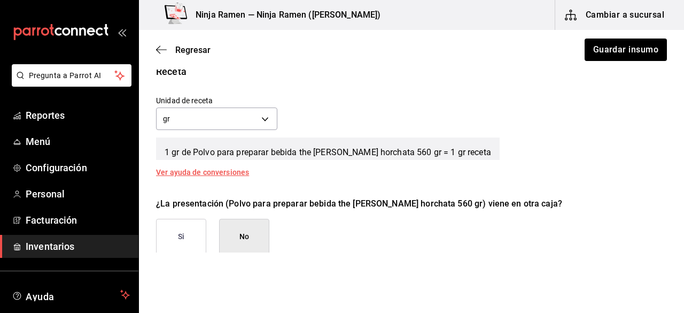
click at [617, 35] on div "Regresar Guardar insumo" at bounding box center [411, 50] width 545 height 40
click at [620, 48] on button "Guardar insumo" at bounding box center [625, 50] width 83 height 22
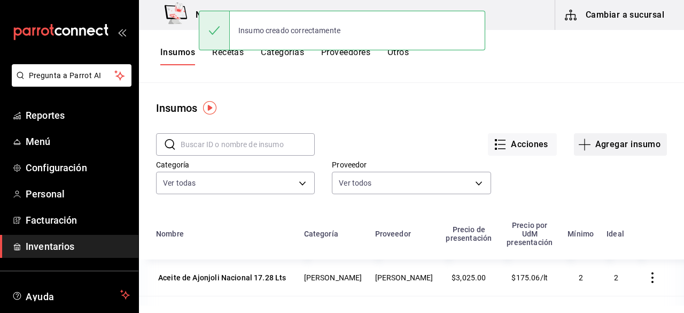
click at [611, 150] on button "Agregar insumo" at bounding box center [620, 144] width 93 height 22
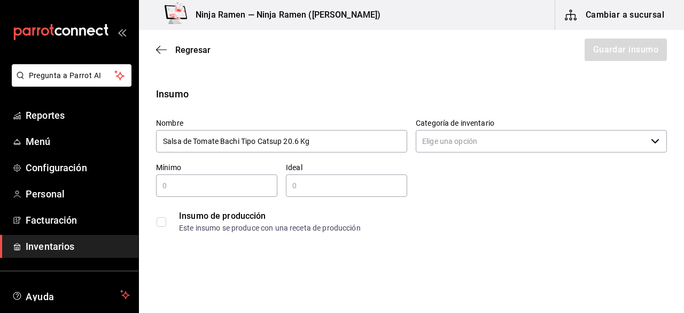
type input "Salsa de Tomate Bachi Tipo Catsup 20.6 Kg"
click at [442, 145] on input "Categoría de inventario" at bounding box center [531, 141] width 231 height 22
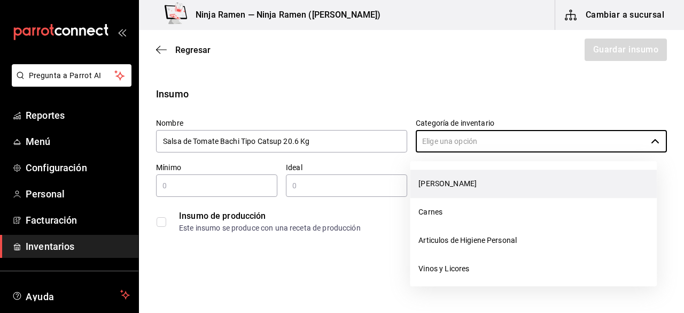
click at [439, 173] on li "[PERSON_NAME]" at bounding box center [533, 184] width 247 height 28
type input "[PERSON_NAME]"
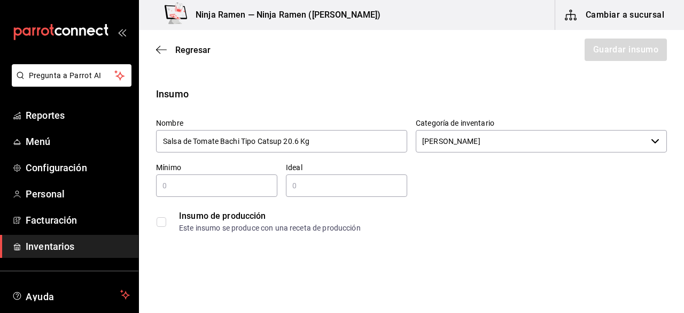
click at [245, 195] on div "​" at bounding box center [216, 185] width 121 height 22
type input "1"
click at [314, 188] on input "text" at bounding box center [346, 185] width 121 height 13
type input "2"
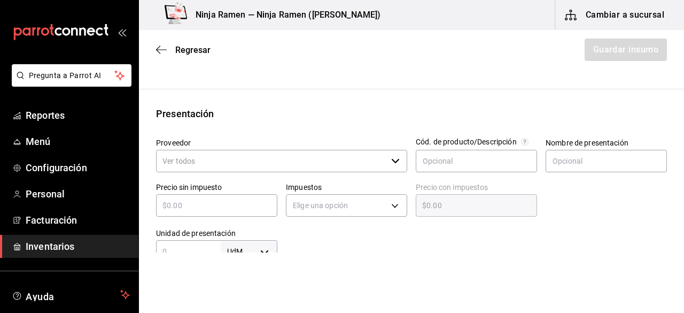
scroll to position [218, 0]
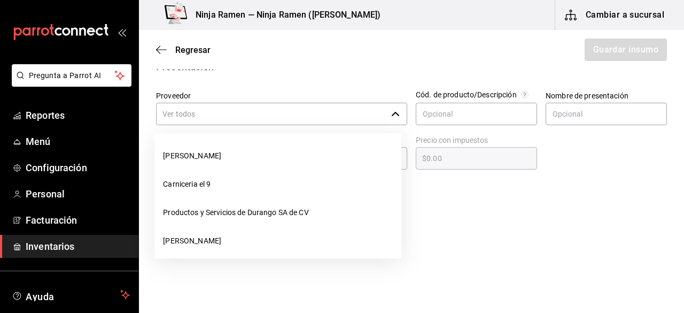
click at [394, 116] on icon "button" at bounding box center [395, 114] width 9 height 9
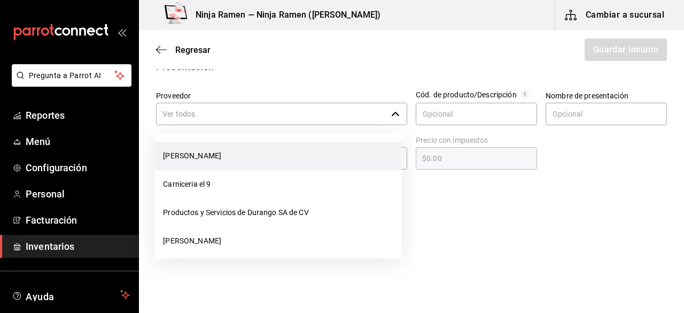
click at [313, 164] on li "[PERSON_NAME]" at bounding box center [278, 156] width 247 height 28
type input "[PERSON_NAME]"
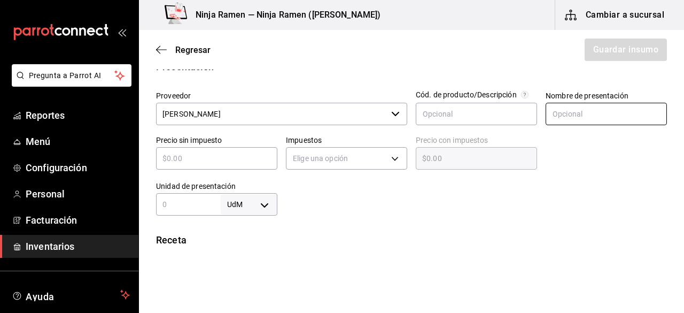
type input "2"
click at [573, 117] on input "text" at bounding box center [606, 114] width 121 height 22
type input "S"
type input "Salsa de Tomate Bachi Tipo Catsup 20.6 kg"
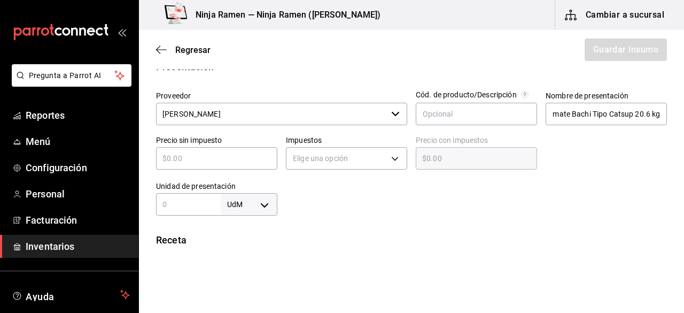
scroll to position [0, 0]
click at [281, 160] on div "Impuestos Elige una opción" at bounding box center [343, 150] width 130 height 46
click at [253, 160] on input "text" at bounding box center [216, 158] width 121 height 13
type input "$4"
type input "$4.00"
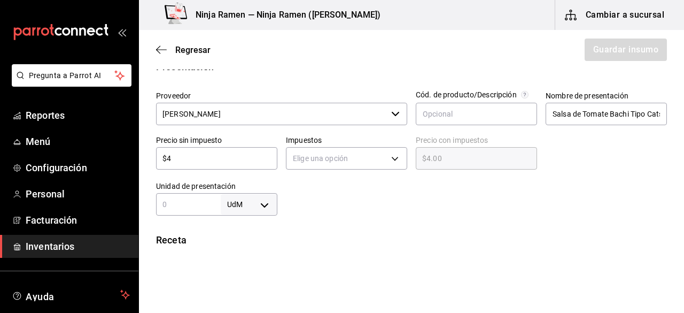
type input "$43"
type input "$43.00"
type input "$437"
type input "$437.00"
type input "$437.2"
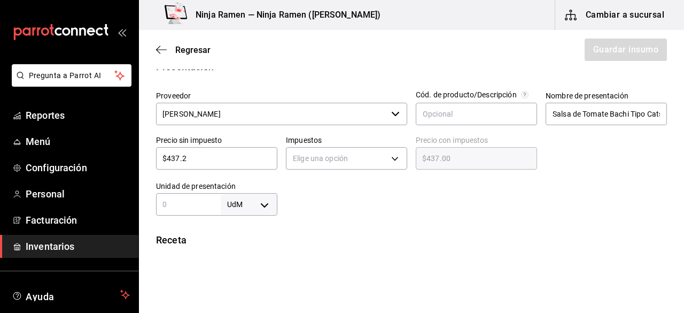
type input "$437.20"
type input "$437.25"
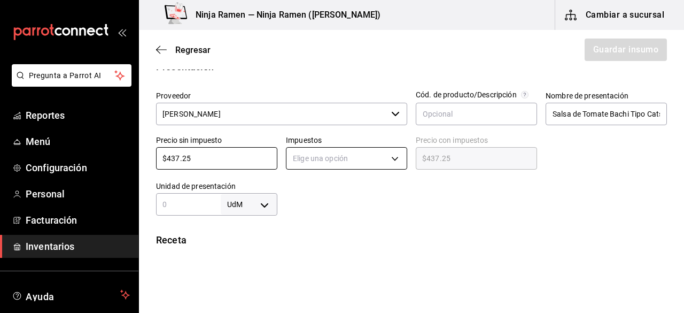
drag, startPoint x: 259, startPoint y: 160, endPoint x: 307, endPoint y: 155, distance: 48.4
click at [307, 155] on div "Proveedor Bodega Senson ​ Cód. de producto/Descripción Nombre de presentación S…" at bounding box center [408, 148] width 520 height 133
type input "$437.25"
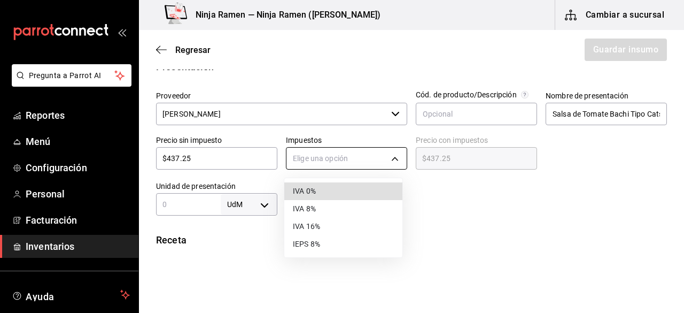
click at [307, 155] on body "Pregunta a Parrot AI Reportes Menú Configuración Personal Facturación Inventari…" at bounding box center [342, 126] width 684 height 252
click at [321, 195] on li "IVA 0%" at bounding box center [343, 191] width 118 height 18
type input "IVA_0"
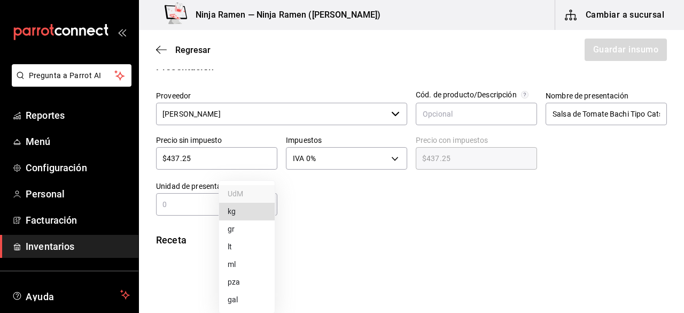
click at [264, 203] on body "Pregunta a Parrot AI Reportes Menú Configuración Personal Facturación Inventari…" at bounding box center [342, 126] width 684 height 252
click at [242, 214] on li "kg" at bounding box center [247, 212] width 56 height 18
type input "KILOGRAM"
click at [201, 199] on input "text" at bounding box center [188, 204] width 65 height 13
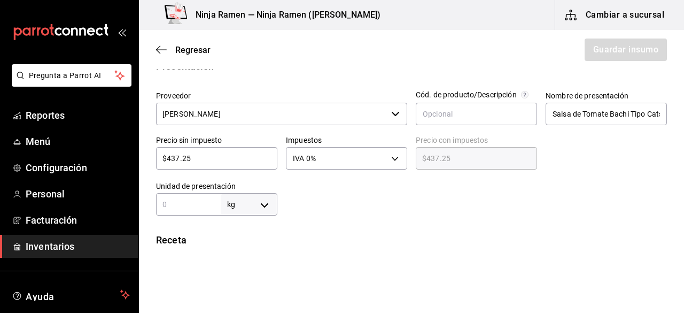
type input "2"
type input "20"
type input "20.6"
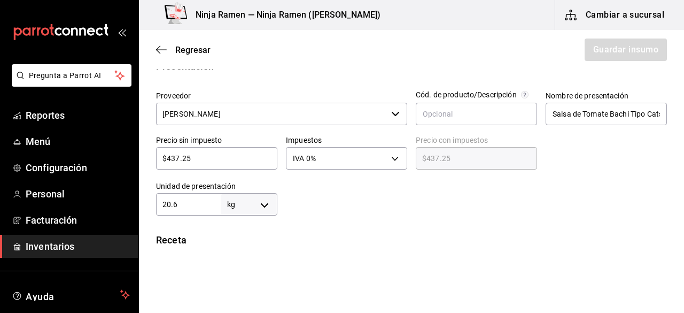
type input "20.6"
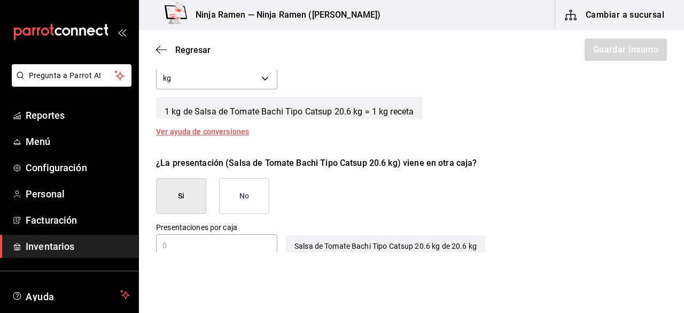
scroll to position [428, 0]
type input "20.6"
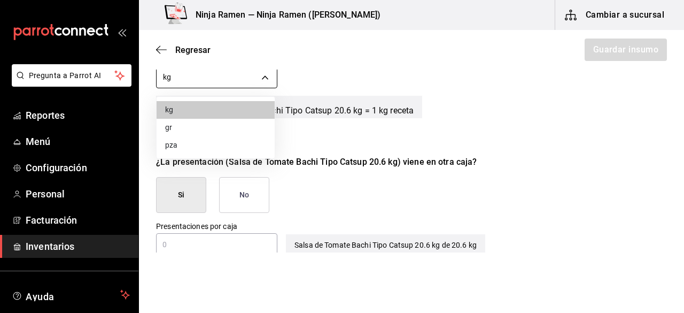
click at [268, 74] on body "Pregunta a Parrot AI Reportes Menú Configuración Personal Facturación Inventari…" at bounding box center [342, 126] width 684 height 252
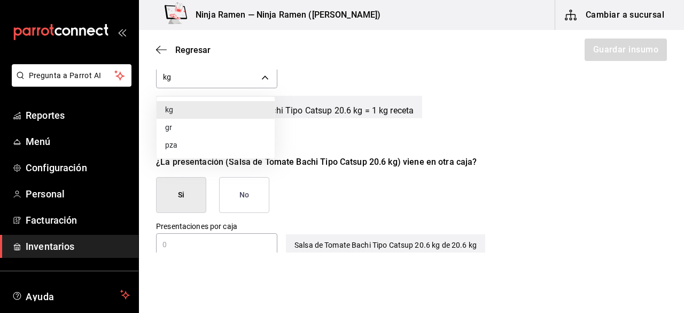
click at [199, 126] on li "gr" at bounding box center [216, 128] width 118 height 18
type input "GRAM"
type input "20,600"
click at [252, 188] on button "No" at bounding box center [244, 195] width 50 height 36
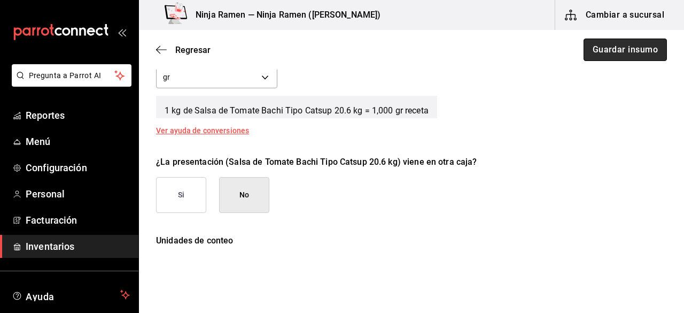
click at [639, 56] on button "Guardar insumo" at bounding box center [625, 50] width 83 height 22
